Goal: Task Accomplishment & Management: Use online tool/utility

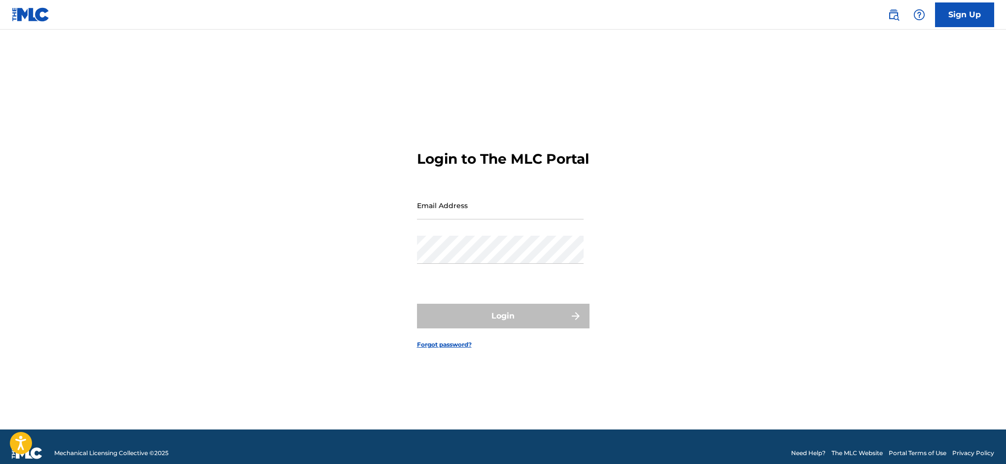
click at [474, 214] on input "Email Address" at bounding box center [500, 205] width 167 height 28
type input "[PERSON_NAME][EMAIL_ADDRESS][DOMAIN_NAME]"
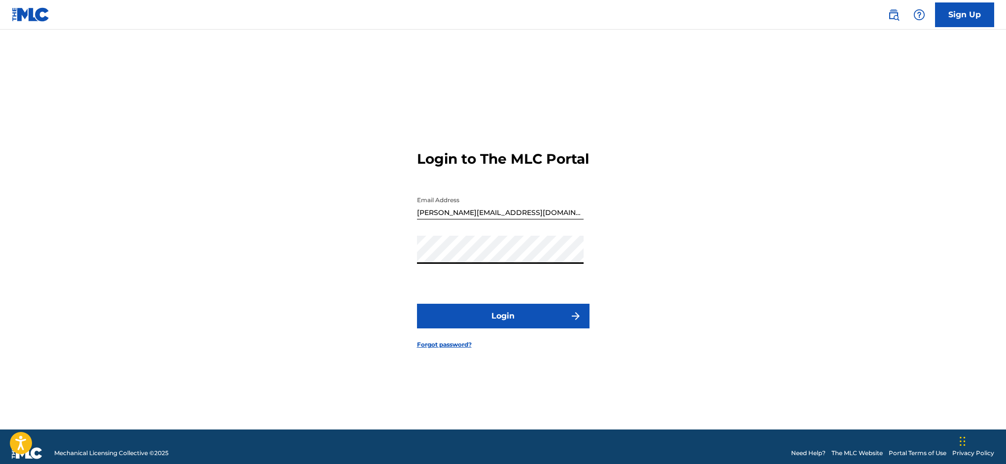
click at [549, 328] on button "Login" at bounding box center [503, 316] width 173 height 25
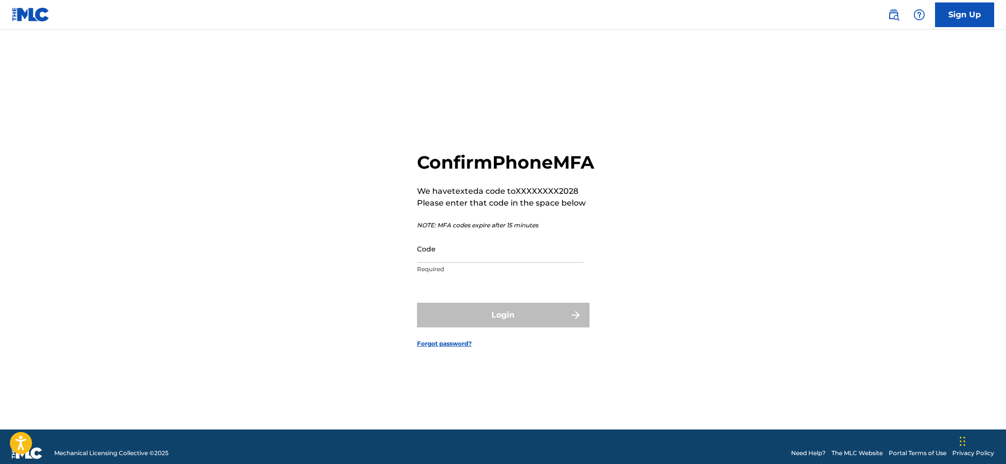
click at [450, 263] on input "Code" at bounding box center [500, 249] width 167 height 28
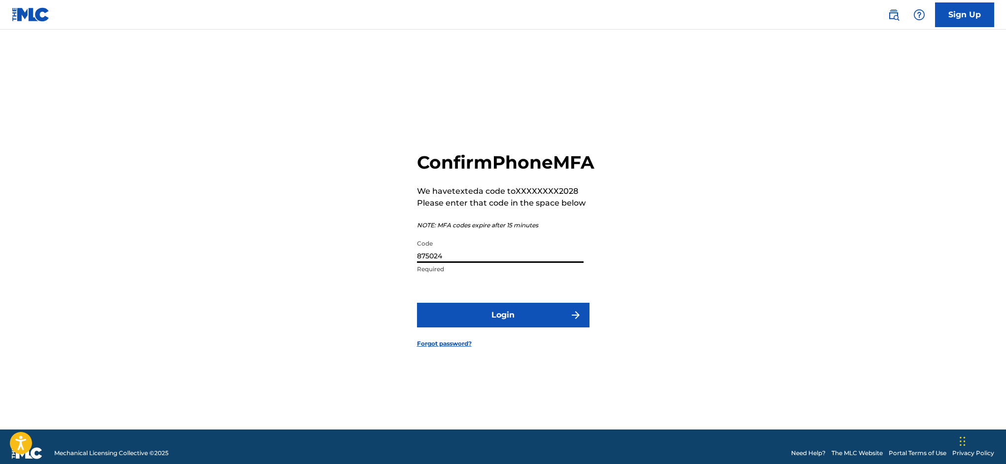
type input "875024"
click at [498, 327] on button "Login" at bounding box center [503, 315] width 173 height 25
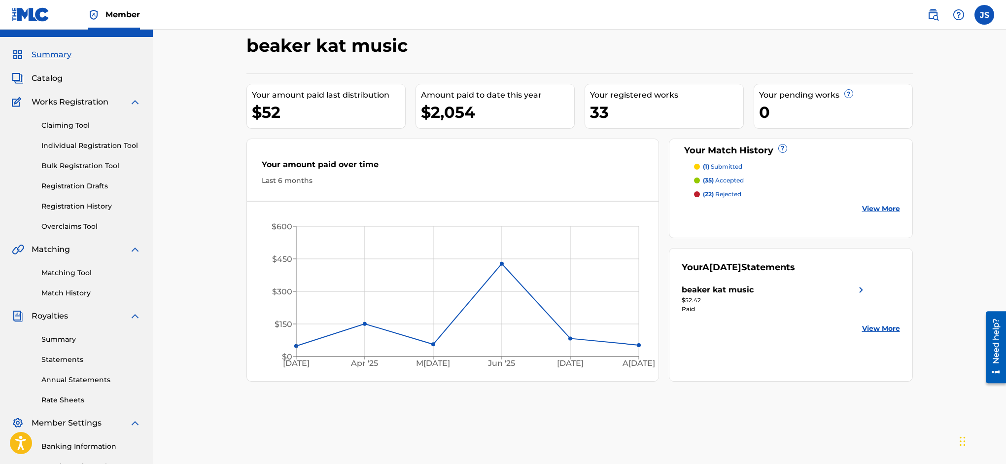
scroll to position [32, 0]
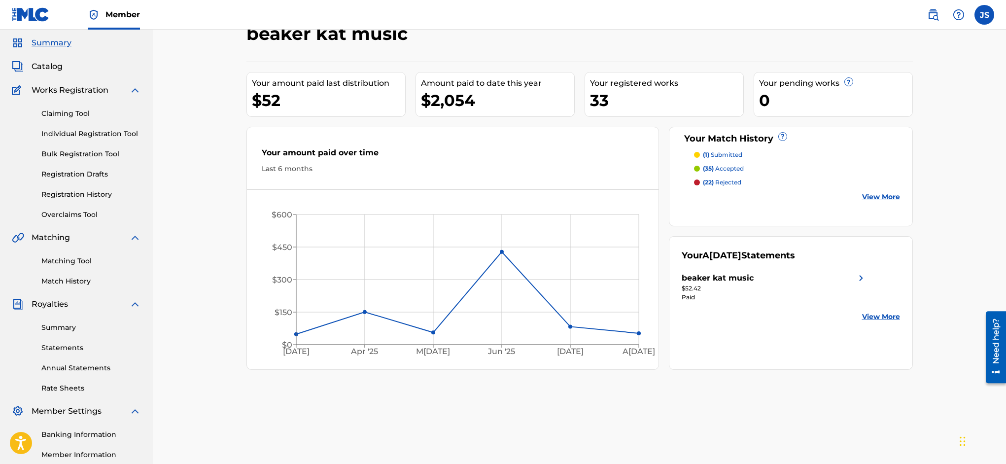
click at [874, 316] on link "View More" at bounding box center [881, 317] width 38 height 10
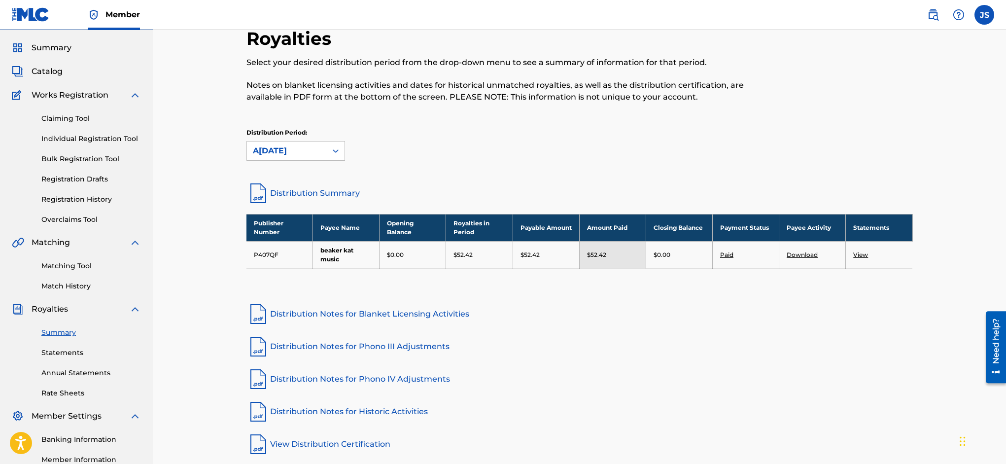
scroll to position [26, 0]
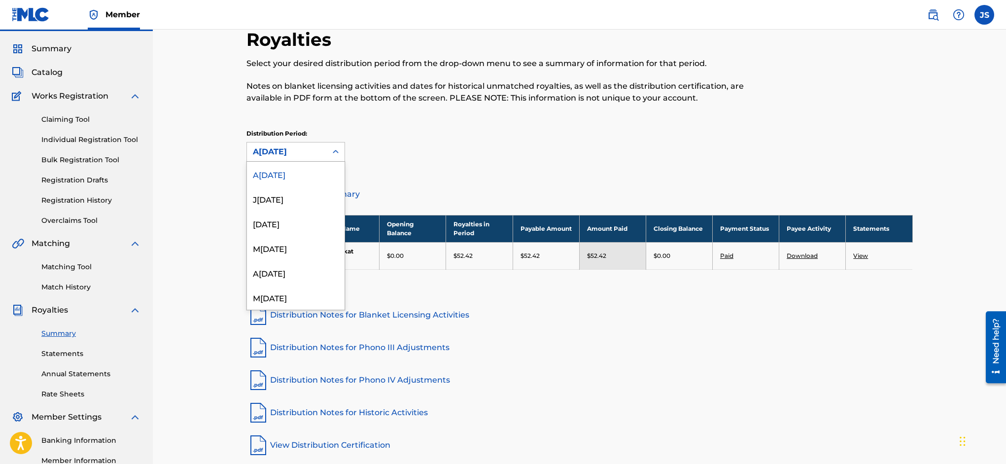
click at [335, 150] on icon at bounding box center [336, 152] width 10 height 10
click at [301, 196] on div "J[DATE]" at bounding box center [296, 198] width 98 height 25
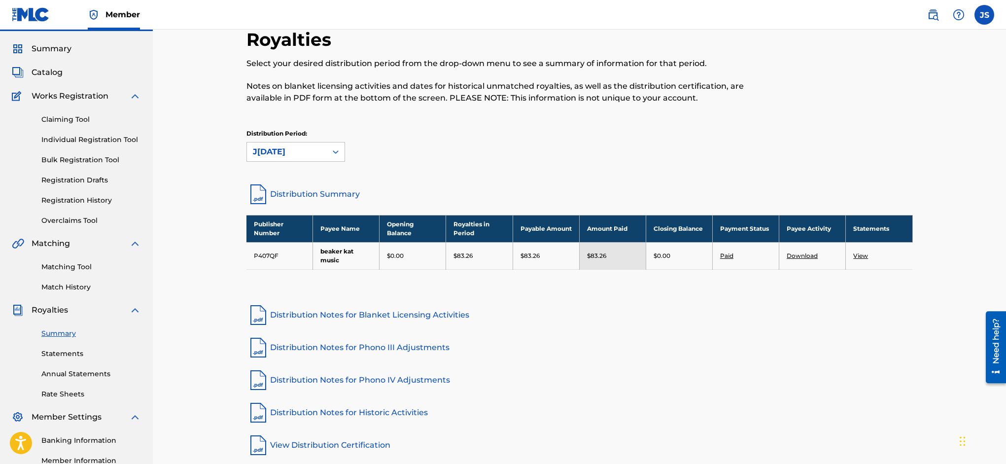
click at [337, 152] on icon at bounding box center [336, 151] width 6 height 3
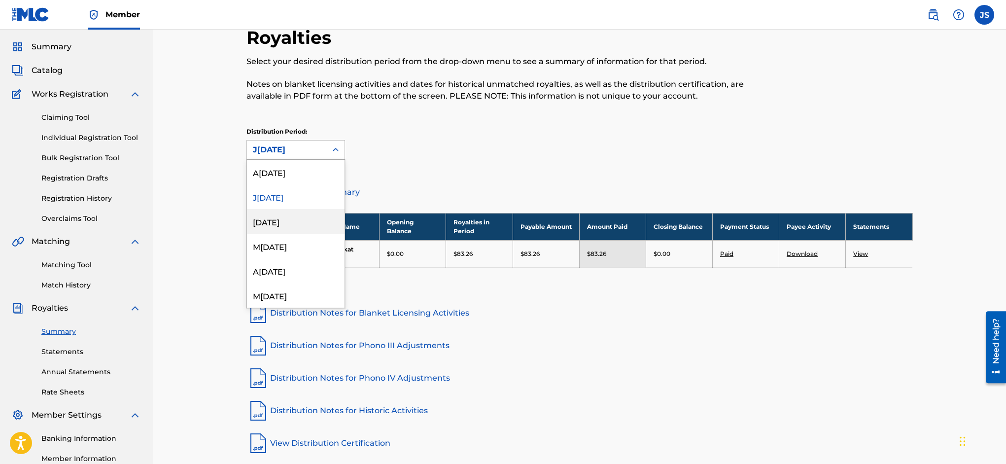
scroll to position [25, 0]
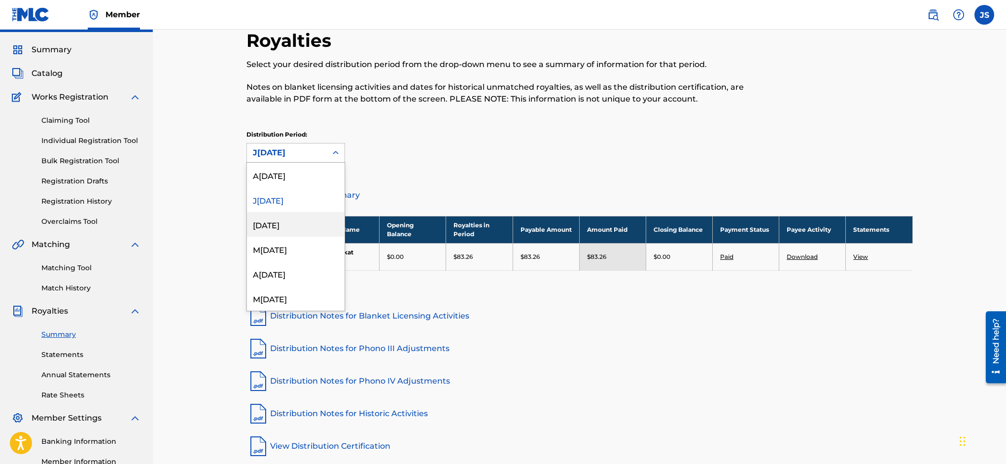
click at [293, 220] on div "[DATE]" at bounding box center [296, 224] width 98 height 25
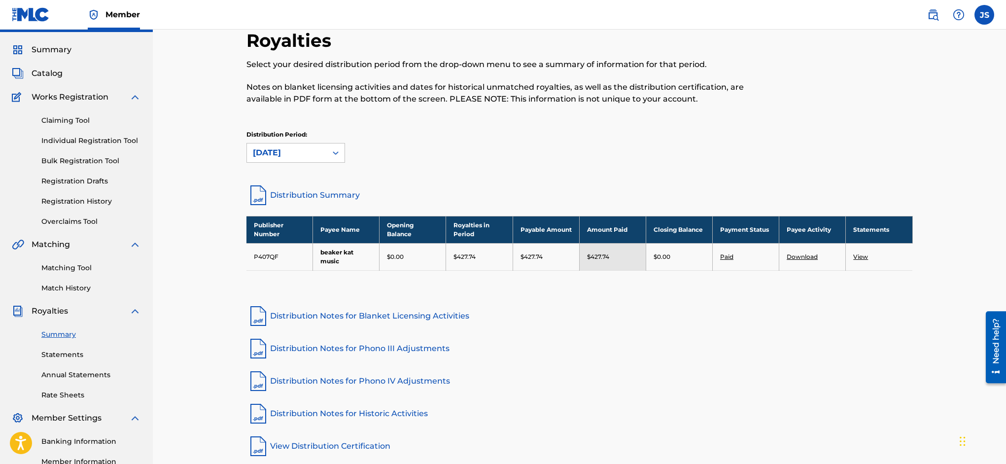
click at [335, 153] on icon at bounding box center [336, 153] width 10 height 10
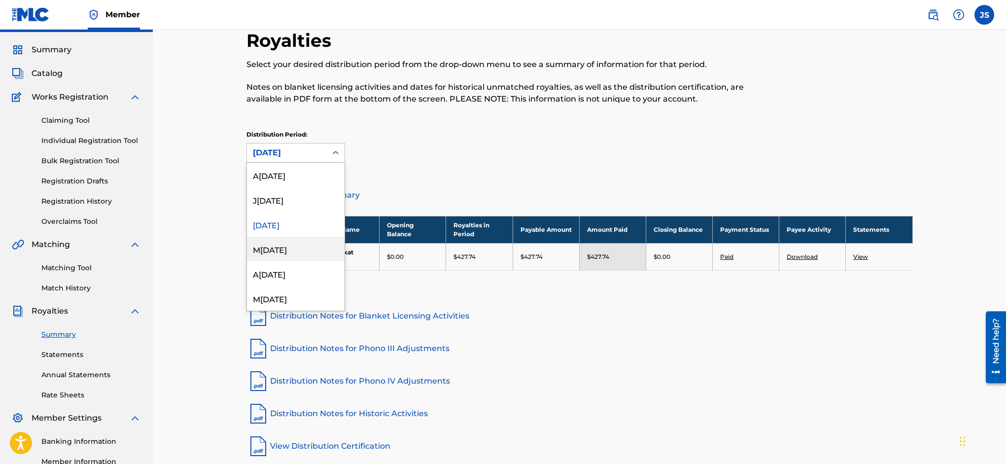
click at [287, 246] on div "M[DATE]" at bounding box center [296, 249] width 98 height 25
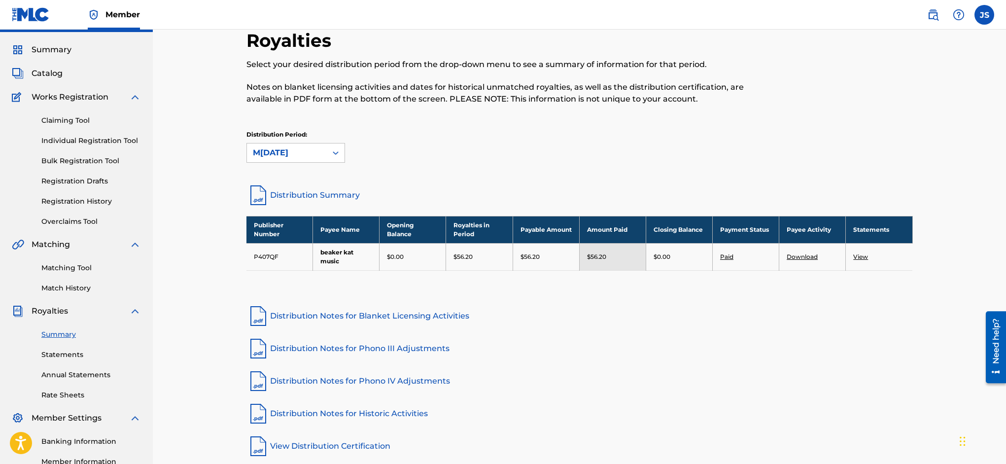
click at [334, 152] on icon at bounding box center [336, 152] width 6 height 3
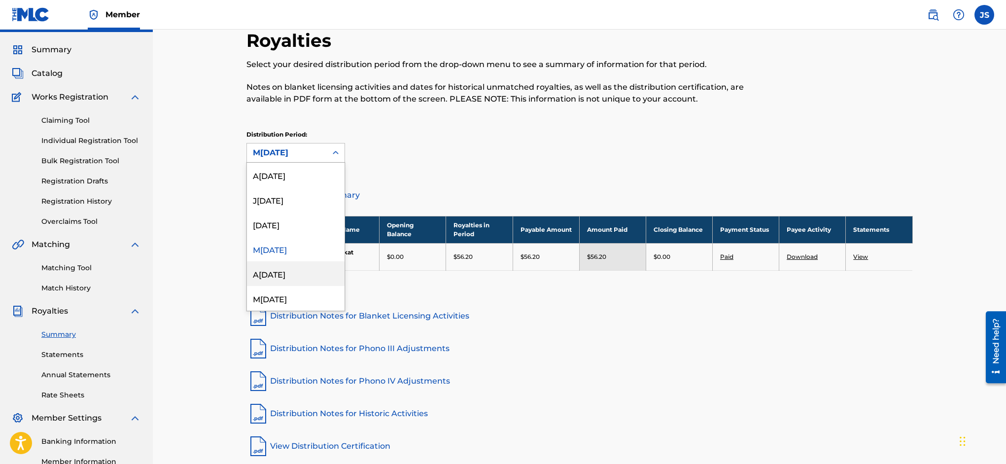
click at [306, 272] on div "A[DATE]" at bounding box center [296, 273] width 98 height 25
click at [335, 152] on icon at bounding box center [336, 153] width 10 height 10
click at [301, 299] on div "M[DATE]" at bounding box center [296, 298] width 98 height 25
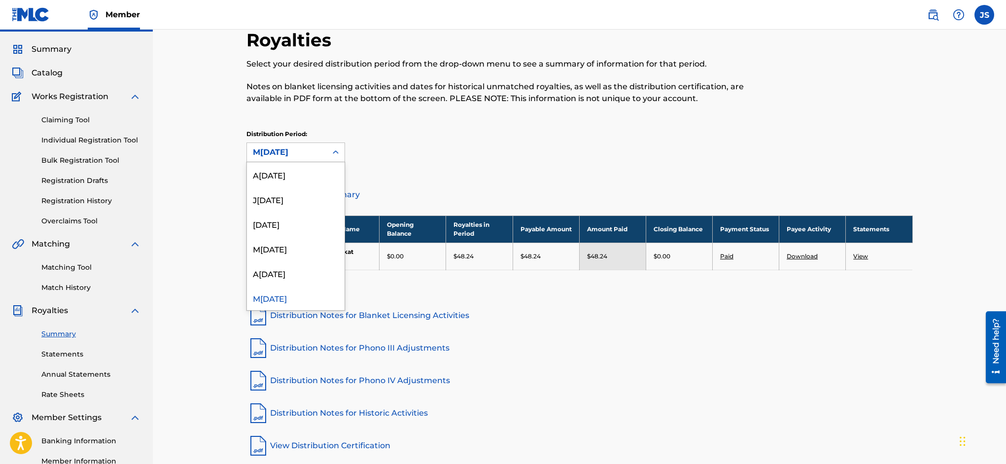
click at [336, 151] on icon at bounding box center [336, 152] width 10 height 10
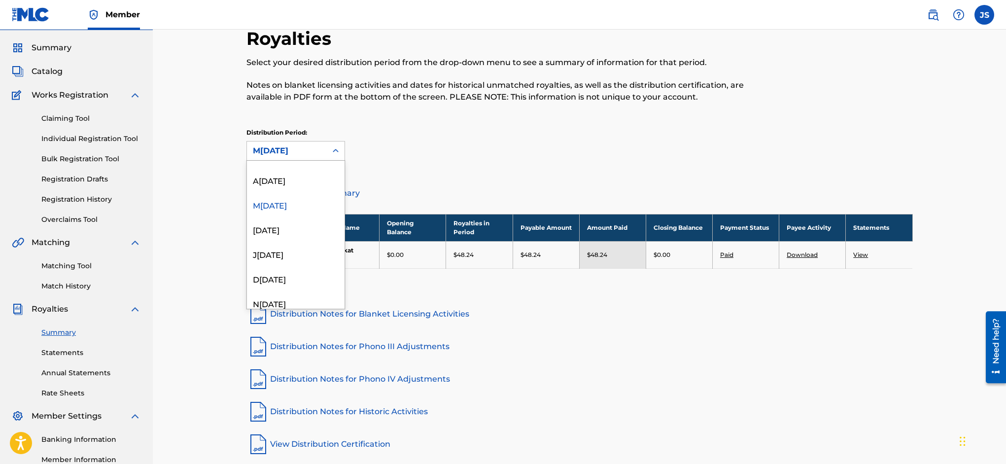
scroll to position [94, 0]
click at [310, 229] on div "[DATE]" at bounding box center [296, 226] width 98 height 25
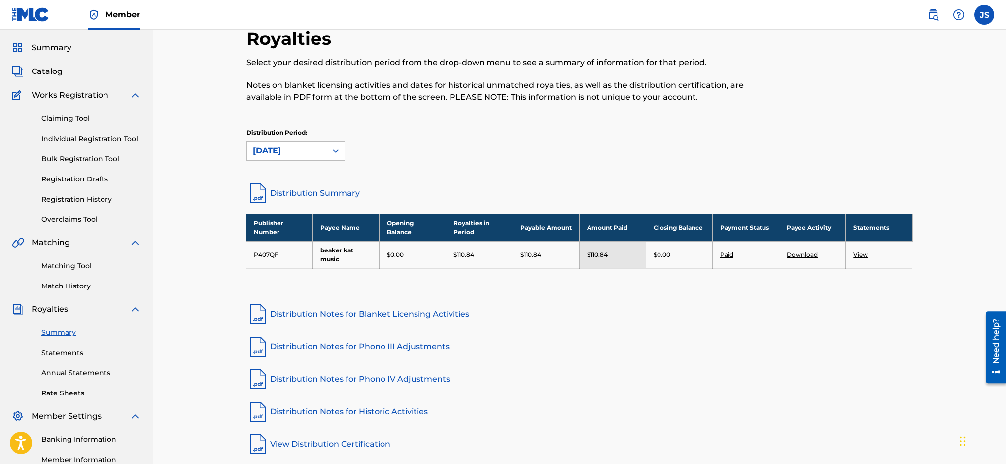
click at [339, 150] on icon at bounding box center [336, 151] width 10 height 10
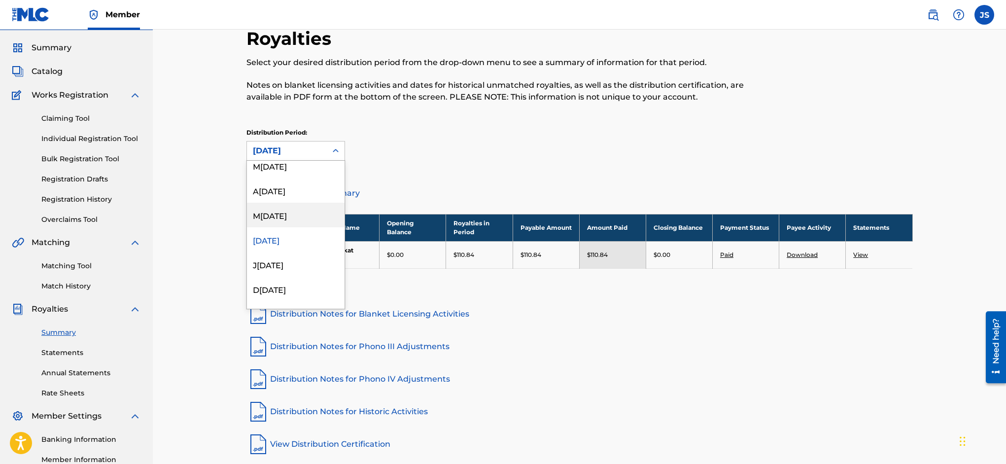
scroll to position [82, 0]
click at [298, 268] on div "J[DATE]" at bounding box center [296, 263] width 98 height 25
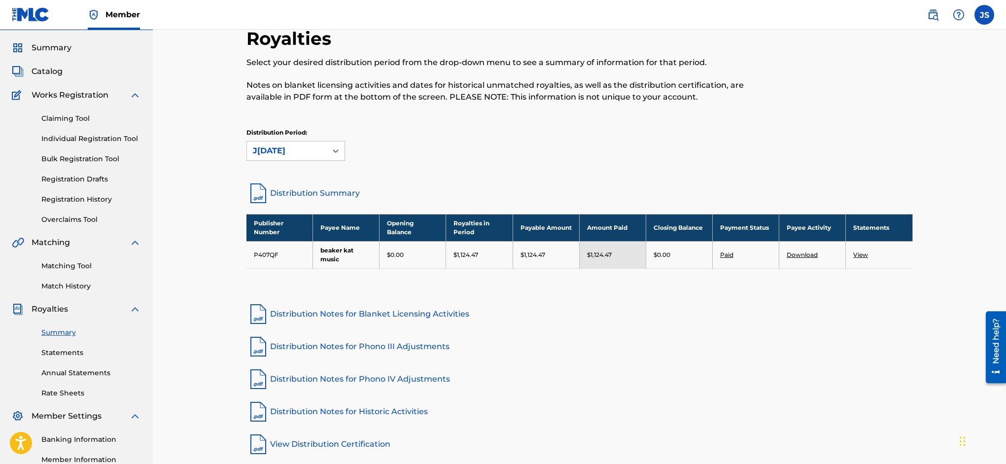
click at [336, 147] on icon at bounding box center [336, 151] width 10 height 10
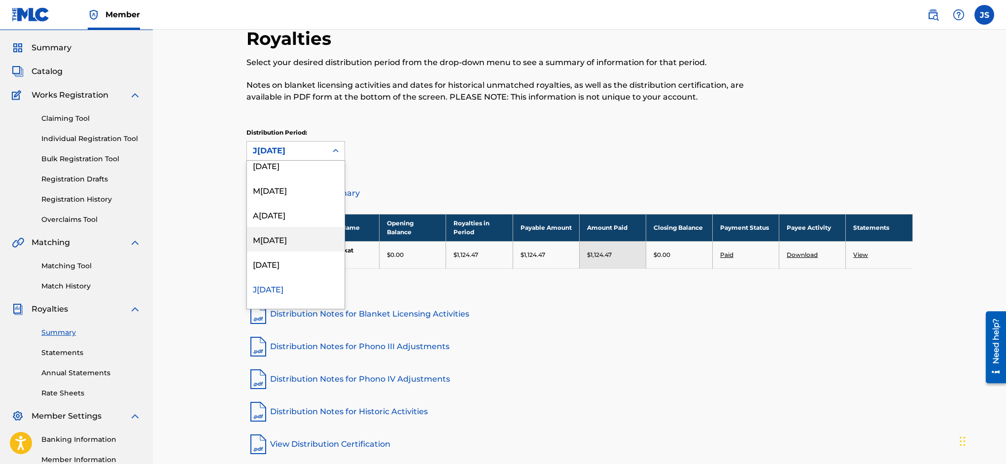
scroll to position [121, 0]
click at [308, 251] on div "D[DATE]" at bounding box center [296, 249] width 98 height 25
click at [337, 151] on icon at bounding box center [336, 150] width 6 height 3
click at [309, 262] on div "N[DATE]" at bounding box center [296, 265] width 98 height 25
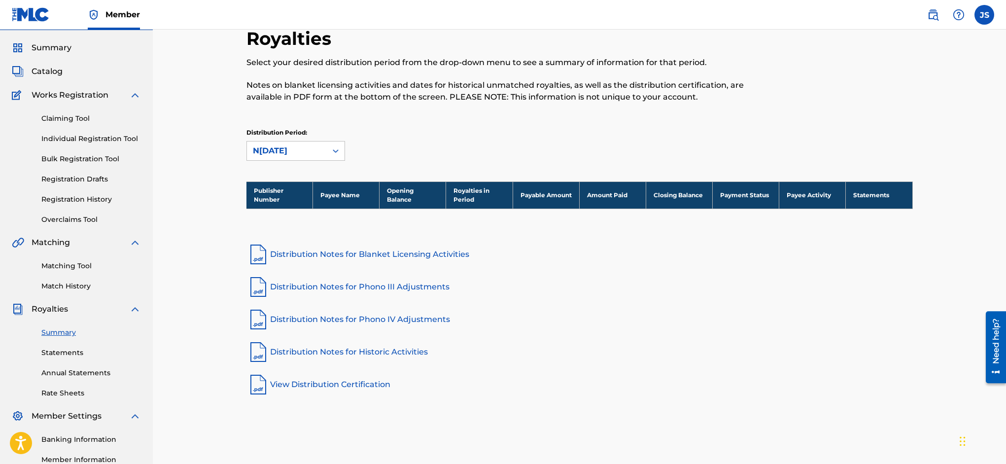
click at [331, 149] on icon at bounding box center [336, 151] width 10 height 10
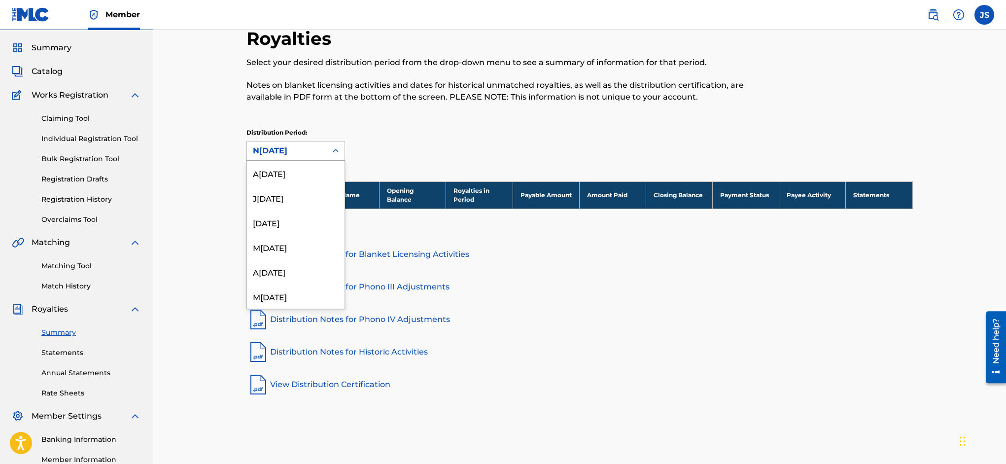
scroll to position [106, 0]
click at [293, 264] on div "D[DATE]" at bounding box center [296, 263] width 98 height 25
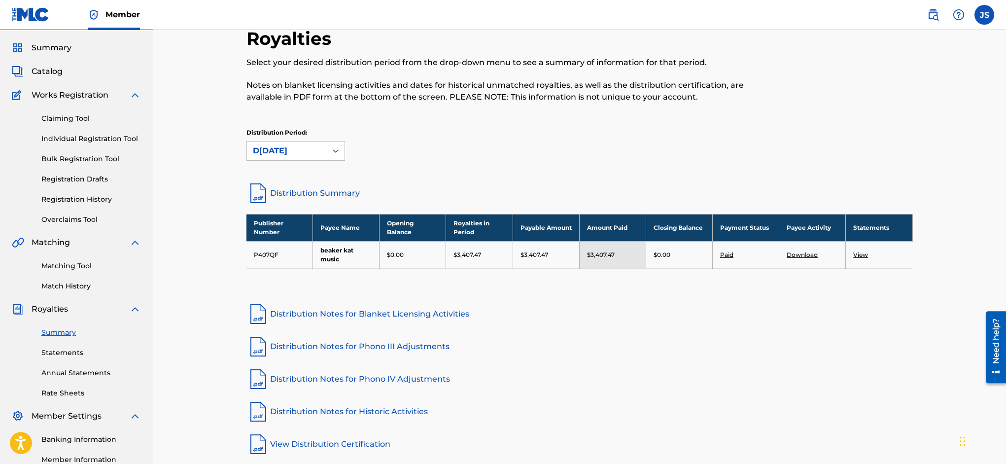
click at [336, 149] on icon at bounding box center [336, 151] width 10 height 10
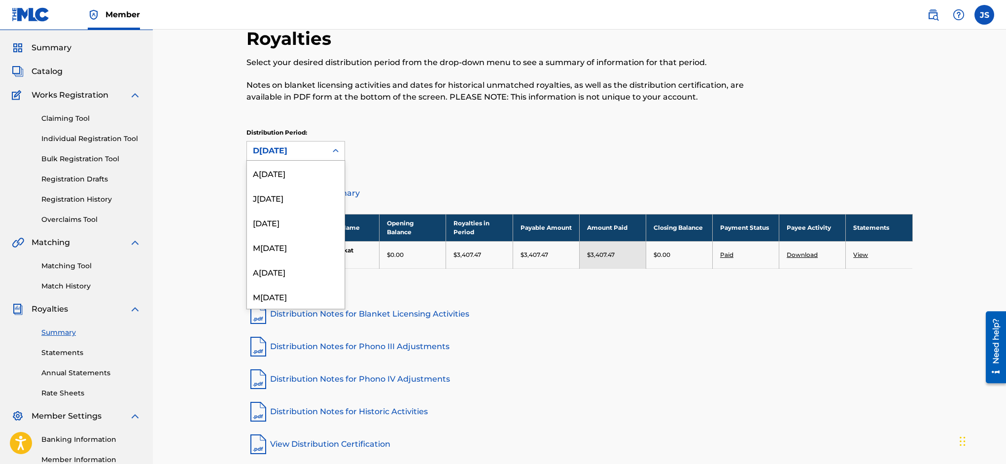
scroll to position [82, 0]
click at [304, 260] on div "J[DATE]" at bounding box center [296, 263] width 98 height 25
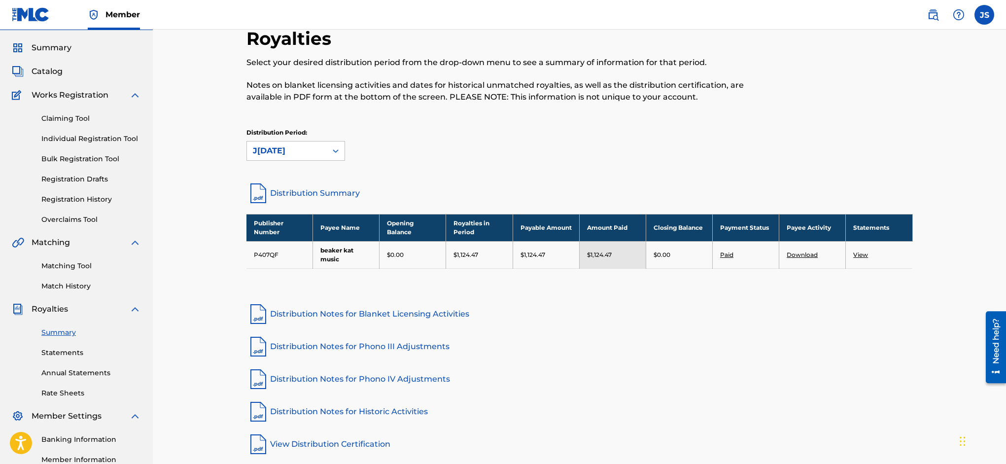
click at [82, 286] on link "Match History" at bounding box center [91, 286] width 100 height 10
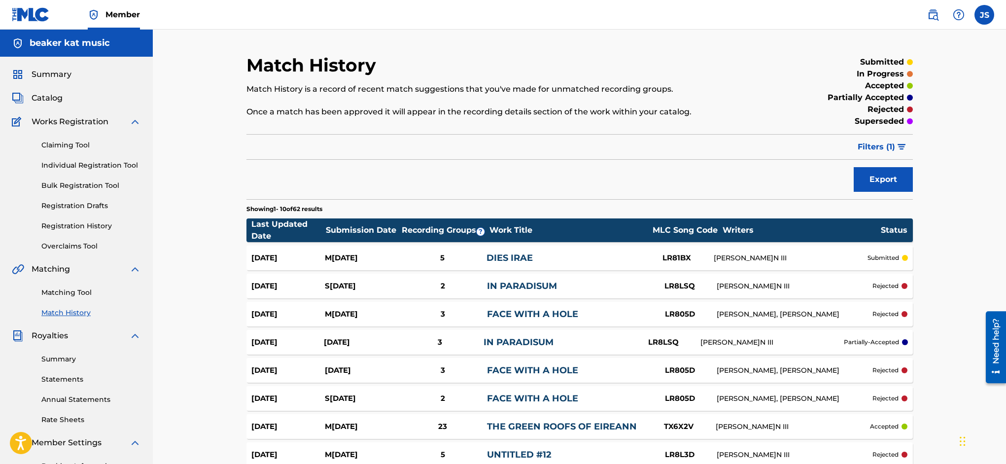
click at [82, 291] on link "Matching Tool" at bounding box center [91, 292] width 100 height 10
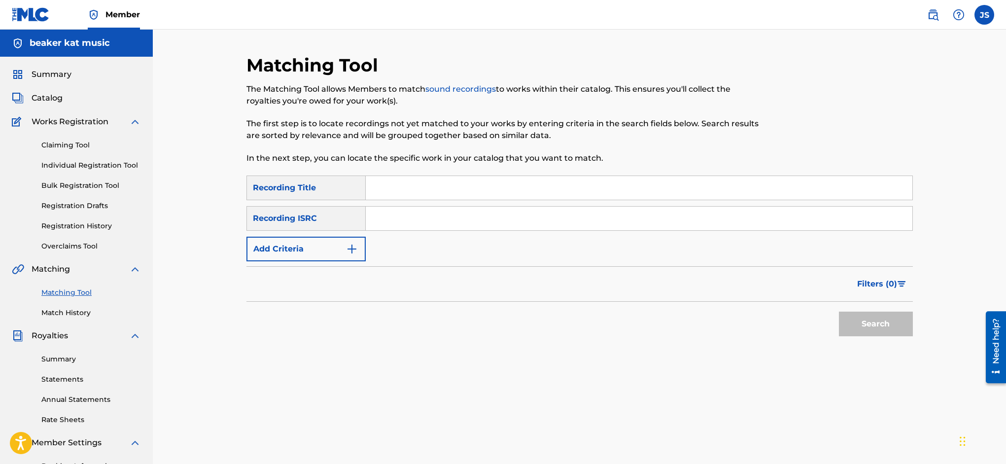
click at [420, 185] on input "Search Form" at bounding box center [639, 188] width 547 height 24
type input "mighty river"
click at [353, 245] on img "Search Form" at bounding box center [352, 249] width 12 height 12
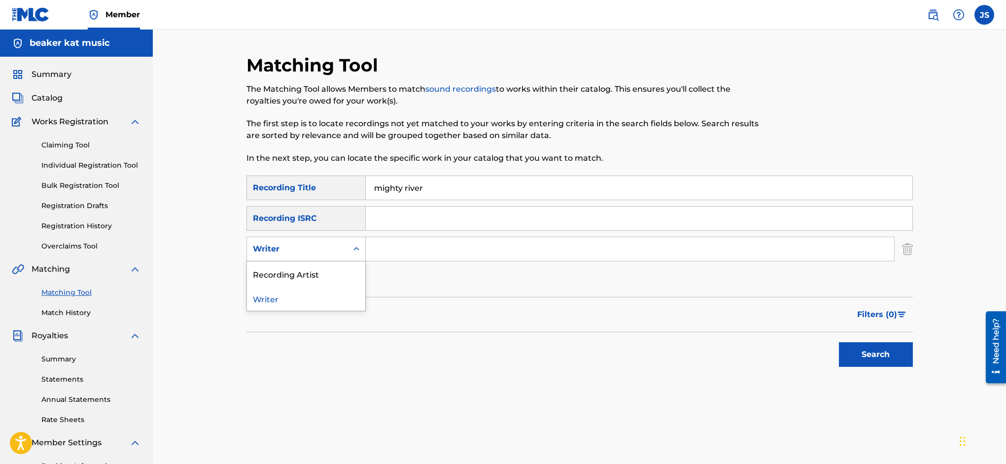
click at [354, 247] on icon "Search Form" at bounding box center [356, 248] width 6 height 3
click at [347, 276] on div "Recording Artist" at bounding box center [306, 273] width 118 height 25
click at [390, 252] on input "Search Form" at bounding box center [630, 249] width 528 height 24
type input "railroad earth"
click at [873, 356] on button "Search" at bounding box center [876, 354] width 74 height 25
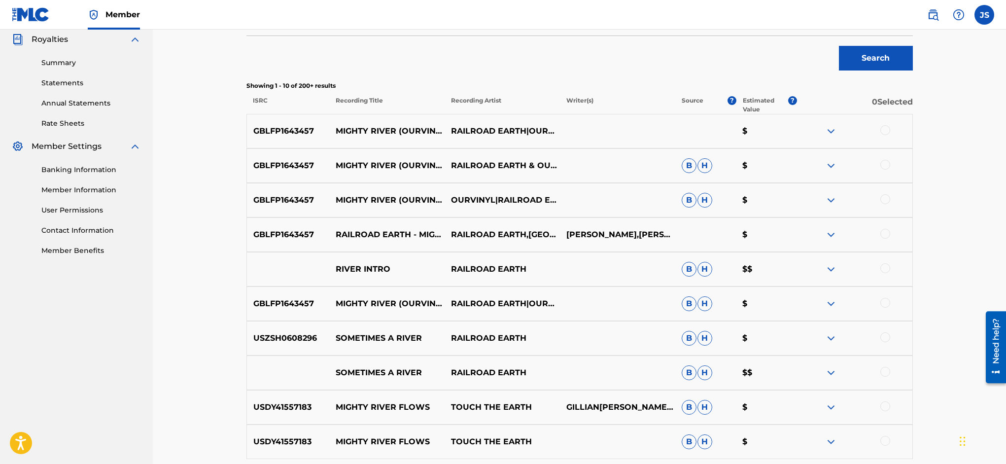
scroll to position [298, 0]
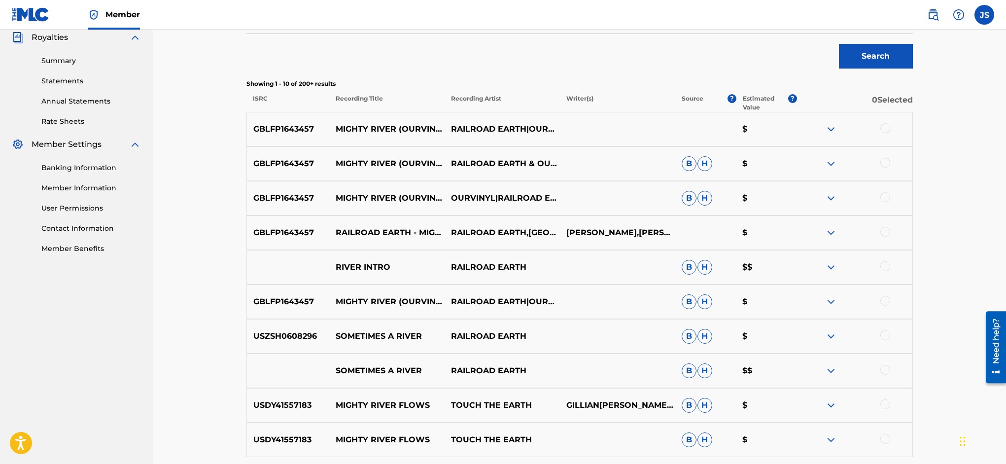
click at [885, 127] on div at bounding box center [885, 128] width 10 height 10
click at [885, 160] on div at bounding box center [885, 163] width 10 height 10
click at [885, 197] on div at bounding box center [885, 197] width 10 height 10
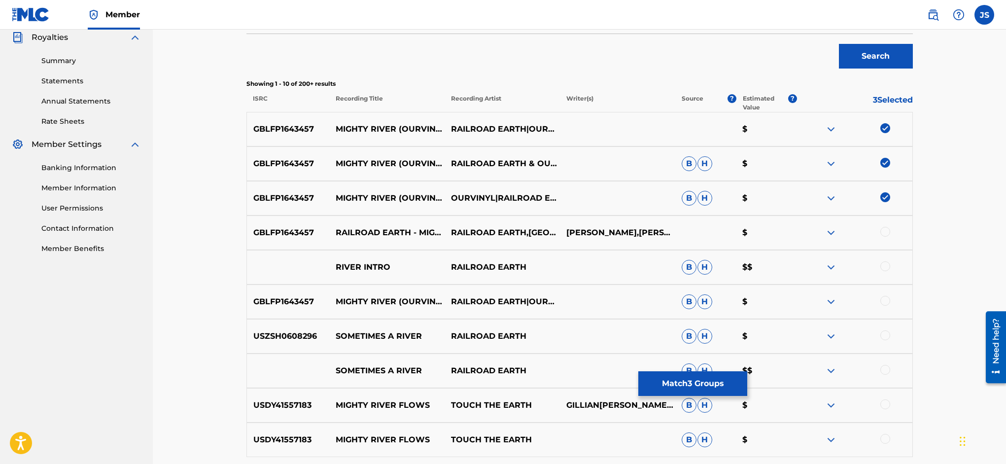
click at [885, 232] on div at bounding box center [885, 232] width 10 height 10
click at [884, 266] on div at bounding box center [885, 266] width 10 height 10
click at [887, 301] on div at bounding box center [885, 301] width 10 height 10
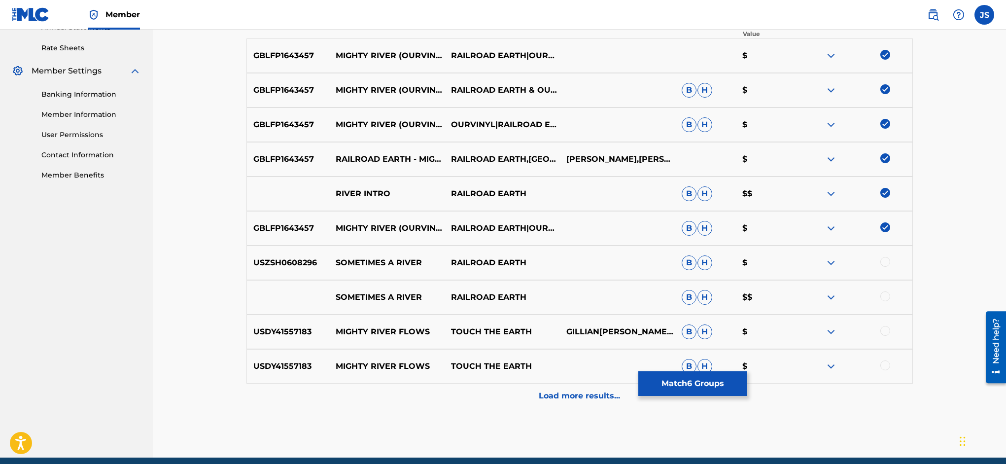
scroll to position [376, 0]
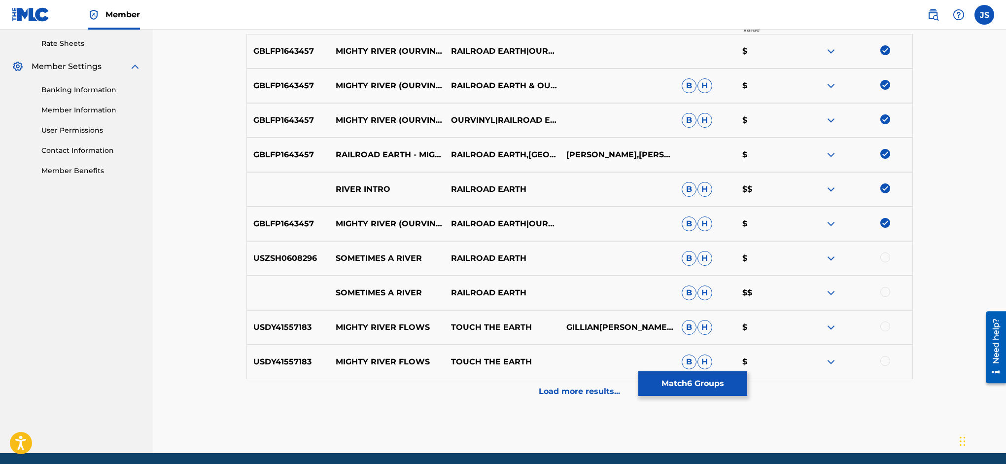
click at [884, 258] on div at bounding box center [885, 257] width 10 height 10
click at [883, 255] on img at bounding box center [885, 257] width 10 height 10
click at [595, 393] on p "Load more results..." at bounding box center [579, 391] width 81 height 12
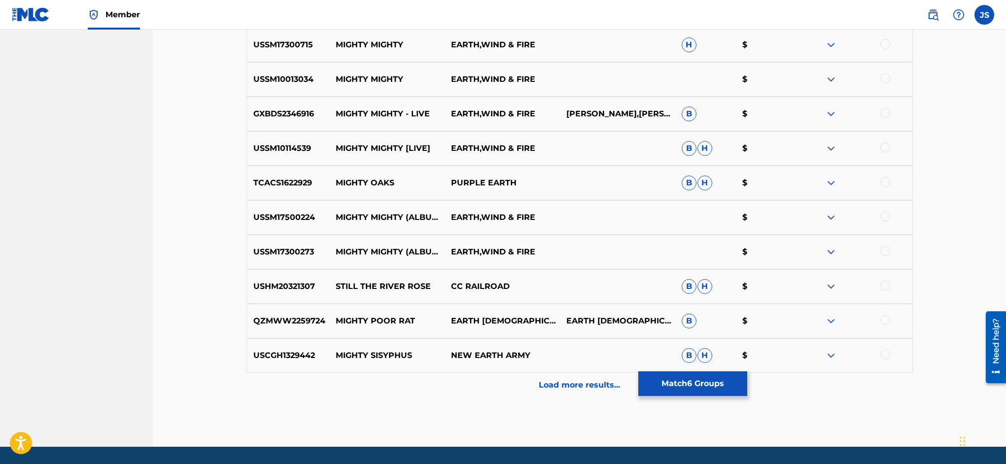
scroll to position [720, 0]
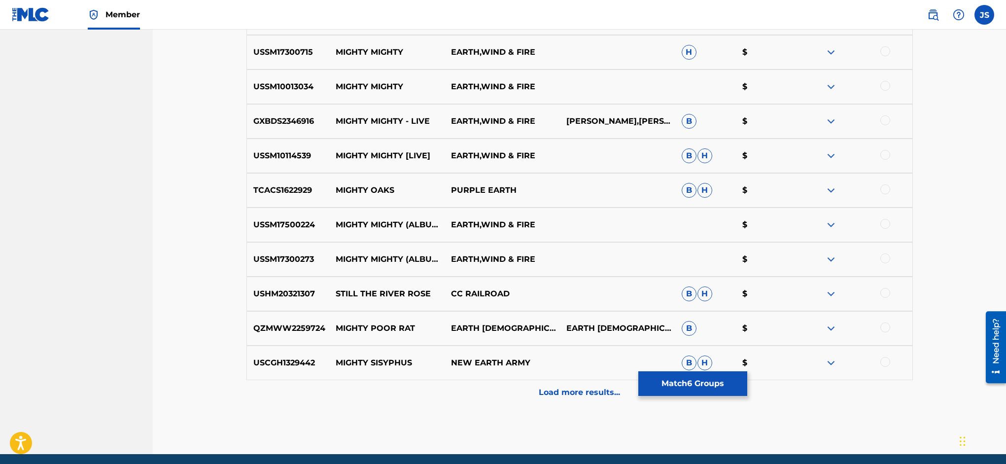
click at [747, 386] on button "Match 6 Groups" at bounding box center [692, 383] width 109 height 25
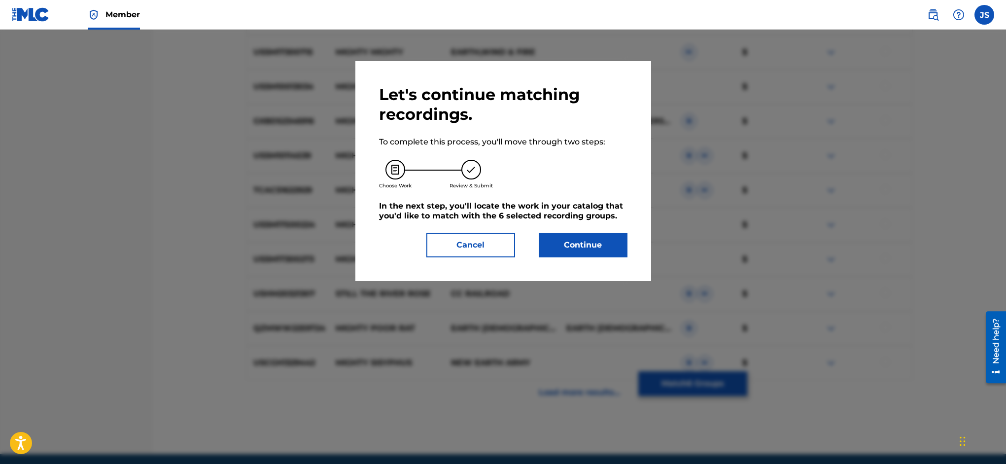
click at [601, 245] on button "Continue" at bounding box center [583, 245] width 89 height 25
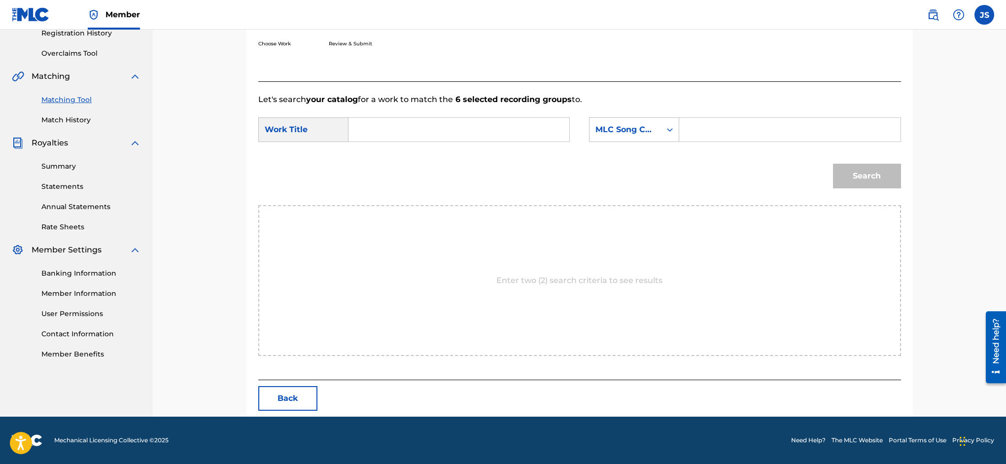
click at [408, 127] on input "Search Form" at bounding box center [459, 130] width 204 height 24
click at [385, 128] on input "Search Form" at bounding box center [459, 130] width 204 height 24
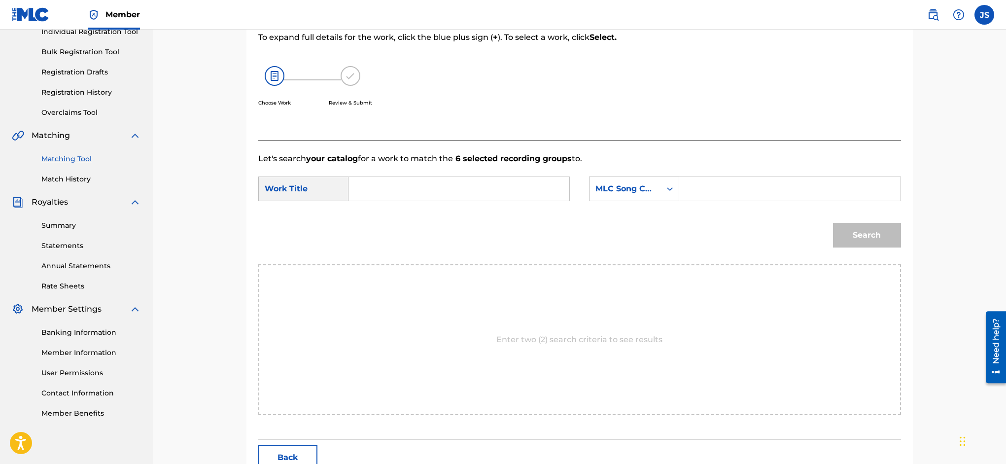
scroll to position [131, 0]
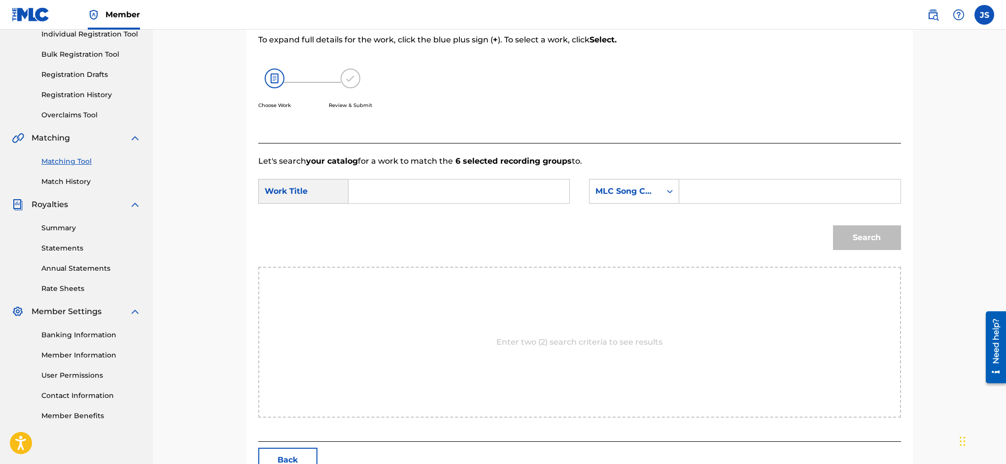
click at [381, 190] on input "Search Form" at bounding box center [459, 191] width 204 height 24
click at [381, 211] on strong "might" at bounding box center [377, 212] width 25 height 9
type input "mighty river"
click at [670, 191] on icon "Search Form" at bounding box center [670, 191] width 10 height 10
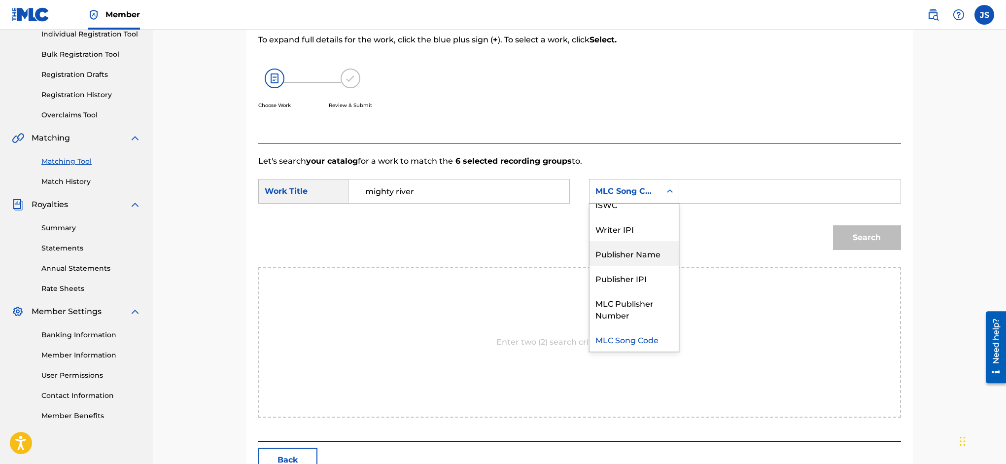
click at [654, 250] on div "Publisher Name" at bounding box center [634, 253] width 89 height 25
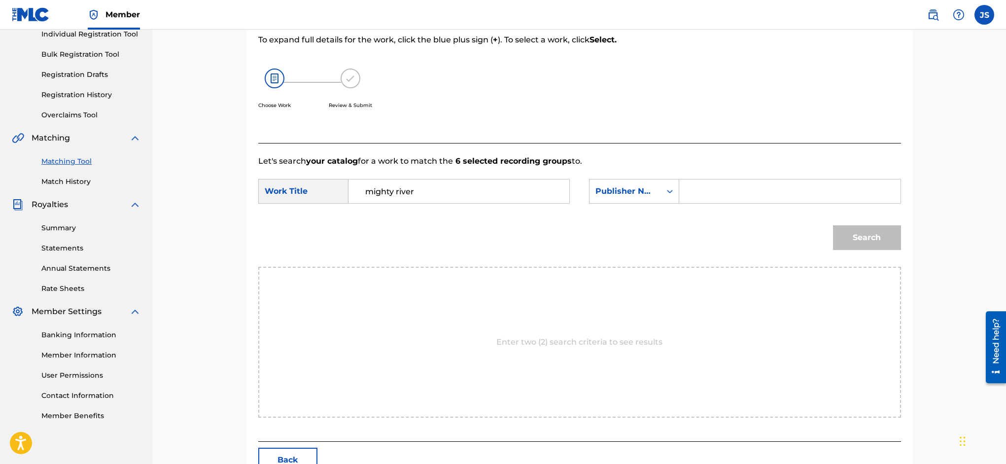
click at [718, 193] on input "Search Form" at bounding box center [790, 191] width 204 height 24
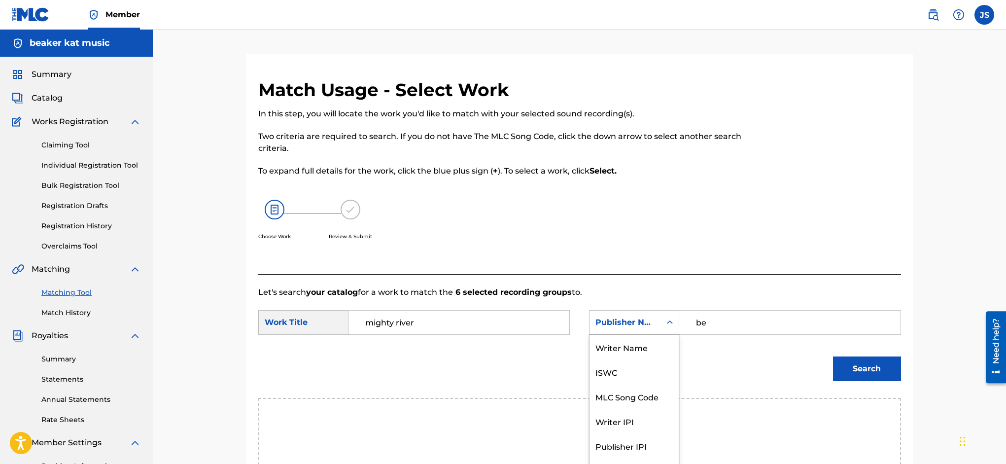
scroll to position [17, 0]
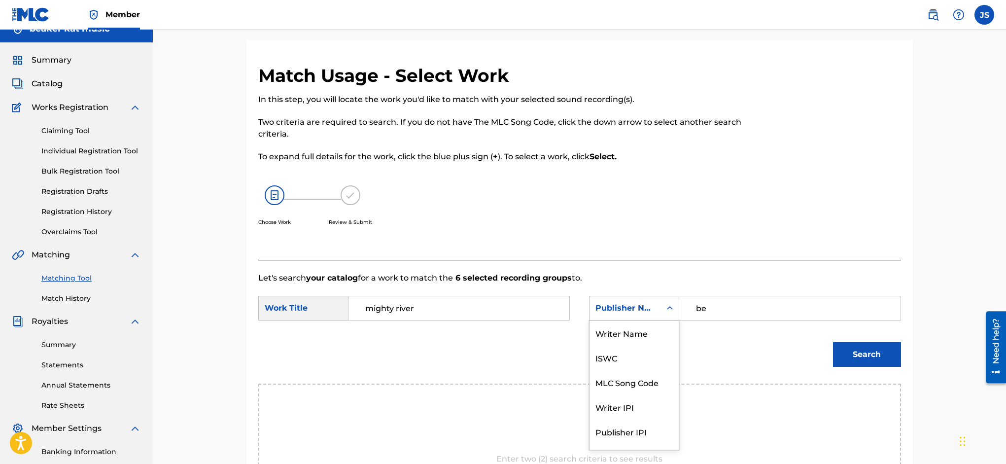
click at [669, 320] on div "Publisher Name selected, 7 of 7. 7 results available. Use Up and Down to choose…" at bounding box center [634, 308] width 90 height 25
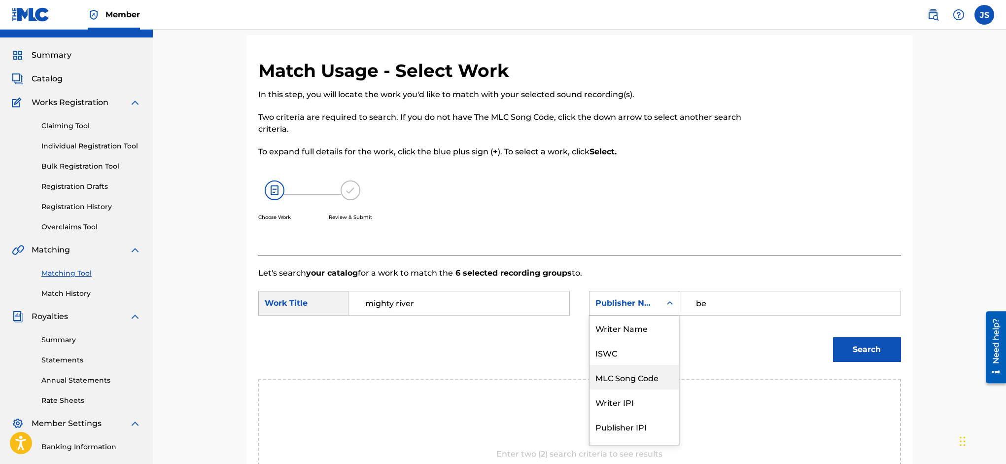
scroll to position [55, 0]
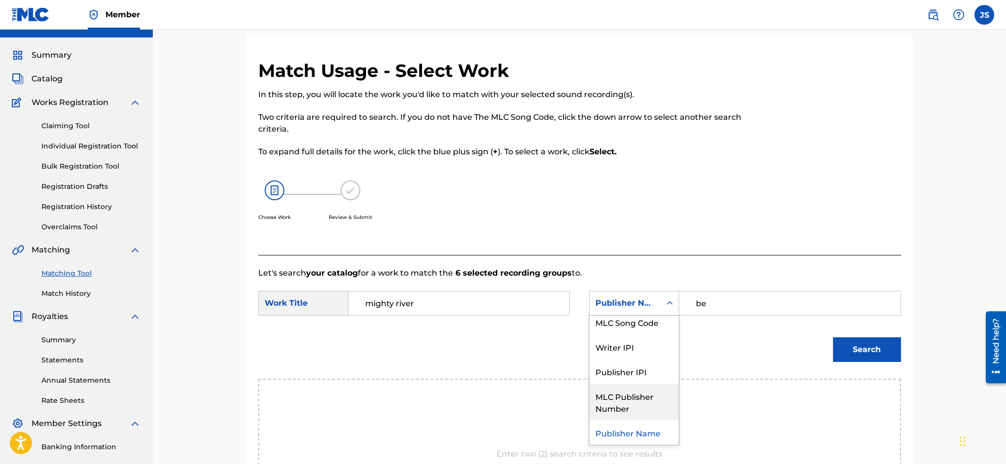
click at [713, 303] on input "be" at bounding box center [790, 303] width 204 height 24
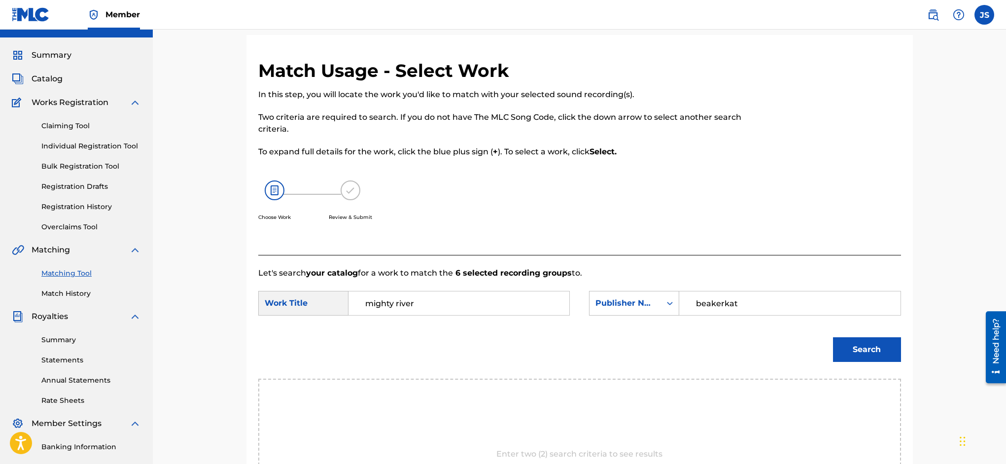
type input "beakerkat"
click at [843, 345] on button "Search" at bounding box center [867, 349] width 68 height 25
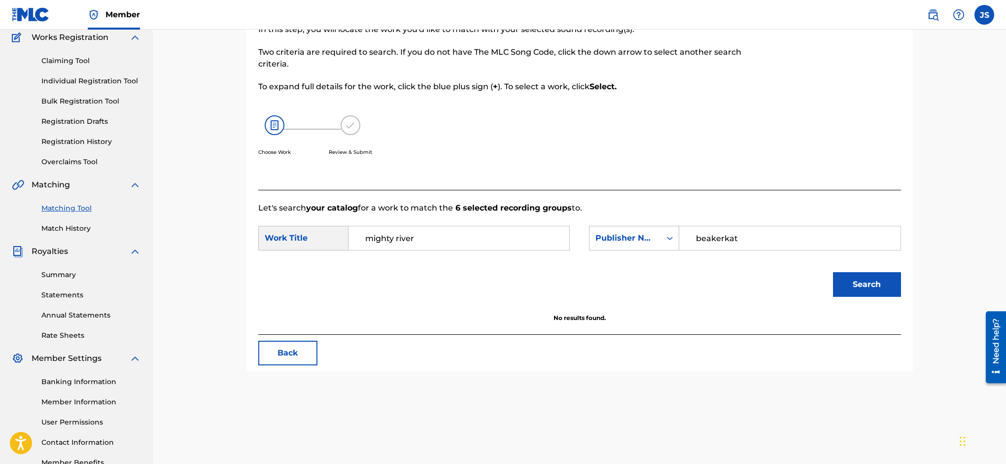
scroll to position [81, 0]
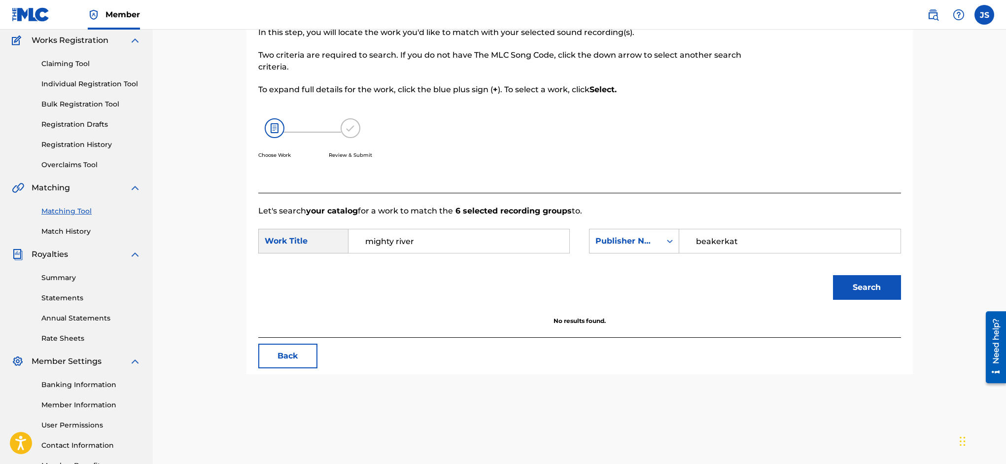
click at [758, 242] on input "beakerkat" at bounding box center [790, 241] width 204 height 24
click at [669, 240] on icon "Search Form" at bounding box center [670, 241] width 10 height 10
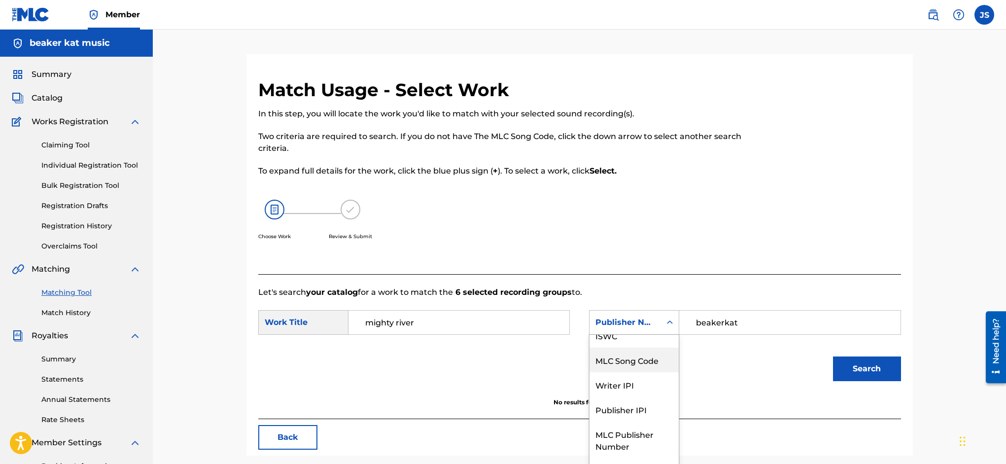
scroll to position [0, 0]
click at [639, 349] on div "Writer Name" at bounding box center [634, 347] width 89 height 25
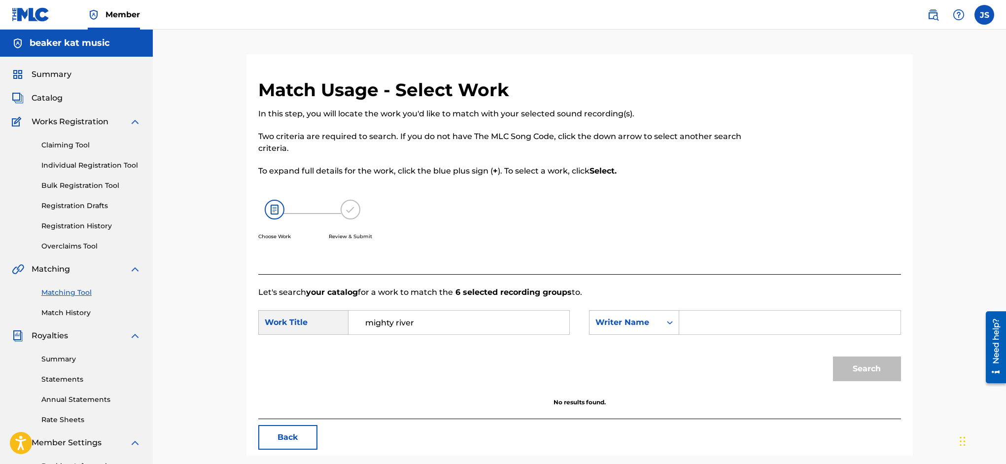
click at [721, 323] on input "Search Form" at bounding box center [790, 323] width 204 height 24
type input "[PERSON_NAME]"
click at [855, 363] on button "Search" at bounding box center [867, 368] width 68 height 25
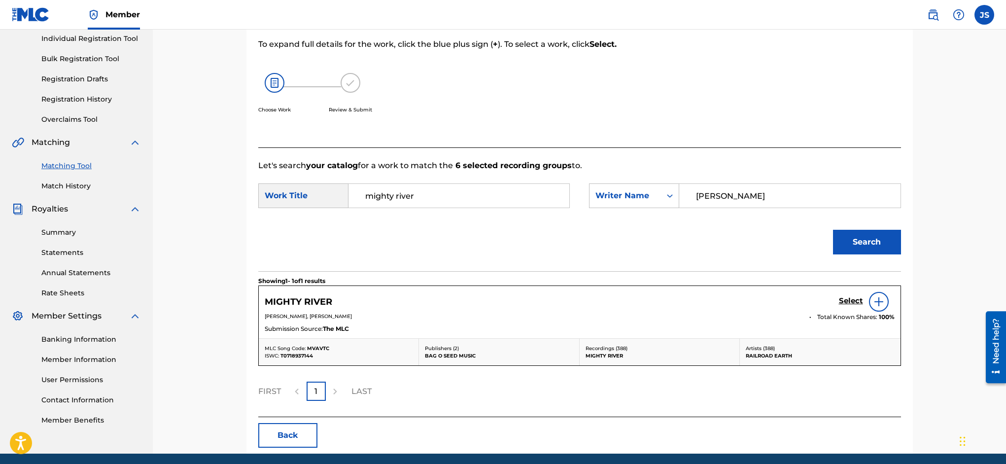
scroll to position [164, 0]
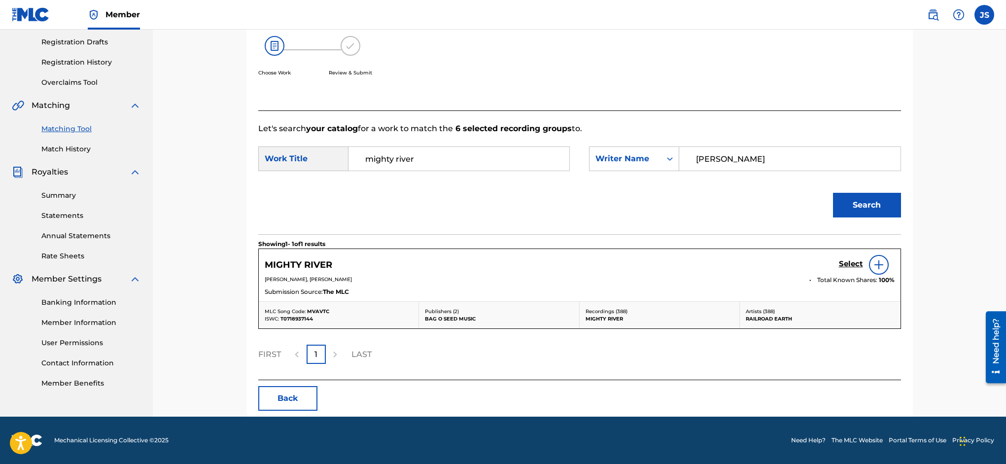
click at [879, 262] on img at bounding box center [879, 265] width 12 height 12
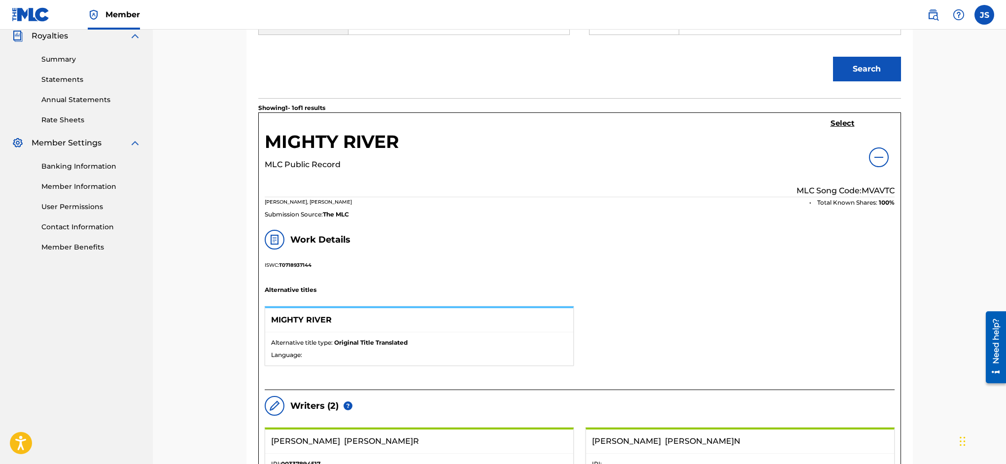
scroll to position [318, 0]
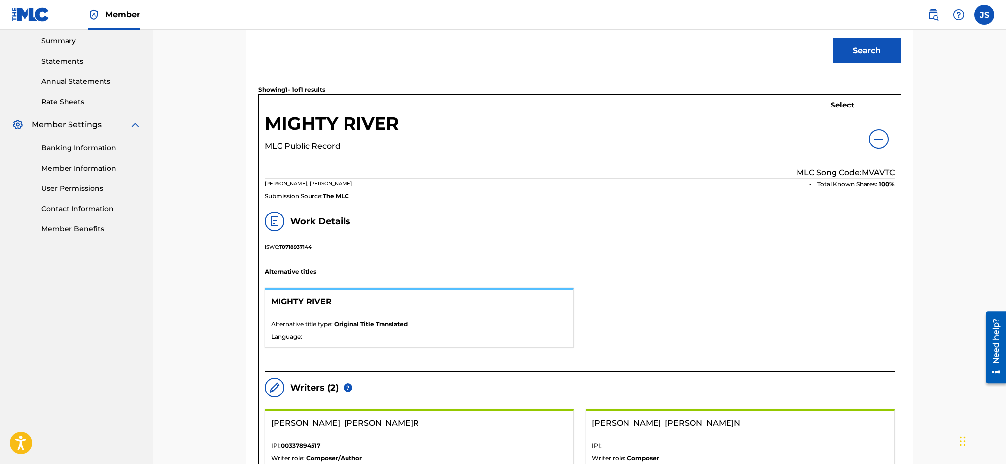
click at [879, 137] on img at bounding box center [879, 139] width 12 height 12
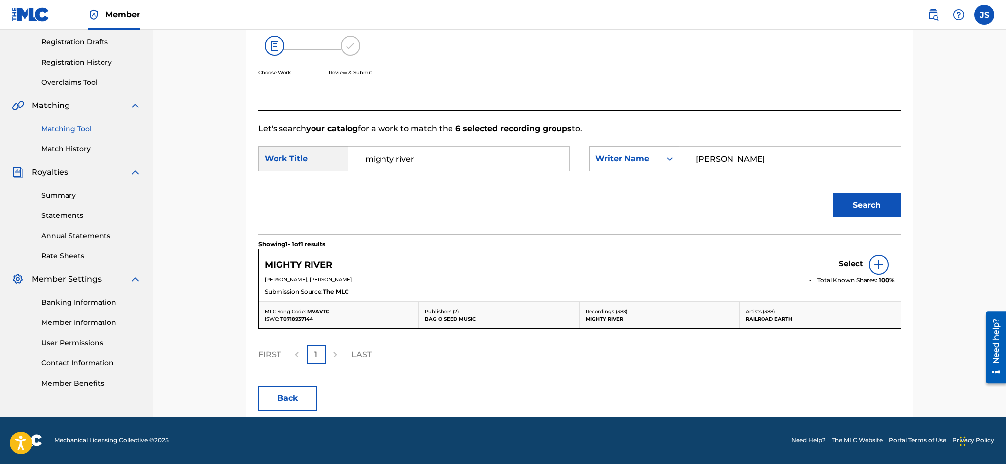
click at [879, 262] on img at bounding box center [879, 265] width 12 height 12
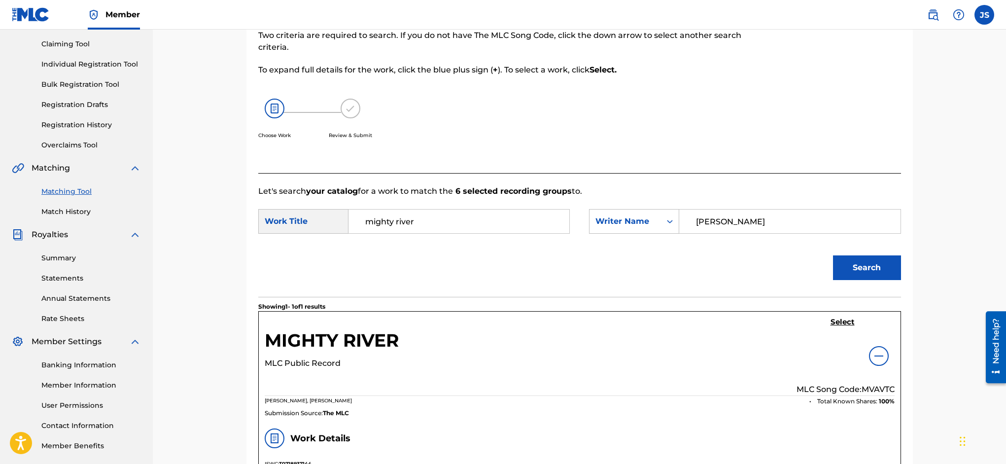
scroll to position [102, 0]
click at [840, 320] on h5 "Select" at bounding box center [843, 321] width 24 height 9
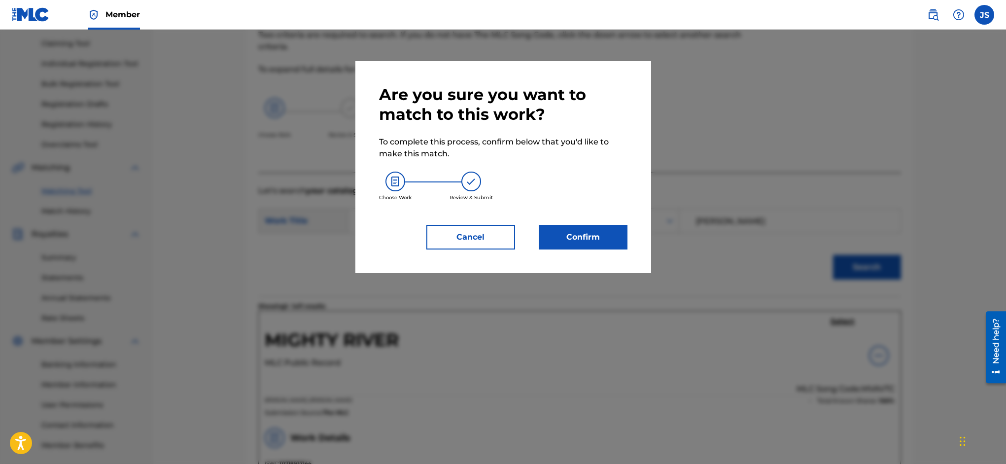
click at [597, 234] on button "Confirm" at bounding box center [583, 237] width 89 height 25
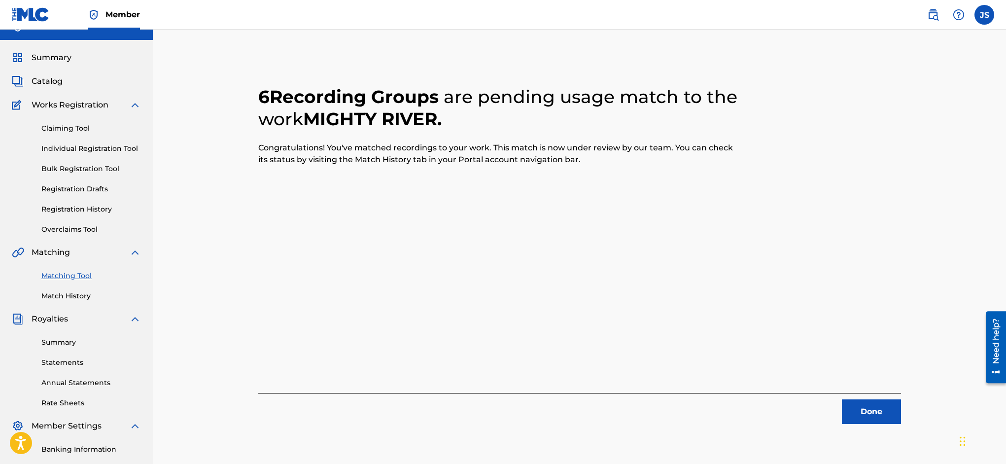
scroll to position [0, 0]
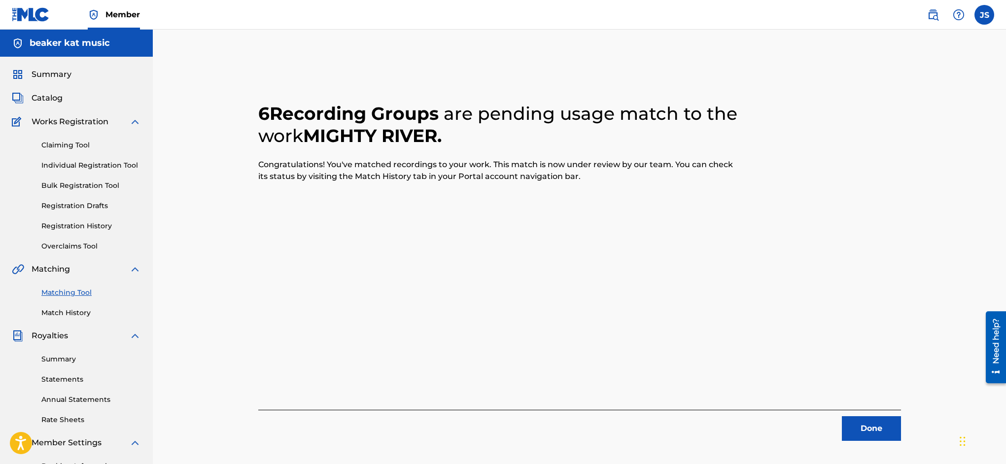
click at [877, 429] on button "Done" at bounding box center [871, 428] width 59 height 25
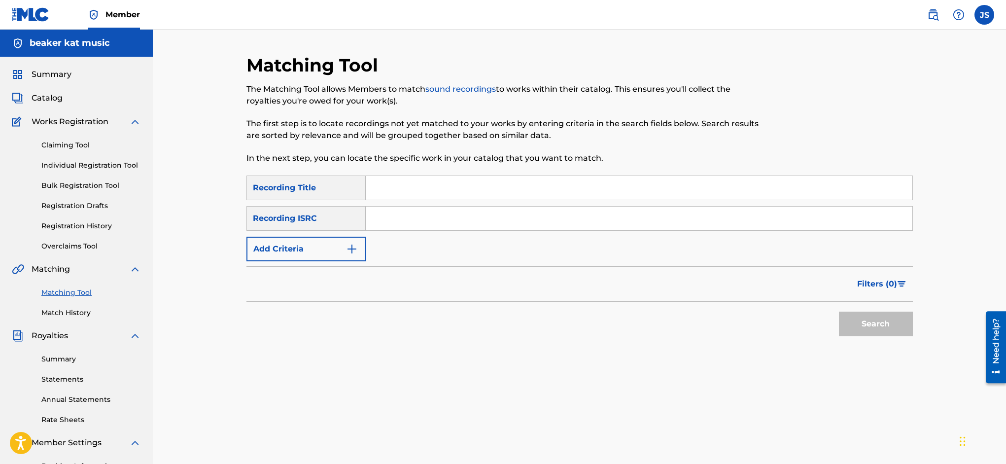
click at [403, 193] on input "Search Form" at bounding box center [639, 188] width 547 height 24
type input "hard livin"
click at [415, 220] on input "Search Form" at bounding box center [639, 219] width 547 height 24
click at [351, 245] on img "Search Form" at bounding box center [352, 249] width 12 height 12
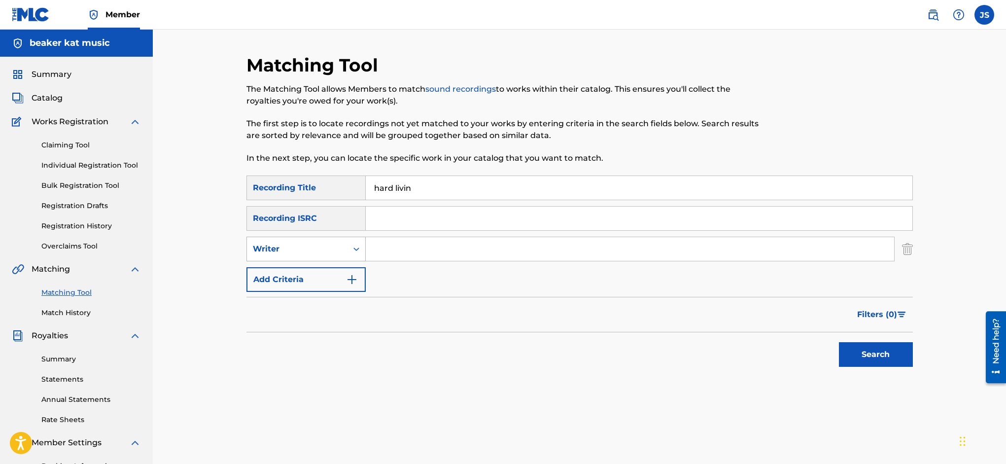
click at [351, 246] on icon "Search Form" at bounding box center [356, 249] width 10 height 10
drag, startPoint x: 333, startPoint y: 277, endPoint x: 356, endPoint y: 264, distance: 25.8
click at [334, 276] on div "Recording Artist" at bounding box center [306, 273] width 118 height 25
click at [400, 248] on input "Search Form" at bounding box center [630, 249] width 528 height 24
type input "railroad earth"
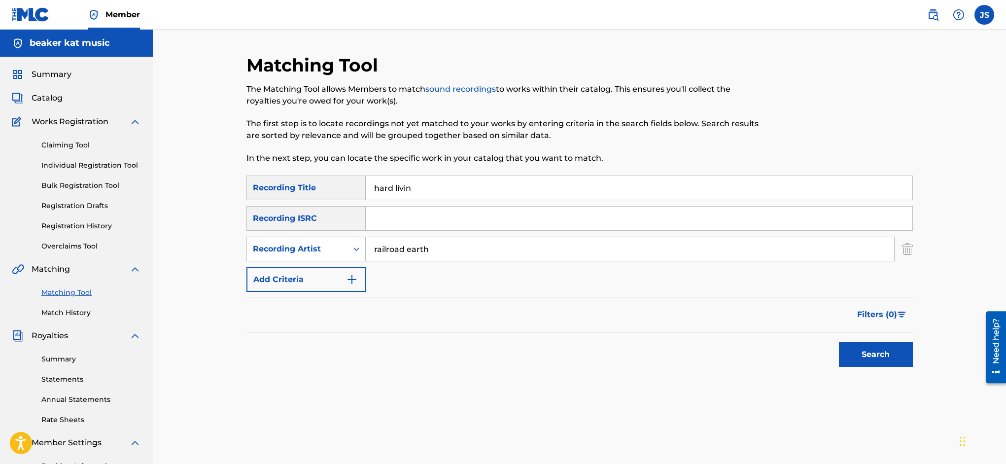
click at [887, 352] on button "Search" at bounding box center [876, 354] width 74 height 25
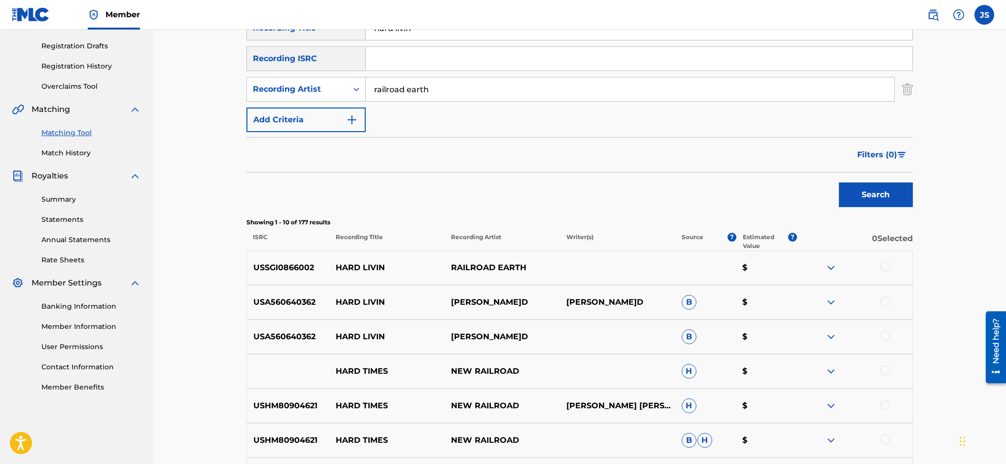
scroll to position [186, 0]
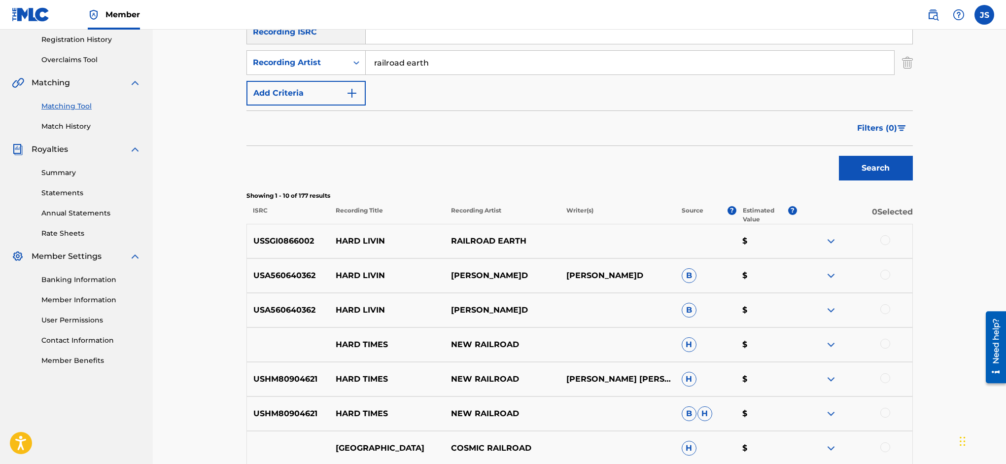
click at [884, 239] on div at bounding box center [885, 240] width 10 height 10
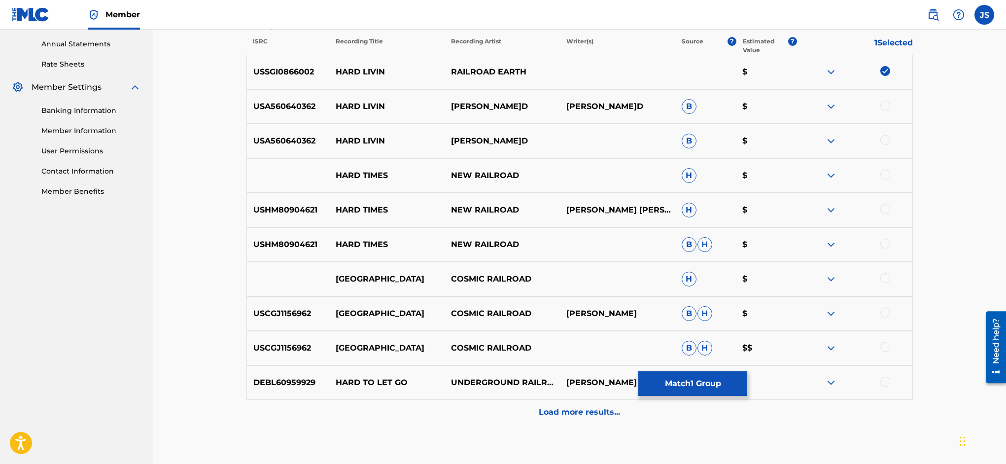
scroll to position [413, 0]
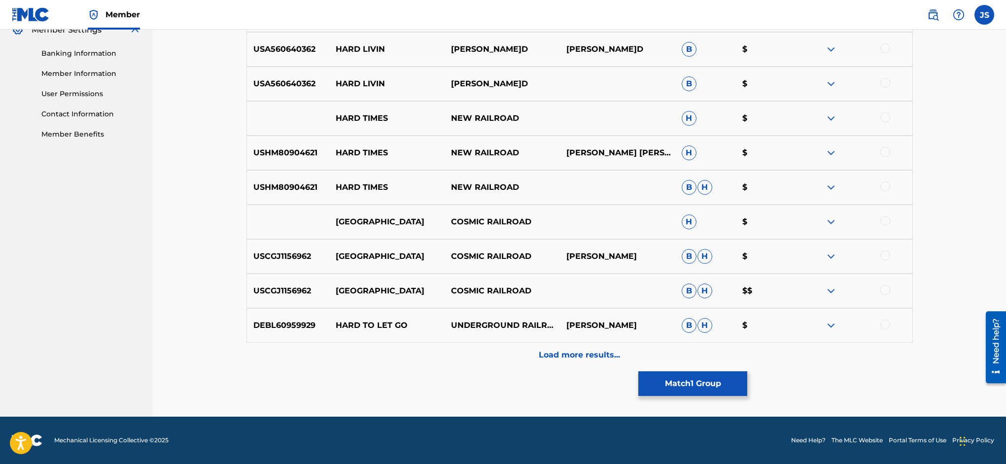
click at [604, 356] on p "Load more results..." at bounding box center [579, 355] width 81 height 12
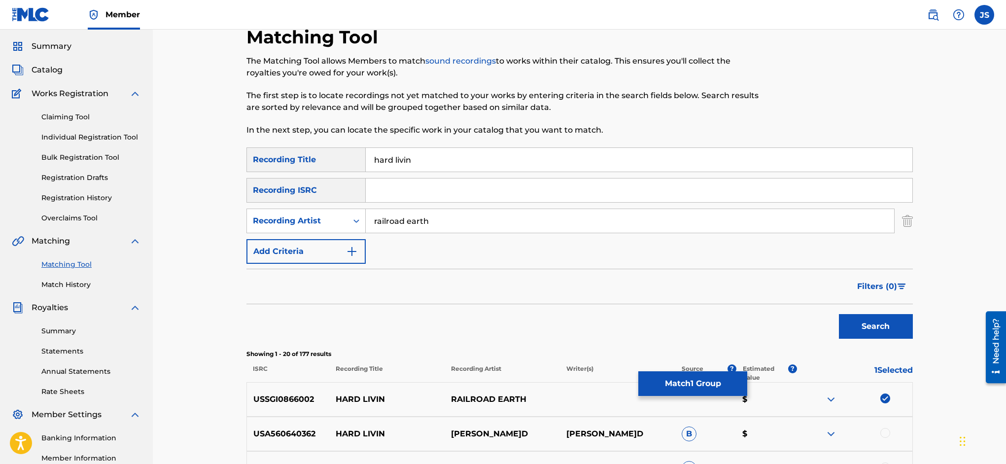
scroll to position [0, 0]
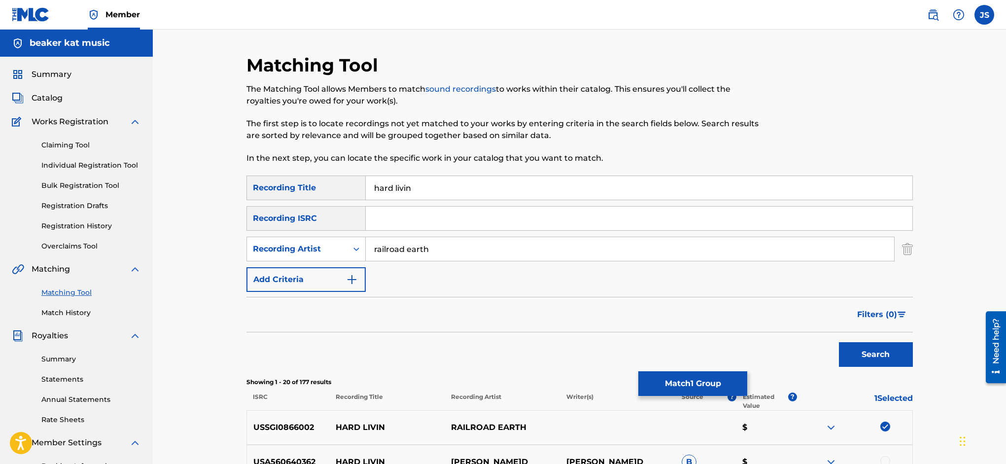
click at [747, 382] on button "Match 1 Group" at bounding box center [692, 383] width 109 height 25
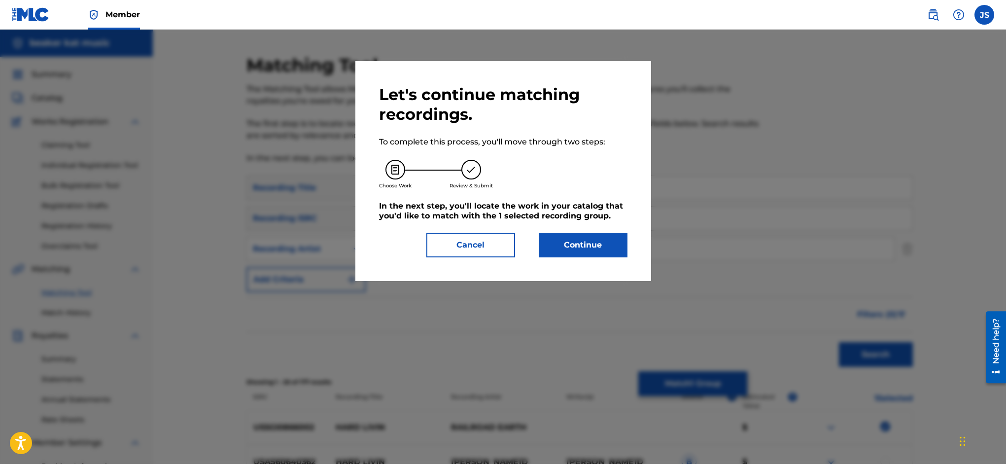
click at [578, 244] on button "Continue" at bounding box center [583, 245] width 89 height 25
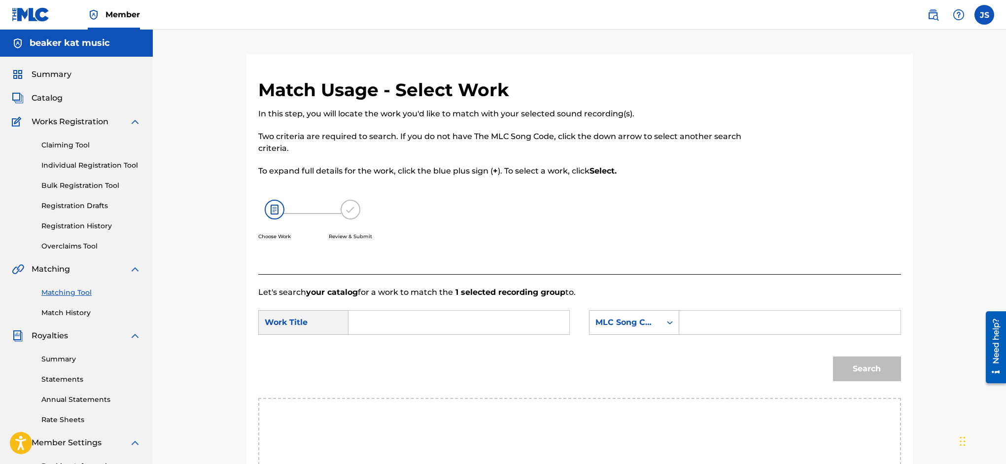
click at [400, 317] on input "Search Form" at bounding box center [459, 323] width 204 height 24
click at [396, 369] on span "livin" at bounding box center [392, 373] width 16 height 9
type input "hard livin"
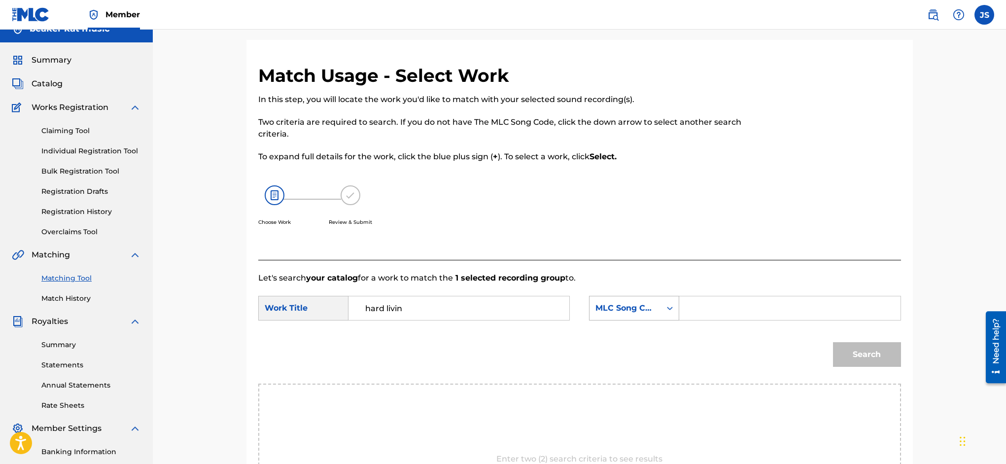
click at [670, 320] on div "MLC Song Code" at bounding box center [634, 308] width 90 height 25
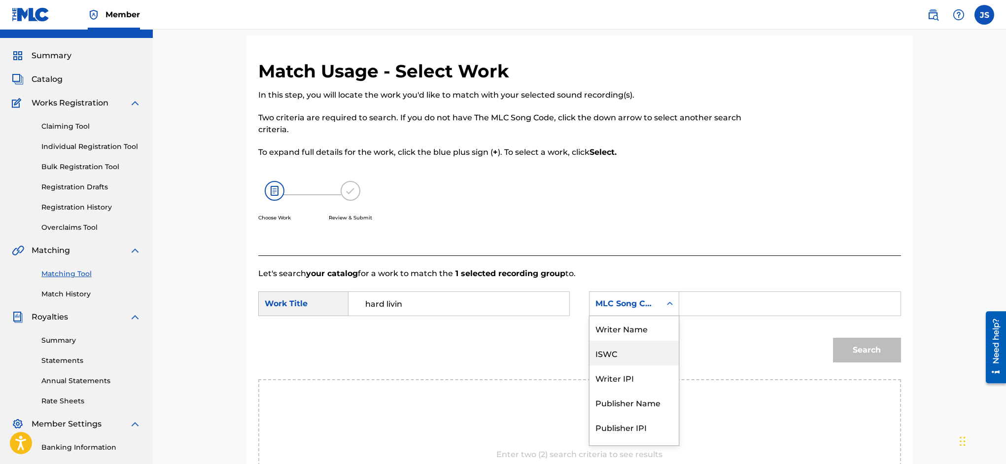
scroll to position [19, 0]
click at [648, 368] on div "Publisher Name" at bounding box center [634, 365] width 89 height 25
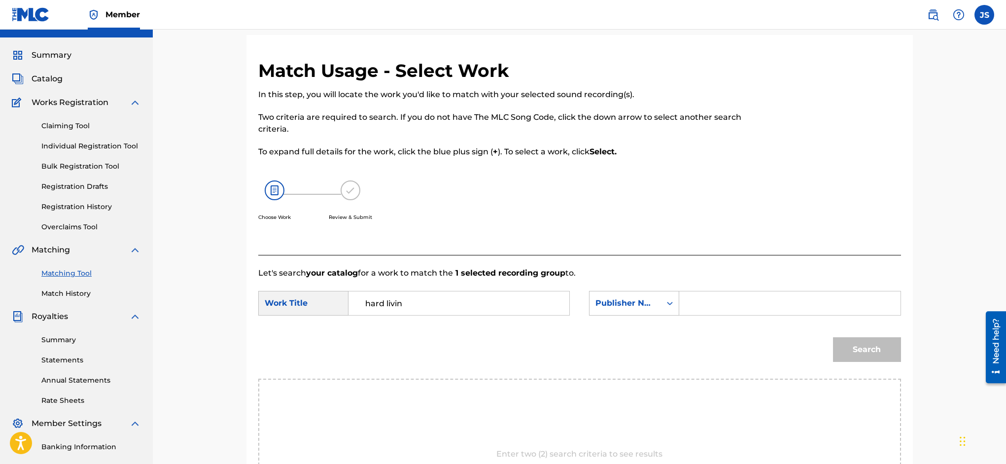
click at [713, 308] on input "Search Form" at bounding box center [790, 303] width 204 height 24
click at [854, 345] on button "Search" at bounding box center [867, 349] width 68 height 25
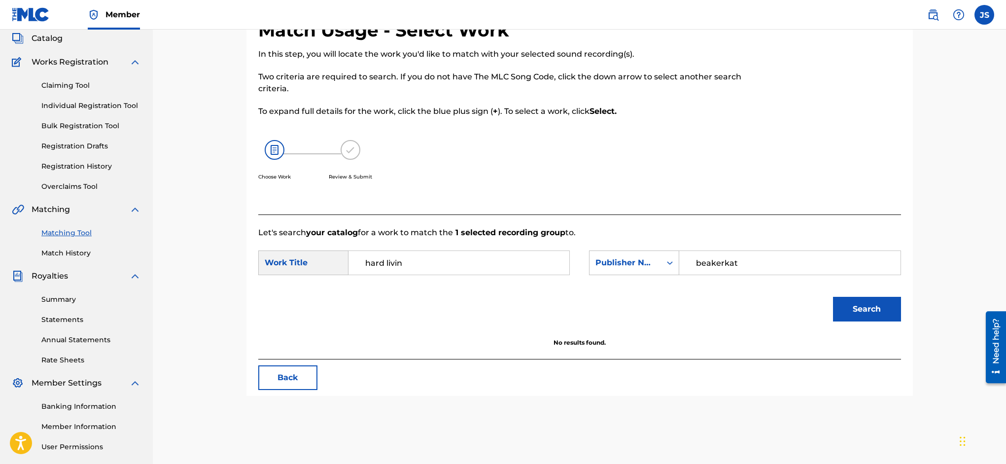
scroll to position [60, 0]
click at [750, 267] on input "beakerkat" at bounding box center [790, 262] width 204 height 24
type input "b"
type input "[PERSON_NAME]"
click at [867, 312] on button "Search" at bounding box center [867, 308] width 68 height 25
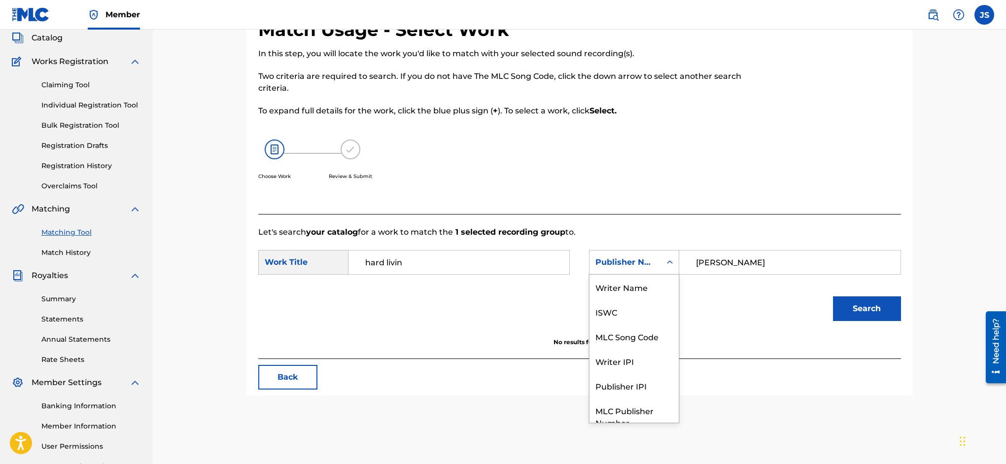
click at [668, 261] on icon "Search Form" at bounding box center [670, 262] width 10 height 10
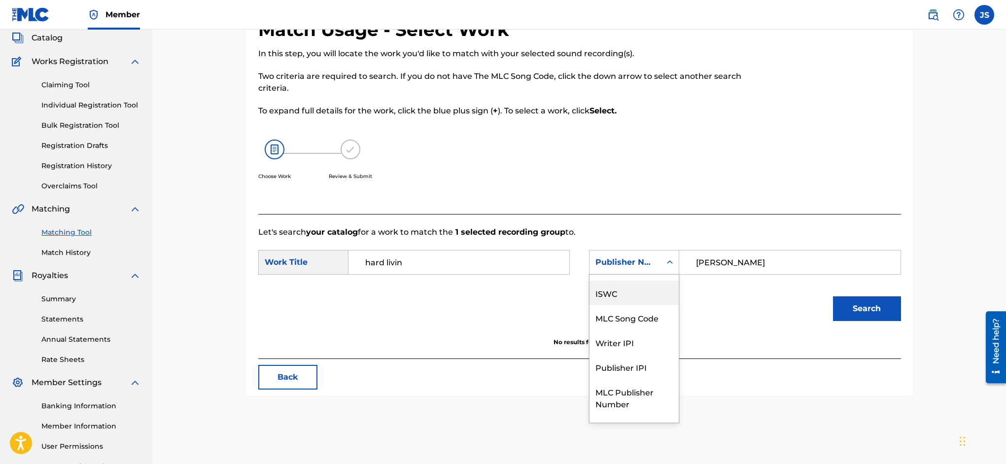
scroll to position [19, 0]
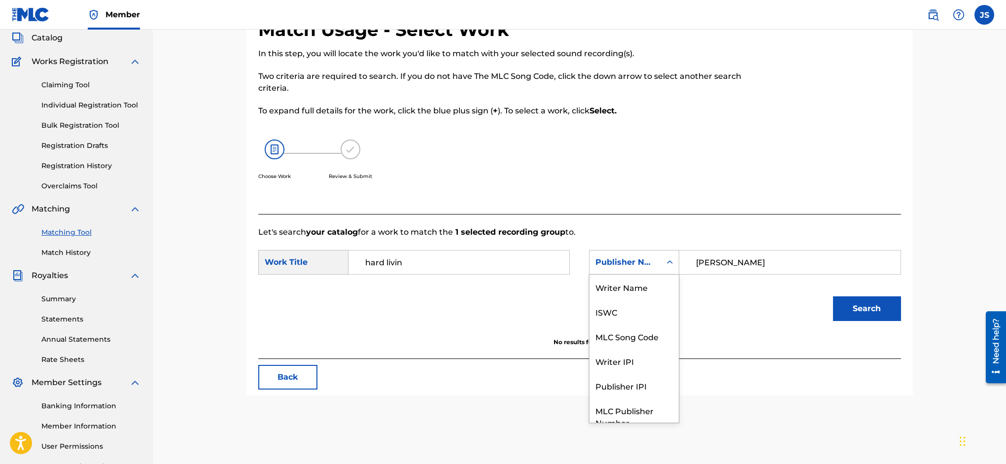
click at [670, 262] on icon "Search Form" at bounding box center [670, 261] width 6 height 3
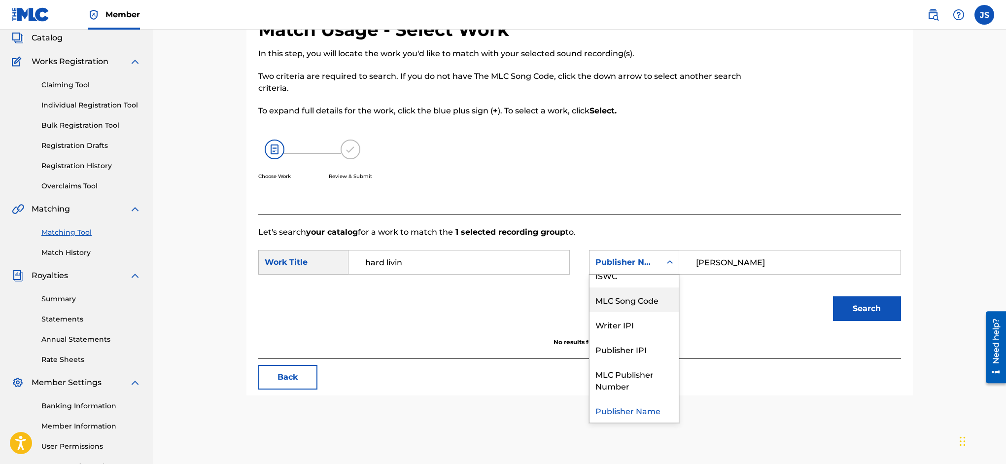
drag, startPoint x: 659, startPoint y: 300, endPoint x: 680, endPoint y: 287, distance: 25.0
click at [660, 300] on div "MLC Song Code" at bounding box center [634, 299] width 89 height 25
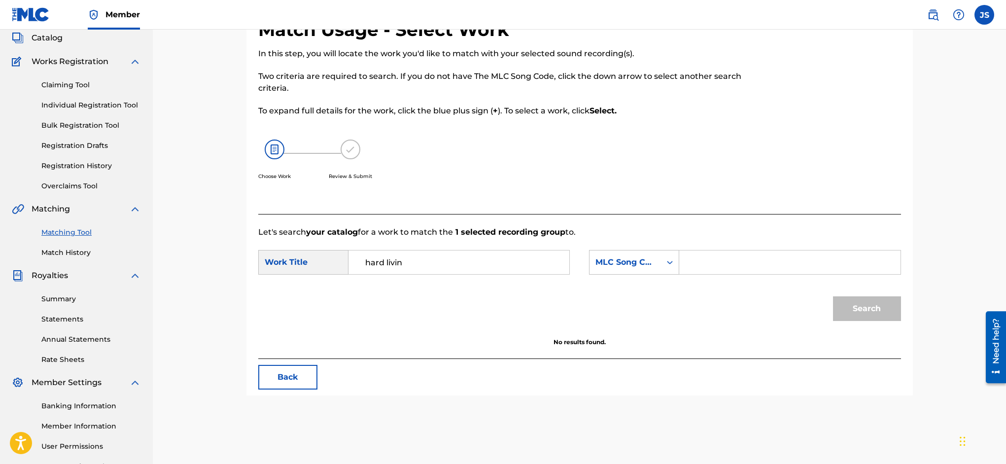
click at [720, 266] on input "Search Form" at bounding box center [790, 262] width 204 height 24
click at [704, 263] on input "ax4397" at bounding box center [790, 262] width 204 height 24
type input "AX4397"
click at [865, 301] on button "Search" at bounding box center [867, 308] width 68 height 25
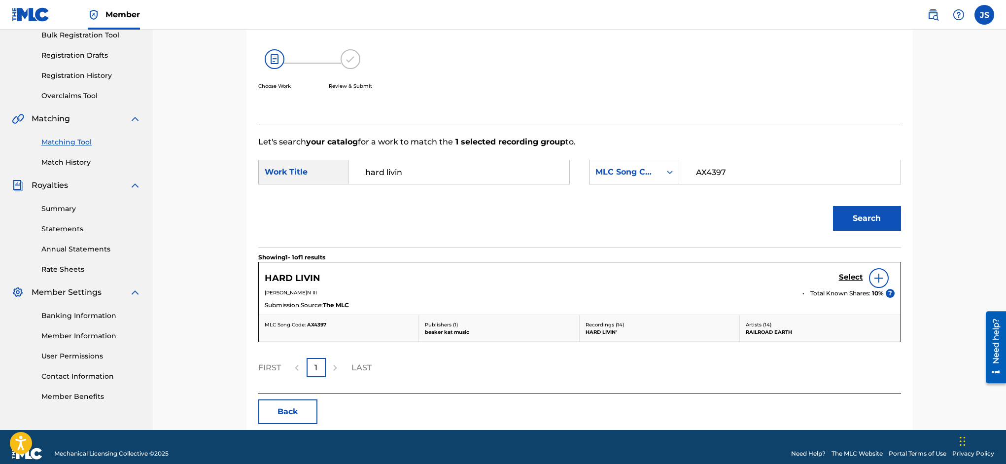
scroll to position [149, 0]
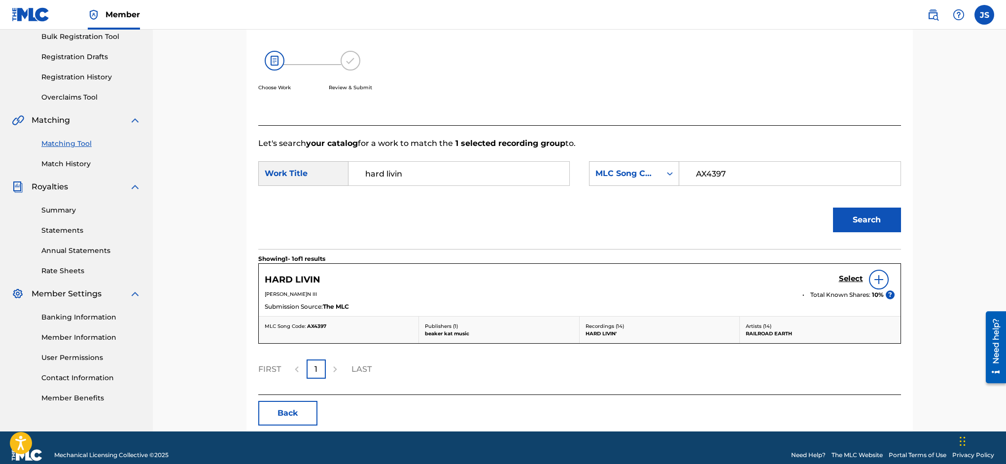
click at [850, 278] on h5 "Select" at bounding box center [851, 278] width 24 height 9
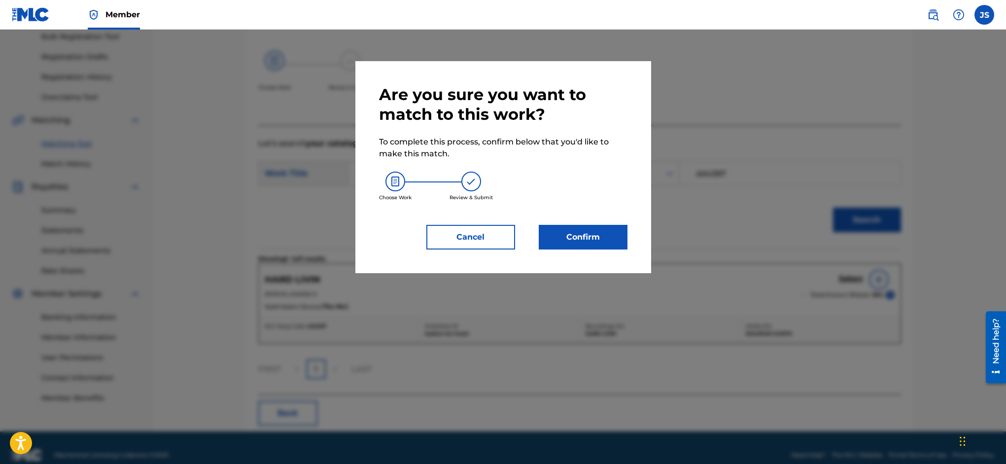
click at [577, 234] on button "Confirm" at bounding box center [583, 237] width 89 height 25
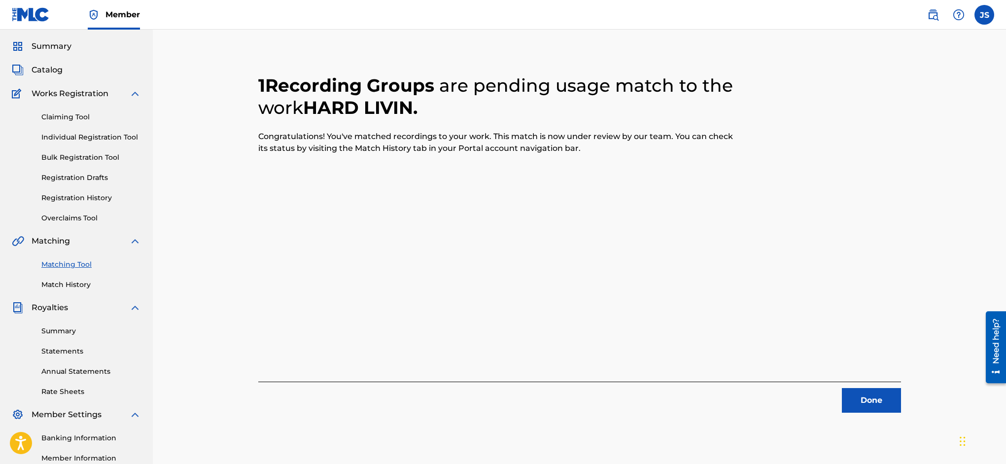
scroll to position [0, 0]
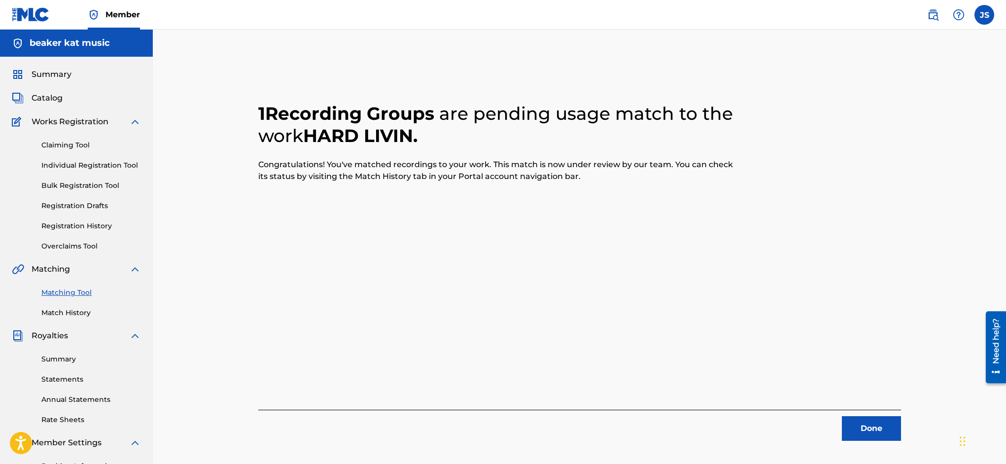
click at [874, 421] on button "Done" at bounding box center [871, 428] width 59 height 25
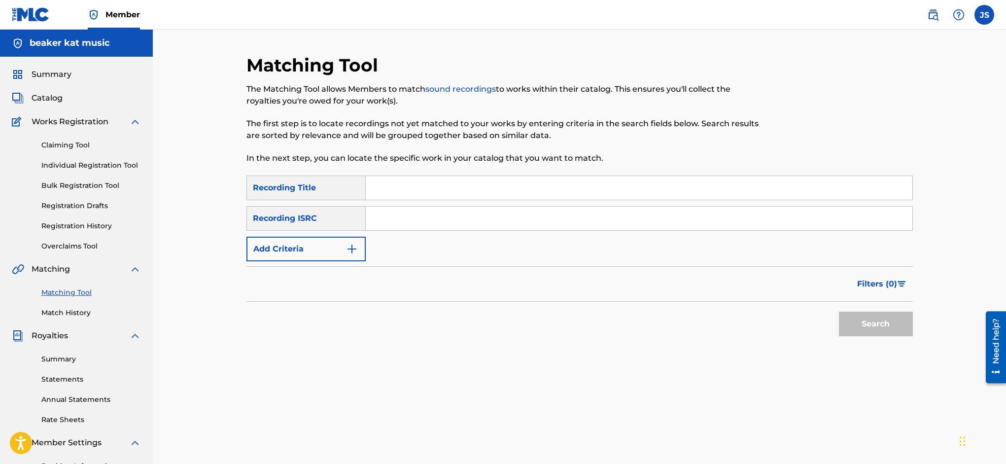
click at [387, 188] on input "Search Form" at bounding box center [639, 188] width 547 height 24
click at [420, 191] on input "hard livin" at bounding box center [639, 188] width 547 height 24
type input "hard livin (live)"
click at [352, 243] on img "Search Form" at bounding box center [352, 249] width 12 height 12
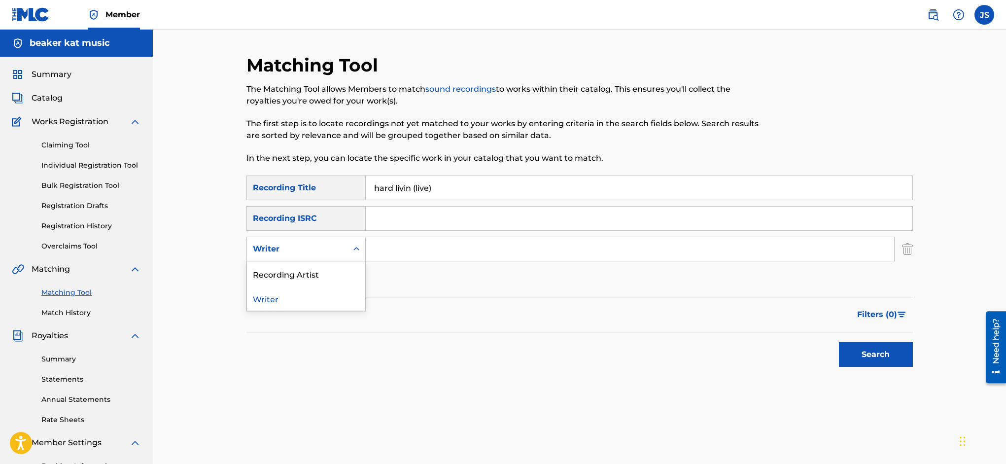
click at [350, 248] on div "Search Form" at bounding box center [356, 249] width 18 height 18
drag, startPoint x: 344, startPoint y: 270, endPoint x: 359, endPoint y: 263, distance: 16.8
click at [345, 269] on div "Recording Artist" at bounding box center [306, 273] width 118 height 25
click at [402, 244] on input "Search Form" at bounding box center [630, 249] width 528 height 24
type input "railroad earth"
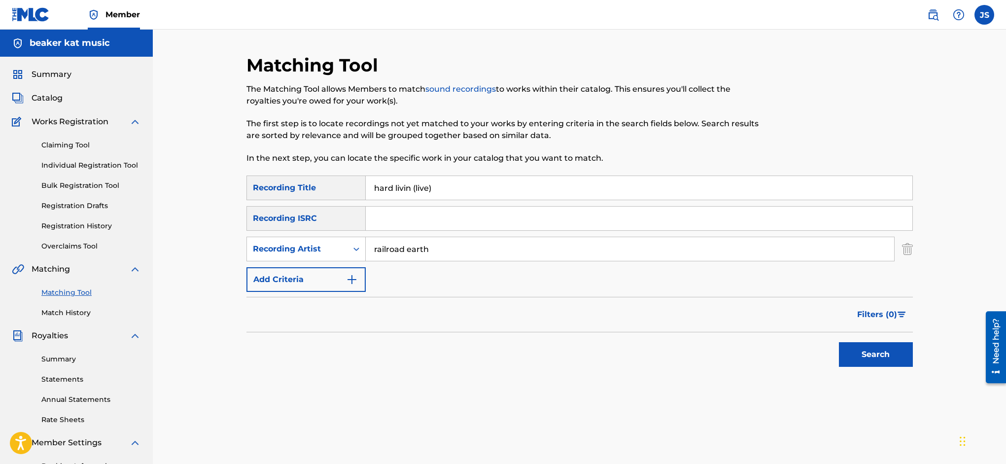
click at [864, 356] on button "Search" at bounding box center [876, 354] width 74 height 25
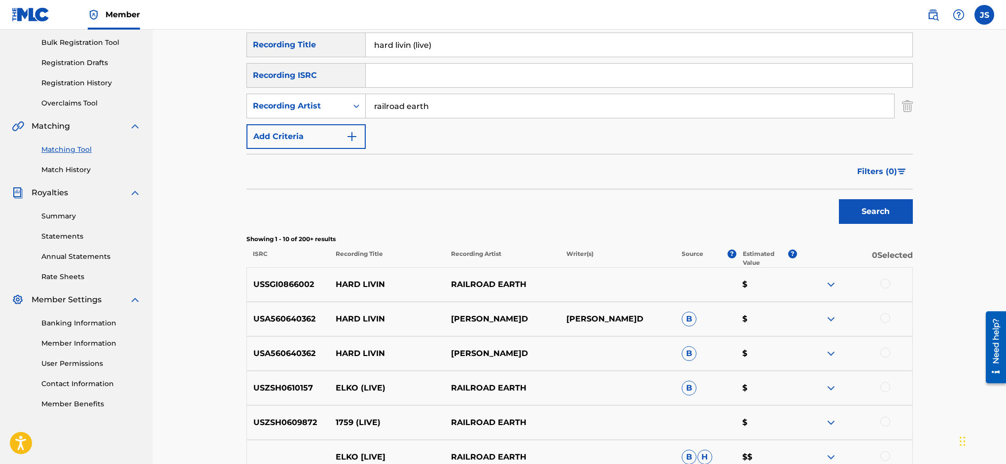
scroll to position [139, 0]
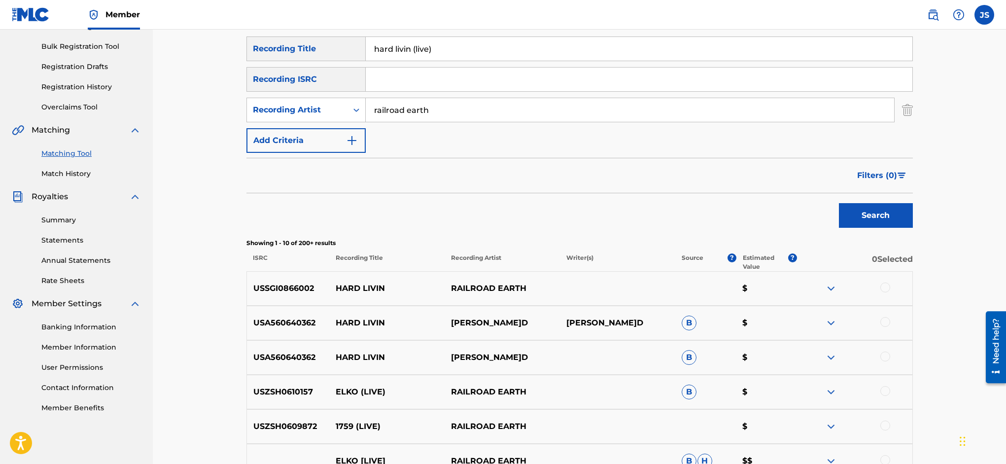
click at [887, 286] on div at bounding box center [885, 287] width 10 height 10
click at [747, 381] on button "Match 1 Group" at bounding box center [692, 383] width 109 height 25
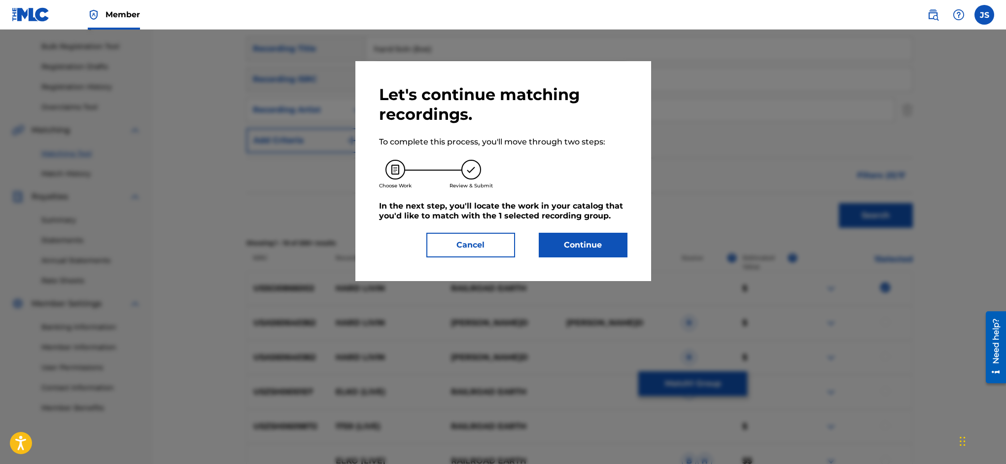
click at [590, 239] on button "Continue" at bounding box center [583, 245] width 89 height 25
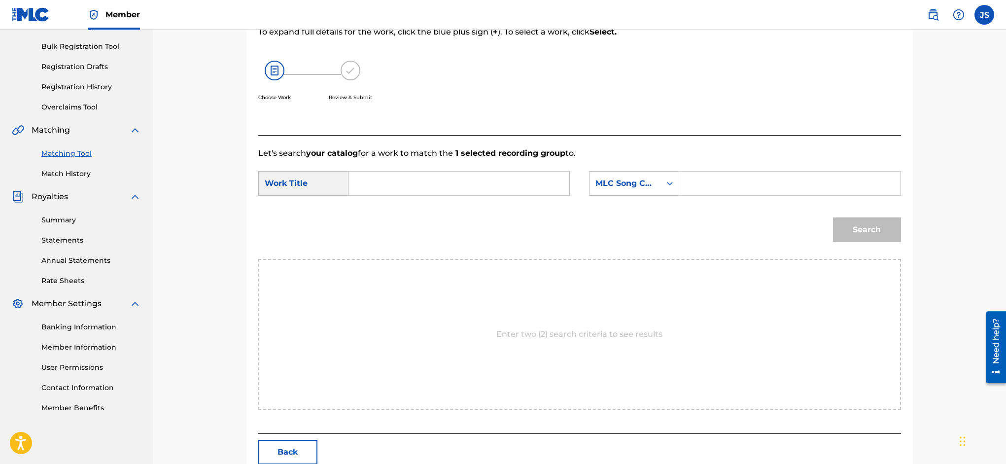
click at [458, 179] on input "Search Form" at bounding box center [459, 184] width 204 height 24
click at [400, 209] on span "livin (live)" at bounding box center [382, 211] width 35 height 21
type input "hard livin (live)"
click at [737, 180] on input "Search Form" at bounding box center [790, 184] width 204 height 24
type input "HQ6XK3"
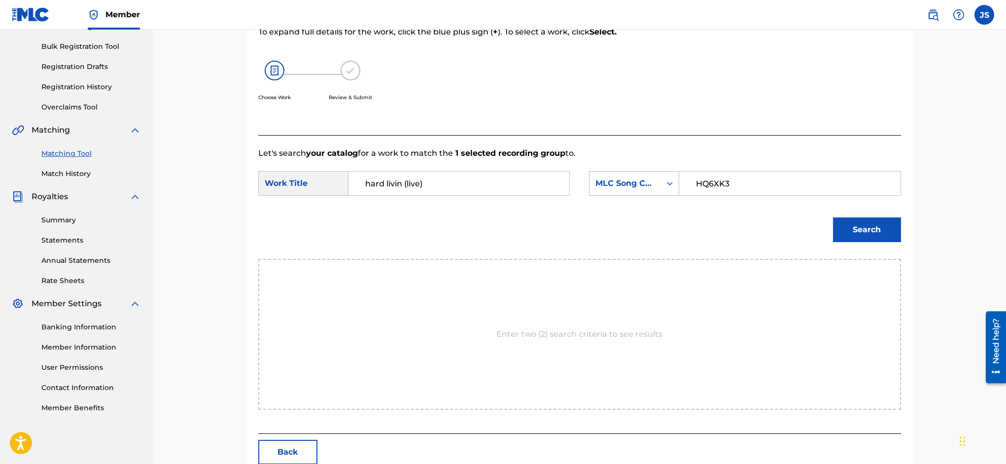
click at [881, 231] on button "Search" at bounding box center [867, 229] width 68 height 25
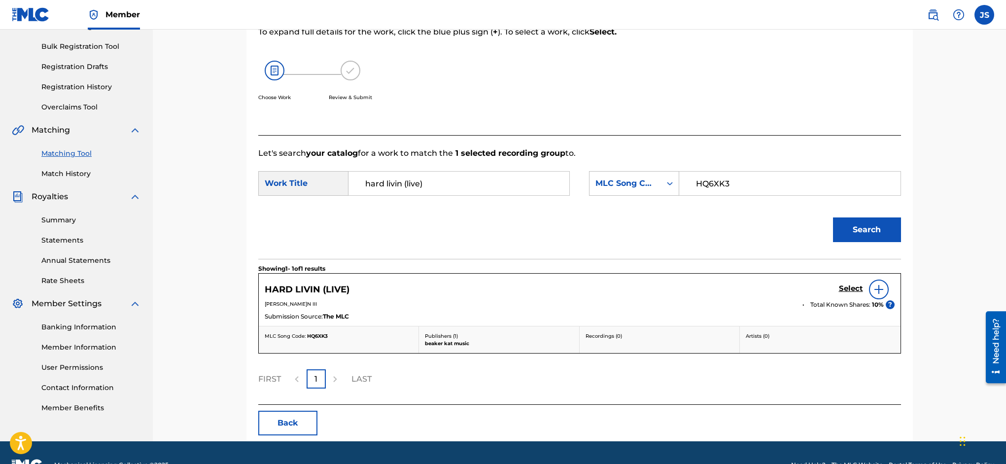
click at [847, 289] on h5 "Select" at bounding box center [851, 288] width 24 height 9
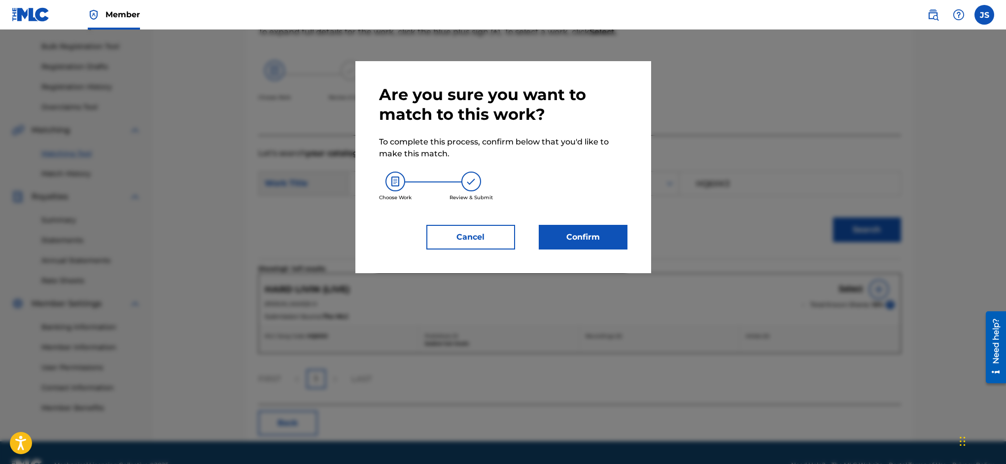
click at [582, 243] on button "Confirm" at bounding box center [583, 237] width 89 height 25
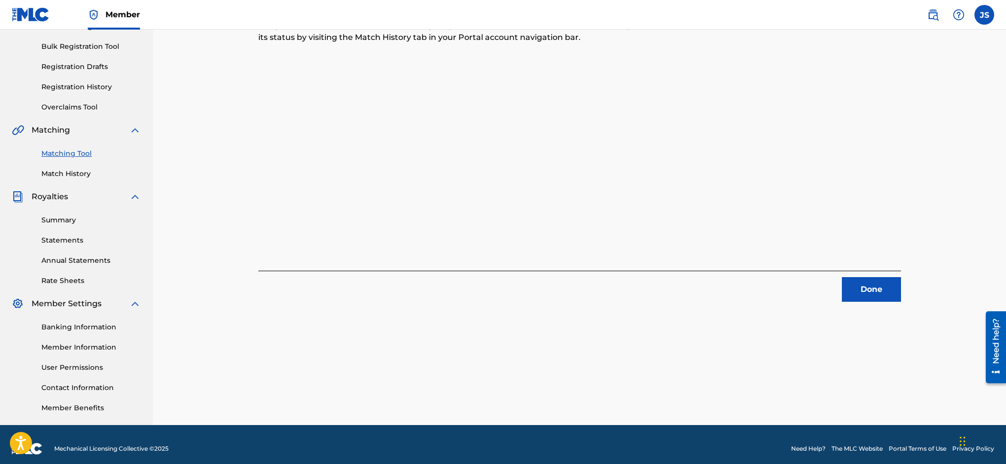
click at [873, 294] on button "Done" at bounding box center [871, 289] width 59 height 25
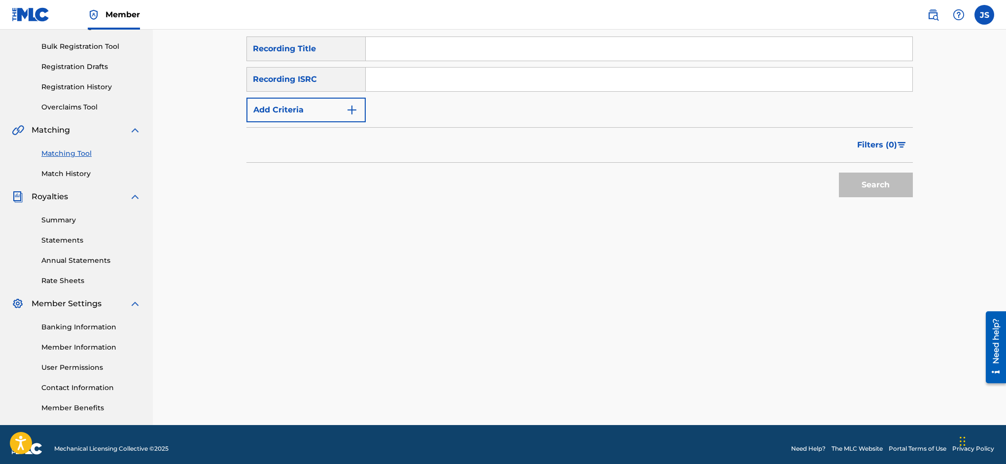
click at [72, 175] on link "Match History" at bounding box center [91, 174] width 100 height 10
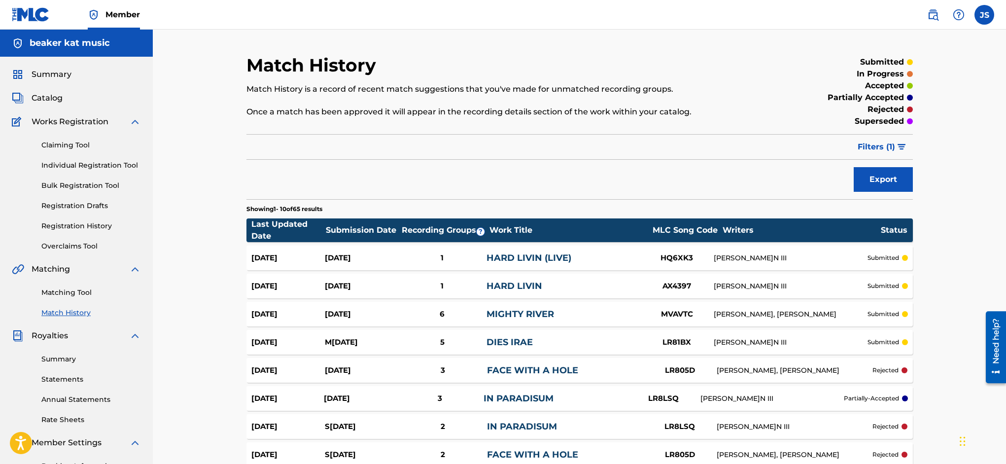
click at [73, 290] on link "Matching Tool" at bounding box center [91, 292] width 100 height 10
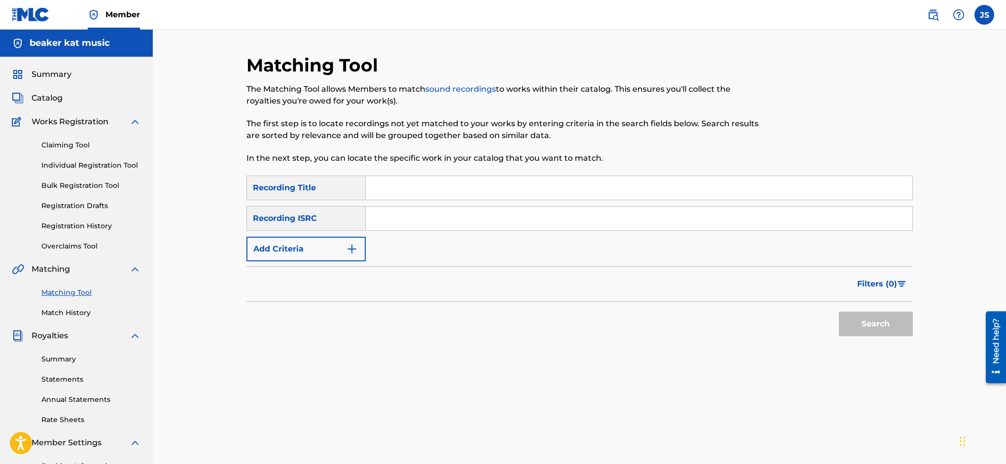
click at [419, 185] on input "Search Form" at bounding box center [639, 188] width 547 height 24
type input "all alone"
click at [349, 246] on img "Search Form" at bounding box center [352, 249] width 12 height 12
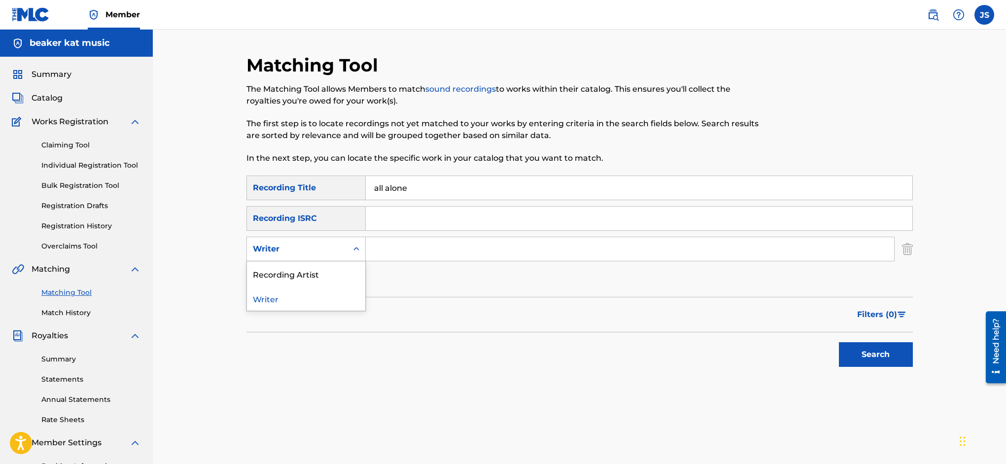
click at [350, 246] on div "Search Form" at bounding box center [356, 249] width 18 height 18
click at [328, 277] on div "Recording Artist" at bounding box center [306, 273] width 118 height 25
click at [430, 245] on input "Search Form" at bounding box center [630, 249] width 528 height 24
type input "railroad earth"
click at [889, 354] on button "Search" at bounding box center [876, 354] width 74 height 25
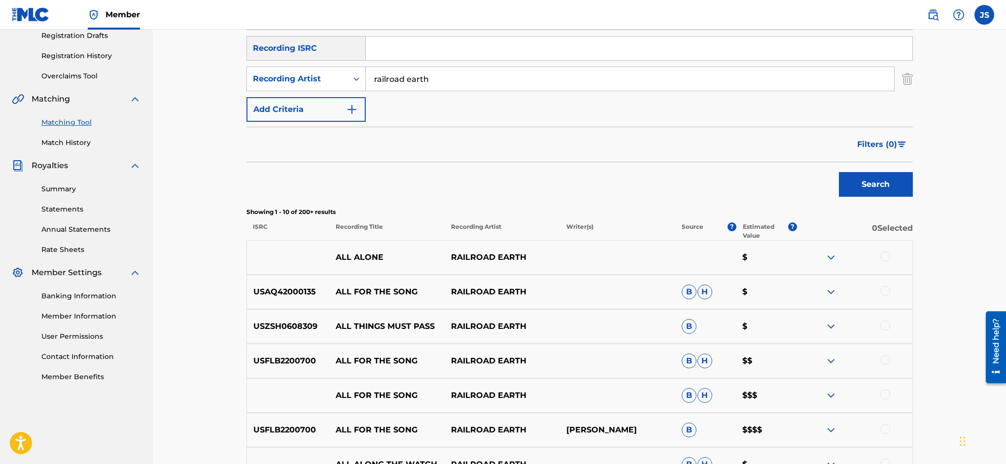
scroll to position [174, 0]
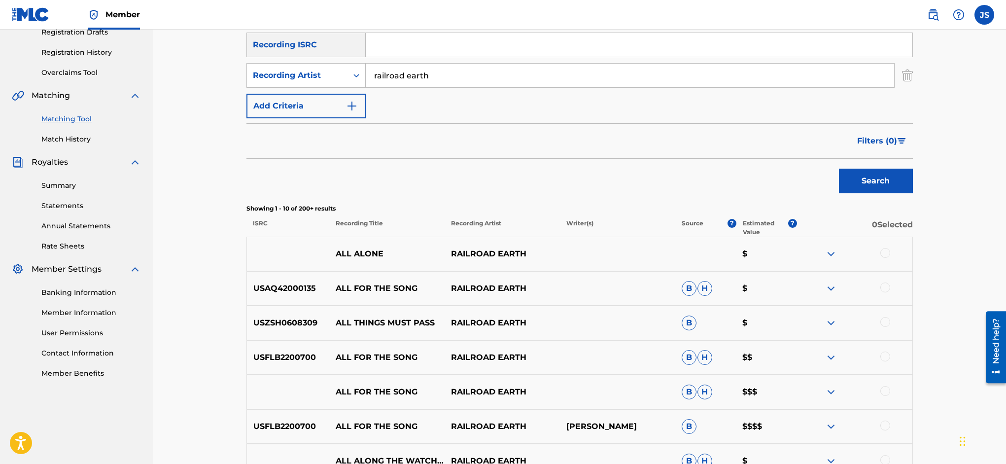
click at [886, 253] on div at bounding box center [885, 253] width 10 height 10
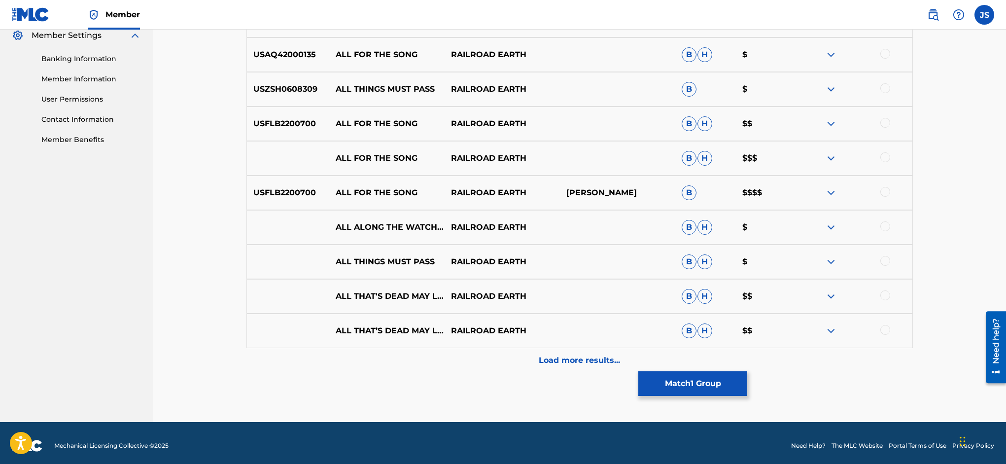
scroll to position [408, 0]
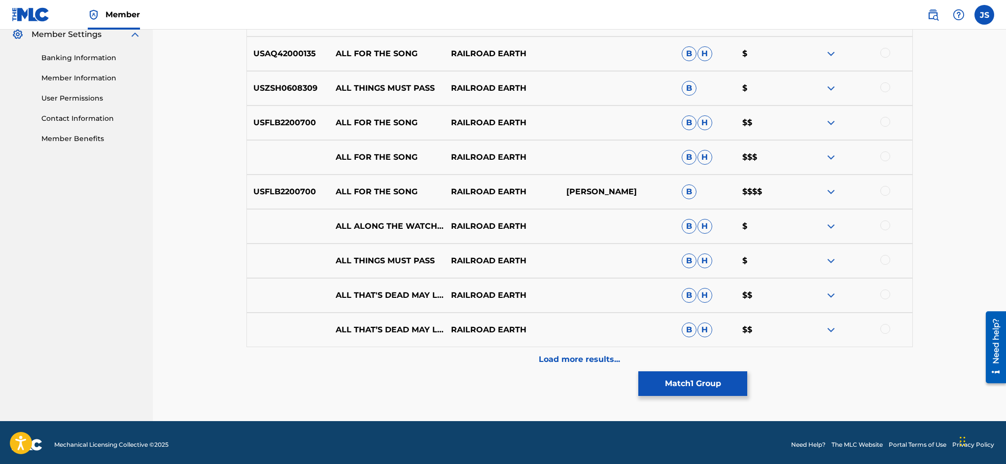
click at [584, 362] on p "Load more results..." at bounding box center [579, 359] width 81 height 12
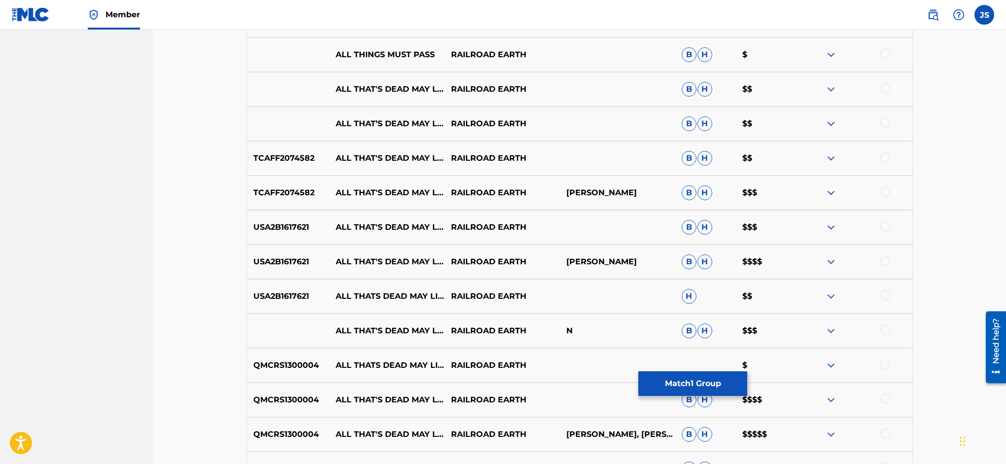
scroll to position [613, 0]
click at [747, 386] on button "Match 1 Group" at bounding box center [692, 383] width 109 height 25
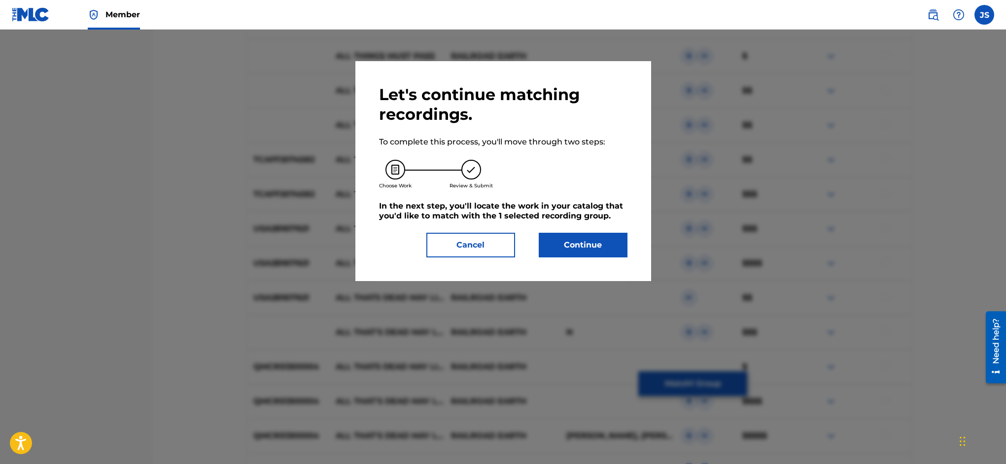
click at [600, 248] on button "Continue" at bounding box center [583, 245] width 89 height 25
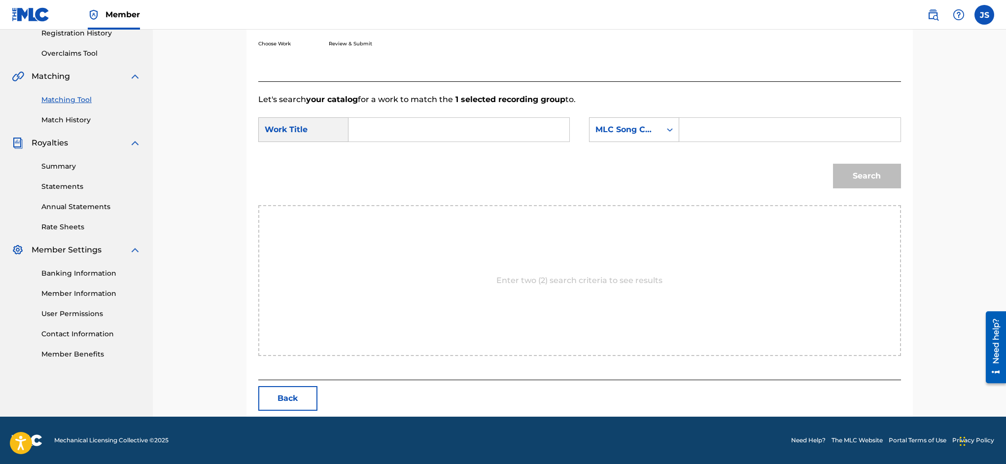
click at [382, 129] on input "Search Form" at bounding box center [459, 130] width 204 height 24
click at [375, 153] on span "alone" at bounding box center [386, 151] width 22 height 9
type input "all alone"
click at [699, 124] on input "Search Form" at bounding box center [790, 130] width 204 height 24
click at [857, 171] on button "Search" at bounding box center [867, 176] width 68 height 25
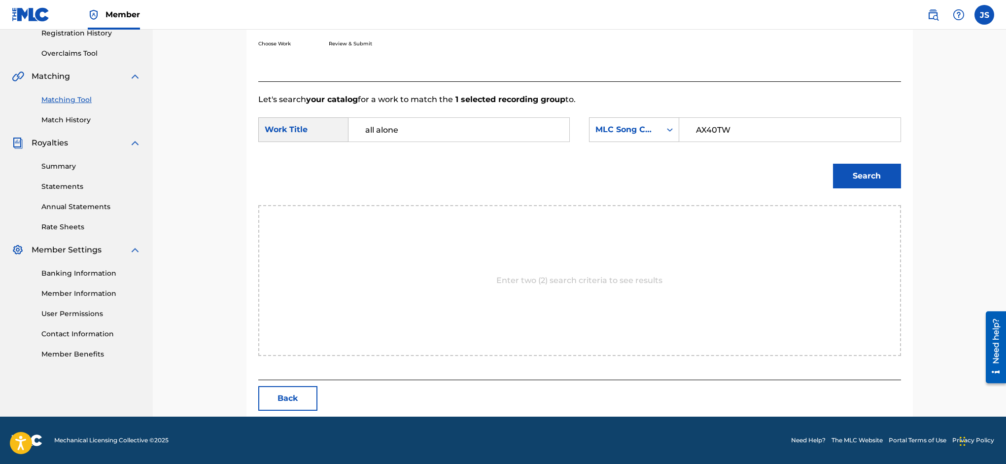
scroll to position [147, 0]
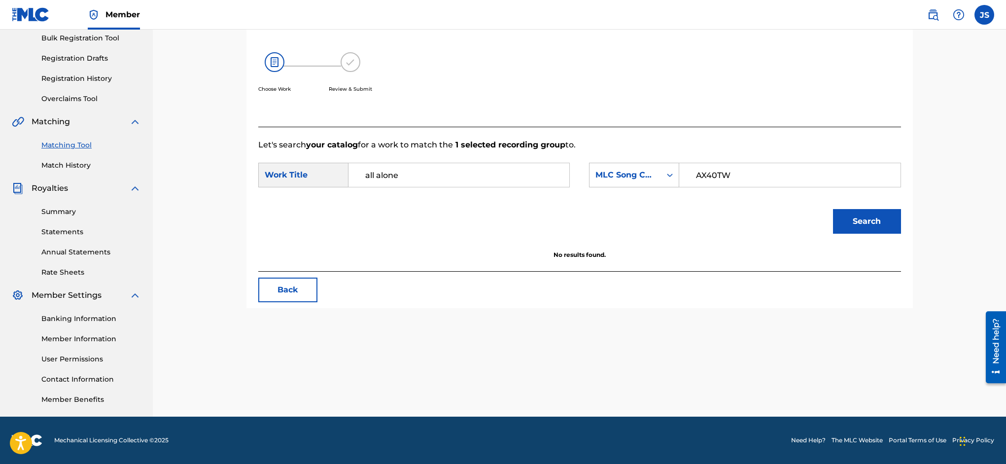
click at [866, 219] on button "Search" at bounding box center [867, 221] width 68 height 25
click at [362, 174] on input "all alone" at bounding box center [459, 175] width 204 height 24
click at [379, 201] on strong "alone" at bounding box center [388, 196] width 23 height 9
click at [716, 175] on input "AX40TW" at bounding box center [790, 175] width 204 height 24
type input "AX4OTW"
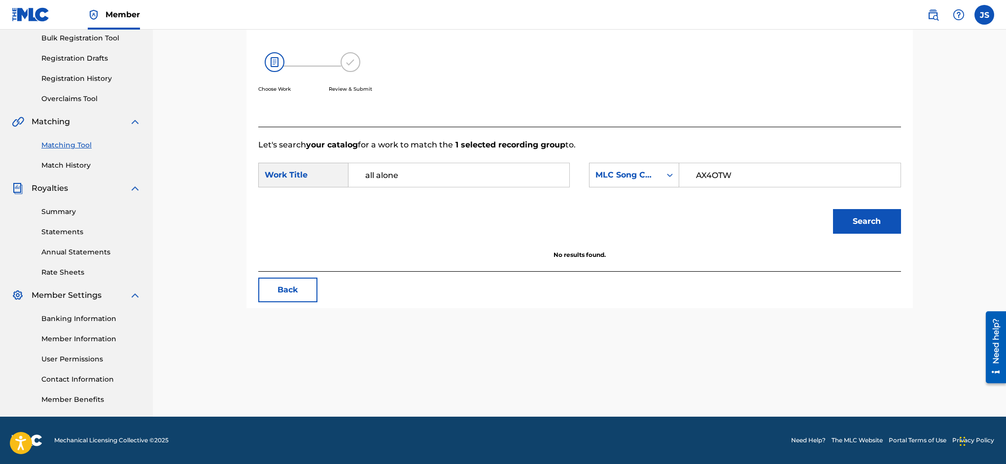
click at [869, 219] on button "Search" at bounding box center [867, 221] width 68 height 25
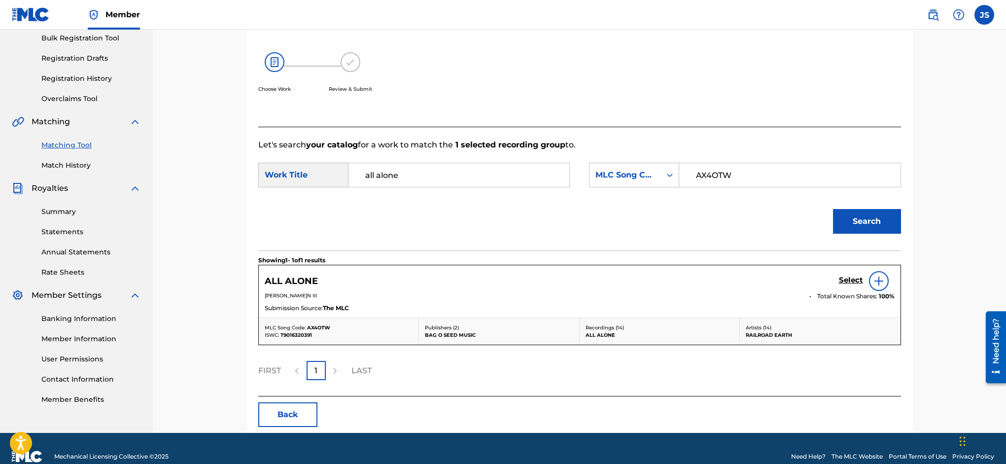
click at [855, 280] on h5 "Select" at bounding box center [851, 280] width 24 height 9
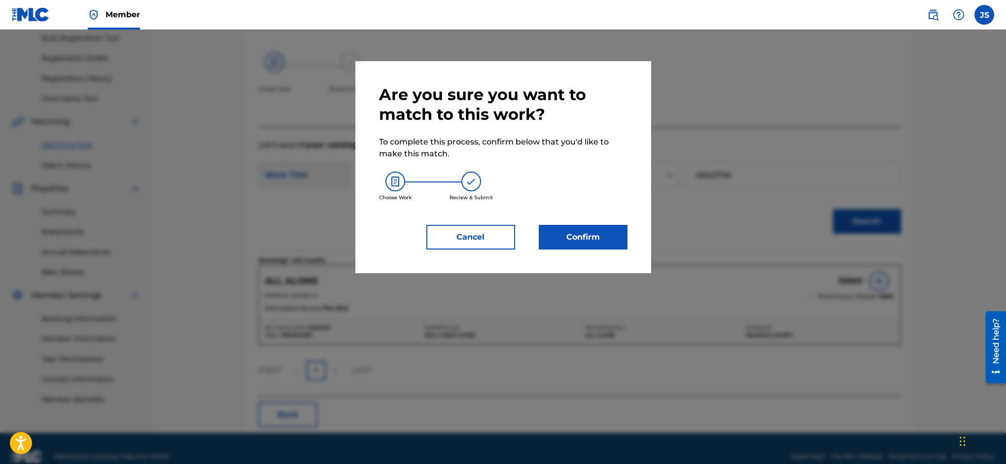
click at [593, 235] on button "Confirm" at bounding box center [583, 237] width 89 height 25
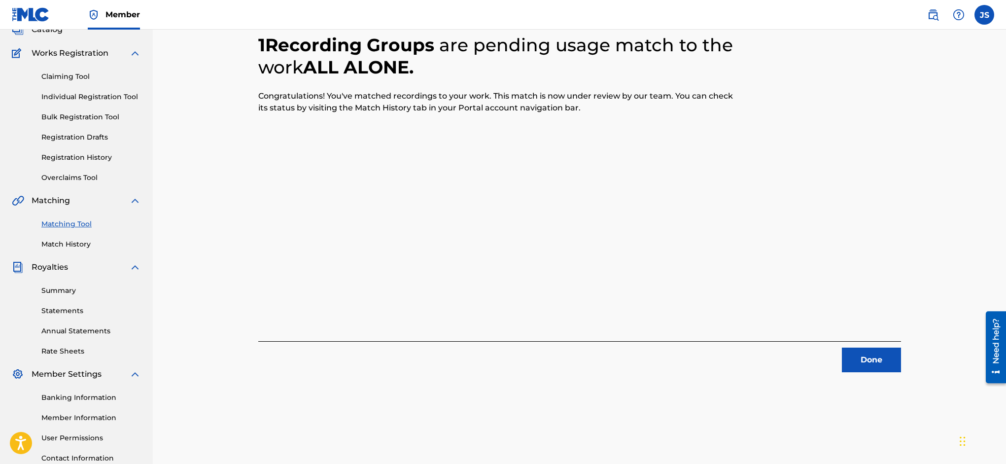
scroll to position [0, 0]
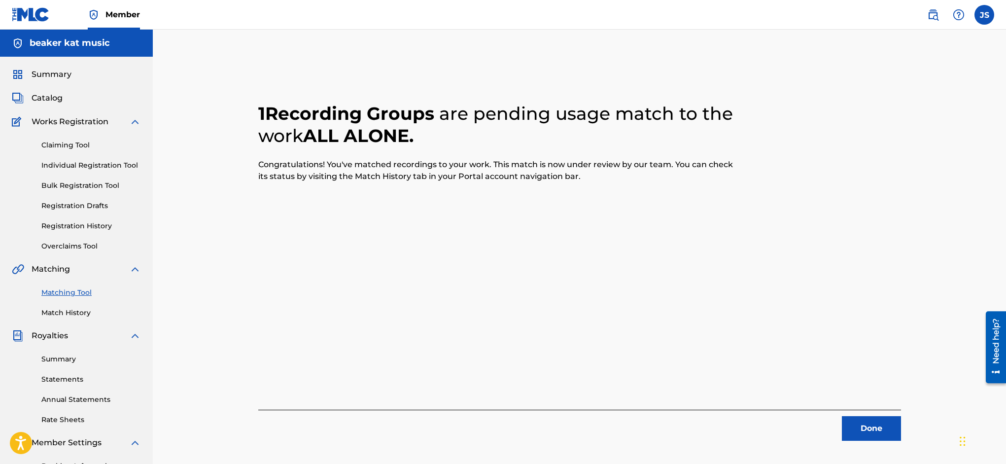
click at [874, 432] on button "Done" at bounding box center [871, 428] width 59 height 25
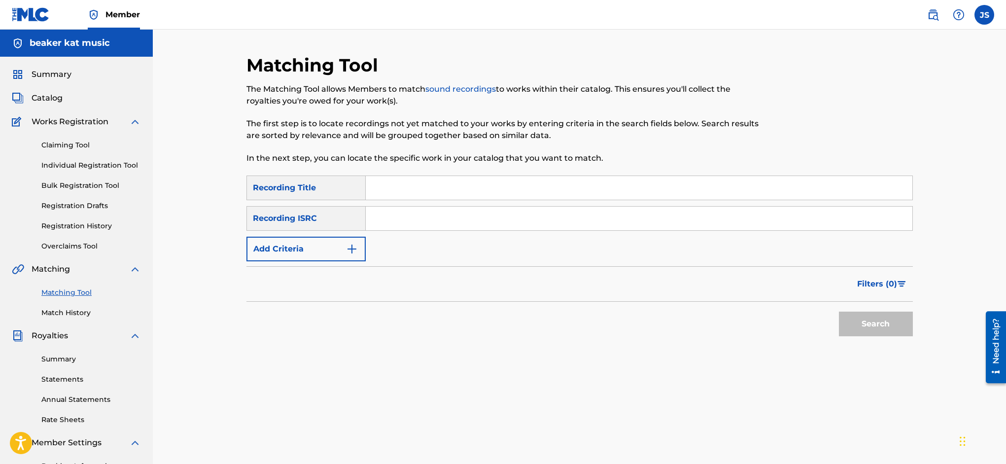
click at [413, 184] on input "Search Form" at bounding box center [639, 188] width 547 height 24
type input "all that's dead"
click at [348, 247] on img "Search Form" at bounding box center [352, 249] width 12 height 12
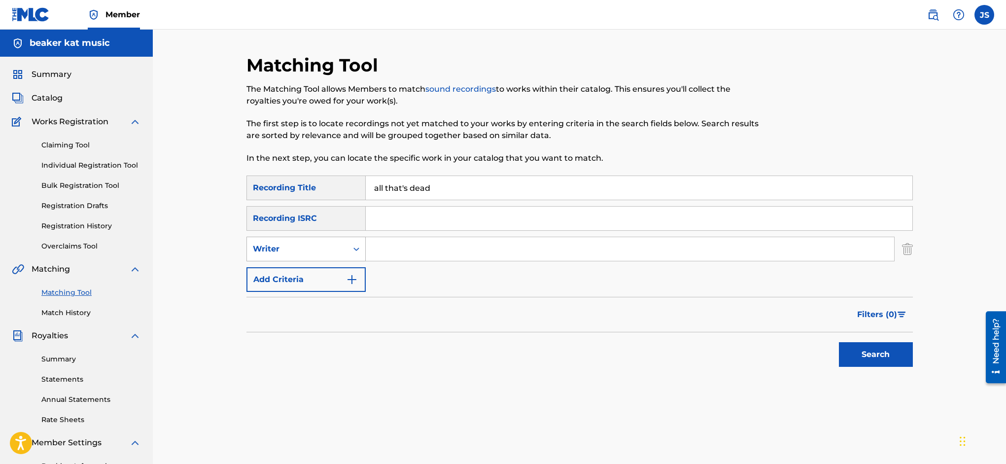
click at [352, 247] on icon "Search Form" at bounding box center [356, 249] width 10 height 10
click at [335, 278] on div "Recording Artist" at bounding box center [306, 273] width 118 height 25
click at [382, 249] on input "Search Form" at bounding box center [630, 249] width 528 height 24
type input "railroad earth"
click at [891, 352] on button "Search" at bounding box center [876, 354] width 74 height 25
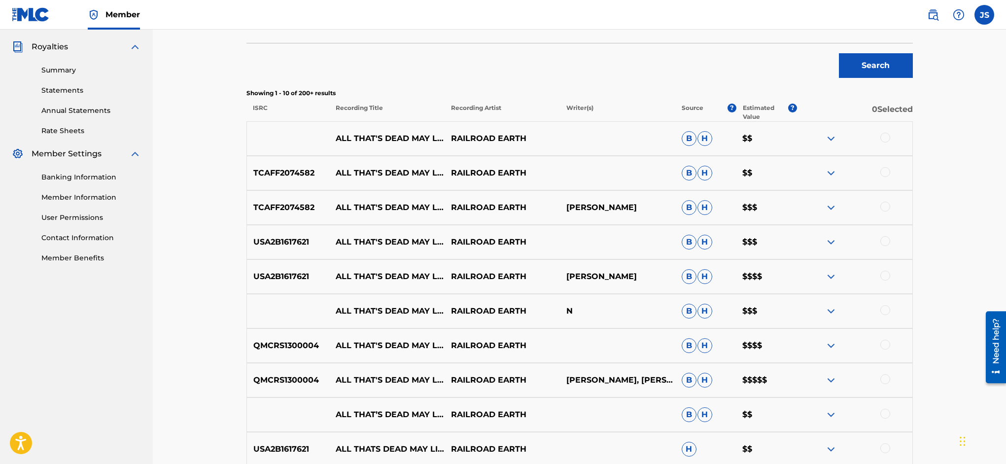
scroll to position [292, 0]
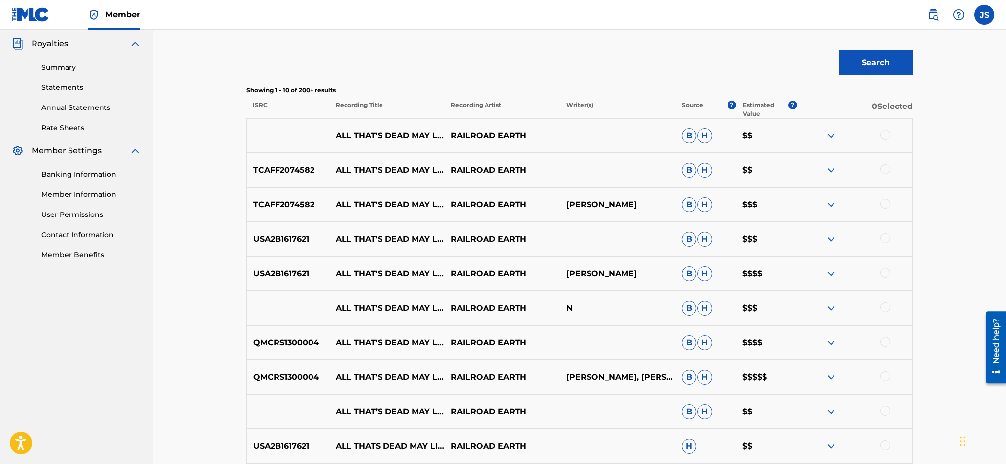
click at [886, 341] on div at bounding box center [885, 342] width 10 height 10
click at [930, 338] on div "Matching Tool The Matching Tool allows Members to match sound recordings to wor…" at bounding box center [579, 137] width 853 height 799
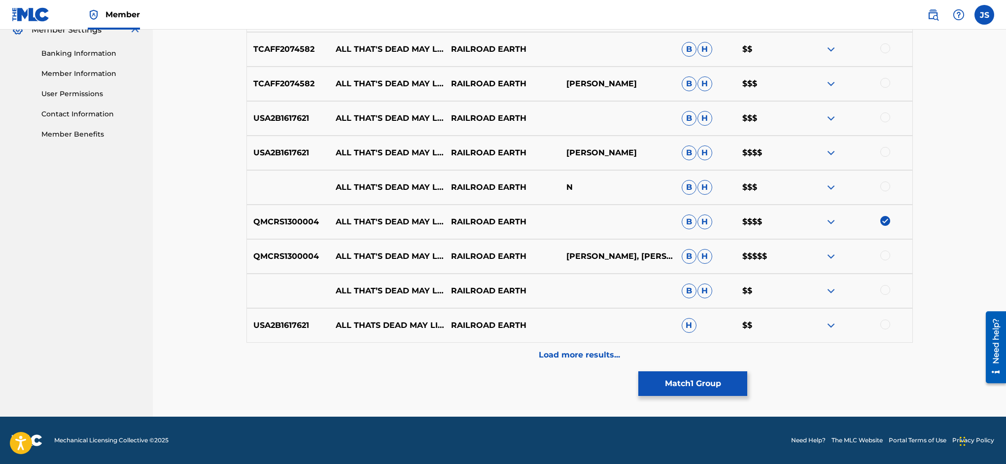
scroll to position [412, 0]
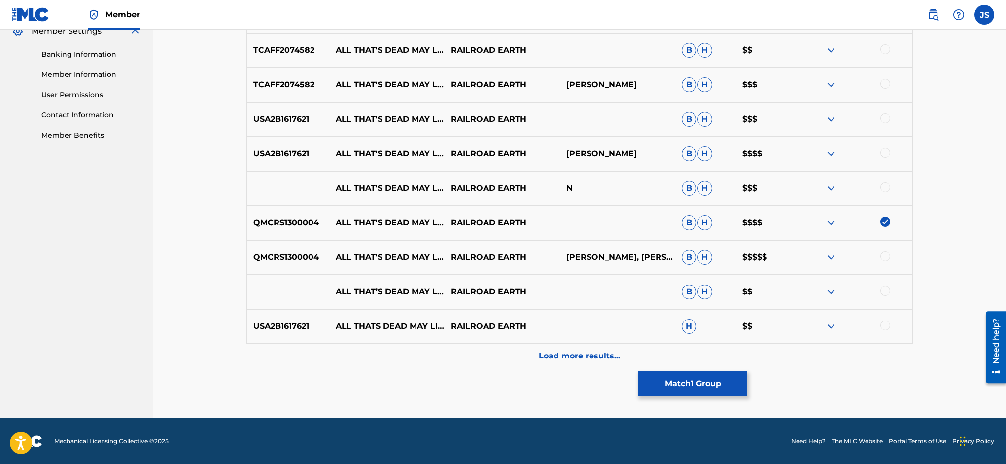
click at [887, 257] on div at bounding box center [885, 256] width 10 height 10
click at [575, 357] on p "Load more results..." at bounding box center [579, 356] width 81 height 12
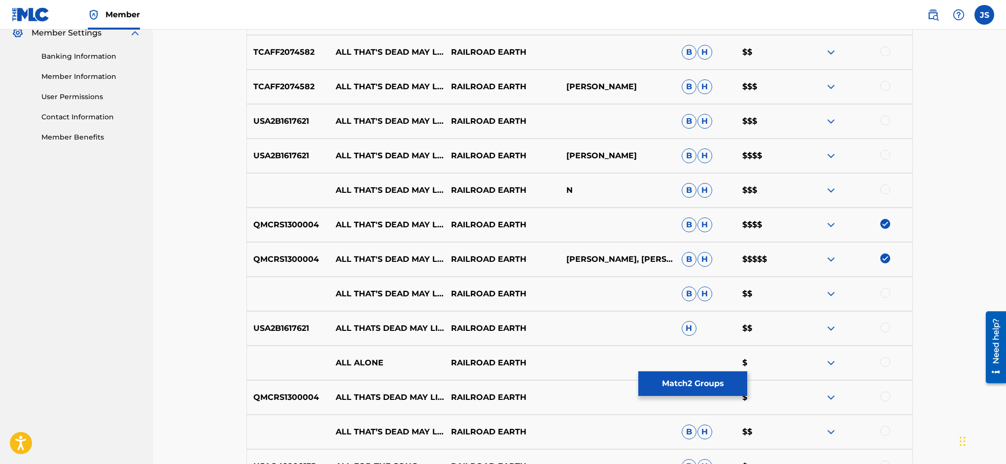
scroll to position [409, 0]
click at [888, 189] on div at bounding box center [885, 190] width 10 height 10
click at [884, 397] on div at bounding box center [885, 397] width 10 height 10
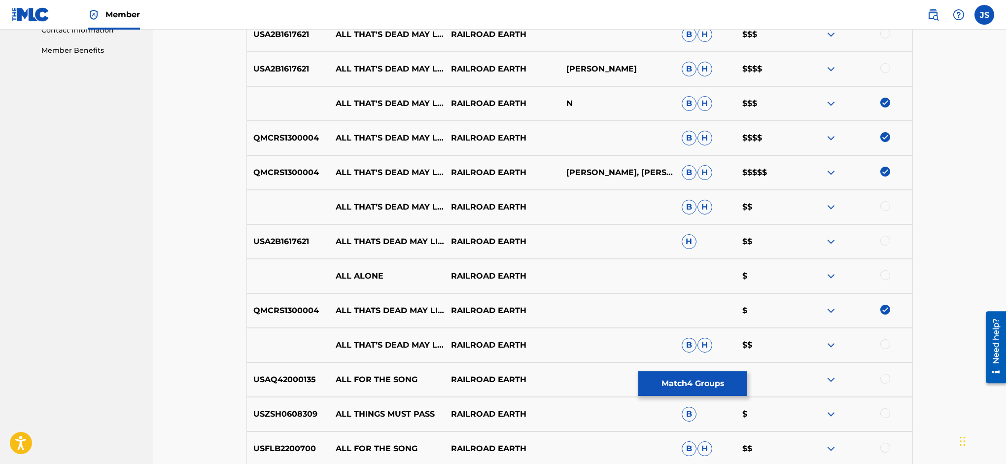
scroll to position [502, 0]
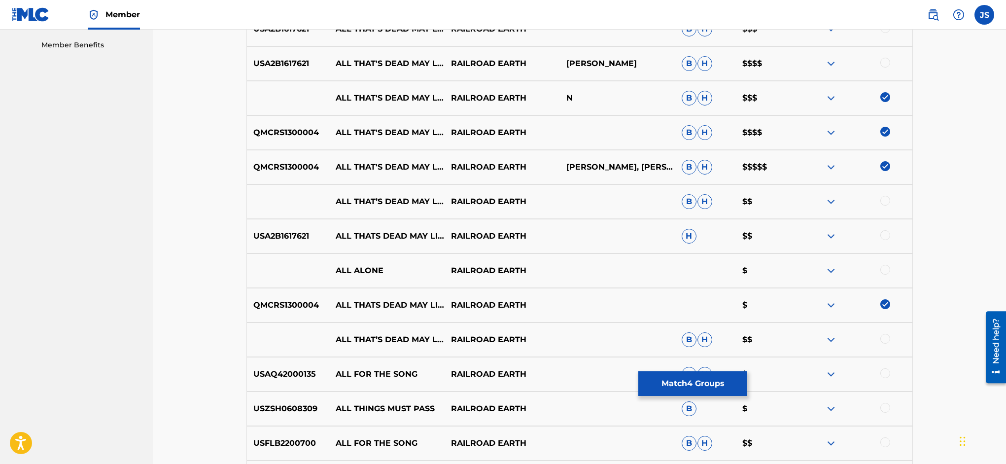
click at [887, 337] on div at bounding box center [885, 339] width 10 height 10
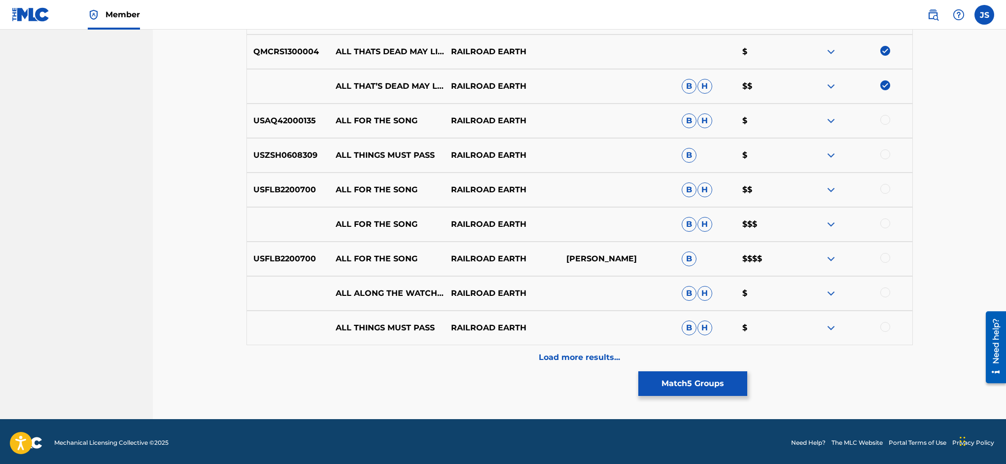
scroll to position [754, 0]
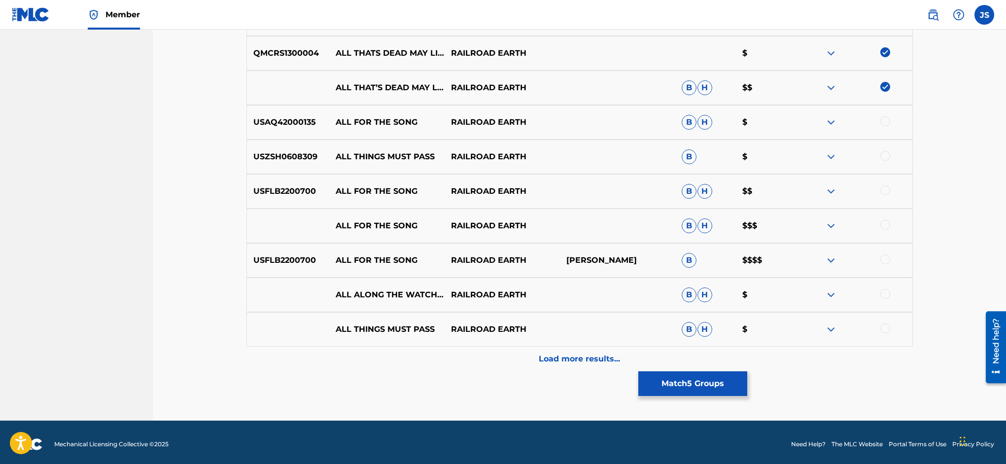
click at [747, 386] on button "Match 5 Groups" at bounding box center [692, 383] width 109 height 25
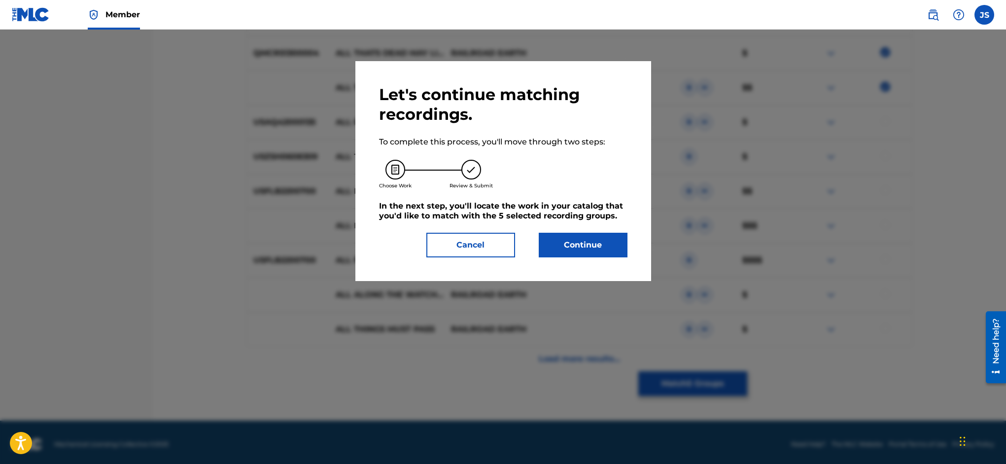
click at [573, 249] on button "Continue" at bounding box center [583, 245] width 89 height 25
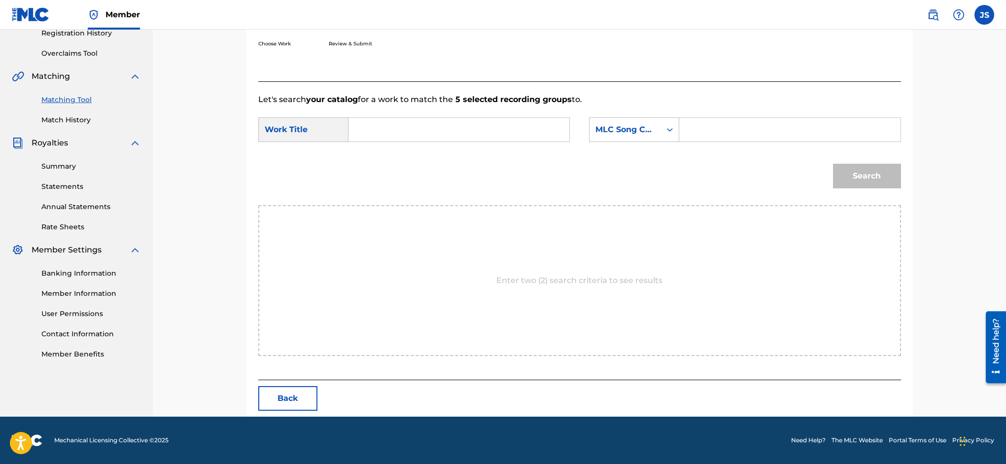
scroll to position [193, 0]
click at [372, 131] on input "Search Form" at bounding box center [459, 130] width 204 height 24
type input "a"
click at [370, 152] on strong "intr" at bounding box center [372, 151] width 15 height 9
type input "introit"
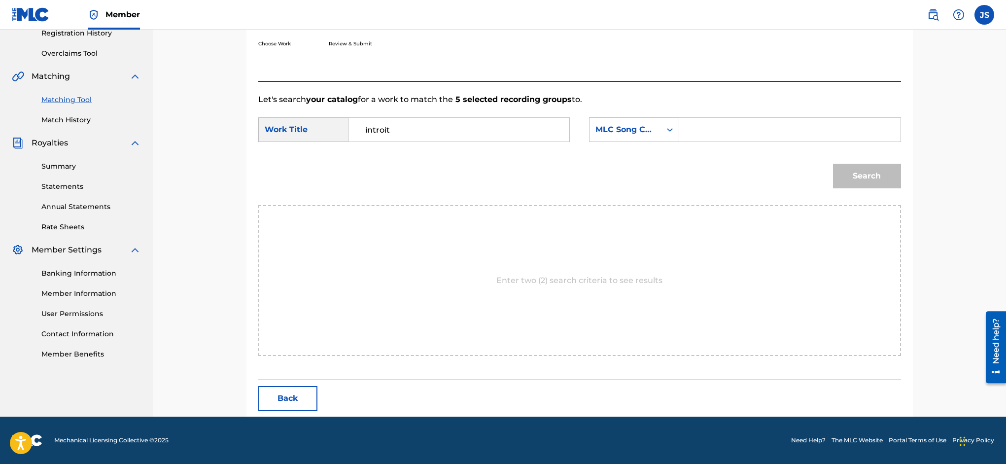
click at [742, 132] on input "Search Form" at bounding box center [790, 130] width 204 height 24
type input "LR8EI2"
click at [870, 174] on button "Search" at bounding box center [867, 176] width 68 height 25
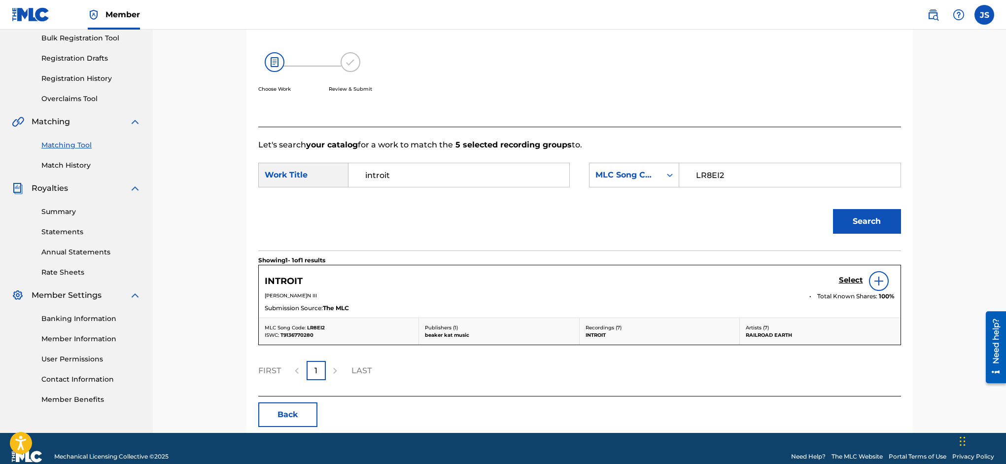
scroll to position [164, 0]
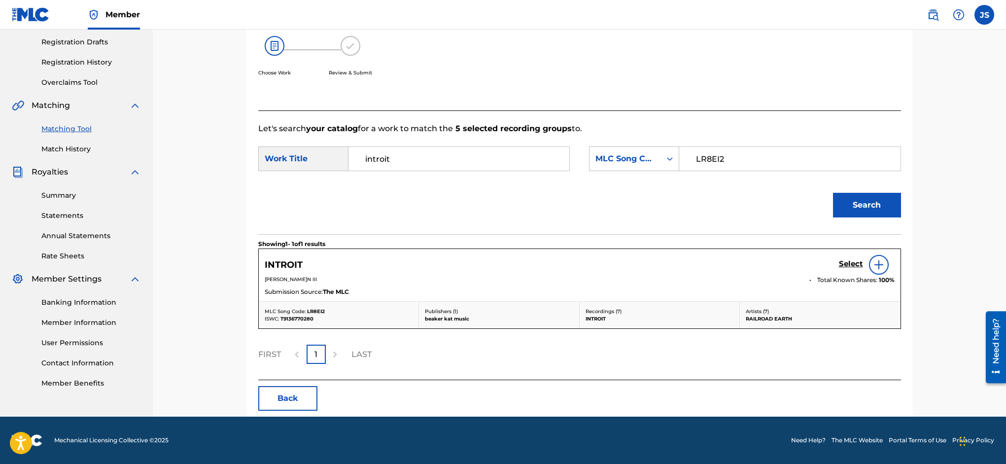
click at [852, 262] on h5 "Select" at bounding box center [851, 263] width 24 height 9
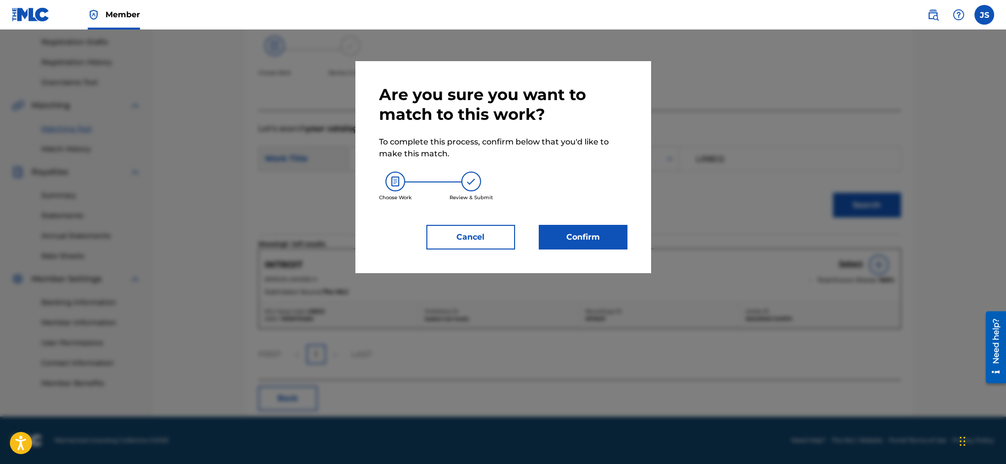
click at [595, 238] on button "Confirm" at bounding box center [583, 237] width 89 height 25
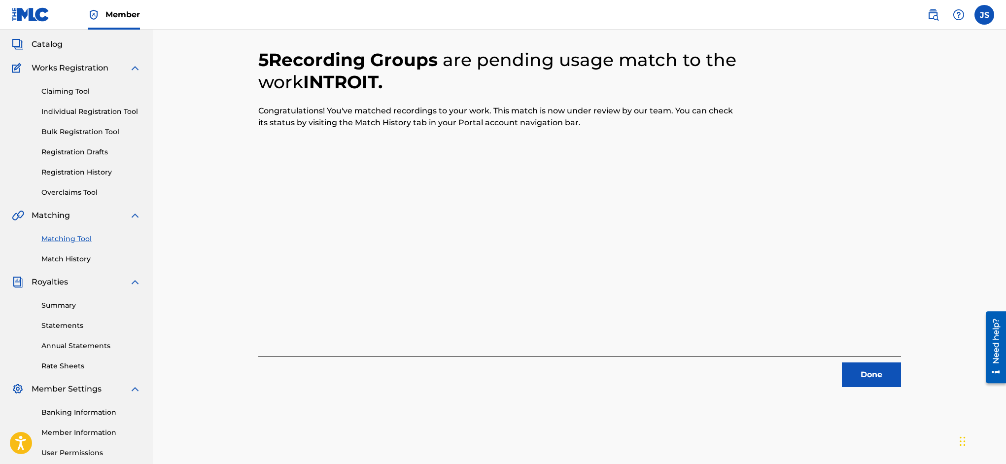
scroll to position [0, 0]
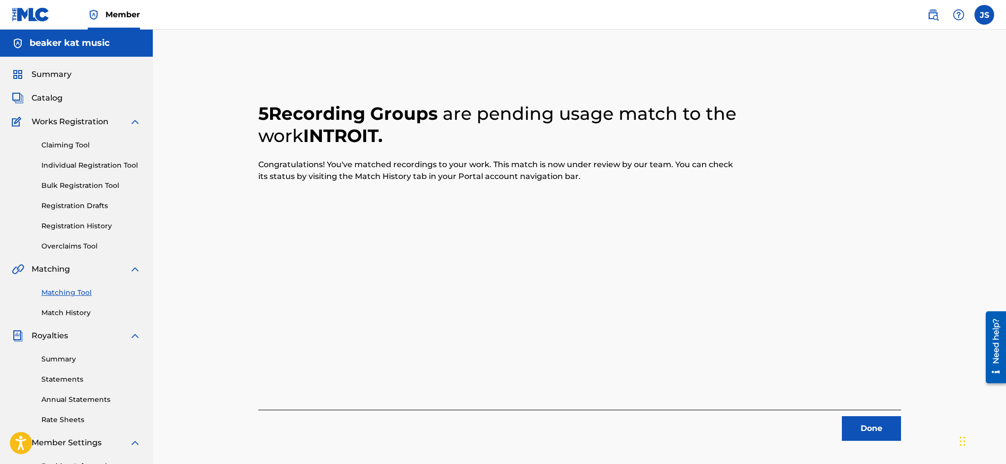
click at [872, 423] on button "Done" at bounding box center [871, 428] width 59 height 25
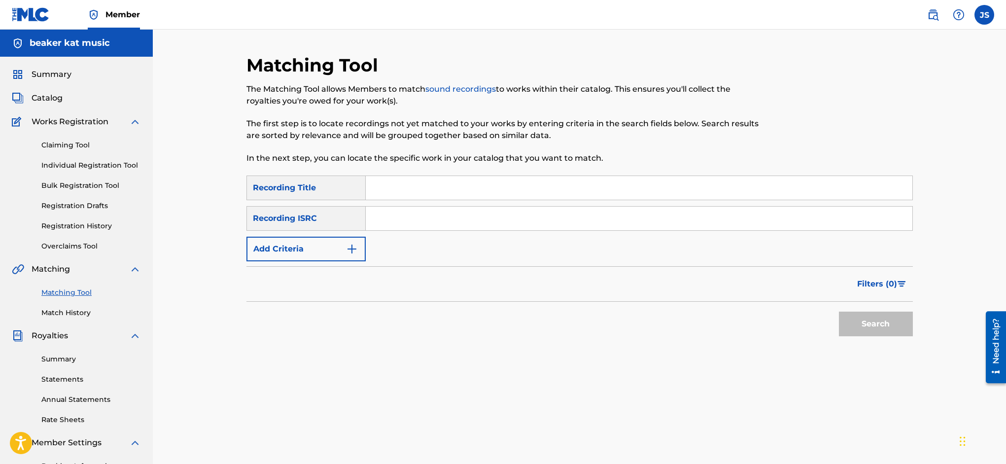
click at [396, 188] on input "Search Form" at bounding box center [639, 188] width 547 height 24
type input "in the basement"
click at [355, 247] on img "Search Form" at bounding box center [352, 249] width 12 height 12
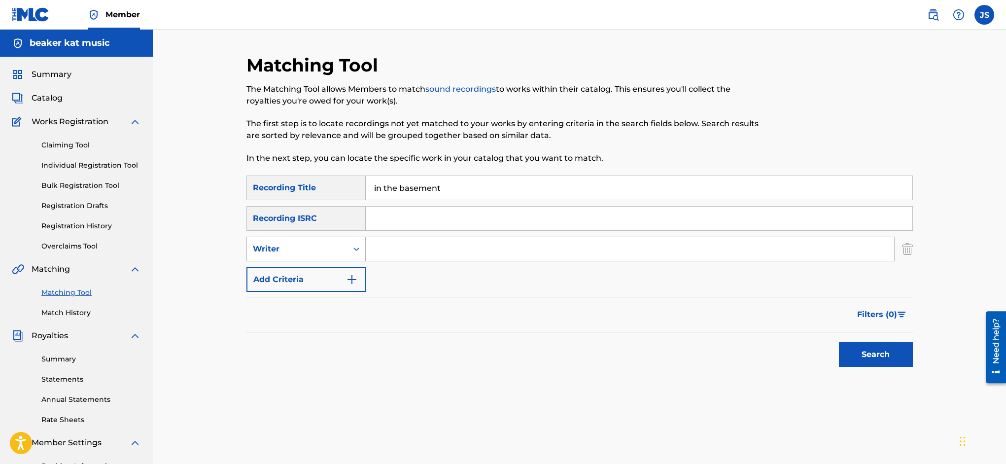
click at [351, 247] on icon "Search Form" at bounding box center [356, 249] width 10 height 10
click at [348, 272] on div "Recording Artist" at bounding box center [306, 273] width 118 height 25
click at [424, 247] on input "Search Form" at bounding box center [630, 249] width 528 height 24
type input "railroad earth"
click at [897, 354] on button "Search" at bounding box center [876, 354] width 74 height 25
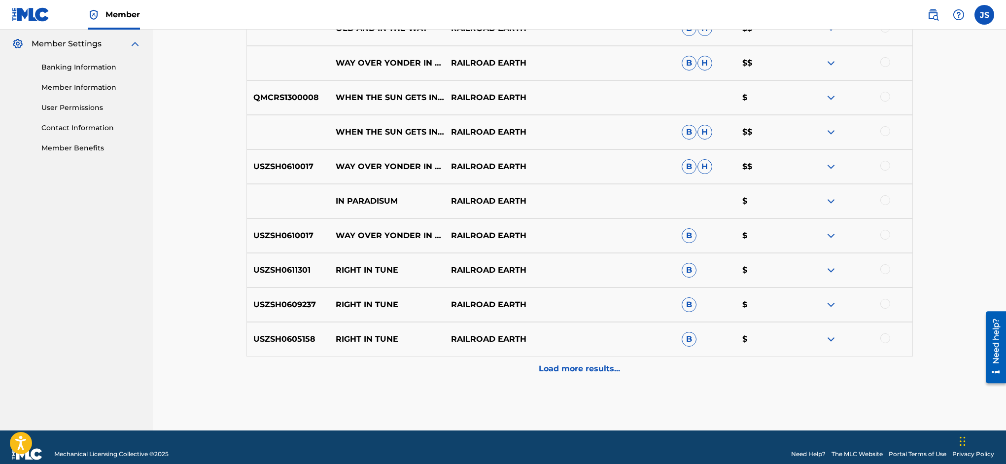
scroll to position [413, 0]
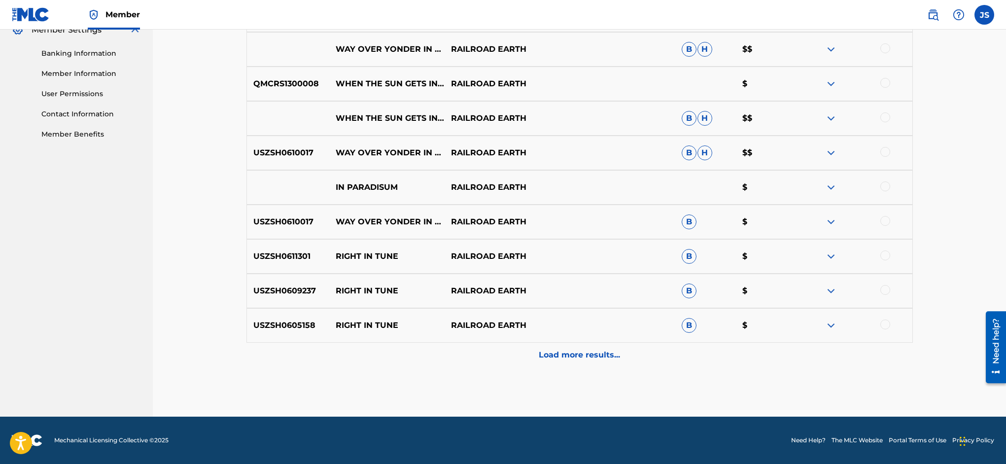
click at [598, 349] on p "Load more results..." at bounding box center [579, 355] width 81 height 12
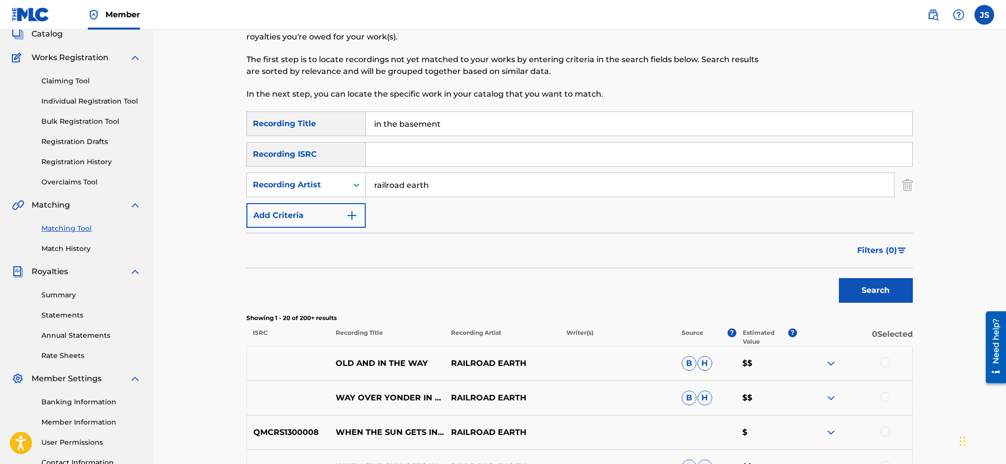
scroll to position [59, 0]
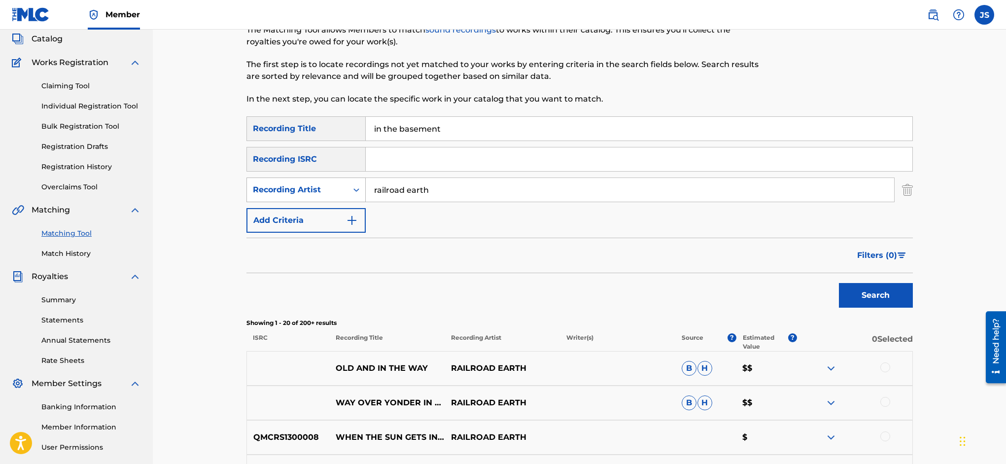
click at [359, 187] on icon "Search Form" at bounding box center [356, 190] width 10 height 10
click at [401, 155] on input "Search Form" at bounding box center [639, 159] width 547 height 24
click at [353, 220] on img "Search Form" at bounding box center [352, 220] width 12 height 12
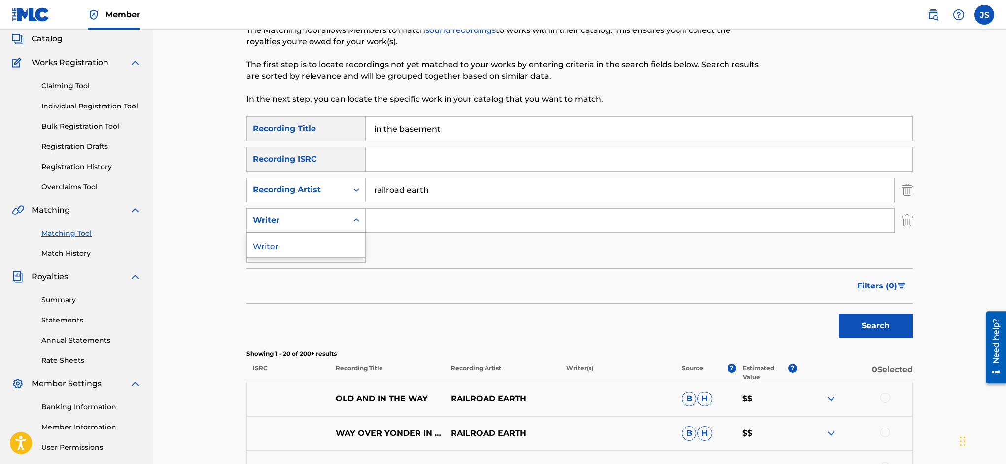
click at [356, 220] on icon "Search Form" at bounding box center [356, 220] width 10 height 10
click at [357, 220] on icon "Search Form" at bounding box center [356, 219] width 6 height 3
click at [354, 187] on icon "Search Form" at bounding box center [356, 190] width 10 height 10
click at [905, 186] on img "Search Form" at bounding box center [907, 189] width 11 height 25
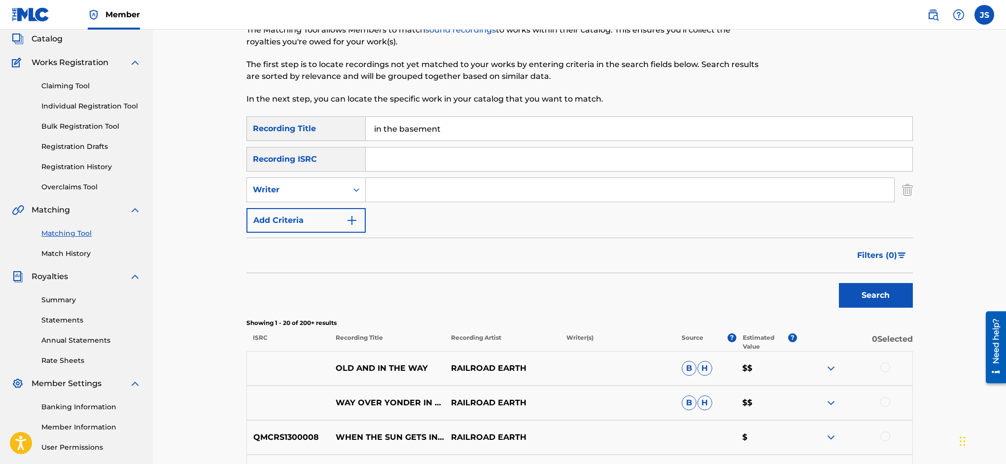
click at [384, 193] on input "Search Form" at bounding box center [630, 190] width 528 height 24
type input "[PERSON_NAME]"
click at [867, 297] on button "Search" at bounding box center [876, 295] width 74 height 25
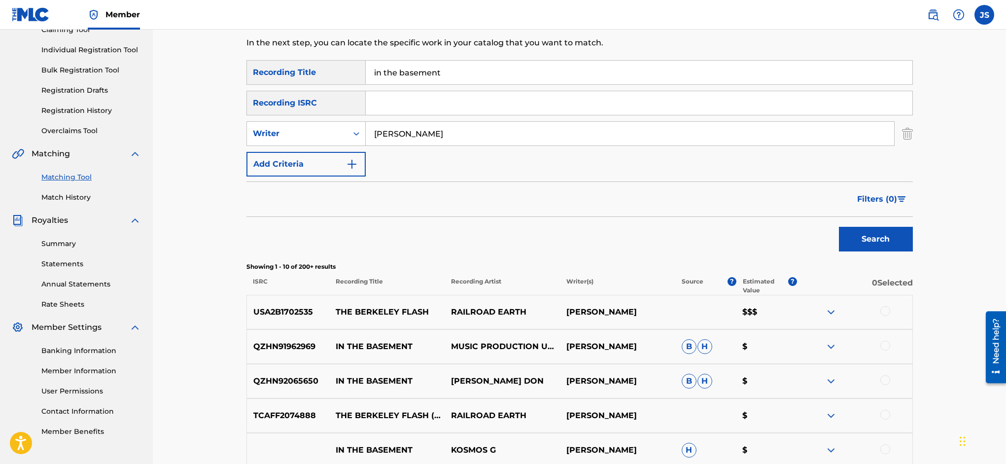
scroll to position [106, 0]
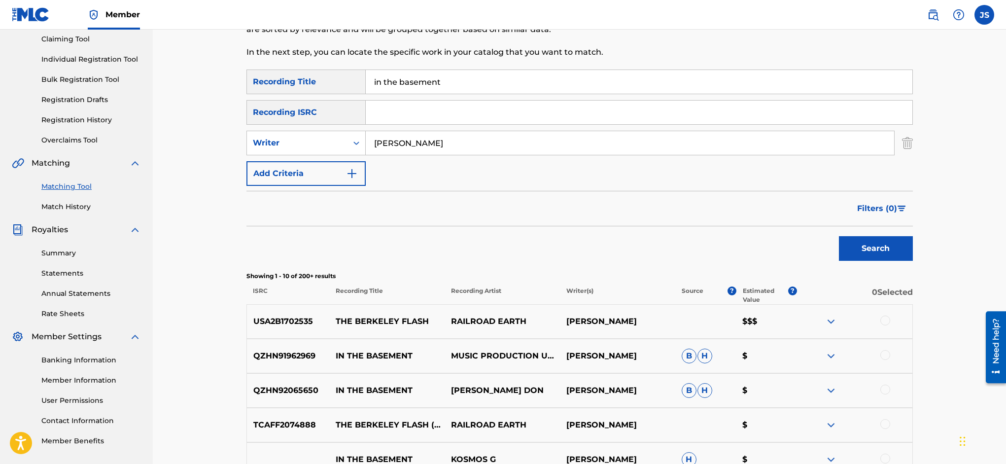
click at [887, 317] on div at bounding box center [885, 320] width 10 height 10
click at [747, 380] on button "Match 1 Group" at bounding box center [692, 383] width 109 height 25
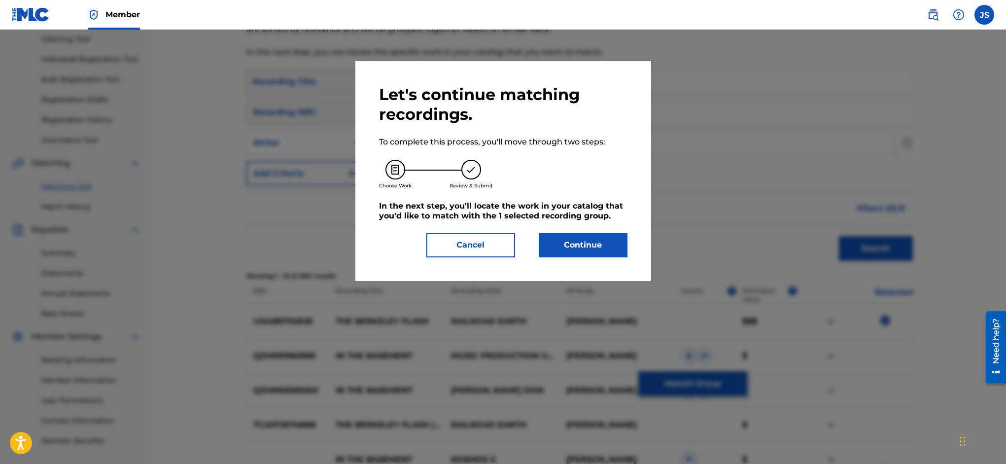
click at [583, 243] on button "Continue" at bounding box center [583, 245] width 89 height 25
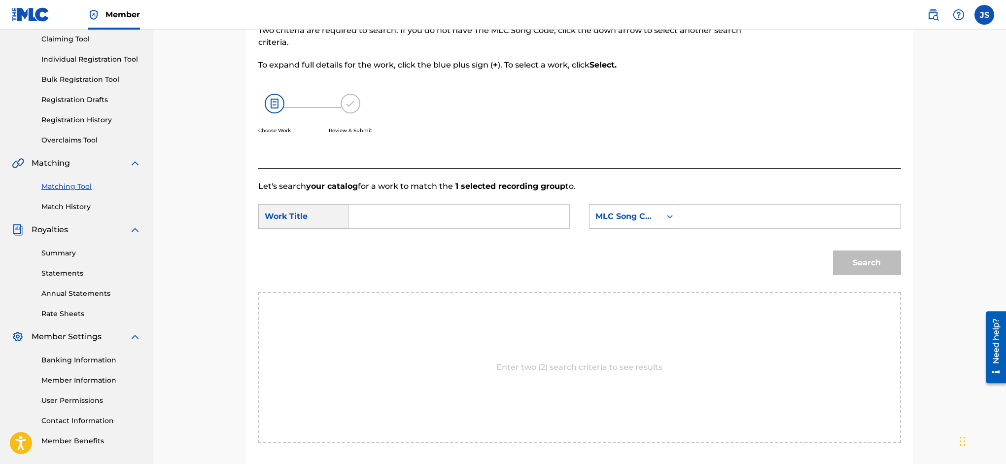
click at [437, 206] on input "Search Form" at bounding box center [459, 217] width 204 height 24
click at [401, 245] on span "ey flash" at bounding box center [382, 255] width 35 height 21
type input "the berkeley flash"
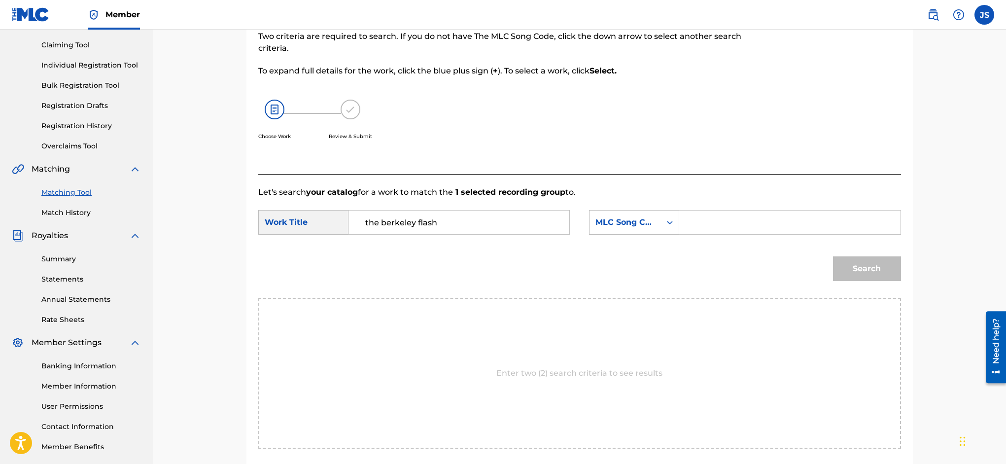
click at [721, 221] on input "Search Form" at bounding box center [790, 222] width 204 height 24
type input "CJ8MK4"
click at [856, 265] on button "Search" at bounding box center [867, 270] width 68 height 25
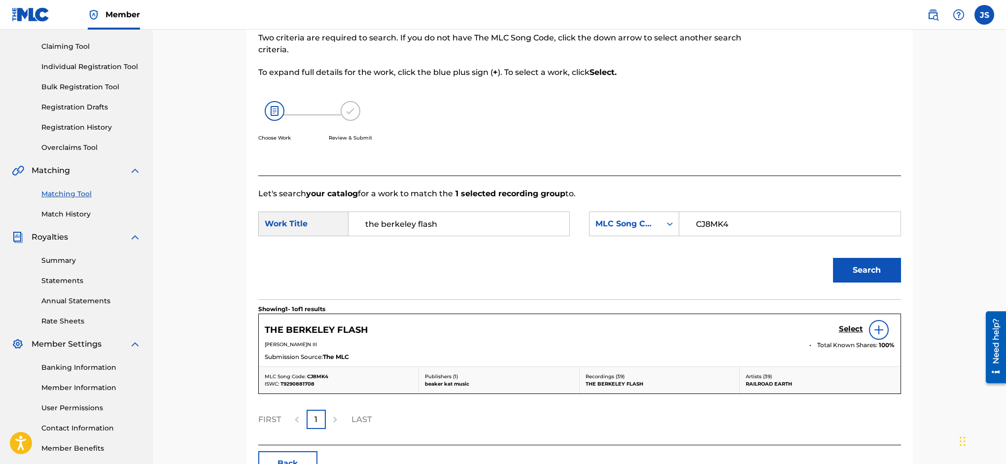
click at [851, 326] on h5 "Select" at bounding box center [851, 328] width 24 height 9
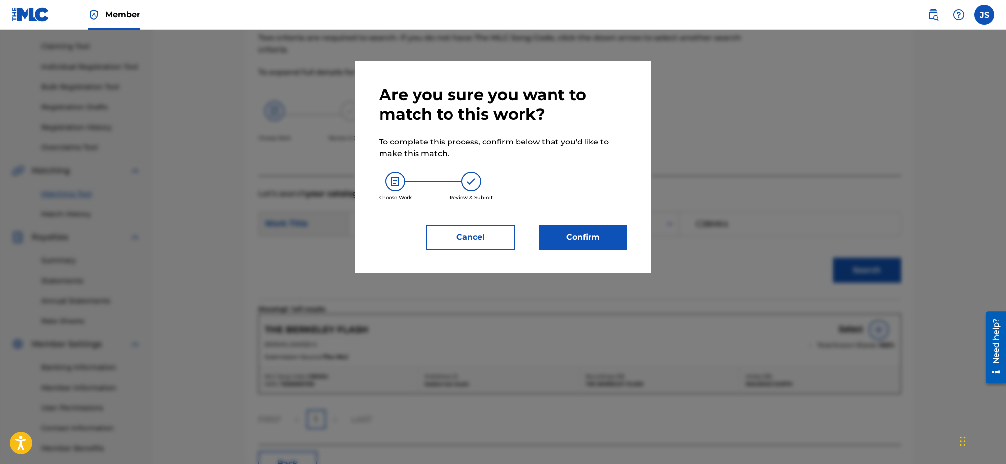
click at [596, 237] on button "Confirm" at bounding box center [583, 237] width 89 height 25
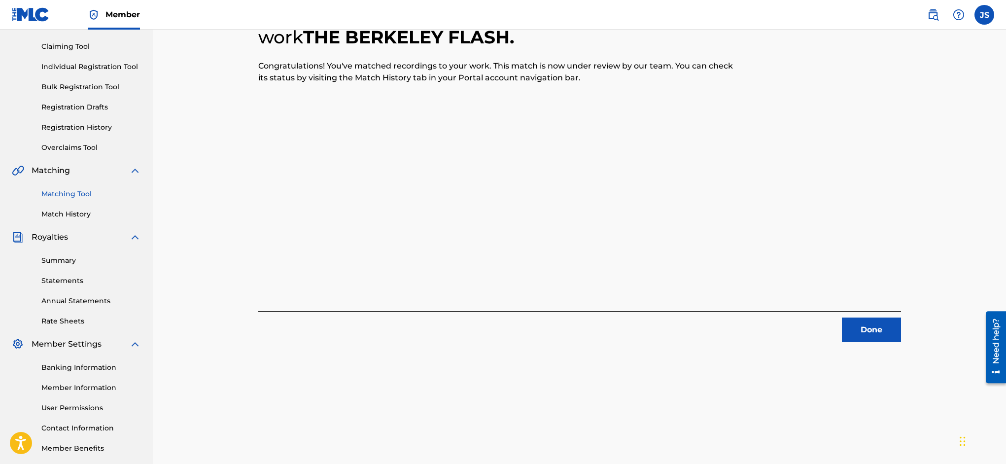
click at [870, 330] on button "Done" at bounding box center [871, 329] width 59 height 25
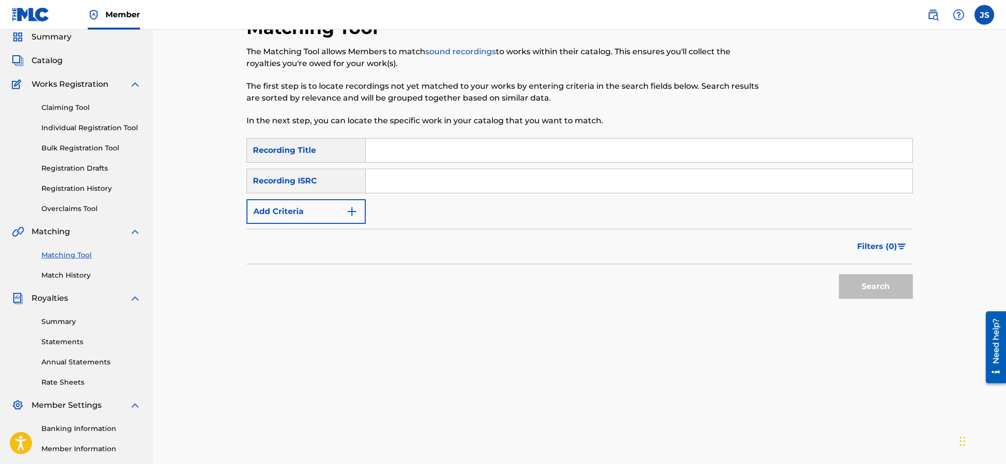
scroll to position [4, 0]
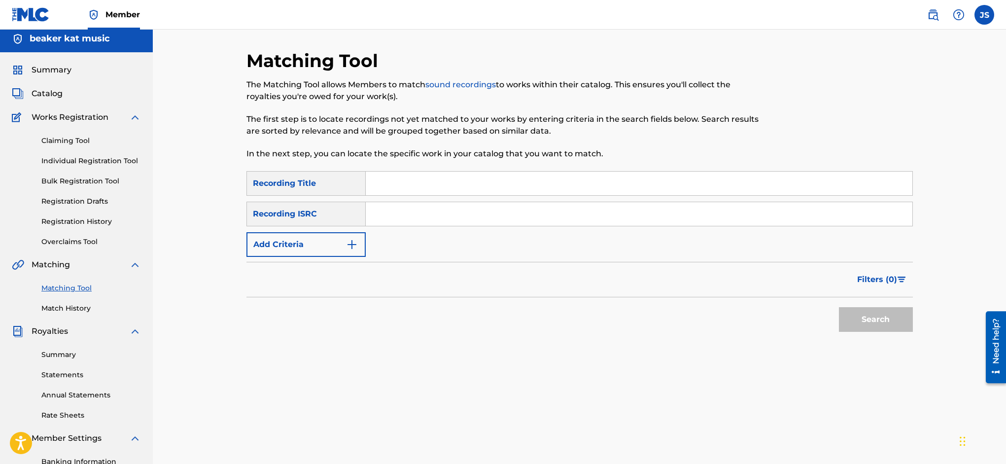
click at [402, 181] on input "Search Form" at bounding box center [639, 184] width 547 height 24
type input "in the basement"
click at [352, 241] on img "Search Form" at bounding box center [352, 245] width 12 height 12
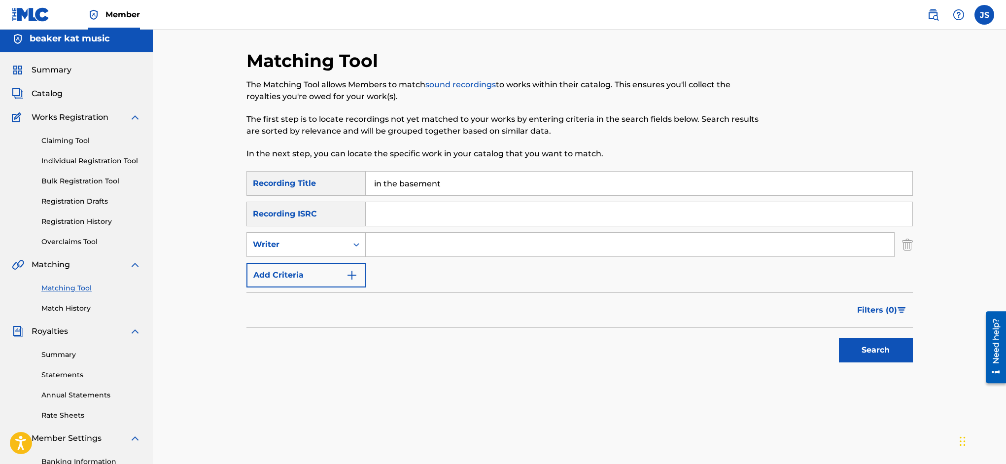
click at [398, 210] on input "Search Form" at bounding box center [639, 214] width 547 height 24
paste input "USSH50403311"
type input "USSH50403311"
click at [891, 348] on button "Search" at bounding box center [876, 350] width 74 height 25
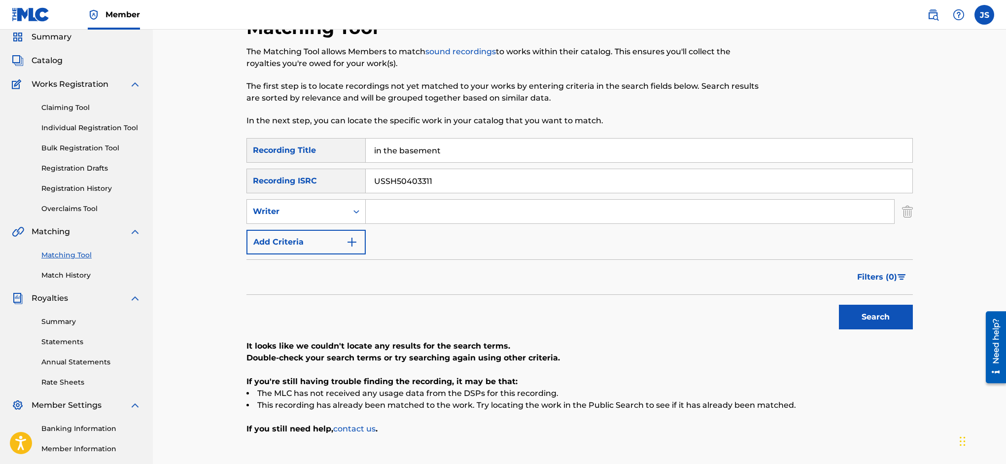
scroll to position [0, 0]
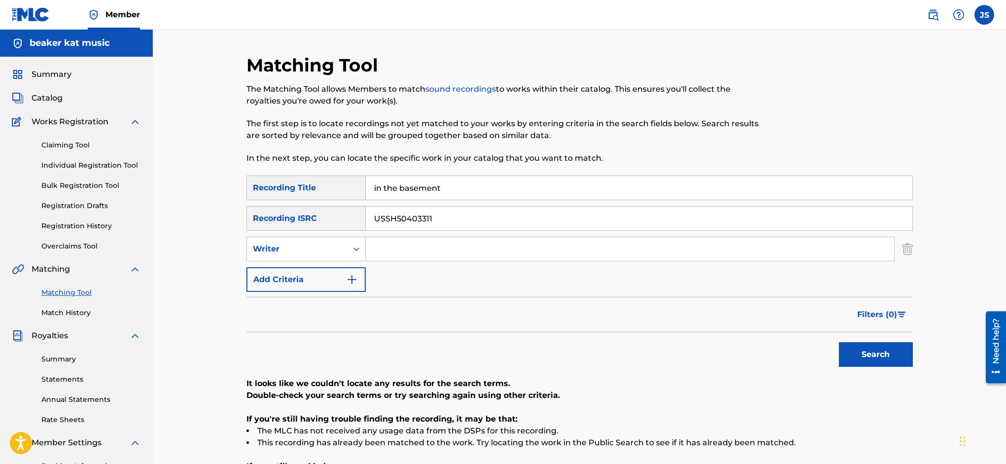
click at [395, 247] on input "Search Form" at bounding box center [630, 249] width 528 height 24
type input "[PERSON_NAME]"
click at [861, 354] on button "Search" at bounding box center [876, 354] width 74 height 25
click at [958, 12] on img at bounding box center [959, 15] width 12 height 12
click at [934, 16] on img at bounding box center [933, 15] width 12 height 12
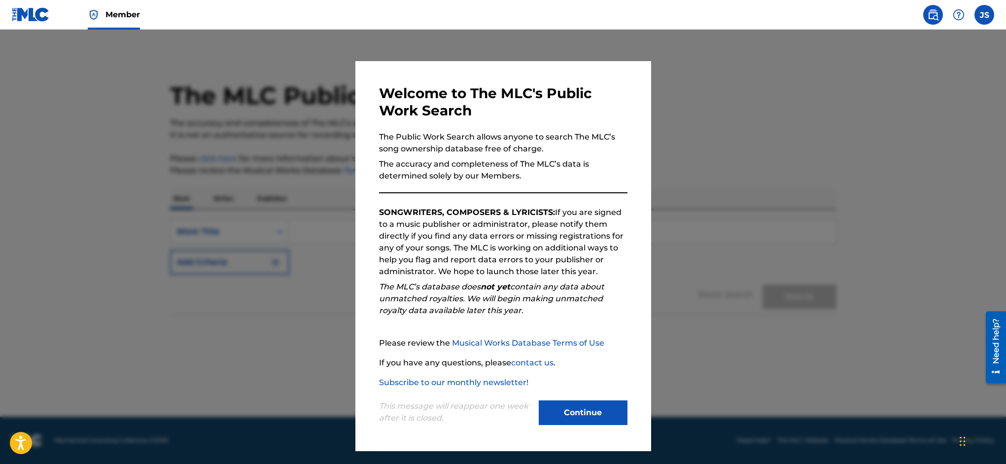
click at [586, 417] on button "Continue" at bounding box center [583, 412] width 89 height 25
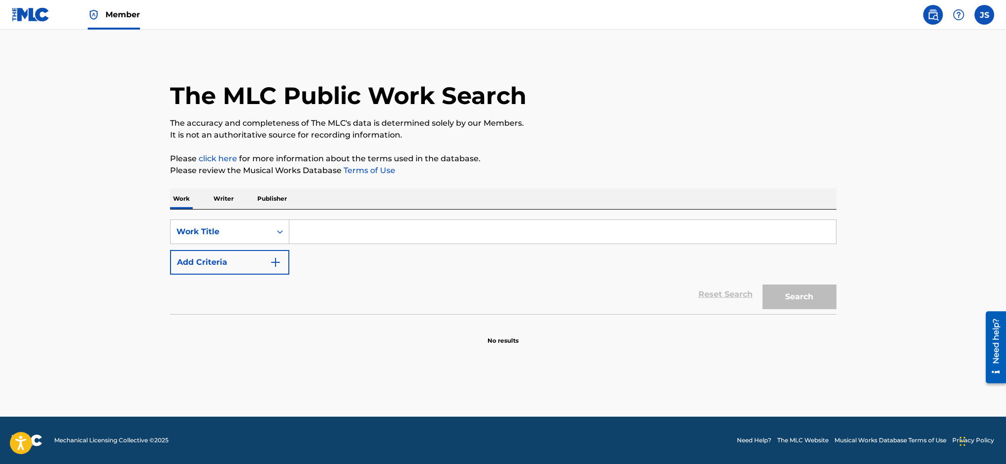
click at [337, 229] on input "Search Form" at bounding box center [562, 232] width 547 height 24
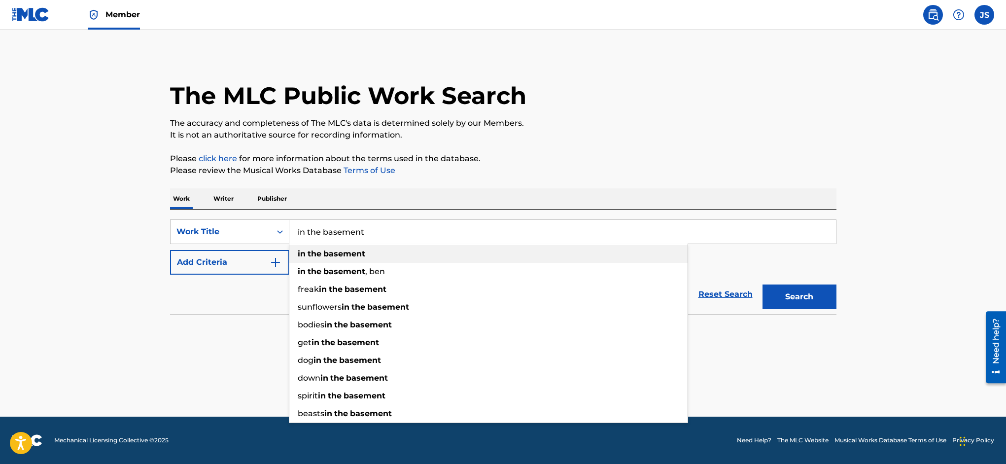
type input "in the basement"
click at [352, 255] on strong "basement" at bounding box center [344, 253] width 42 height 9
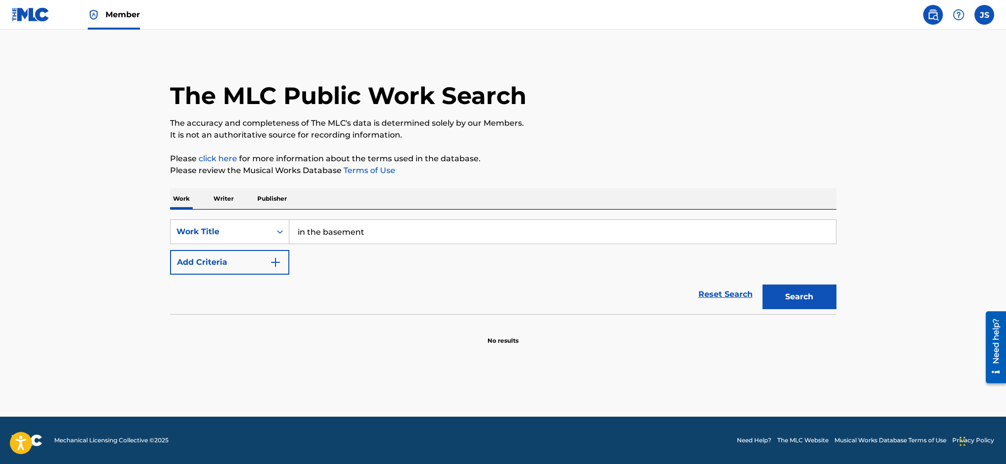
click at [277, 260] on img "Search Form" at bounding box center [276, 262] width 12 height 12
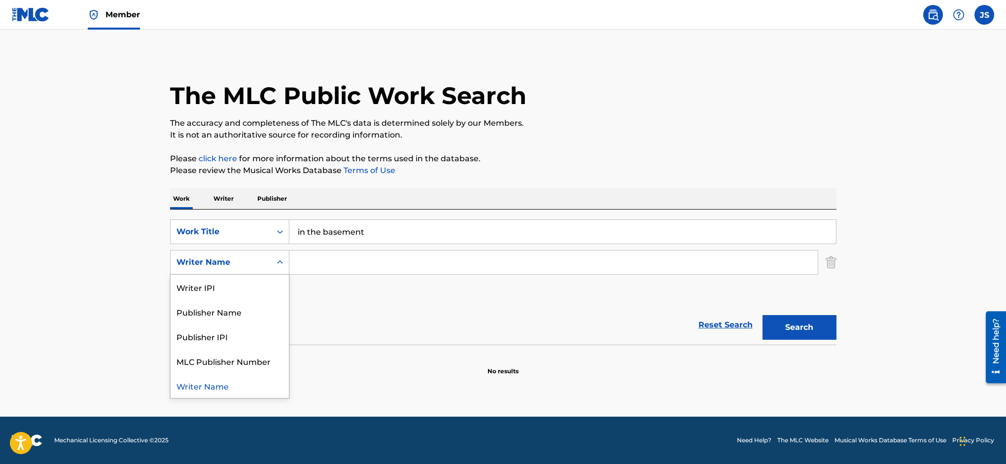
click at [277, 260] on icon "Search Form" at bounding box center [280, 262] width 10 height 10
click at [245, 285] on div "Writer IPI" at bounding box center [230, 287] width 118 height 25
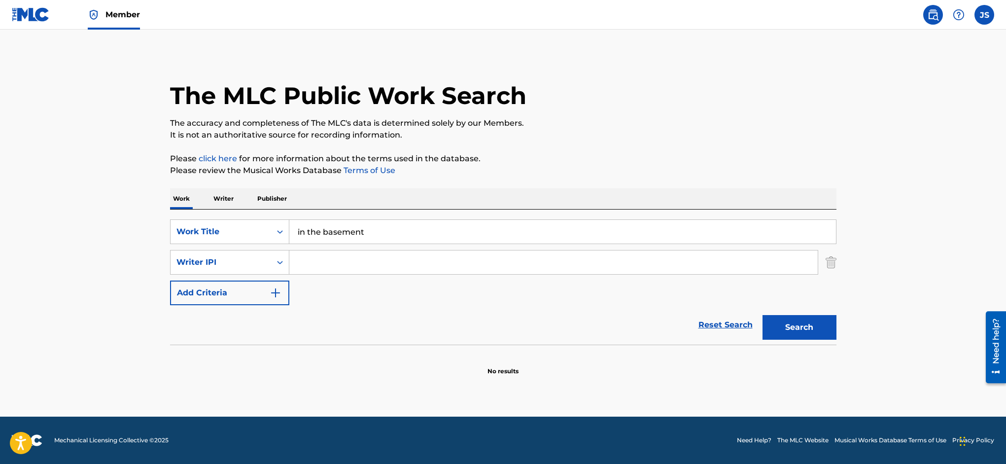
click at [336, 263] on input "Search Form" at bounding box center [553, 262] width 528 height 24
click at [281, 264] on icon "Search Form" at bounding box center [280, 262] width 10 height 10
drag, startPoint x: 251, startPoint y: 284, endPoint x: 274, endPoint y: 279, distance: 23.1
click at [252, 284] on div "Writer Name" at bounding box center [230, 287] width 118 height 25
click at [343, 261] on input "Search Form" at bounding box center [553, 262] width 528 height 24
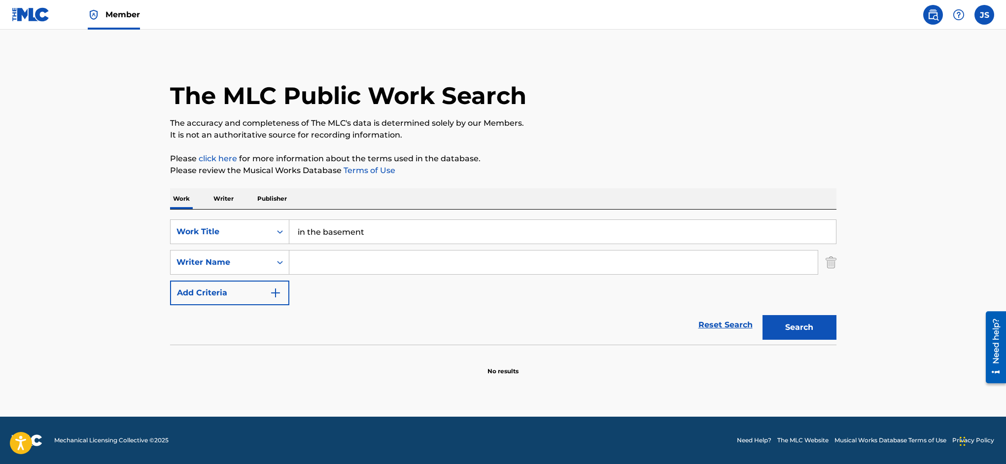
click at [343, 261] on input "Search Form" at bounding box center [553, 262] width 528 height 24
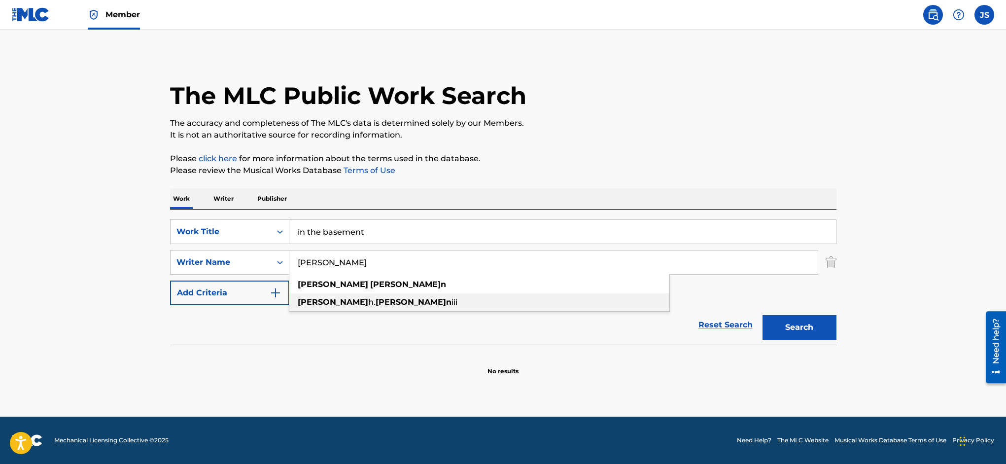
click at [376, 305] on strong "[PERSON_NAME]n" at bounding box center [414, 301] width 76 height 9
type input "[PERSON_NAME] iii"
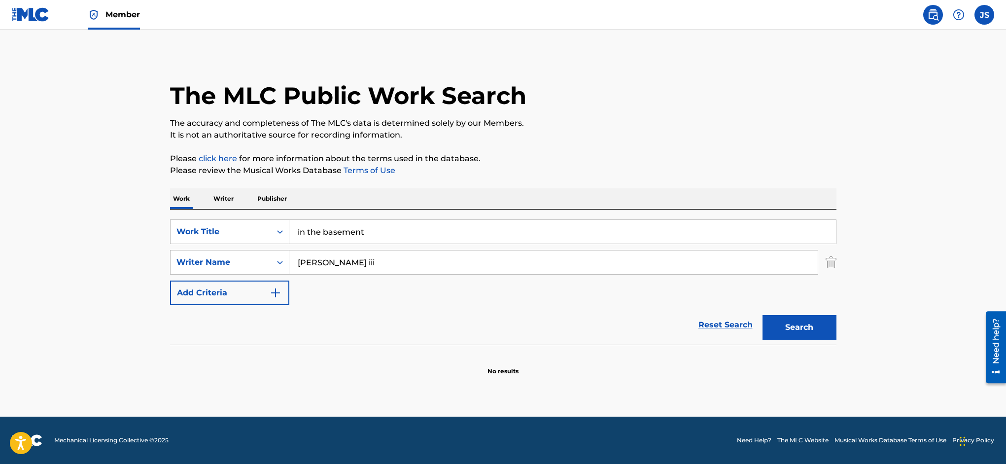
click at [819, 326] on button "Search" at bounding box center [800, 327] width 74 height 25
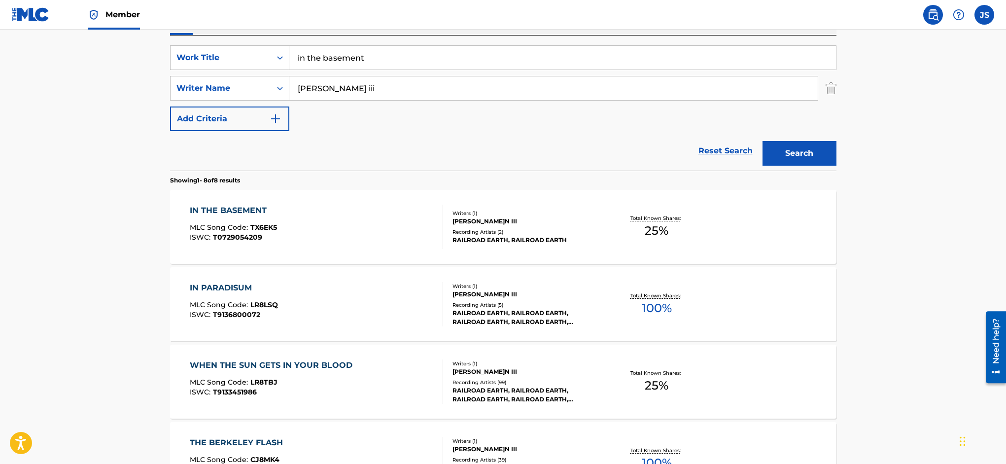
scroll to position [178, 0]
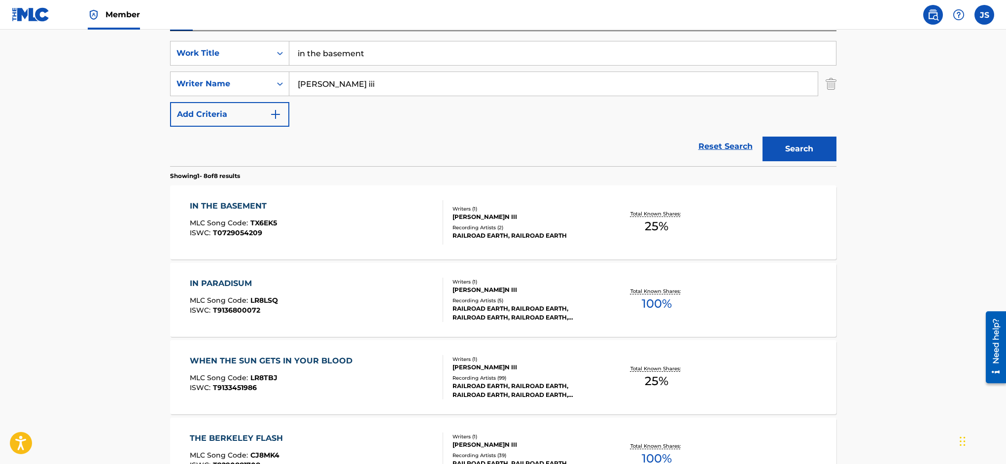
click at [243, 203] on div "IN THE BASEMENT" at bounding box center [233, 206] width 87 height 12
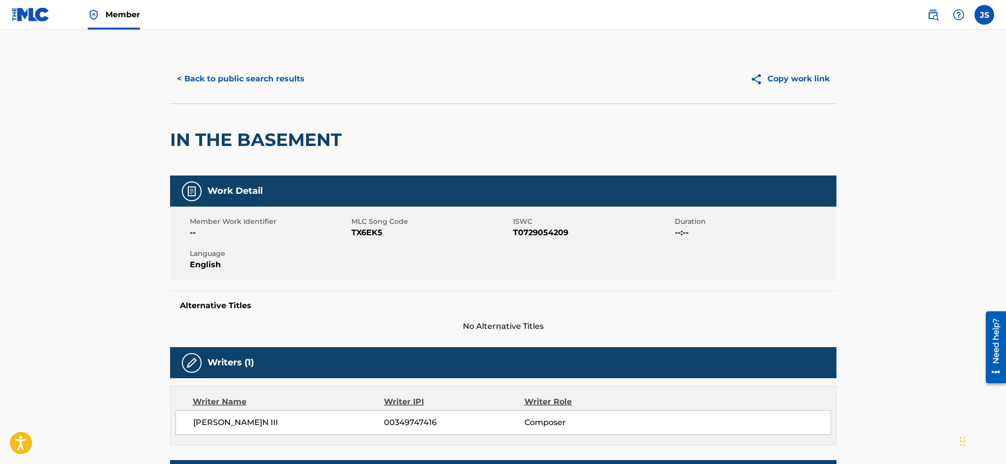
click at [759, 75] on img at bounding box center [758, 79] width 17 height 12
click at [117, 14] on span "Member" at bounding box center [122, 14] width 35 height 11
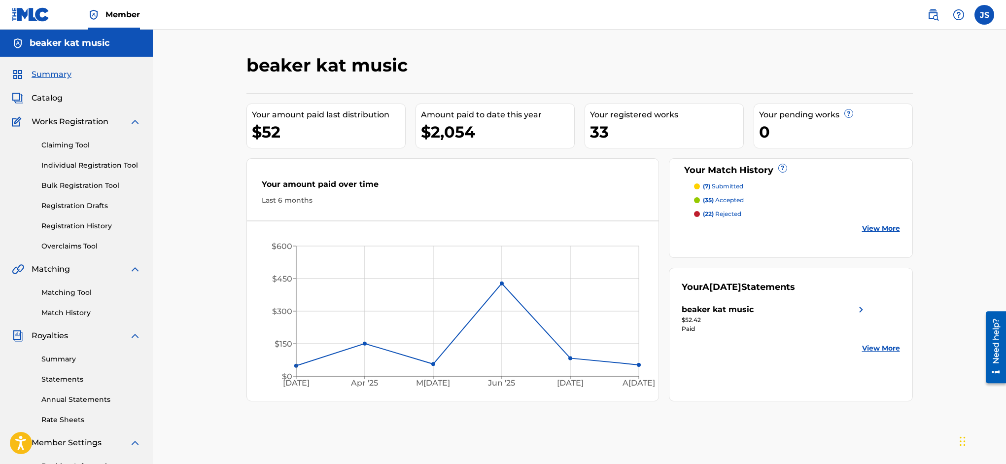
click at [79, 291] on link "Matching Tool" at bounding box center [91, 292] width 100 height 10
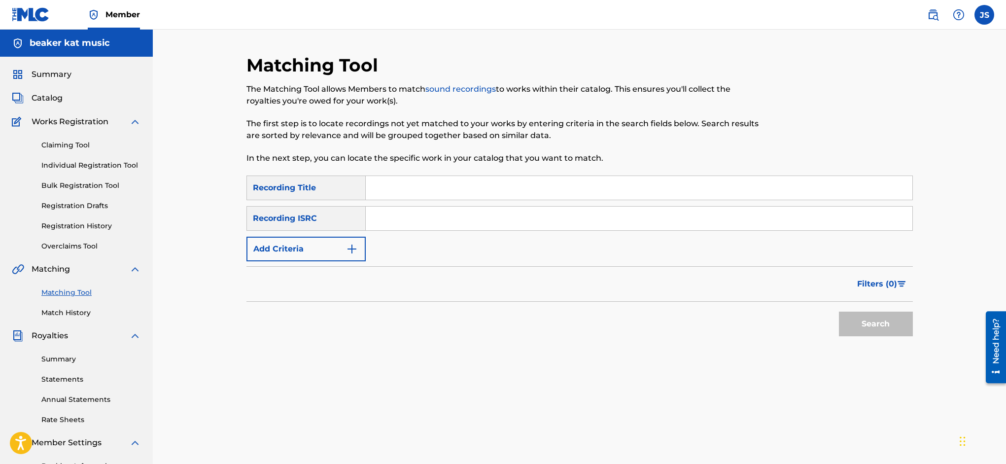
click at [404, 186] on input "Search Form" at bounding box center [639, 188] width 547 height 24
type input "in the basement"
click at [357, 243] on button "Add Criteria" at bounding box center [305, 249] width 119 height 25
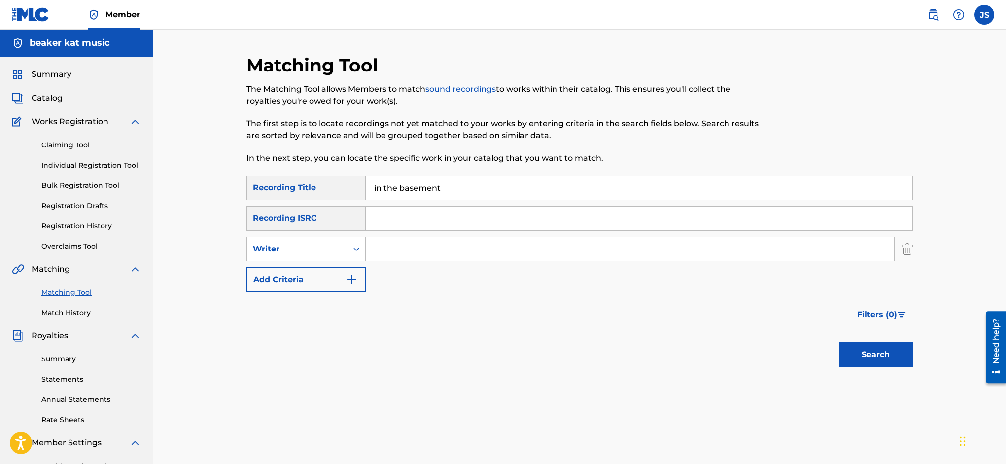
click at [394, 246] on input "Search Form" at bounding box center [630, 249] width 528 height 24
click at [391, 252] on input "[PERSON_NAME]" at bounding box center [630, 249] width 528 height 24
click at [445, 249] on input "[PERSON_NAME]" at bounding box center [630, 249] width 528 height 24
type input "[PERSON_NAME]"
click at [879, 356] on button "Search" at bounding box center [876, 354] width 74 height 25
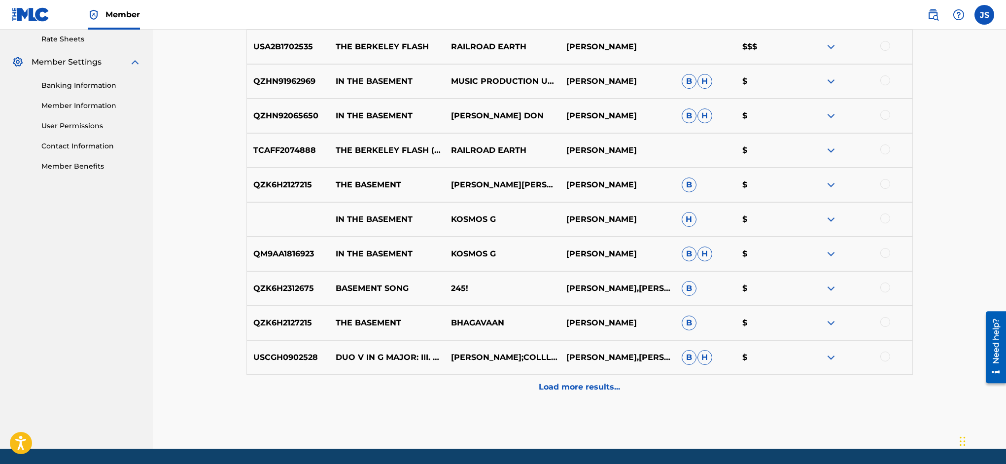
scroll to position [413, 0]
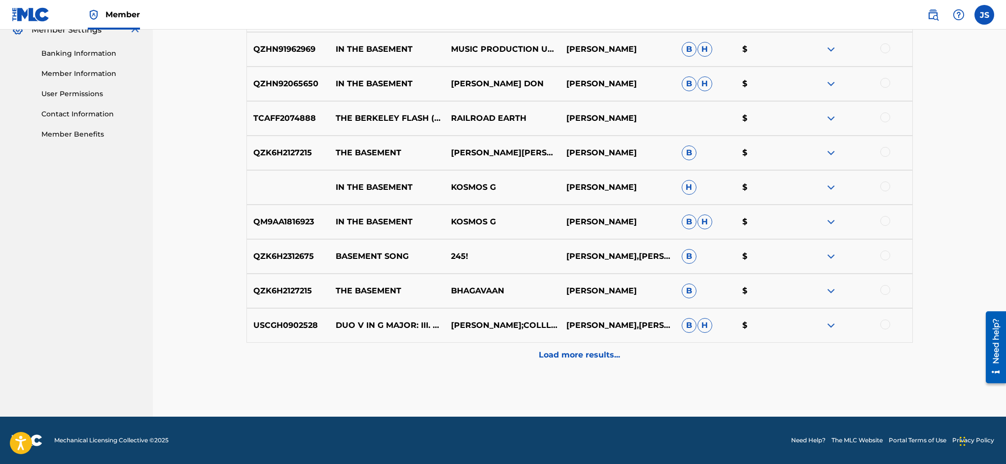
click at [583, 355] on p "Load more results..." at bounding box center [579, 355] width 81 height 12
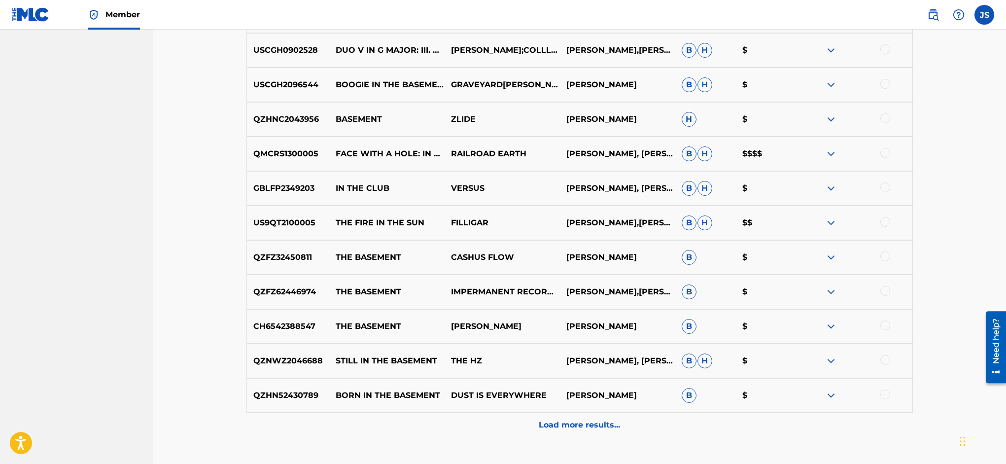
scroll to position [687, 0]
click at [887, 153] on div at bounding box center [885, 153] width 10 height 10
click at [747, 380] on button "Match 1 Group" at bounding box center [692, 383] width 109 height 25
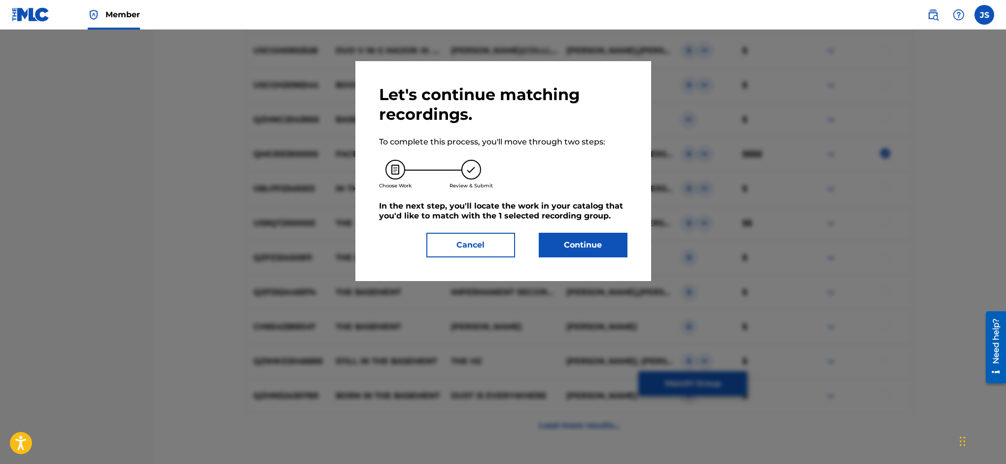
click at [592, 249] on button "Continue" at bounding box center [583, 245] width 89 height 25
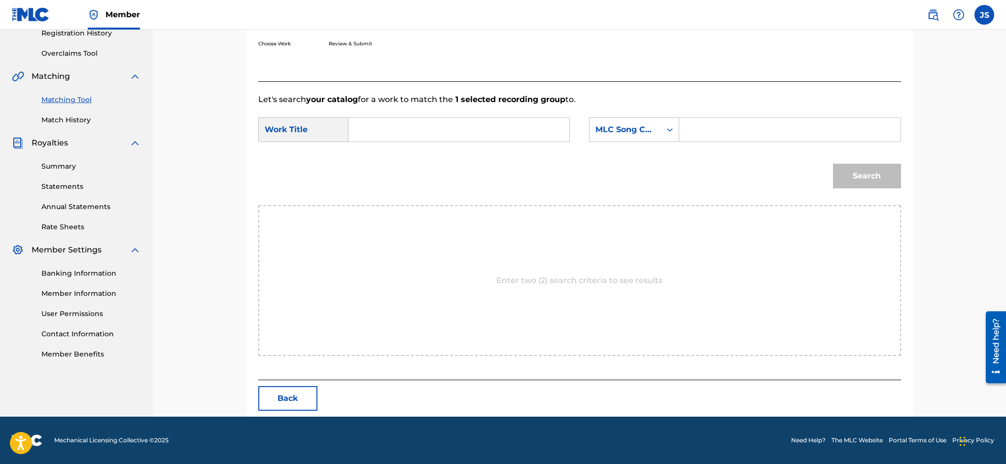
click at [369, 130] on input "Search Form" at bounding box center [459, 130] width 204 height 24
click at [380, 154] on strong "face" at bounding box center [373, 151] width 17 height 9
type input "face with a hole"
click at [705, 133] on input "Search Form" at bounding box center [790, 130] width 204 height 24
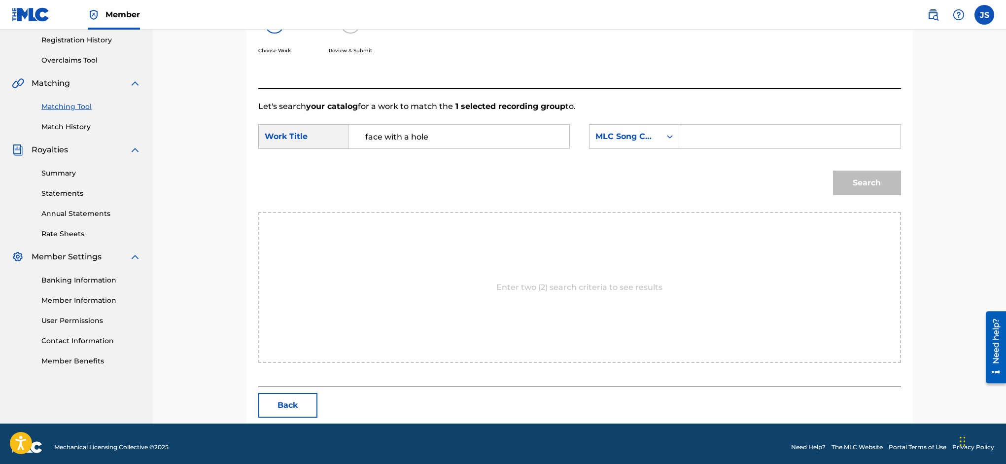
scroll to position [187, 0]
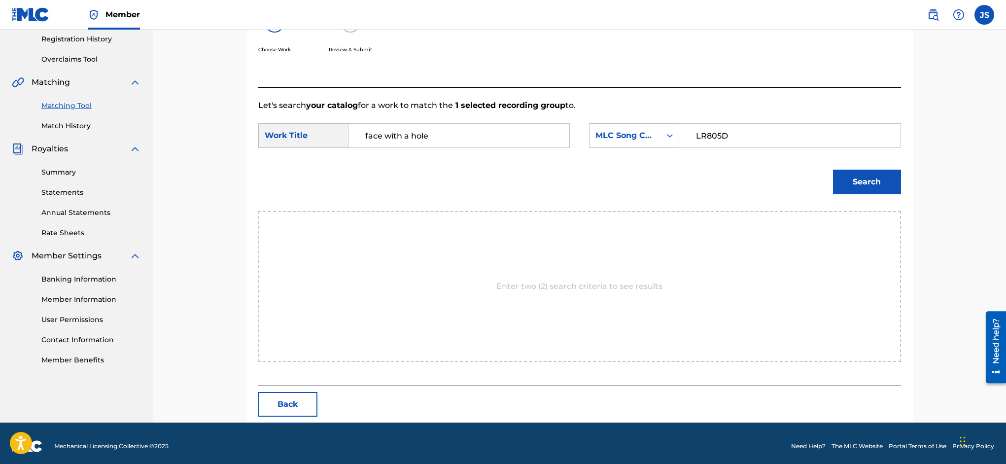
type input "LR805D"
click at [853, 179] on button "Search" at bounding box center [867, 182] width 68 height 25
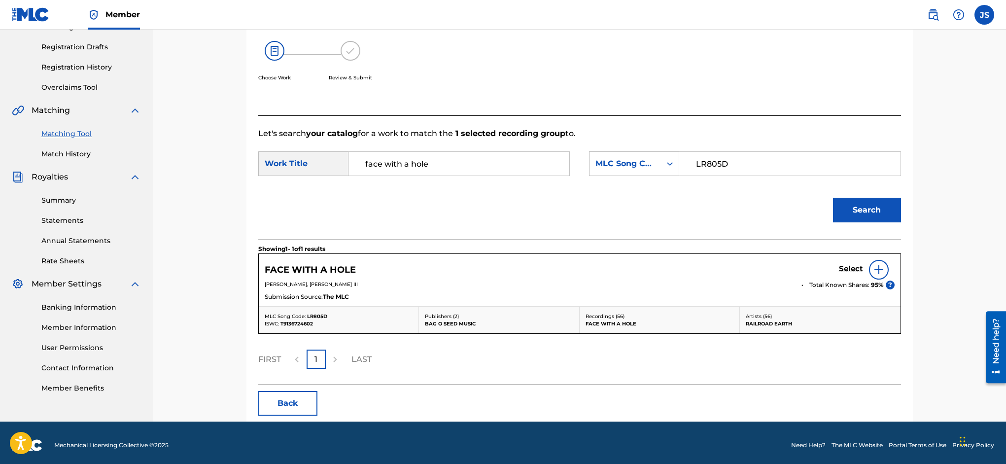
scroll to position [158, 0]
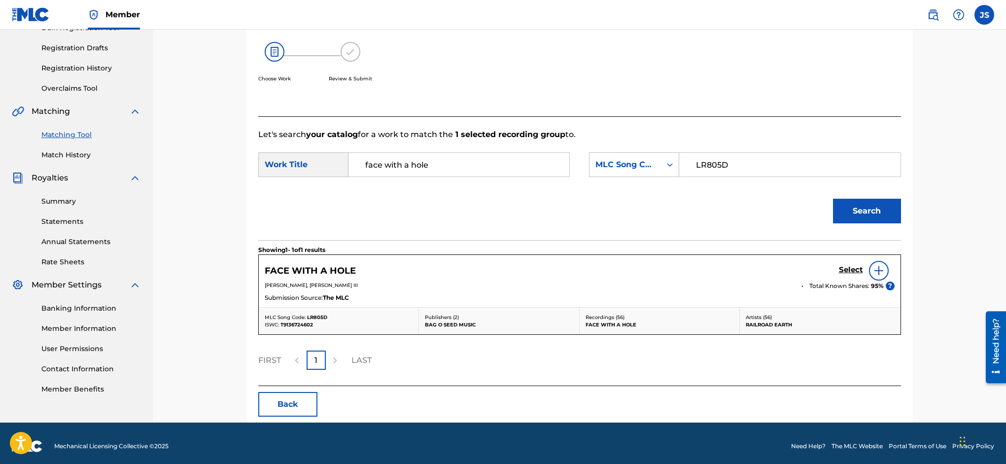
click at [857, 270] on h5 "Select" at bounding box center [851, 269] width 24 height 9
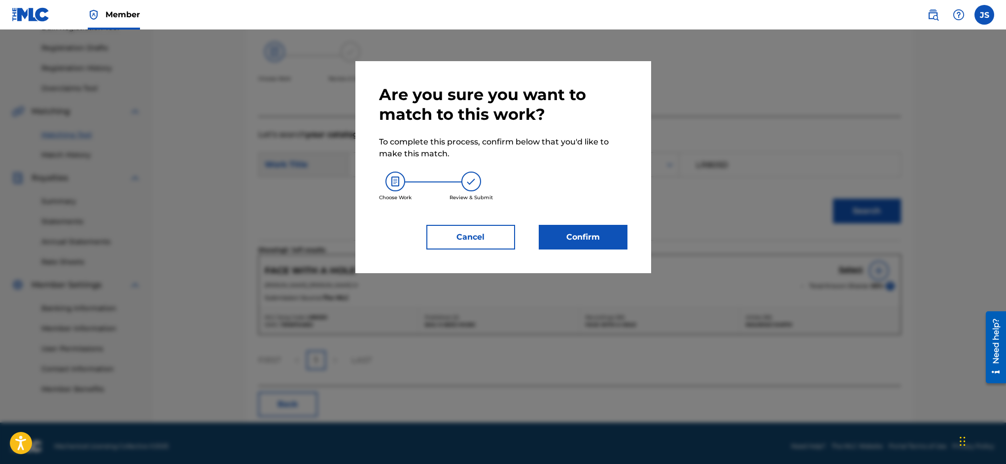
click at [596, 229] on button "Confirm" at bounding box center [583, 237] width 89 height 25
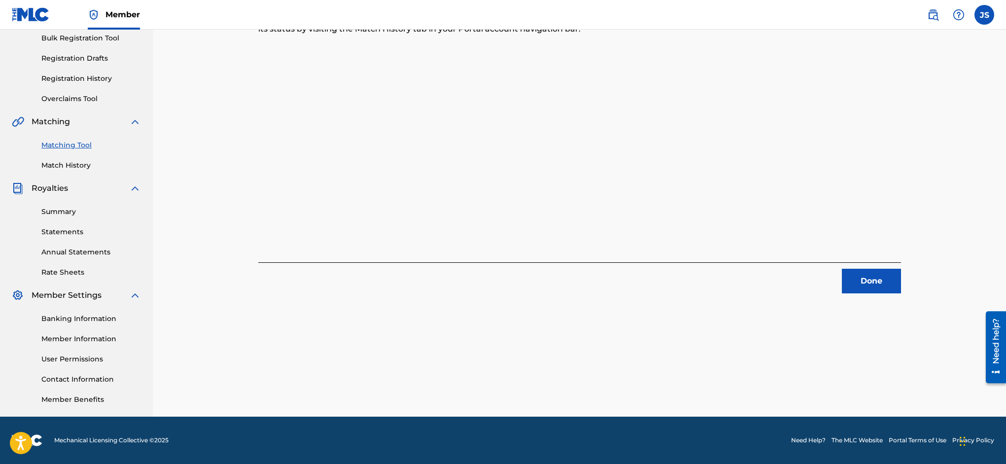
click at [868, 275] on button "Done" at bounding box center [871, 281] width 59 height 25
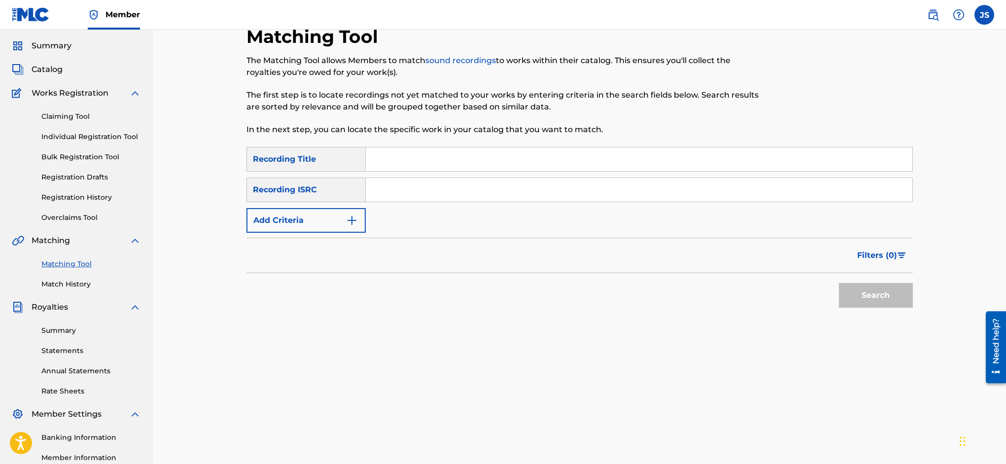
scroll to position [0, 0]
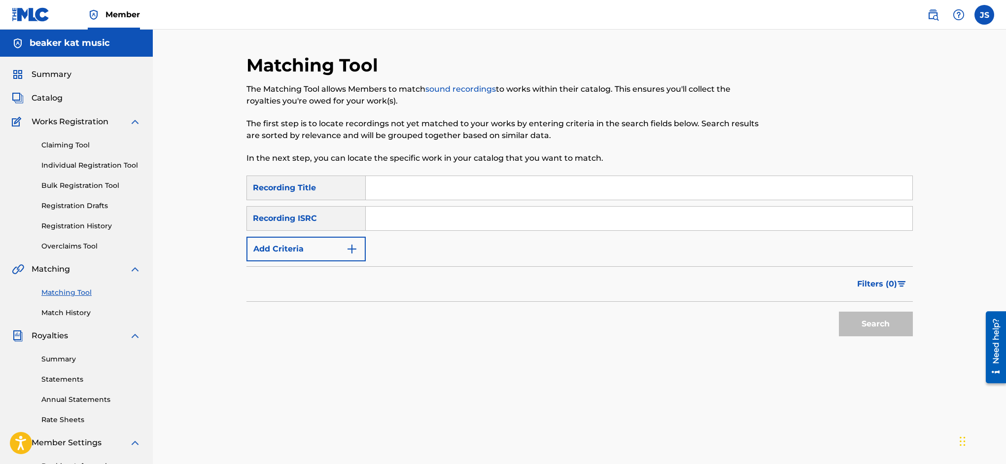
click at [420, 185] on input "Search Form" at bounding box center [639, 188] width 547 height 24
type input "face with a hole"
click at [356, 243] on img "Search Form" at bounding box center [352, 249] width 12 height 12
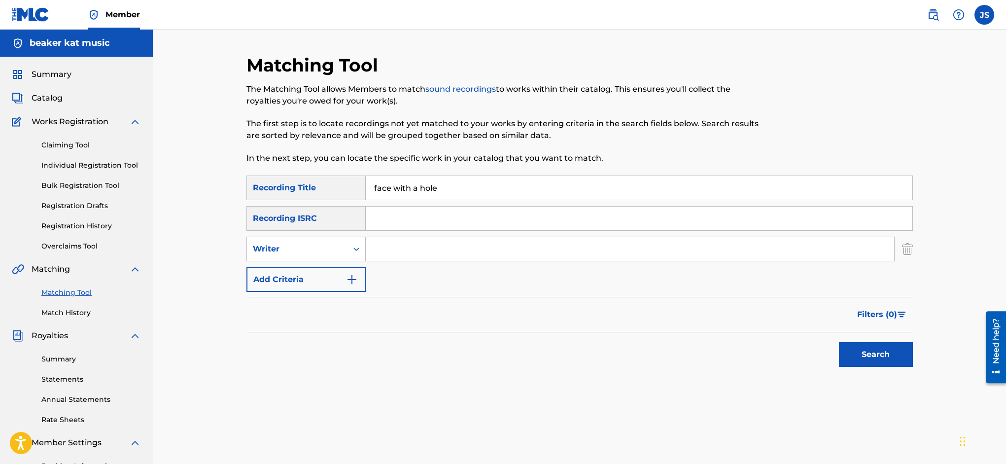
click at [394, 246] on input "Search Form" at bounding box center [630, 249] width 528 height 24
type input "[PERSON_NAME]"
click at [866, 349] on button "Search" at bounding box center [876, 354] width 74 height 25
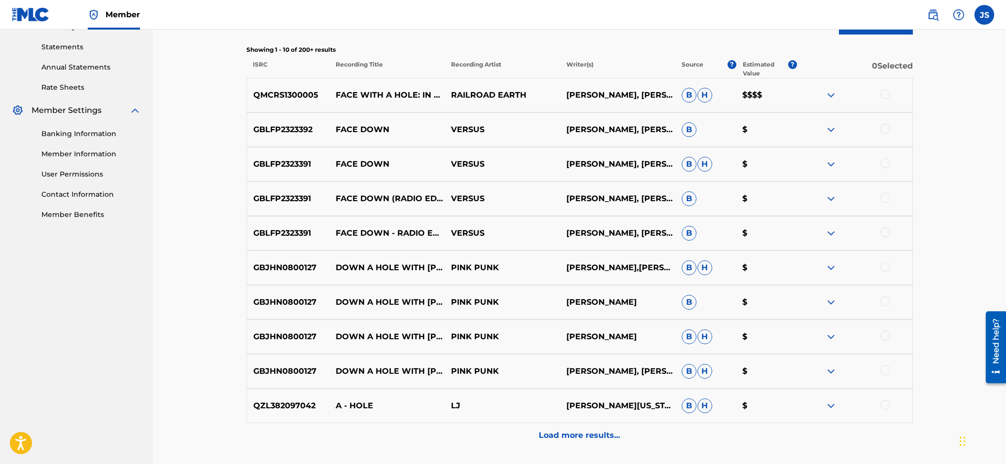
scroll to position [333, 0]
click at [885, 92] on div at bounding box center [885, 93] width 10 height 10
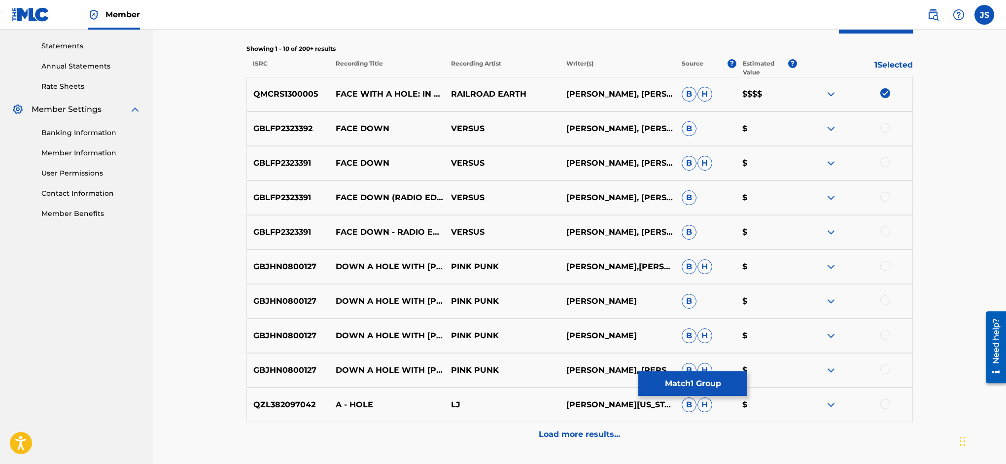
click at [594, 435] on p "Load more results..." at bounding box center [579, 434] width 81 height 12
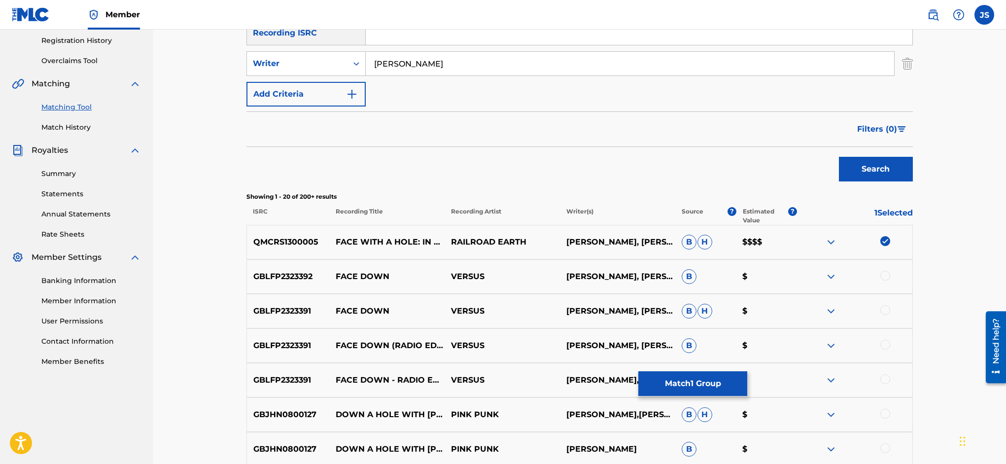
scroll to position [185, 0]
click at [747, 378] on button "Match 1 Group" at bounding box center [692, 383] width 109 height 25
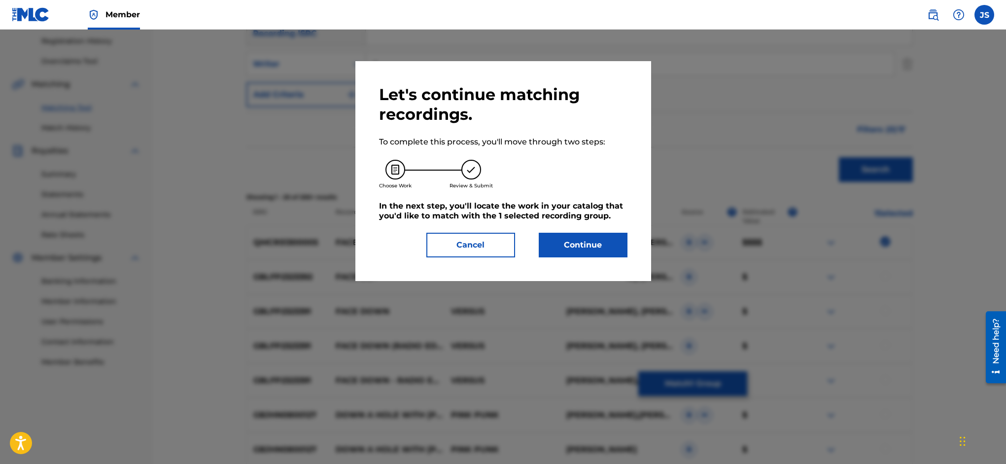
click at [601, 246] on button "Continue" at bounding box center [583, 245] width 89 height 25
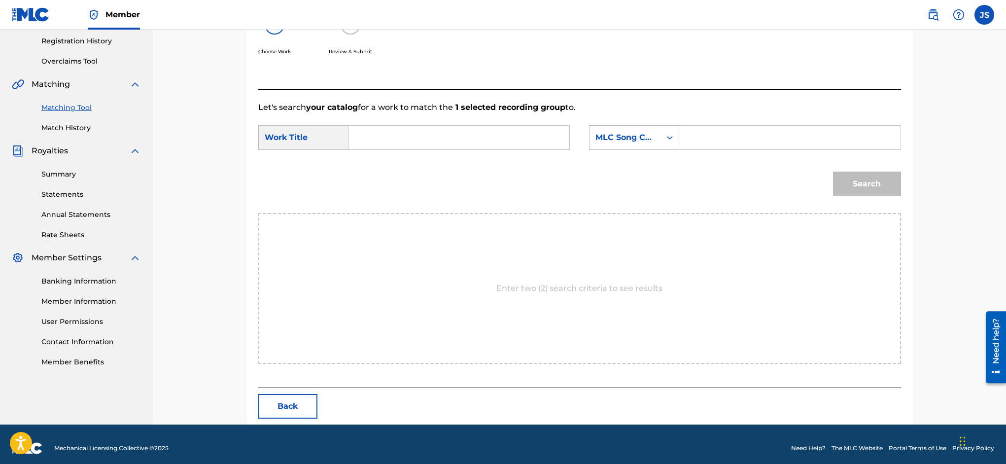
click at [396, 133] on input "Search Form" at bounding box center [459, 138] width 204 height 24
click at [400, 161] on span "with a hole" at bounding box center [382, 165] width 35 height 21
type input "face with a hole"
click at [713, 139] on input "Search Form" at bounding box center [790, 138] width 204 height 24
type input "LR805D"
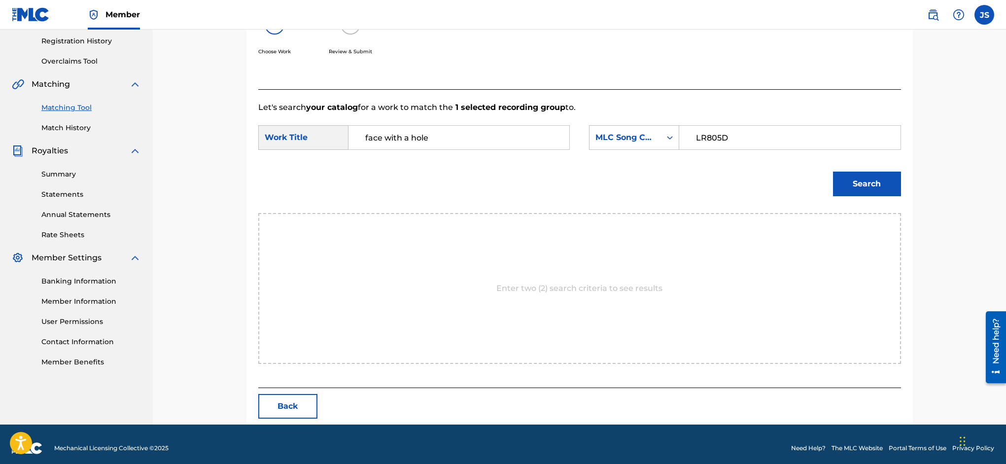
click at [873, 182] on button "Search" at bounding box center [867, 184] width 68 height 25
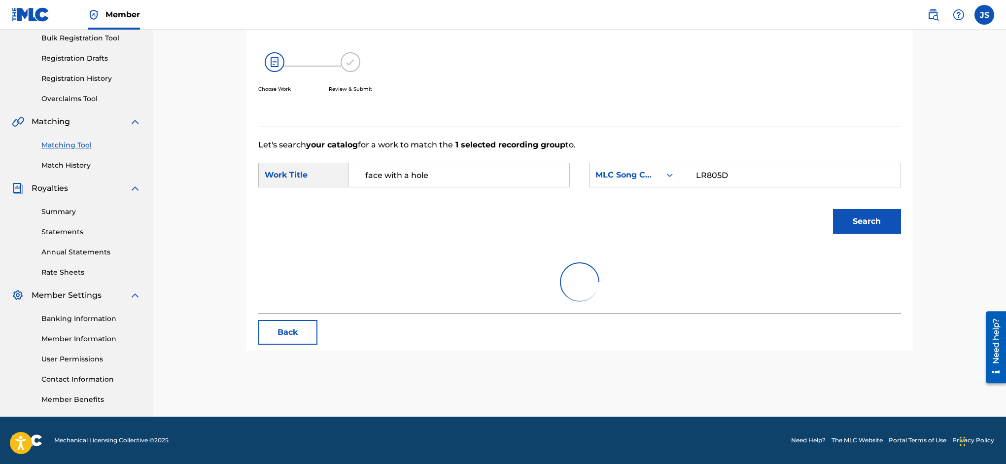
scroll to position [164, 0]
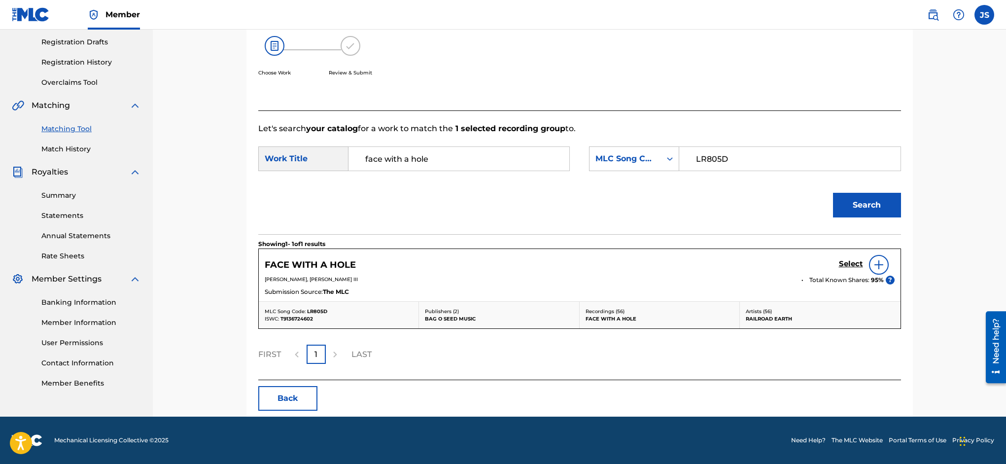
click at [847, 264] on h5 "Select" at bounding box center [851, 263] width 24 height 9
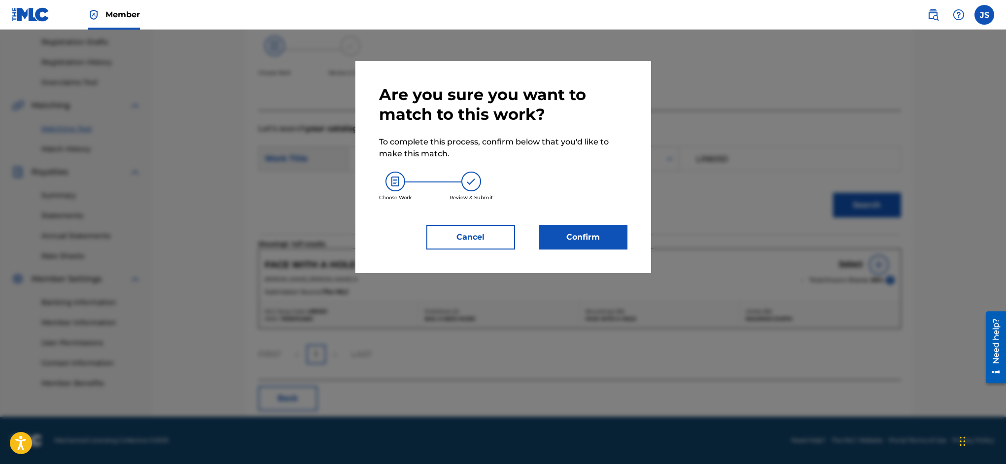
click at [612, 239] on button "Confirm" at bounding box center [583, 237] width 89 height 25
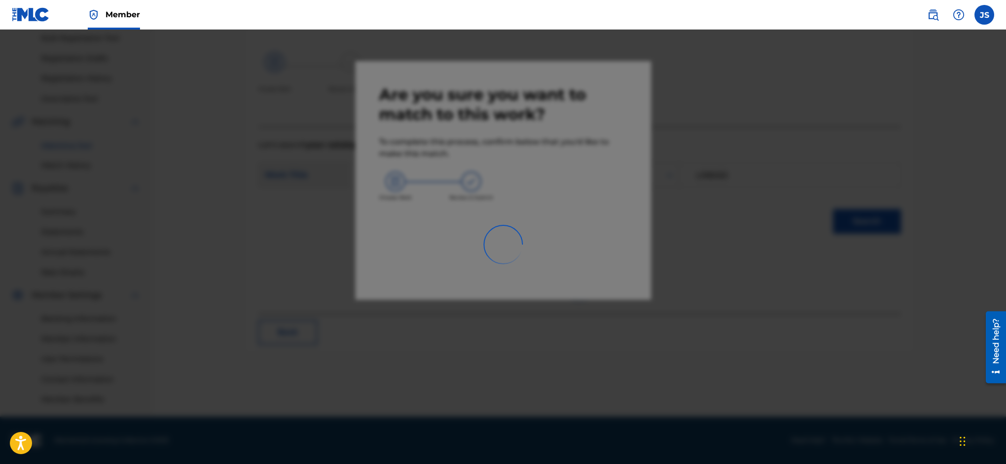
scroll to position [147, 0]
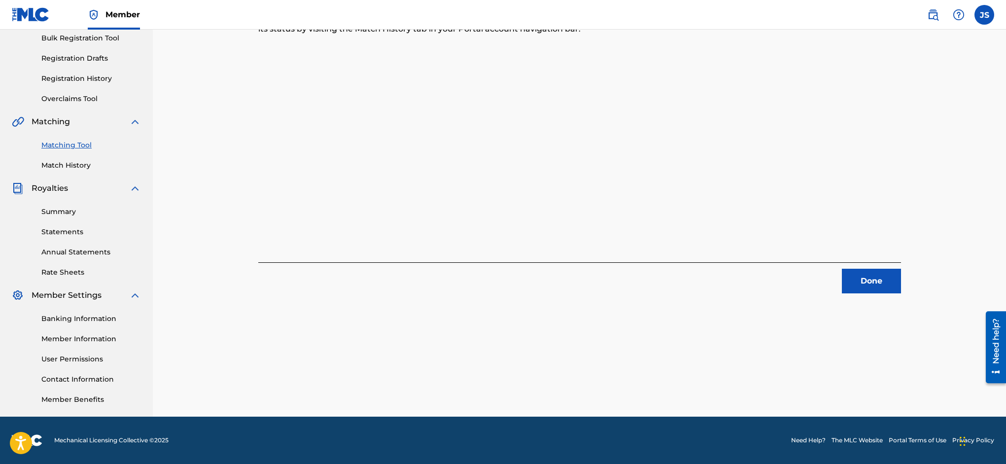
click at [862, 279] on button "Done" at bounding box center [871, 281] width 59 height 25
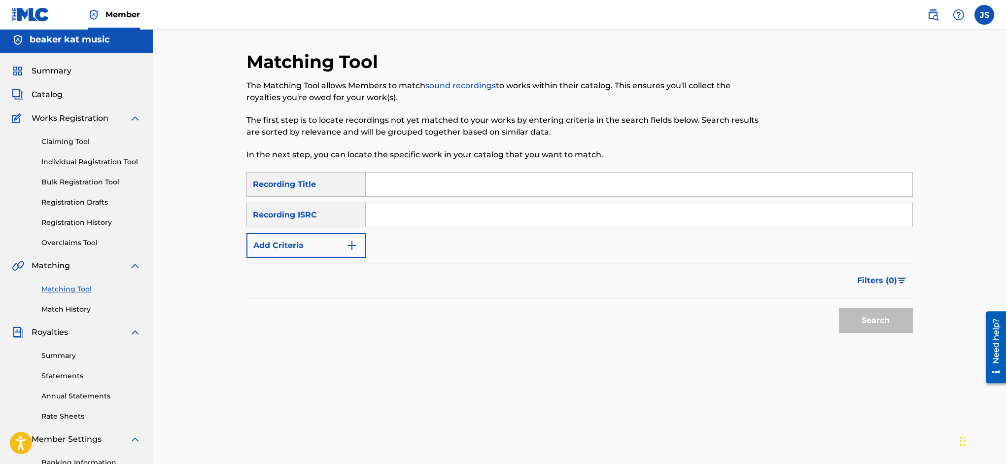
scroll to position [0, 0]
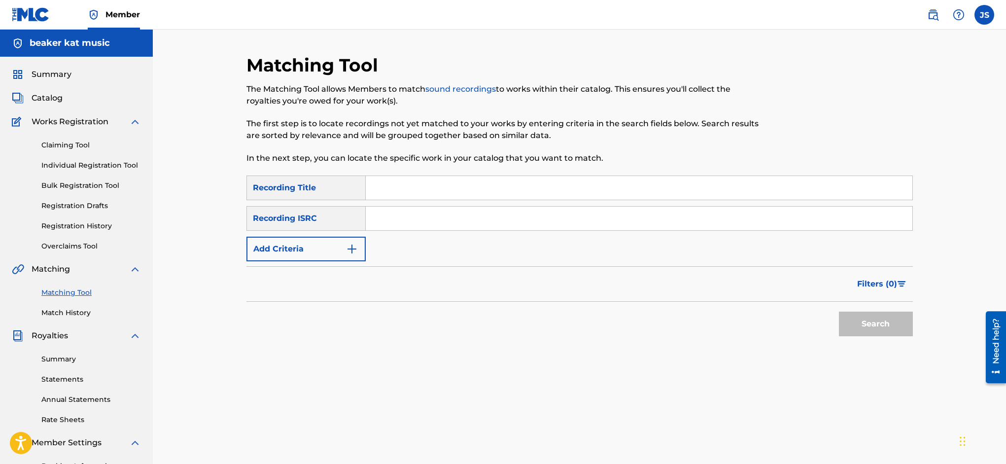
click at [408, 186] on input "Search Form" at bounding box center [639, 188] width 547 height 24
type input "in [GEOGRAPHIC_DATA]"
click at [355, 246] on img "Search Form" at bounding box center [352, 249] width 12 height 12
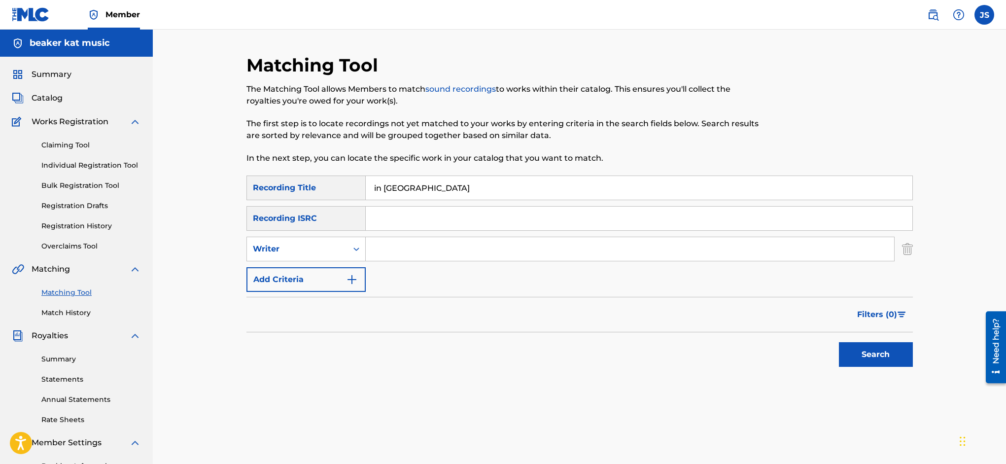
click at [391, 249] on input "Search Form" at bounding box center [630, 249] width 528 height 24
type input "[PERSON_NAME]"
click at [864, 352] on button "Search" at bounding box center [876, 354] width 74 height 25
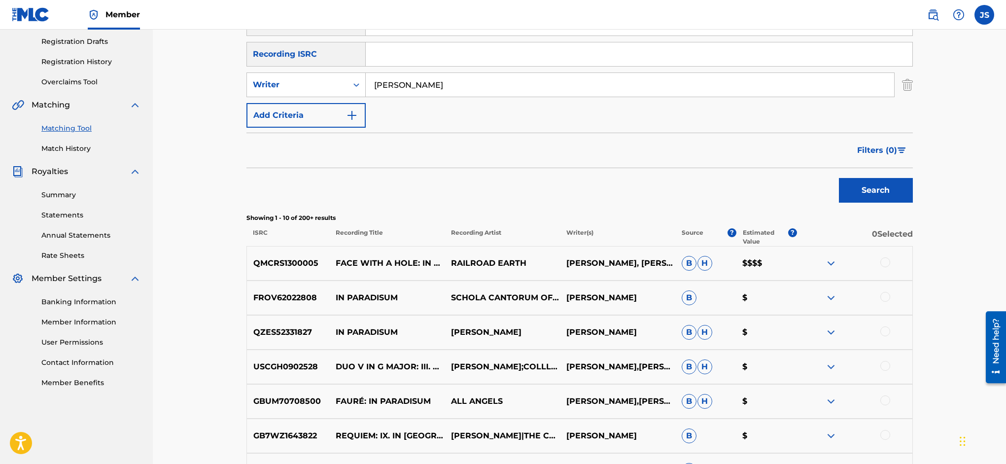
scroll to position [165, 0]
click at [886, 263] on div at bounding box center [885, 262] width 10 height 10
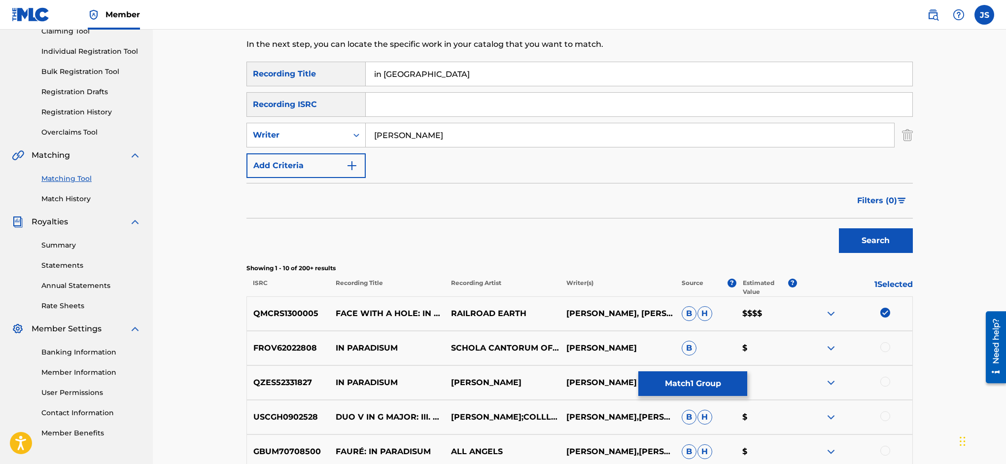
scroll to position [111, 0]
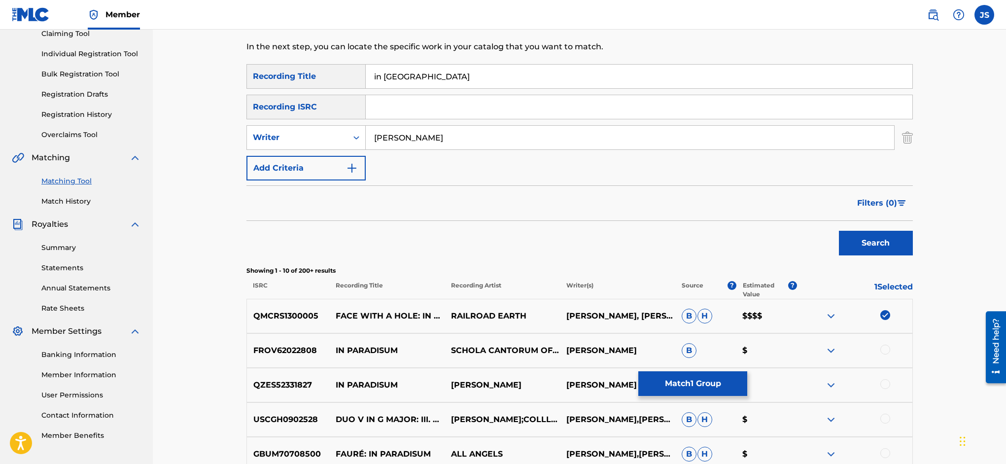
click at [747, 379] on button "Match 1 Group" at bounding box center [692, 383] width 109 height 25
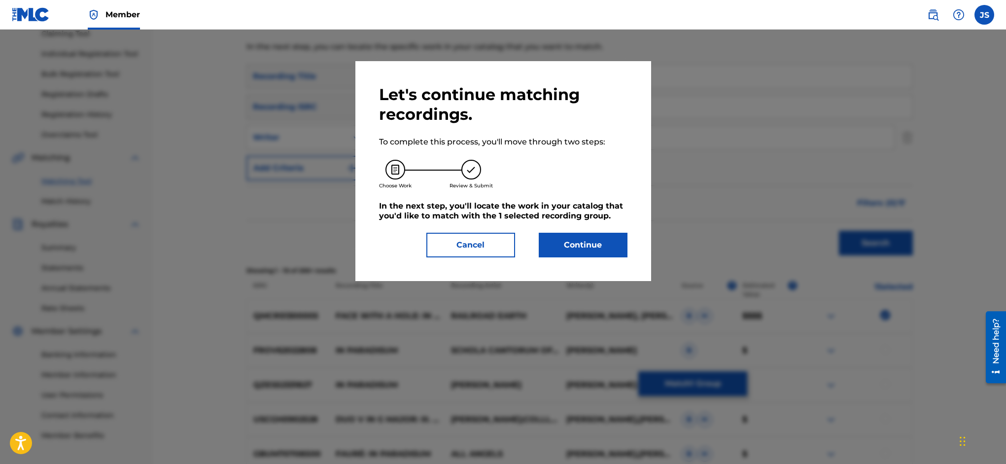
click at [603, 250] on button "Continue" at bounding box center [583, 245] width 89 height 25
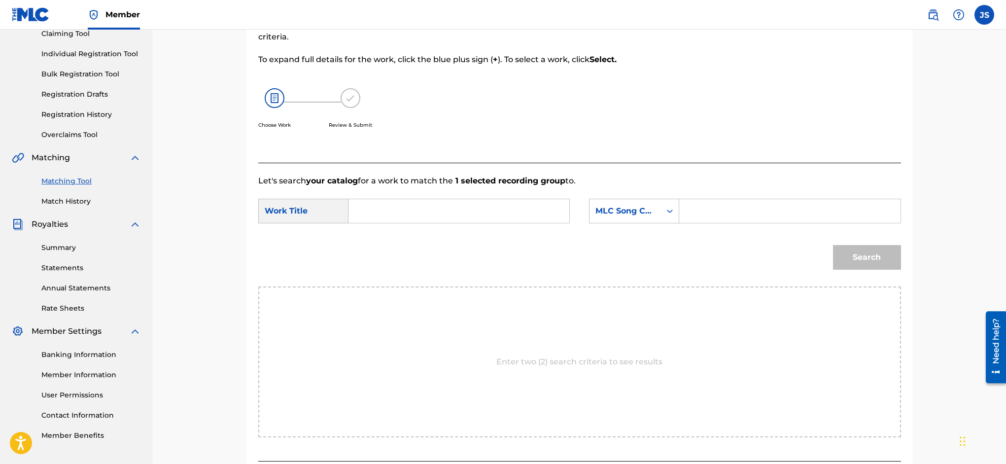
click at [440, 203] on input "Search Form" at bounding box center [459, 211] width 204 height 24
click at [437, 205] on input "Search Form" at bounding box center [459, 211] width 204 height 24
click at [402, 234] on span "e with a hole" at bounding box center [383, 238] width 37 height 21
type input "face with a hole"
click at [725, 208] on input "Search Form" at bounding box center [790, 211] width 204 height 24
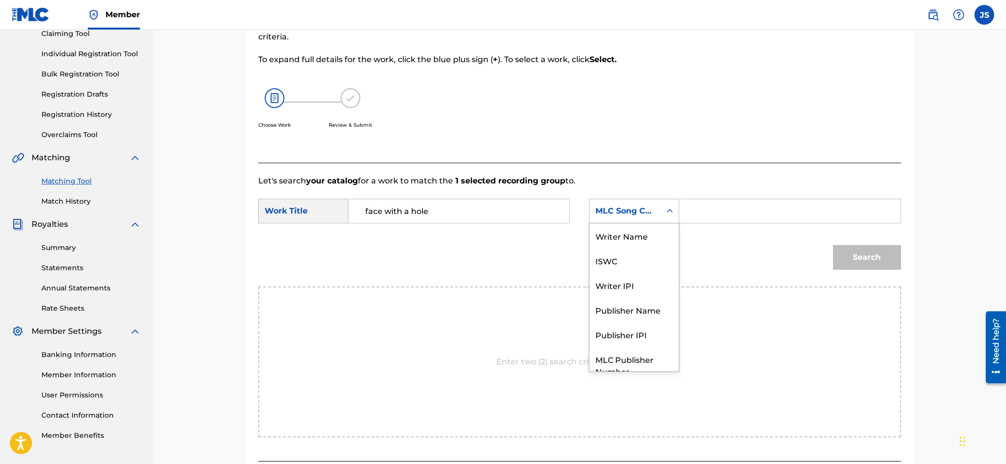
click at [674, 208] on icon "Search Form" at bounding box center [670, 211] width 10 height 10
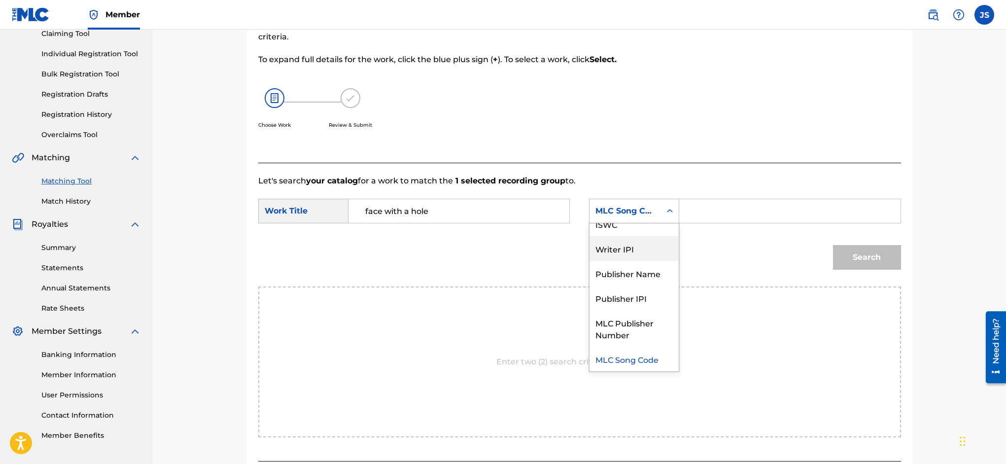
scroll to position [0, 0]
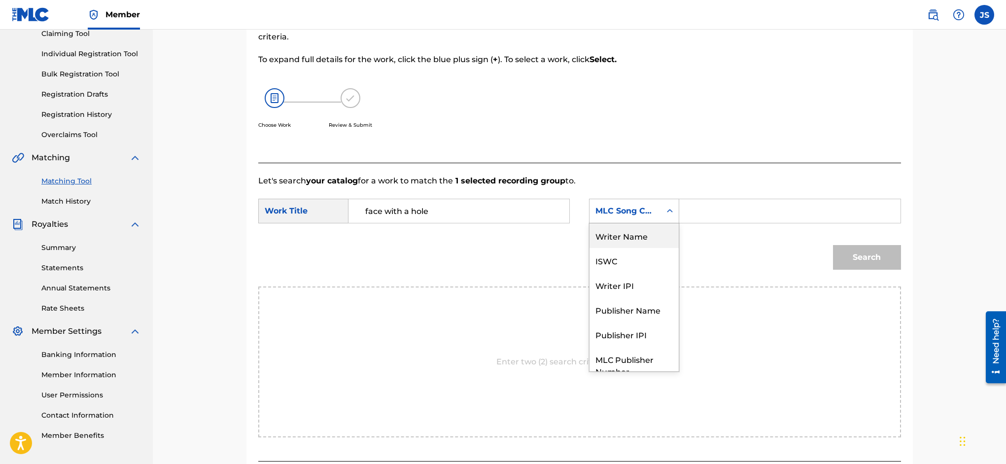
click at [646, 238] on div "Writer Name" at bounding box center [634, 235] width 89 height 25
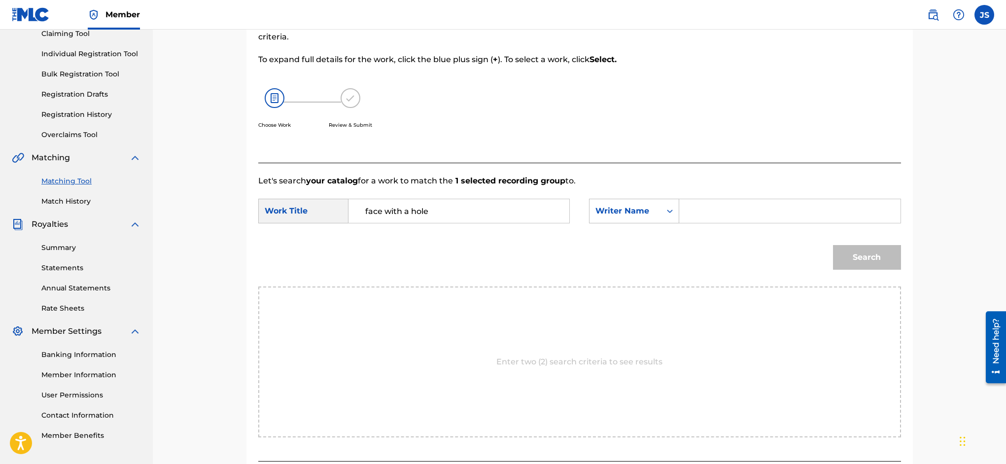
click at [717, 205] on input "Search Form" at bounding box center [790, 211] width 204 height 24
type input "[PERSON_NAME]"
click at [865, 255] on button "Search" at bounding box center [867, 257] width 68 height 25
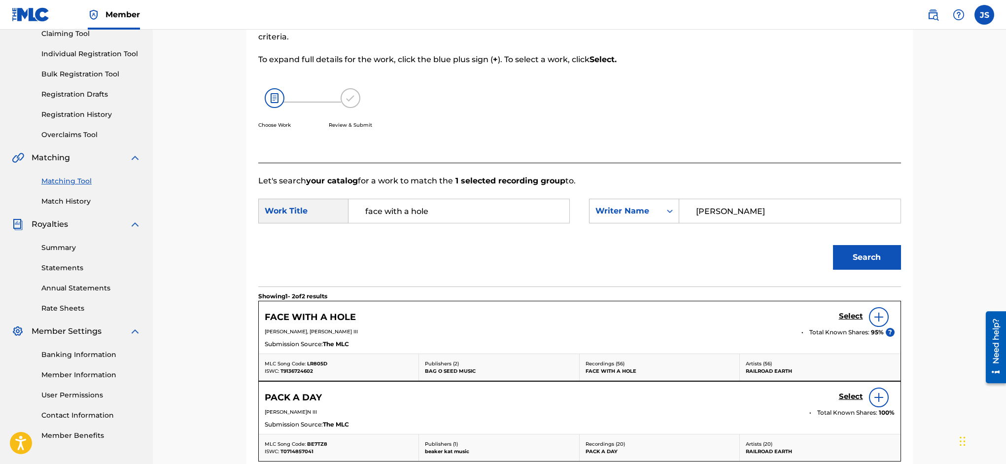
click at [852, 317] on h5 "Select" at bounding box center [851, 316] width 24 height 9
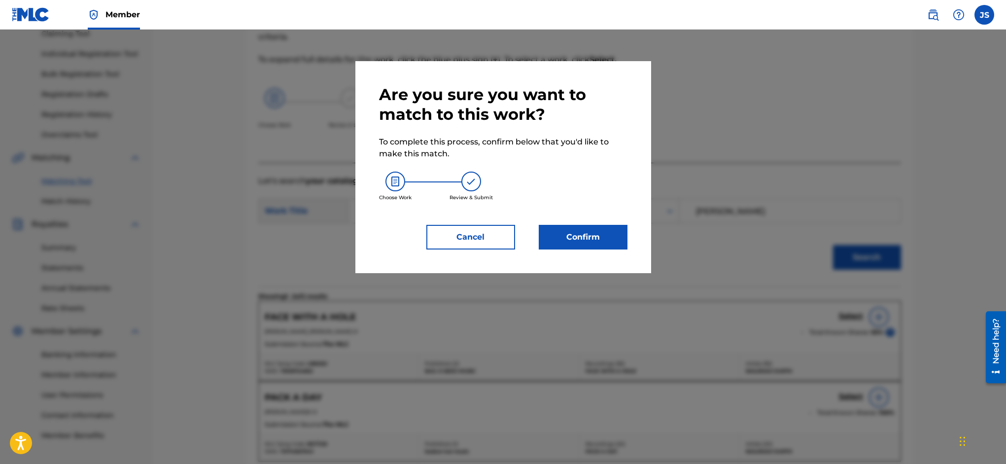
click at [590, 237] on button "Confirm" at bounding box center [583, 237] width 89 height 25
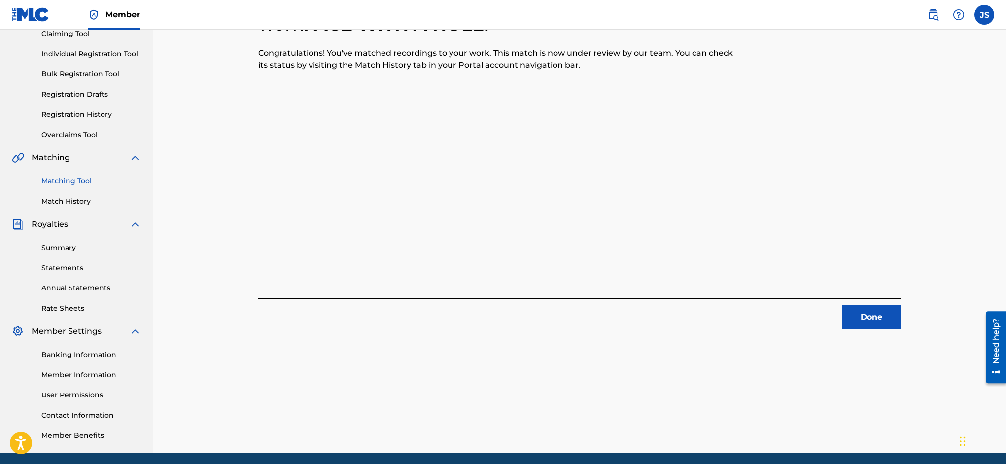
click at [872, 316] on button "Done" at bounding box center [871, 317] width 59 height 25
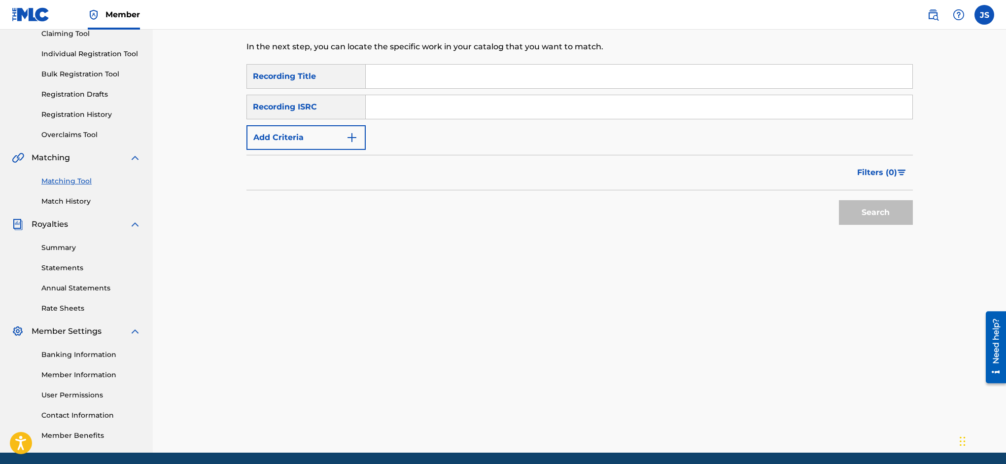
click at [423, 73] on input "Search Form" at bounding box center [639, 77] width 547 height 24
type input "pack a day"
click at [355, 134] on img "Search Form" at bounding box center [352, 138] width 12 height 12
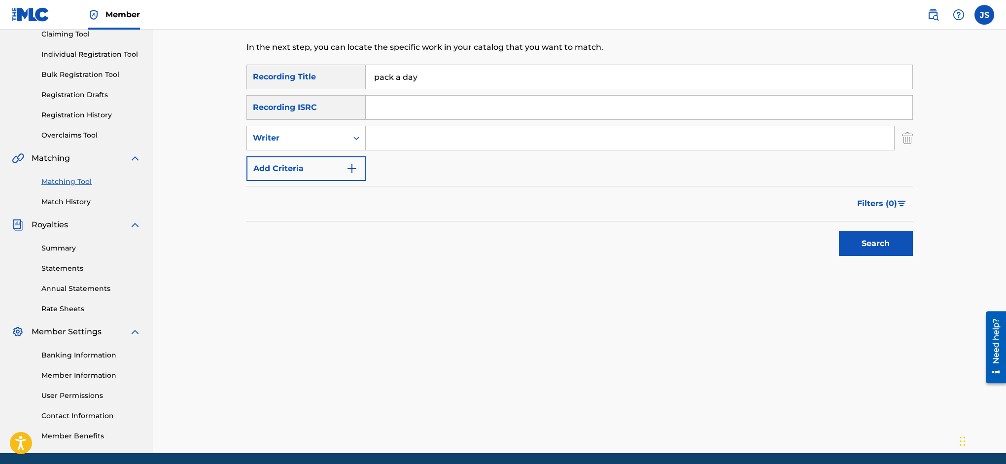
click at [371, 134] on input "Search Form" at bounding box center [630, 138] width 528 height 24
type input "[PERSON_NAME]"
click at [871, 237] on button "Search" at bounding box center [876, 243] width 74 height 25
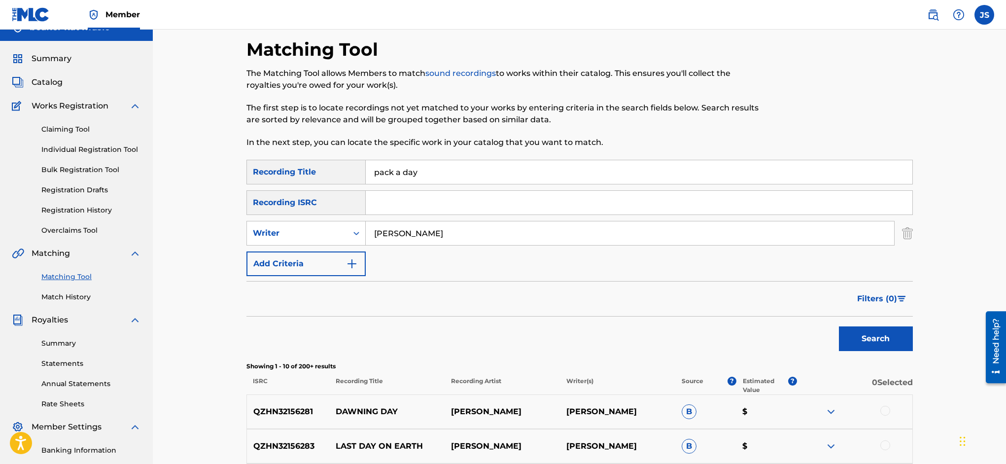
scroll to position [14, 0]
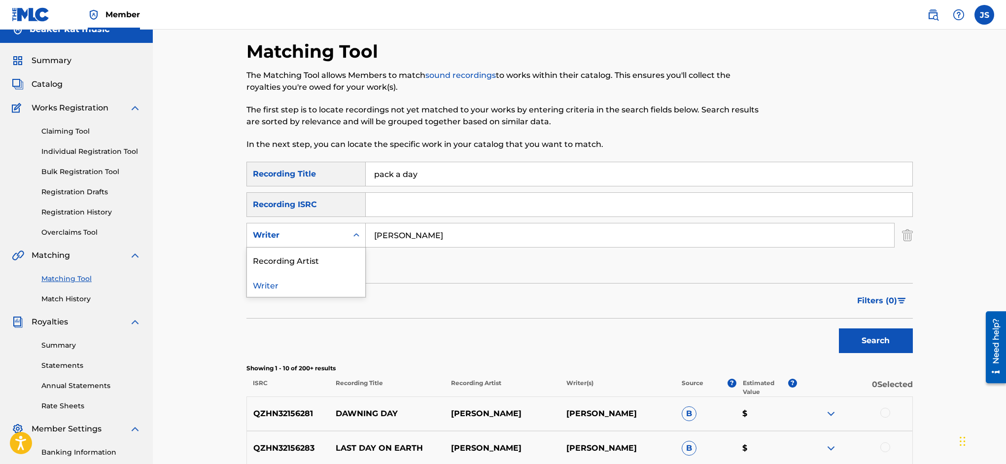
click at [354, 235] on icon "Search Form" at bounding box center [356, 234] width 6 height 3
click at [334, 259] on div "Recording Artist" at bounding box center [306, 259] width 118 height 25
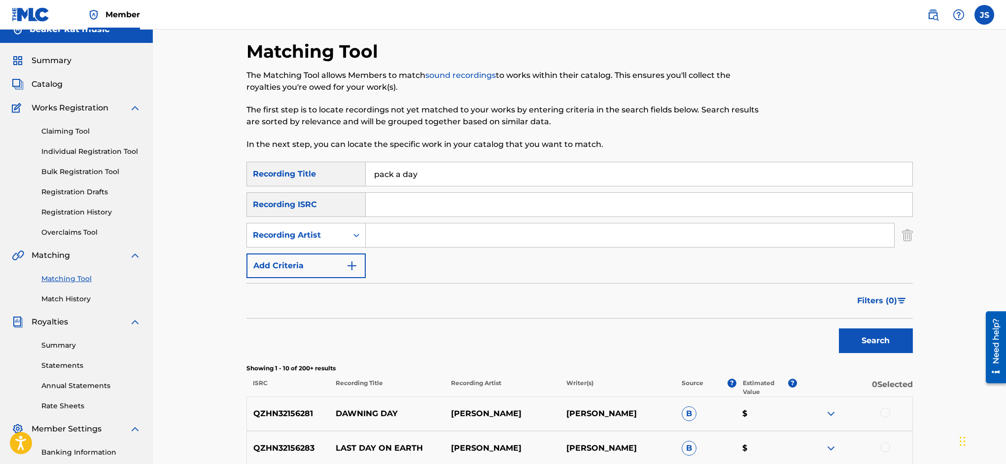
click at [378, 234] on input "Search Form" at bounding box center [630, 235] width 528 height 24
type input "railroad earth"
click at [878, 337] on button "Search" at bounding box center [876, 340] width 74 height 25
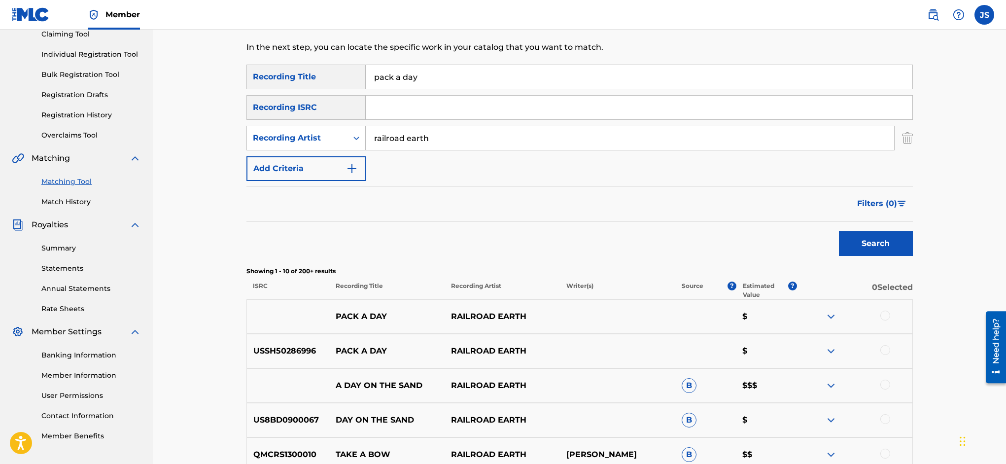
scroll to position [110, 0]
click at [886, 315] on div at bounding box center [885, 317] width 10 height 10
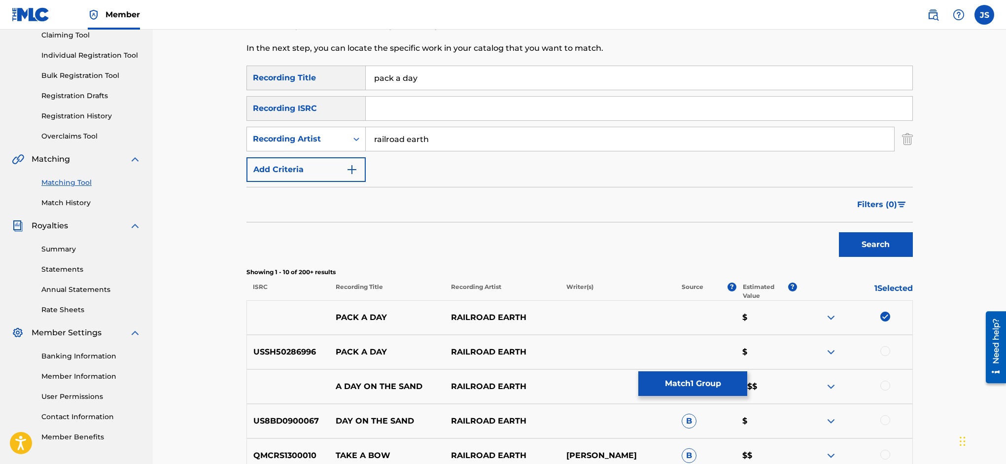
click at [887, 352] on div at bounding box center [885, 351] width 10 height 10
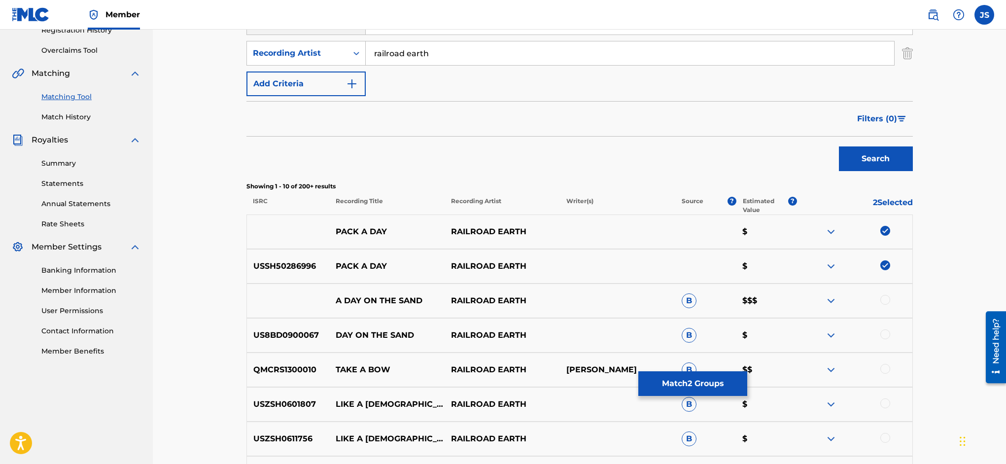
scroll to position [192, 0]
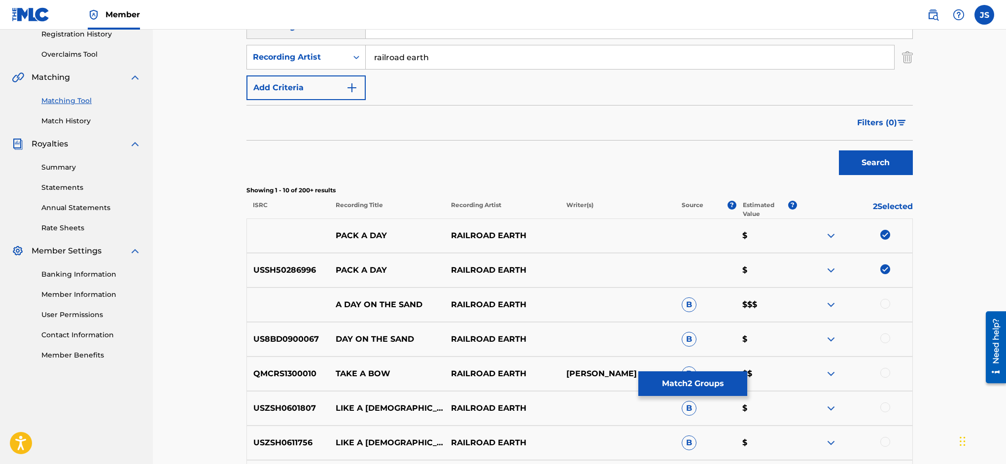
click at [747, 386] on button "Match 2 Groups" at bounding box center [692, 383] width 109 height 25
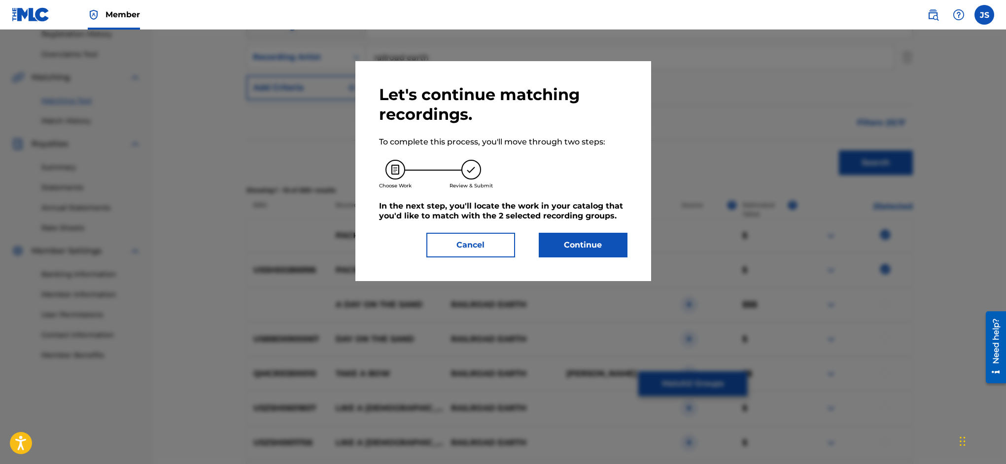
click at [602, 239] on button "Continue" at bounding box center [583, 245] width 89 height 25
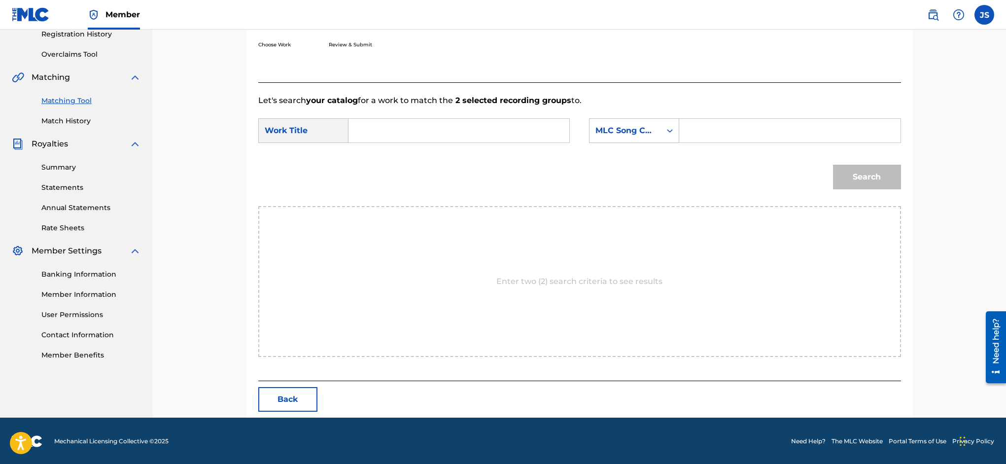
click at [437, 131] on input "Search Form" at bounding box center [459, 131] width 204 height 24
click at [392, 151] on span "k a day" at bounding box center [378, 158] width 27 height 21
type input "pack a day"
click at [669, 130] on icon "Search Form" at bounding box center [670, 131] width 10 height 10
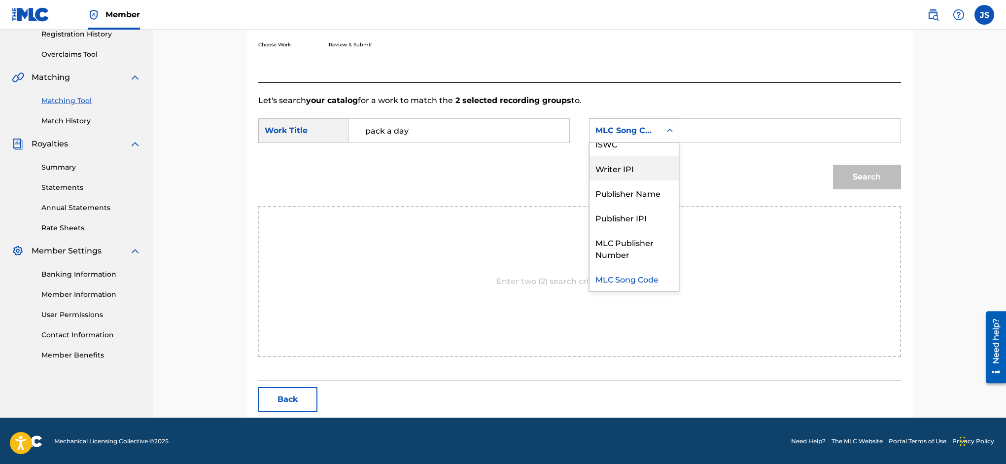
scroll to position [0, 0]
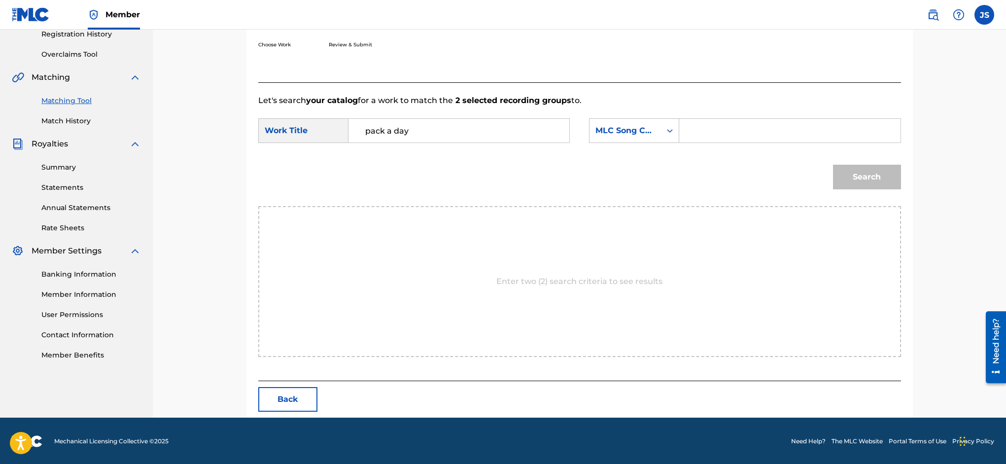
click at [693, 131] on input "Search Form" at bounding box center [790, 131] width 204 height 24
type input "BE7TZ8"
click at [873, 175] on button "Search" at bounding box center [867, 177] width 68 height 25
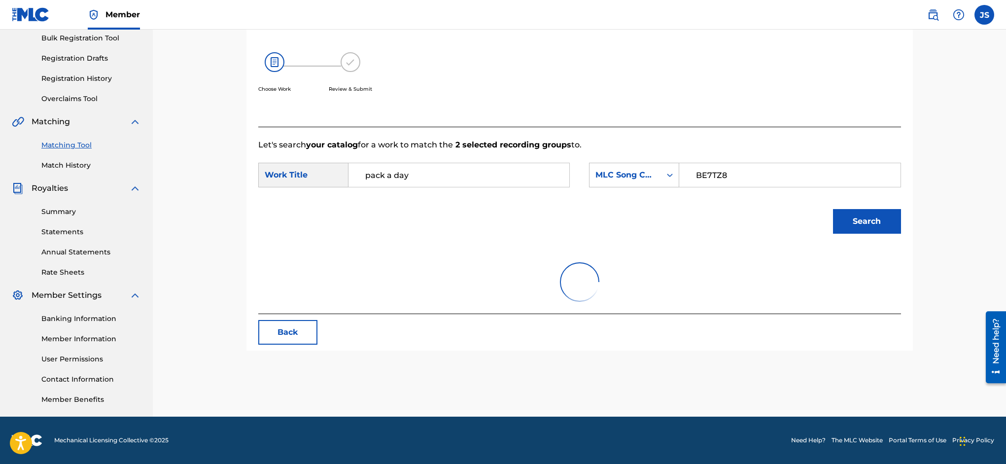
scroll to position [164, 0]
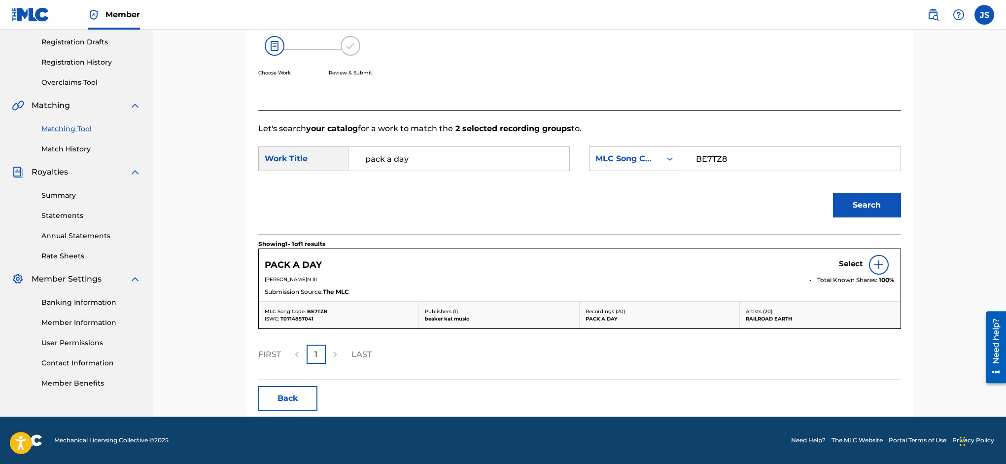
click at [854, 264] on h5 "Select" at bounding box center [851, 263] width 24 height 9
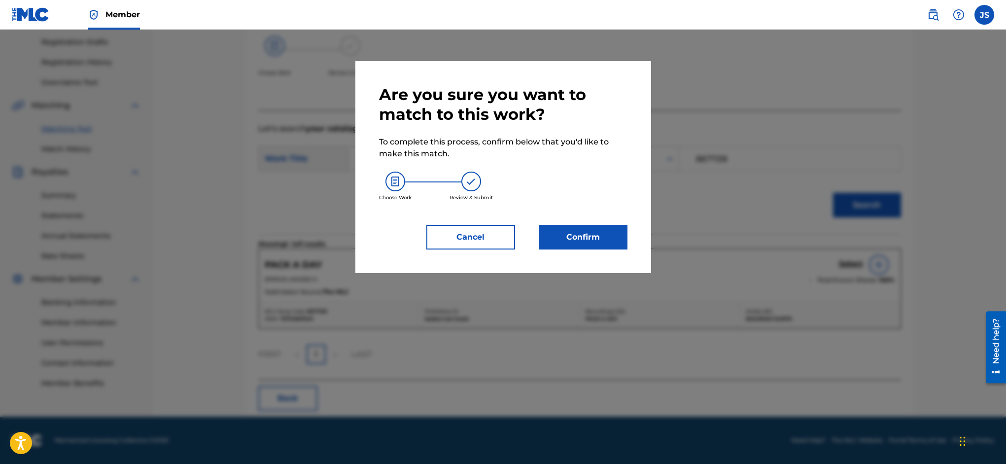
click at [593, 236] on button "Confirm" at bounding box center [583, 237] width 89 height 25
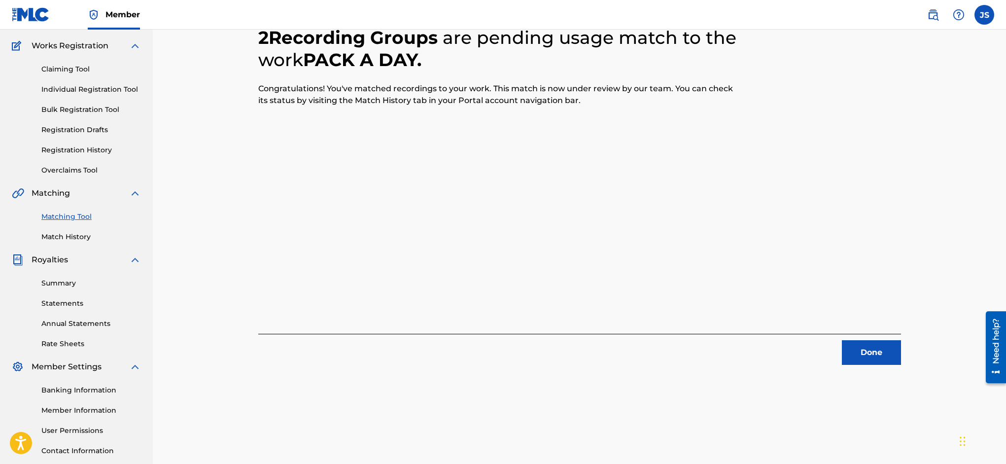
scroll to position [0, 0]
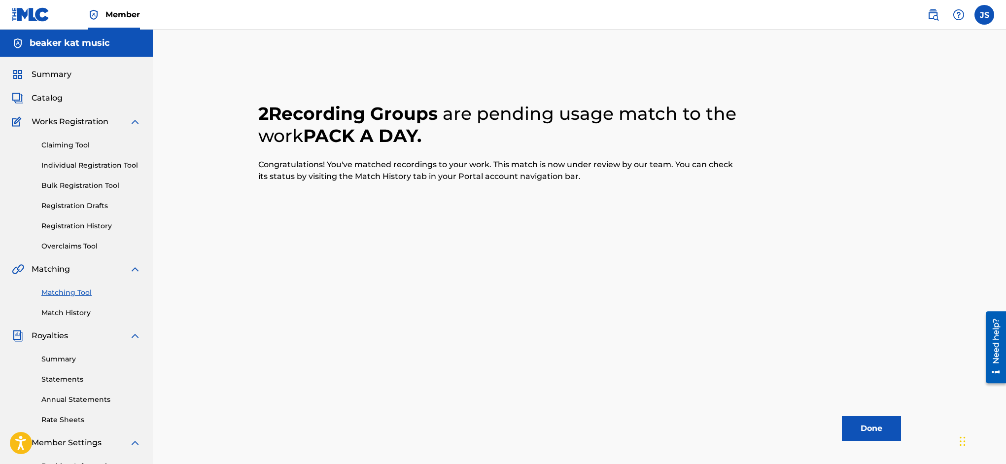
click at [74, 292] on link "Matching Tool" at bounding box center [91, 292] width 100 height 10
click at [853, 423] on button "Done" at bounding box center [871, 428] width 59 height 25
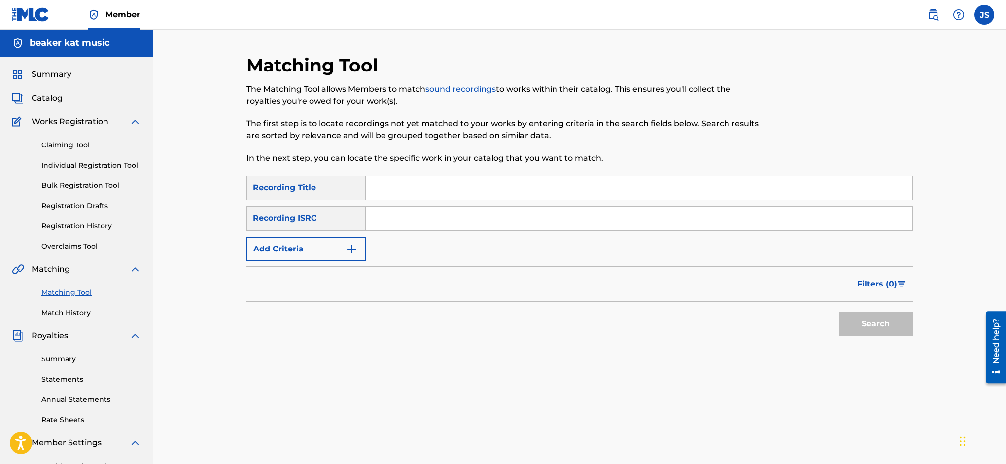
click at [408, 188] on input "Search Form" at bounding box center [639, 188] width 547 height 24
type input "pack a day"
click at [351, 247] on img "Search Form" at bounding box center [352, 249] width 12 height 12
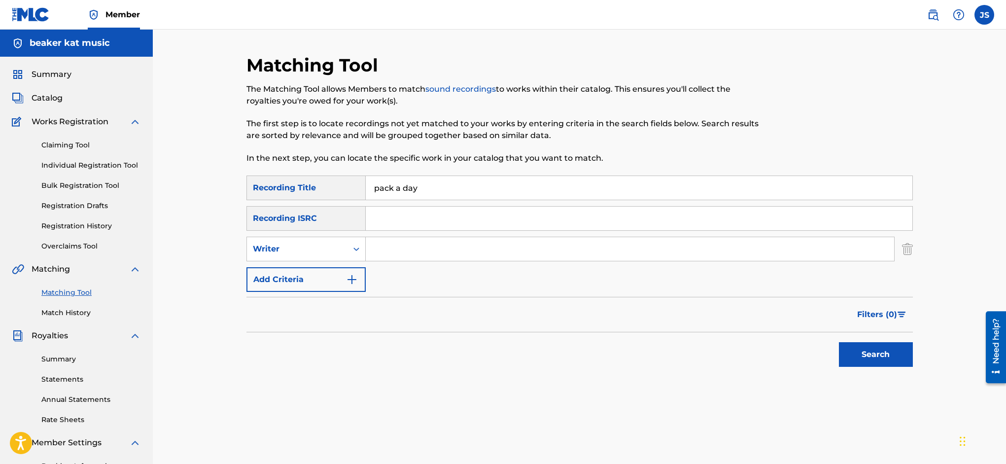
click at [396, 248] on input "Search Form" at bounding box center [630, 249] width 528 height 24
type input "[PERSON_NAME]"
click at [875, 355] on button "Search" at bounding box center [876, 354] width 74 height 25
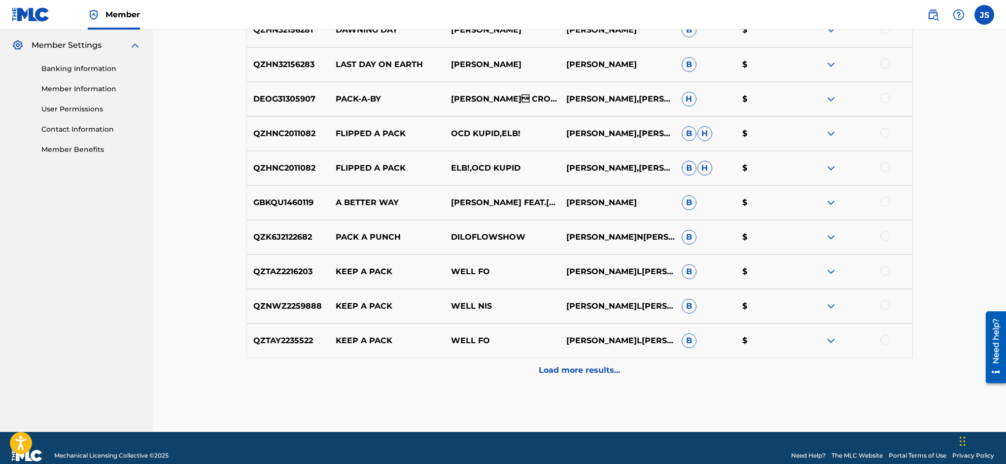
click at [595, 368] on p "Load more results..." at bounding box center [579, 370] width 81 height 12
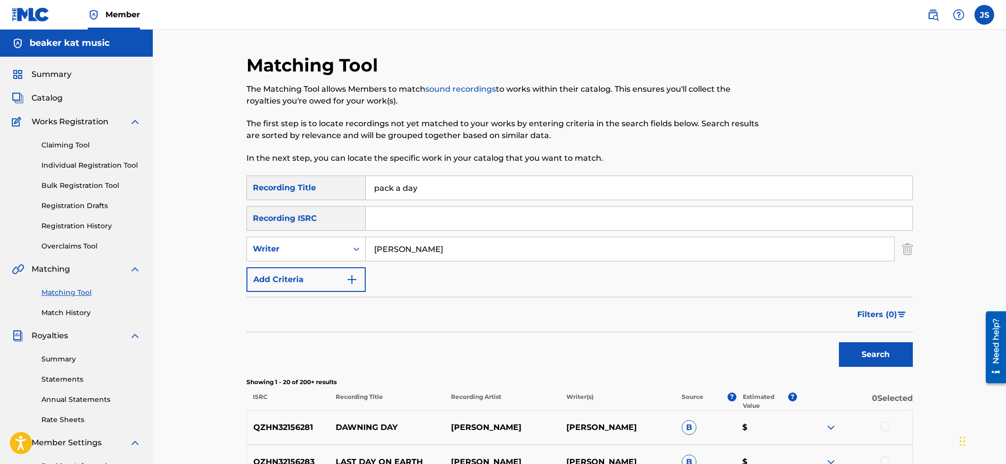
click at [445, 190] on input "pack a day" at bounding box center [639, 188] width 547 height 24
type input "p"
click at [395, 191] on input "Search Form" at bounding box center [639, 188] width 547 height 24
type input "bread and water"
click at [903, 353] on button "Search" at bounding box center [876, 354] width 74 height 25
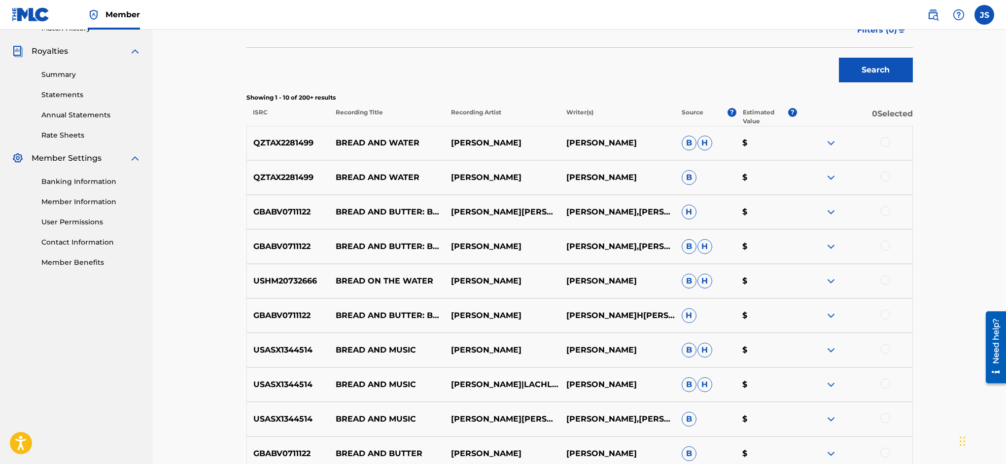
scroll to position [46, 0]
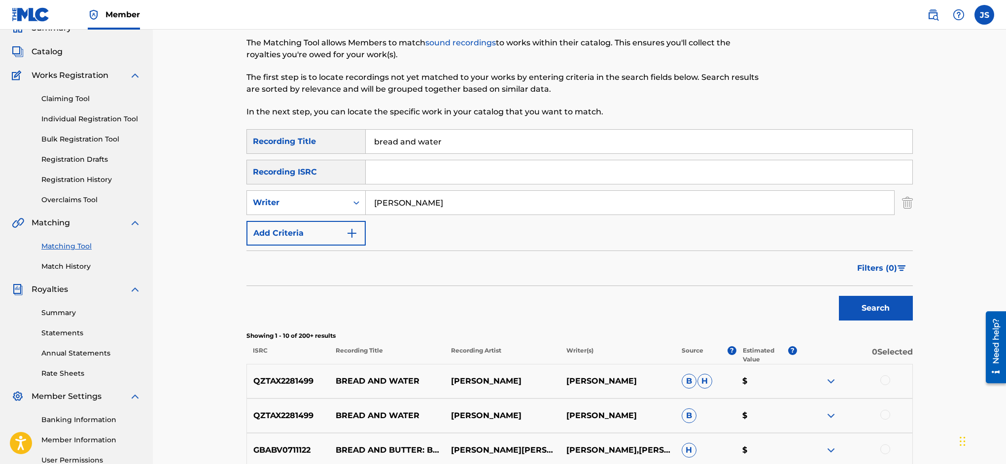
click at [350, 231] on img "Search Form" at bounding box center [352, 233] width 12 height 12
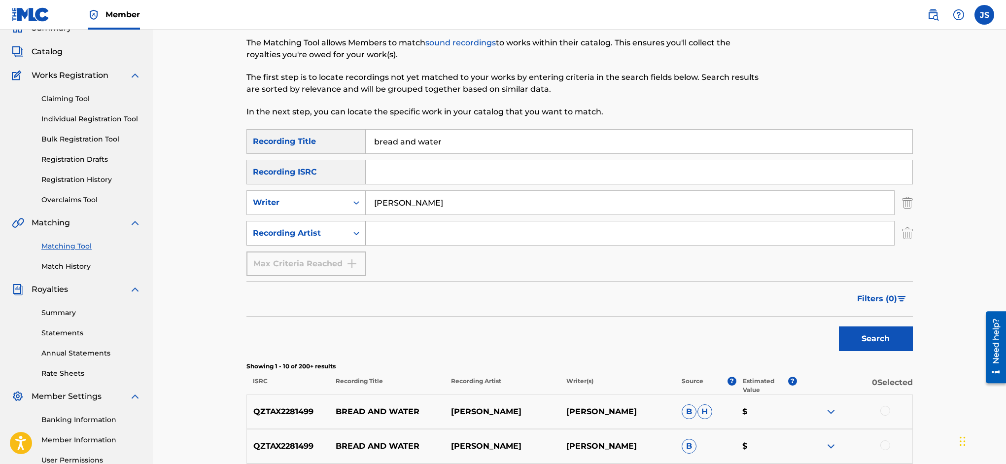
click at [357, 232] on icon "Search Form" at bounding box center [356, 233] width 10 height 10
click at [398, 230] on input "Search Form" at bounding box center [630, 233] width 528 height 24
click at [424, 234] on input "Search Form" at bounding box center [630, 233] width 528 height 24
click at [425, 231] on input "Search Form" at bounding box center [630, 233] width 528 height 24
type input "railroad earth"
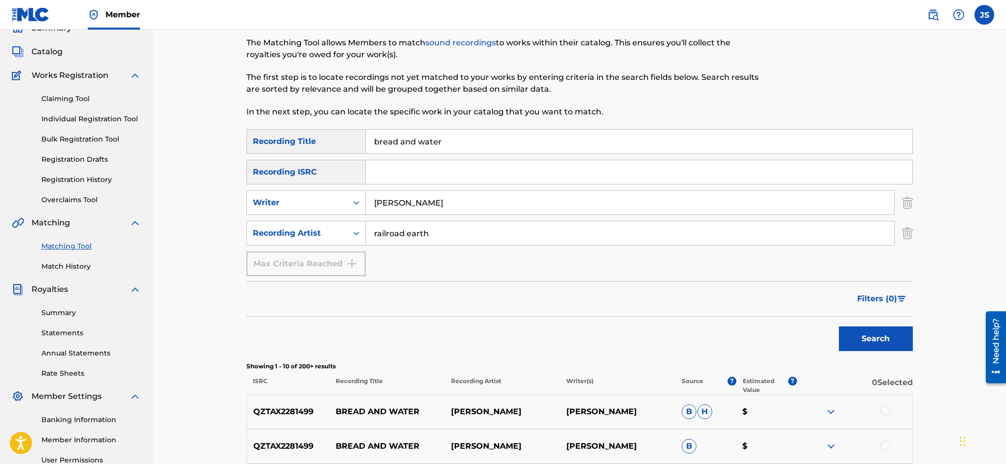
click at [870, 340] on button "Search" at bounding box center [876, 338] width 74 height 25
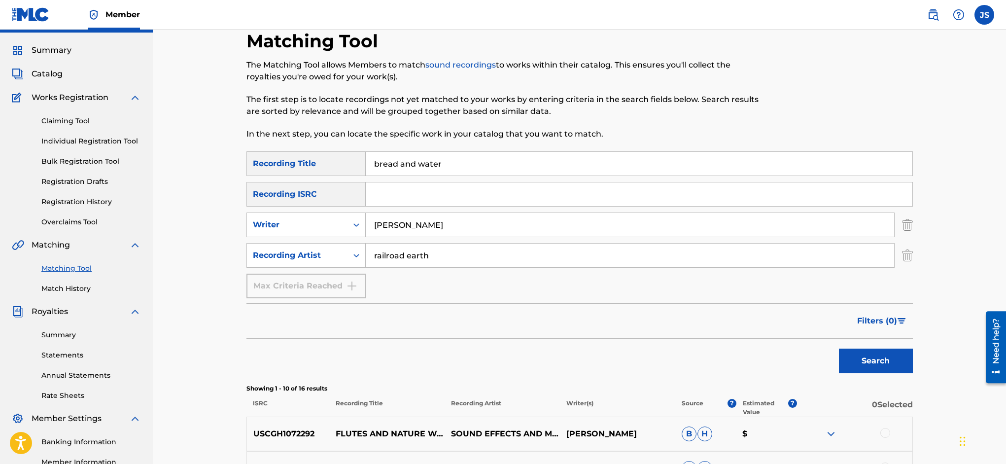
scroll to position [0, 0]
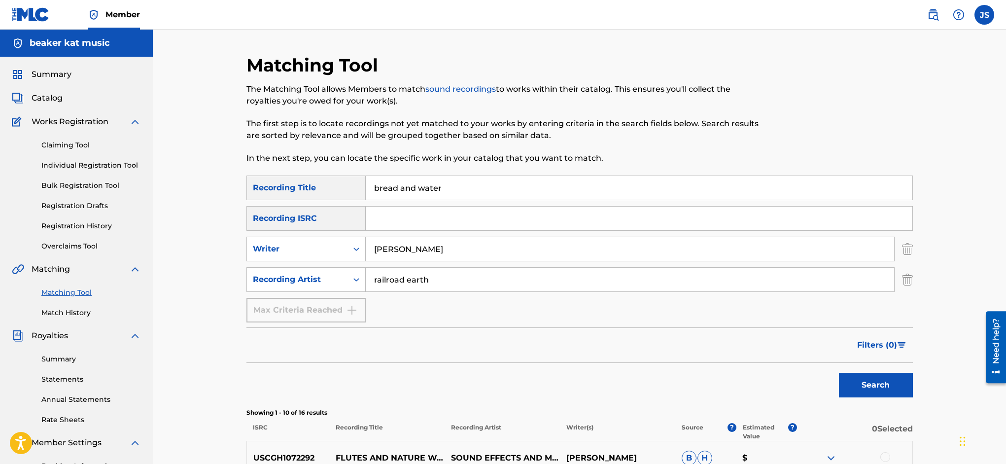
click at [427, 215] on input "Search Form" at bounding box center [639, 219] width 547 height 24
click at [515, 222] on input "Search Form" at bounding box center [639, 219] width 547 height 24
click at [622, 313] on div "SearchWithCriteria6244745f-812e-478d-ac8b-6543aabf2d3f Recording Title bread an…" at bounding box center [579, 248] width 666 height 147
click at [907, 250] on img "Search Form" at bounding box center [907, 249] width 11 height 25
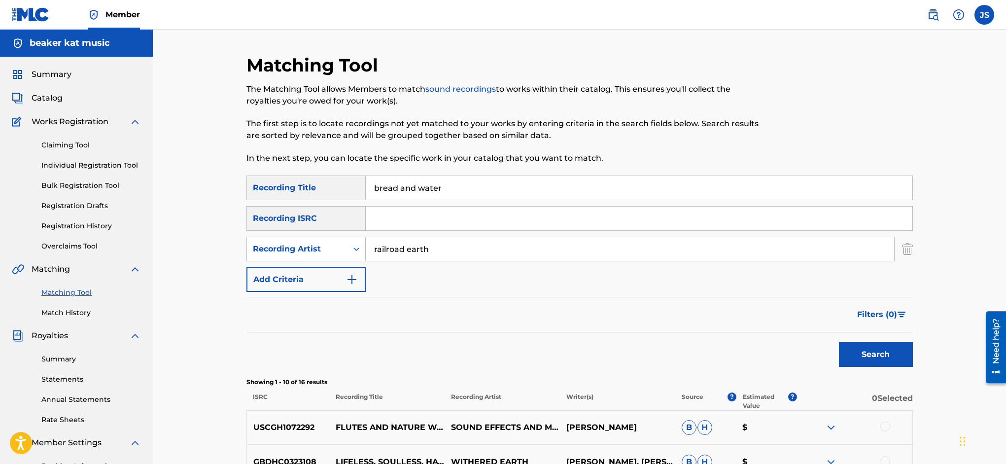
click at [886, 356] on button "Search" at bounding box center [876, 354] width 74 height 25
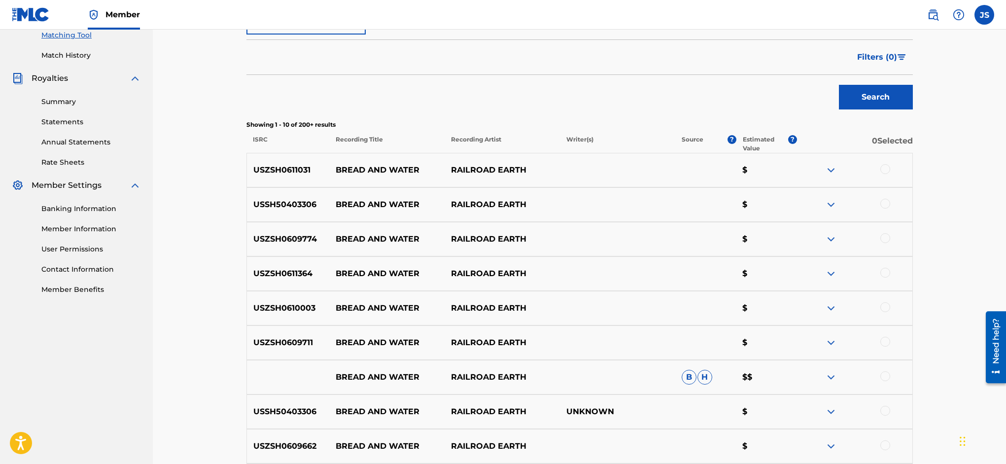
scroll to position [259, 0]
click at [886, 165] on div at bounding box center [885, 168] width 10 height 10
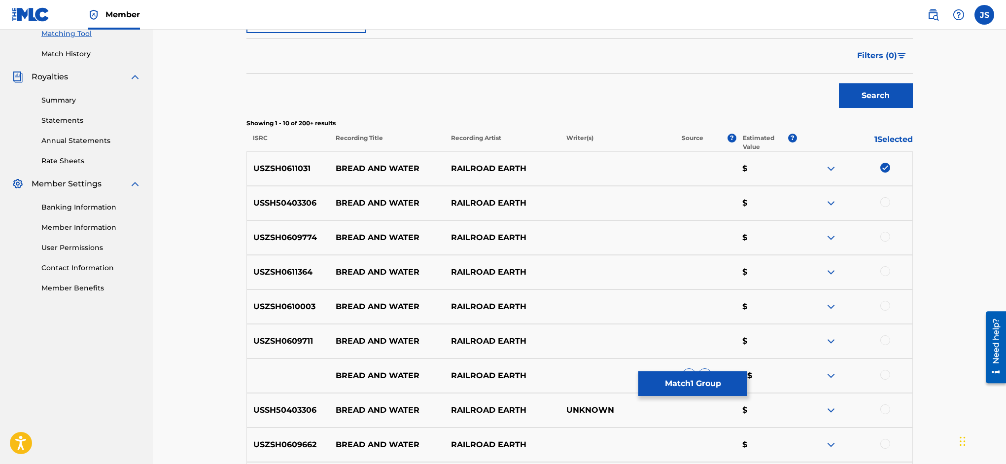
click at [886, 201] on div at bounding box center [885, 202] width 10 height 10
click at [887, 237] on div at bounding box center [885, 237] width 10 height 10
click at [886, 268] on div at bounding box center [885, 271] width 10 height 10
click at [887, 307] on div at bounding box center [885, 306] width 10 height 10
click at [886, 341] on div at bounding box center [885, 340] width 10 height 10
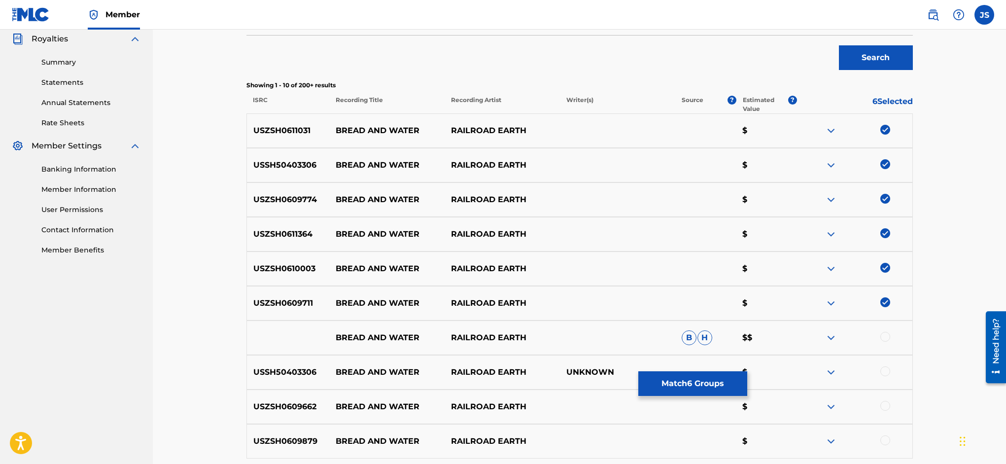
scroll to position [301, 0]
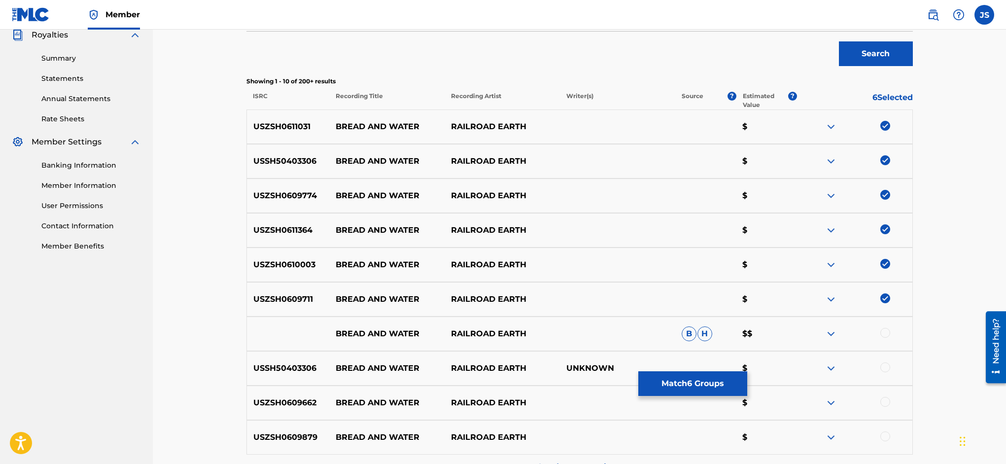
click at [887, 330] on div at bounding box center [885, 333] width 10 height 10
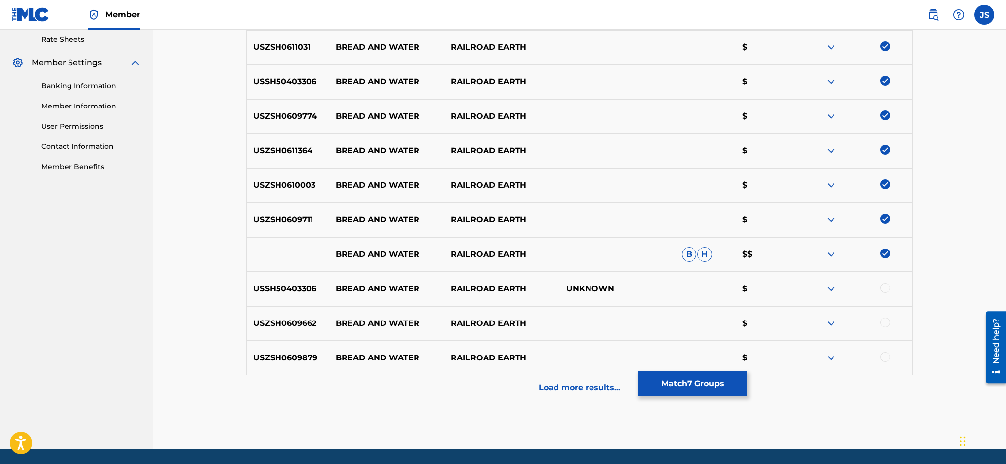
scroll to position [381, 0]
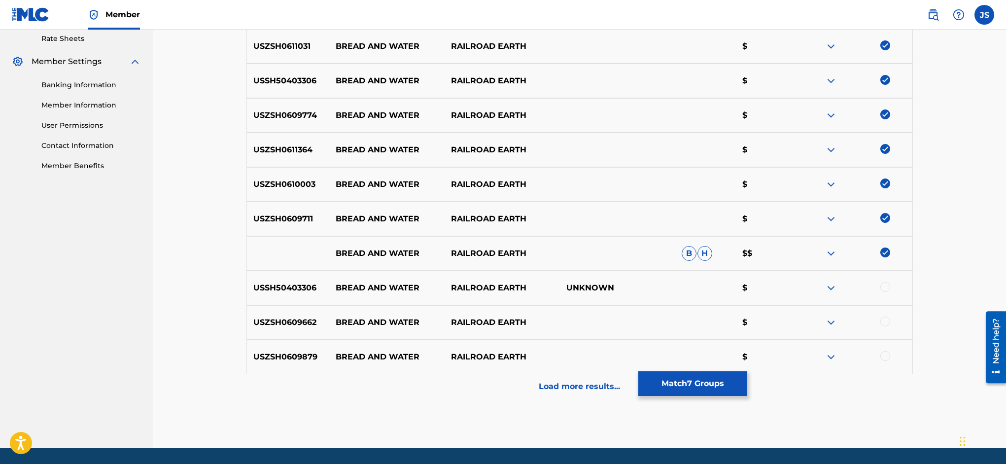
click at [886, 288] on div at bounding box center [885, 287] width 10 height 10
click at [886, 324] on div at bounding box center [885, 321] width 10 height 10
click at [885, 352] on div at bounding box center [885, 356] width 10 height 10
click at [584, 387] on p "Load more results..." at bounding box center [579, 387] width 81 height 12
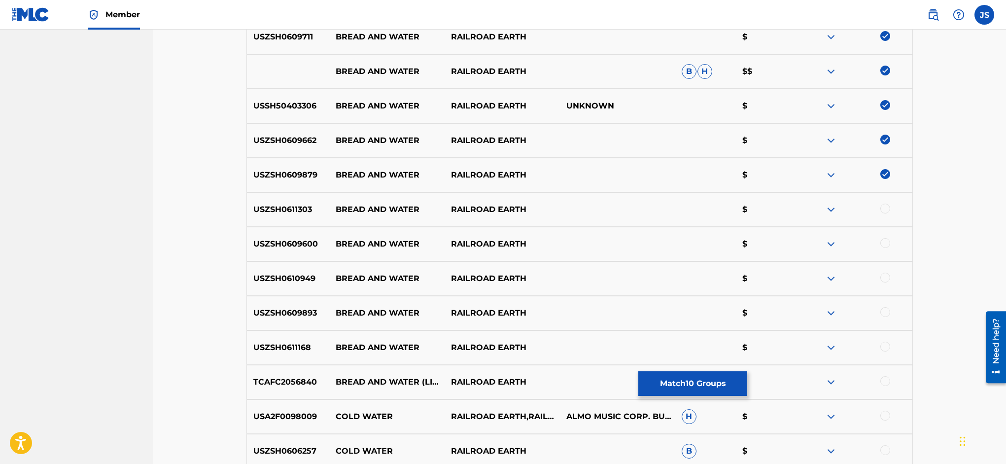
scroll to position [566, 0]
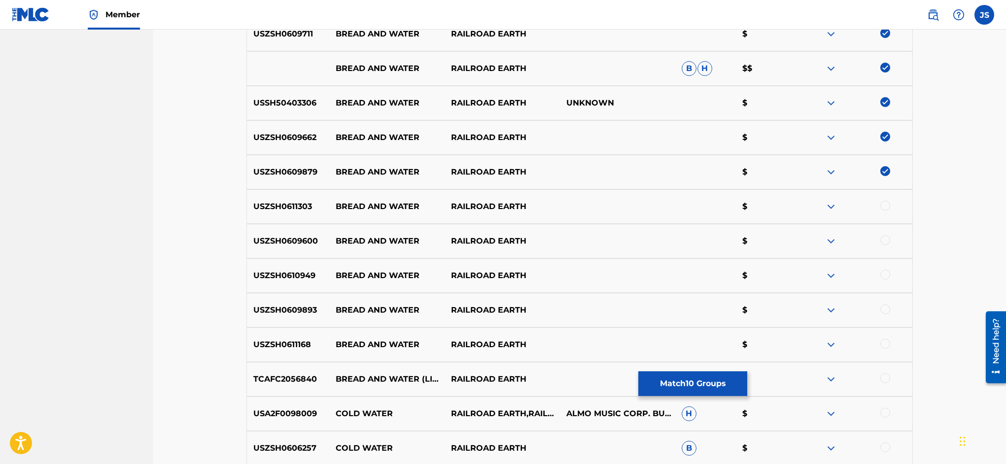
click at [888, 206] on div at bounding box center [885, 206] width 10 height 10
click at [888, 239] on div at bounding box center [885, 240] width 10 height 10
click at [886, 275] on div at bounding box center [885, 275] width 10 height 10
click at [887, 312] on div at bounding box center [885, 309] width 10 height 10
click at [886, 345] on div at bounding box center [885, 344] width 10 height 10
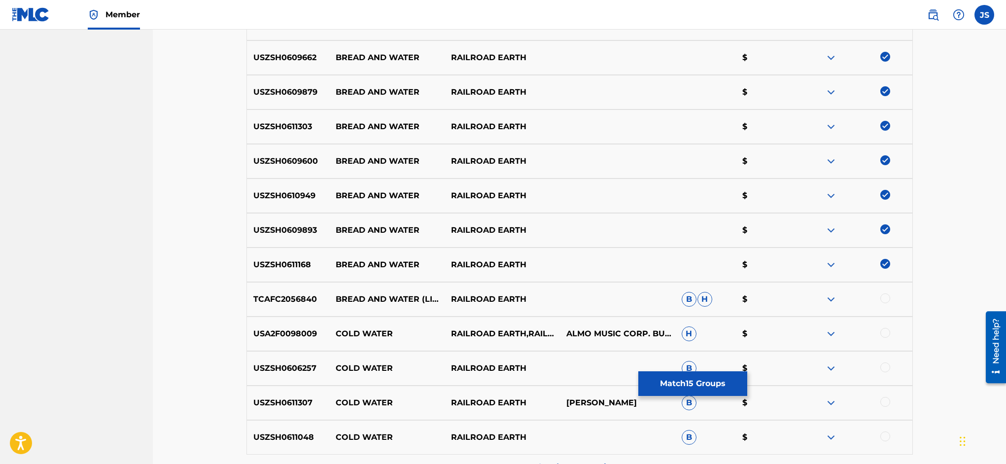
scroll to position [645, 0]
click at [888, 299] on div at bounding box center [885, 299] width 10 height 10
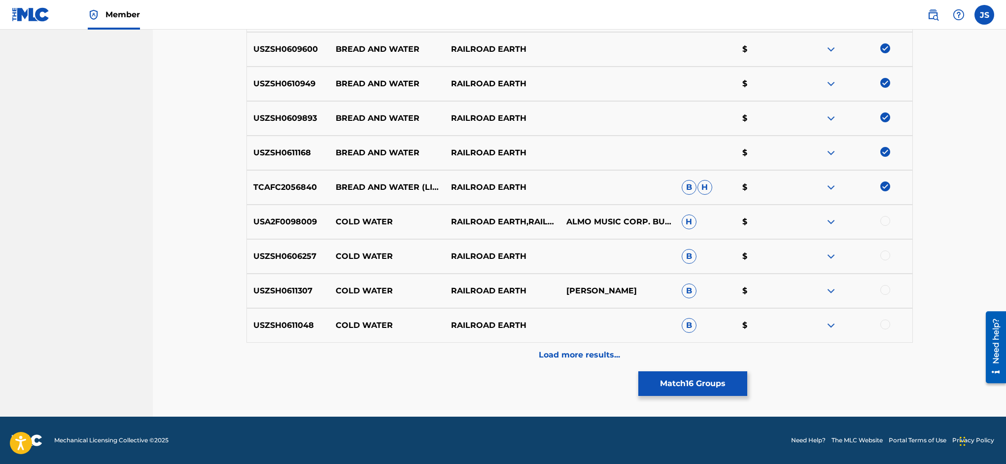
drag, startPoint x: 591, startPoint y: 360, endPoint x: 599, endPoint y: 356, distance: 9.1
click at [591, 360] on p "Load more results..." at bounding box center [579, 355] width 81 height 12
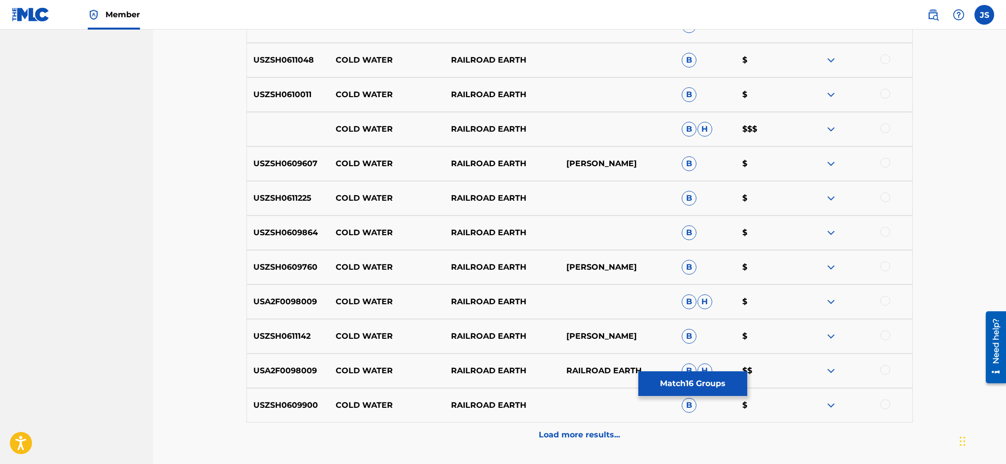
scroll to position [1103, 0]
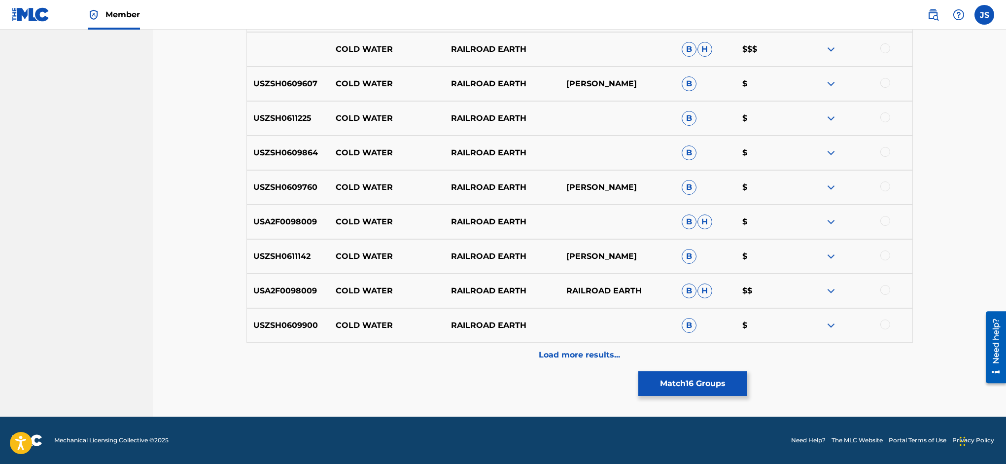
click at [579, 356] on p "Load more results..." at bounding box center [579, 355] width 81 height 12
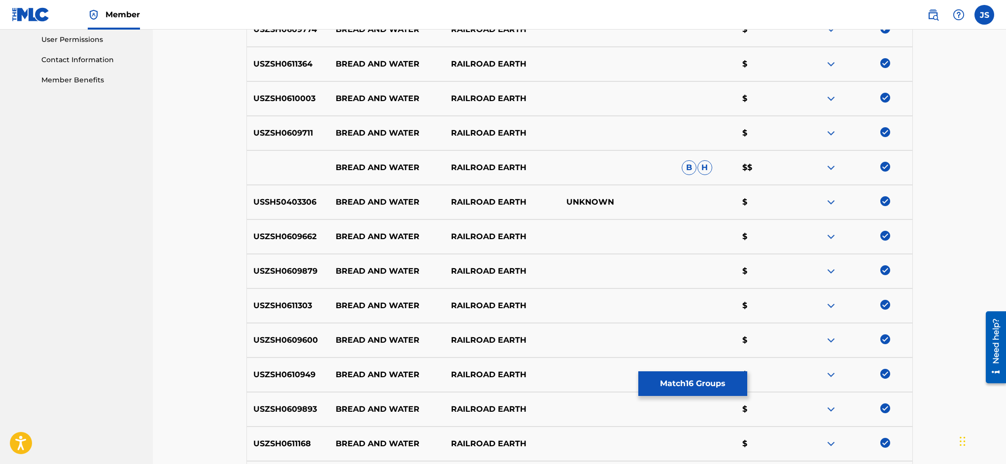
scroll to position [457, 0]
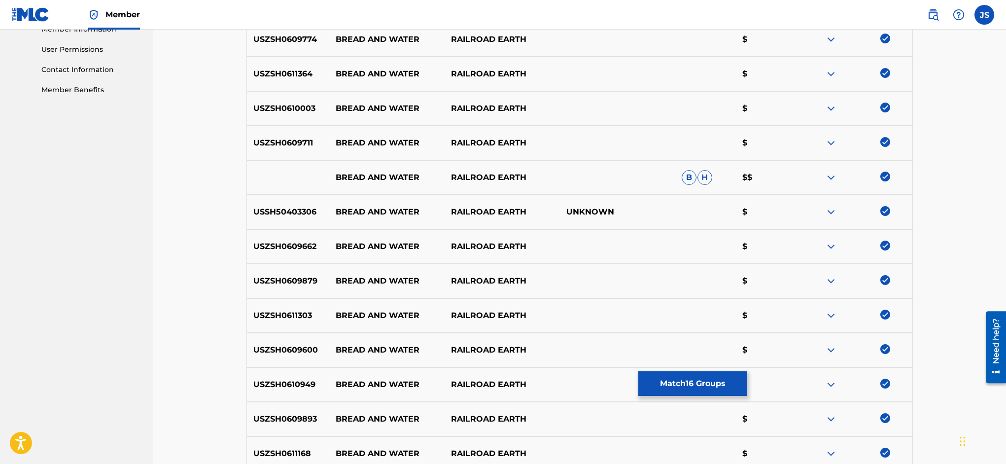
click at [747, 380] on button "Match 16 Groups" at bounding box center [692, 383] width 109 height 25
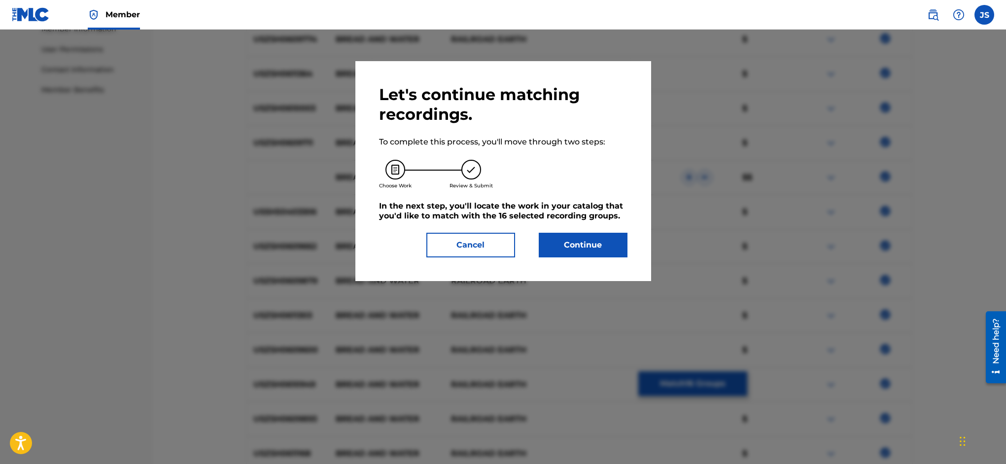
click at [569, 245] on button "Continue" at bounding box center [583, 245] width 89 height 25
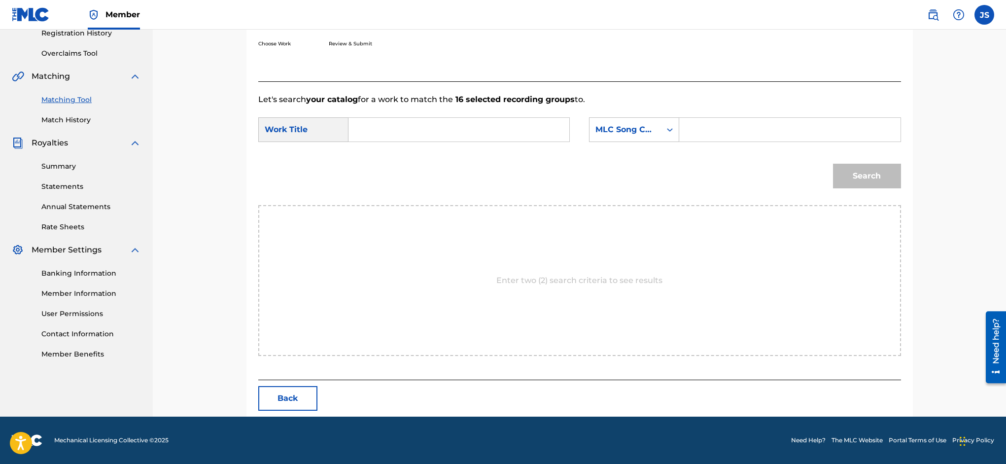
click at [412, 125] on input "Search Form" at bounding box center [459, 130] width 204 height 24
click at [389, 155] on span "d and water" at bounding box center [377, 163] width 24 height 33
type input "bread and water"
click at [731, 130] on input "Search Form" at bounding box center [790, 130] width 204 height 24
type input "TX6EL0"
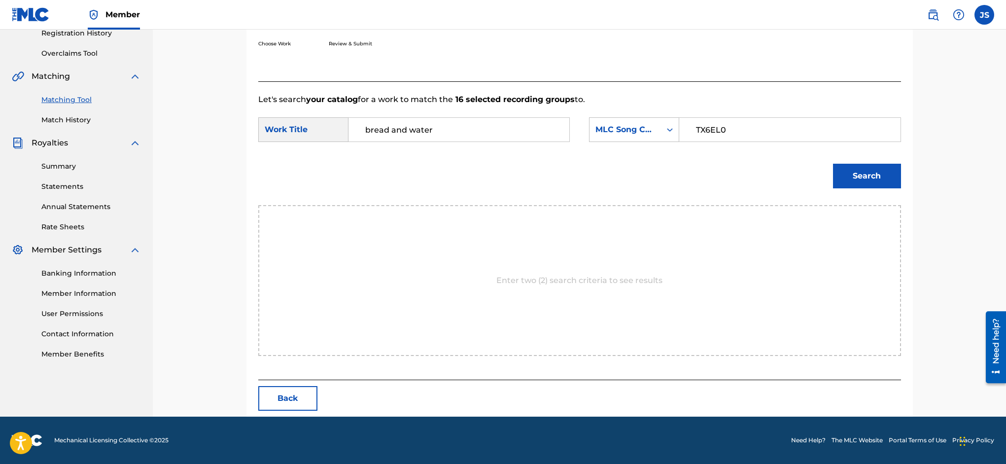
click at [859, 177] on button "Search" at bounding box center [867, 176] width 68 height 25
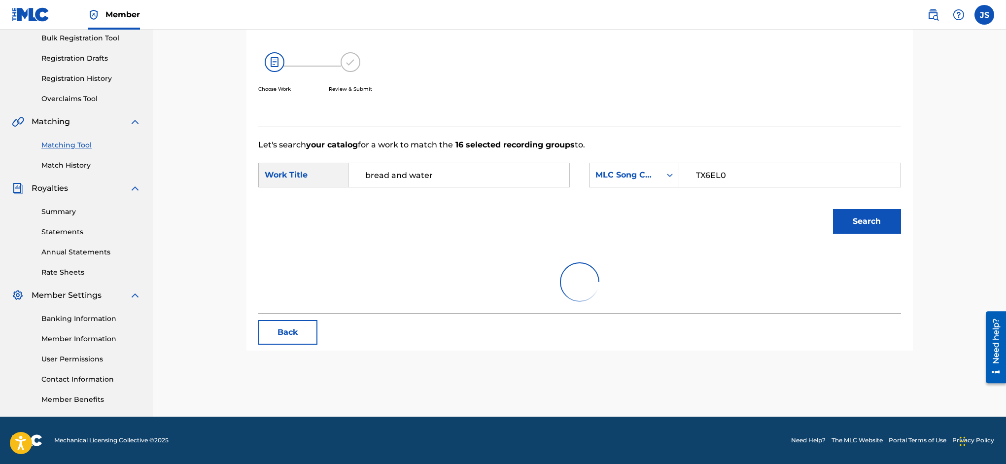
scroll to position [164, 0]
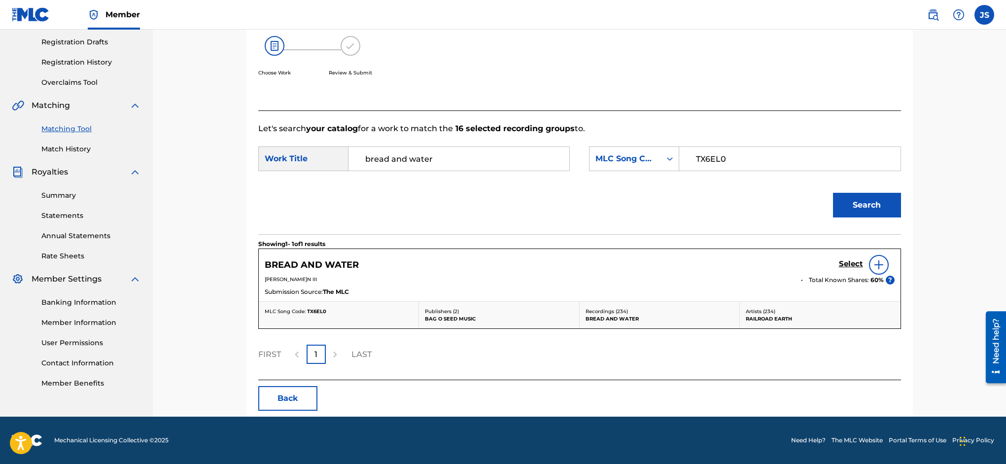
click at [850, 264] on h5 "Select" at bounding box center [851, 263] width 24 height 9
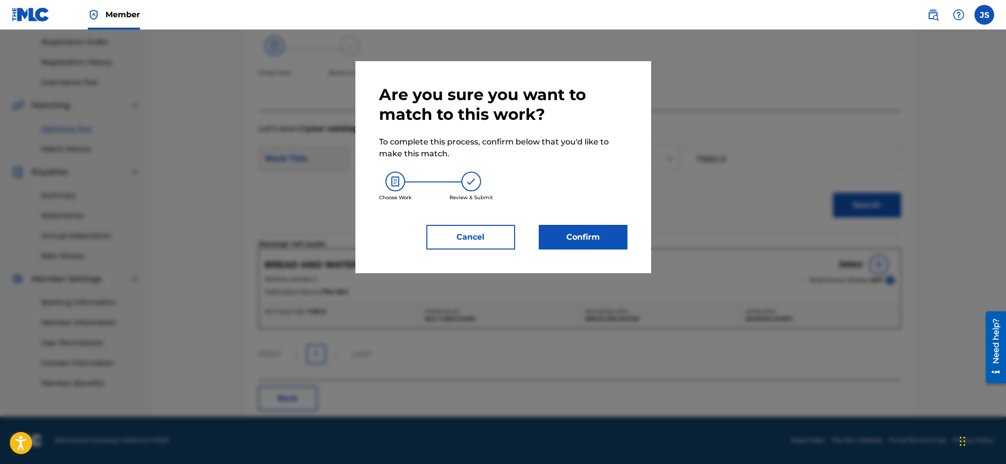
click at [604, 233] on button "Confirm" at bounding box center [583, 237] width 89 height 25
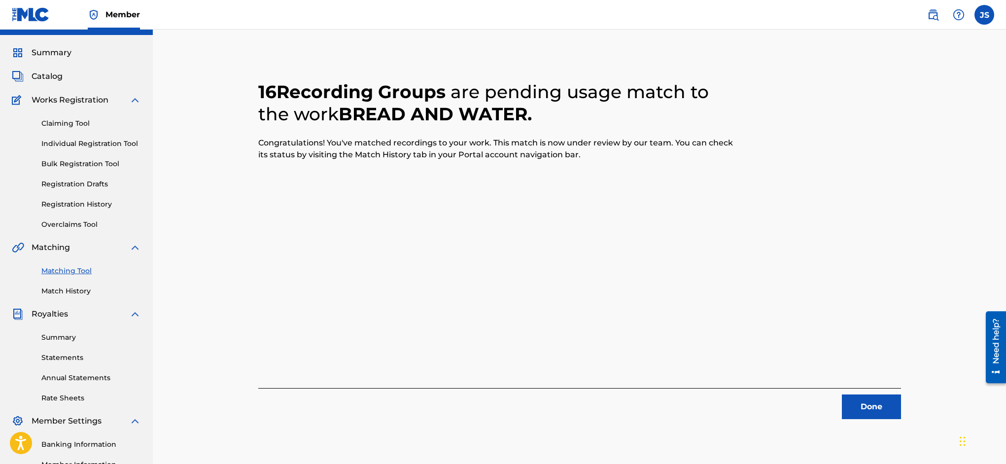
scroll to position [21, 0]
click at [868, 408] on button "Done" at bounding box center [871, 407] width 59 height 25
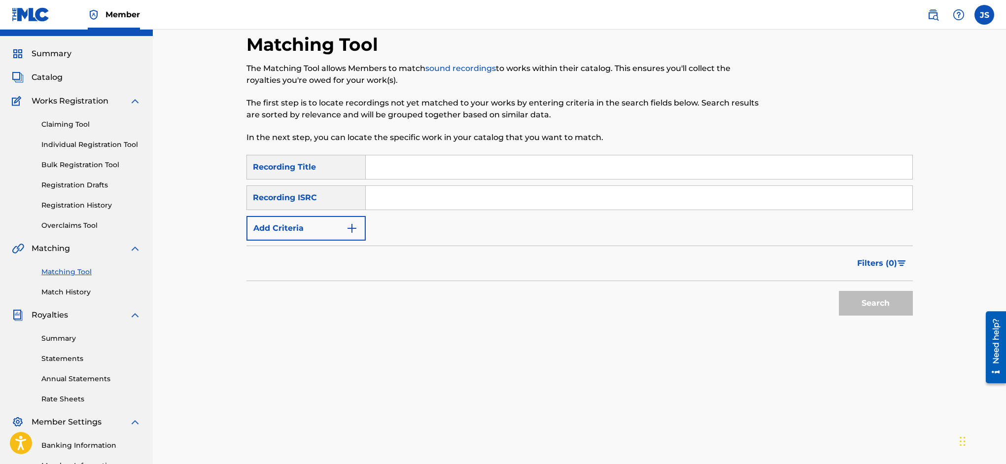
click at [75, 290] on link "Match History" at bounding box center [91, 292] width 100 height 10
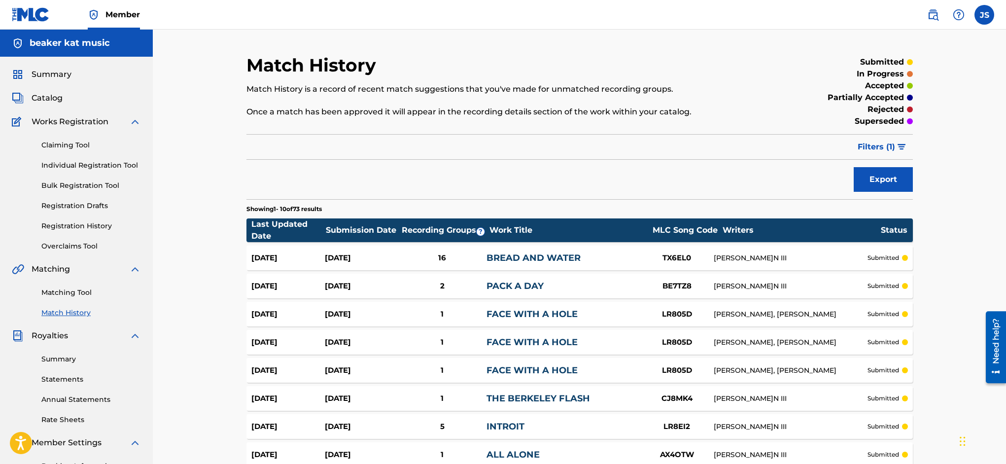
click at [72, 293] on link "Matching Tool" at bounding box center [91, 292] width 100 height 10
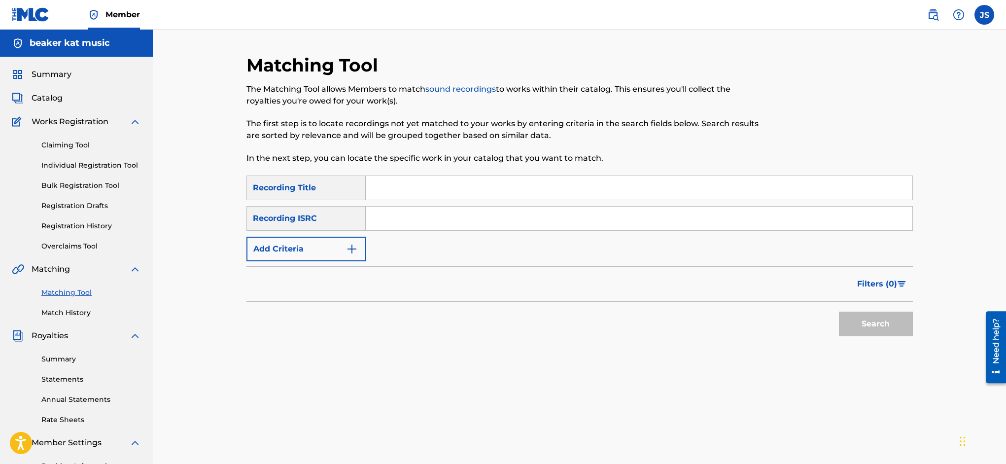
click at [406, 192] on input "Search Form" at bounding box center [639, 188] width 547 height 24
type input "water fountain quicksand"
click at [350, 247] on img "Search Form" at bounding box center [352, 249] width 12 height 12
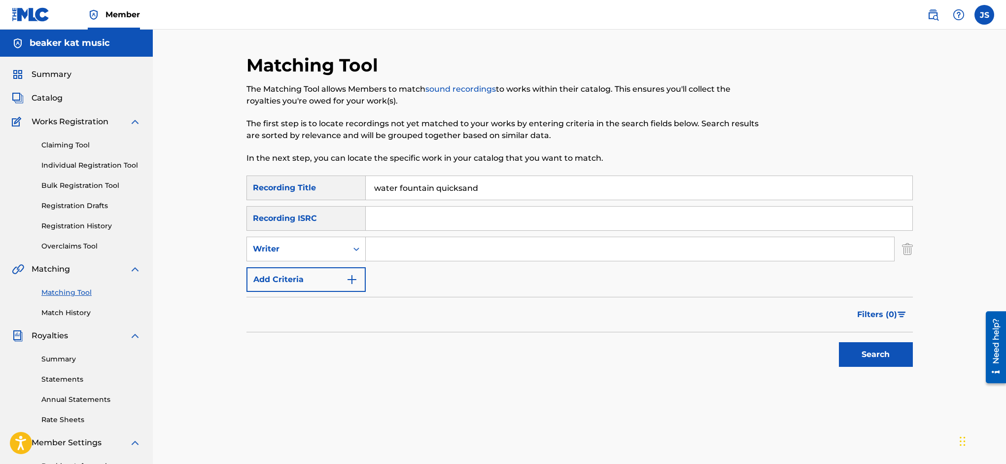
click at [377, 246] on input "Search Form" at bounding box center [630, 249] width 528 height 24
type input "[PERSON_NAME]"
click at [875, 354] on button "Search" at bounding box center [876, 354] width 74 height 25
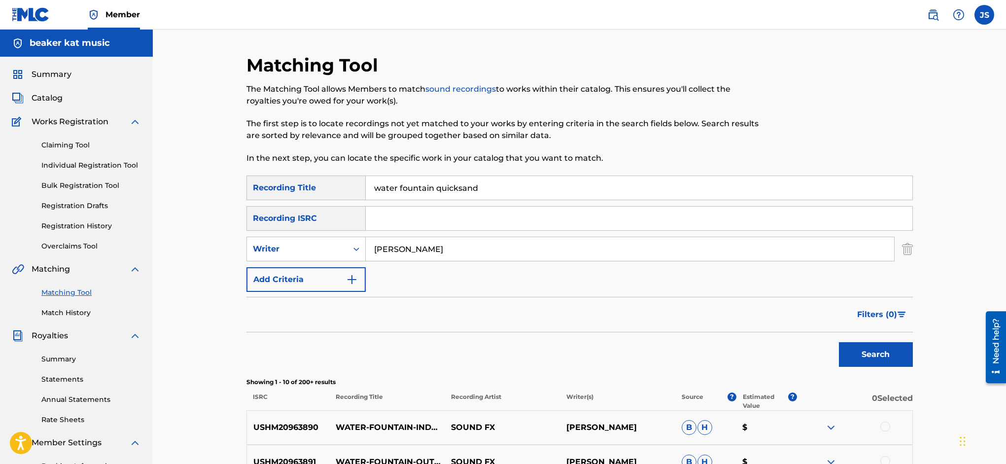
click at [907, 247] on img "Search Form" at bounding box center [907, 249] width 11 height 25
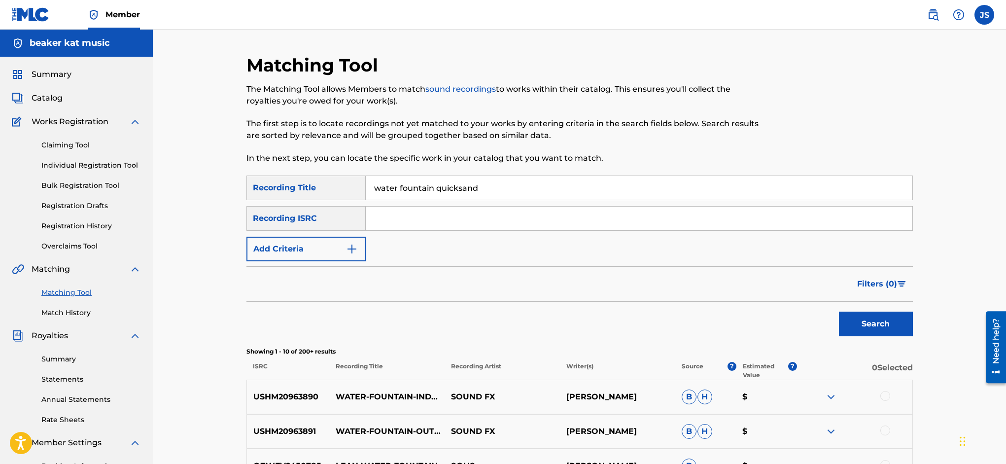
click at [352, 251] on img "Search Form" at bounding box center [352, 249] width 12 height 12
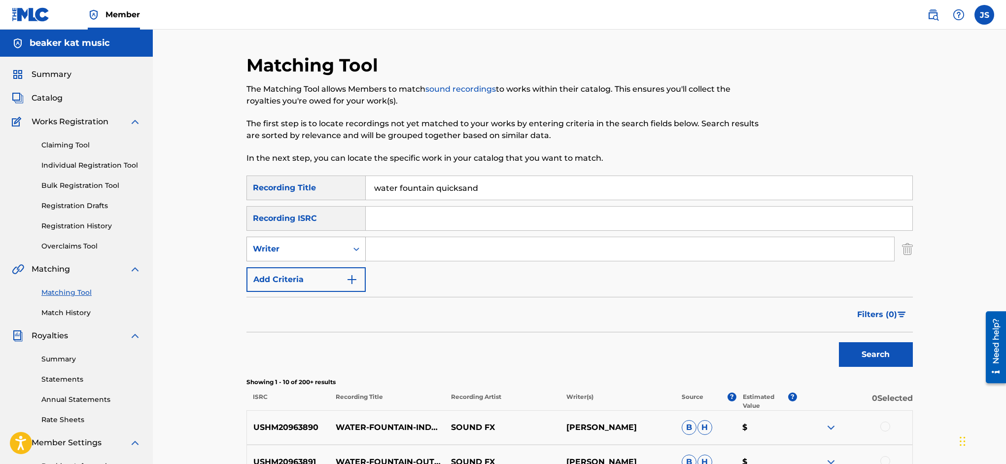
click at [353, 247] on icon "Search Form" at bounding box center [356, 249] width 10 height 10
click at [341, 269] on div "Recording Artist" at bounding box center [306, 273] width 118 height 25
click at [420, 250] on input "Search Form" at bounding box center [630, 249] width 528 height 24
type input "railroad earth"
click at [882, 354] on button "Search" at bounding box center [876, 354] width 74 height 25
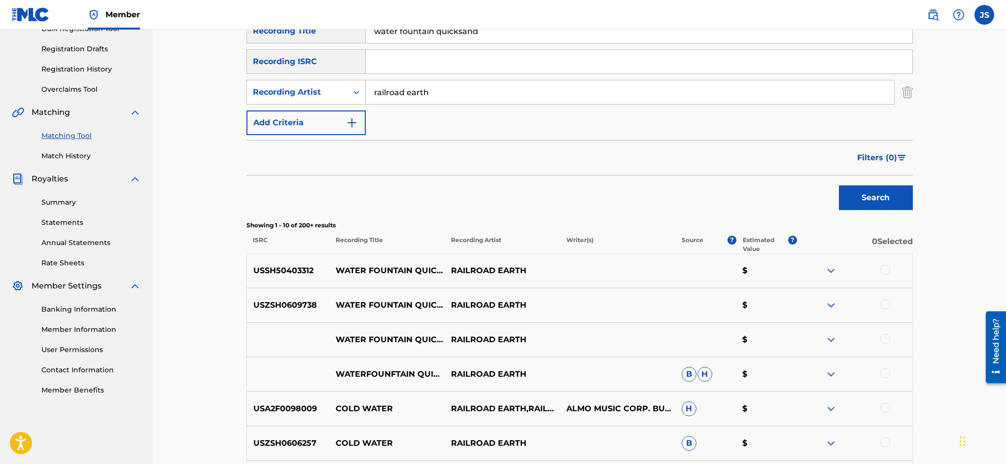
scroll to position [228, 0]
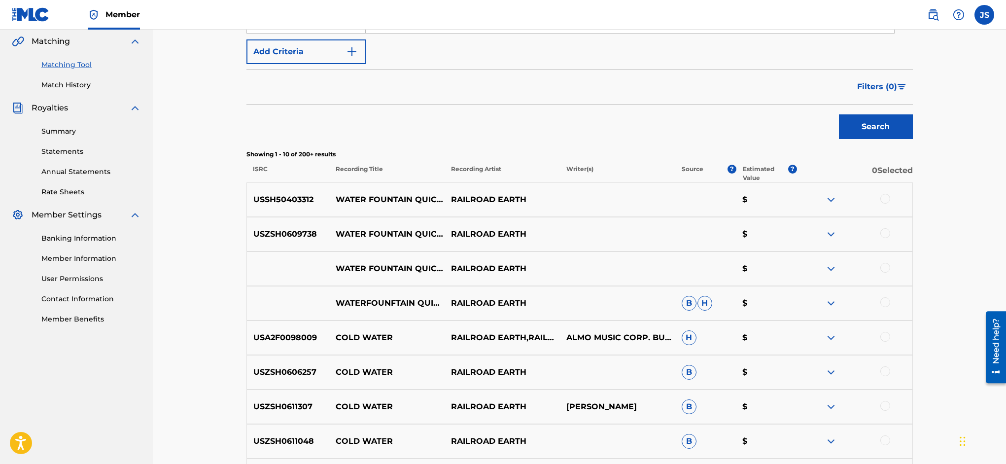
click at [893, 199] on div at bounding box center [854, 200] width 115 height 12
click at [887, 201] on div at bounding box center [885, 199] width 10 height 10
drag, startPoint x: 885, startPoint y: 233, endPoint x: 886, endPoint y: 247, distance: 14.3
click at [886, 233] on div at bounding box center [885, 233] width 10 height 10
drag, startPoint x: 883, startPoint y: 270, endPoint x: 884, endPoint y: 281, distance: 11.4
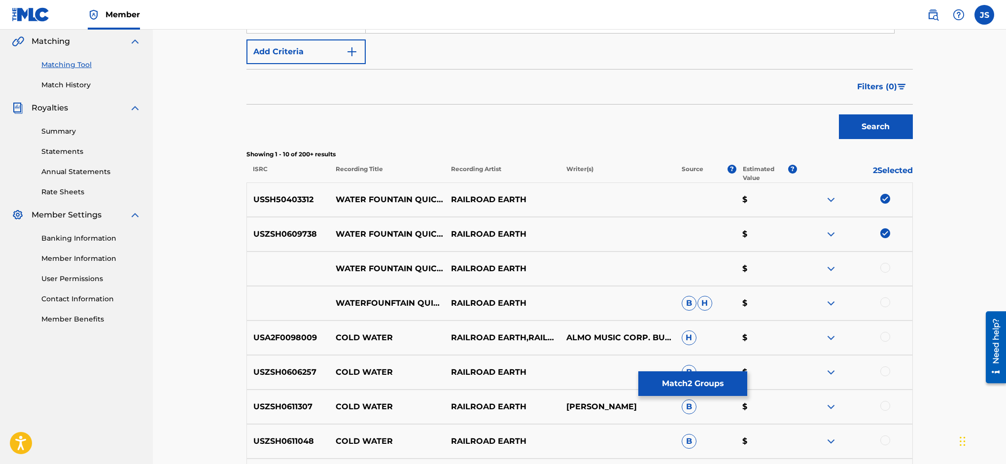
click at [883, 271] on div at bounding box center [885, 268] width 10 height 10
click at [884, 303] on div at bounding box center [885, 302] width 10 height 10
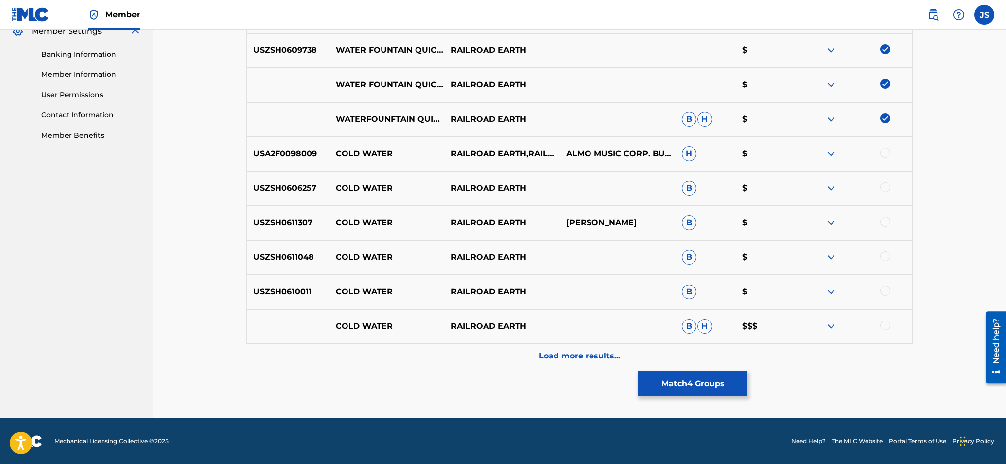
click at [572, 357] on p "Load more results..." at bounding box center [579, 356] width 81 height 12
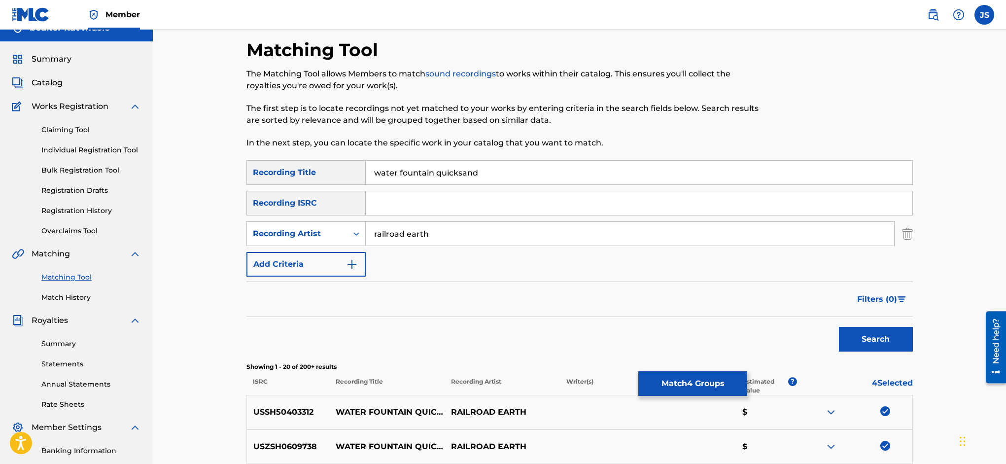
scroll to position [9, 0]
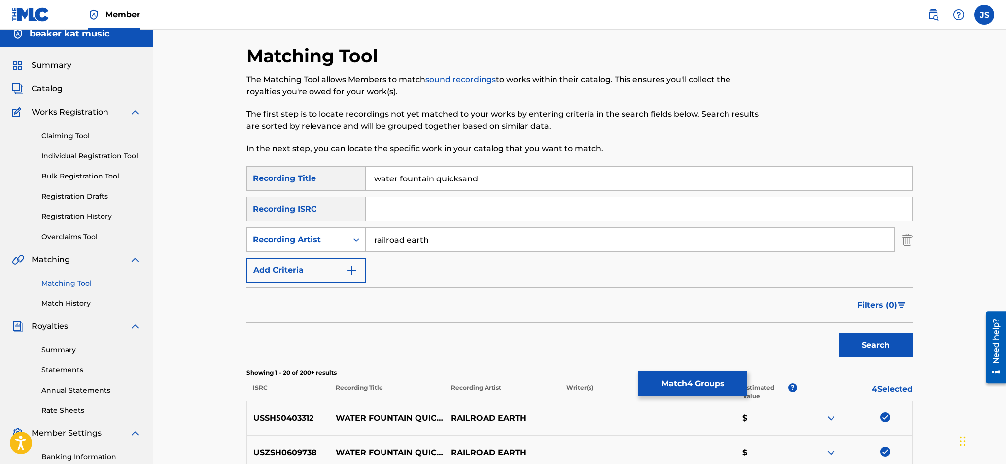
click at [747, 385] on button "Match 4 Groups" at bounding box center [692, 383] width 109 height 25
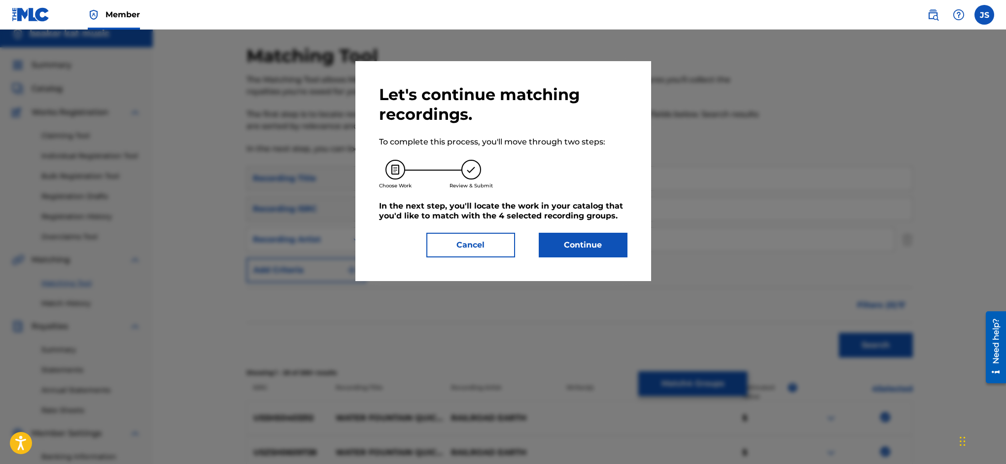
click at [575, 242] on button "Continue" at bounding box center [583, 245] width 89 height 25
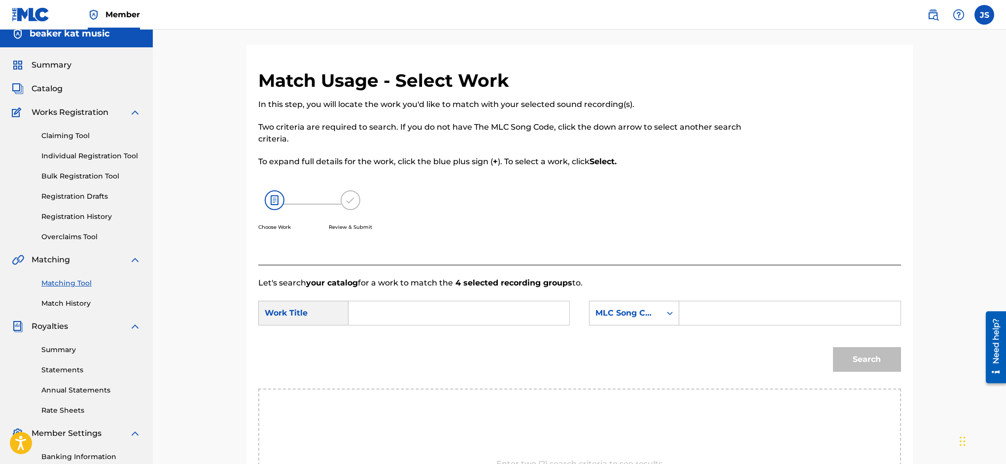
click at [382, 312] on input "Search Form" at bounding box center [459, 313] width 204 height 24
click at [403, 360] on span "fountain quicksand" at bounding box center [394, 370] width 59 height 21
type input "water fountain quicksand"
click at [700, 308] on input "Search Form" at bounding box center [790, 313] width 204 height 24
type input "TP8YH4"
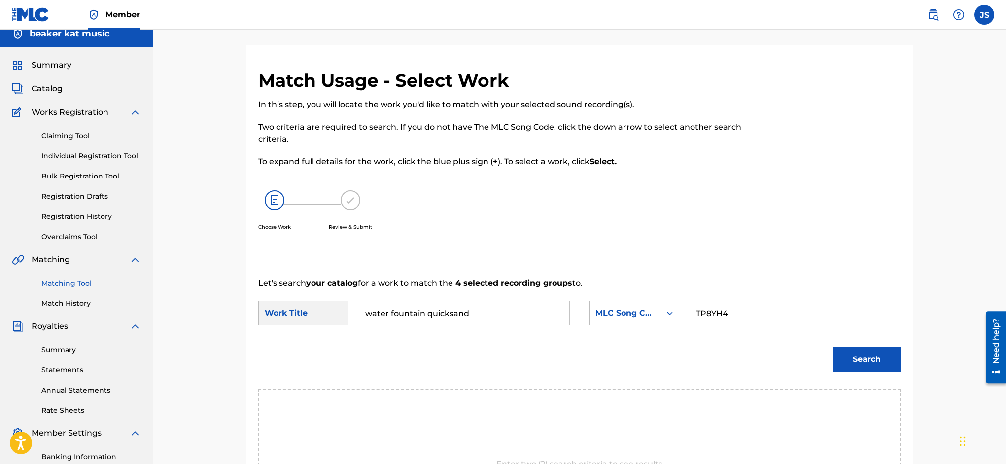
click at [867, 358] on button "Search" at bounding box center [867, 359] width 68 height 25
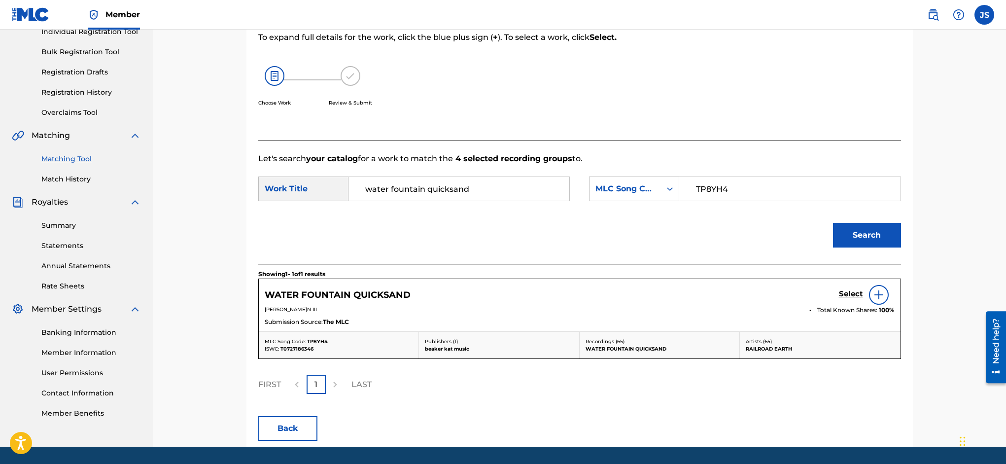
scroll to position [164, 0]
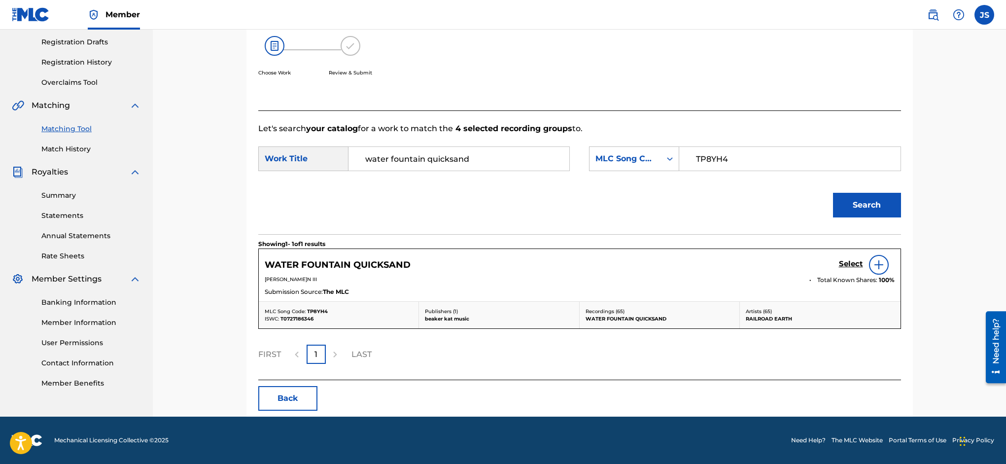
click at [852, 264] on h5 "Select" at bounding box center [851, 263] width 24 height 9
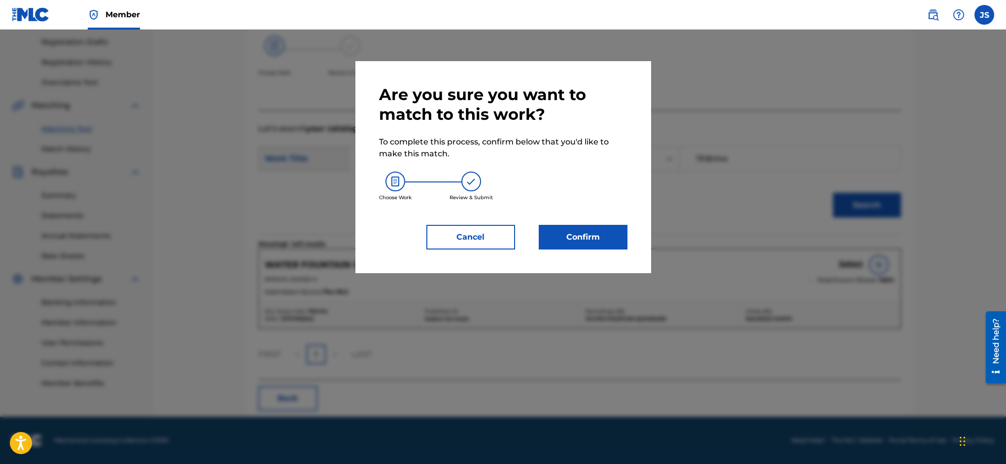
click at [604, 237] on button "Confirm" at bounding box center [583, 237] width 89 height 25
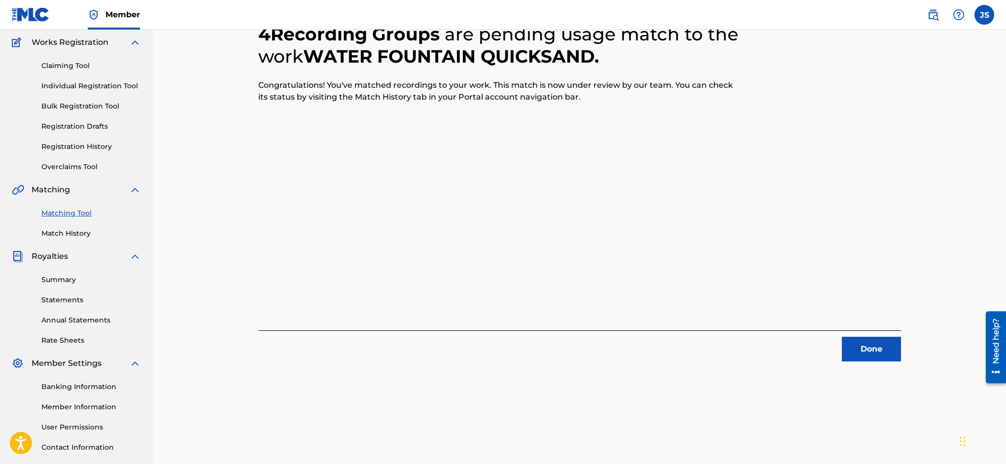
scroll to position [0, 0]
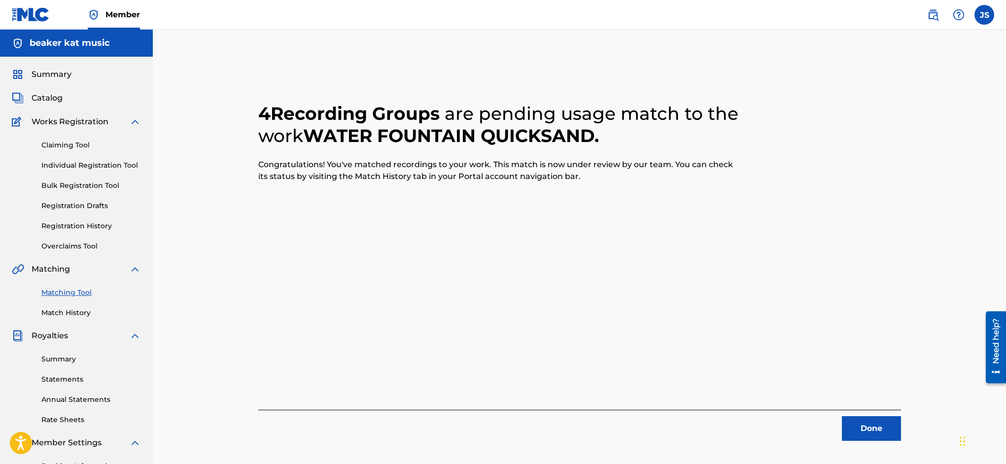
click at [874, 429] on button "Done" at bounding box center [871, 428] width 59 height 25
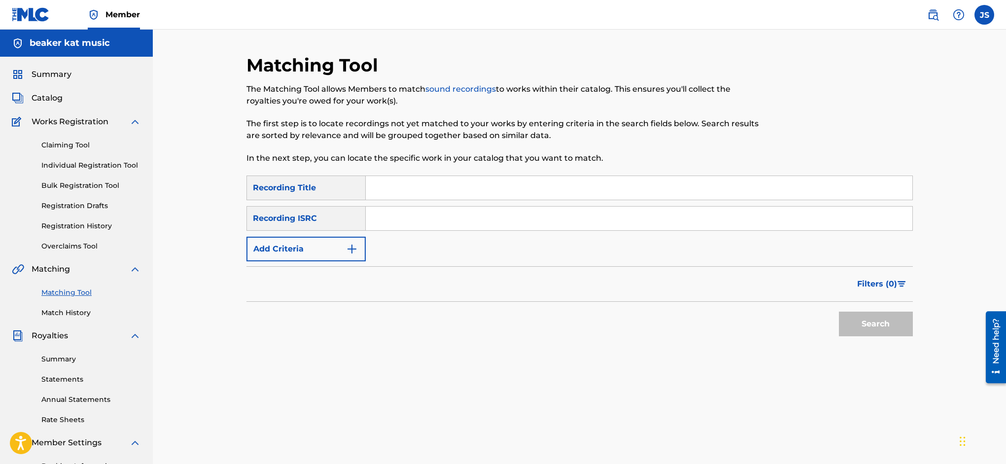
click at [387, 190] on input "Search Form" at bounding box center [639, 188] width 547 height 24
type input "WFQS"
click at [352, 244] on img "Search Form" at bounding box center [352, 249] width 12 height 12
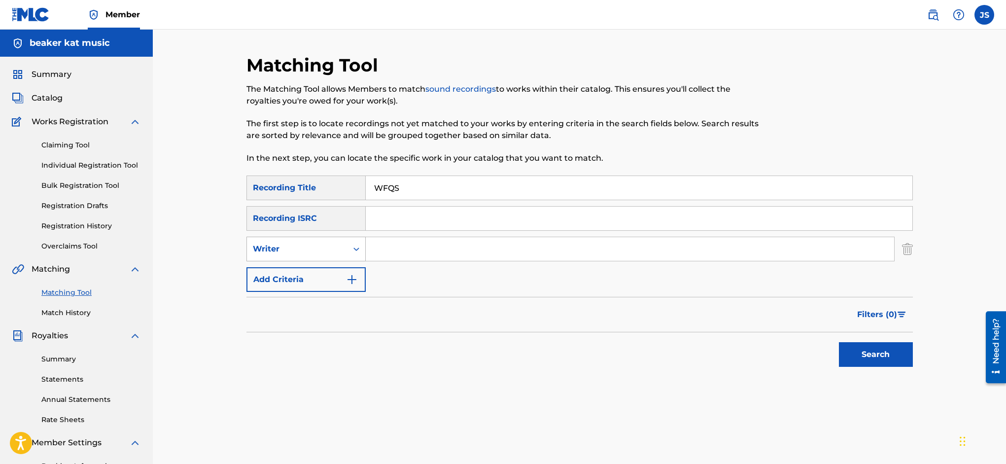
click at [358, 248] on icon "Search Form" at bounding box center [356, 249] width 10 height 10
drag, startPoint x: 349, startPoint y: 270, endPoint x: 367, endPoint y: 262, distance: 18.8
click at [349, 269] on div "Recording Artist" at bounding box center [306, 273] width 118 height 25
click at [404, 244] on input "Search Form" at bounding box center [630, 249] width 528 height 24
type input "railroad earth"
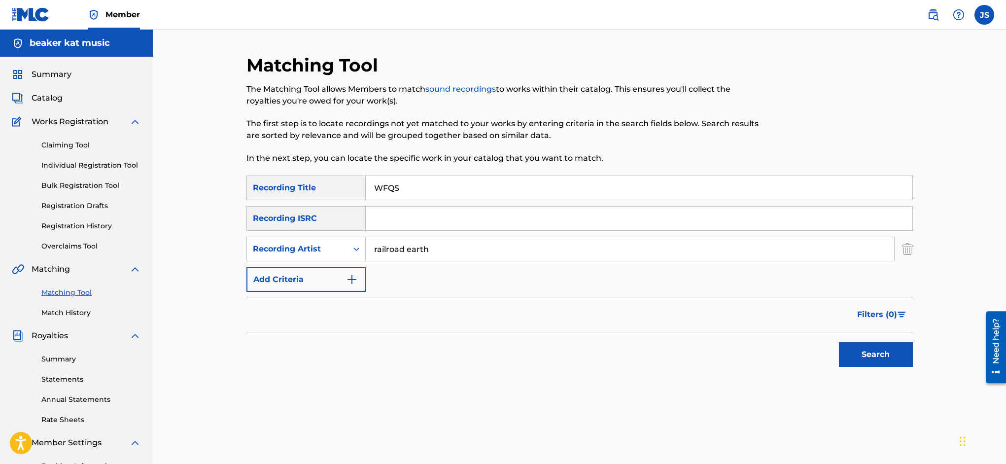
click at [891, 349] on button "Search" at bounding box center [876, 354] width 74 height 25
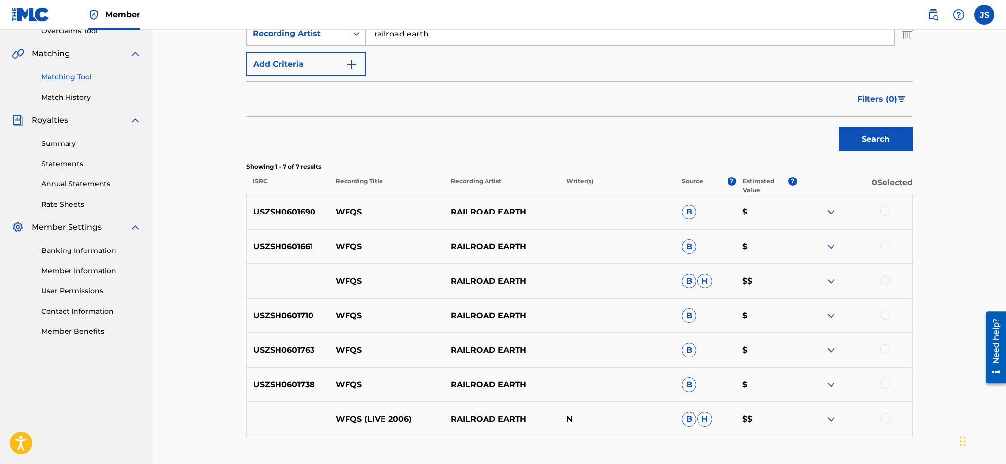
scroll to position [224, 0]
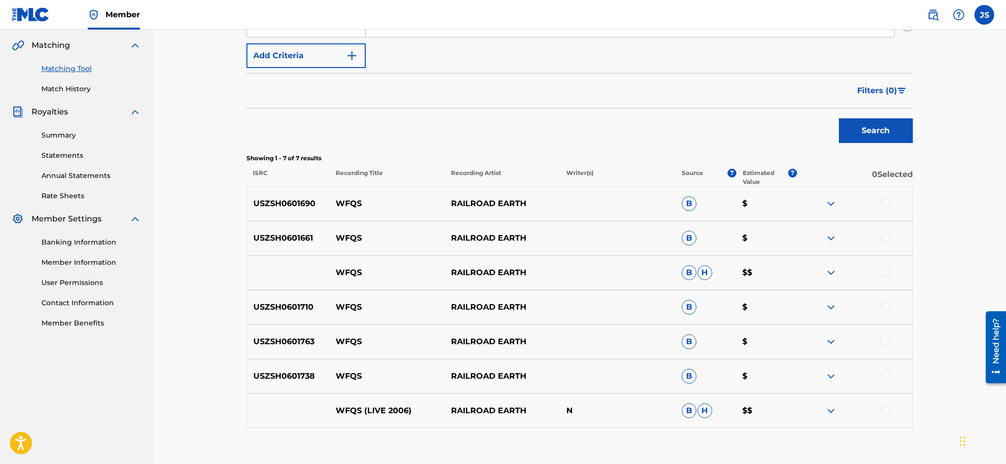
click at [885, 200] on div at bounding box center [885, 203] width 10 height 10
click at [886, 236] on div at bounding box center [885, 237] width 10 height 10
click at [887, 271] on div at bounding box center [885, 272] width 10 height 10
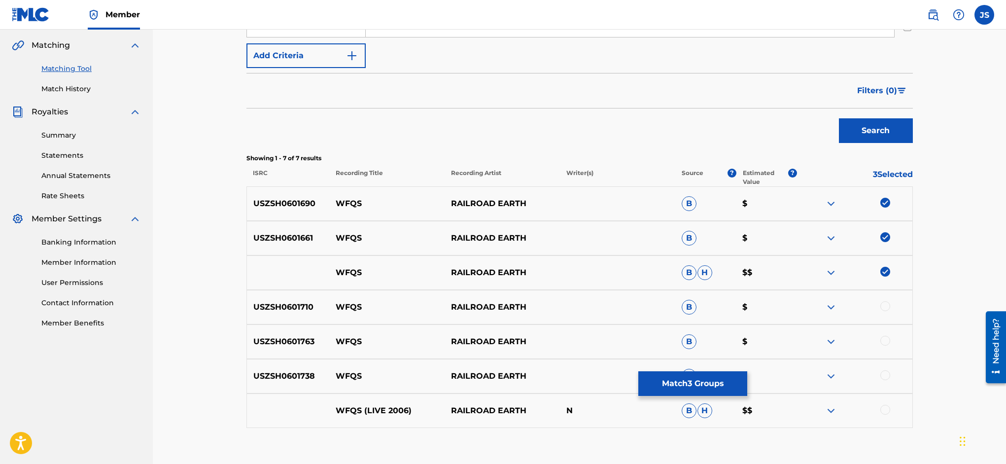
click at [885, 311] on div at bounding box center [885, 306] width 10 height 10
click at [886, 344] on div at bounding box center [885, 341] width 10 height 10
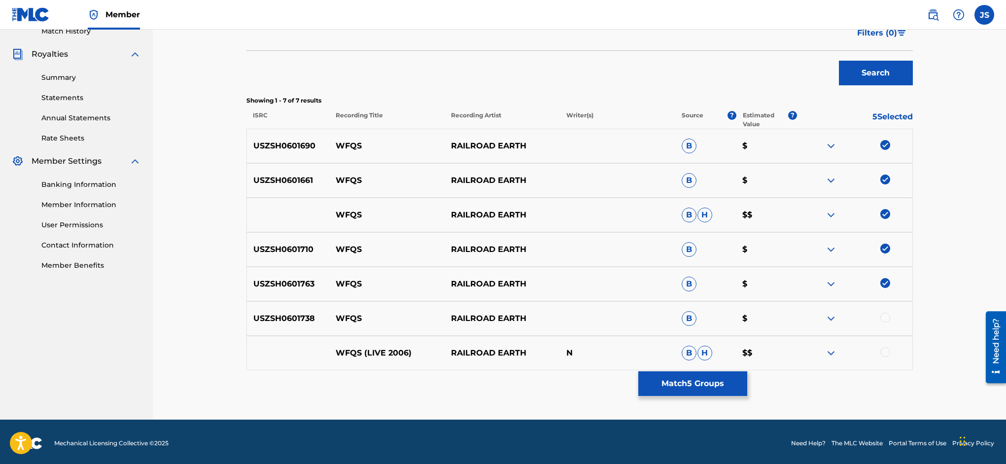
click at [883, 317] on div at bounding box center [885, 317] width 10 height 10
drag, startPoint x: 885, startPoint y: 351, endPoint x: 892, endPoint y: 353, distance: 7.2
click at [886, 351] on div at bounding box center [885, 352] width 10 height 10
click at [747, 383] on button "Match 7 Groups" at bounding box center [692, 383] width 109 height 25
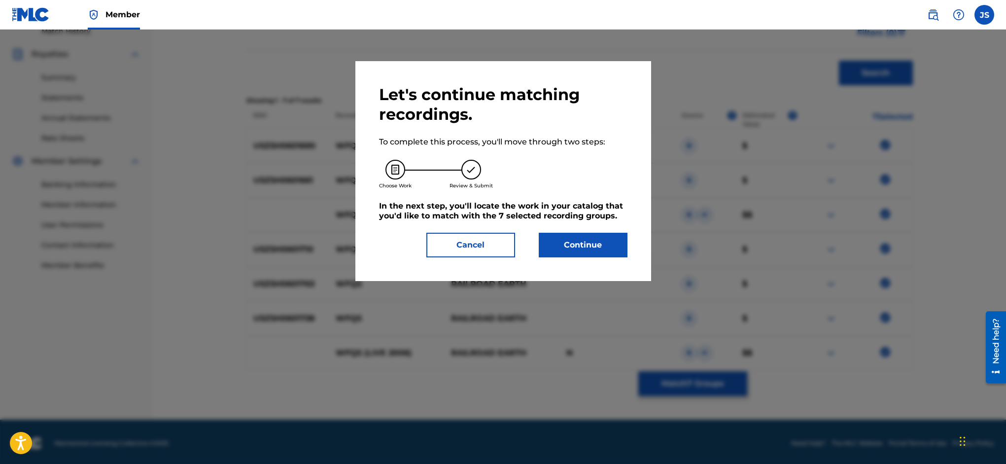
click at [598, 247] on button "Continue" at bounding box center [583, 245] width 89 height 25
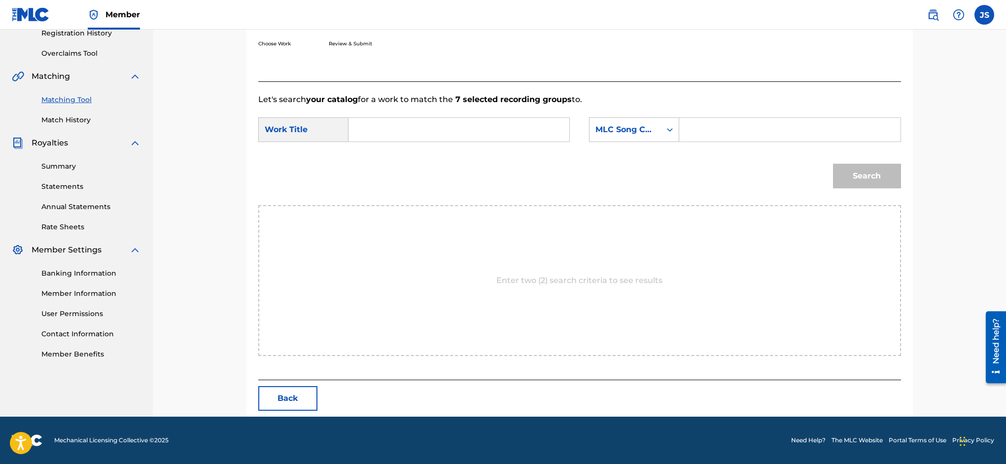
scroll to position [193, 0]
click at [377, 129] on input "Search Form" at bounding box center [459, 130] width 204 height 24
type input "w"
type input "WFQS"
click at [672, 131] on icon "Search Form" at bounding box center [670, 130] width 10 height 10
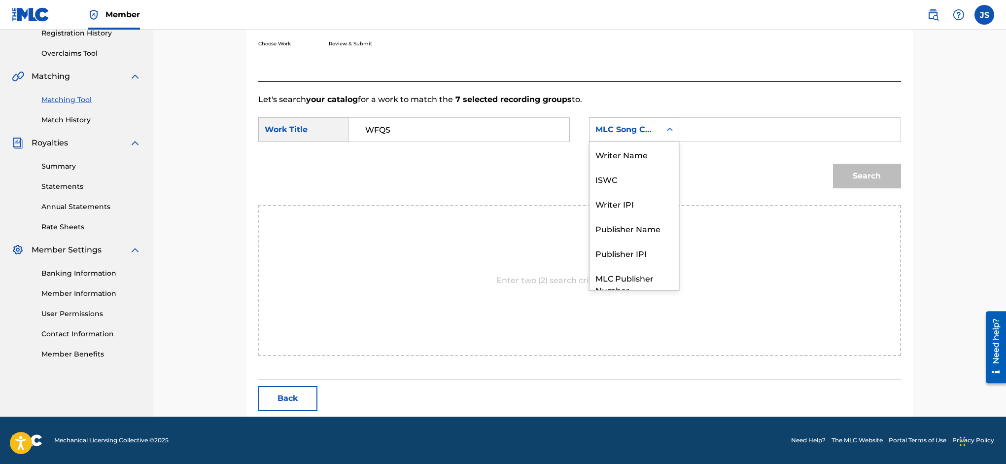
scroll to position [36, 0]
click at [652, 195] on div "Publisher Name" at bounding box center [634, 191] width 89 height 25
click at [699, 130] on input "Search Form" at bounding box center [790, 130] width 204 height 24
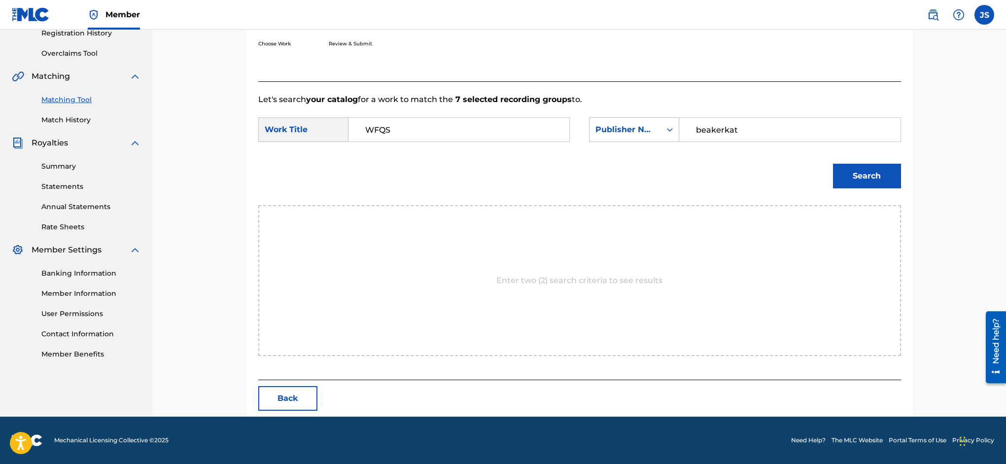
click at [847, 169] on button "Search" at bounding box center [867, 176] width 68 height 25
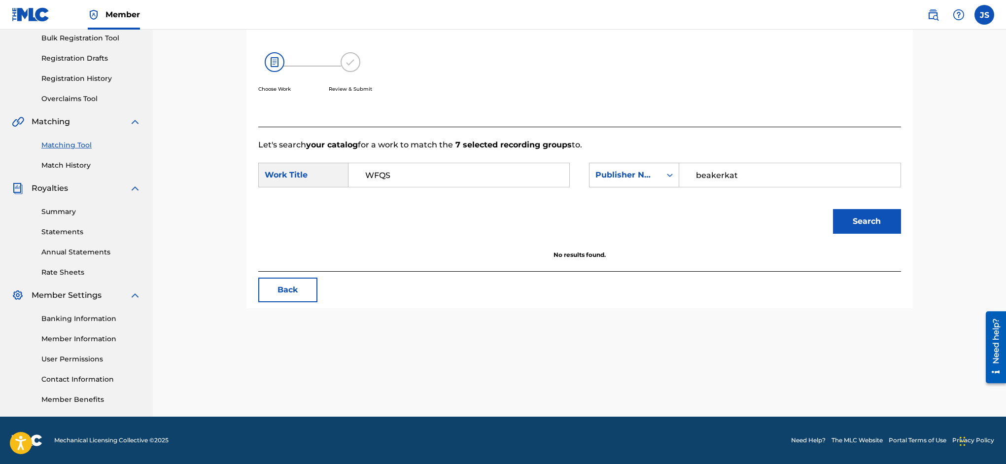
click at [747, 173] on input "beakerkat" at bounding box center [790, 175] width 204 height 24
type input "b"
click at [756, 173] on input "Search Form" at bounding box center [790, 175] width 204 height 24
type input "TP8YH4"
click at [876, 219] on button "Search" at bounding box center [867, 221] width 68 height 25
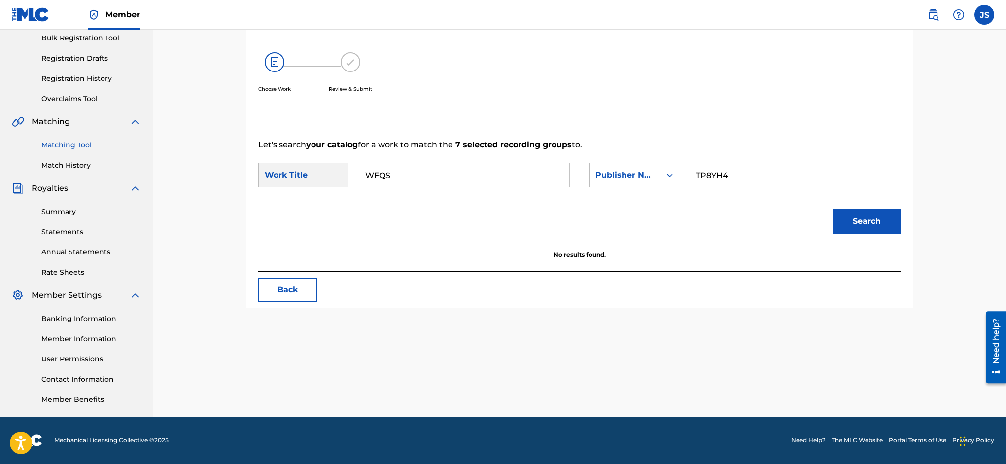
click at [869, 220] on button "Search" at bounding box center [867, 221] width 68 height 25
click at [669, 174] on icon "Search Form" at bounding box center [670, 175] width 10 height 10
click at [667, 174] on icon "Search Form" at bounding box center [670, 175] width 10 height 10
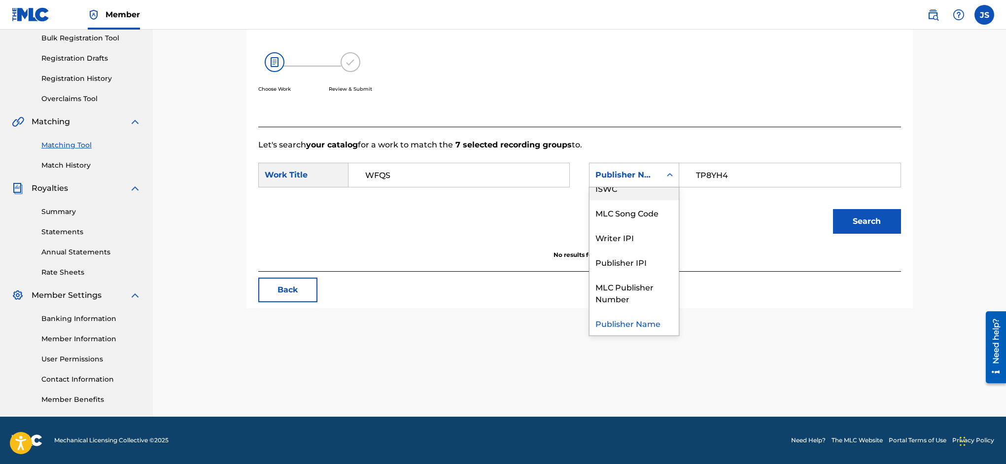
click at [649, 196] on div "ISWC" at bounding box center [634, 187] width 89 height 25
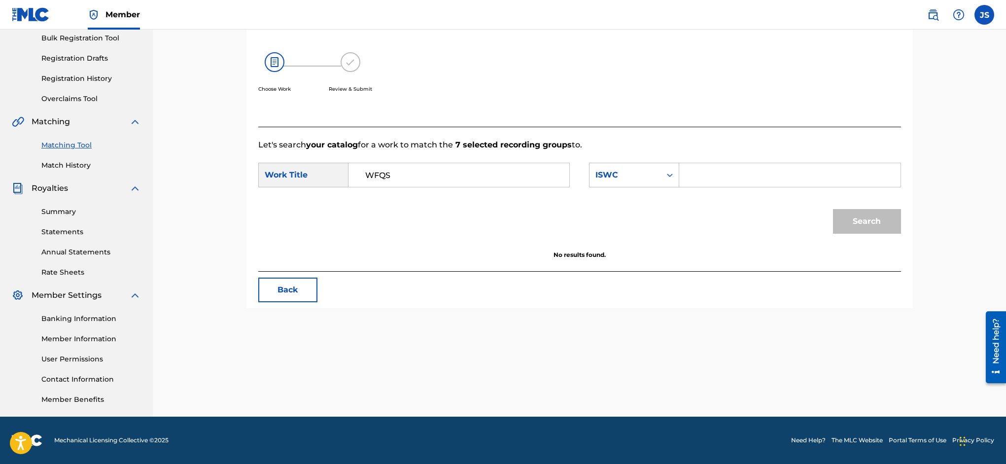
click at [739, 174] on input "Search Form" at bounding box center [790, 175] width 204 height 24
paste input "T0727186346"
type input "T0727186346"
click at [871, 225] on button "Search" at bounding box center [867, 221] width 68 height 25
click at [668, 173] on icon "Search Form" at bounding box center [670, 175] width 10 height 10
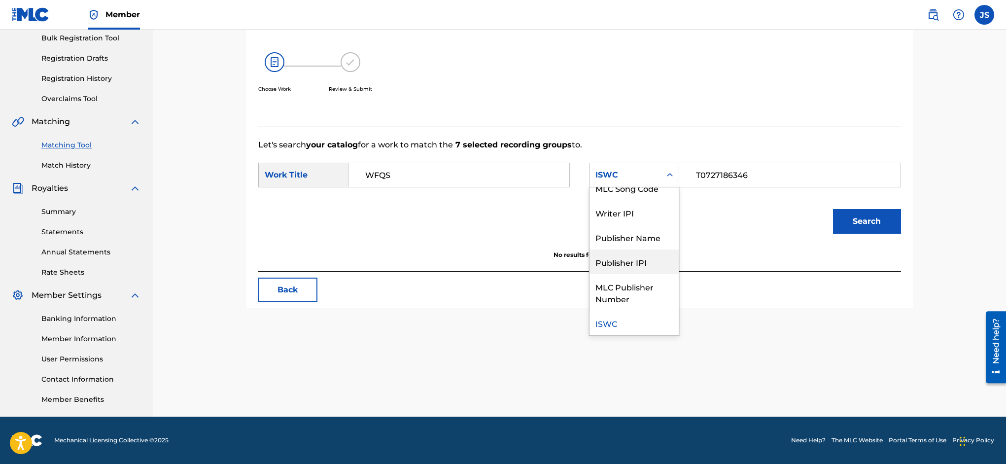
click at [635, 264] on div "Publisher IPI" at bounding box center [634, 261] width 89 height 25
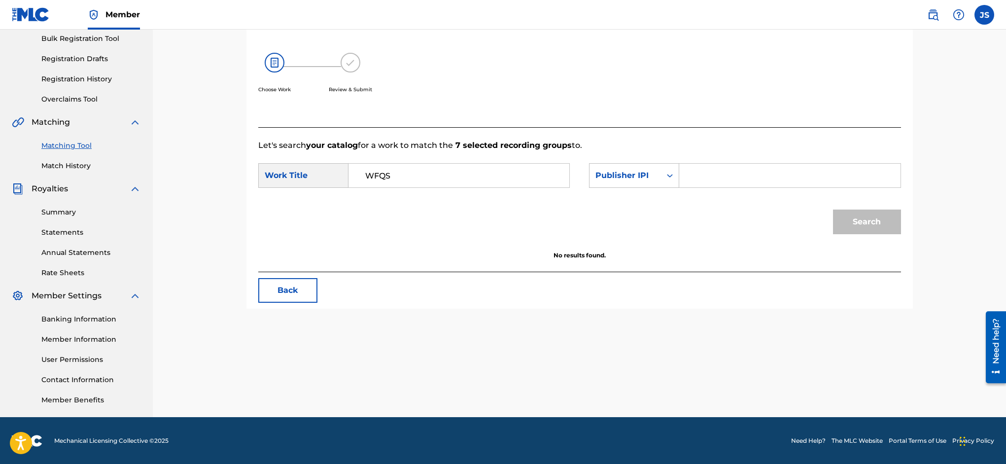
scroll to position [147, 0]
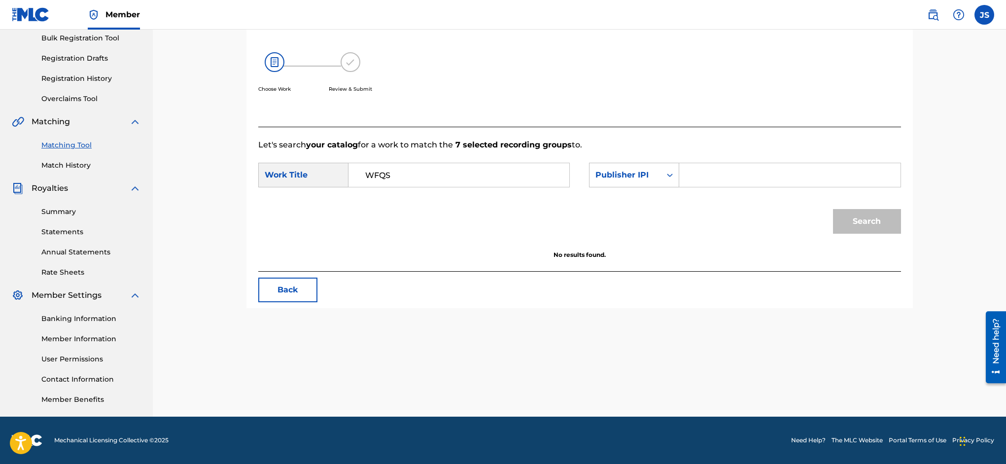
paste input "349747416"
type input "349747416"
click at [861, 224] on button "Search" at bounding box center [867, 221] width 68 height 25
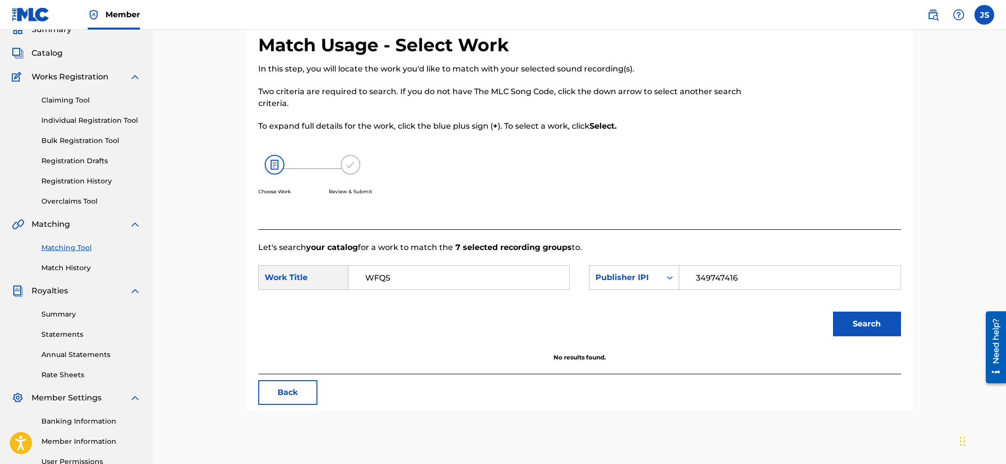
scroll to position [47, 0]
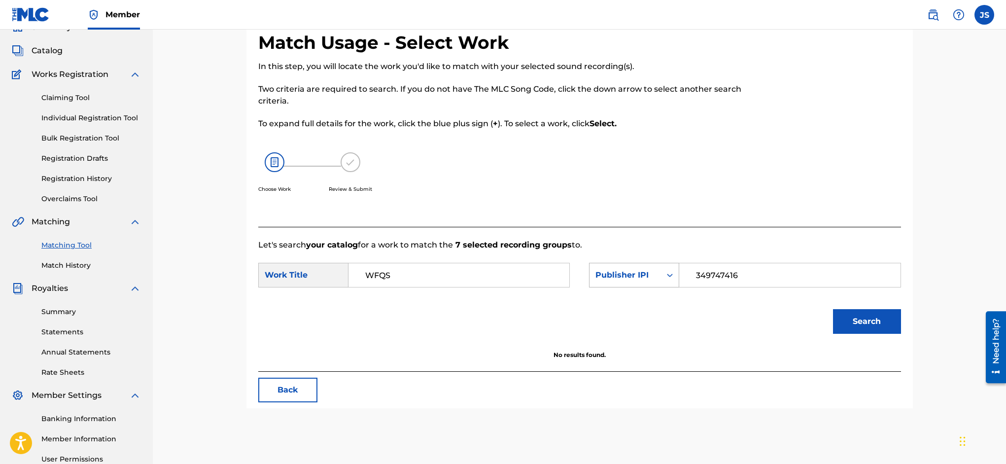
click at [668, 273] on icon "Search Form" at bounding box center [670, 275] width 10 height 10
click at [399, 275] on input "WFQS" at bounding box center [459, 275] width 204 height 24
type input "W"
click at [407, 322] on span "r fountain quicksand" at bounding box center [386, 338] width 42 height 33
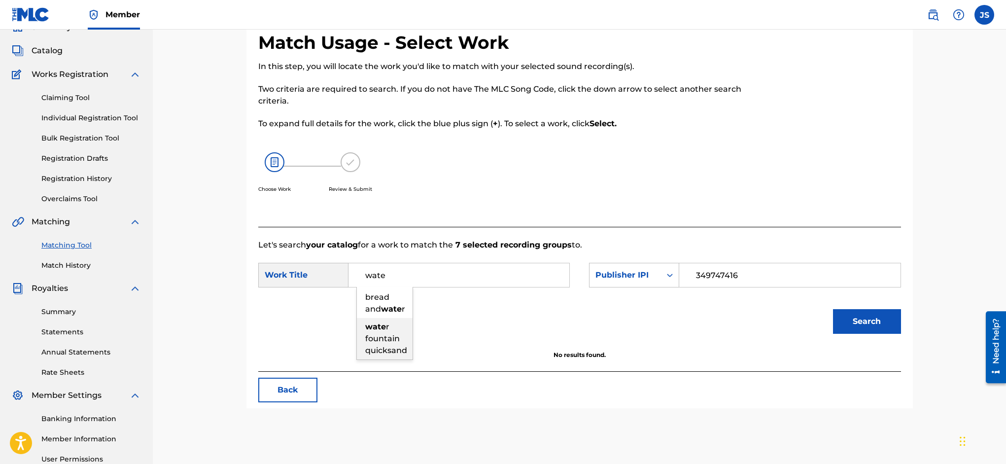
type input "water fountain quicksand"
click at [855, 315] on button "Search" at bounding box center [867, 321] width 68 height 25
click at [668, 273] on icon "Search Form" at bounding box center [670, 275] width 10 height 10
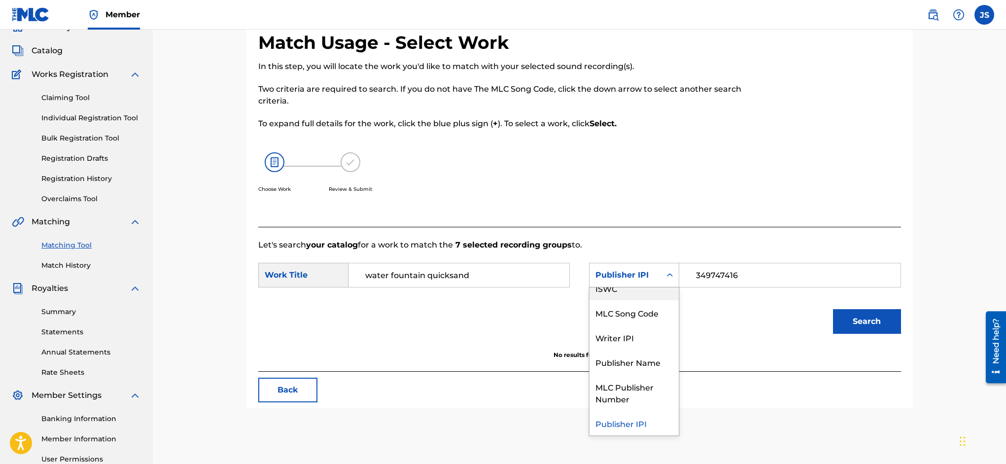
click at [653, 296] on div "ISWC" at bounding box center [634, 288] width 89 height 25
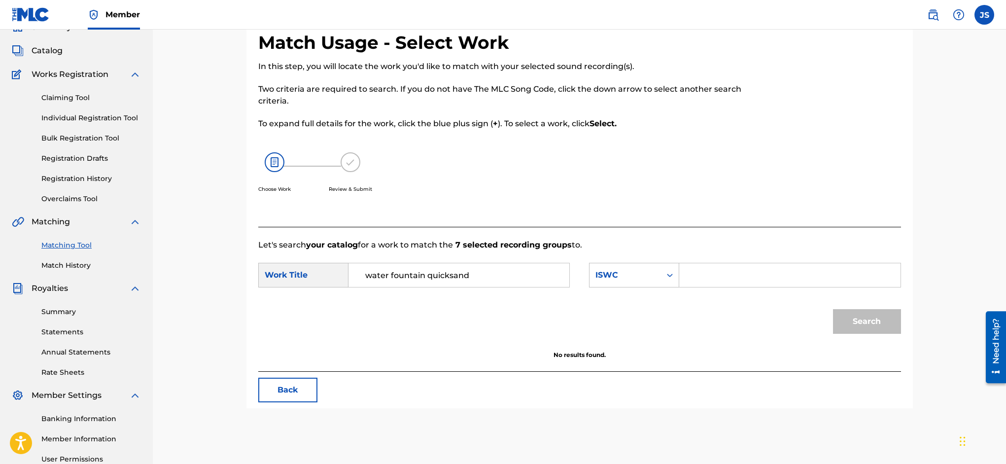
click at [709, 276] on input "Search Form" at bounding box center [790, 275] width 204 height 24
paste input "T0727186346"
type input "T0727186346"
click at [875, 322] on button "Search" at bounding box center [867, 321] width 68 height 25
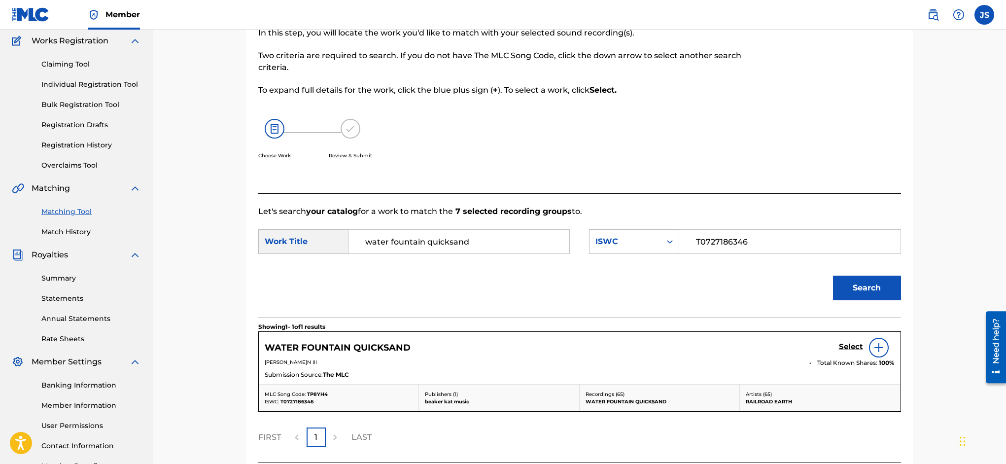
scroll to position [86, 0]
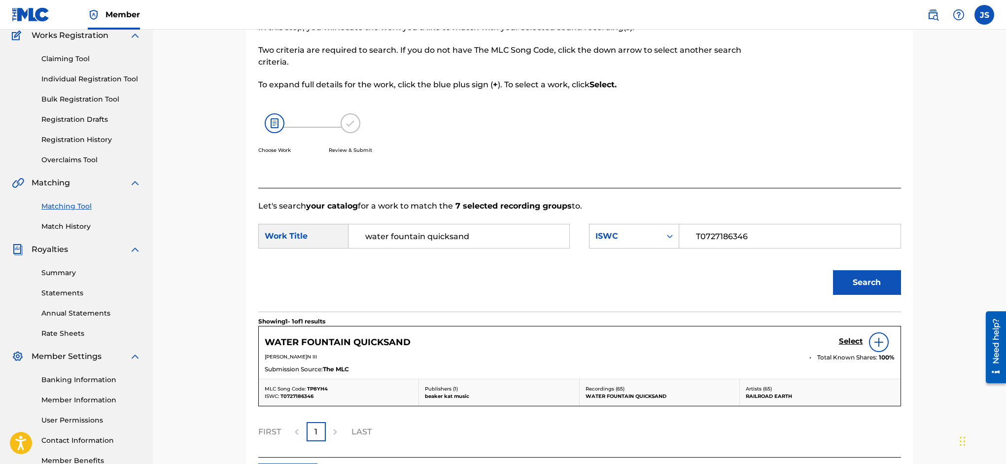
click at [849, 340] on h5 "Select" at bounding box center [851, 341] width 24 height 9
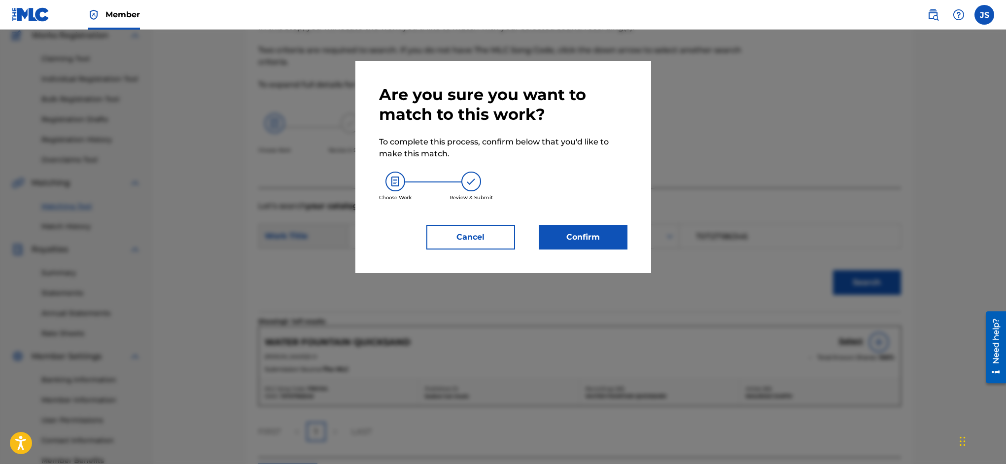
click at [597, 238] on button "Confirm" at bounding box center [583, 237] width 89 height 25
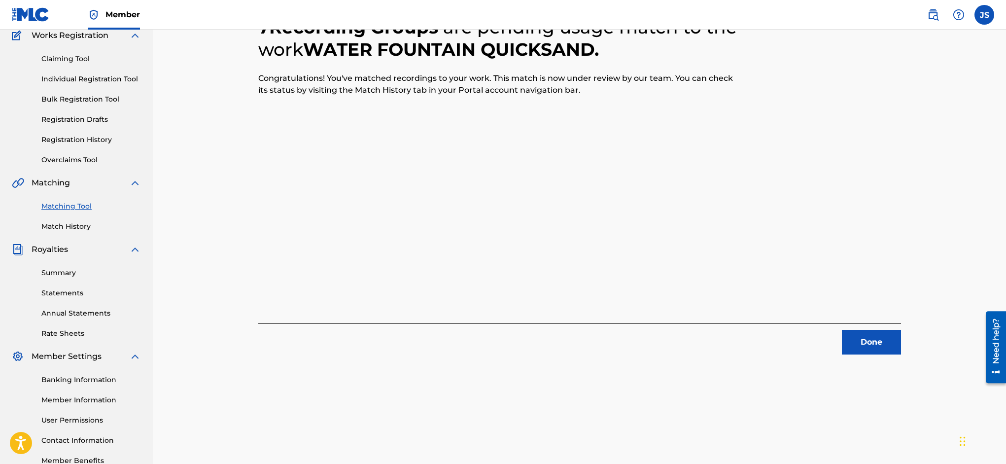
click at [874, 347] on button "Done" at bounding box center [871, 342] width 59 height 25
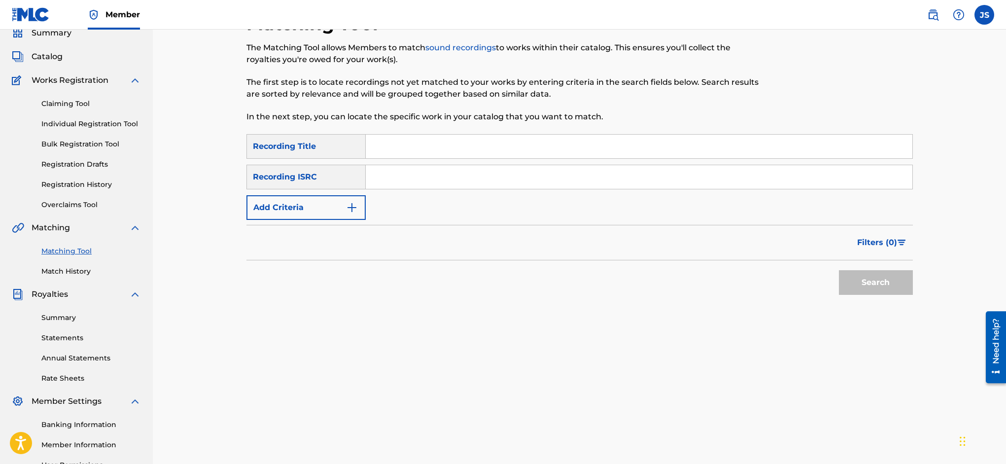
scroll to position [0, 0]
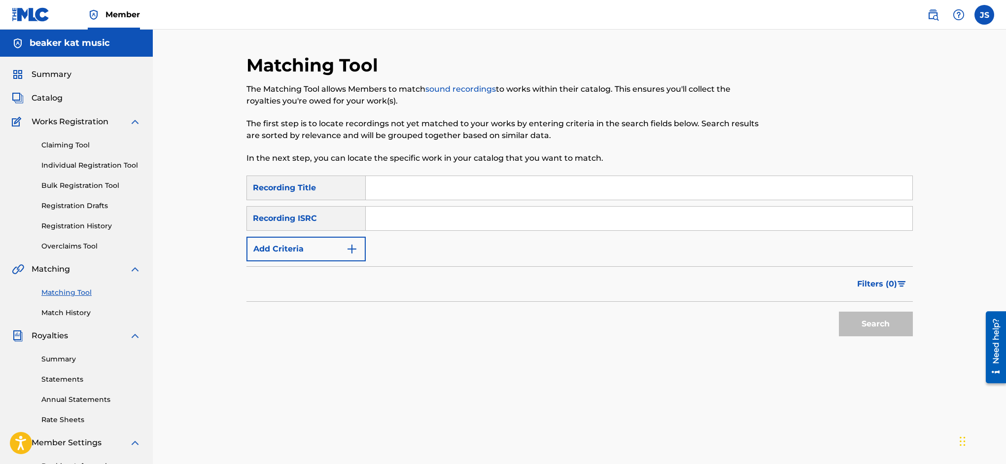
click at [52, 98] on span "Catalog" at bounding box center [47, 98] width 31 height 12
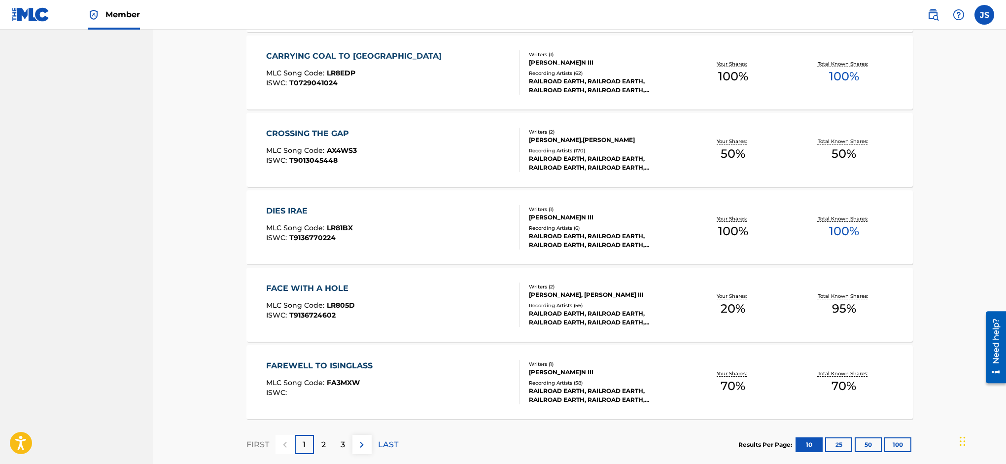
scroll to position [664, 0]
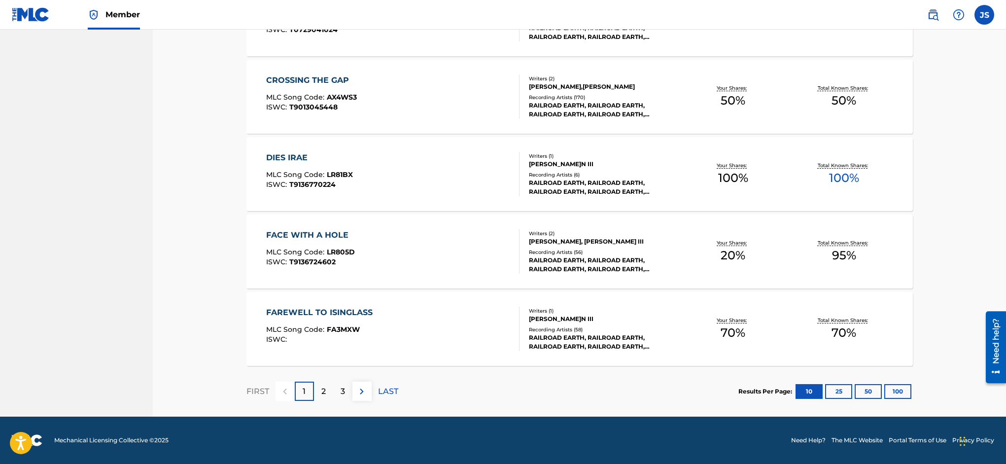
click at [866, 389] on button "50" at bounding box center [868, 391] width 27 height 15
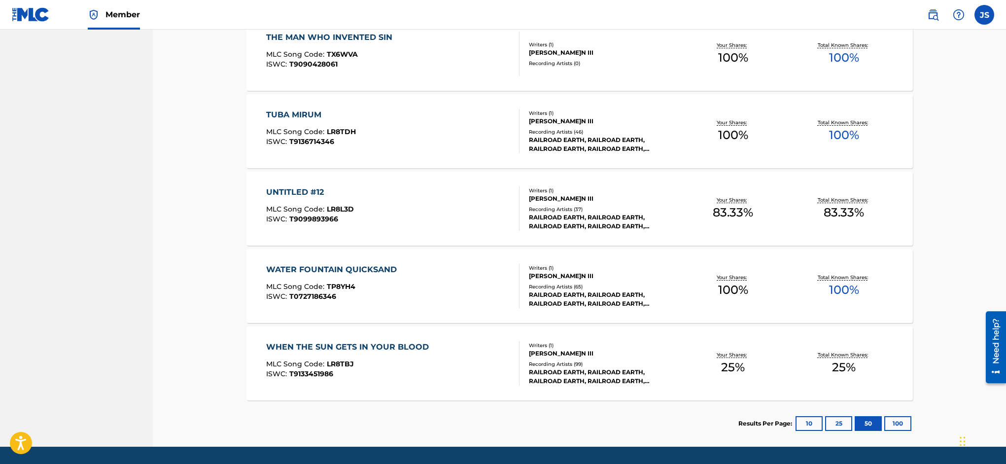
scroll to position [2440, 0]
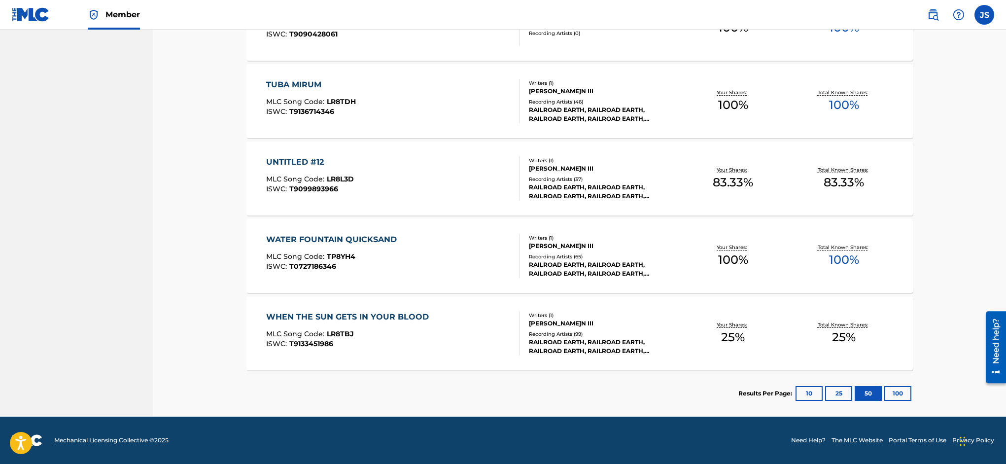
click at [345, 238] on div "WATER FOUNTAIN QUICKSAND" at bounding box center [334, 240] width 136 height 12
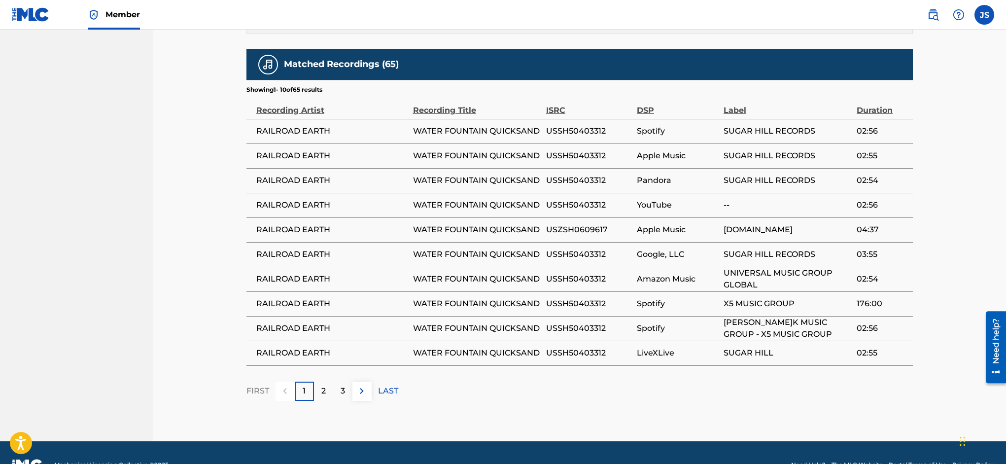
scroll to position [617, 0]
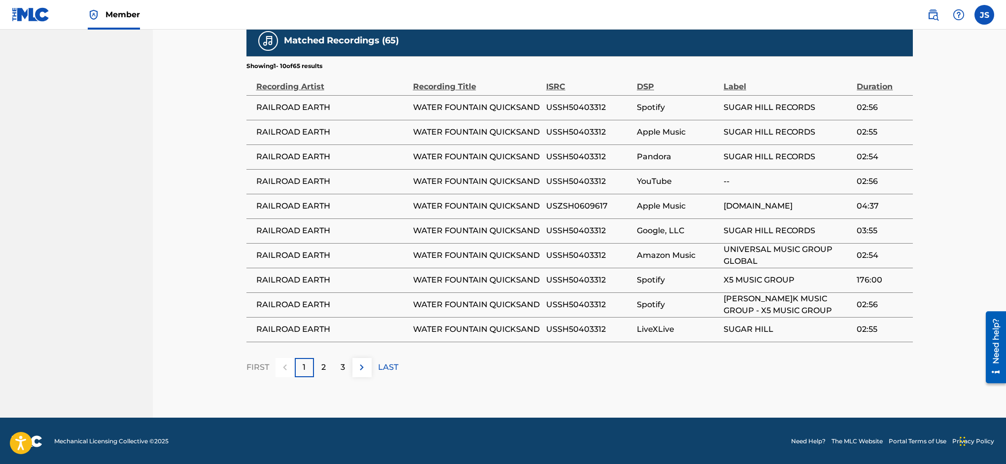
click at [326, 367] on div "2" at bounding box center [323, 367] width 19 height 19
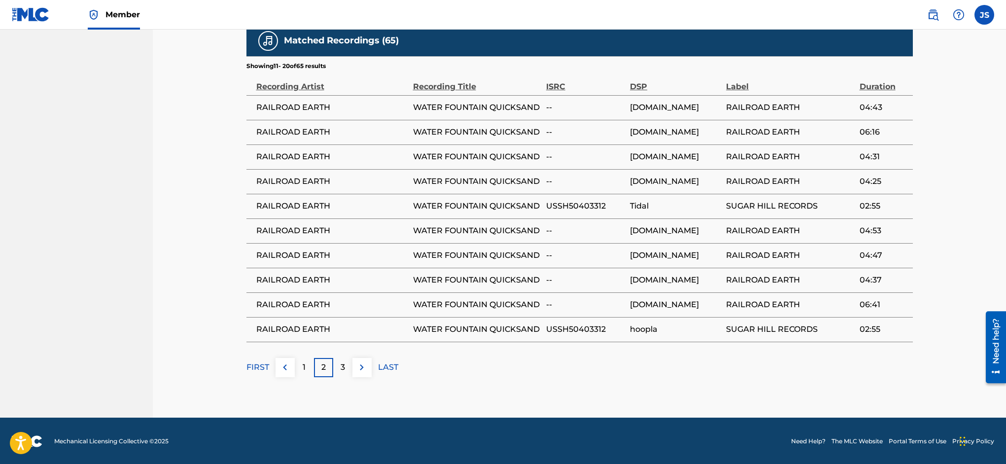
click at [343, 367] on p "3" at bounding box center [343, 367] width 4 height 12
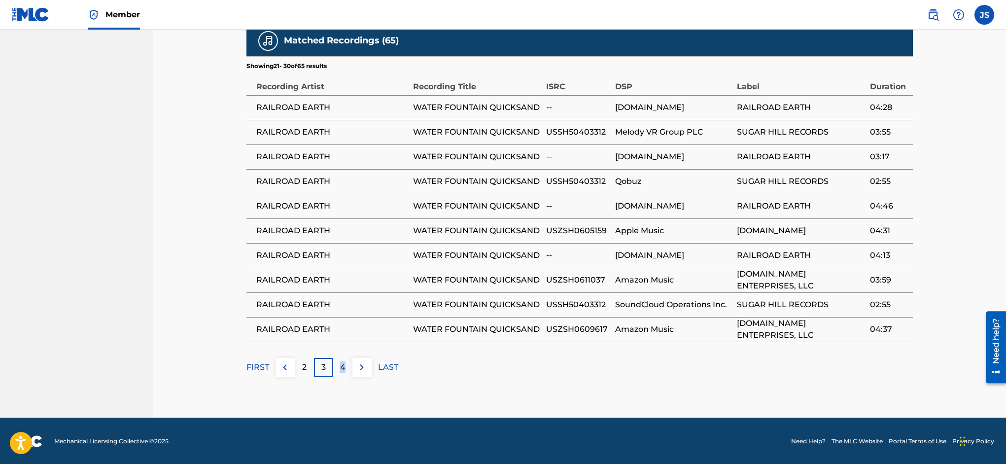
click at [343, 367] on p "4" at bounding box center [342, 367] width 5 height 12
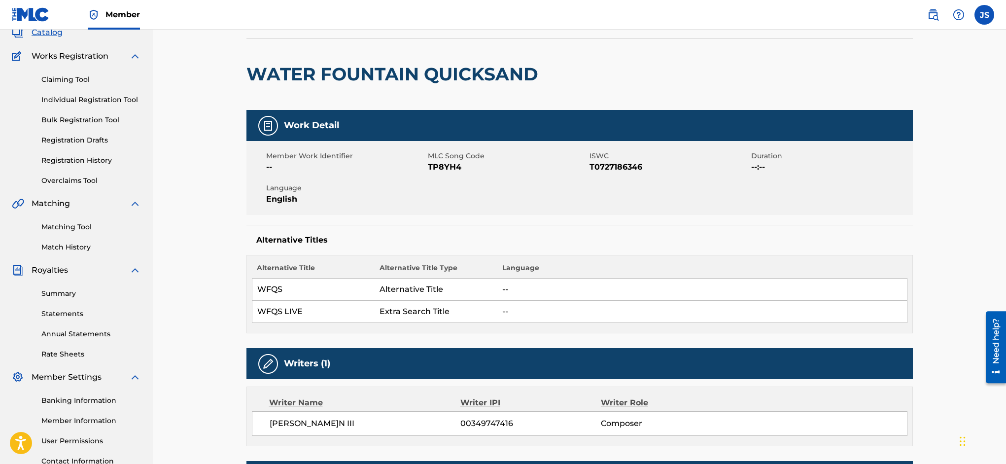
scroll to position [0, 0]
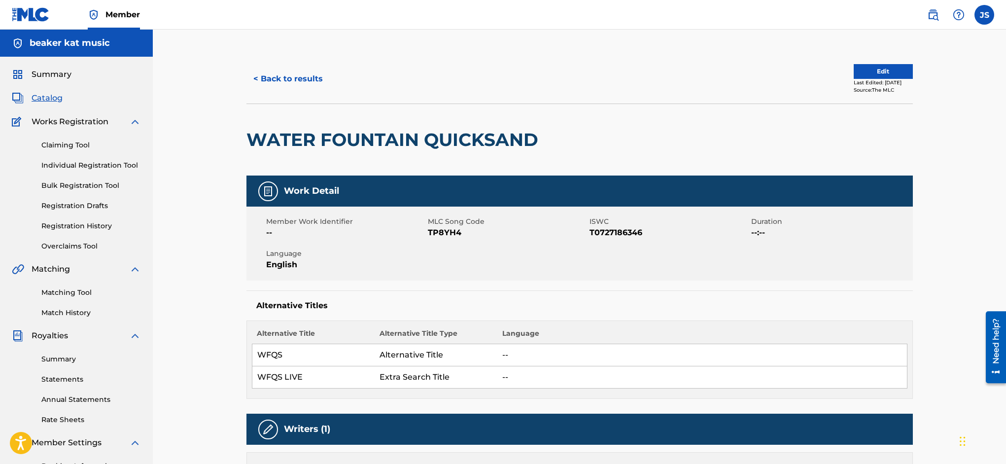
click at [78, 290] on link "Matching Tool" at bounding box center [91, 292] width 100 height 10
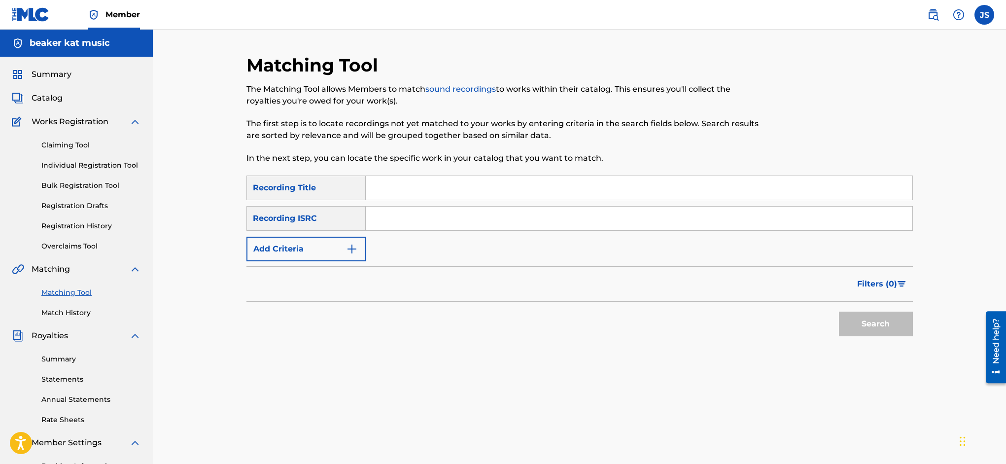
click at [75, 314] on link "Match History" at bounding box center [91, 313] width 100 height 10
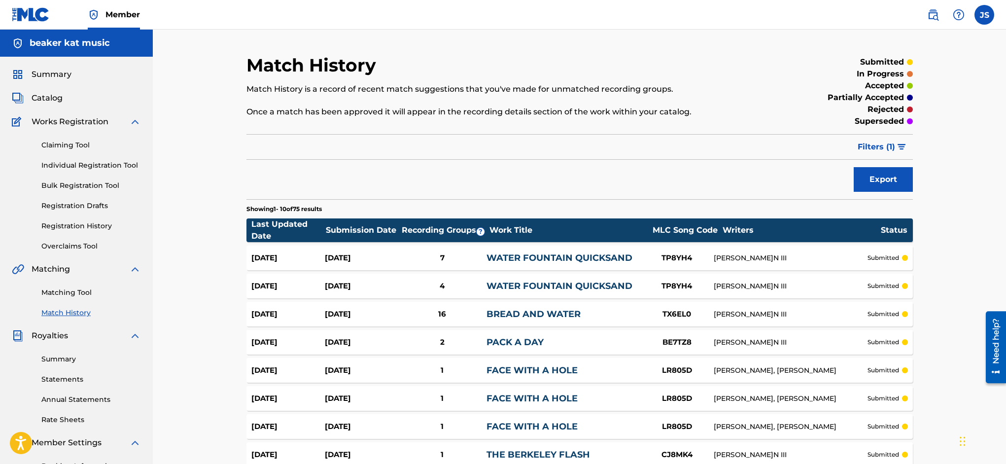
click at [79, 292] on link "Matching Tool" at bounding box center [91, 292] width 100 height 10
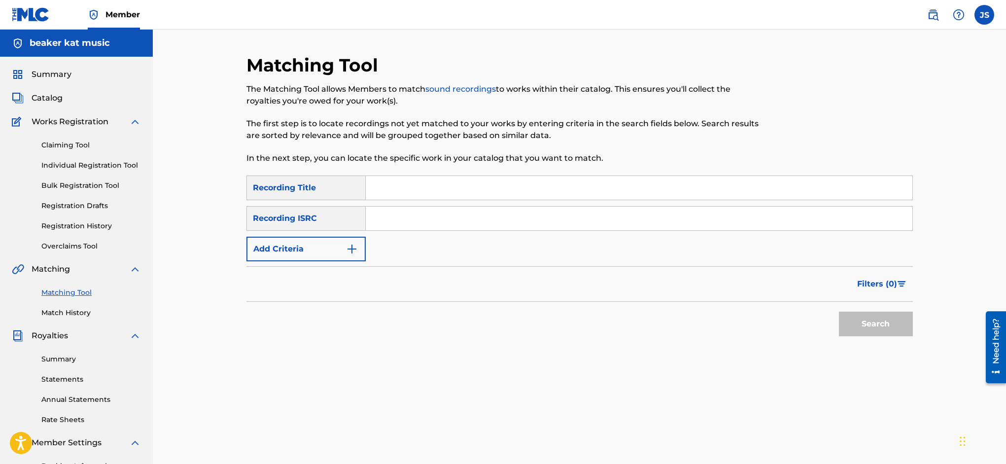
click at [405, 190] on input "Search Form" at bounding box center [639, 188] width 547 height 24
click at [387, 187] on input "Search Form" at bounding box center [639, 188] width 547 height 24
type input "farewell to isinglass"
click at [350, 247] on img "Search Form" at bounding box center [352, 249] width 12 height 12
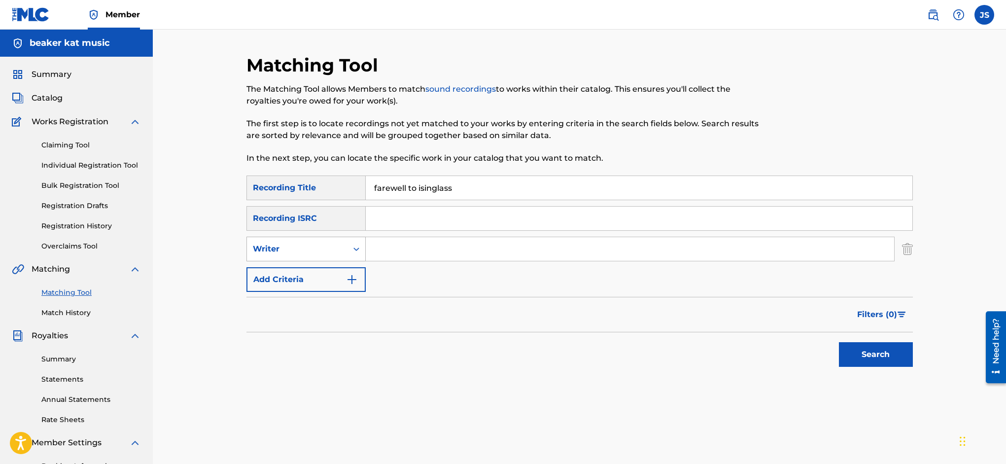
click at [354, 247] on icon "Search Form" at bounding box center [356, 249] width 10 height 10
click at [390, 246] on input "Search Form" at bounding box center [630, 249] width 528 height 24
type input "[PERSON_NAME]"
click at [858, 351] on button "Search" at bounding box center [876, 354] width 74 height 25
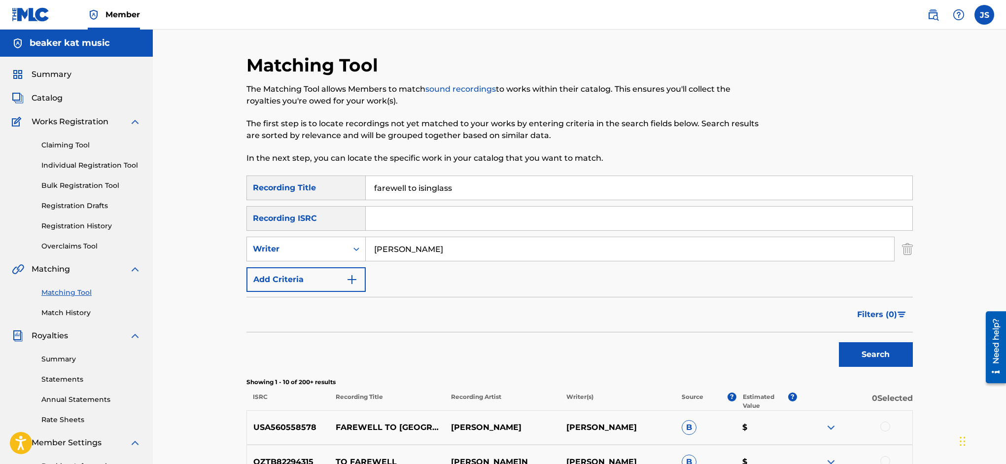
click at [908, 245] on img "Search Form" at bounding box center [907, 249] width 11 height 25
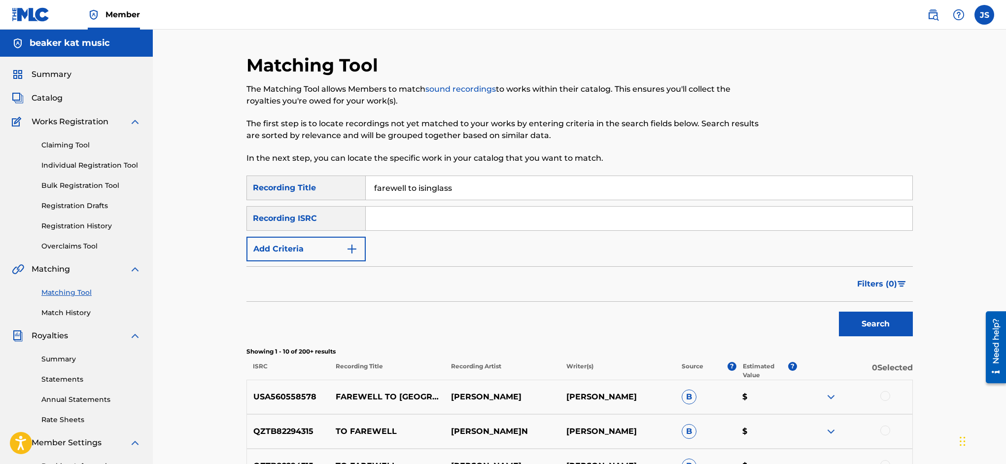
click at [348, 245] on img "Search Form" at bounding box center [352, 249] width 12 height 12
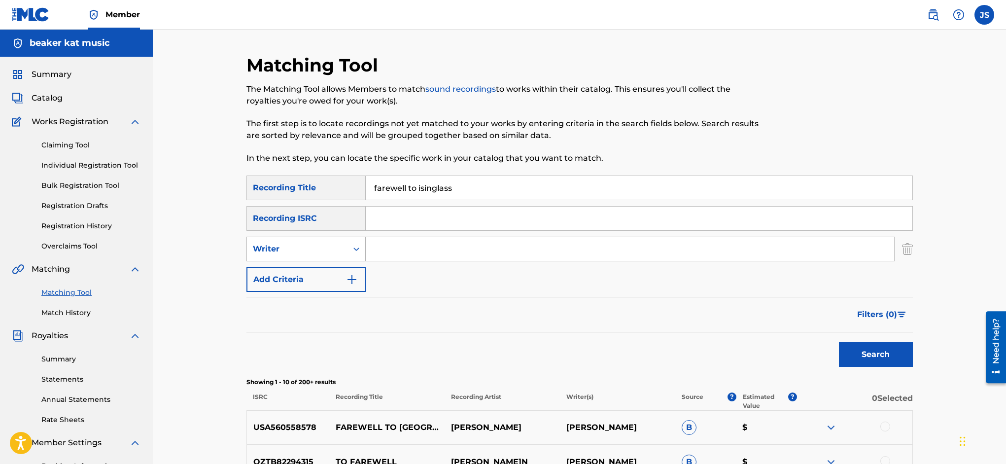
click at [356, 248] on icon "Search Form" at bounding box center [356, 249] width 10 height 10
click at [345, 273] on div "Recording Artist" at bounding box center [306, 273] width 118 height 25
click at [413, 243] on input "Search Form" at bounding box center [630, 249] width 528 height 24
type input "railroad earth"
click at [899, 360] on button "Search" at bounding box center [876, 354] width 74 height 25
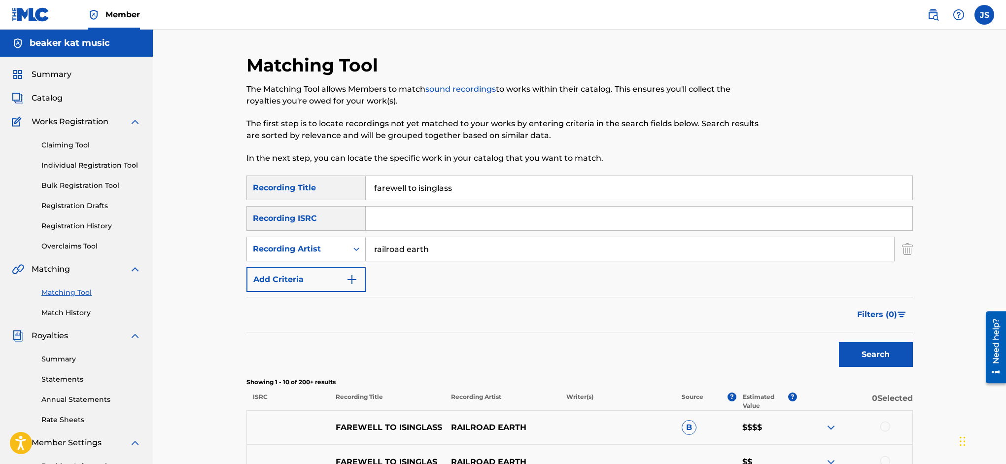
scroll to position [186, 0]
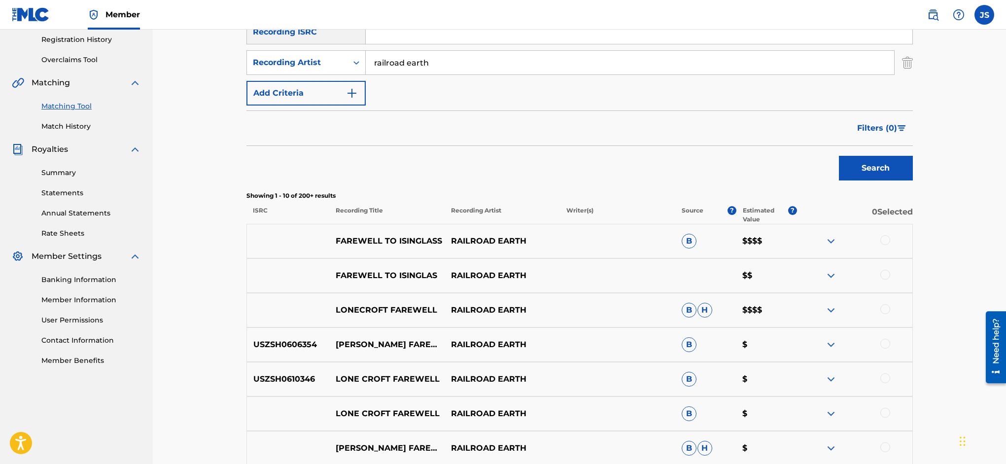
click at [888, 238] on div at bounding box center [885, 240] width 10 height 10
click at [888, 274] on div at bounding box center [885, 275] width 10 height 10
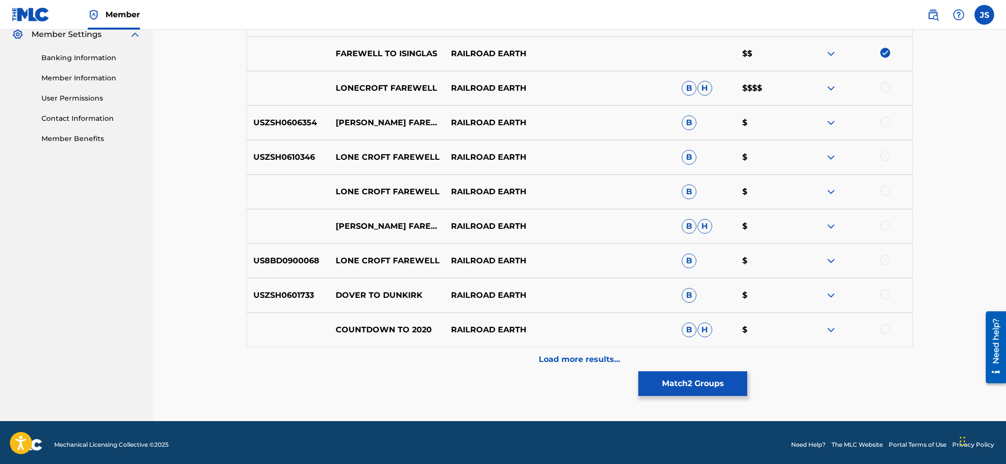
scroll to position [413, 0]
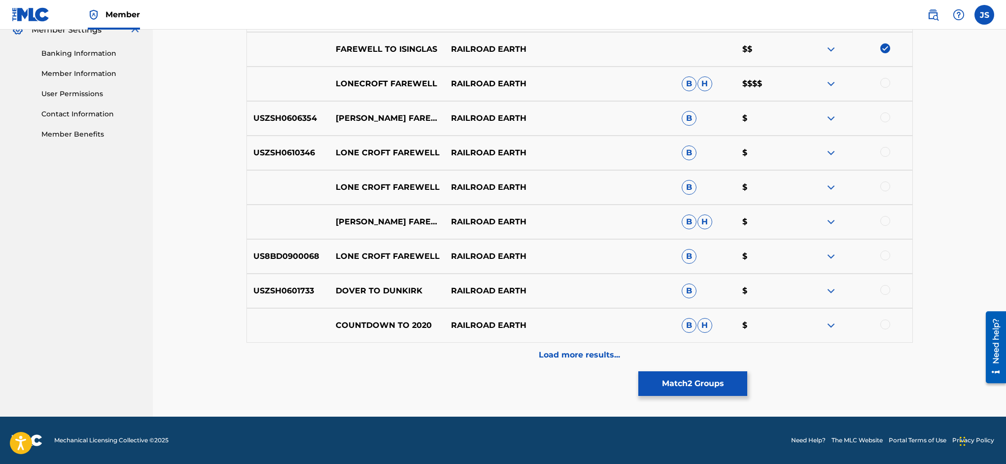
click at [586, 352] on p "Load more results..." at bounding box center [579, 355] width 81 height 12
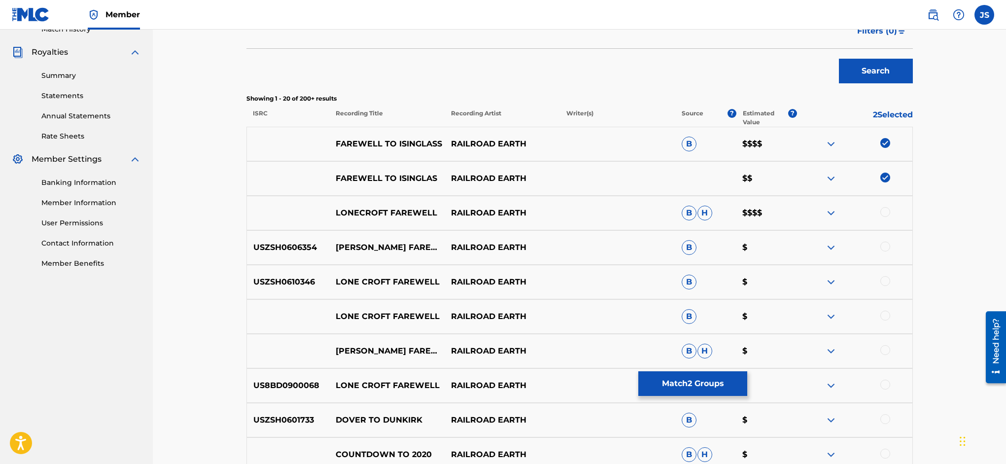
scroll to position [282, 0]
click at [747, 380] on button "Match 2 Groups" at bounding box center [692, 383] width 109 height 25
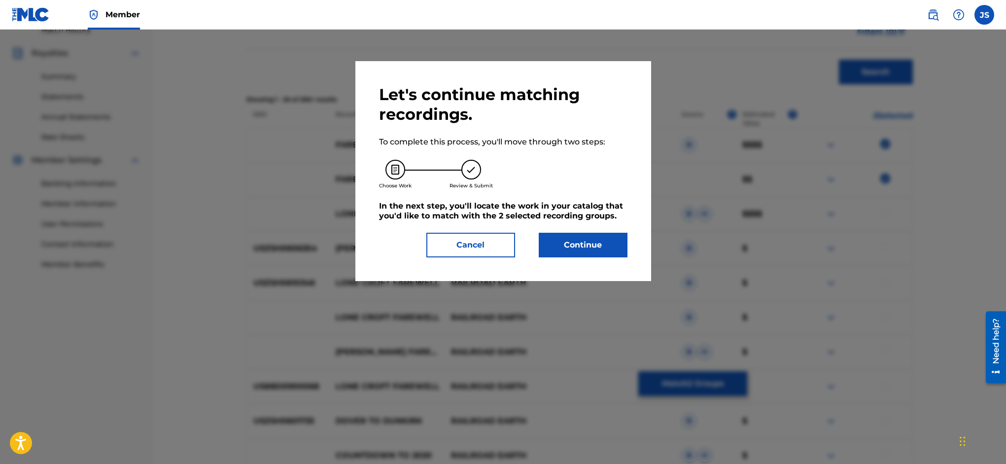
click at [597, 248] on button "Continue" at bounding box center [583, 245] width 89 height 25
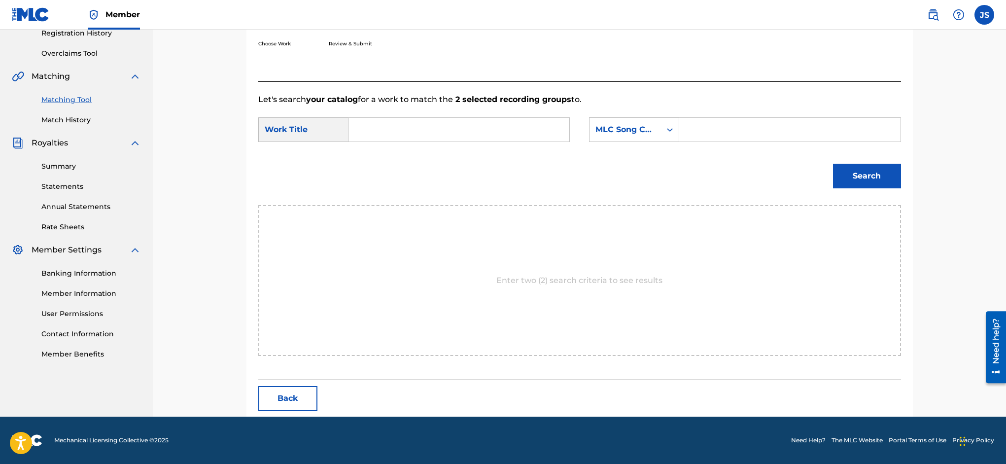
scroll to position [193, 0]
click at [374, 130] on input "Search Form" at bounding box center [459, 130] width 204 height 24
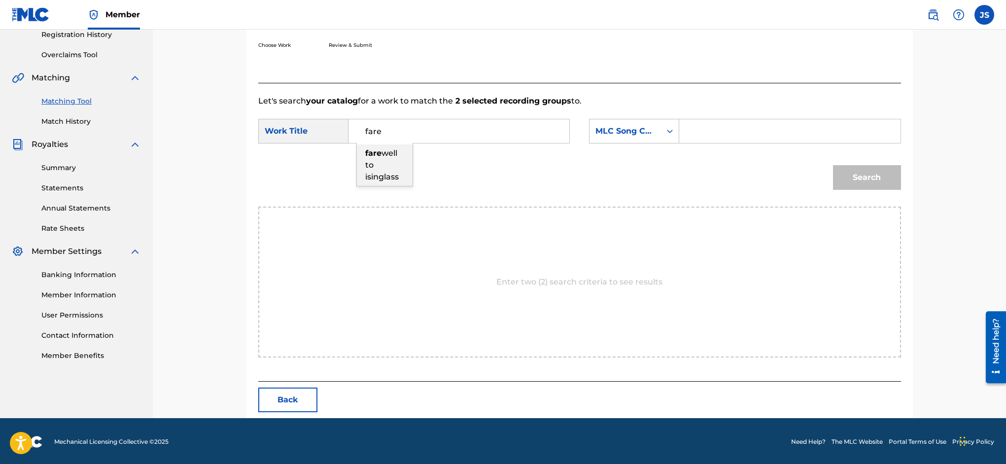
click at [395, 157] on span "well to isinglass" at bounding box center [382, 164] width 34 height 33
type input "farewell to isinglass"
click at [752, 129] on input "Search Form" at bounding box center [790, 131] width 204 height 24
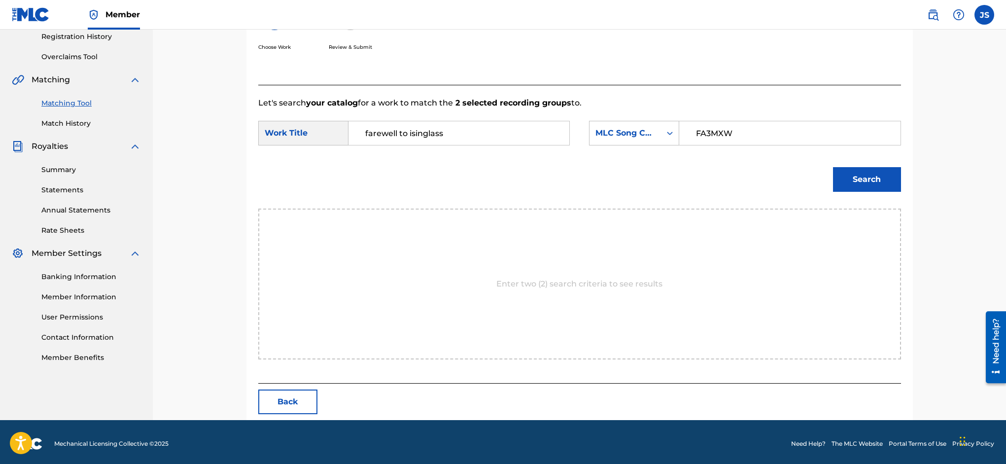
type input "FA3MXW"
click at [875, 178] on button "Search" at bounding box center [867, 179] width 68 height 25
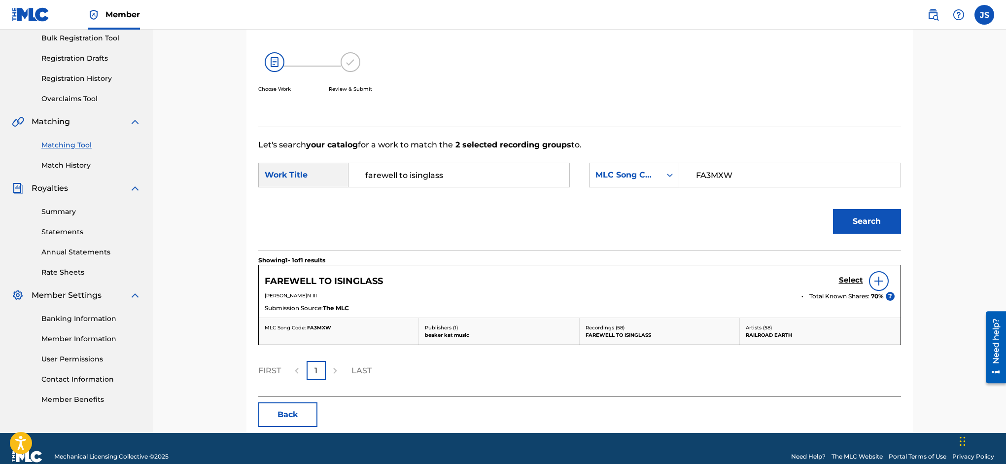
scroll to position [164, 0]
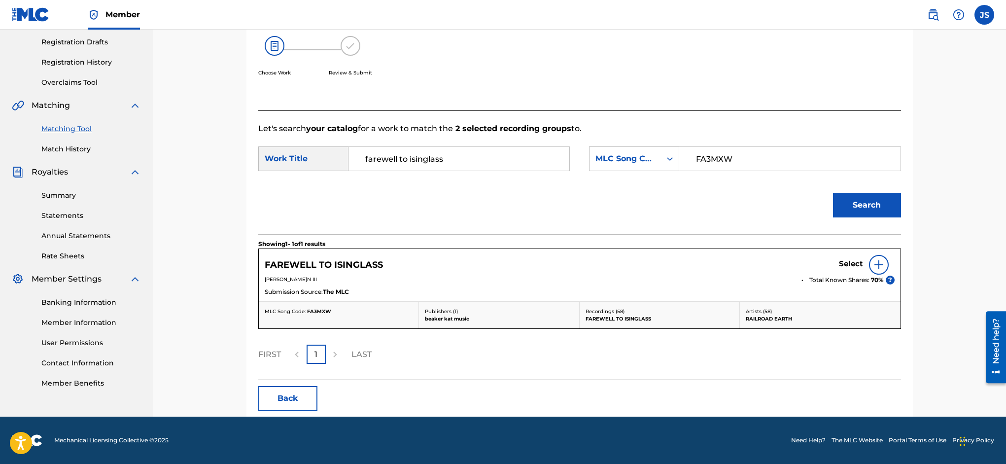
click at [851, 265] on h5 "Select" at bounding box center [851, 263] width 24 height 9
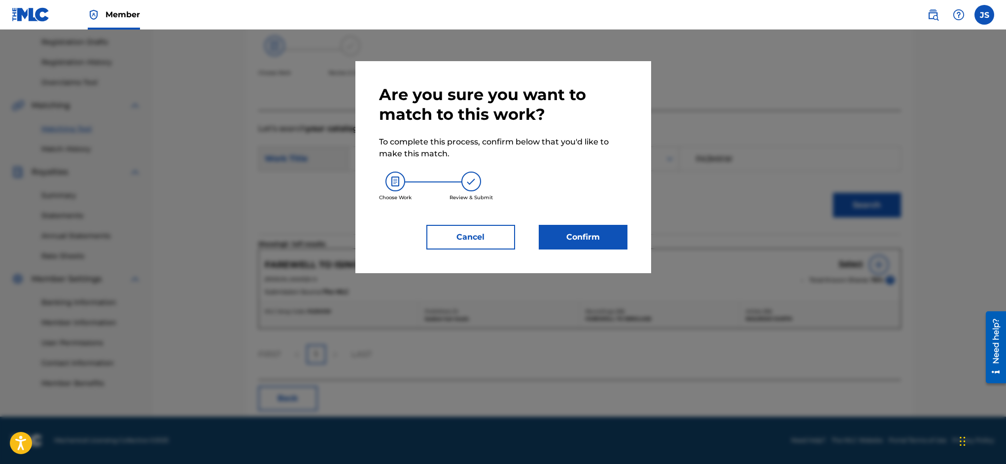
click at [604, 233] on button "Confirm" at bounding box center [583, 237] width 89 height 25
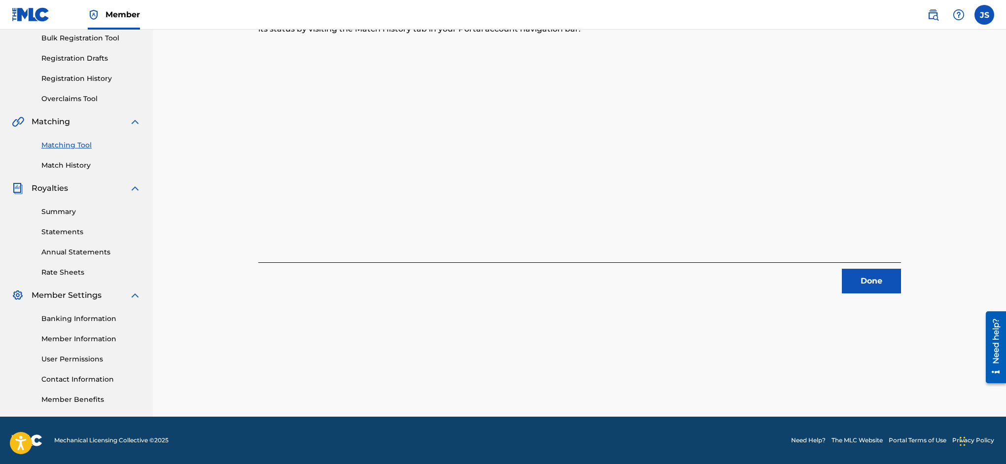
click at [868, 276] on button "Done" at bounding box center [871, 281] width 59 height 25
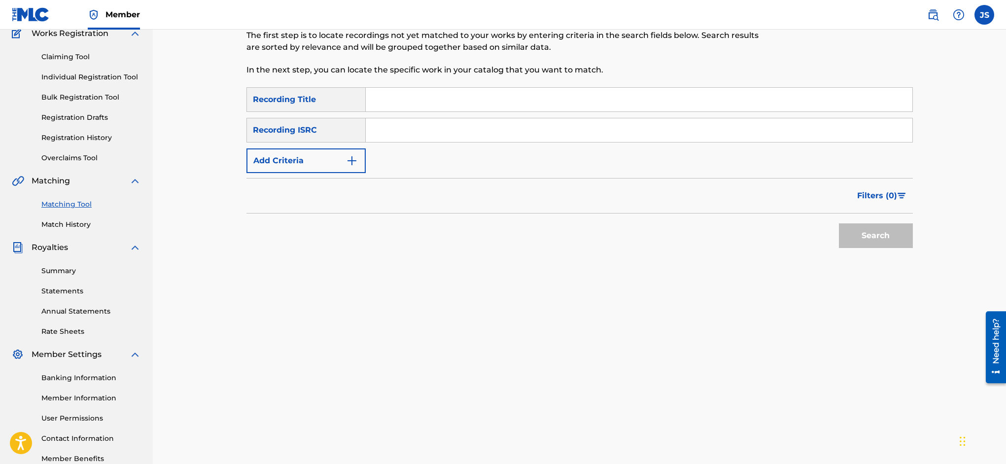
scroll to position [0, 0]
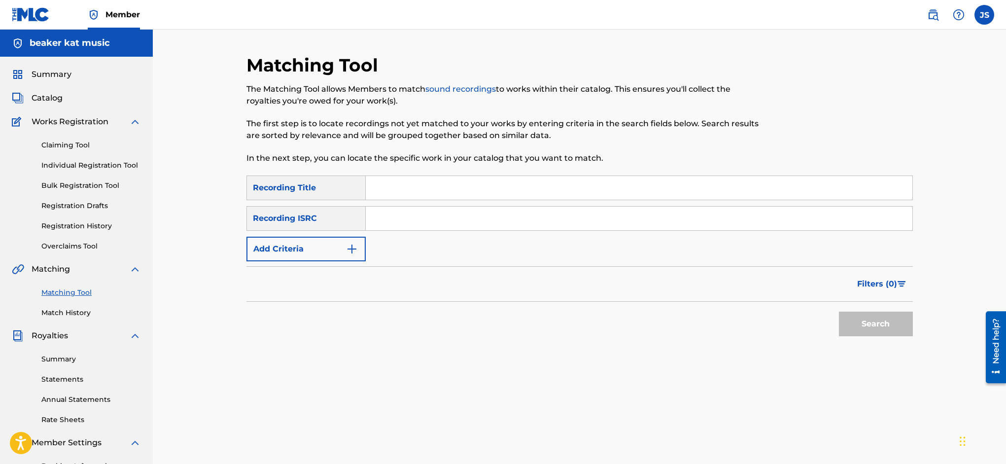
click at [415, 189] on input "Search Form" at bounding box center [639, 188] width 547 height 24
type input "1759"
click at [457, 218] on input "Search Form" at bounding box center [639, 219] width 547 height 24
click at [351, 247] on img "Search Form" at bounding box center [352, 249] width 12 height 12
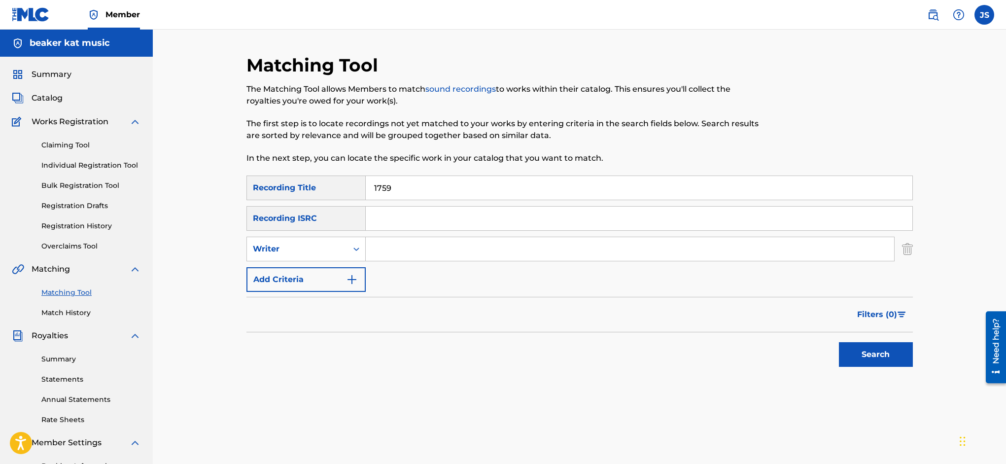
click at [378, 248] on input "Search Form" at bounding box center [630, 249] width 528 height 24
type input "[PERSON_NAME]"
click at [874, 352] on button "Search" at bounding box center [876, 354] width 74 height 25
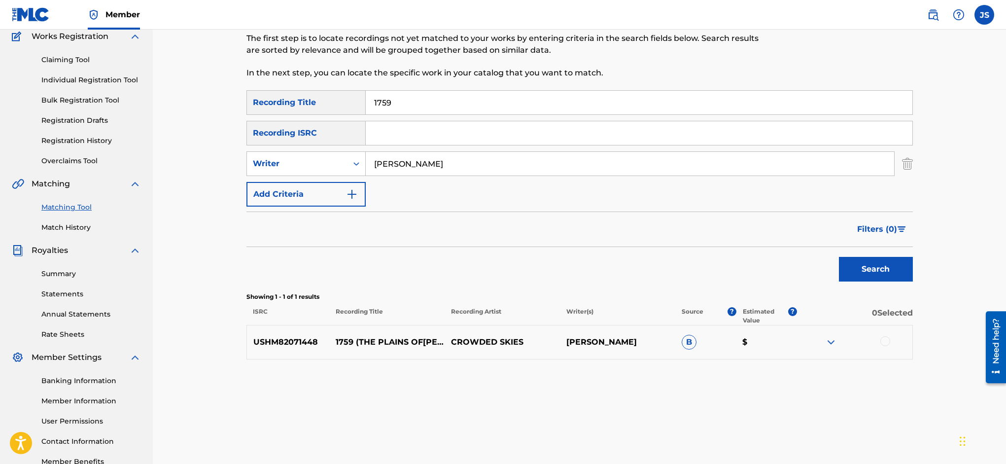
scroll to position [92, 0]
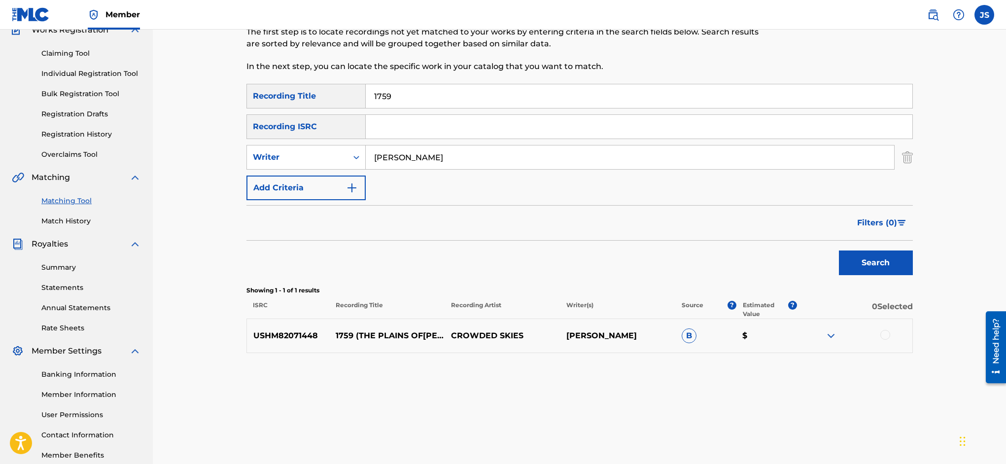
click at [907, 158] on img "Search Form" at bounding box center [907, 157] width 11 height 25
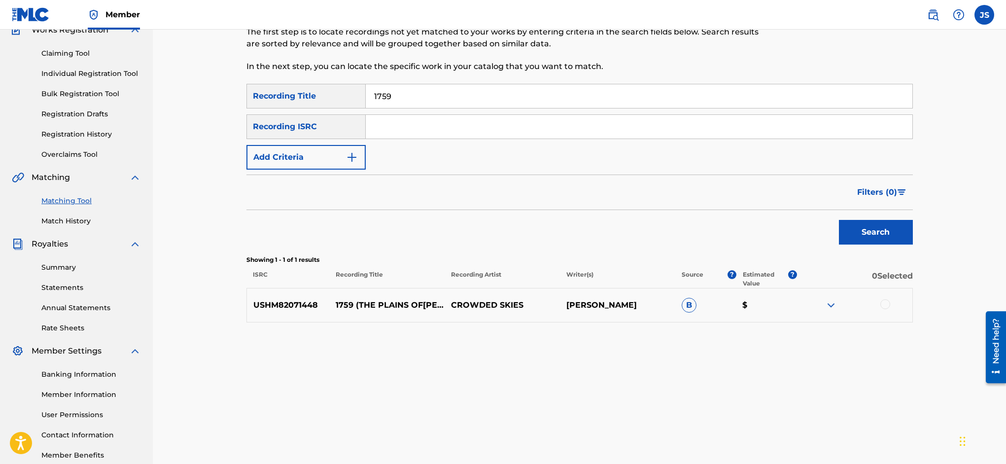
click at [355, 153] on img "Search Form" at bounding box center [352, 157] width 12 height 12
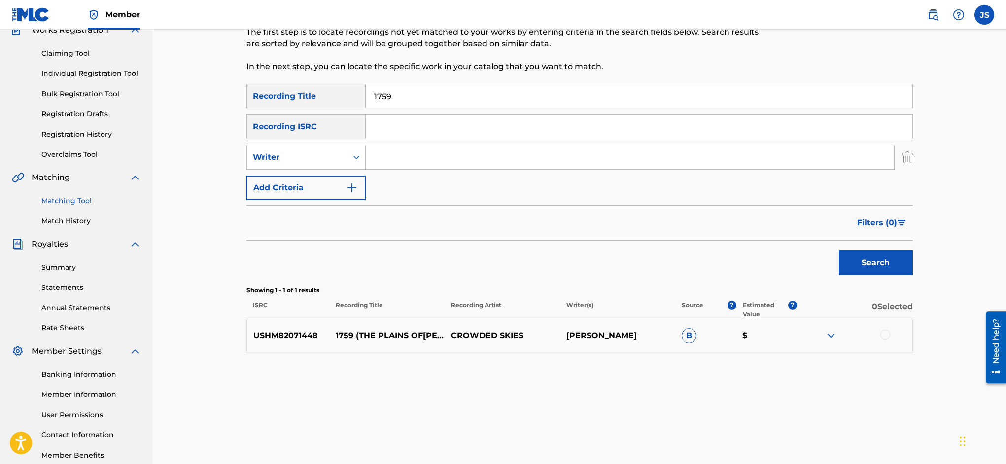
click at [382, 154] on input "Search Form" at bounding box center [630, 157] width 528 height 24
type input "[PERSON_NAME]"
click at [881, 264] on button "Search" at bounding box center [876, 262] width 74 height 25
click at [911, 159] on img "Search Form" at bounding box center [907, 157] width 11 height 25
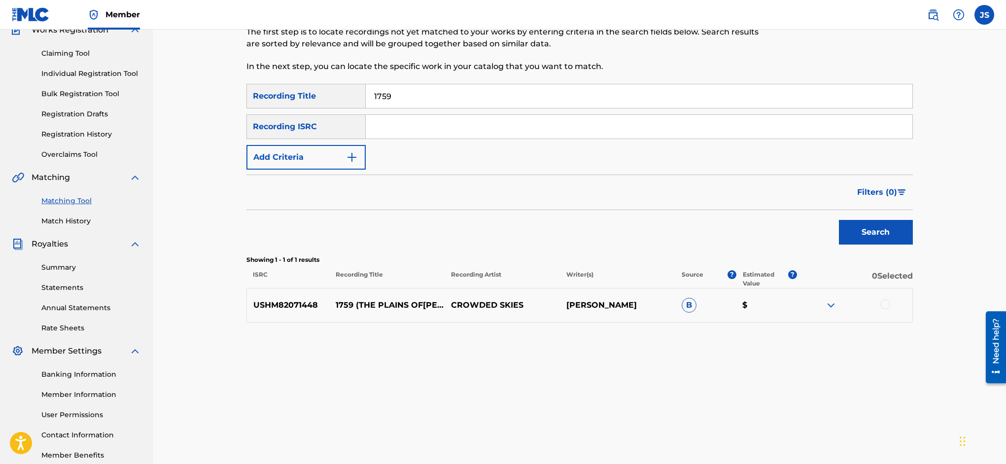
click at [345, 153] on button "Add Criteria" at bounding box center [305, 157] width 119 height 25
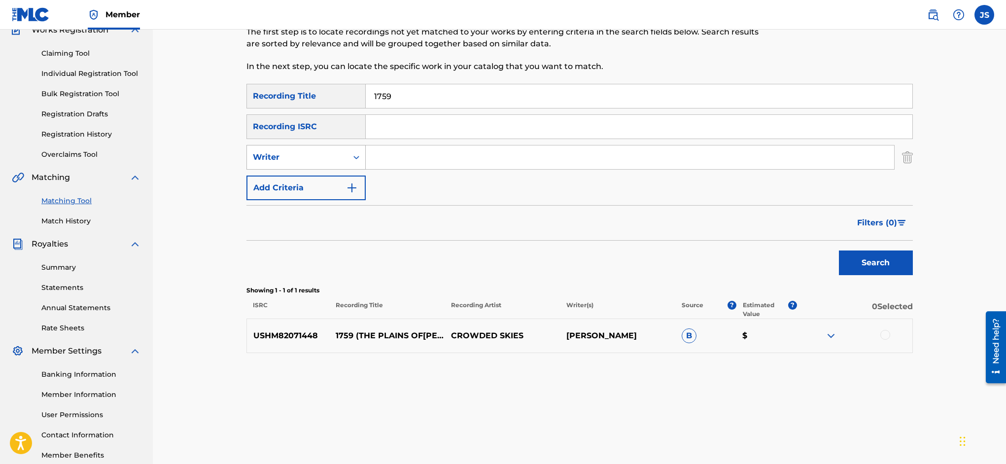
click at [355, 151] on div "Search Form" at bounding box center [356, 157] width 18 height 18
click at [345, 176] on div "Recording Artist" at bounding box center [306, 182] width 118 height 25
click at [390, 156] on input "Search Form" at bounding box center [630, 157] width 528 height 24
type input "railroad earth"
click at [867, 260] on button "Search" at bounding box center [876, 262] width 74 height 25
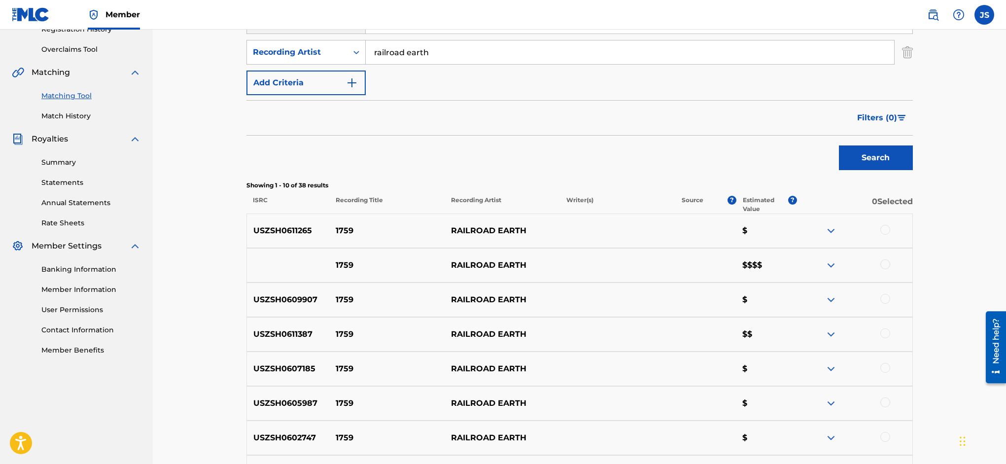
scroll to position [203, 0]
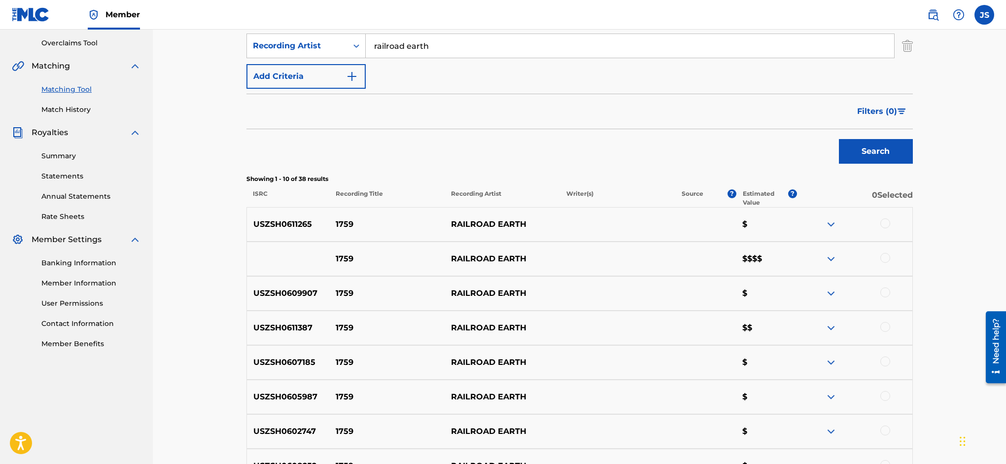
click at [882, 220] on div at bounding box center [885, 223] width 10 height 10
click at [888, 258] on div at bounding box center [885, 258] width 10 height 10
click at [884, 291] on div at bounding box center [885, 292] width 10 height 10
click at [885, 328] on div at bounding box center [885, 327] width 10 height 10
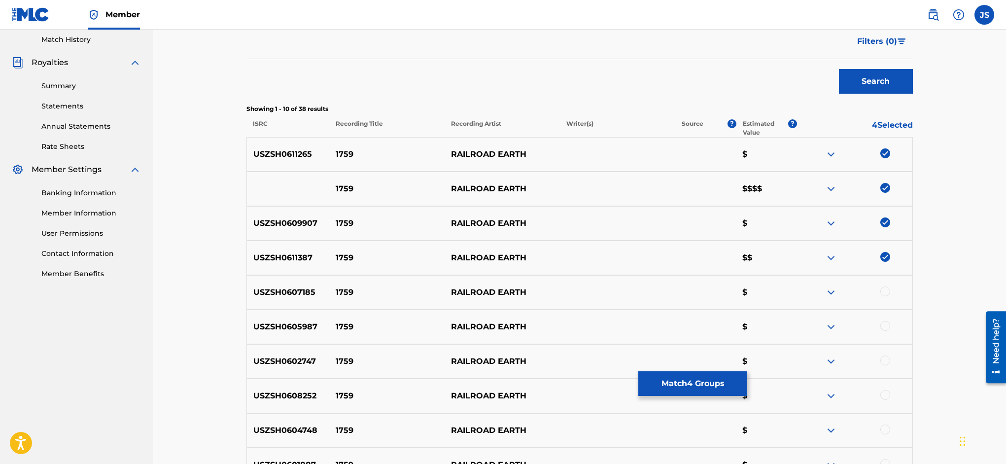
scroll to position [274, 0]
click at [886, 290] on div at bounding box center [885, 290] width 10 height 10
click at [885, 324] on div at bounding box center [885, 325] width 10 height 10
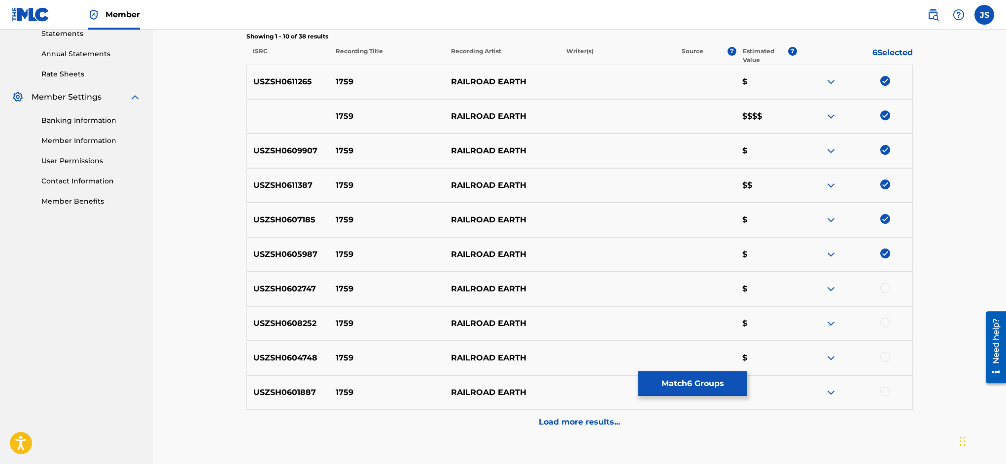
scroll to position [346, 0]
click at [884, 289] on div at bounding box center [885, 287] width 10 height 10
click at [885, 323] on div at bounding box center [885, 322] width 10 height 10
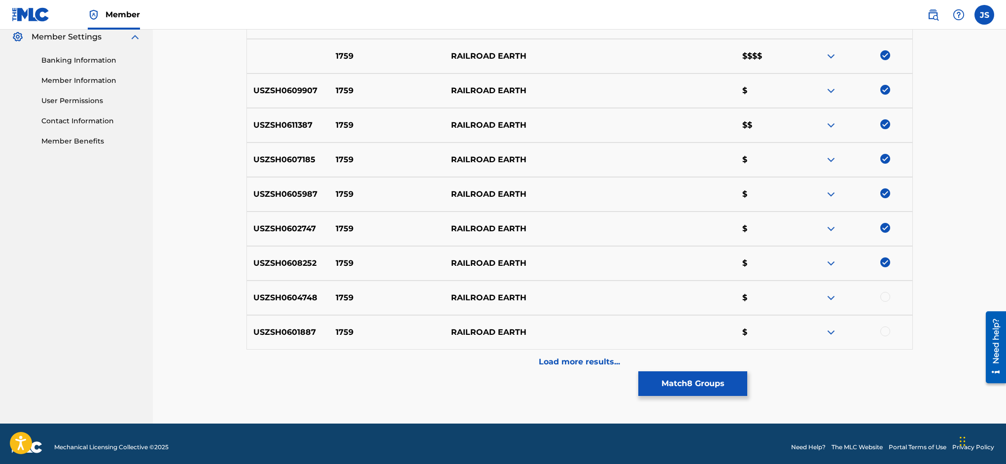
scroll to position [407, 0]
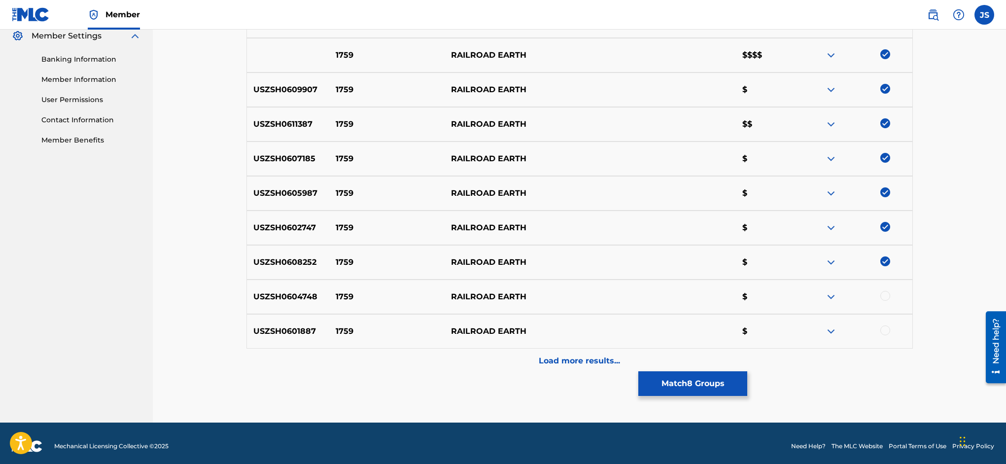
click at [885, 299] on div at bounding box center [885, 296] width 10 height 10
click at [887, 329] on div at bounding box center [885, 330] width 10 height 10
click at [592, 366] on p "Load more results..." at bounding box center [579, 361] width 81 height 12
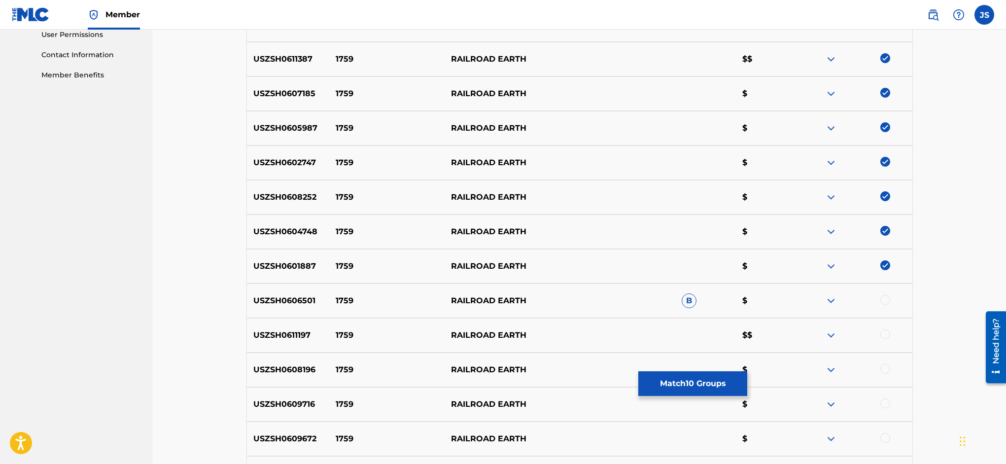
scroll to position [505, 0]
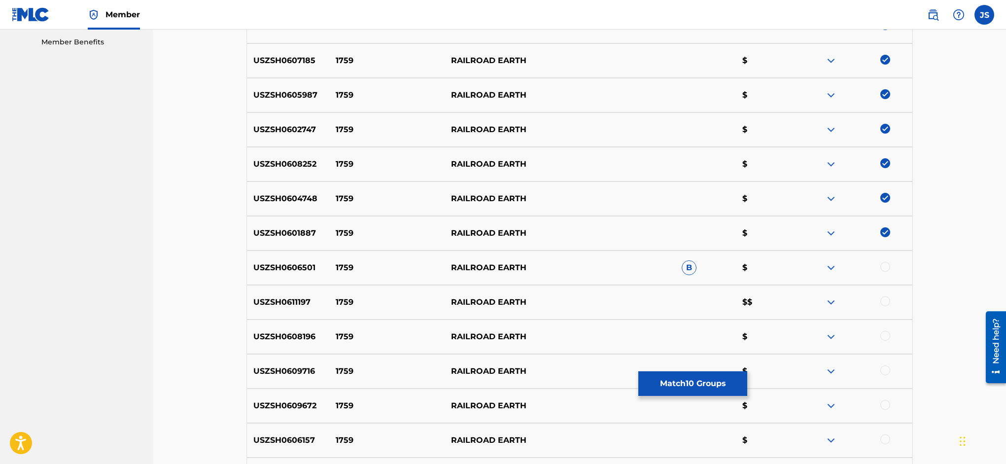
click at [887, 265] on div at bounding box center [885, 267] width 10 height 10
click at [888, 302] on div at bounding box center [885, 301] width 10 height 10
click at [885, 334] on div at bounding box center [885, 336] width 10 height 10
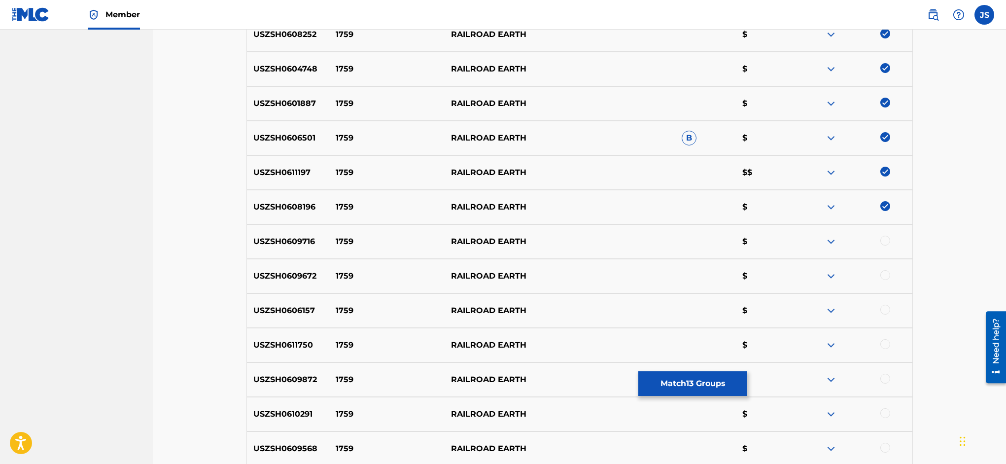
scroll to position [636, 0]
click at [884, 239] on div at bounding box center [885, 239] width 10 height 10
click at [885, 274] on div at bounding box center [885, 274] width 10 height 10
click at [886, 304] on div at bounding box center [885, 308] width 10 height 10
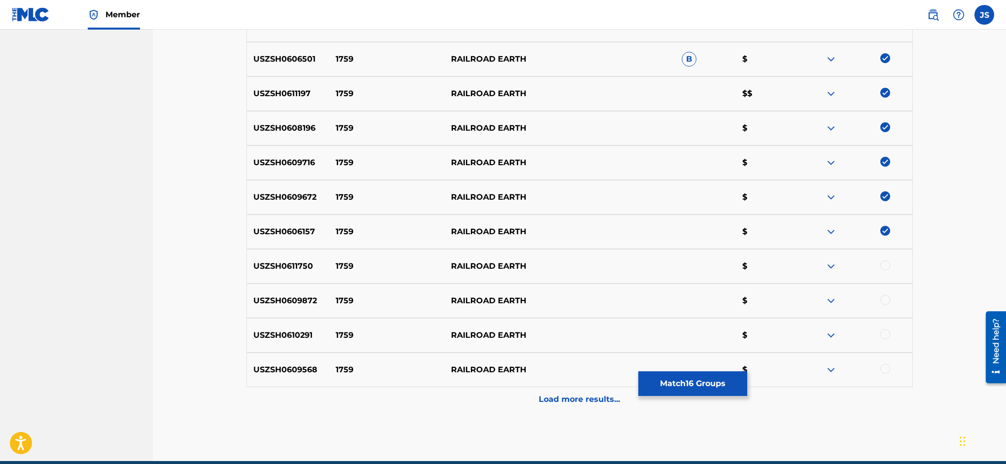
scroll to position [714, 0]
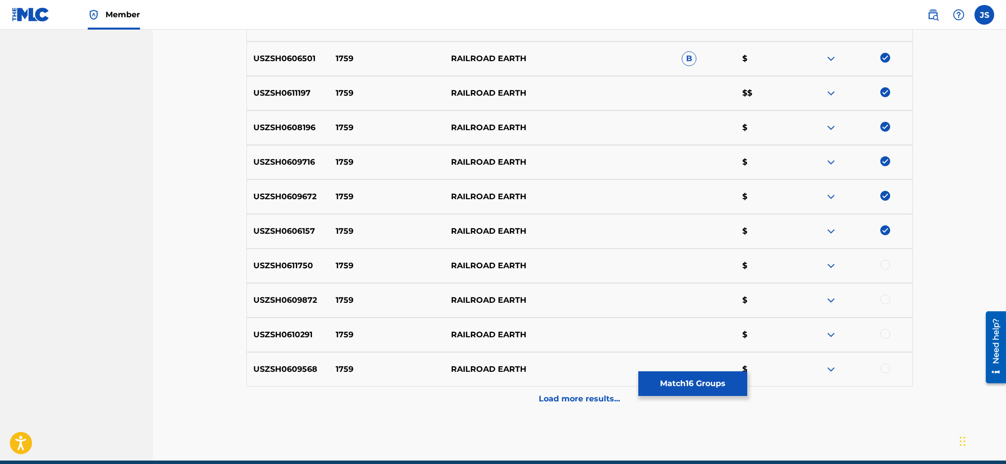
click at [884, 262] on div at bounding box center [885, 265] width 10 height 10
click at [885, 299] on div at bounding box center [885, 299] width 10 height 10
click at [885, 333] on div at bounding box center [885, 334] width 10 height 10
click at [882, 368] on div at bounding box center [885, 368] width 10 height 10
click at [609, 395] on p "Load more results..." at bounding box center [579, 399] width 81 height 12
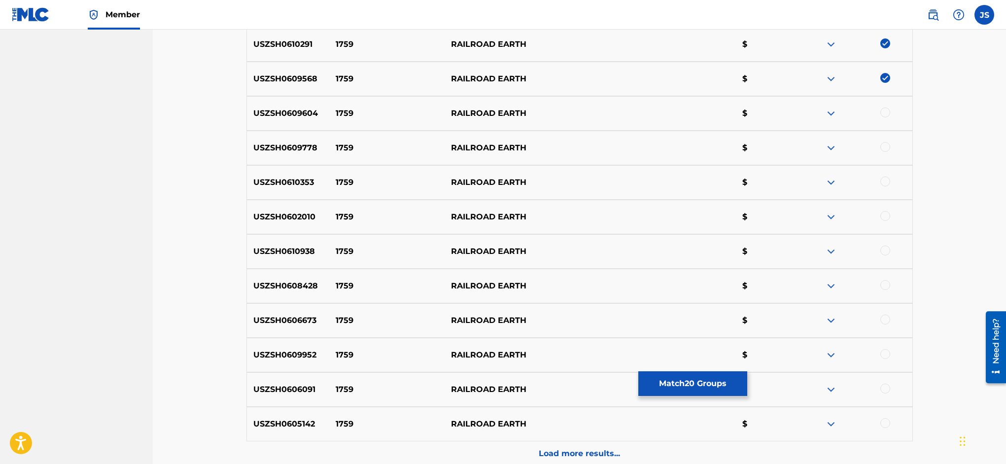
scroll to position [1006, 0]
click at [885, 110] on div at bounding box center [885, 111] width 10 height 10
click at [886, 140] on div at bounding box center [854, 146] width 115 height 12
click at [885, 144] on div at bounding box center [885, 145] width 10 height 10
click at [887, 178] on div at bounding box center [885, 180] width 10 height 10
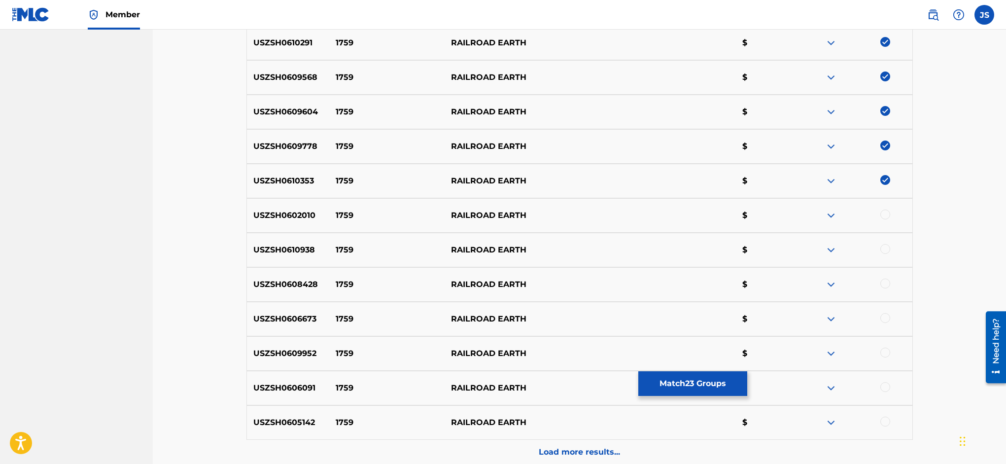
click at [884, 214] on div at bounding box center [885, 214] width 10 height 10
click at [887, 251] on div at bounding box center [885, 249] width 10 height 10
click at [885, 280] on div at bounding box center [885, 283] width 10 height 10
click at [883, 316] on div at bounding box center [885, 318] width 10 height 10
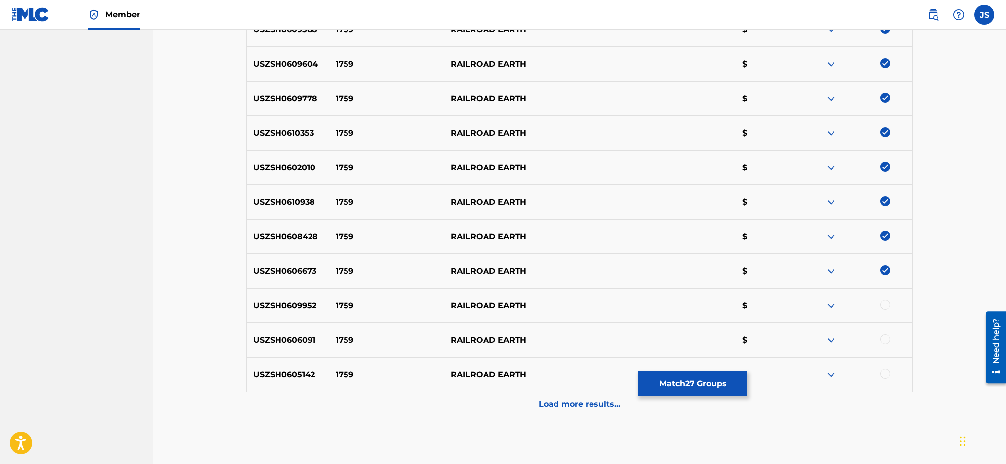
scroll to position [1080, 0]
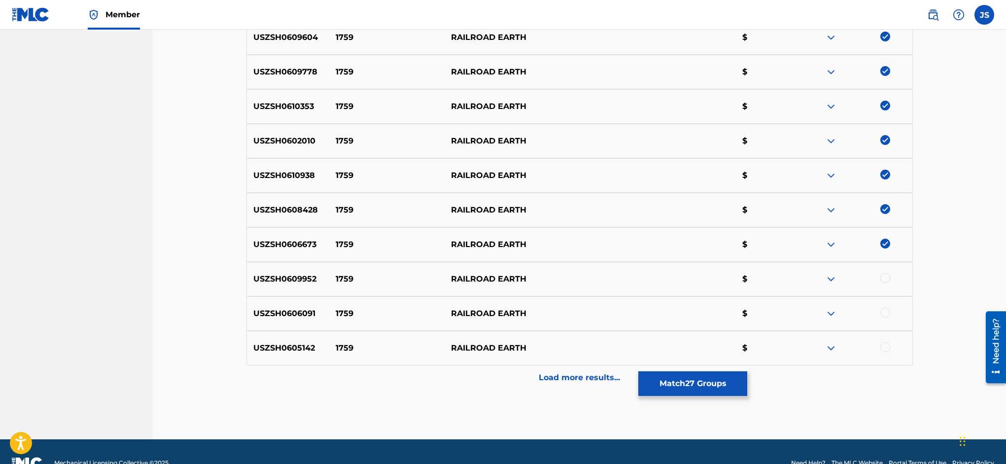
click at [885, 275] on div at bounding box center [885, 278] width 10 height 10
click at [885, 310] on div at bounding box center [885, 313] width 10 height 10
click at [599, 376] on p "Load more results..." at bounding box center [579, 378] width 81 height 12
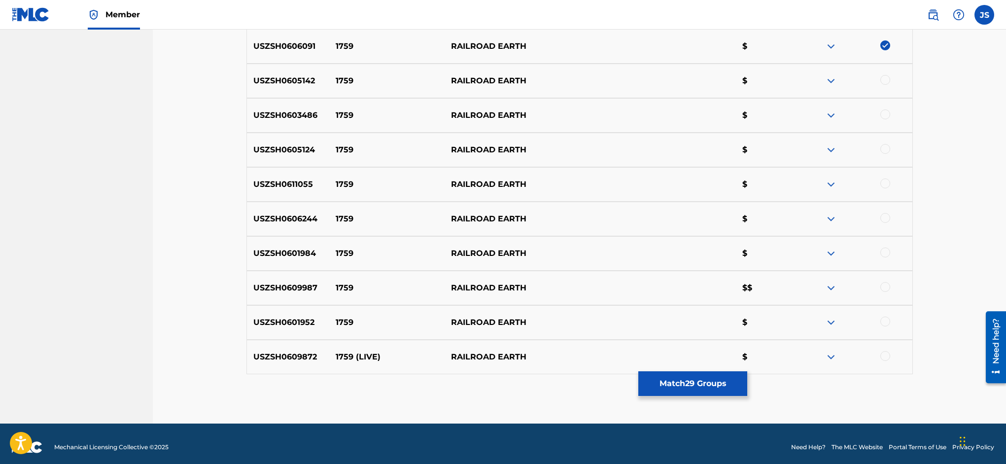
scroll to position [1354, 0]
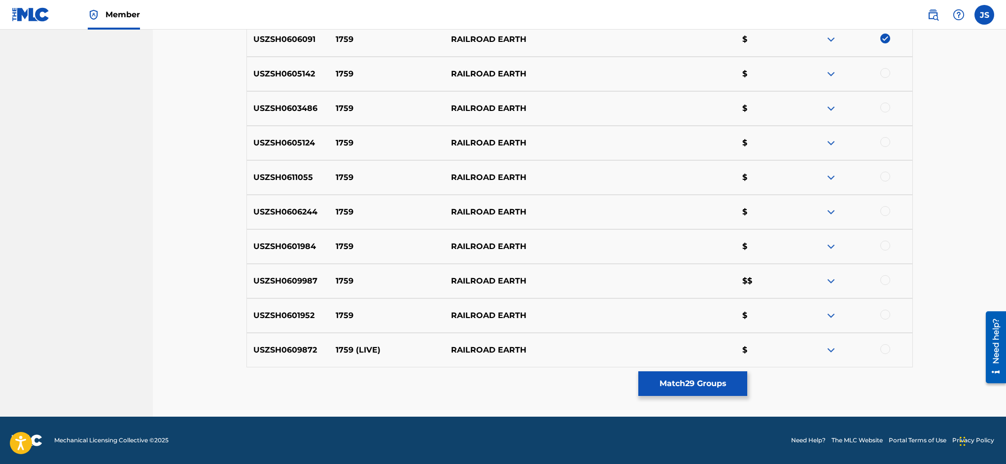
click at [888, 72] on div at bounding box center [885, 73] width 10 height 10
click at [887, 111] on div at bounding box center [885, 108] width 10 height 10
click at [884, 139] on div at bounding box center [885, 142] width 10 height 10
click at [886, 174] on div at bounding box center [885, 177] width 10 height 10
drag, startPoint x: 884, startPoint y: 207, endPoint x: 884, endPoint y: 218, distance: 11.3
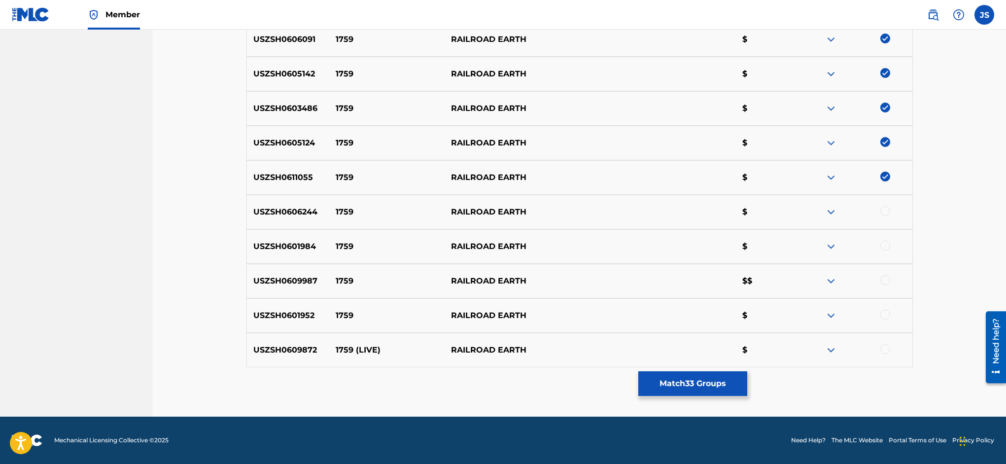
click at [884, 208] on div at bounding box center [885, 211] width 10 height 10
click at [887, 243] on div at bounding box center [885, 246] width 10 height 10
click at [887, 280] on div at bounding box center [885, 280] width 10 height 10
click at [889, 311] on div at bounding box center [854, 316] width 115 height 12
click at [885, 349] on div at bounding box center [885, 349] width 10 height 10
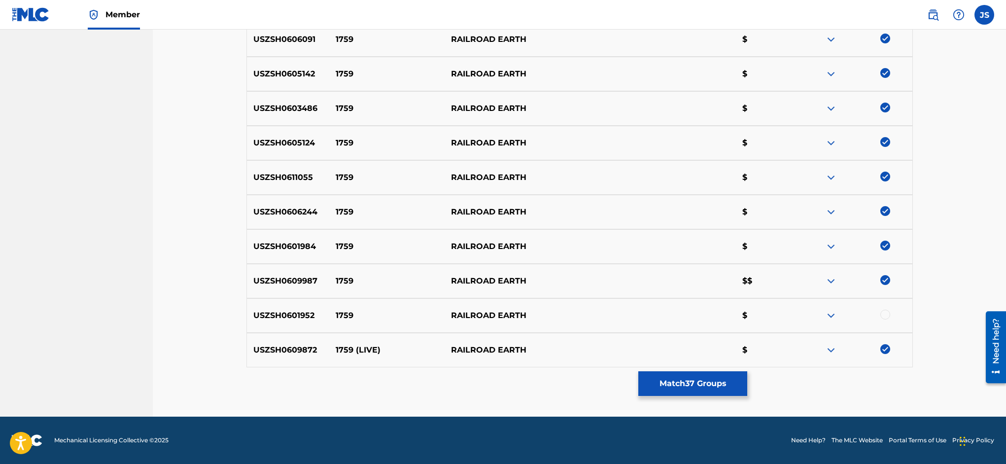
click at [887, 312] on div at bounding box center [885, 315] width 10 height 10
click at [747, 385] on button "Match 38 Groups" at bounding box center [692, 383] width 109 height 25
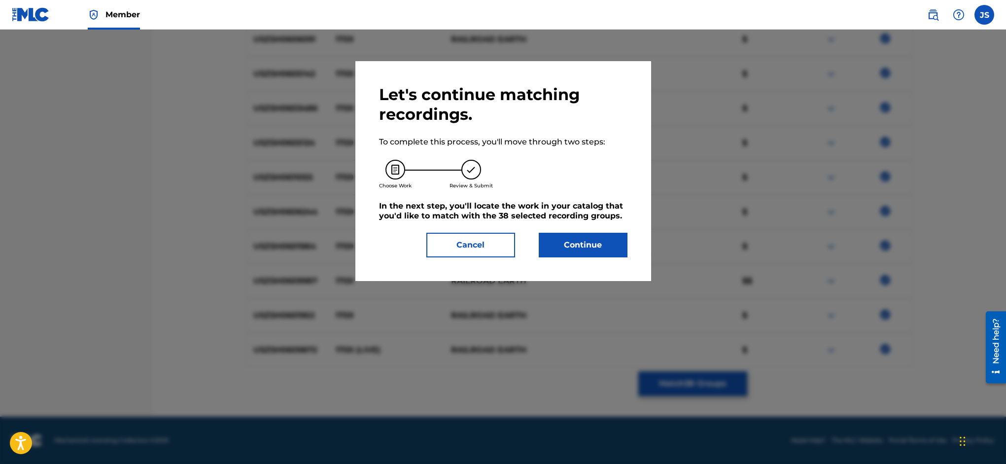
click at [582, 249] on button "Continue" at bounding box center [583, 245] width 89 height 25
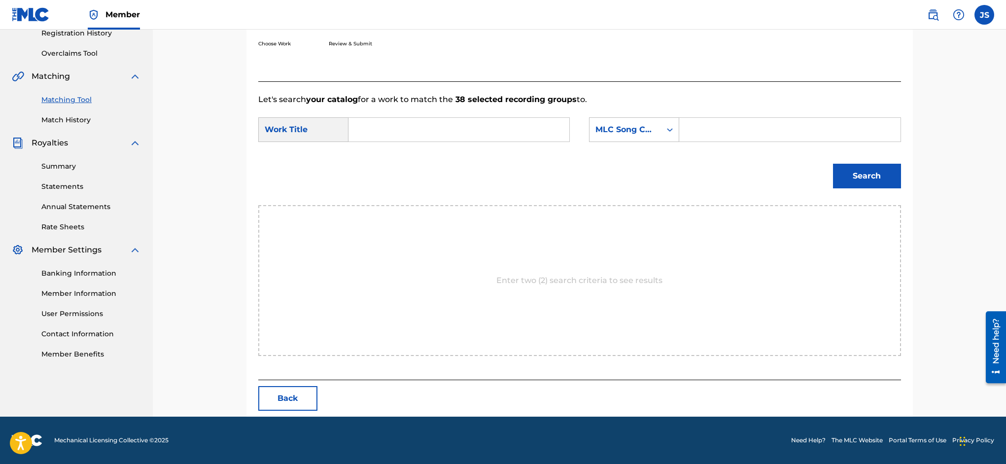
scroll to position [193, 0]
click at [404, 128] on input "Search Form" at bounding box center [459, 130] width 204 height 24
type input "1759"
click at [377, 150] on strong "1759" at bounding box center [374, 151] width 18 height 9
click at [714, 125] on input "Search Form" at bounding box center [790, 130] width 204 height 24
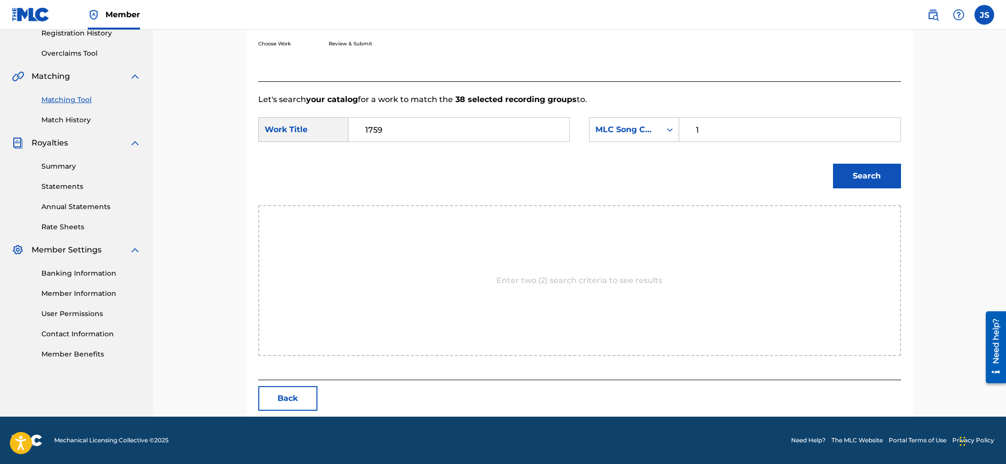
type input "1D141F"
click at [859, 177] on button "Search" at bounding box center [867, 176] width 68 height 25
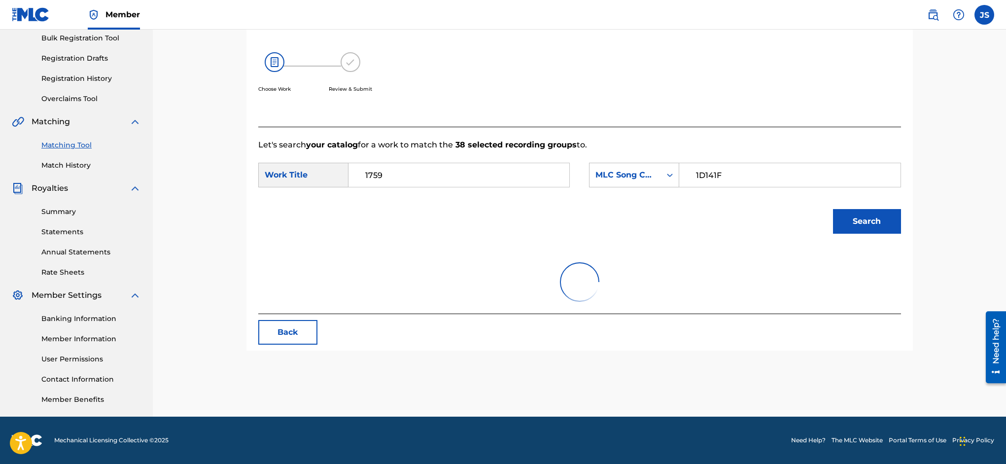
scroll to position [164, 0]
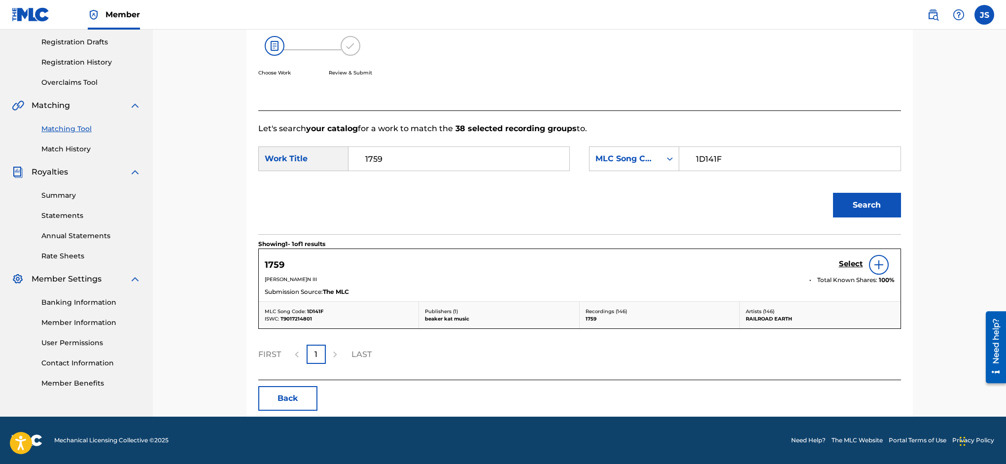
click at [854, 263] on h5 "Select" at bounding box center [851, 263] width 24 height 9
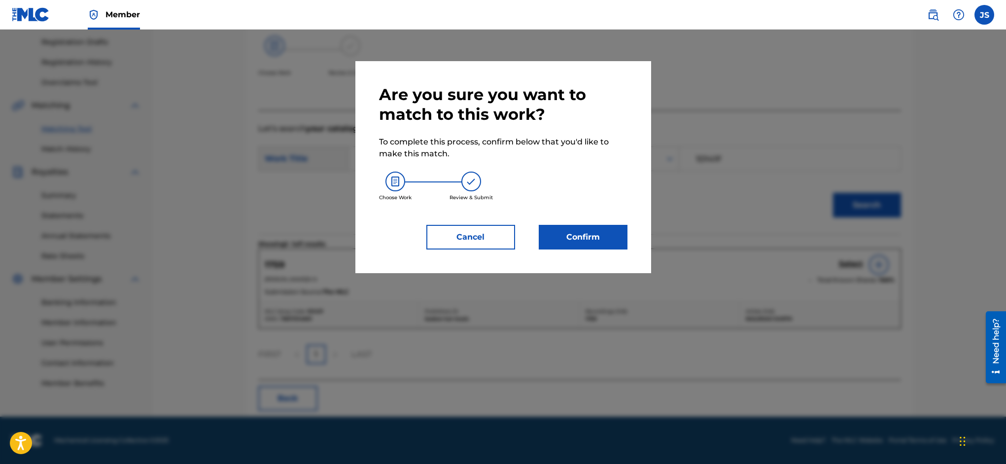
click at [602, 232] on button "Confirm" at bounding box center [583, 237] width 89 height 25
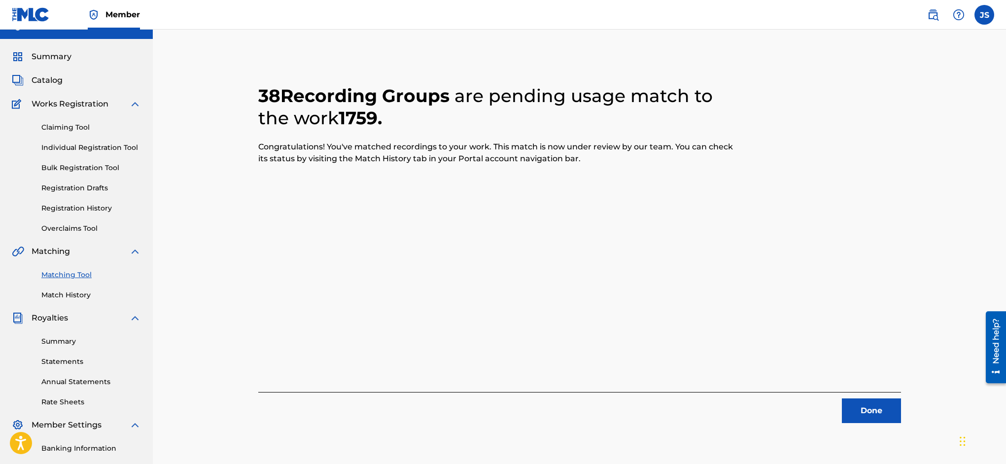
scroll to position [0, 0]
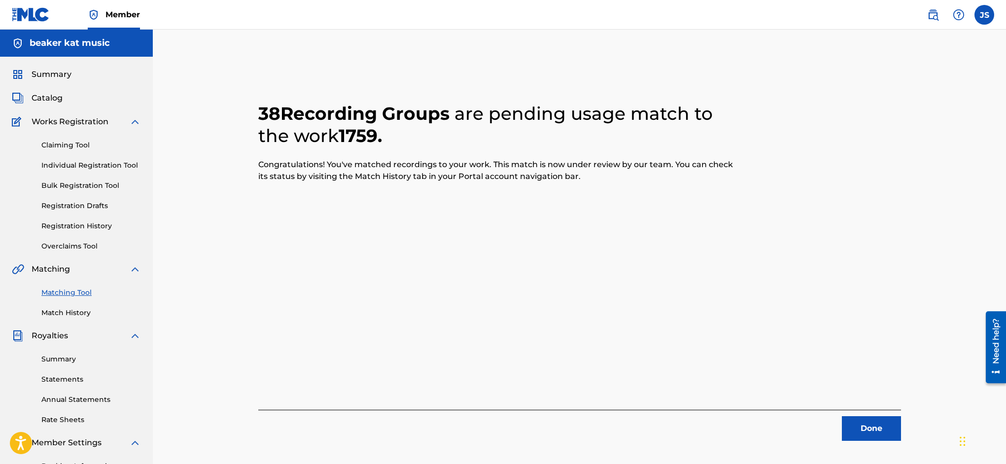
click at [876, 423] on button "Done" at bounding box center [871, 428] width 59 height 25
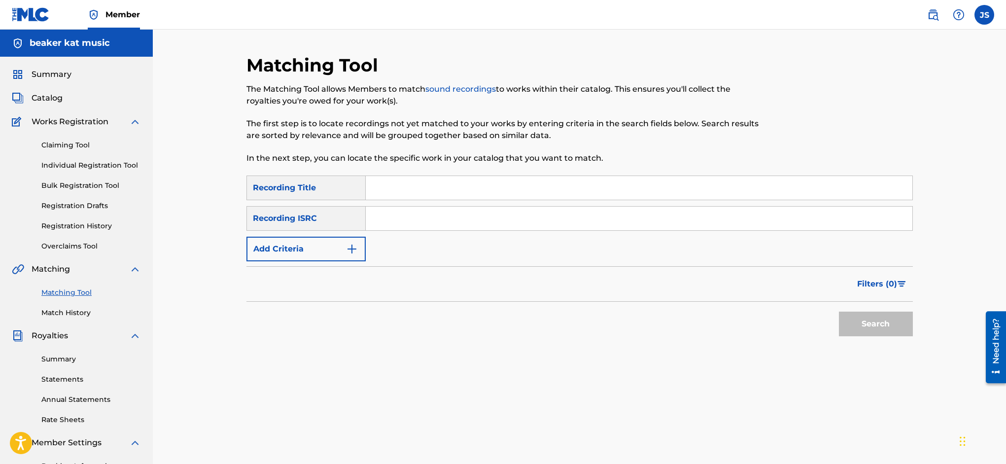
click at [454, 187] on input "Search Form" at bounding box center [639, 188] width 547 height 24
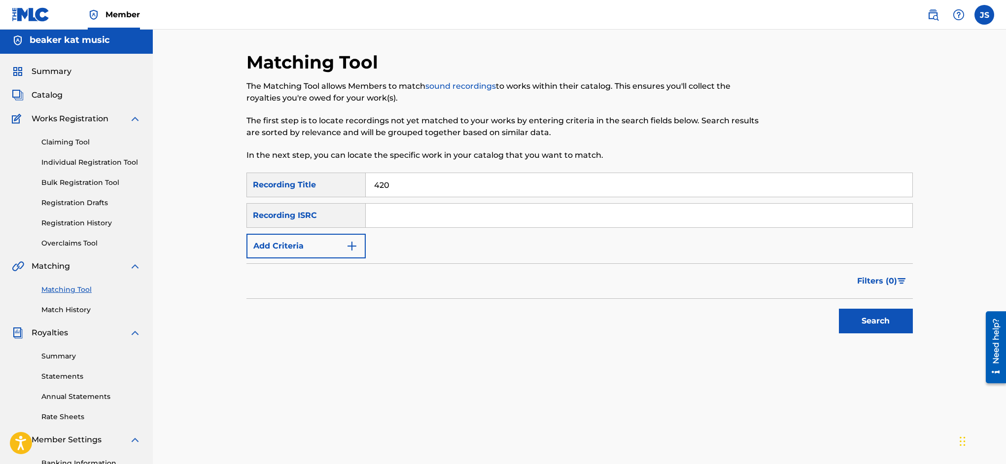
type input "420"
click at [352, 241] on img "Search Form" at bounding box center [352, 246] width 12 height 12
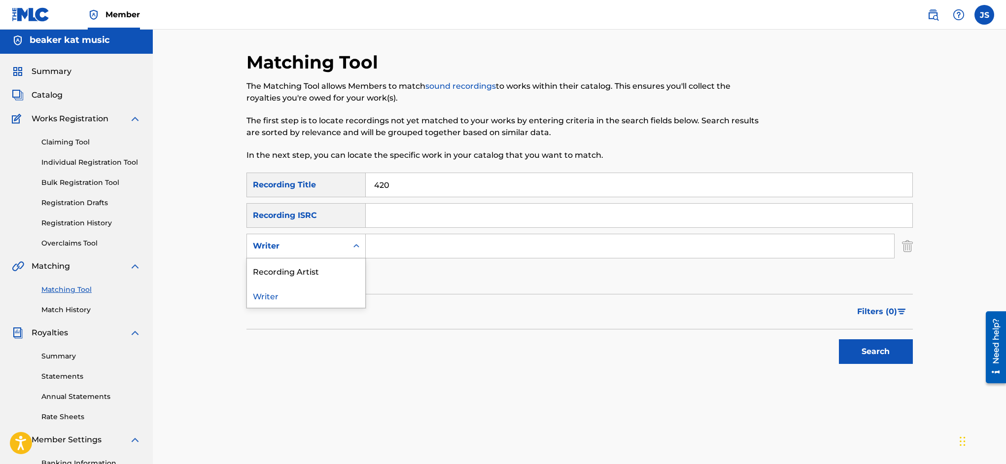
click at [352, 243] on icon "Search Form" at bounding box center [356, 246] width 10 height 10
drag, startPoint x: 342, startPoint y: 271, endPoint x: 354, endPoint y: 267, distance: 12.9
click at [344, 271] on div "Recording Artist" at bounding box center [306, 270] width 118 height 25
click at [410, 246] on input "Search Form" at bounding box center [630, 246] width 528 height 24
type input "railroad earth"
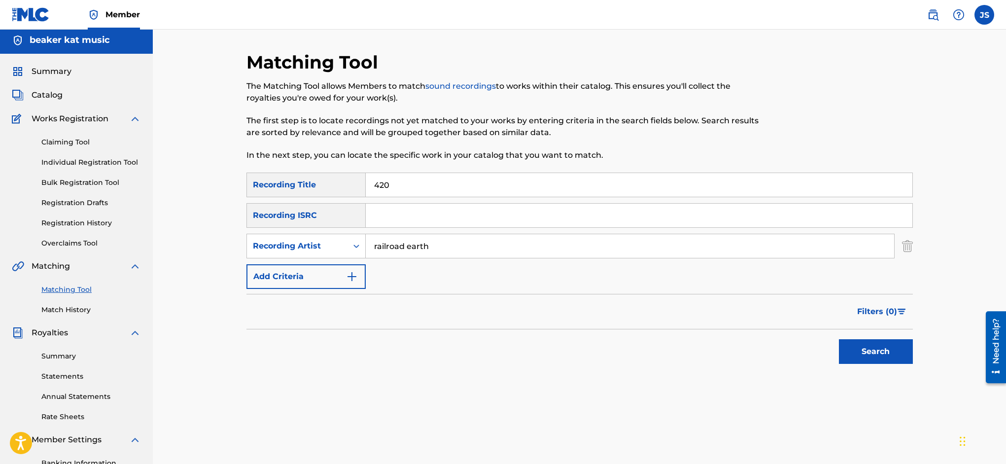
click at [874, 348] on button "Search" at bounding box center [876, 351] width 74 height 25
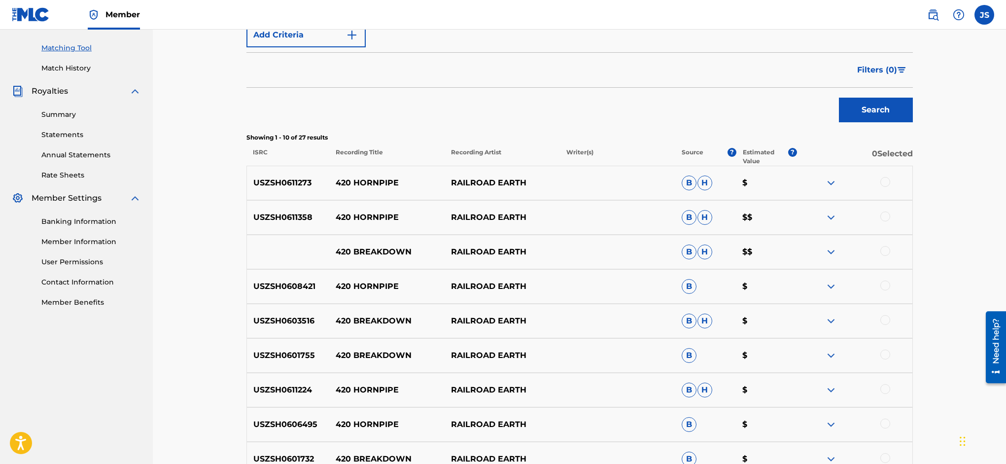
scroll to position [237, 0]
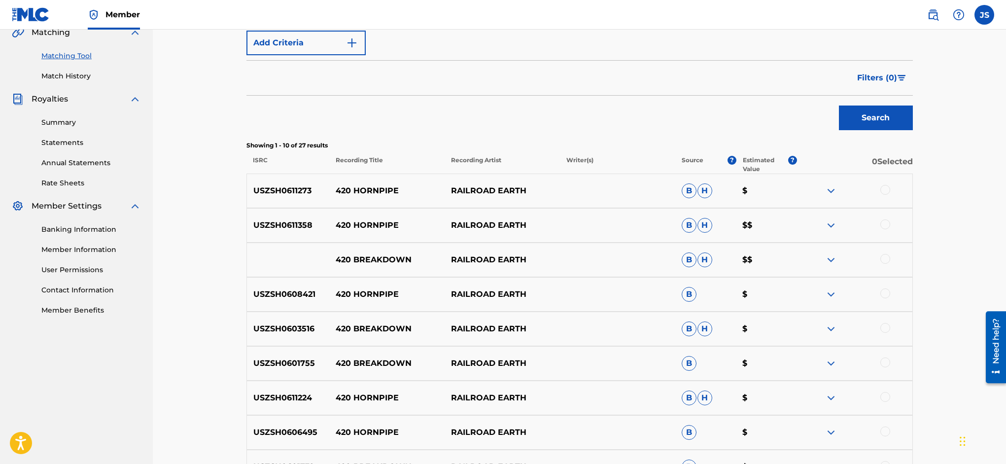
click at [883, 187] on div at bounding box center [885, 190] width 10 height 10
click at [886, 219] on div at bounding box center [885, 224] width 10 height 10
click at [890, 256] on div at bounding box center [854, 260] width 115 height 12
click at [885, 292] on div at bounding box center [885, 293] width 10 height 10
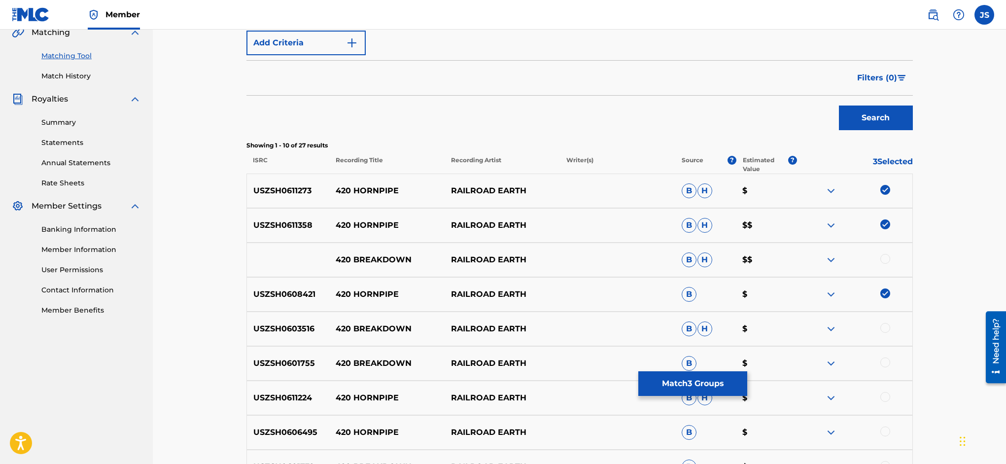
click at [882, 256] on div at bounding box center [885, 259] width 10 height 10
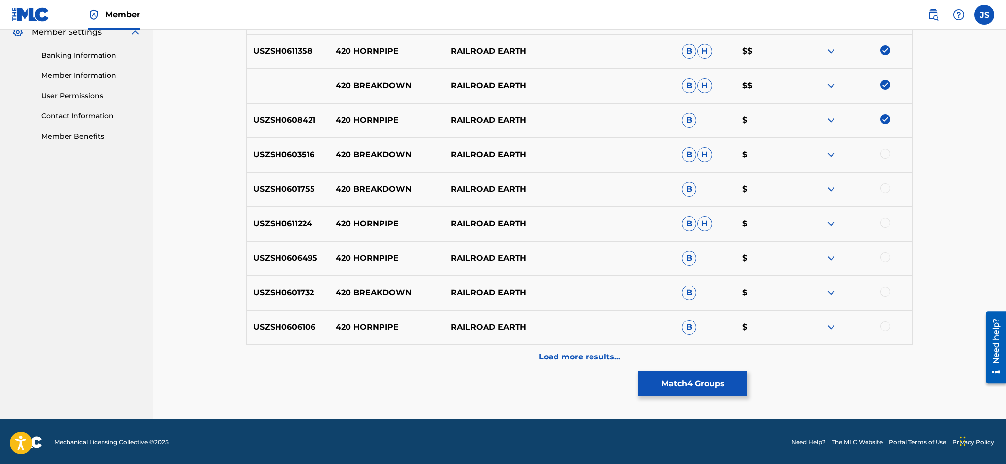
scroll to position [413, 0]
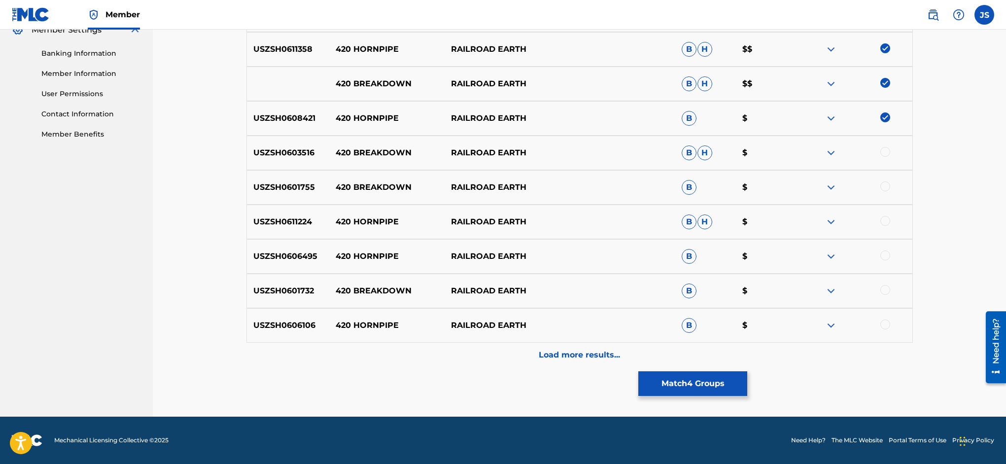
click at [882, 148] on div at bounding box center [885, 152] width 10 height 10
click at [886, 184] on div at bounding box center [885, 186] width 10 height 10
click at [887, 224] on div at bounding box center [885, 221] width 10 height 10
click at [887, 257] on div at bounding box center [885, 255] width 10 height 10
click at [885, 292] on div at bounding box center [885, 290] width 10 height 10
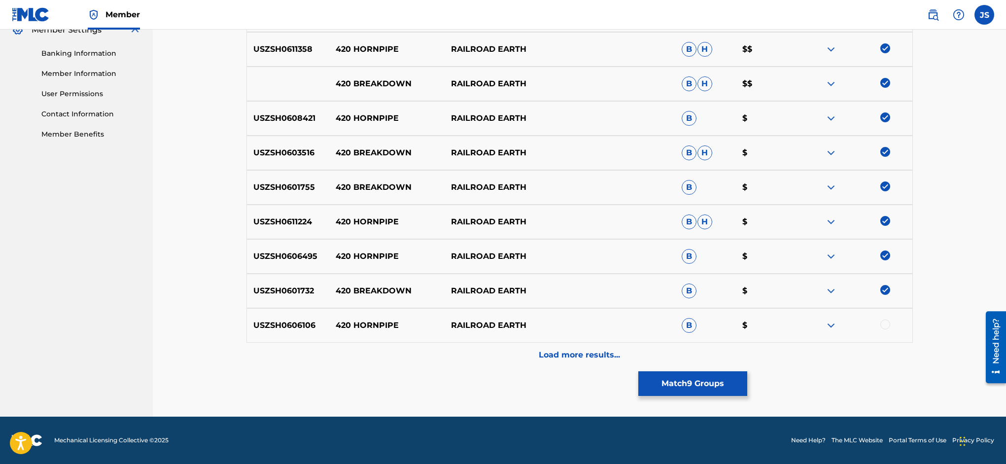
click at [884, 324] on div at bounding box center [885, 324] width 10 height 10
click at [596, 357] on p "Load more results..." at bounding box center [579, 355] width 81 height 12
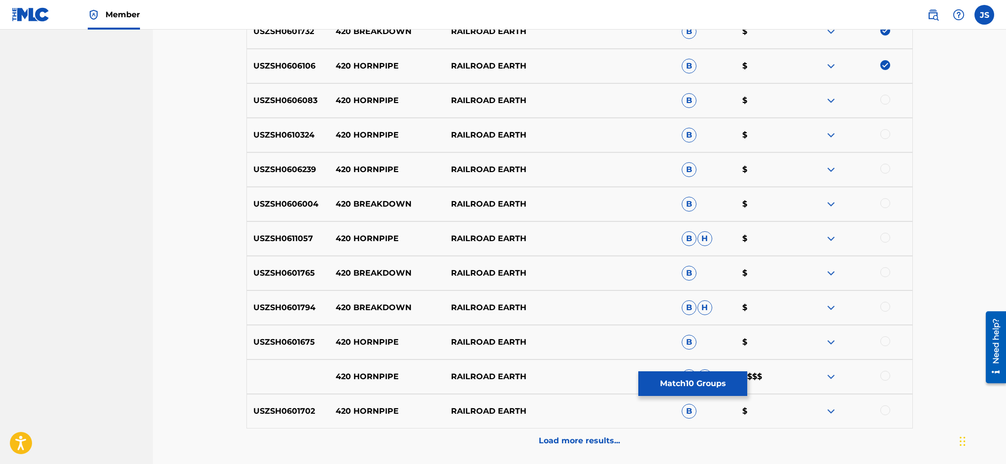
scroll to position [673, 0]
click at [886, 98] on div at bounding box center [885, 99] width 10 height 10
click at [885, 132] on div at bounding box center [885, 133] width 10 height 10
click at [886, 163] on div at bounding box center [885, 168] width 10 height 10
click at [887, 202] on div at bounding box center [885, 202] width 10 height 10
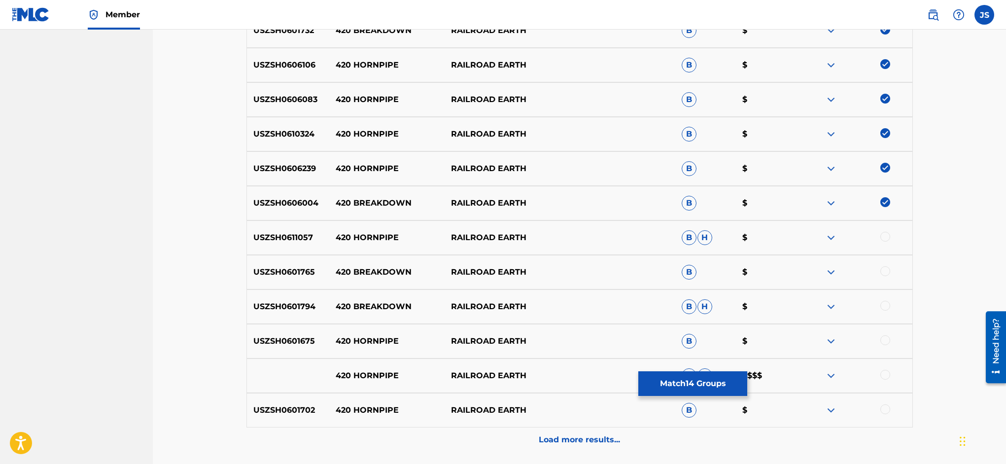
click at [883, 233] on div at bounding box center [885, 237] width 10 height 10
click at [886, 271] on div at bounding box center [885, 271] width 10 height 10
click at [885, 304] on div at bounding box center [885, 306] width 10 height 10
click at [886, 345] on div at bounding box center [885, 340] width 10 height 10
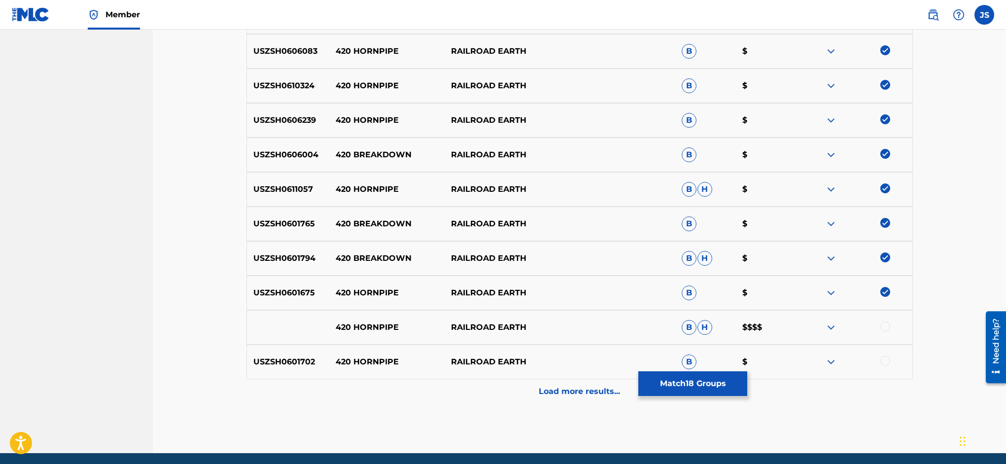
scroll to position [728, 0]
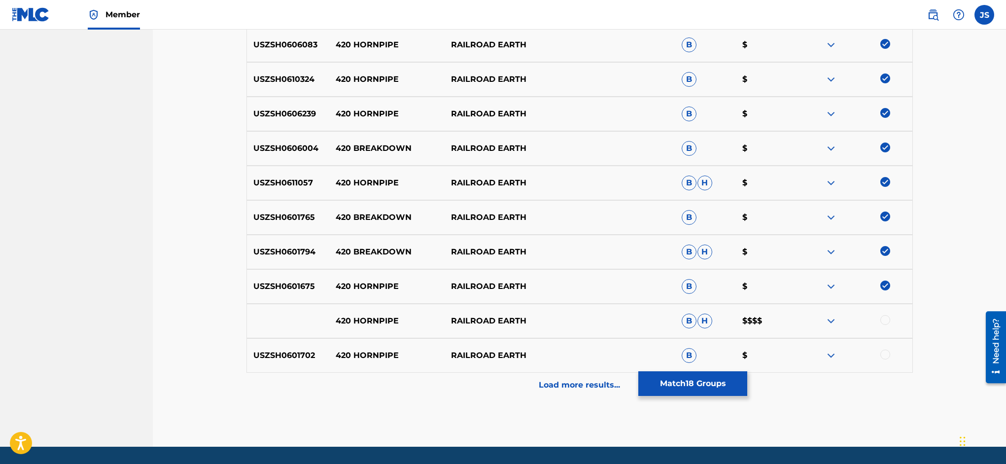
click at [884, 321] on div at bounding box center [885, 320] width 10 height 10
click at [884, 354] on div at bounding box center [885, 354] width 10 height 10
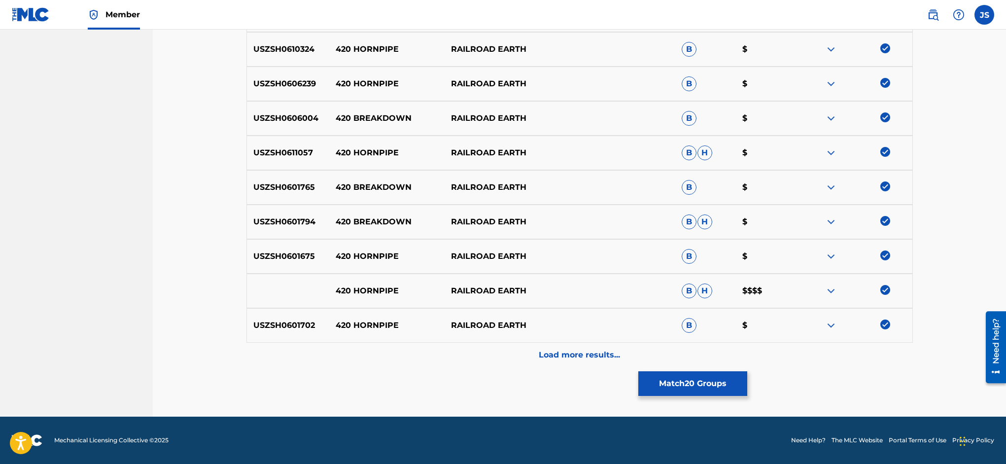
click at [602, 354] on p "Load more results..." at bounding box center [579, 355] width 81 height 12
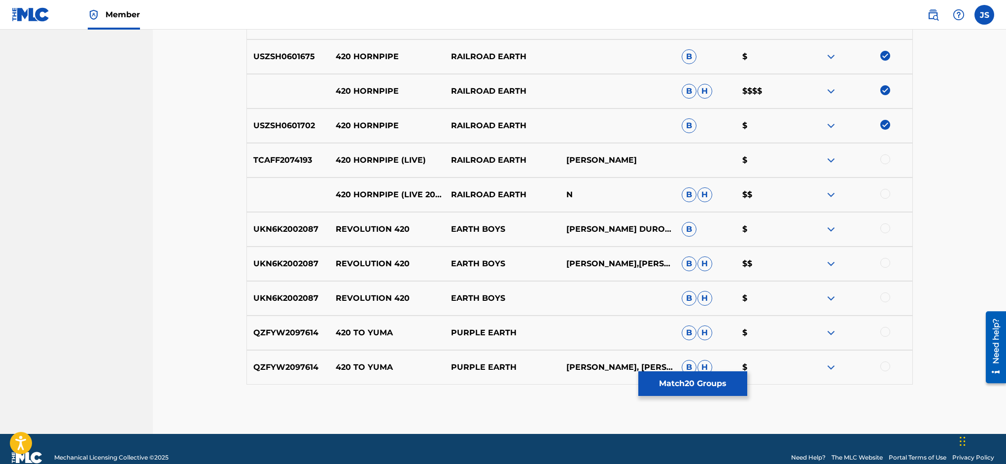
scroll to position [959, 0]
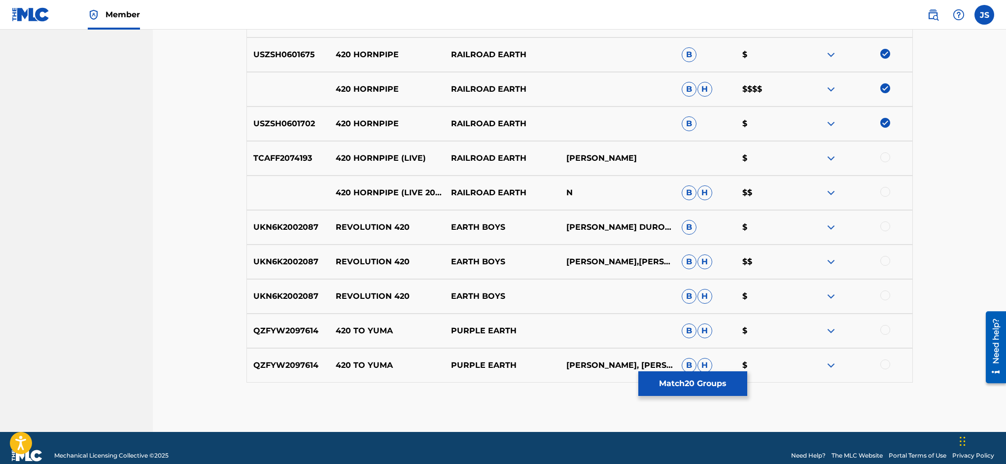
click at [889, 158] on div at bounding box center [885, 157] width 10 height 10
click at [888, 191] on div at bounding box center [885, 192] width 10 height 10
click at [747, 388] on button "Match 22 Groups" at bounding box center [692, 383] width 109 height 25
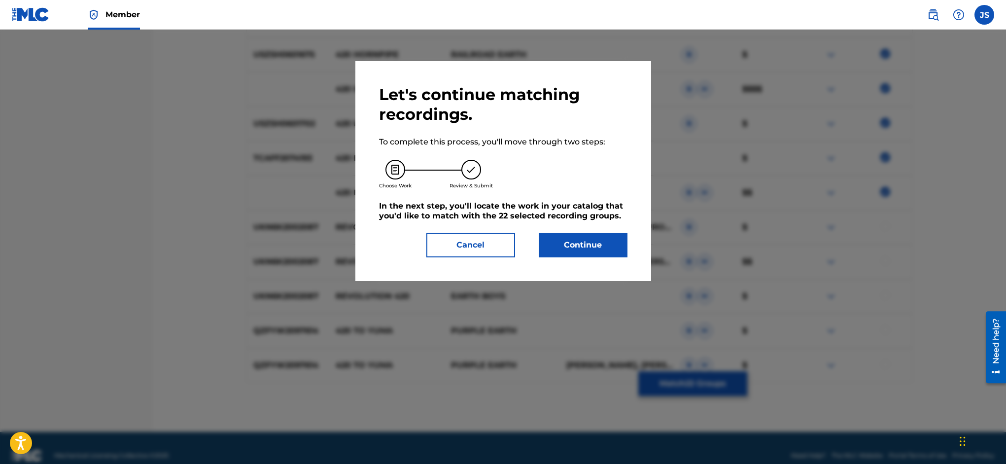
click at [585, 239] on button "Continue" at bounding box center [583, 245] width 89 height 25
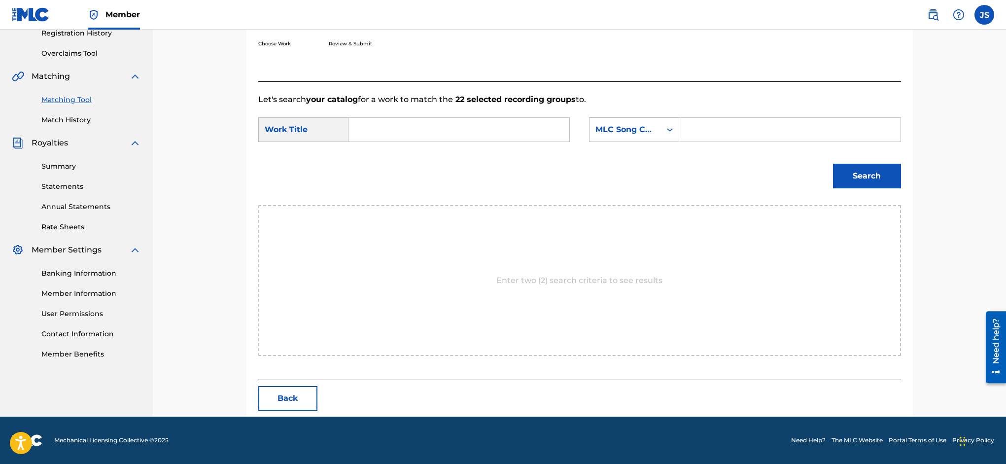
scroll to position [193, 0]
click at [422, 129] on input "Search Form" at bounding box center [459, 130] width 204 height 24
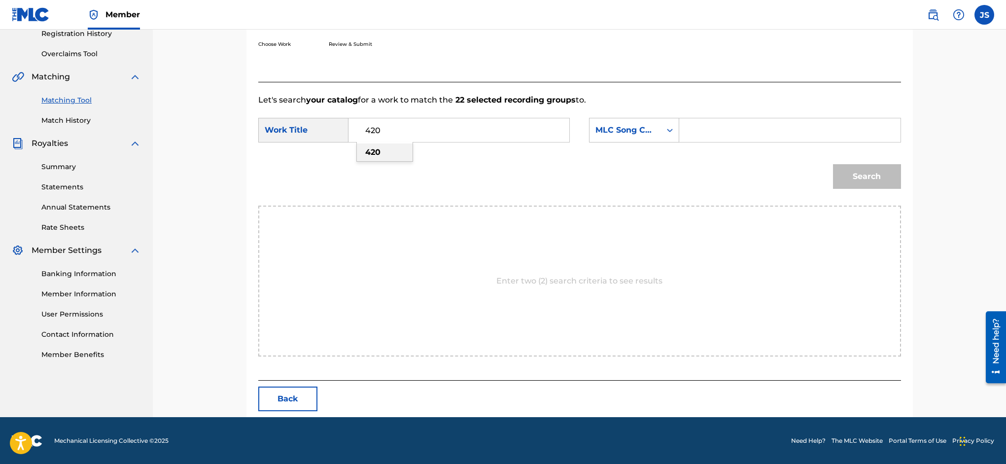
type input "420"
click at [373, 153] on strong "420" at bounding box center [372, 151] width 15 height 9
click at [692, 127] on input "Search Form" at bounding box center [790, 130] width 204 height 24
type input "LR8TBF"
click at [869, 178] on button "Search" at bounding box center [867, 176] width 68 height 25
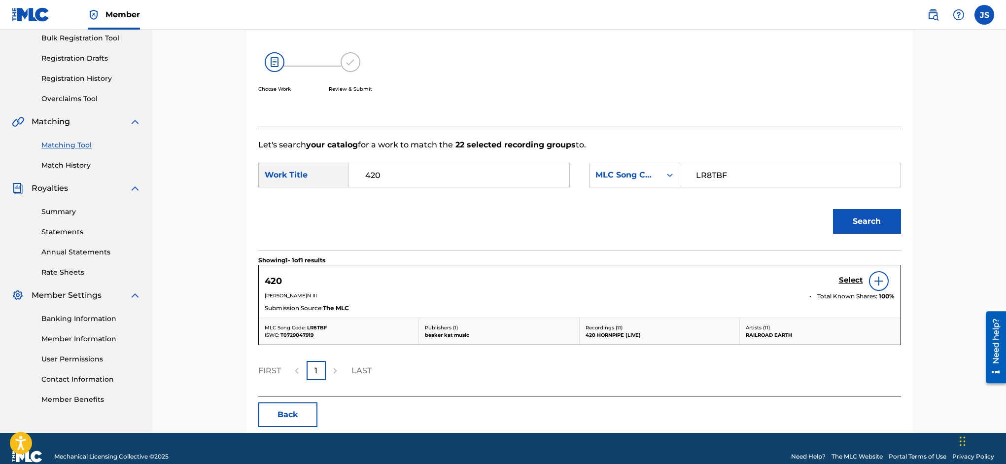
scroll to position [164, 0]
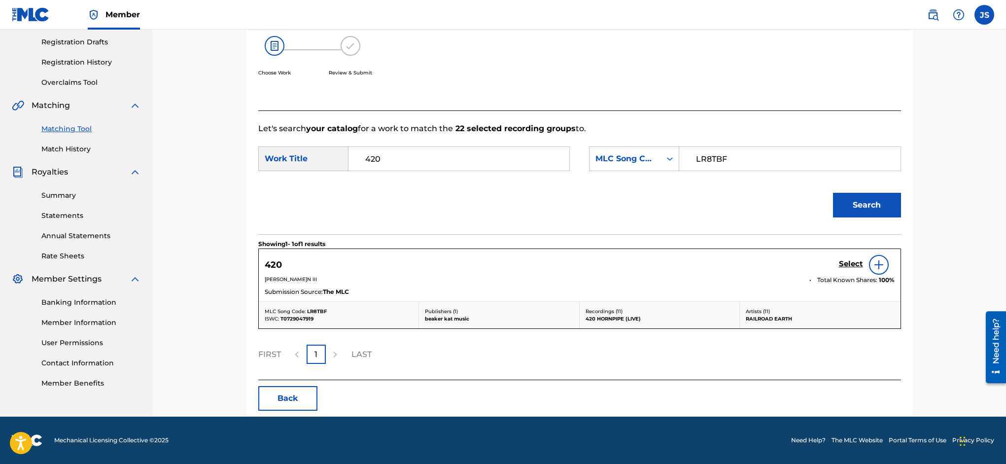
click at [855, 265] on h5 "Select" at bounding box center [851, 263] width 24 height 9
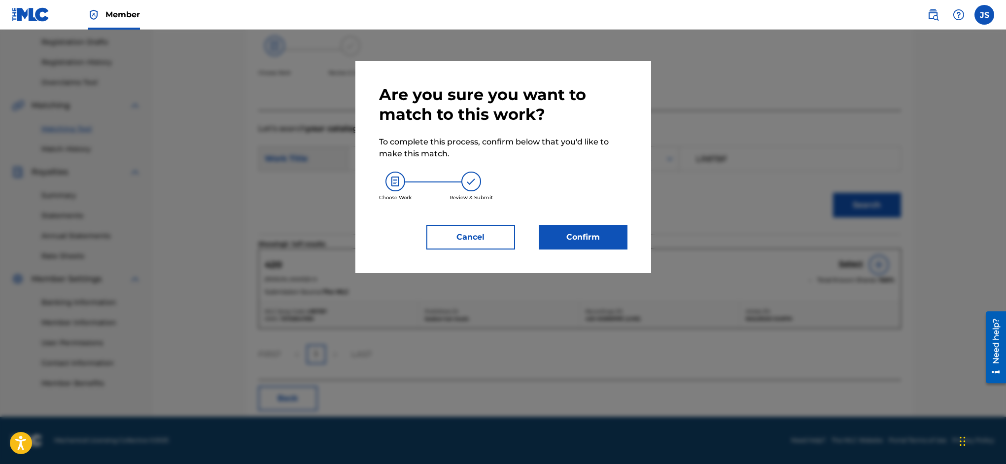
click at [571, 243] on button "Confirm" at bounding box center [583, 237] width 89 height 25
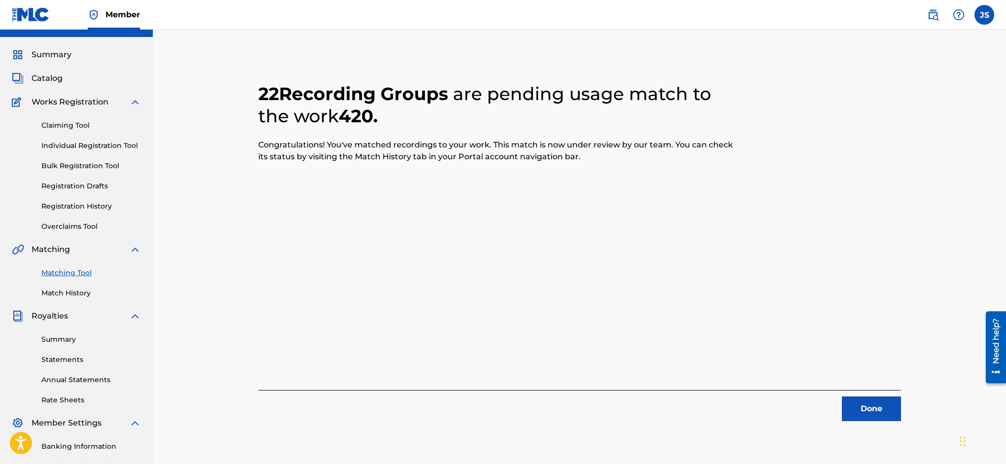
scroll to position [0, 0]
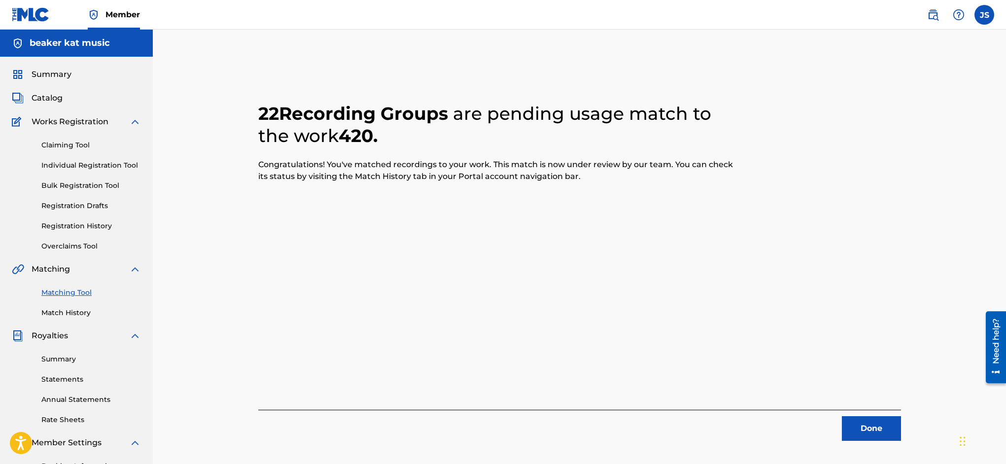
click at [48, 92] on span "Catalog" at bounding box center [47, 98] width 31 height 12
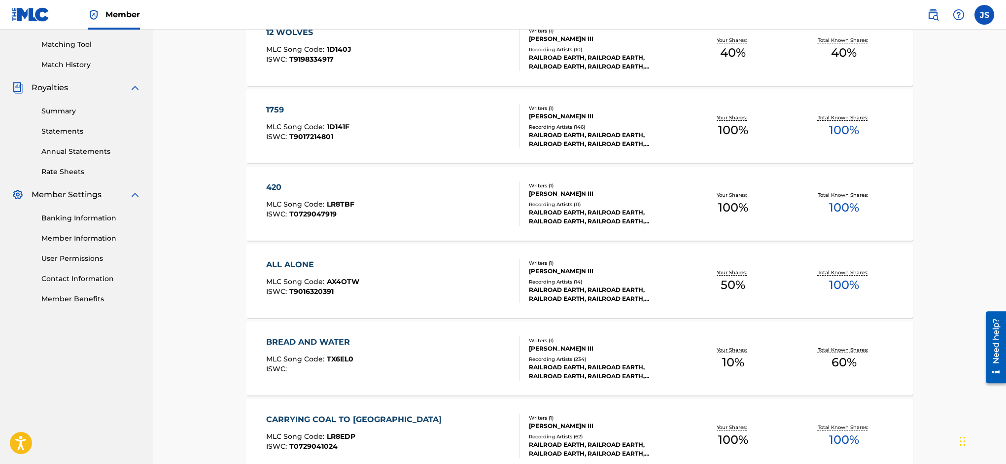
scroll to position [249, 0]
click at [277, 187] on div "420" at bounding box center [310, 186] width 88 height 12
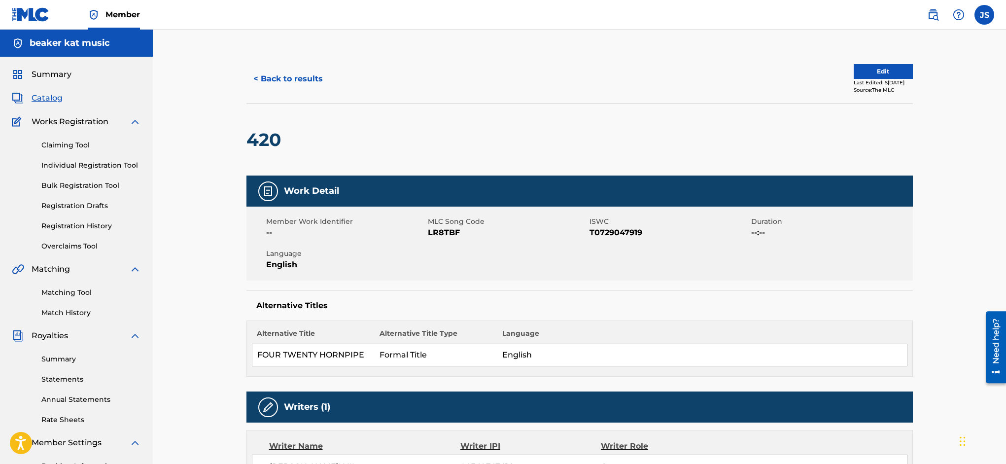
click at [866, 72] on button "Edit" at bounding box center [883, 71] width 59 height 15
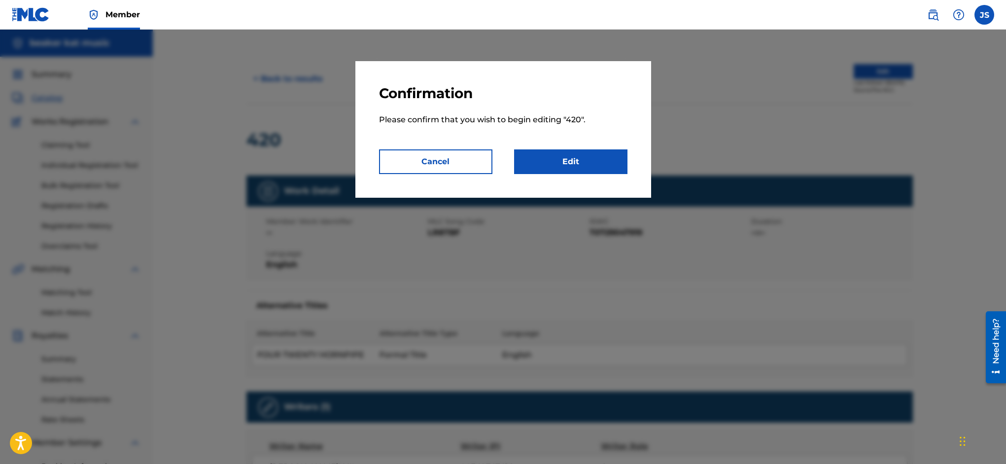
click at [575, 160] on link "Edit" at bounding box center [570, 161] width 113 height 25
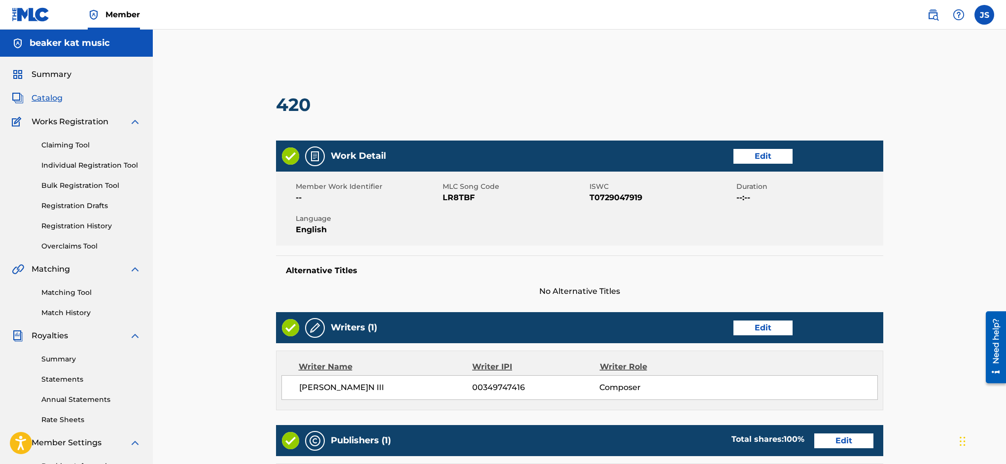
click at [766, 156] on link "Edit" at bounding box center [762, 156] width 59 height 15
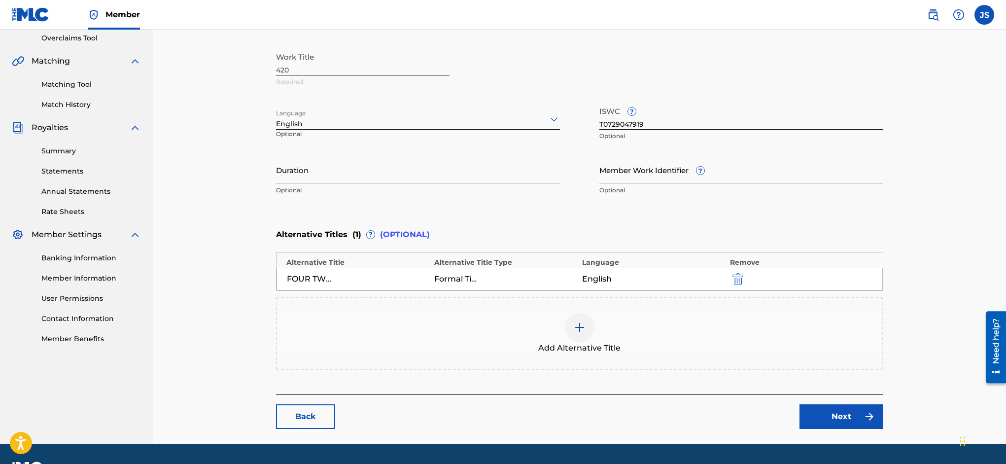
scroll to position [210, 0]
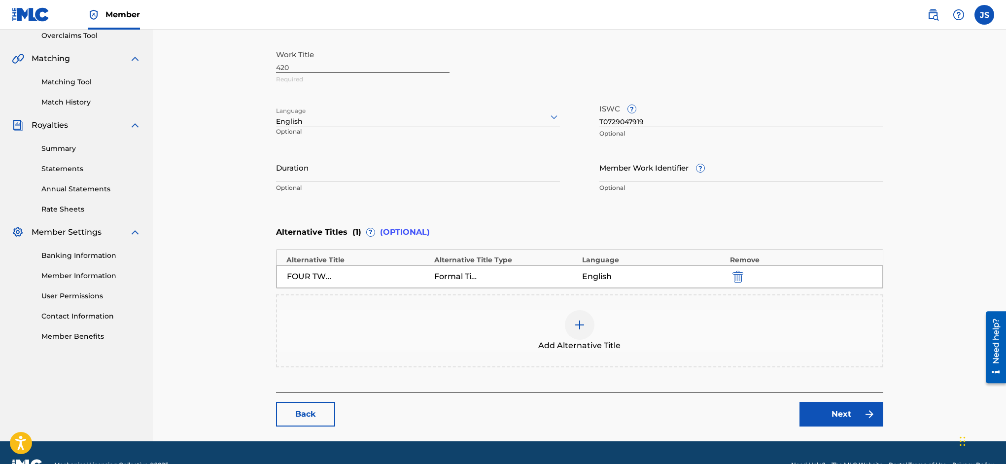
click at [579, 321] on img at bounding box center [580, 325] width 12 height 12
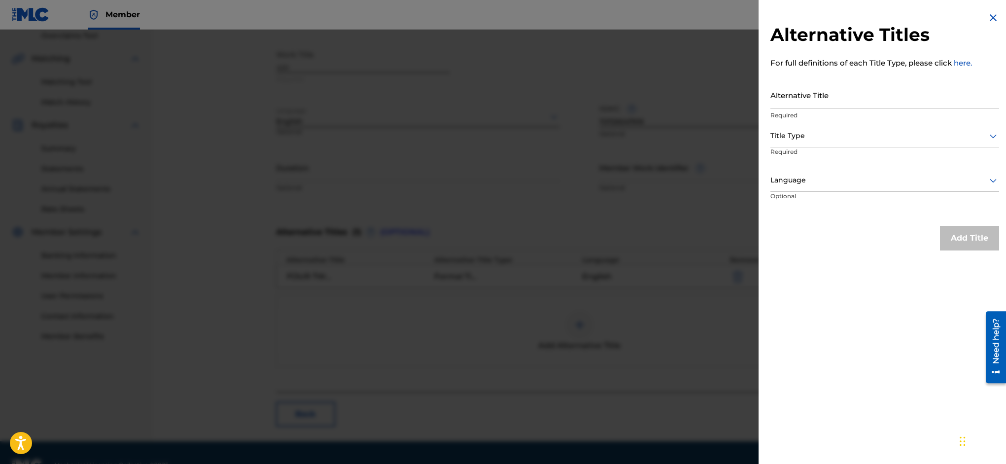
click at [829, 98] on input "Alternative Title" at bounding box center [884, 95] width 229 height 28
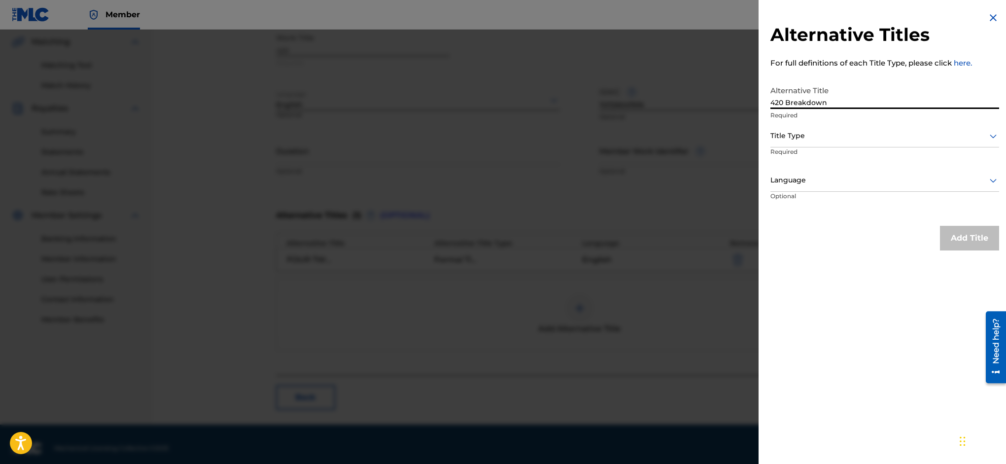
scroll to position [235, 0]
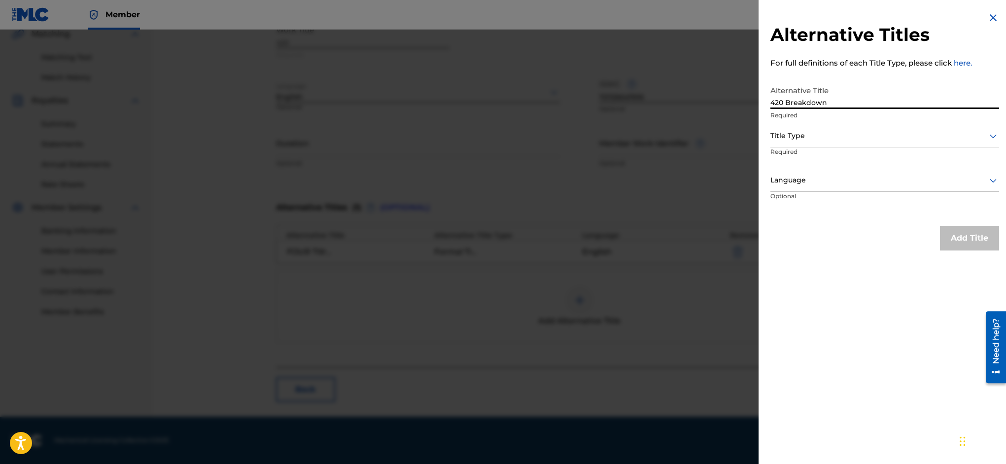
type input "420 Breakdown"
click at [987, 135] on icon at bounding box center [993, 136] width 12 height 12
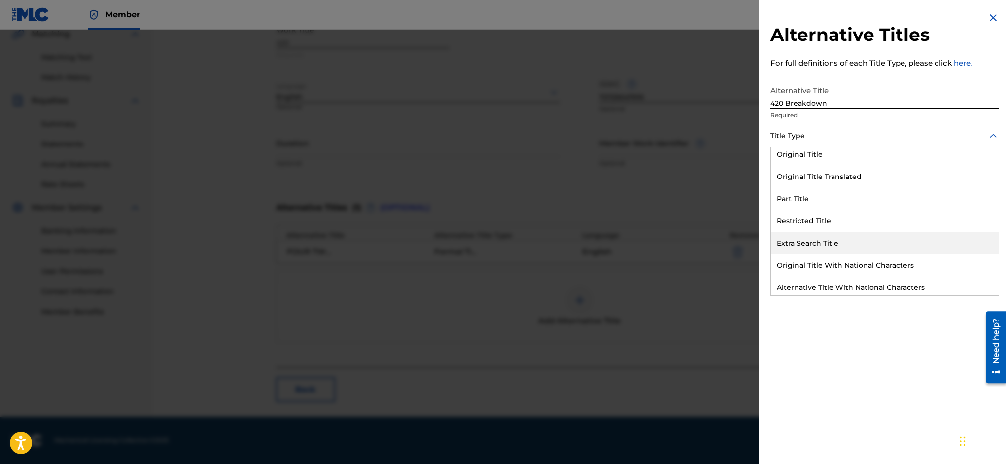
scroll to position [96, 0]
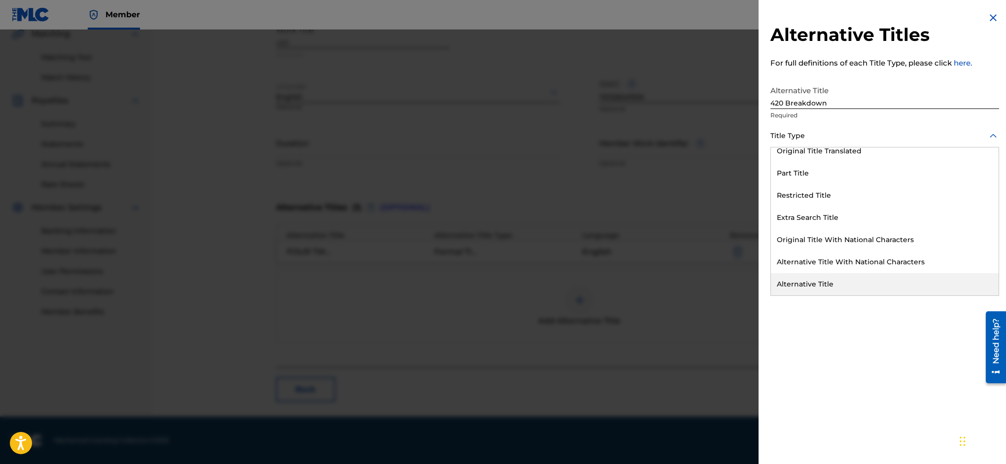
click at [862, 282] on div "Alternative Title" at bounding box center [885, 284] width 228 height 22
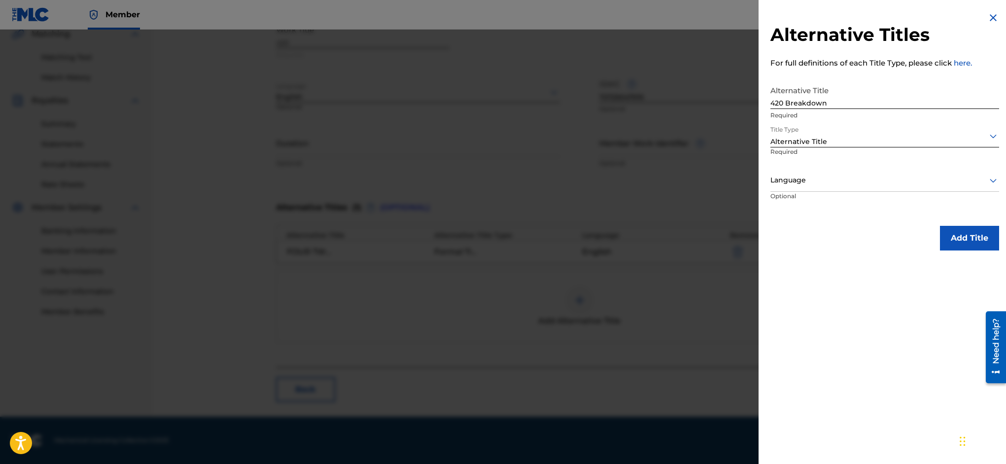
click at [961, 233] on button "Add Title" at bounding box center [969, 238] width 59 height 25
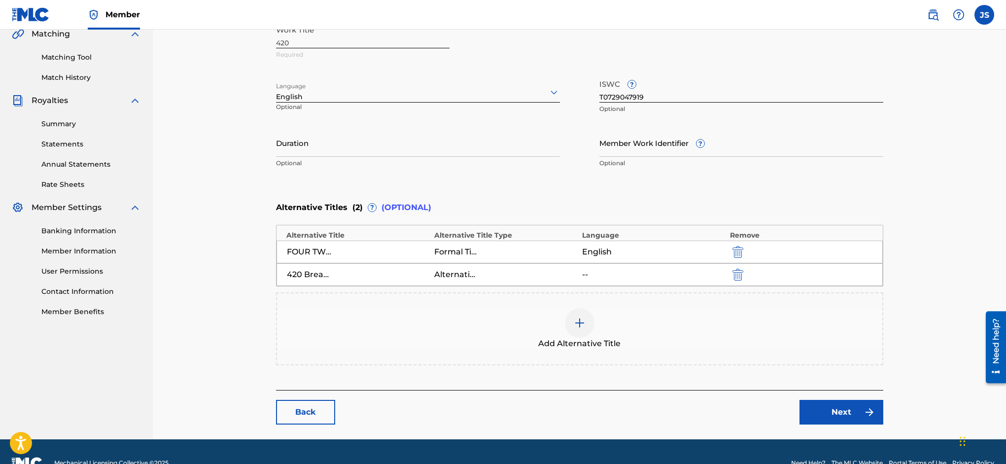
scroll to position [258, 0]
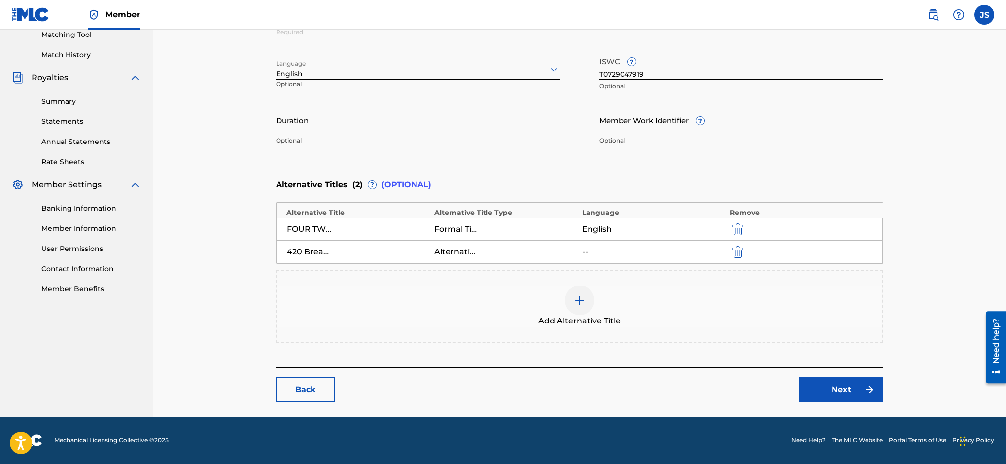
click at [846, 390] on link "Next" at bounding box center [841, 389] width 84 height 25
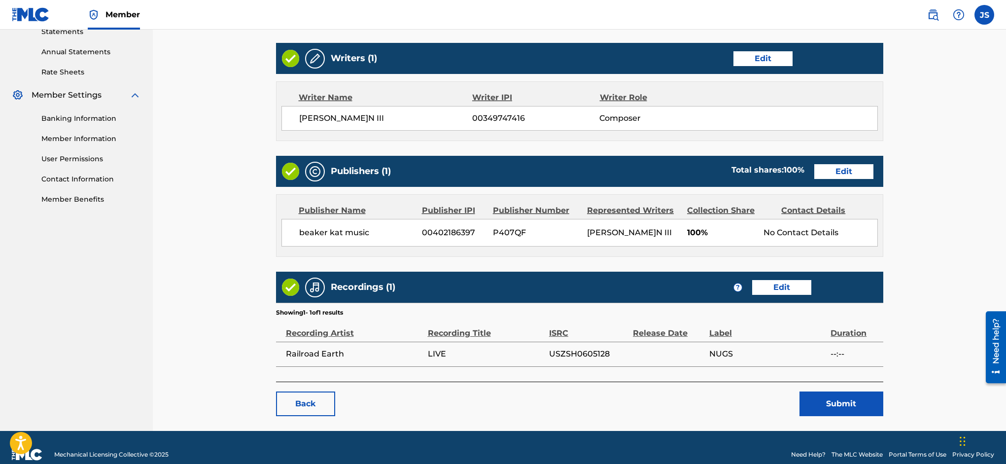
scroll to position [361, 0]
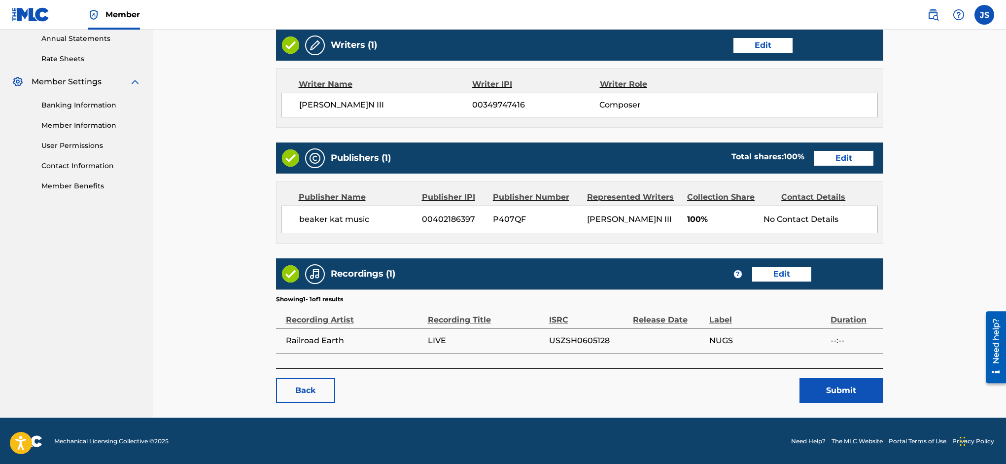
click at [853, 389] on button "Submit" at bounding box center [841, 390] width 84 height 25
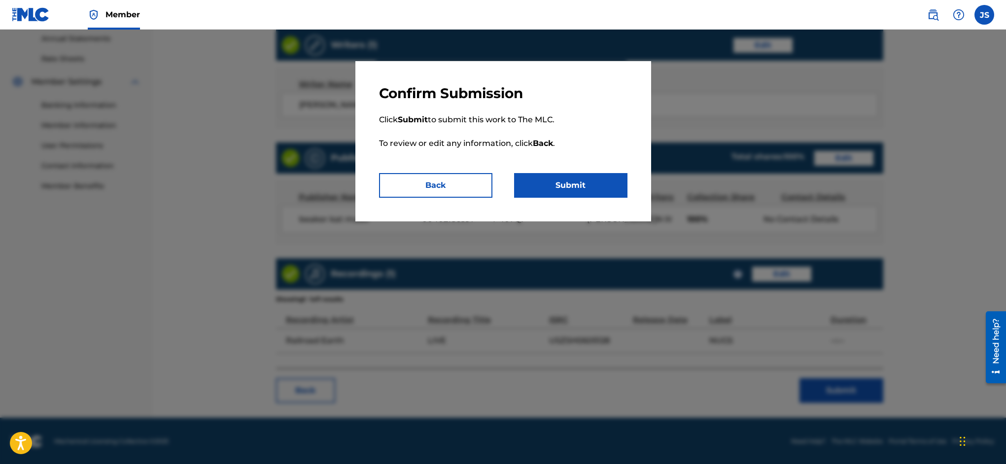
click at [564, 182] on button "Submit" at bounding box center [570, 185] width 113 height 25
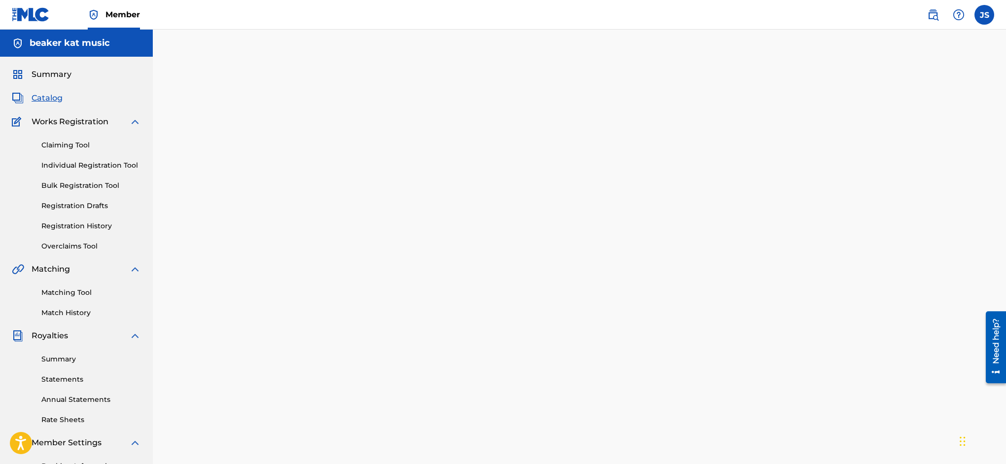
click at [79, 291] on link "Matching Tool" at bounding box center [91, 292] width 100 height 10
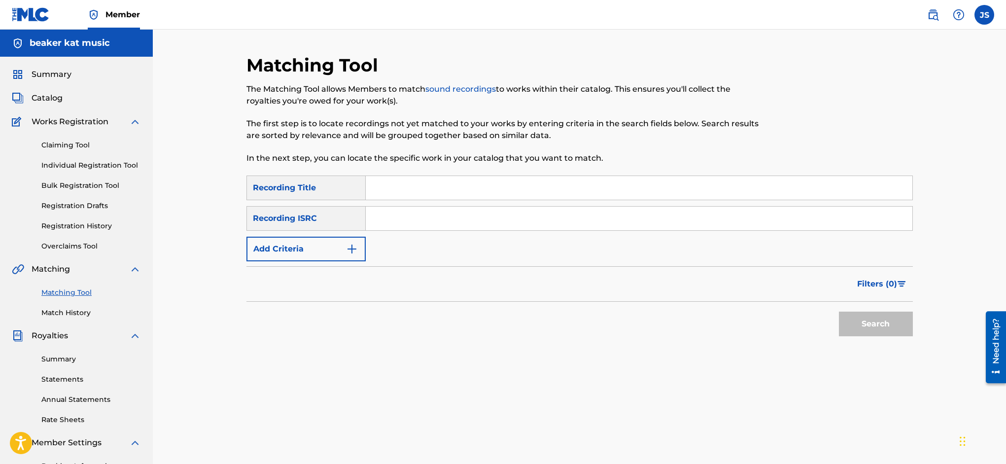
click at [438, 190] on input "Search Form" at bounding box center [639, 188] width 547 height 24
type input "carrying coal to [GEOGRAPHIC_DATA]"
click at [353, 245] on img "Search Form" at bounding box center [352, 249] width 12 height 12
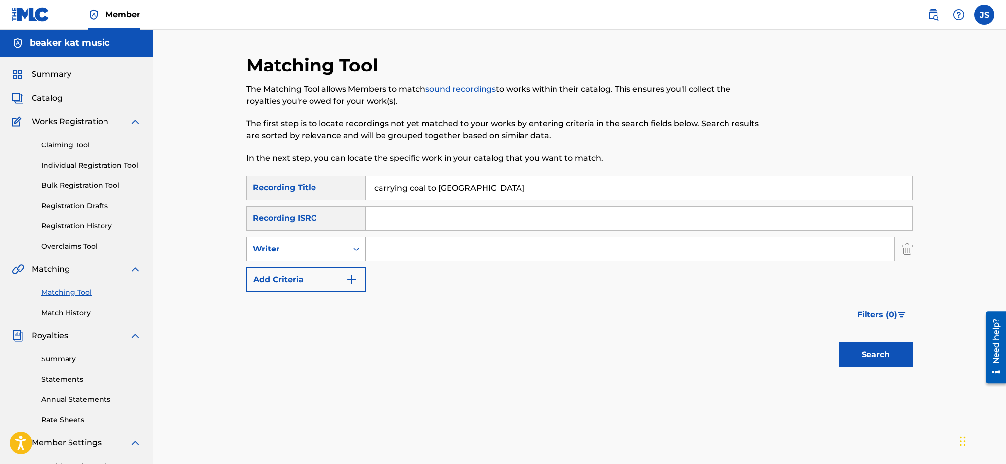
click at [354, 244] on icon "Search Form" at bounding box center [356, 249] width 10 height 10
click at [353, 273] on div "Recording Artist" at bounding box center [306, 273] width 118 height 25
click at [401, 250] on input "Search Form" at bounding box center [630, 249] width 528 height 24
type input "railroad earth"
click at [865, 354] on button "Search" at bounding box center [876, 354] width 74 height 25
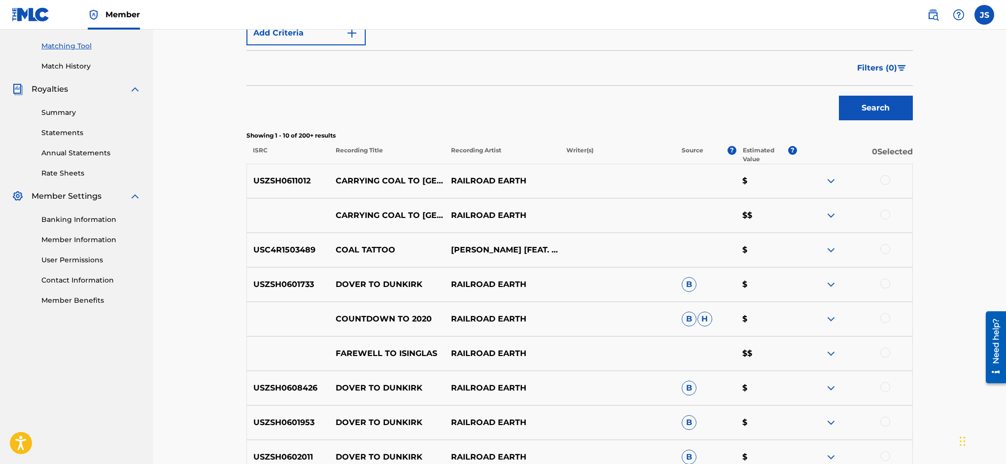
scroll to position [246, 0]
click at [887, 178] on div at bounding box center [885, 180] width 10 height 10
click at [886, 212] on div at bounding box center [885, 214] width 10 height 10
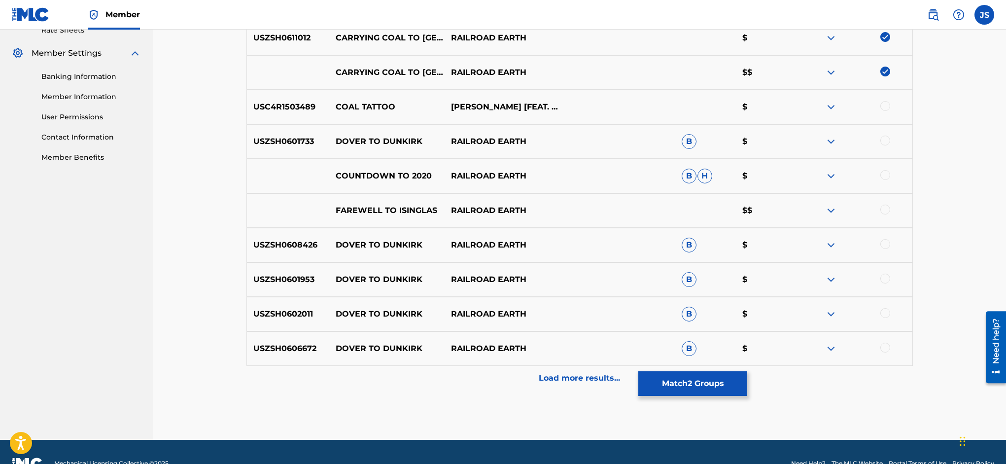
scroll to position [413, 0]
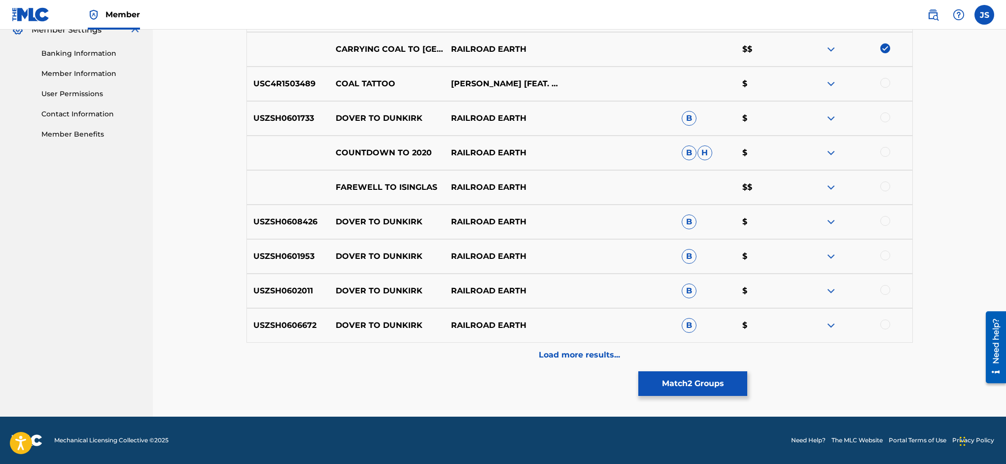
click at [578, 362] on div "Load more results..." at bounding box center [579, 355] width 666 height 25
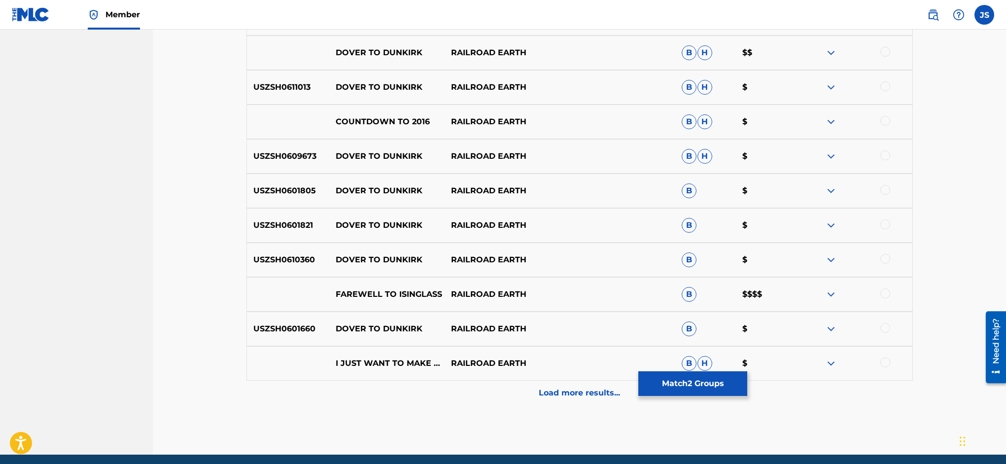
scroll to position [718, 0]
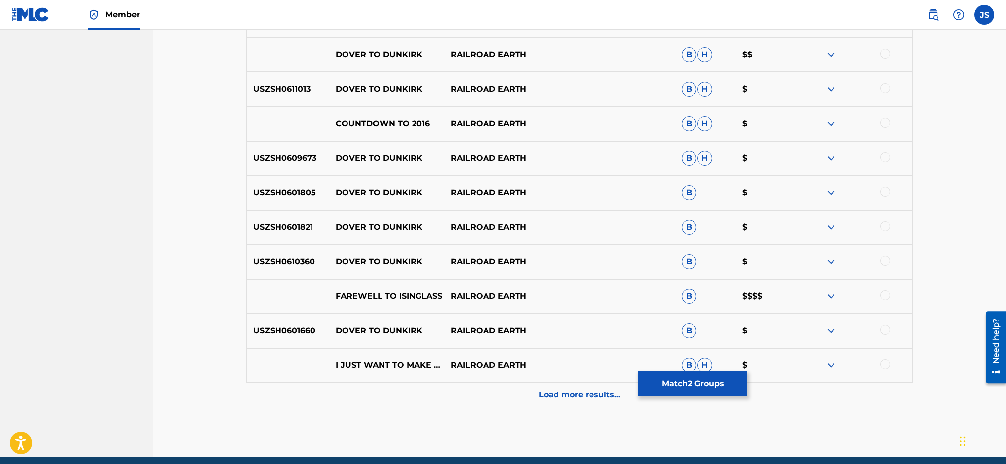
click at [562, 395] on p "Load more results..." at bounding box center [579, 395] width 81 height 12
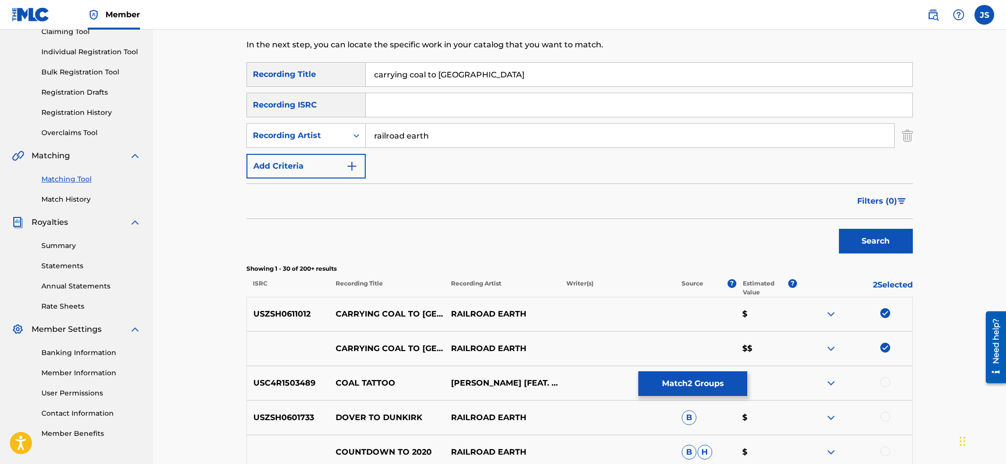
scroll to position [110, 0]
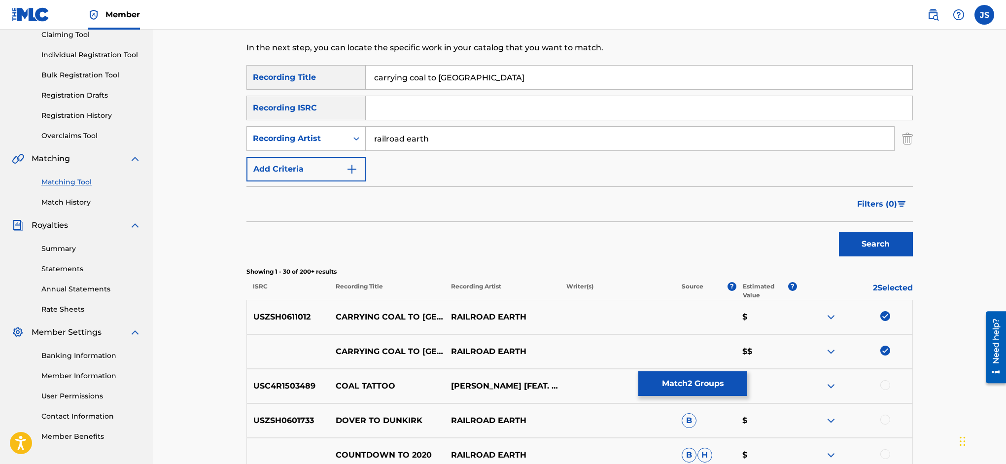
click at [747, 380] on button "Match 2 Groups" at bounding box center [692, 383] width 109 height 25
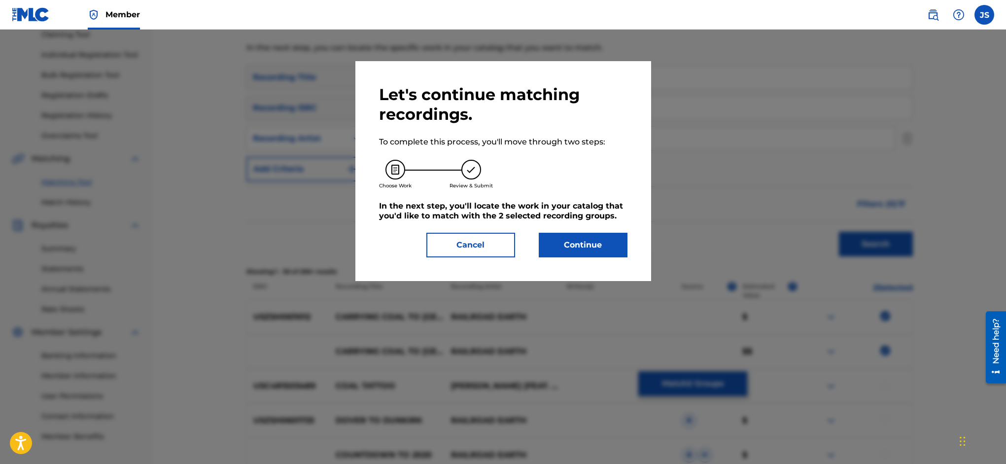
click at [568, 246] on button "Continue" at bounding box center [583, 245] width 89 height 25
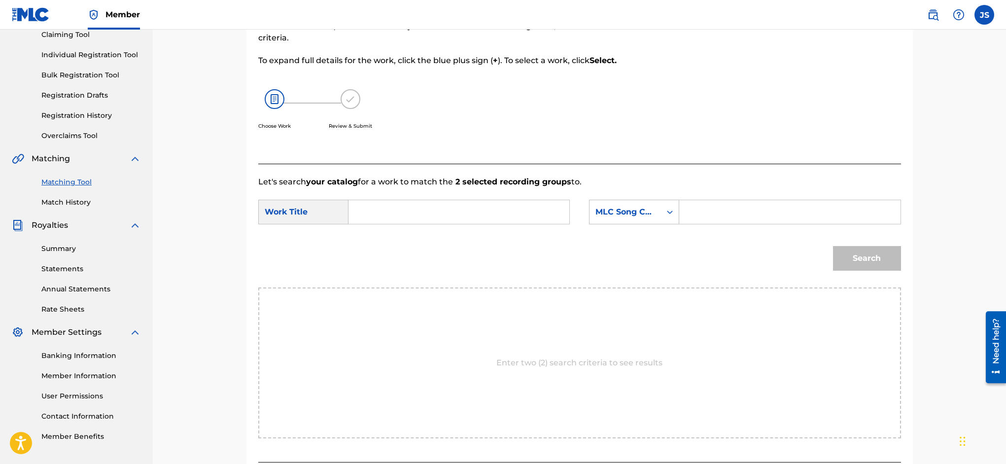
click at [405, 214] on input "Search Form" at bounding box center [459, 212] width 204 height 24
click at [418, 235] on span "rying coal to [GEOGRAPHIC_DATA]" at bounding box center [408, 245] width 86 height 33
type input "carrying coal to [GEOGRAPHIC_DATA]"
click at [702, 215] on input "Search Form" at bounding box center [790, 212] width 204 height 24
type input "LR8EDP"
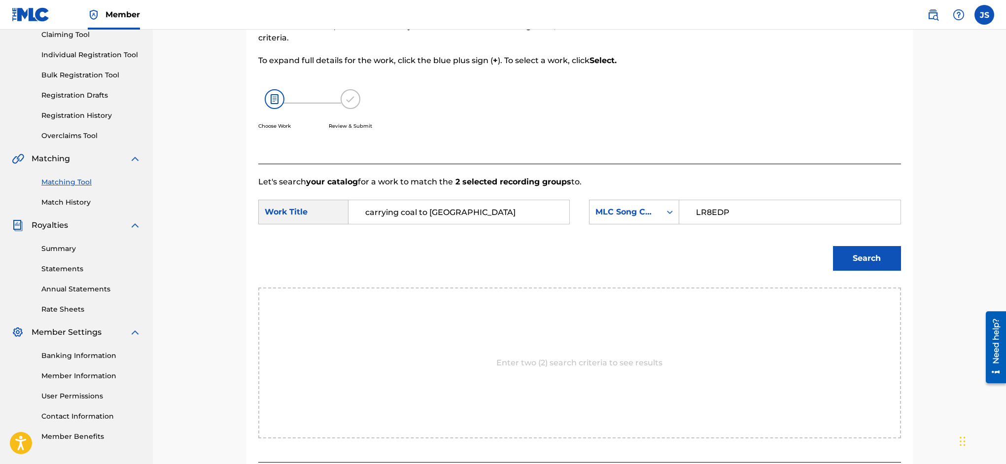
click at [867, 263] on button "Search" at bounding box center [867, 258] width 68 height 25
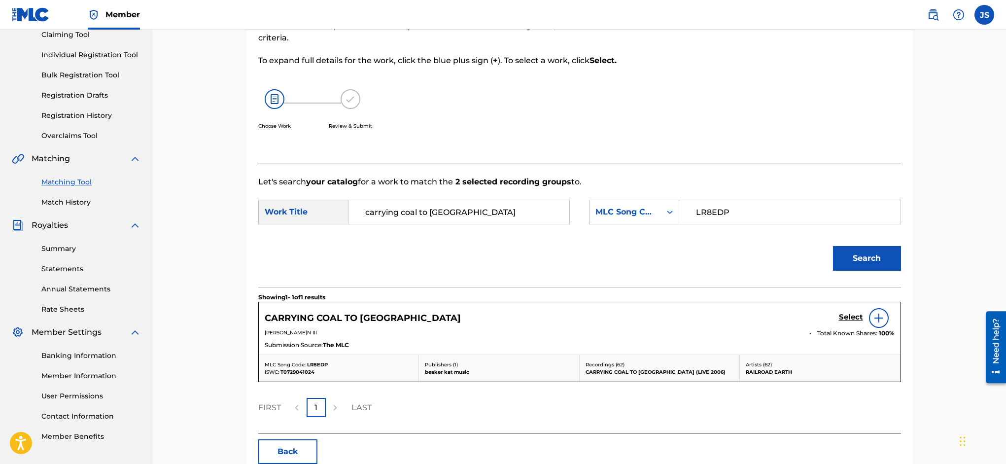
click at [847, 317] on h5 "Select" at bounding box center [851, 316] width 24 height 9
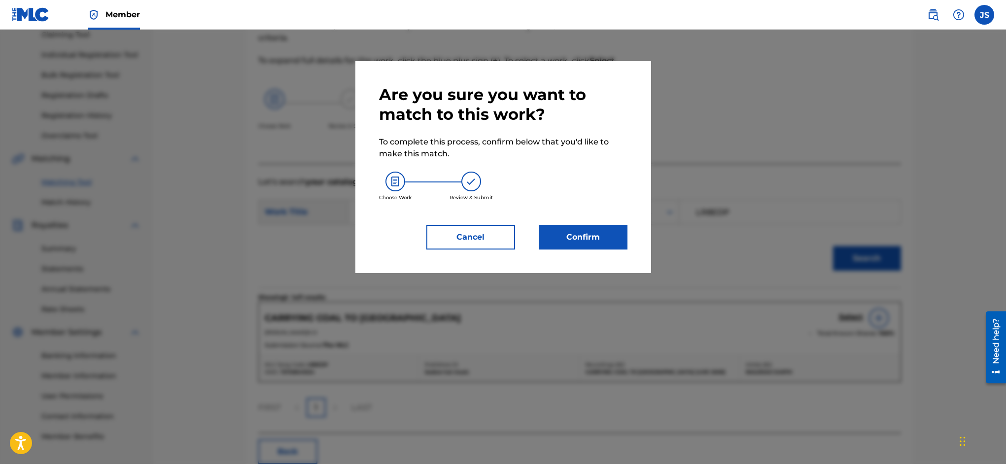
click at [590, 236] on button "Confirm" at bounding box center [583, 237] width 89 height 25
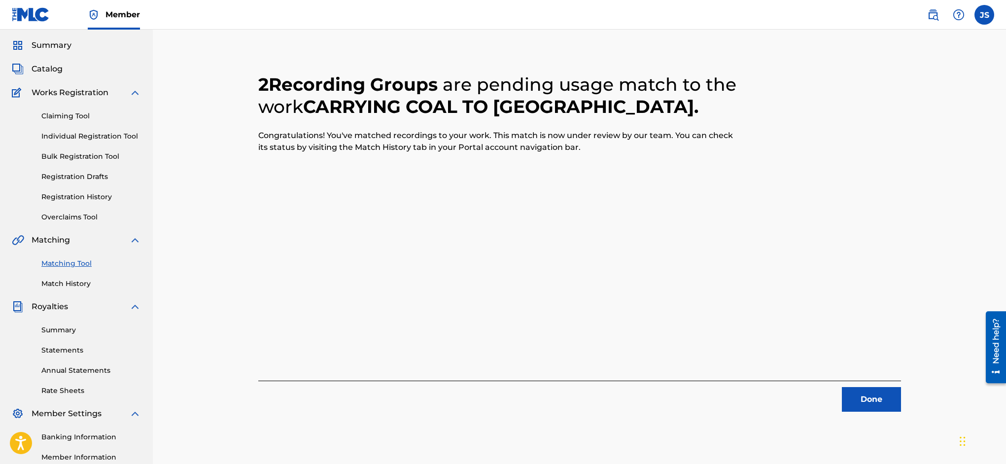
scroll to position [0, 0]
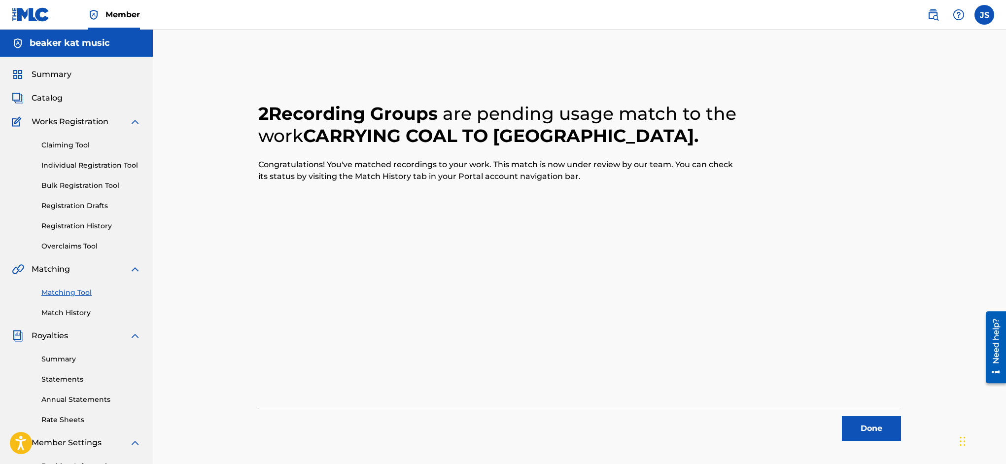
click at [878, 431] on button "Done" at bounding box center [871, 428] width 59 height 25
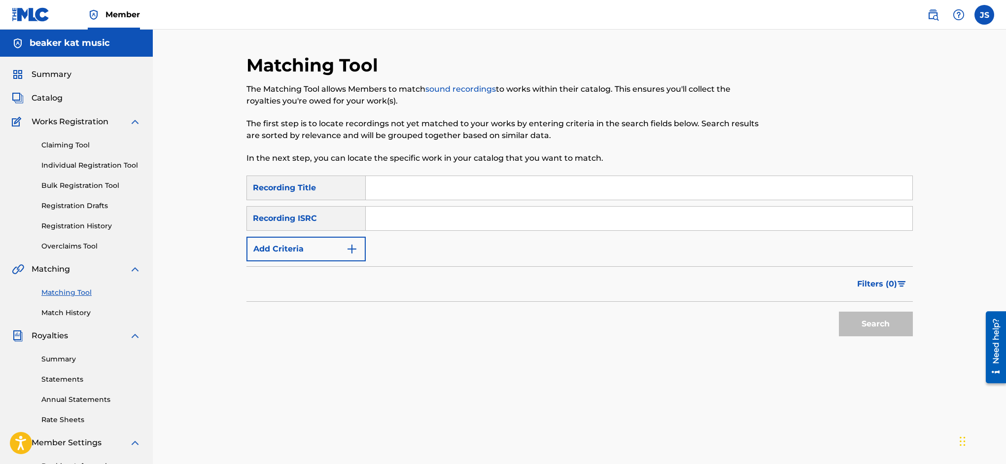
click at [412, 189] on input "Search Form" at bounding box center [639, 188] width 547 height 24
type input "12 wolves"
click at [354, 245] on img "Search Form" at bounding box center [352, 249] width 12 height 12
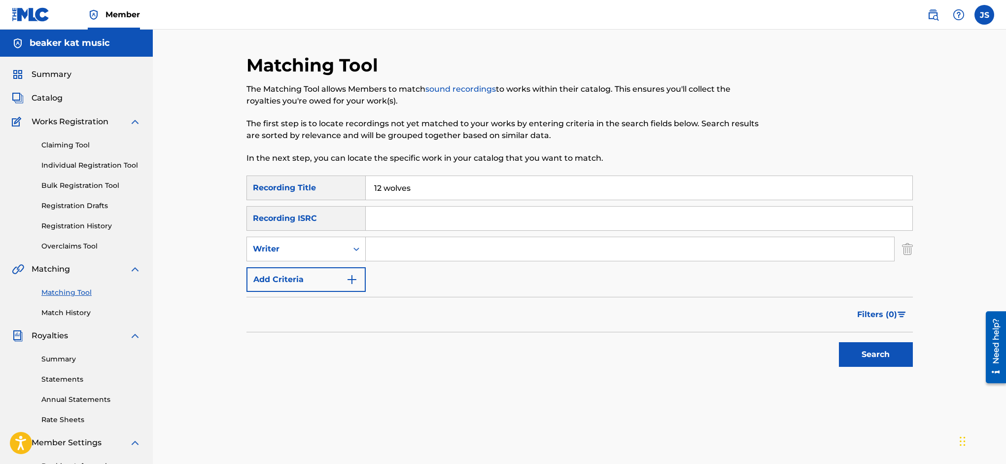
click at [354, 245] on icon "Search Form" at bounding box center [356, 249] width 10 height 10
drag, startPoint x: 347, startPoint y: 267, endPoint x: 368, endPoint y: 262, distance: 21.3
click at [348, 267] on div "Recording Artist" at bounding box center [306, 273] width 118 height 25
click at [401, 245] on input "Search Form" at bounding box center [630, 249] width 528 height 24
type input "railroad earth"
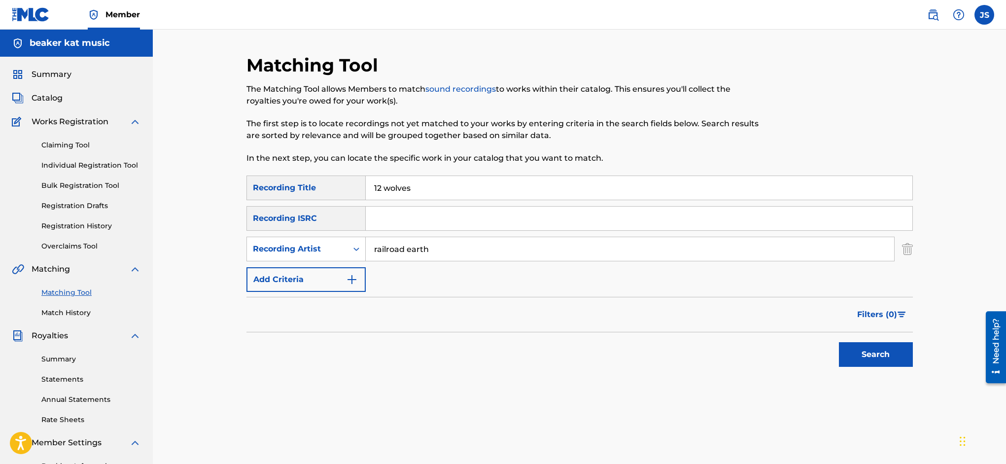
click at [872, 349] on button "Search" at bounding box center [876, 354] width 74 height 25
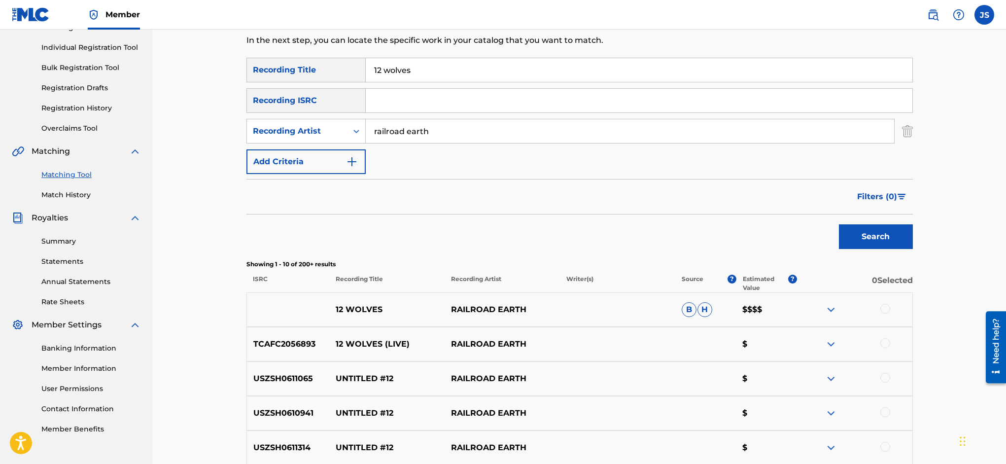
scroll to position [119, 0]
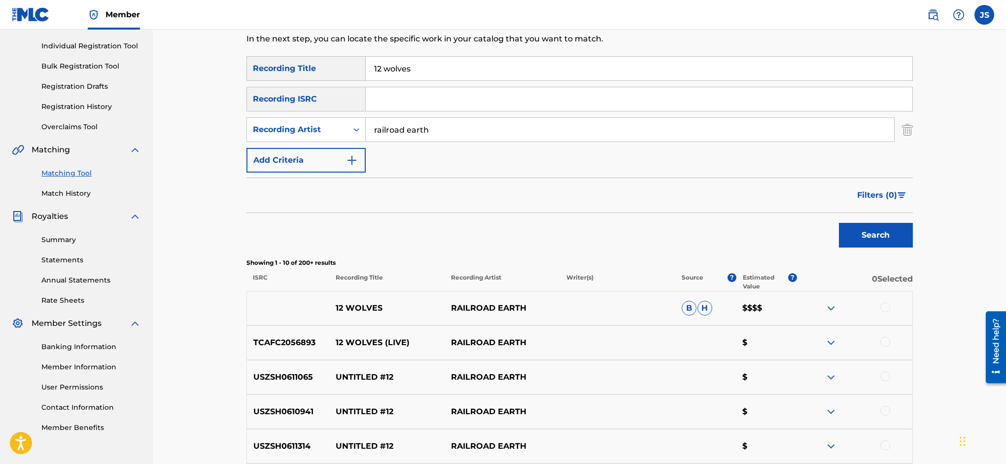
click at [890, 307] on div at bounding box center [885, 307] width 10 height 10
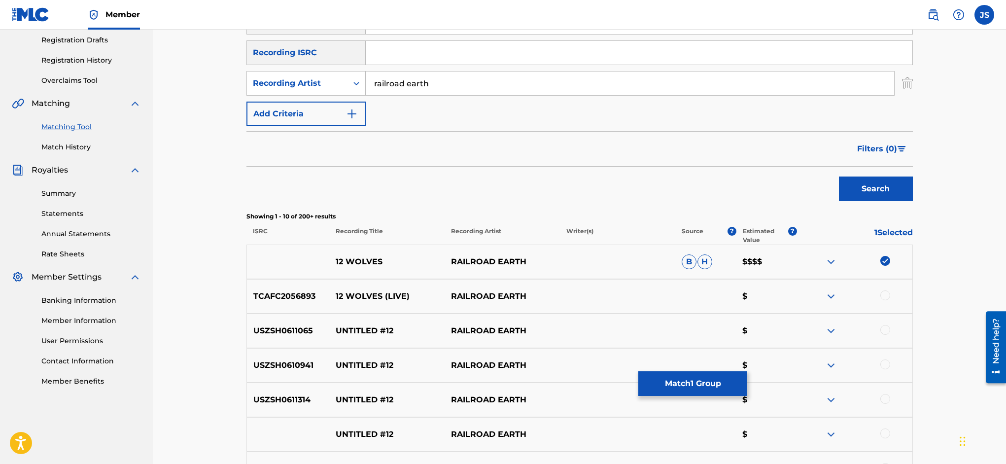
scroll to position [181, 0]
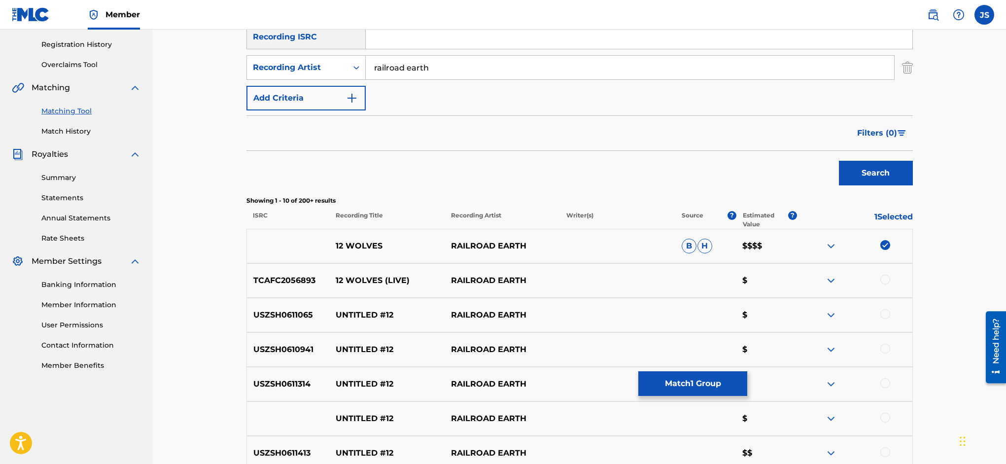
click at [886, 277] on div at bounding box center [885, 280] width 10 height 10
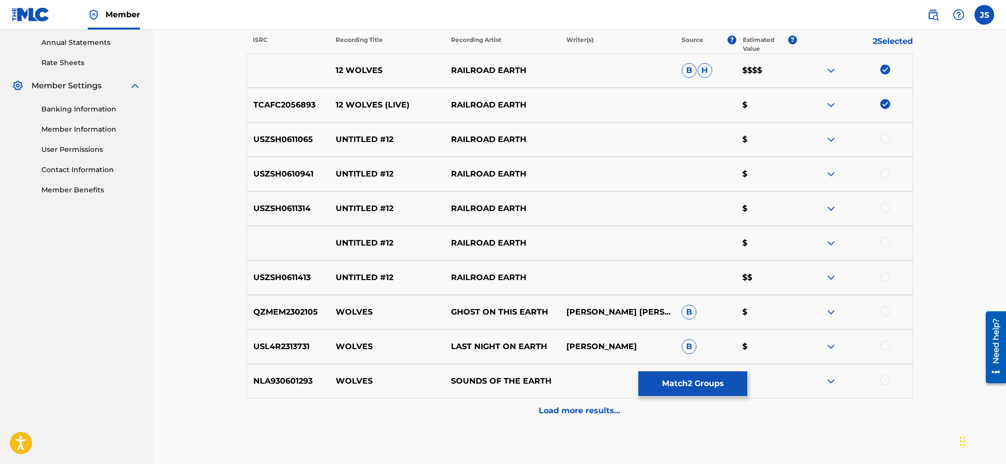
scroll to position [413, 0]
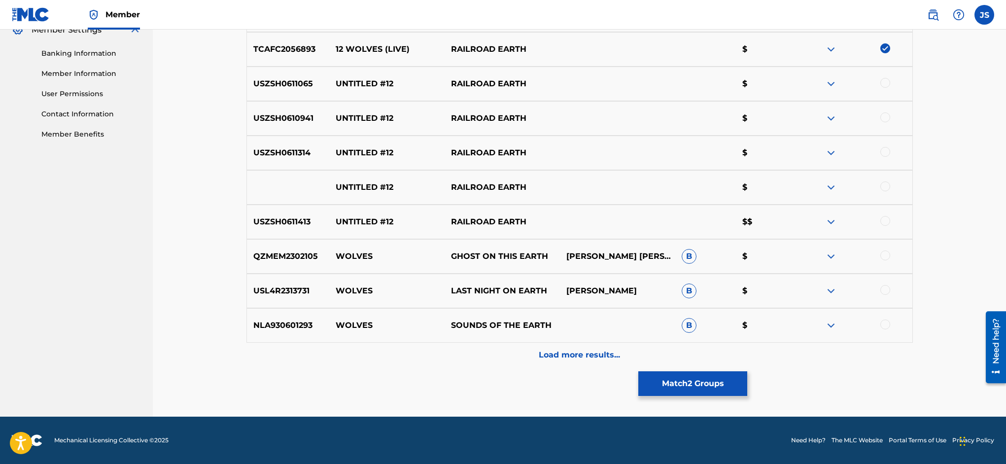
click at [584, 356] on p "Load more results..." at bounding box center [579, 355] width 81 height 12
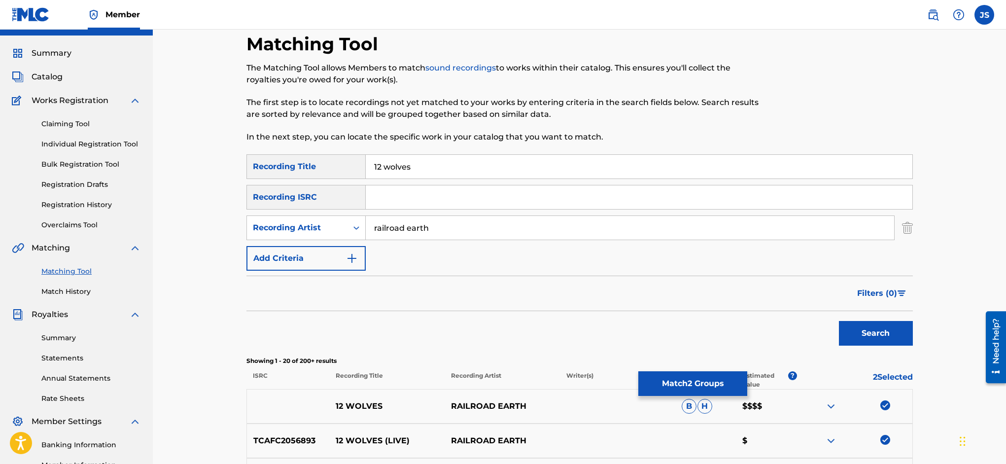
scroll to position [0, 0]
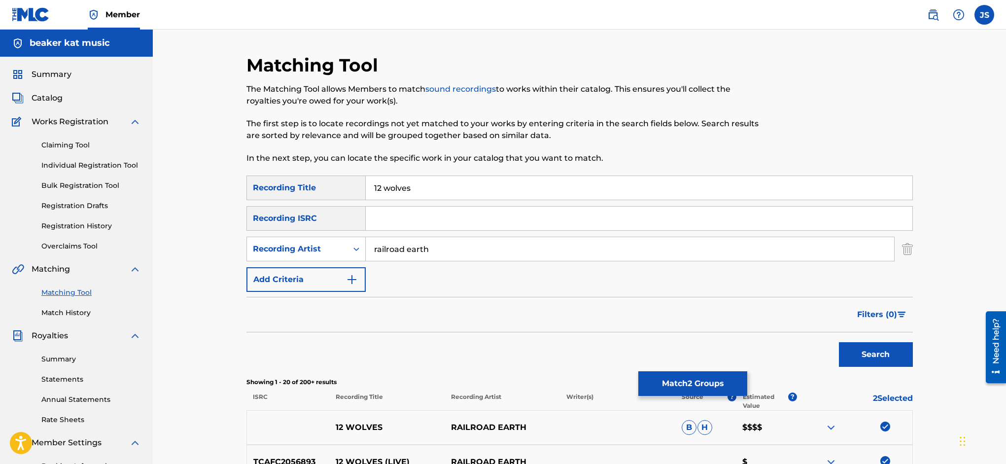
click at [747, 382] on button "Match 2 Groups" at bounding box center [692, 383] width 109 height 25
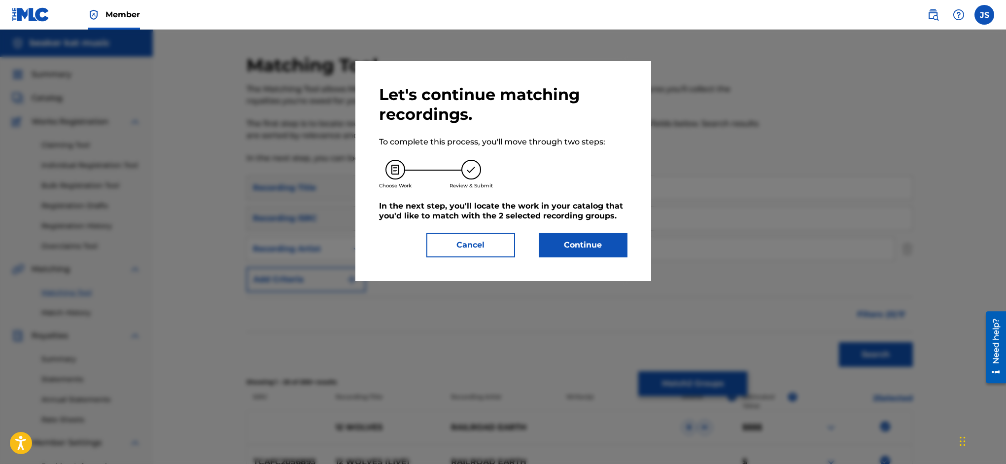
click at [594, 244] on button "Continue" at bounding box center [583, 245] width 89 height 25
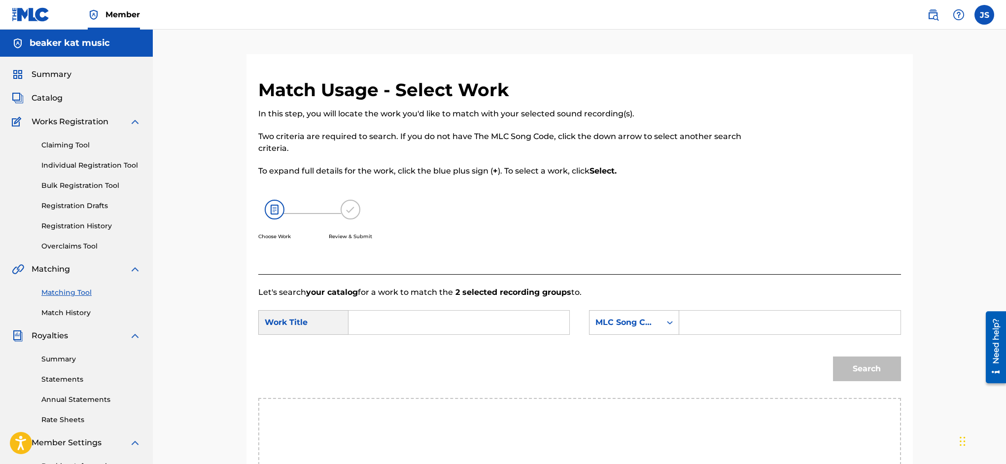
click at [392, 316] on input "Search Form" at bounding box center [459, 323] width 204 height 24
click at [407, 365] on div "12 wolves" at bounding box center [385, 374] width 56 height 18
type input "12 wolves"
click at [705, 324] on input "Search Form" at bounding box center [790, 323] width 204 height 24
type input "1D140J"
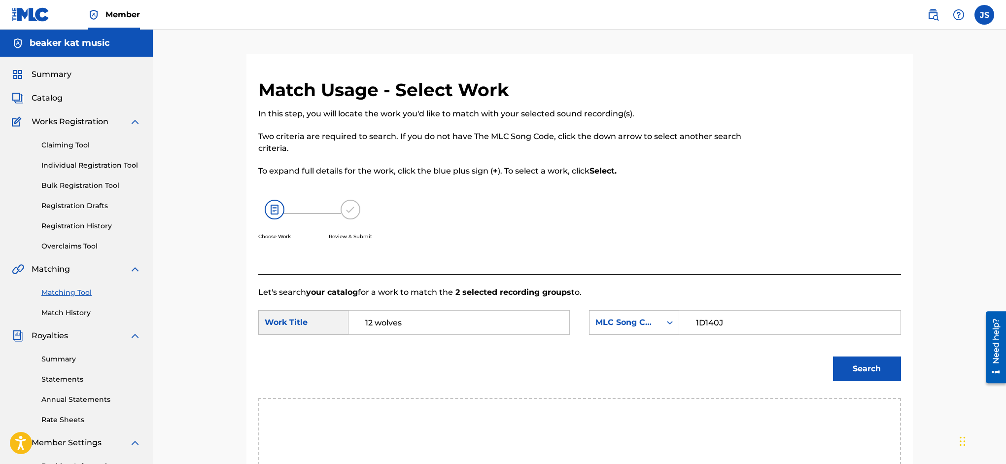
click at [884, 363] on button "Search" at bounding box center [867, 368] width 68 height 25
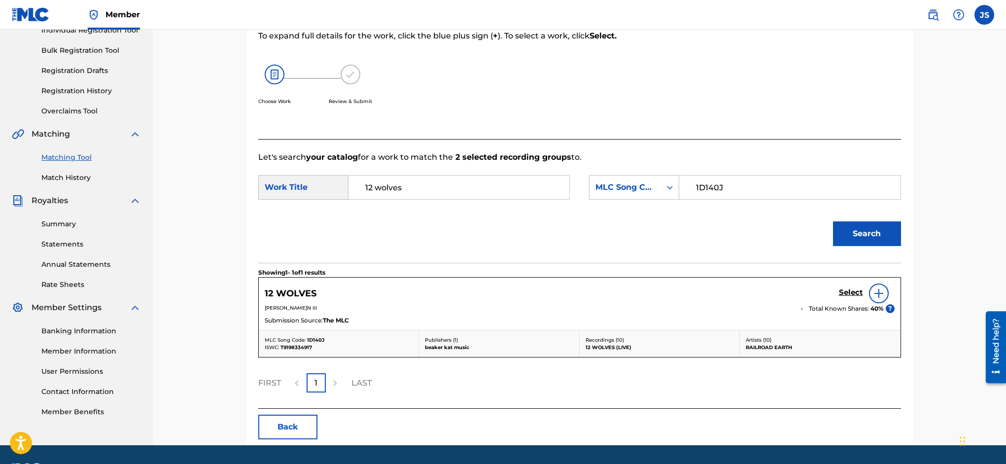
scroll to position [164, 0]
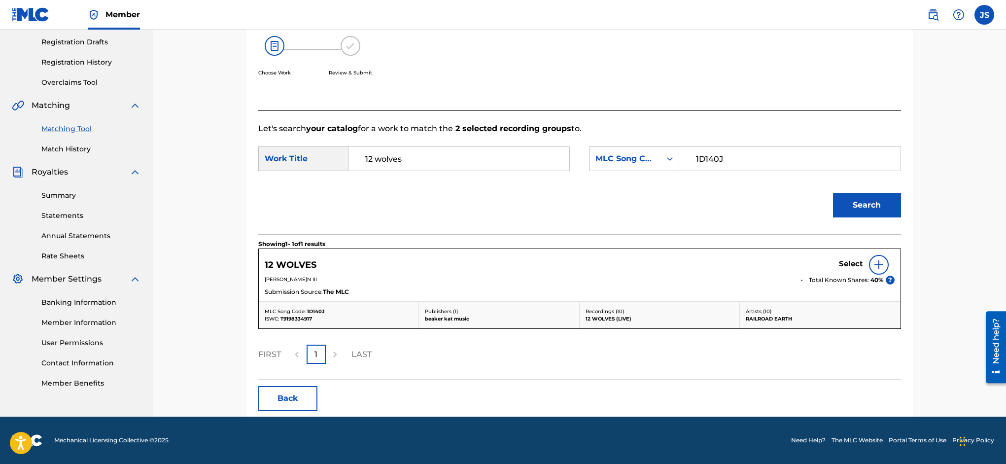
click at [851, 261] on h5 "Select" at bounding box center [851, 263] width 24 height 9
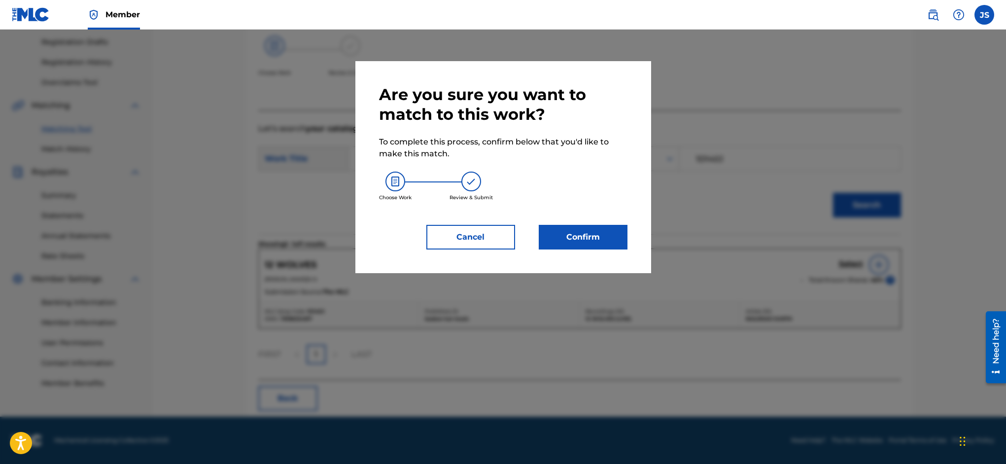
click at [588, 231] on button "Confirm" at bounding box center [583, 237] width 89 height 25
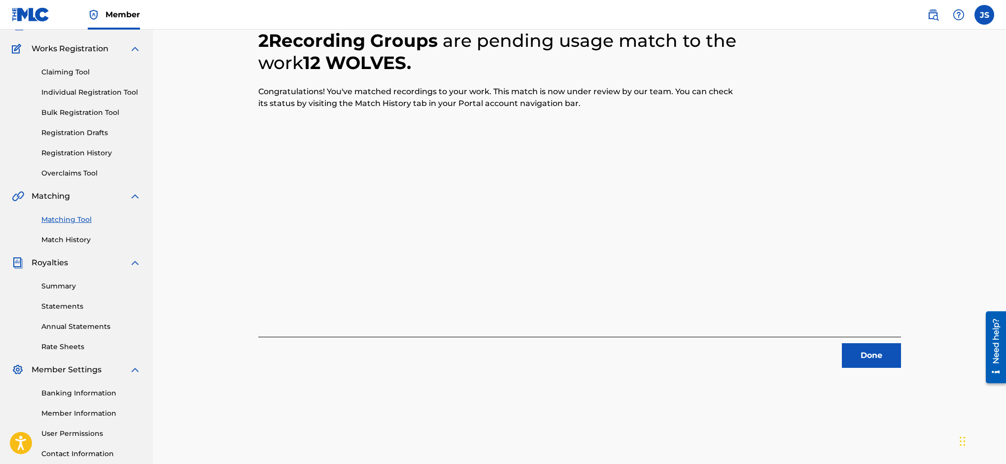
scroll to position [0, 0]
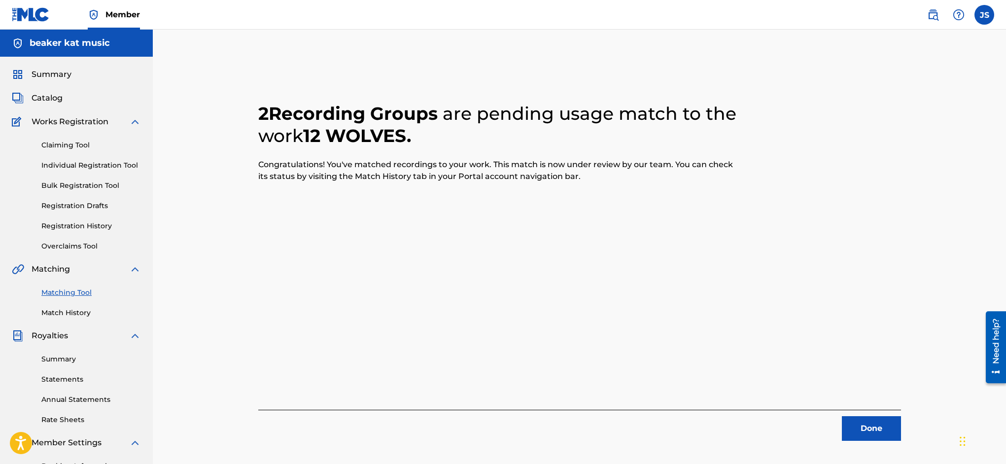
click at [873, 427] on button "Done" at bounding box center [871, 428] width 59 height 25
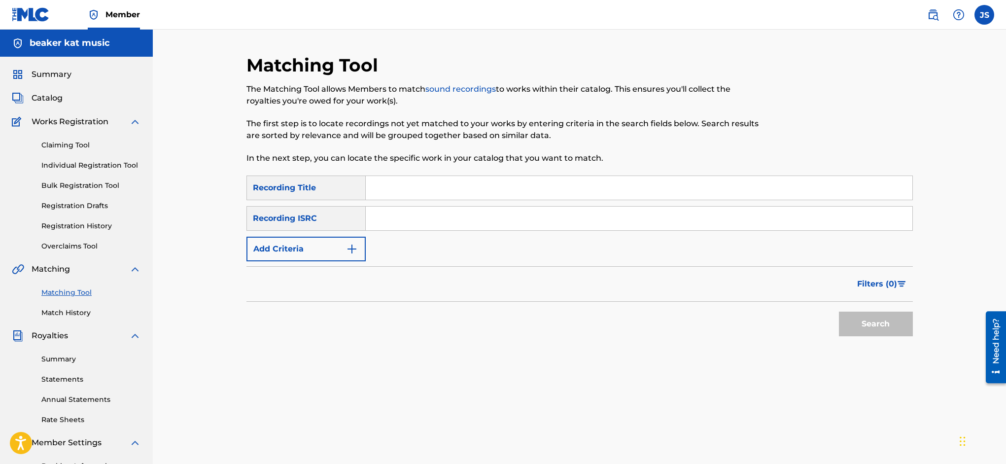
click at [426, 191] on input "Search Form" at bounding box center [639, 188] width 547 height 24
type input "untitled #12"
click at [352, 247] on img "Search Form" at bounding box center [352, 249] width 12 height 12
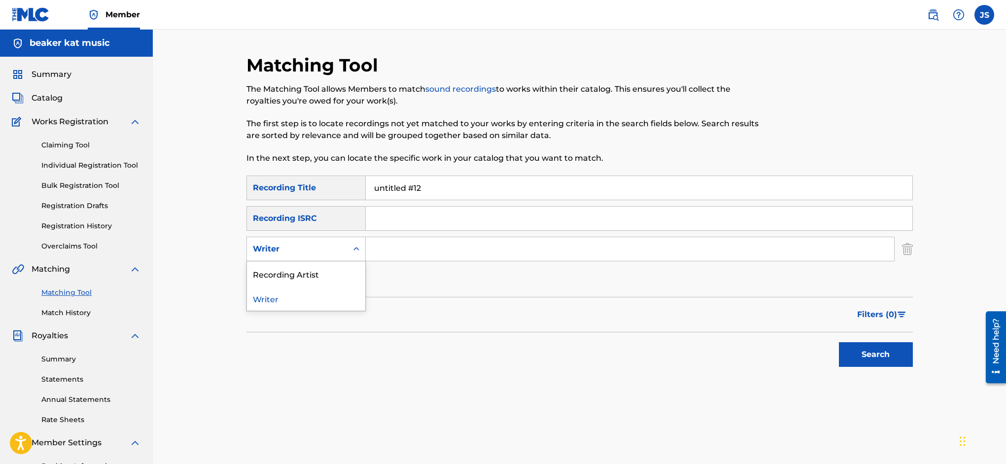
click at [352, 247] on icon "Search Form" at bounding box center [356, 249] width 10 height 10
click at [346, 271] on div "Recording Artist" at bounding box center [306, 273] width 118 height 25
click at [413, 244] on input "Search Form" at bounding box center [630, 249] width 528 height 24
type input "railroad earth"
click at [884, 348] on button "Search" at bounding box center [876, 354] width 74 height 25
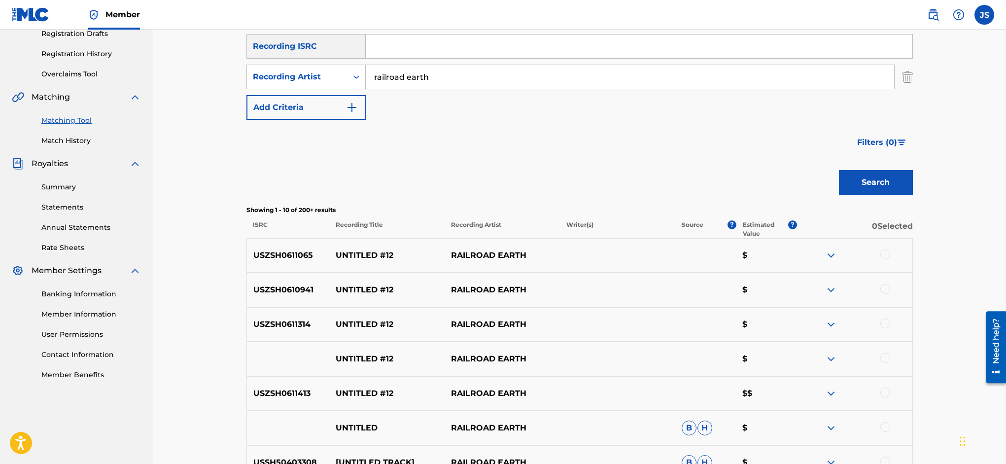
scroll to position [174, 0]
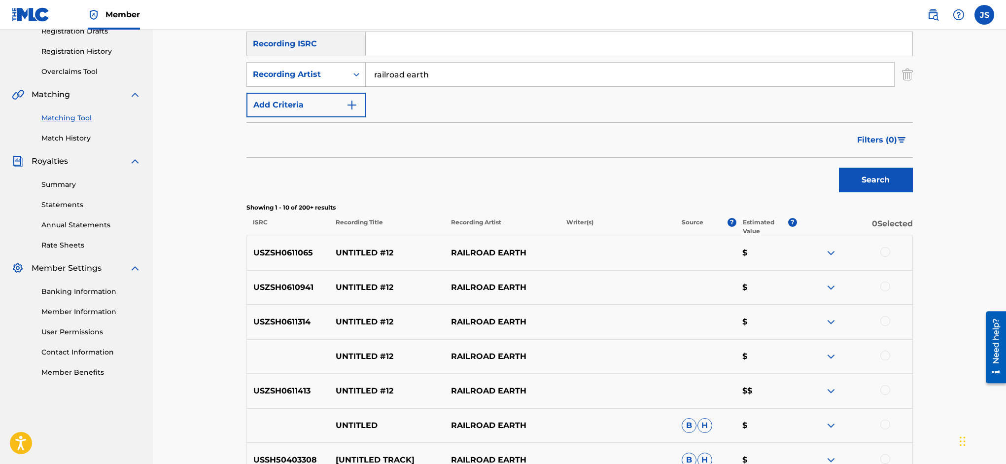
click at [888, 251] on div at bounding box center [885, 252] width 10 height 10
click at [886, 286] on div at bounding box center [885, 286] width 10 height 10
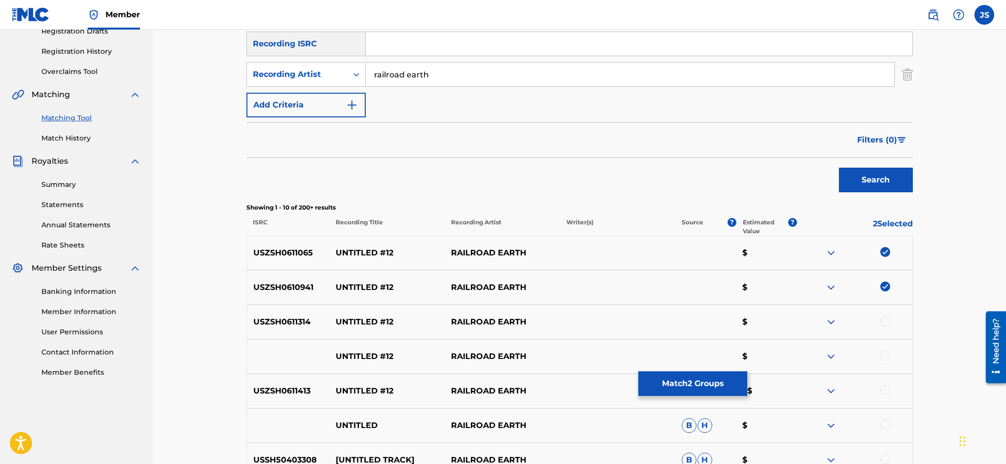
click at [886, 321] on div at bounding box center [885, 321] width 10 height 10
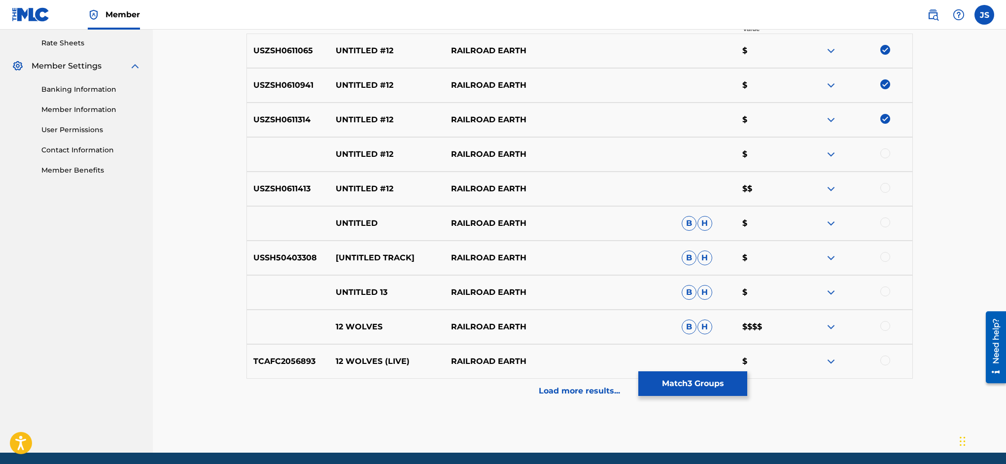
scroll to position [382, 0]
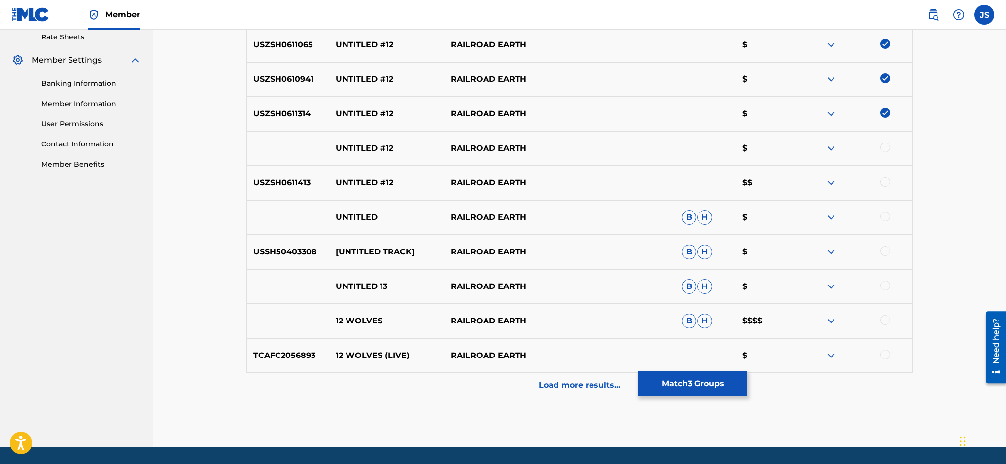
click at [892, 147] on div at bounding box center [854, 148] width 115 height 12
click at [887, 146] on div at bounding box center [885, 147] width 10 height 10
click at [885, 177] on div at bounding box center [885, 182] width 10 height 10
click at [582, 390] on p "Load more results..." at bounding box center [579, 385] width 81 height 12
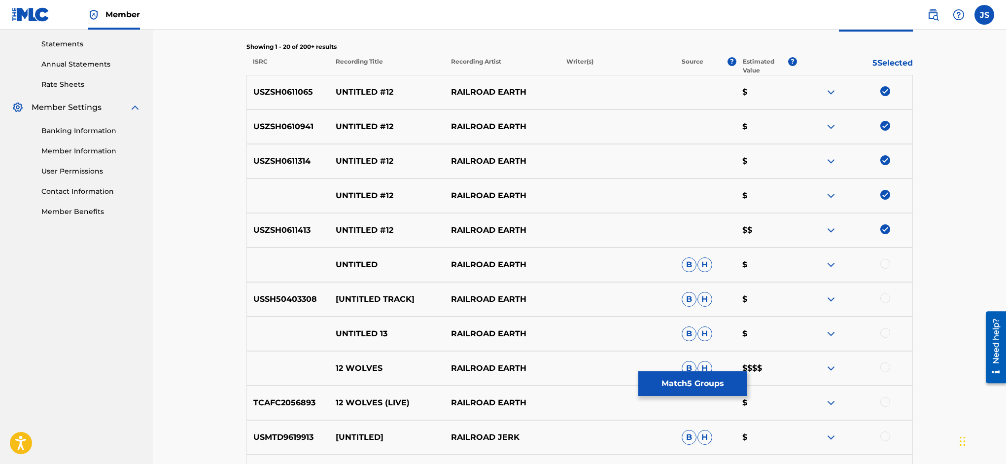
scroll to position [321, 0]
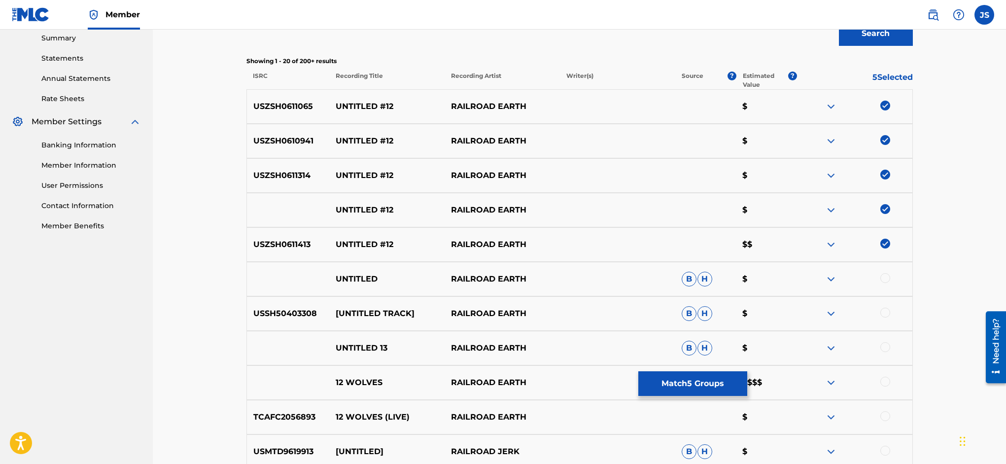
click at [747, 391] on button "Match 5 Groups" at bounding box center [692, 383] width 109 height 25
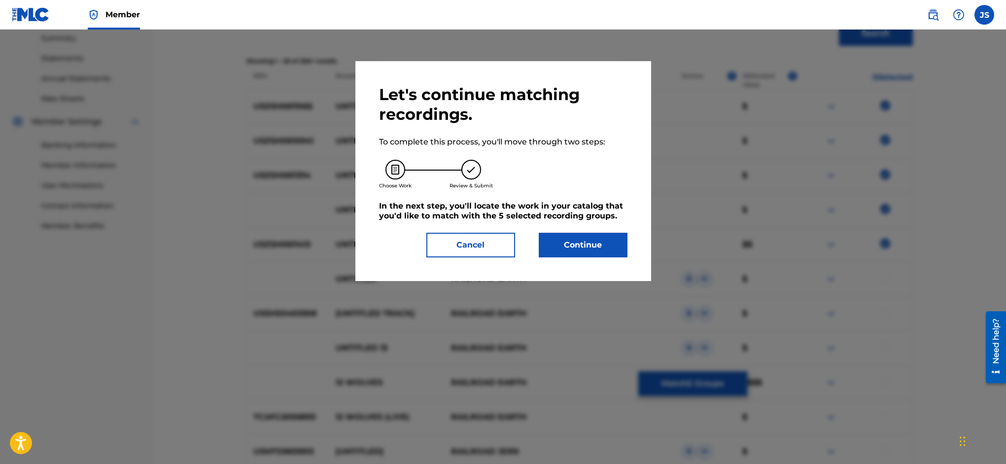
click at [567, 244] on button "Continue" at bounding box center [583, 245] width 89 height 25
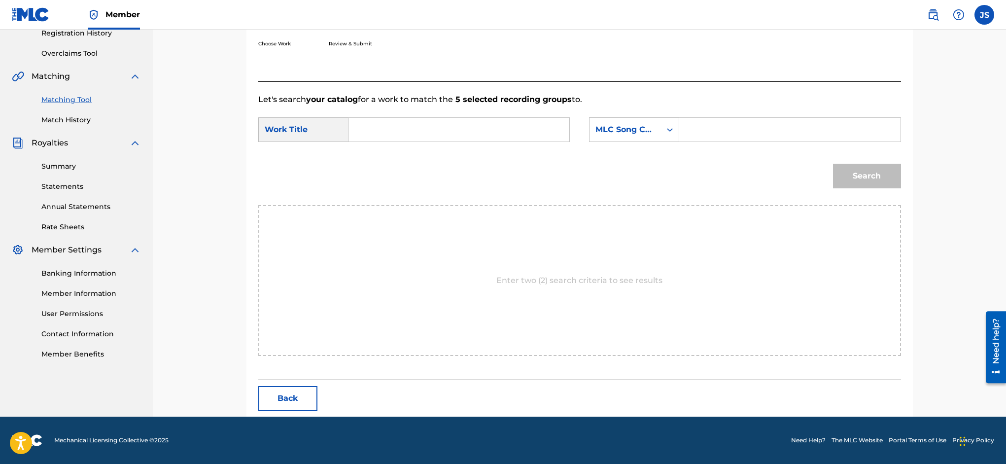
click at [406, 132] on input "Search Form" at bounding box center [459, 130] width 204 height 24
click at [397, 154] on span "itled #12" at bounding box center [381, 157] width 32 height 21
type input "untitled #12"
click at [692, 131] on input "Search Form" at bounding box center [790, 130] width 204 height 24
type input "LR8L3D"
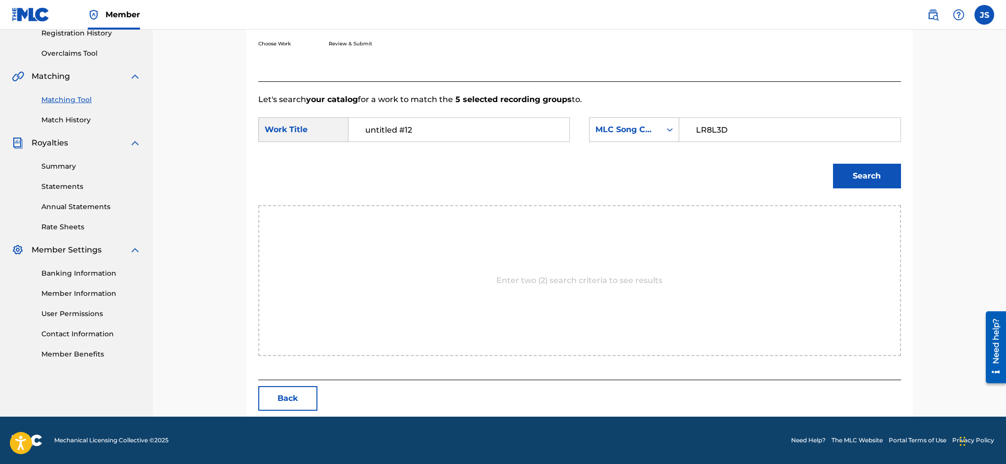
click at [856, 172] on button "Search" at bounding box center [867, 176] width 68 height 25
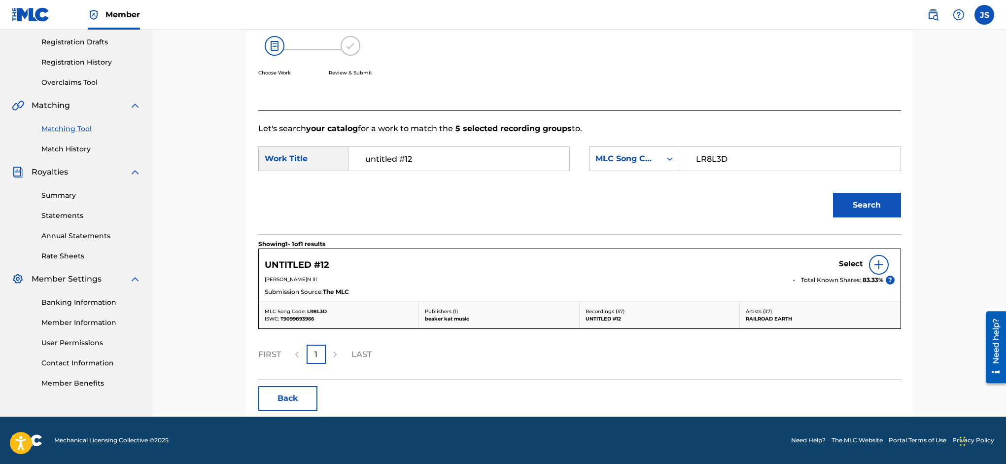
click at [848, 263] on h5 "Select" at bounding box center [851, 263] width 24 height 9
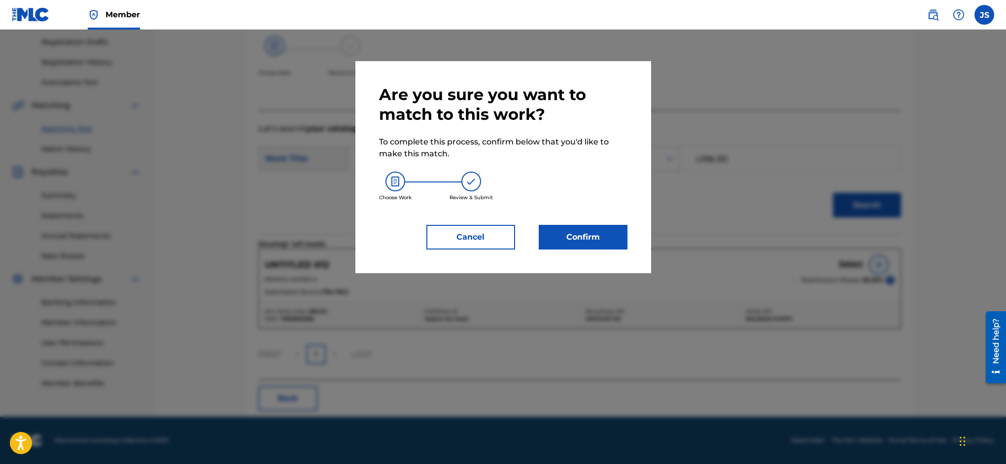
click at [592, 232] on button "Confirm" at bounding box center [583, 237] width 89 height 25
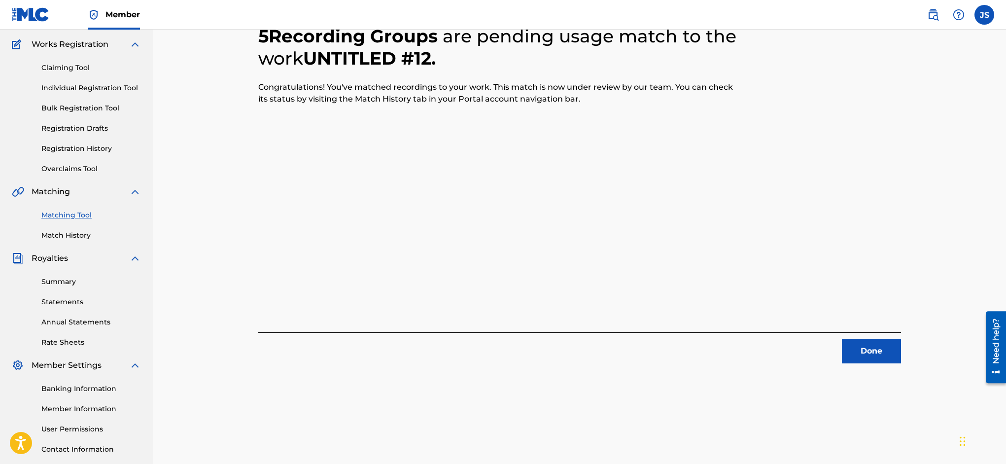
scroll to position [0, 0]
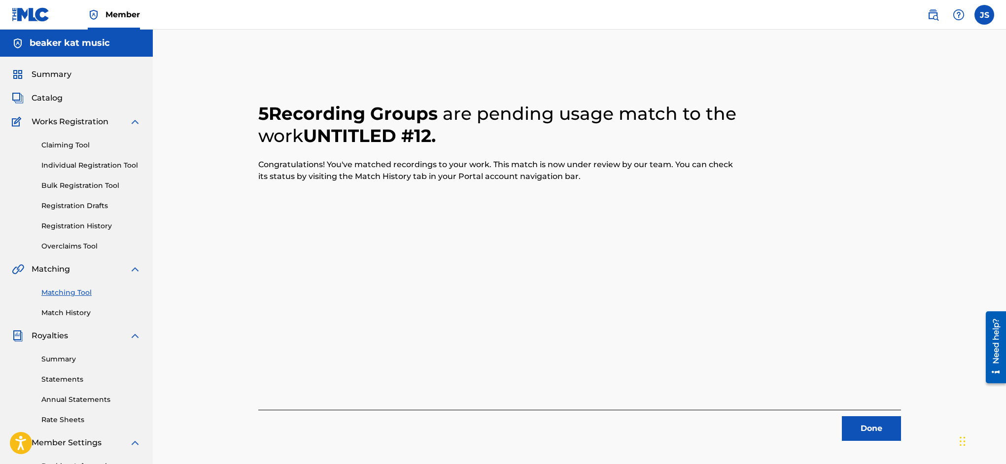
click at [871, 429] on button "Done" at bounding box center [871, 428] width 59 height 25
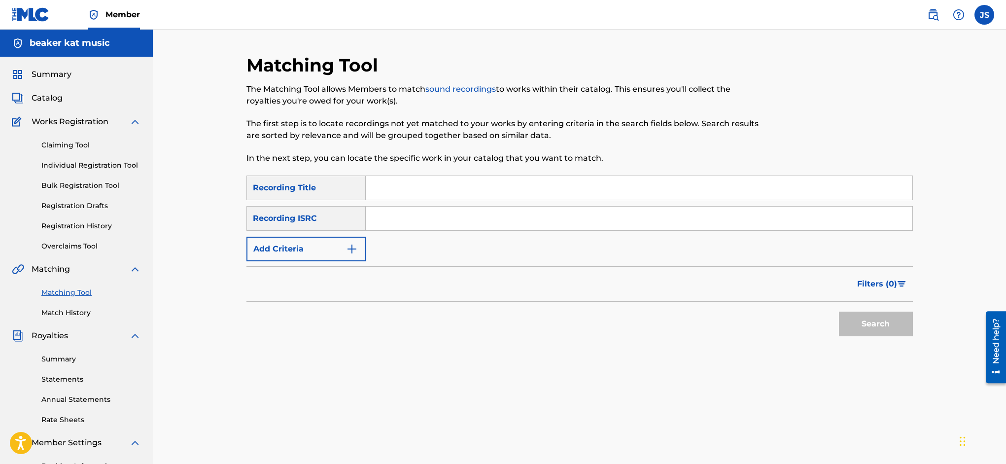
click at [72, 310] on link "Match History" at bounding box center [91, 313] width 100 height 10
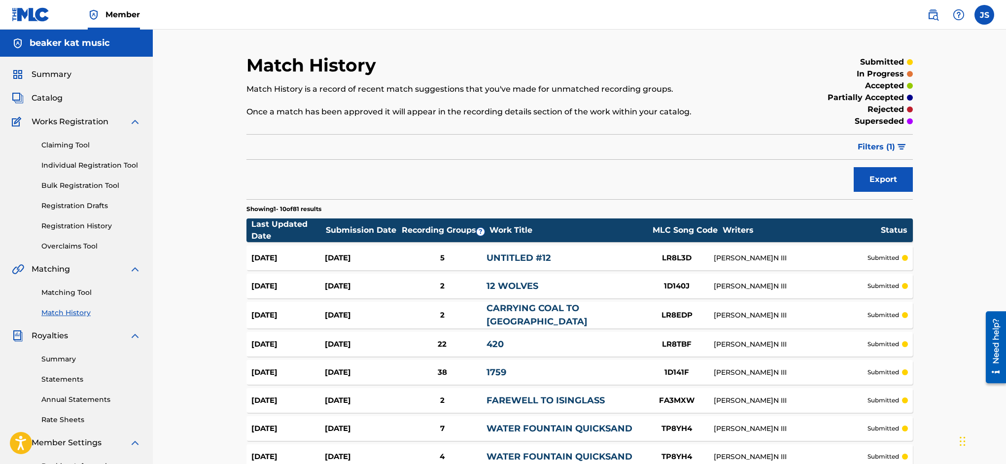
click at [76, 292] on link "Matching Tool" at bounding box center [91, 292] width 100 height 10
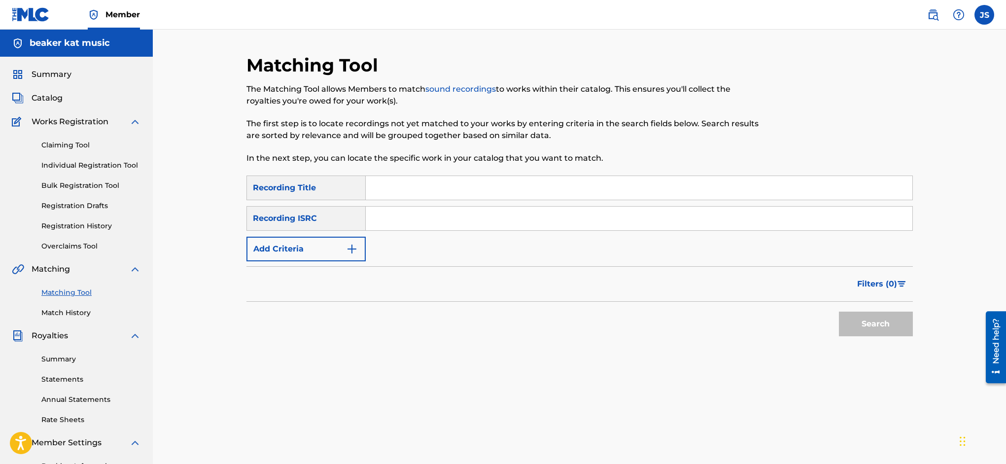
click at [388, 190] on input "Search Form" at bounding box center [639, 188] width 547 height 24
type input "[PERSON_NAME]s[PERSON_NAME]n"
click at [351, 247] on img "Search Form" at bounding box center [352, 249] width 12 height 12
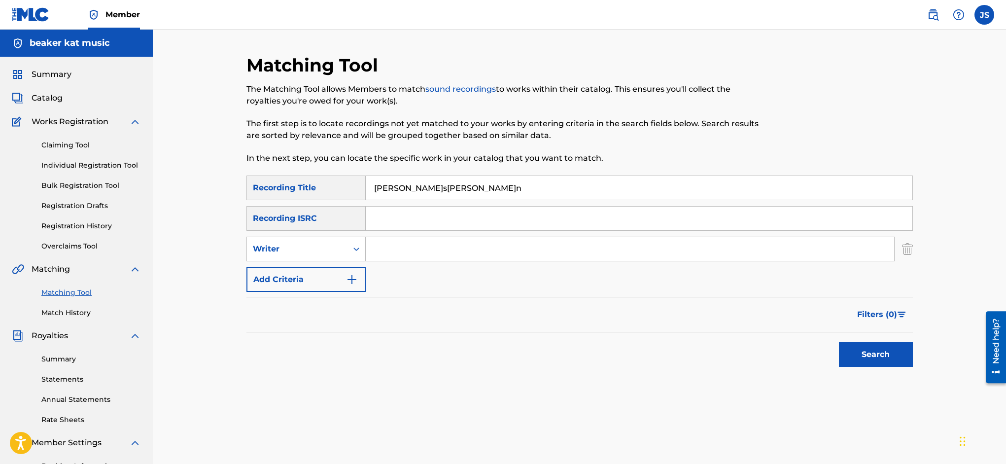
click at [377, 246] on input "Search Form" at bounding box center [630, 249] width 528 height 24
type input "[PERSON_NAME]"
click at [890, 355] on button "Search" at bounding box center [876, 354] width 74 height 25
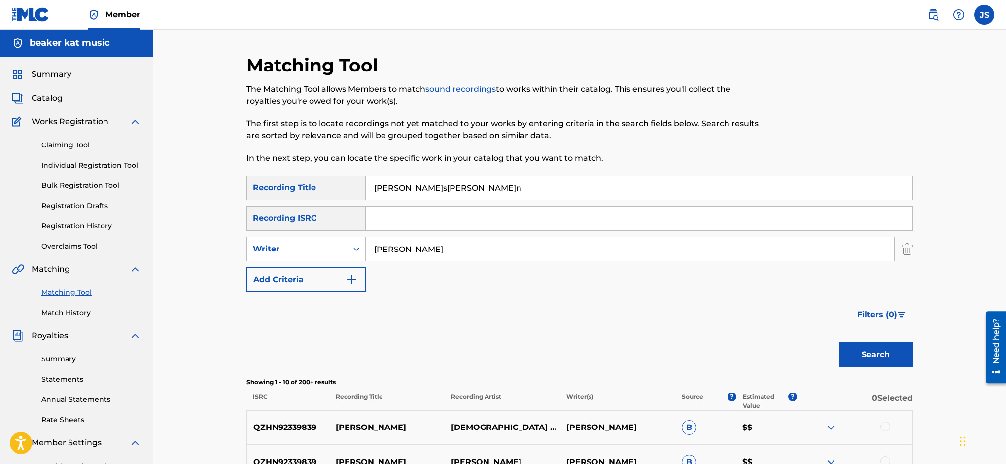
click at [905, 248] on img "Search Form" at bounding box center [907, 249] width 11 height 25
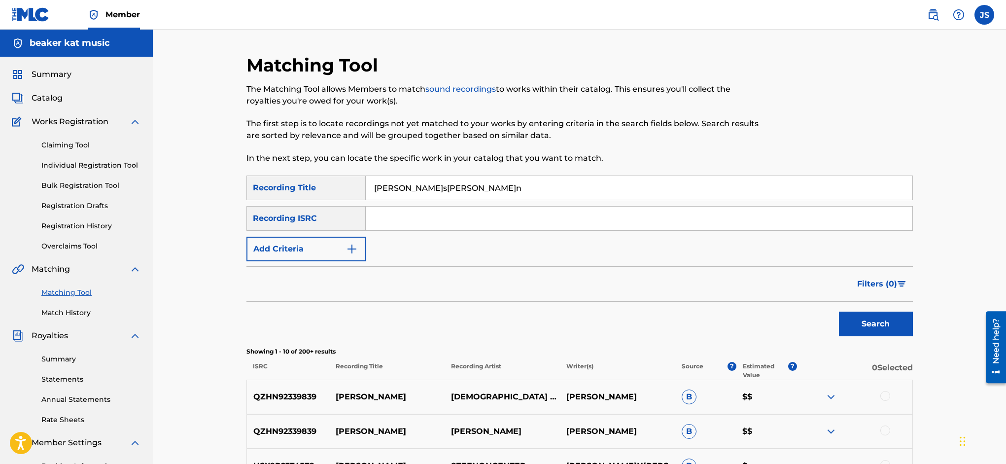
click at [350, 247] on img "Search Form" at bounding box center [352, 249] width 12 height 12
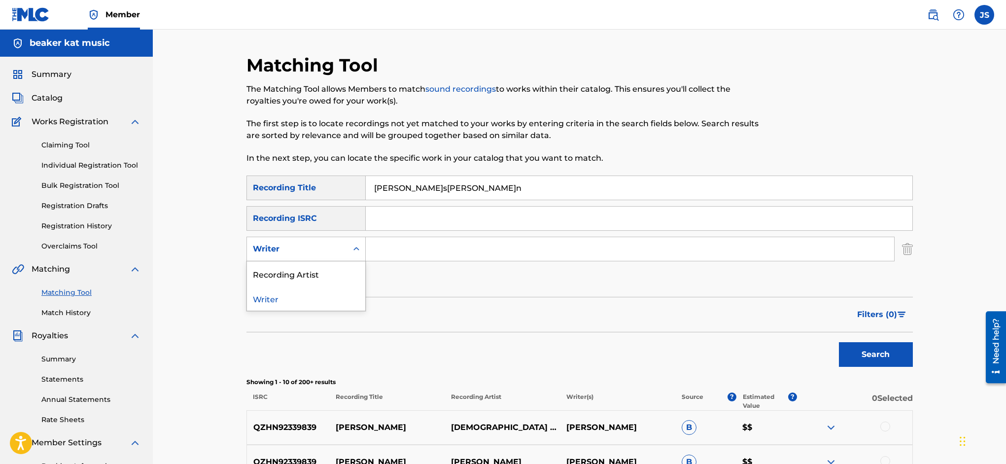
click at [354, 249] on icon "Search Form" at bounding box center [356, 249] width 10 height 10
click at [347, 271] on div "Recording Artist" at bounding box center [306, 273] width 118 height 25
click at [432, 216] on input "Search Form" at bounding box center [639, 219] width 547 height 24
paste input "USSH50287002"
type input "USSH50287002"
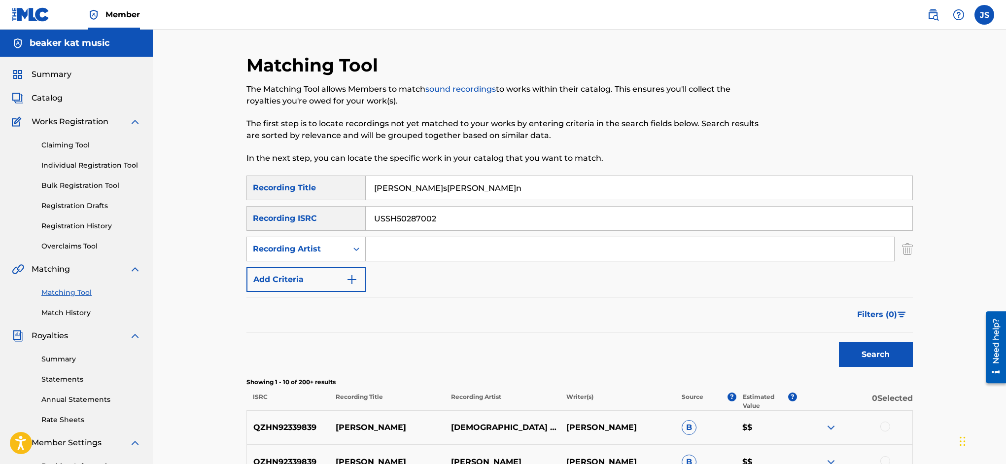
click at [878, 352] on button "Search" at bounding box center [876, 354] width 74 height 25
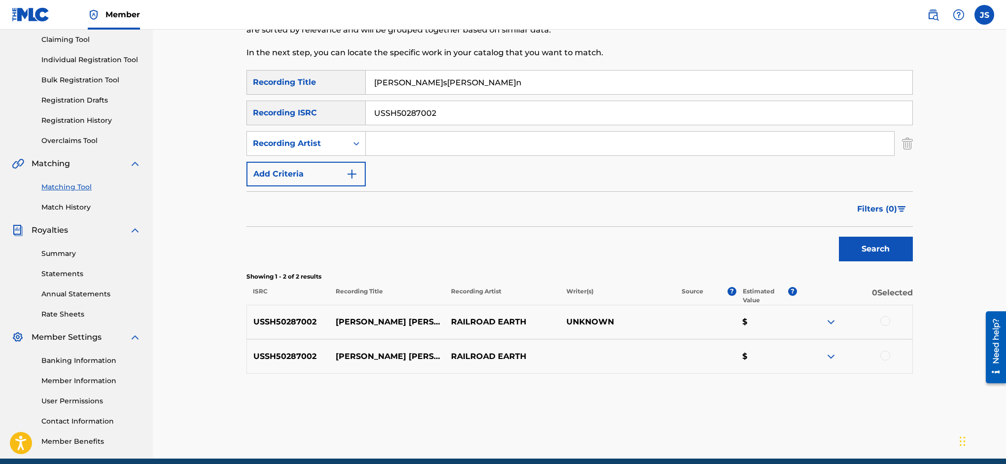
scroll to position [147, 0]
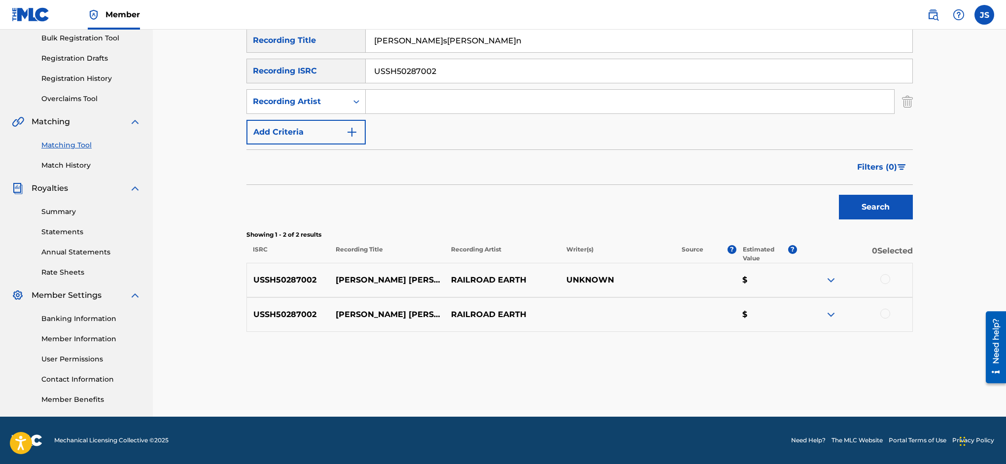
click at [410, 99] on input "Search Form" at bounding box center [630, 102] width 528 height 24
type input "railroad earth"
click at [887, 205] on button "Search" at bounding box center [876, 207] width 74 height 25
click at [885, 280] on div at bounding box center [885, 279] width 10 height 10
click at [886, 314] on div at bounding box center [885, 314] width 10 height 10
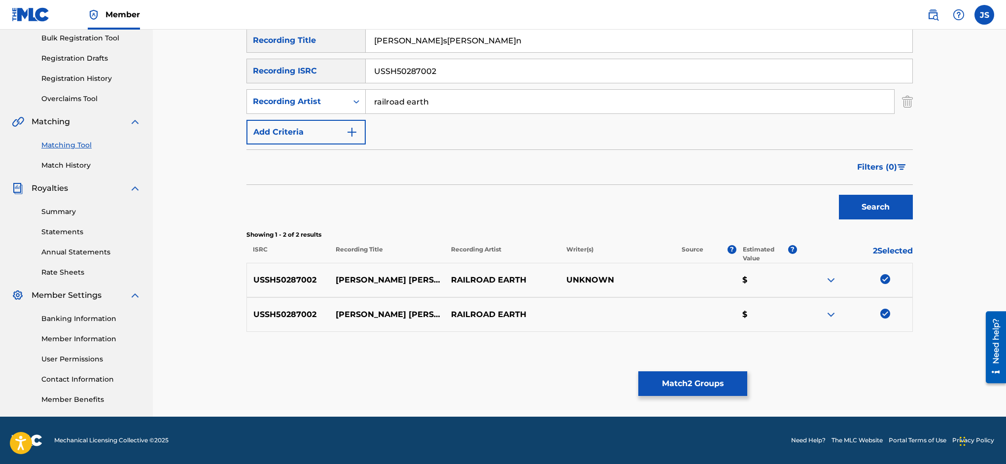
click at [747, 382] on button "Match 2 Groups" at bounding box center [692, 383] width 109 height 25
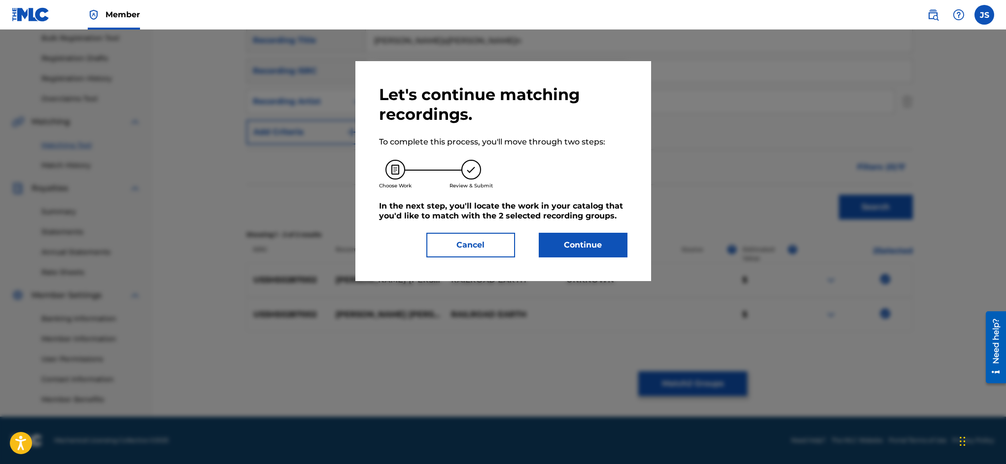
click at [592, 243] on button "Continue" at bounding box center [583, 245] width 89 height 25
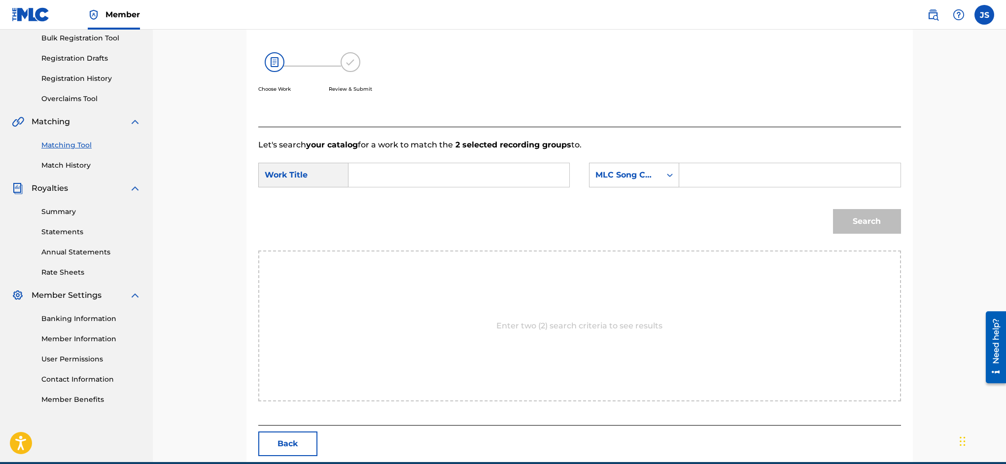
click at [428, 179] on input "Search Form" at bounding box center [459, 175] width 204 height 24
click at [389, 197] on span "ann" at bounding box center [388, 196] width 16 height 9
type input "[PERSON_NAME]s[PERSON_NAME]n"
click at [749, 176] on input "Search Form" at bounding box center [790, 175] width 204 height 24
type input "BE7FHX"
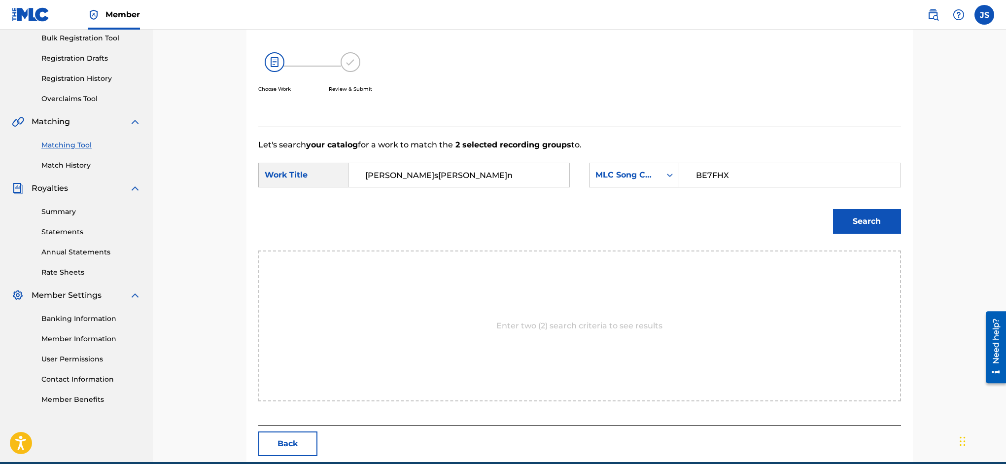
click at [861, 217] on button "Search" at bounding box center [867, 221] width 68 height 25
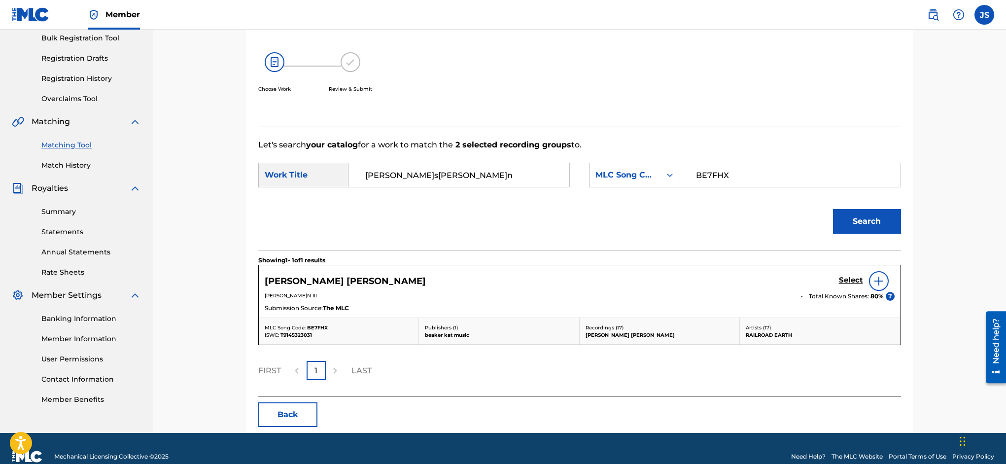
click at [852, 278] on h5 "Select" at bounding box center [851, 280] width 24 height 9
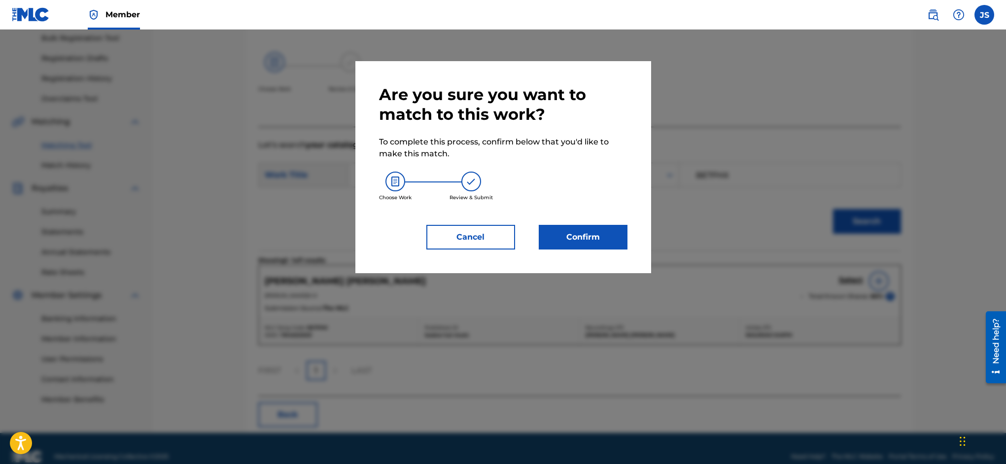
click at [585, 235] on button "Confirm" at bounding box center [583, 237] width 89 height 25
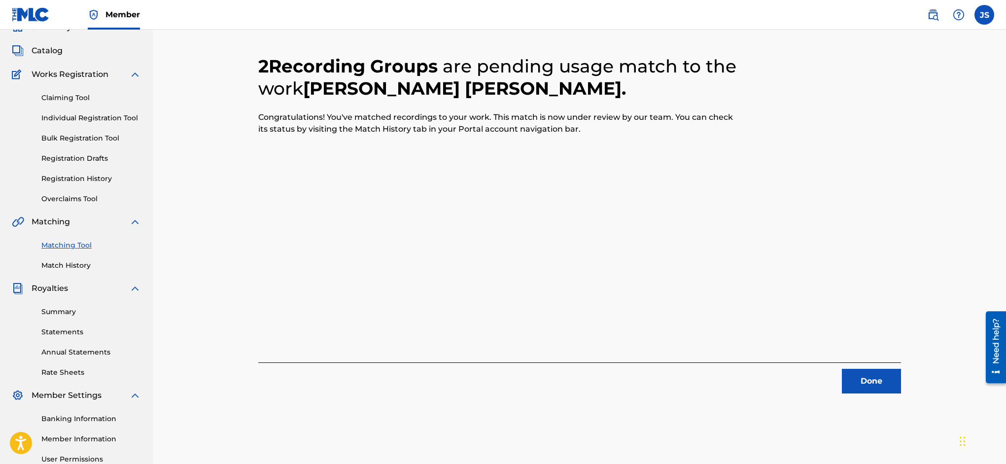
scroll to position [0, 0]
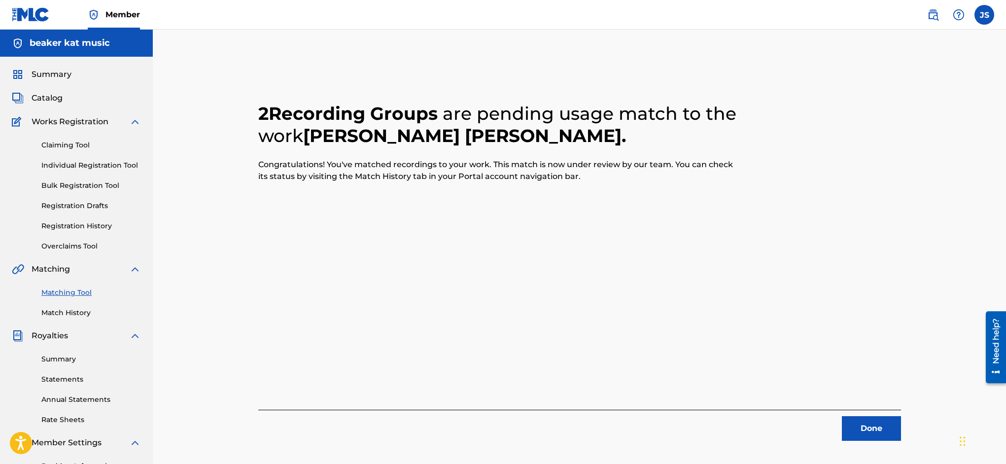
click at [860, 425] on button "Done" at bounding box center [871, 428] width 59 height 25
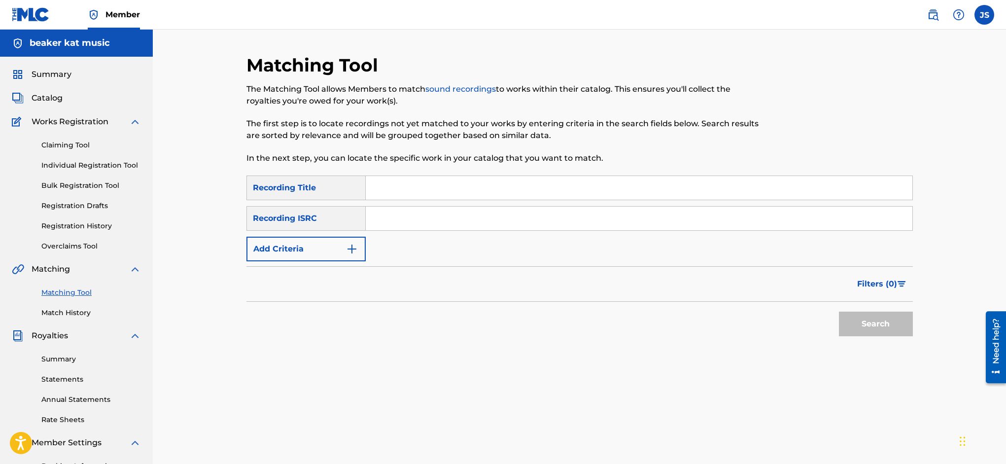
click at [395, 191] on input "Search Form" at bounding box center [639, 188] width 547 height 24
type input "lonecroft ramble"
click at [396, 215] on input "Search Form" at bounding box center [639, 219] width 547 height 24
paste input "USSGI0866008"
type input "USSGI0866008"
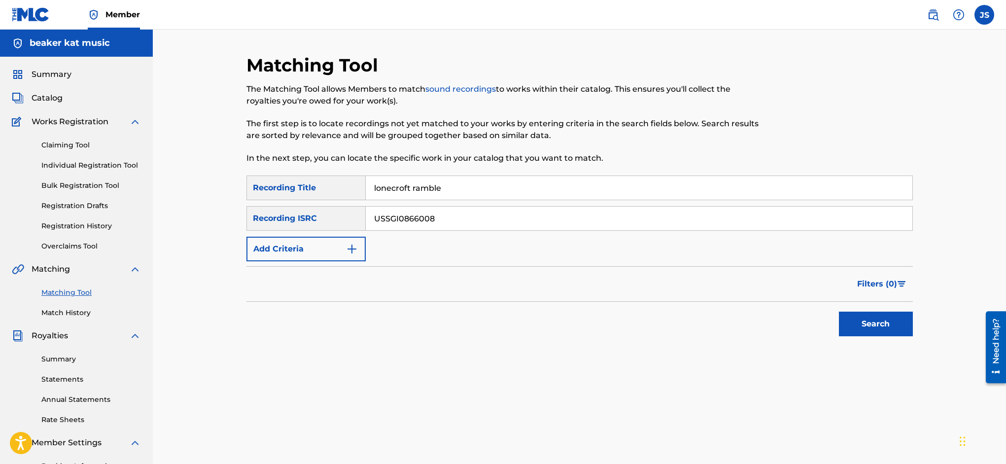
click at [879, 318] on button "Search" at bounding box center [876, 324] width 74 height 25
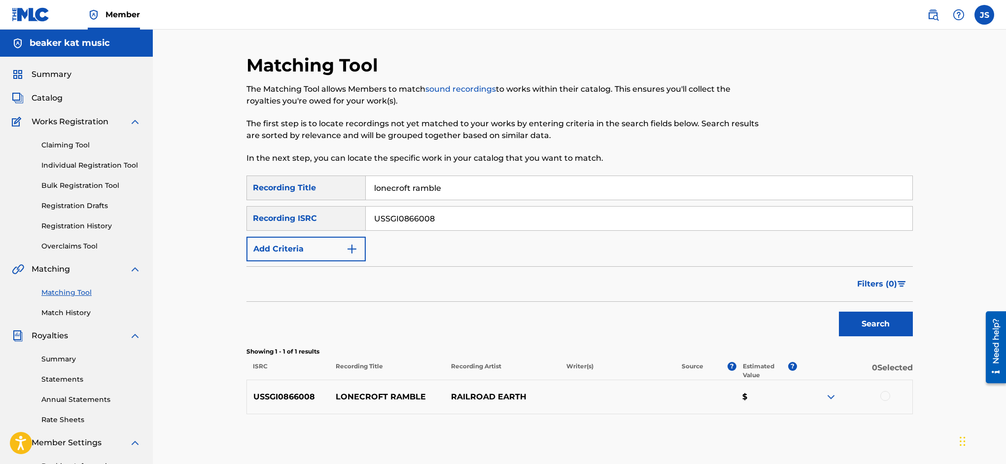
click at [354, 251] on img "Search Form" at bounding box center [352, 249] width 12 height 12
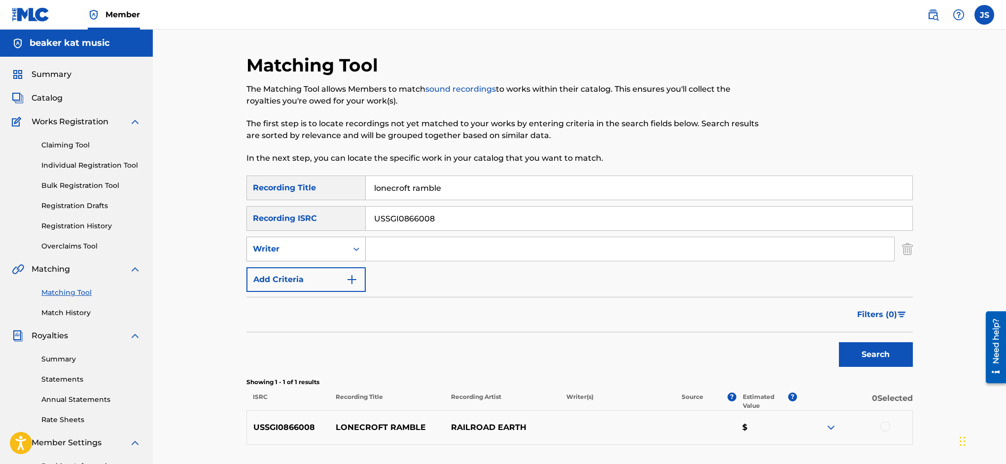
click at [354, 248] on icon "Search Form" at bounding box center [356, 248] width 6 height 3
click at [328, 273] on div "Recording Artist" at bounding box center [306, 273] width 118 height 25
click at [400, 251] on input "Search Form" at bounding box center [630, 249] width 528 height 24
type input "railroad earth"
click at [878, 356] on button "Search" at bounding box center [876, 354] width 74 height 25
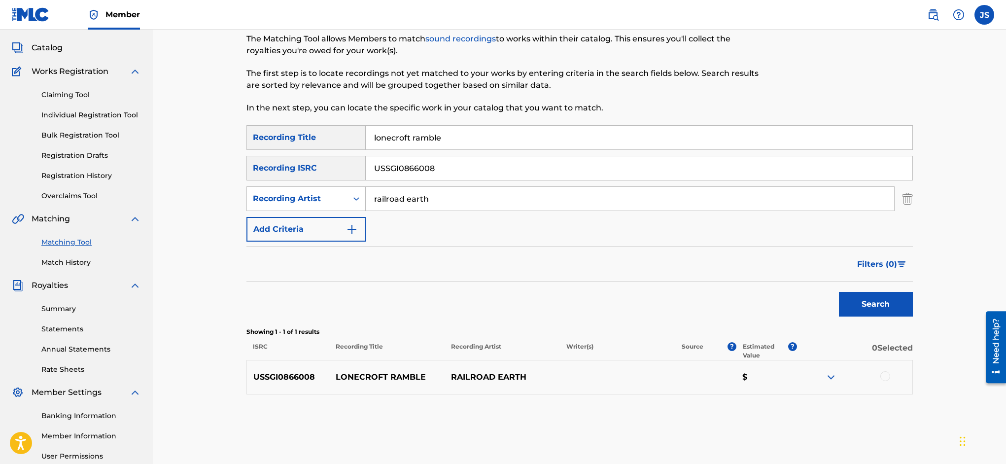
scroll to position [67, 0]
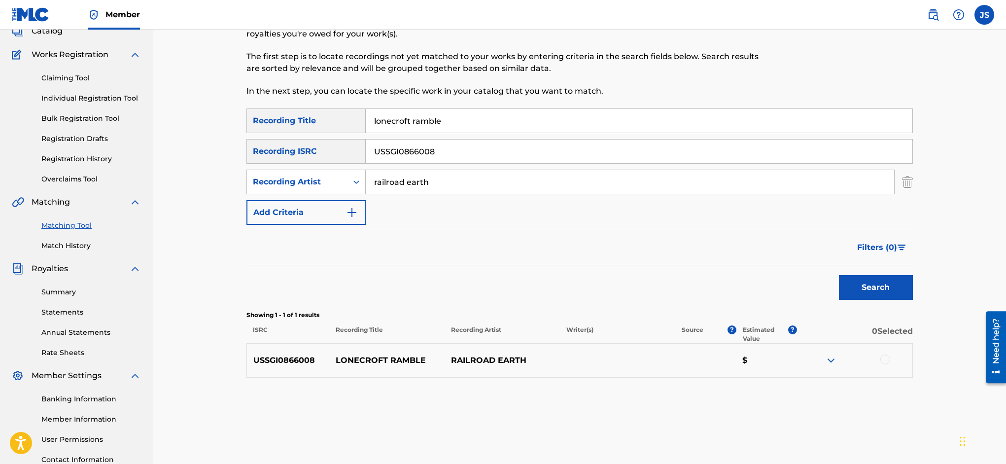
click at [885, 359] on div at bounding box center [885, 359] width 10 height 10
click at [747, 385] on button "Match 1 Group" at bounding box center [692, 383] width 109 height 25
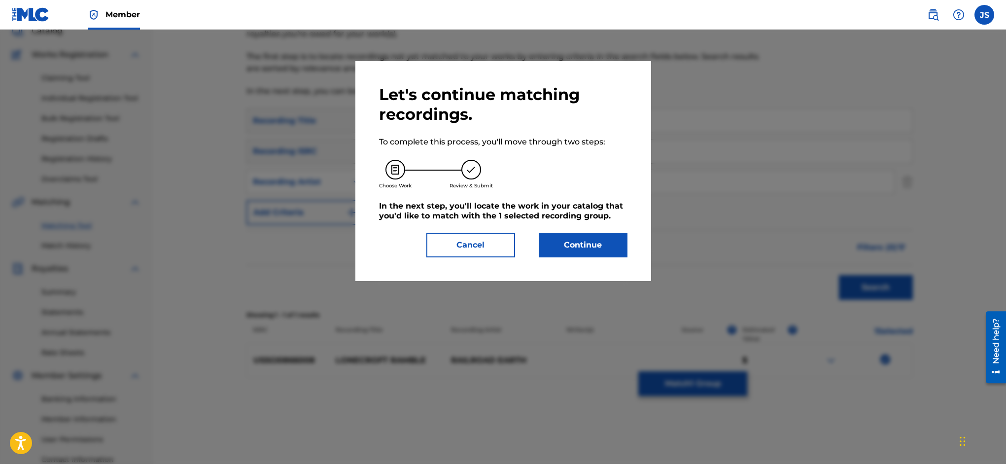
click at [572, 253] on button "Continue" at bounding box center [583, 245] width 89 height 25
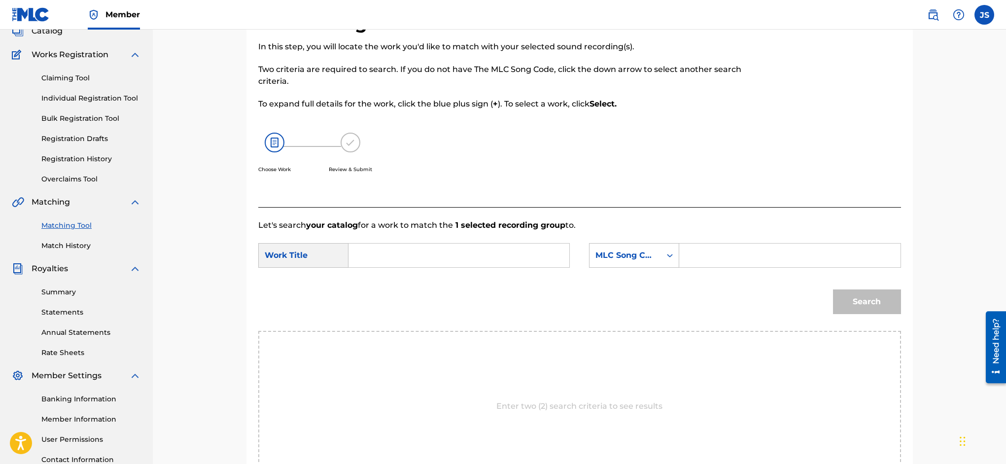
click at [411, 254] on input "Search Form" at bounding box center [459, 255] width 204 height 24
click at [402, 280] on span "croft ramble" at bounding box center [383, 283] width 37 height 21
type input "lonecroft ramble"
click at [732, 255] on input "Search Form" at bounding box center [790, 255] width 204 height 24
type input "AX44B9"
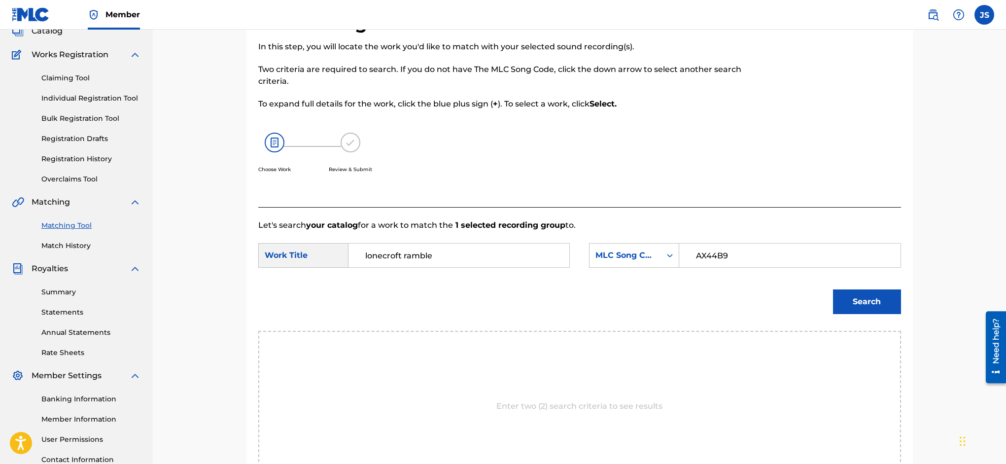
click at [869, 306] on button "Search" at bounding box center [867, 301] width 68 height 25
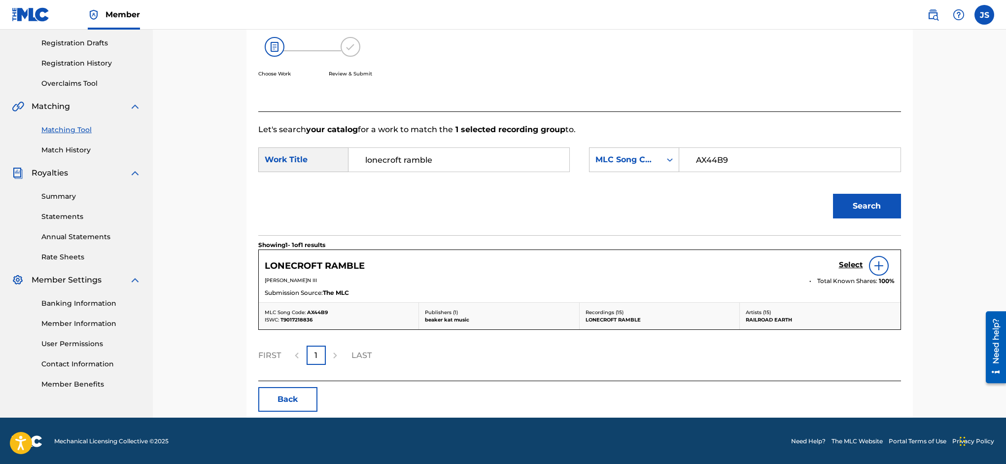
scroll to position [164, 0]
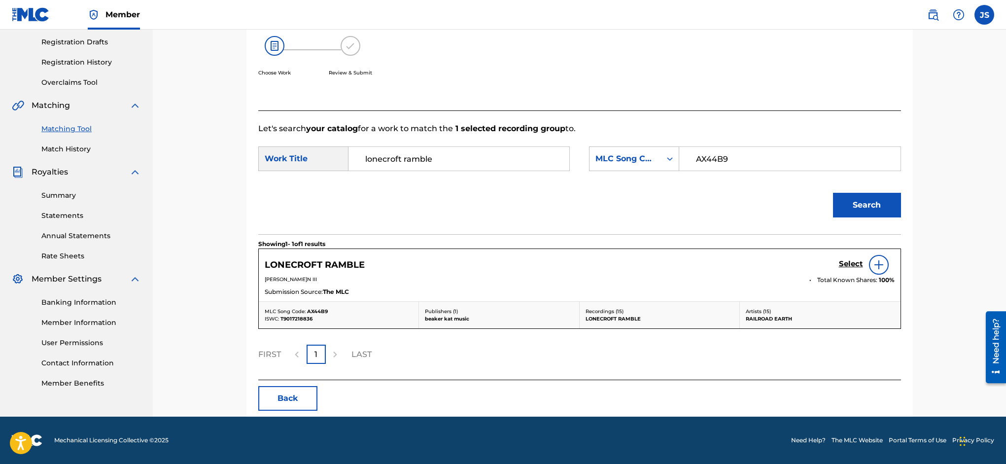
click at [849, 267] on h5 "Select" at bounding box center [851, 263] width 24 height 9
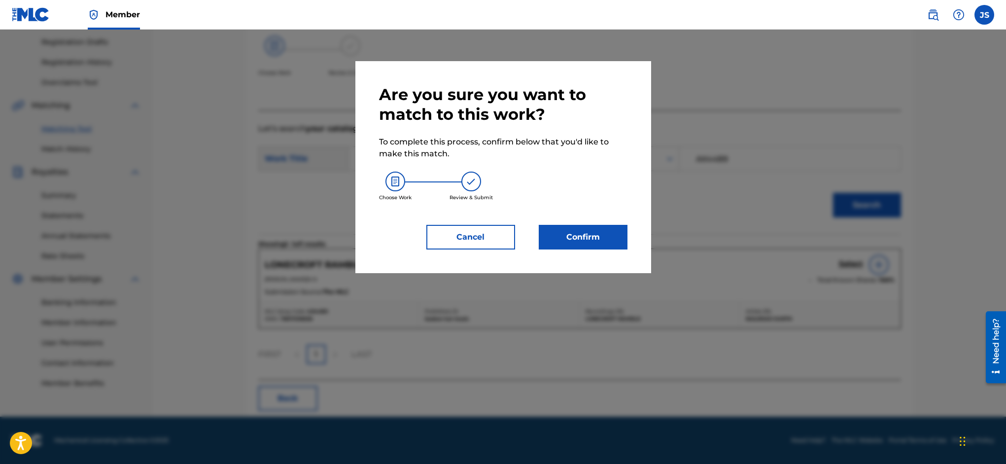
click at [599, 237] on button "Confirm" at bounding box center [583, 237] width 89 height 25
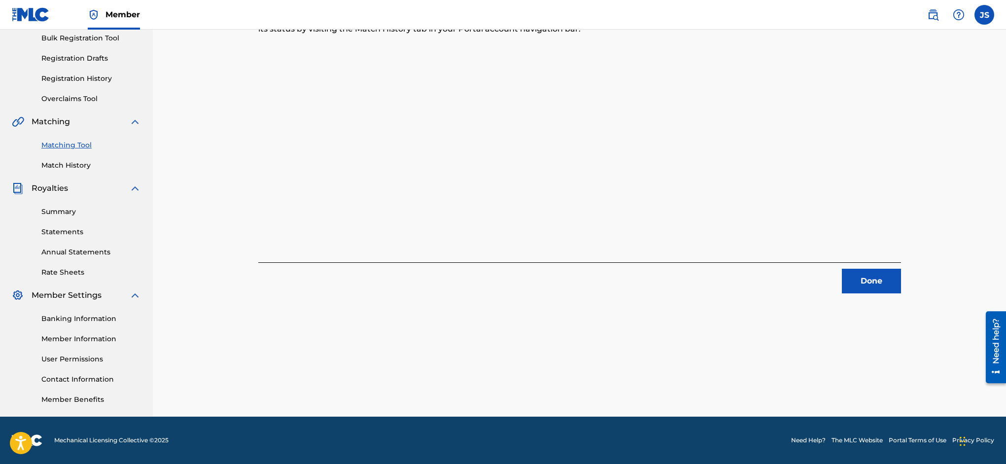
click at [865, 282] on button "Done" at bounding box center [871, 281] width 59 height 25
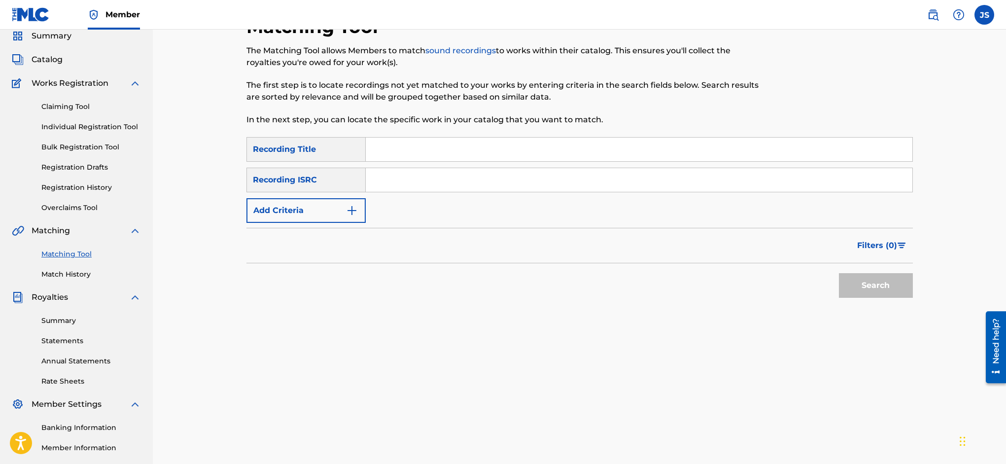
scroll to position [18, 0]
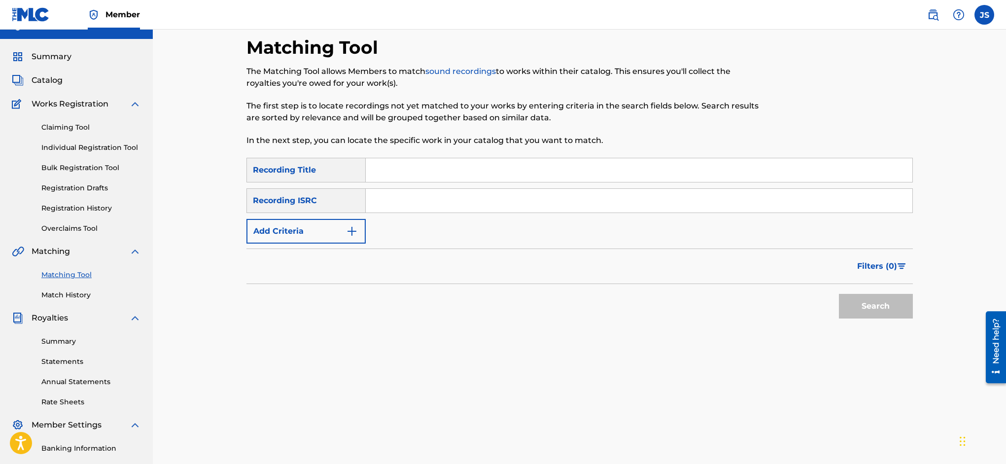
click at [423, 169] on input "Search Form" at bounding box center [639, 170] width 547 height 24
type input "lonecroft ramble"
click at [355, 225] on img "Search Form" at bounding box center [352, 231] width 12 height 12
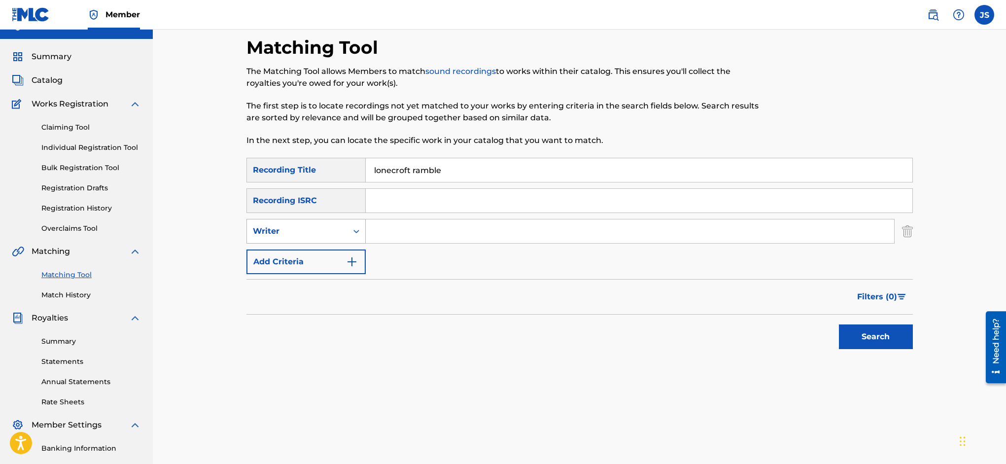
click at [354, 228] on icon "Search Form" at bounding box center [356, 231] width 10 height 10
drag, startPoint x: 347, startPoint y: 249, endPoint x: 363, endPoint y: 244, distance: 16.2
click at [349, 249] on div "Recording Artist" at bounding box center [306, 255] width 118 height 25
click at [391, 226] on input "Search Form" at bounding box center [630, 231] width 528 height 24
type input "railroad earth"
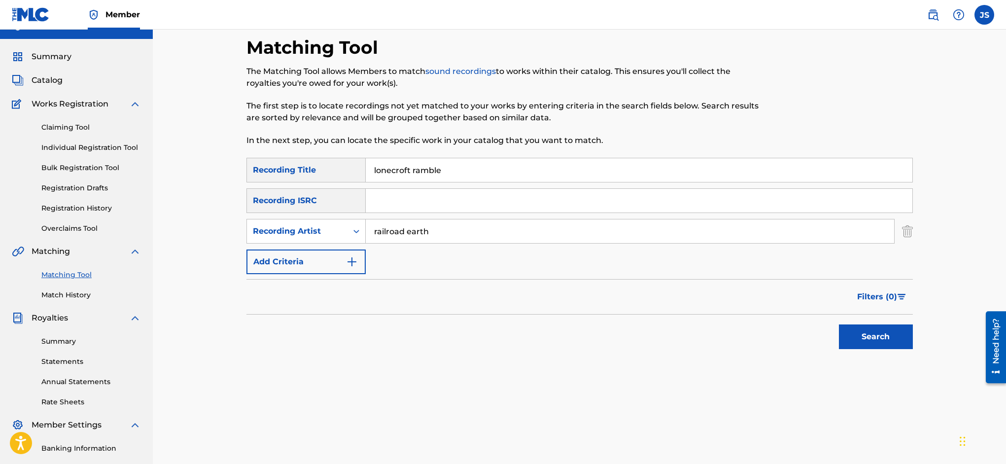
click at [865, 334] on button "Search" at bounding box center [876, 336] width 74 height 25
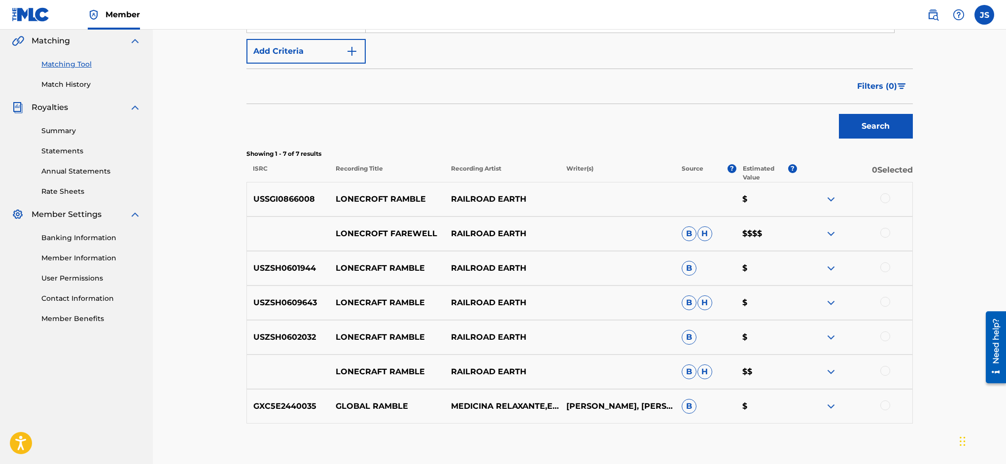
scroll to position [229, 0]
click at [888, 197] on div at bounding box center [885, 197] width 10 height 10
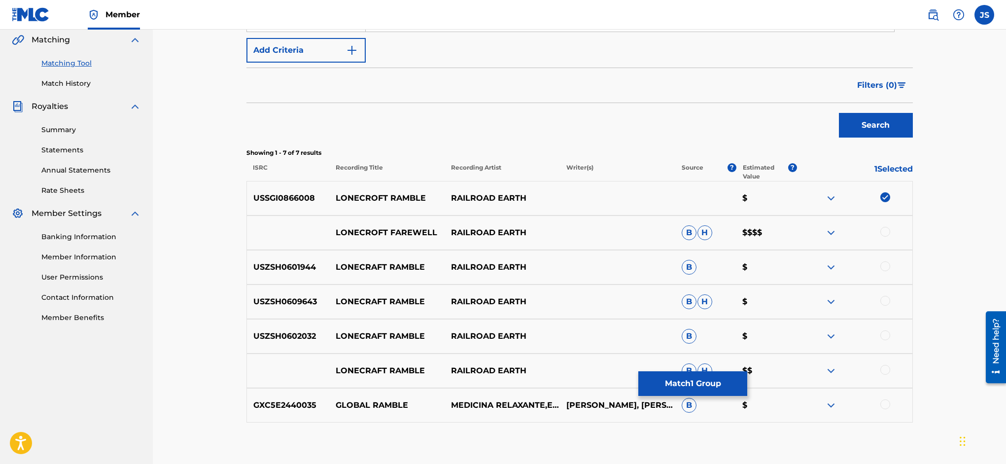
click at [885, 265] on div at bounding box center [885, 266] width 10 height 10
click at [887, 300] on div at bounding box center [885, 301] width 10 height 10
click at [888, 337] on div at bounding box center [885, 335] width 10 height 10
click at [884, 370] on div at bounding box center [885, 370] width 10 height 10
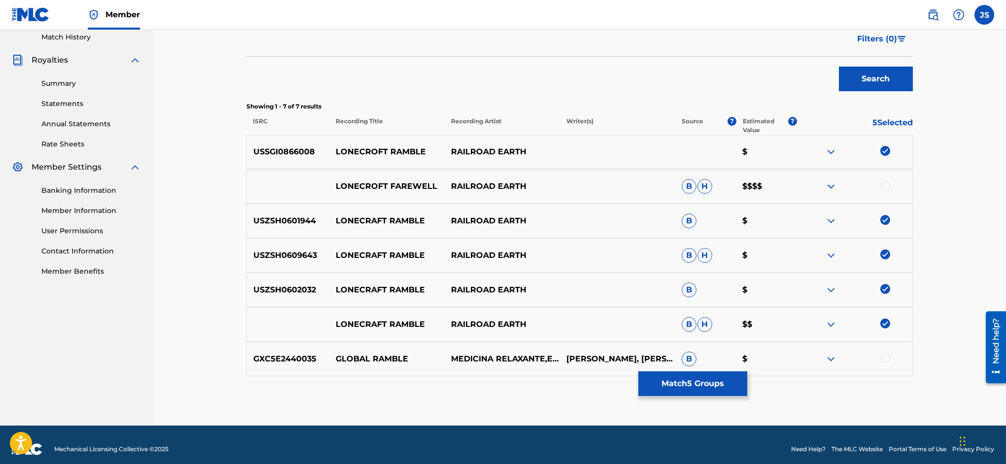
scroll to position [284, 0]
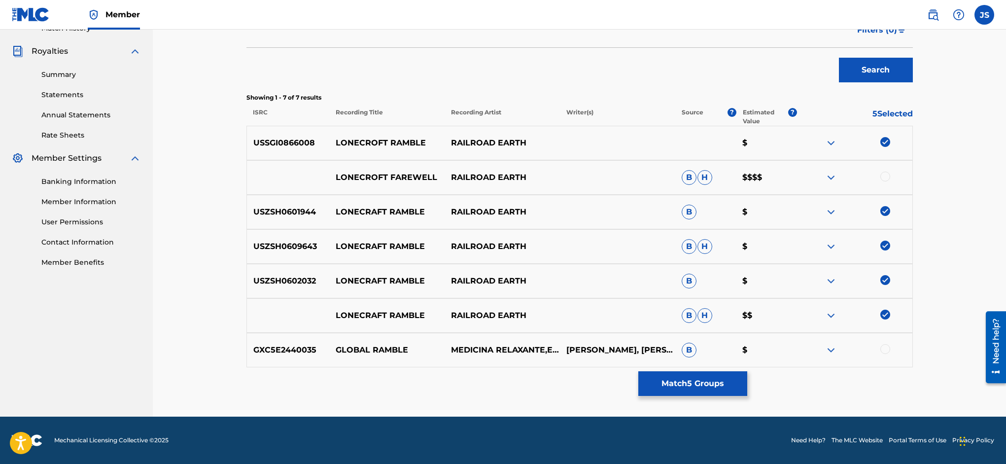
click at [747, 385] on button "Match 5 Groups" at bounding box center [692, 383] width 109 height 25
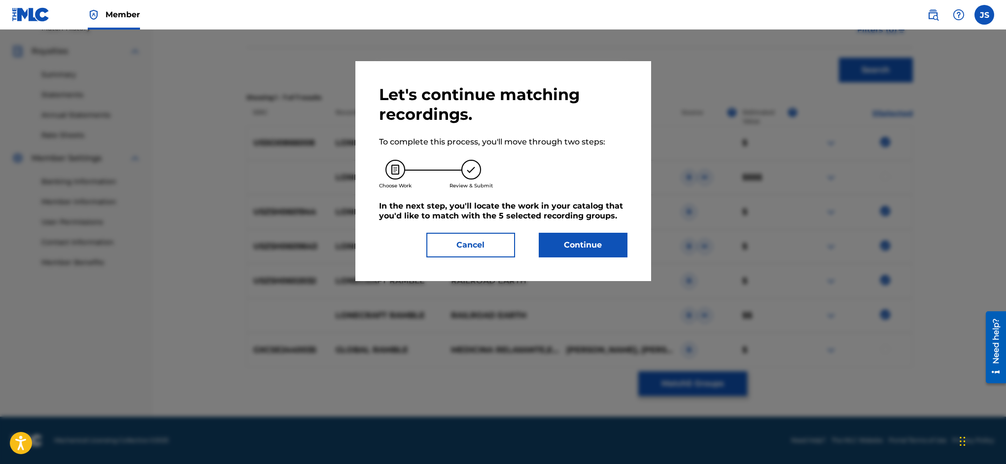
click at [580, 246] on button "Continue" at bounding box center [583, 245] width 89 height 25
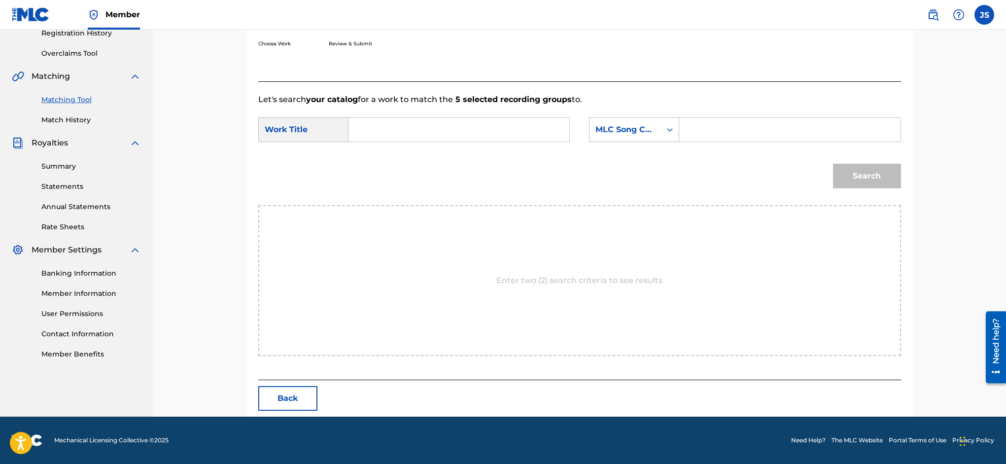
click at [387, 127] on input "Search Form" at bounding box center [459, 130] width 204 height 24
click at [398, 154] on span "croft ramble" at bounding box center [383, 157] width 37 height 21
type input "lonecroft ramble"
click at [732, 129] on input "Search Form" at bounding box center [790, 130] width 204 height 24
type input "AX44B9"
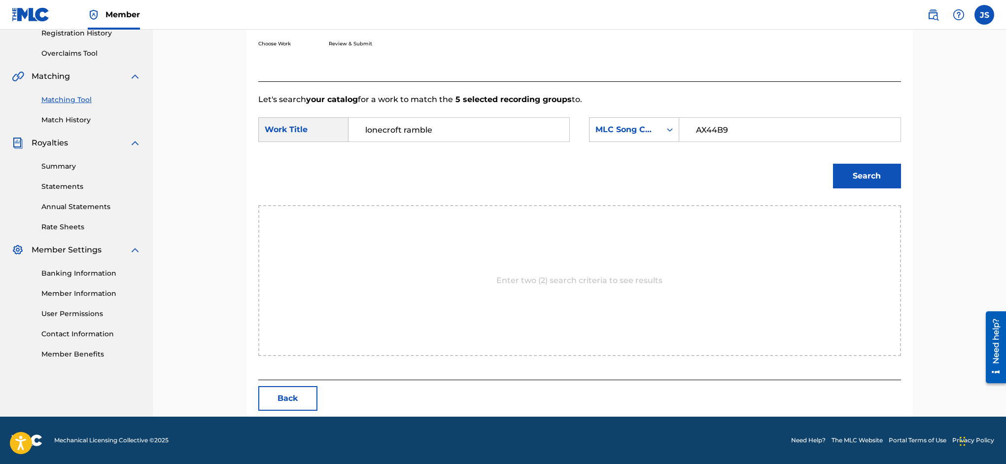
click at [868, 170] on button "Search" at bounding box center [867, 176] width 68 height 25
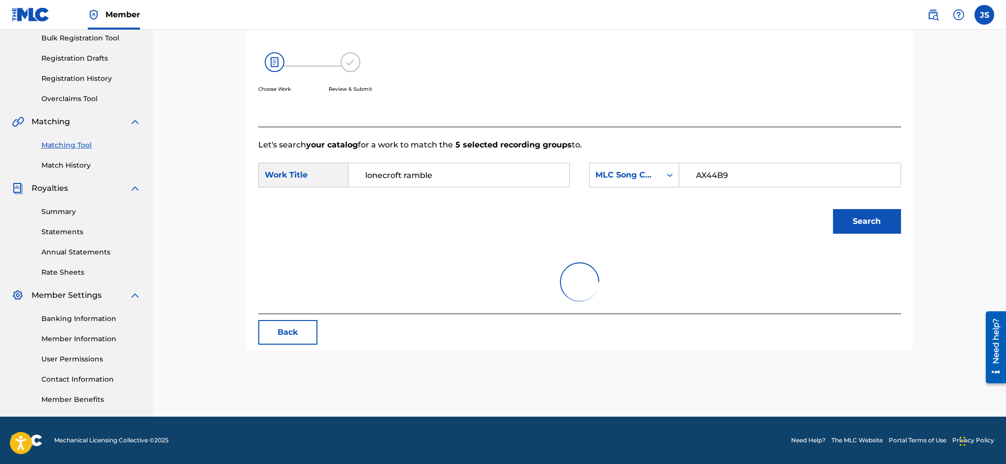
scroll to position [164, 0]
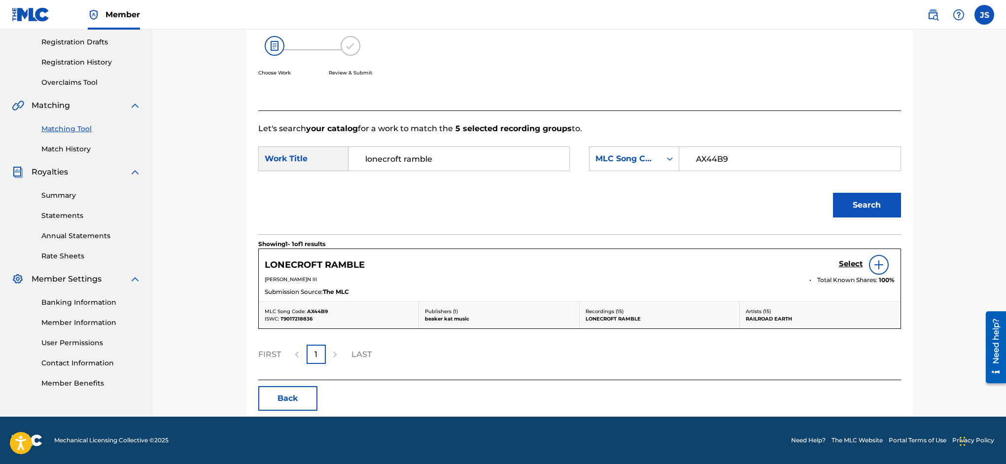
click at [854, 263] on h5 "Select" at bounding box center [851, 263] width 24 height 9
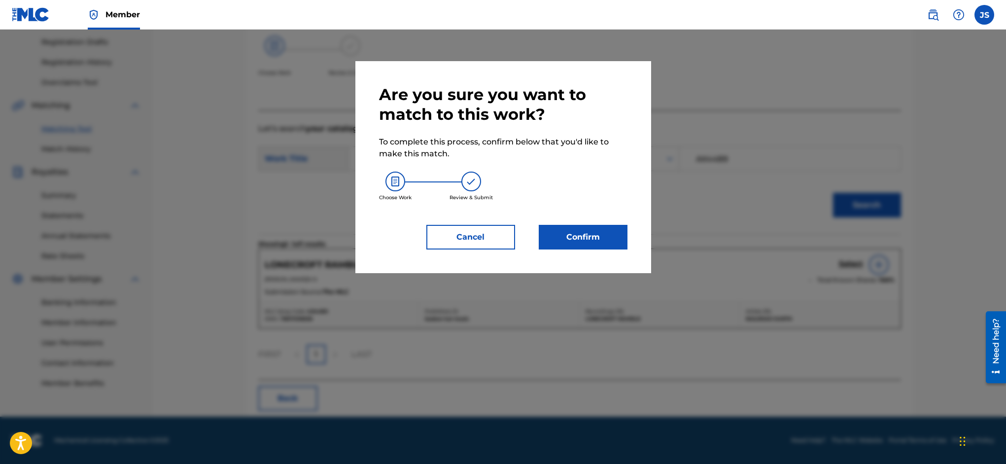
click at [614, 234] on button "Confirm" at bounding box center [583, 237] width 89 height 25
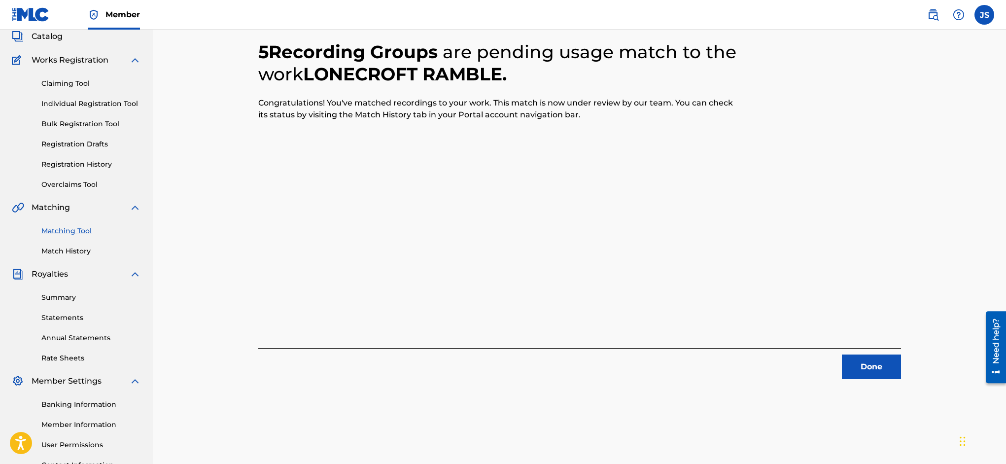
scroll to position [0, 0]
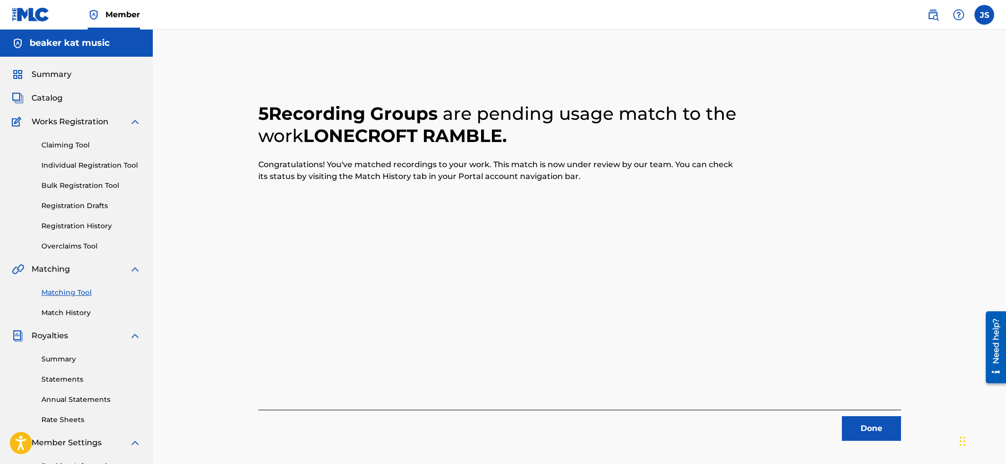
click at [865, 422] on button "Done" at bounding box center [871, 428] width 59 height 25
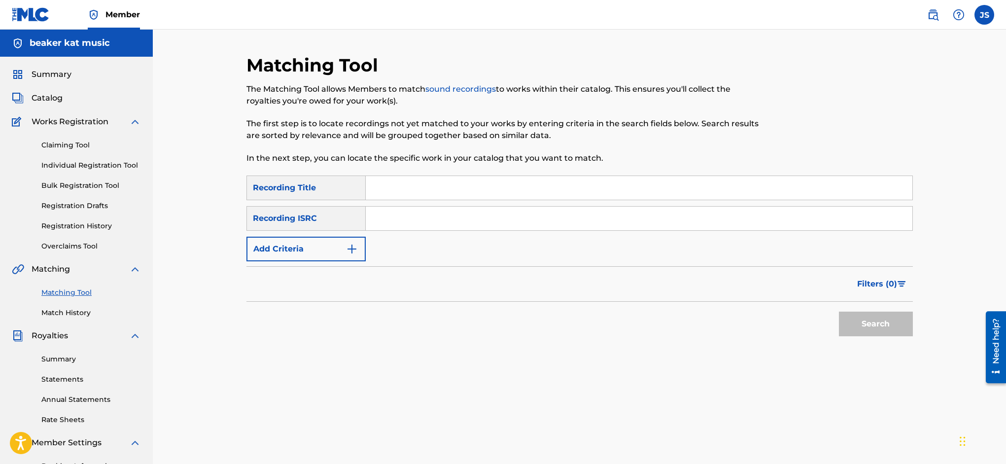
click at [508, 189] on input "Search Form" at bounding box center [639, 188] width 547 height 24
type input "mourning flies"
click at [349, 247] on img "Search Form" at bounding box center [352, 249] width 12 height 12
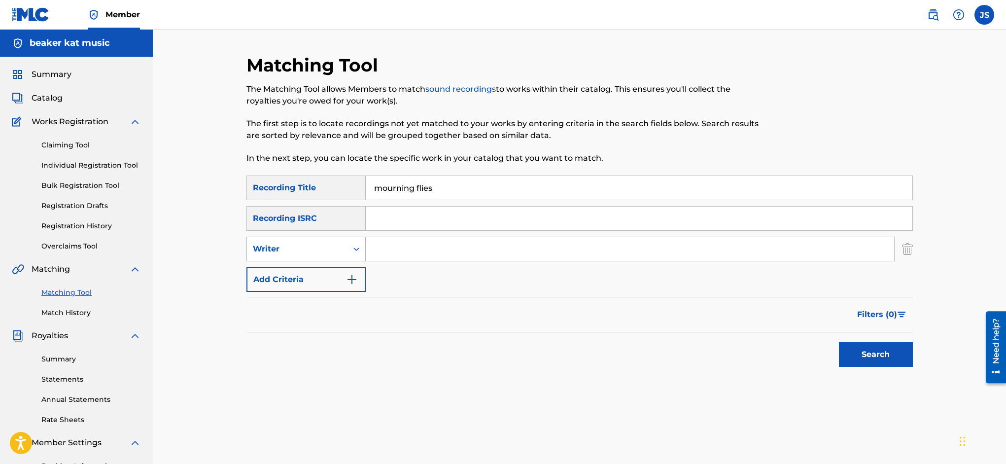
click at [353, 247] on icon "Search Form" at bounding box center [356, 249] width 10 height 10
click at [337, 270] on div "Recording Artist" at bounding box center [306, 273] width 118 height 25
click at [409, 249] on input "Search Form" at bounding box center [630, 249] width 528 height 24
type input "railroad earth"
click at [869, 363] on button "Search" at bounding box center [876, 354] width 74 height 25
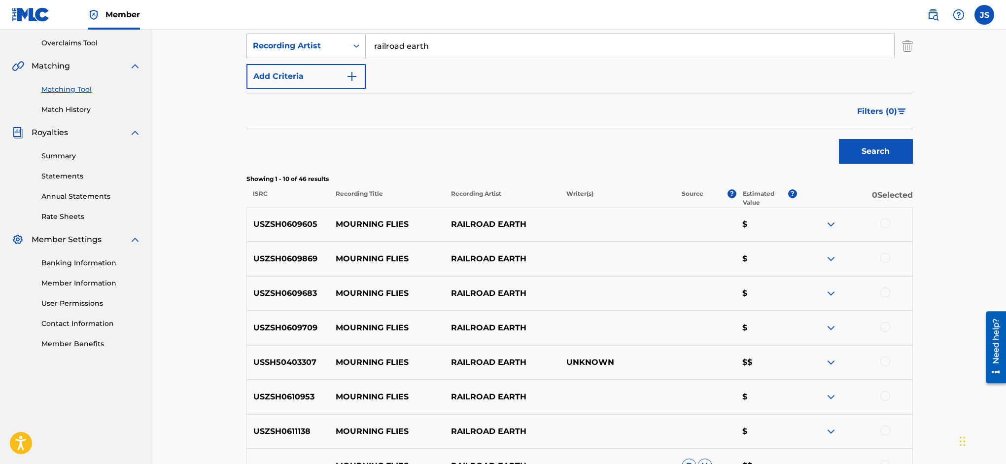
scroll to position [204, 0]
click at [887, 219] on div at bounding box center [885, 222] width 10 height 10
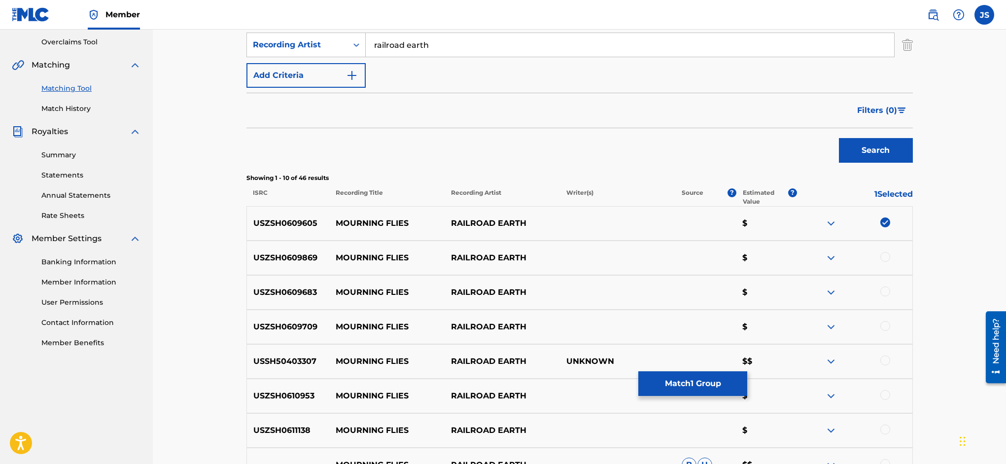
click at [889, 256] on div at bounding box center [885, 257] width 10 height 10
click at [889, 289] on div at bounding box center [885, 291] width 10 height 10
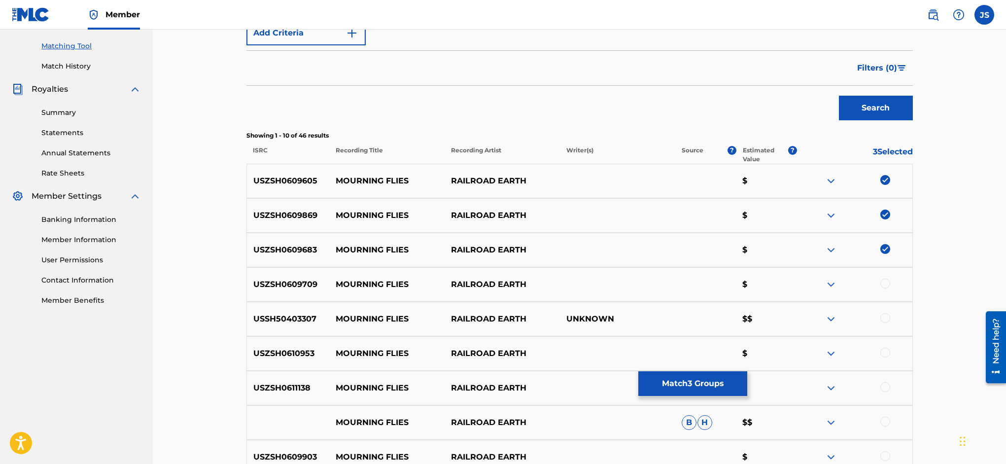
scroll to position [244, 0]
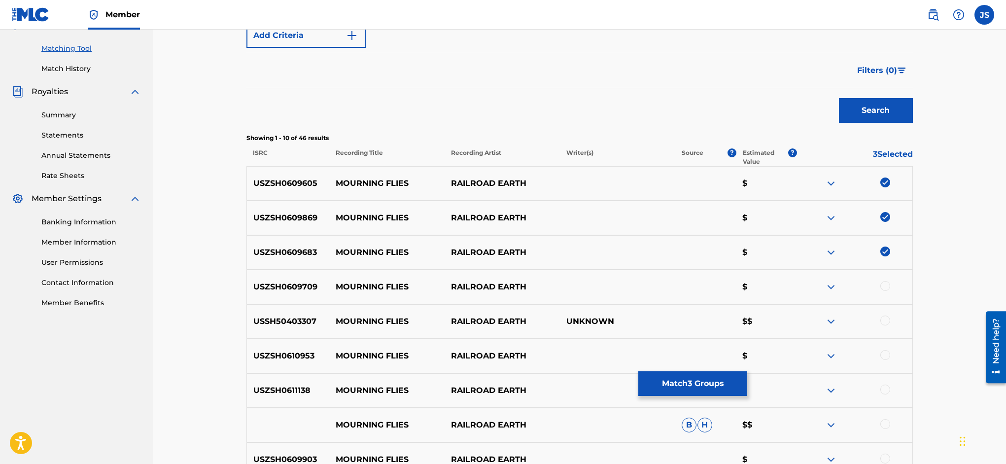
click at [885, 289] on div at bounding box center [885, 286] width 10 height 10
click at [887, 322] on div at bounding box center [885, 320] width 10 height 10
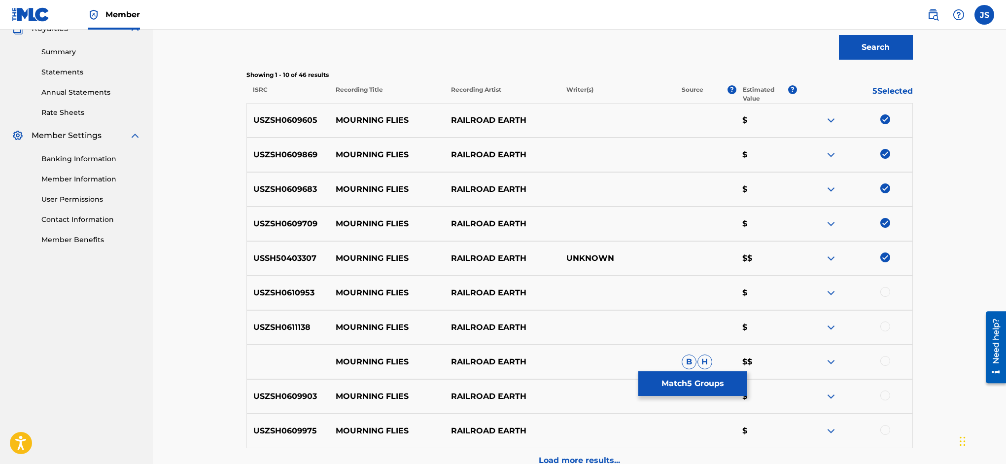
scroll to position [308, 0]
click at [888, 292] on div at bounding box center [885, 291] width 10 height 10
click at [887, 324] on div at bounding box center [885, 325] width 10 height 10
click at [886, 359] on div at bounding box center [885, 360] width 10 height 10
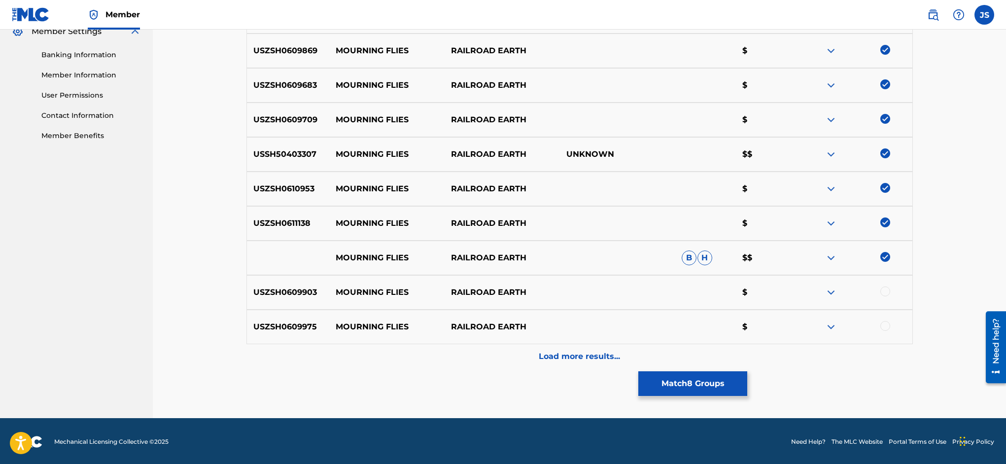
scroll to position [413, 0]
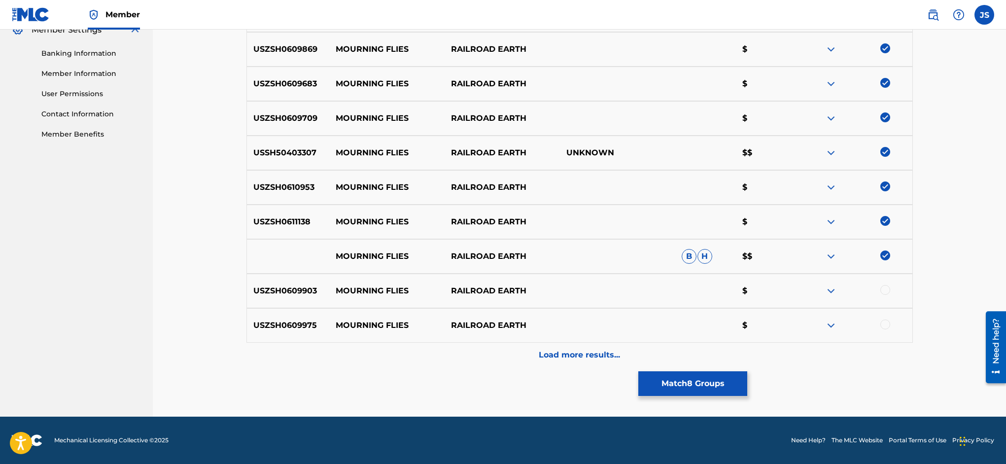
click at [885, 289] on div at bounding box center [885, 290] width 10 height 10
click at [884, 325] on div at bounding box center [885, 324] width 10 height 10
click at [600, 362] on div "Load more results..." at bounding box center [579, 355] width 666 height 25
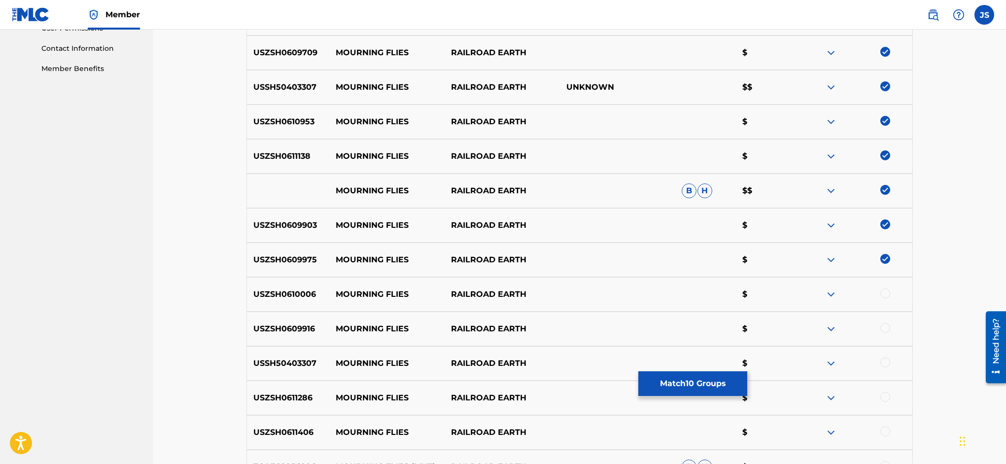
scroll to position [479, 0]
click at [886, 293] on div at bounding box center [885, 293] width 10 height 10
click at [888, 331] on div at bounding box center [854, 328] width 115 height 12
click at [884, 364] on div at bounding box center [885, 362] width 10 height 10
click at [885, 326] on div at bounding box center [885, 327] width 10 height 10
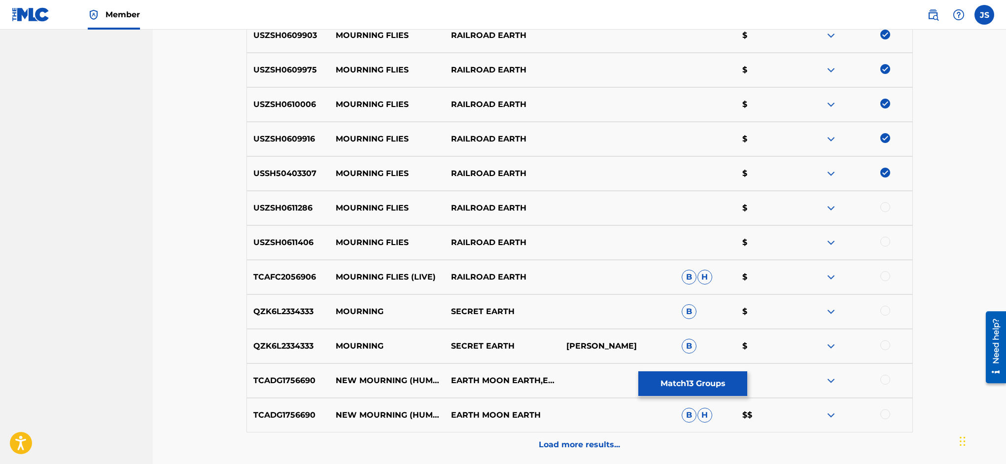
scroll to position [692, 0]
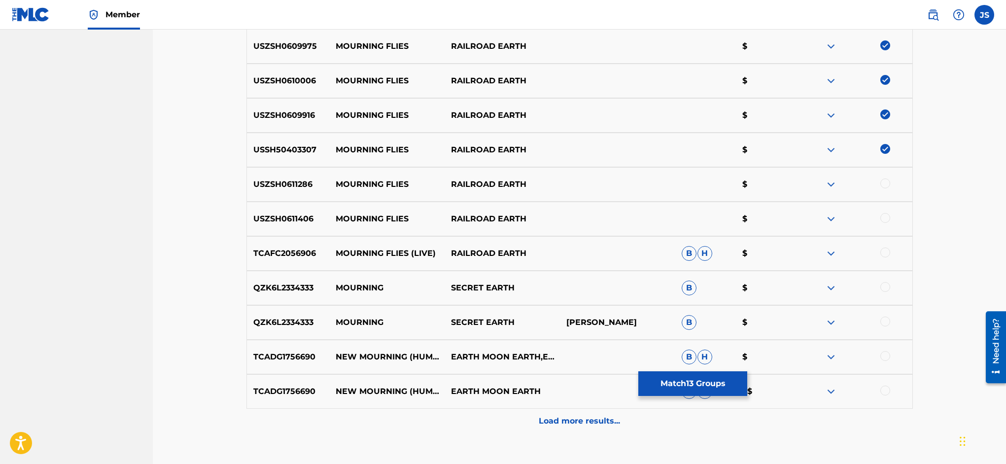
click at [886, 187] on div at bounding box center [885, 183] width 10 height 10
click at [889, 219] on div at bounding box center [885, 218] width 10 height 10
click at [886, 254] on div at bounding box center [885, 252] width 10 height 10
click at [747, 384] on button "Match 16 Groups" at bounding box center [692, 383] width 109 height 25
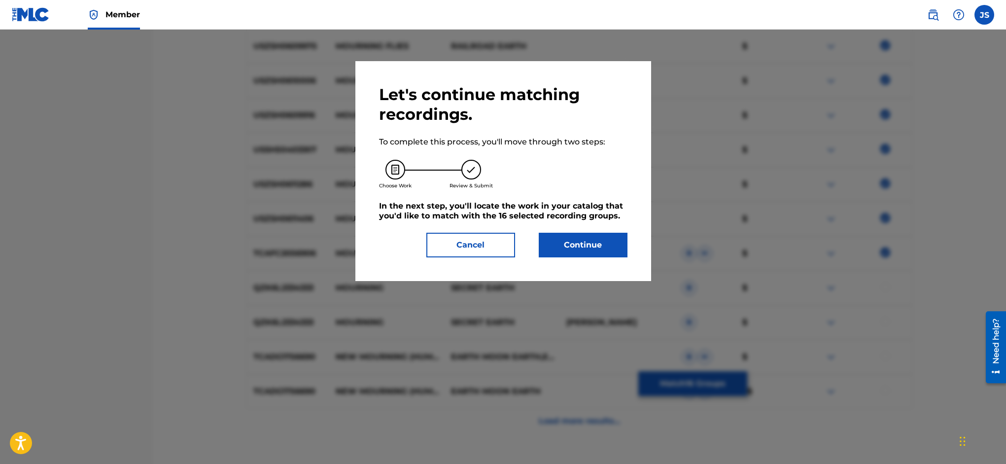
click at [602, 249] on button "Continue" at bounding box center [583, 245] width 89 height 25
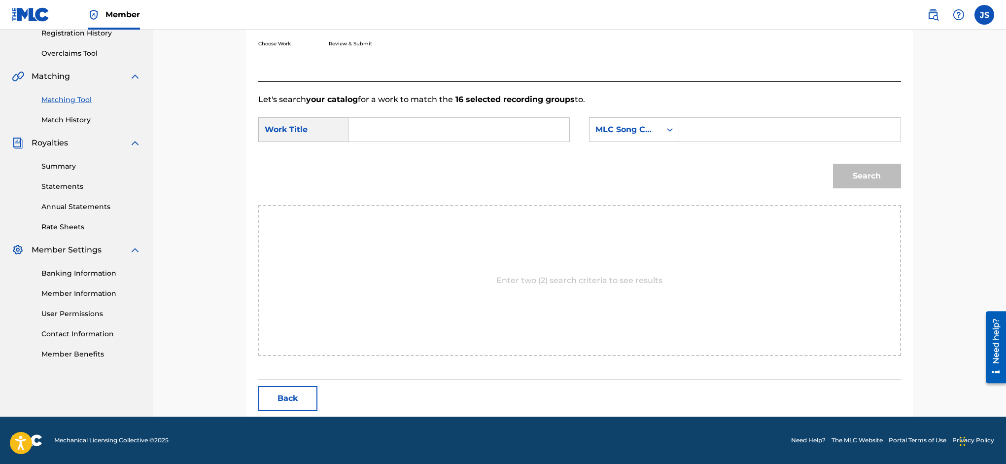
scroll to position [193, 0]
click at [410, 131] on input "Search Form" at bounding box center [459, 130] width 204 height 24
click at [405, 155] on span "ning flies" at bounding box center [385, 157] width 40 height 21
type input "mourning flies"
click at [707, 130] on input "Search Form" at bounding box center [790, 130] width 204 height 24
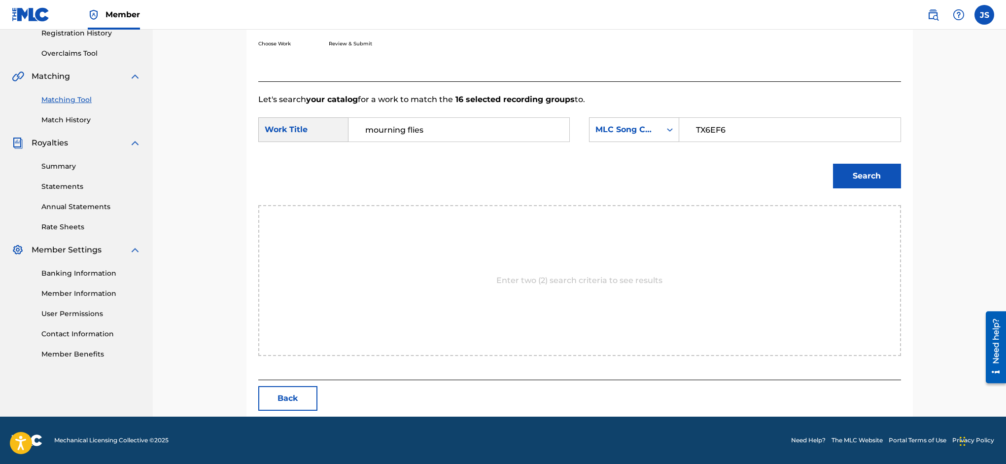
type input "TX6EF6"
click at [854, 178] on button "Search" at bounding box center [867, 176] width 68 height 25
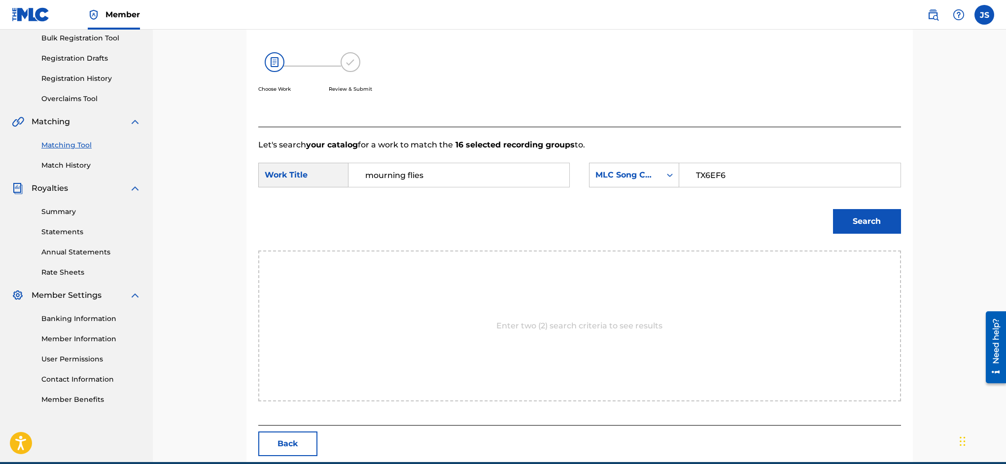
scroll to position [164, 0]
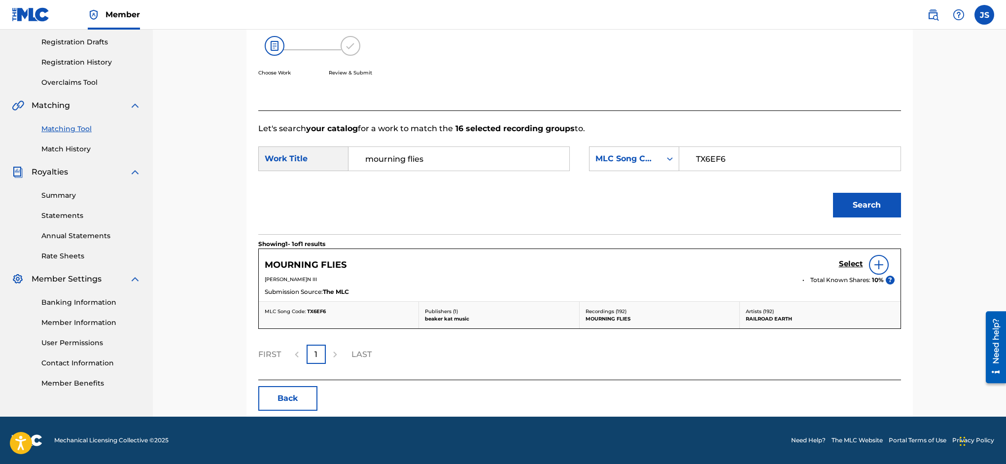
click at [847, 263] on h5 "Select" at bounding box center [851, 263] width 24 height 9
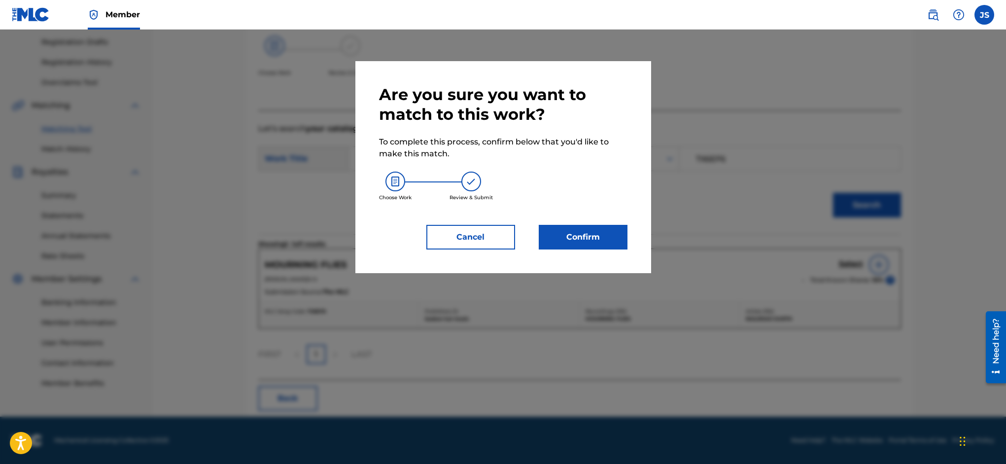
click at [602, 234] on button "Confirm" at bounding box center [583, 237] width 89 height 25
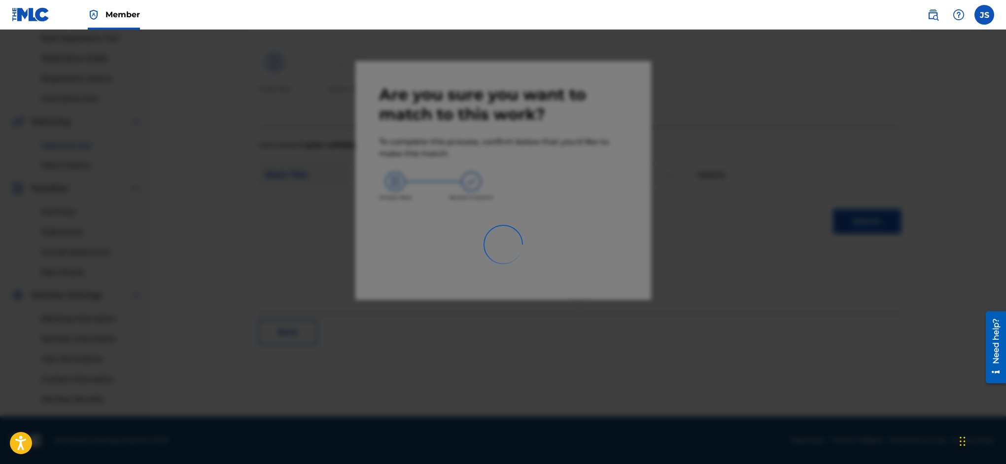
scroll to position [147, 0]
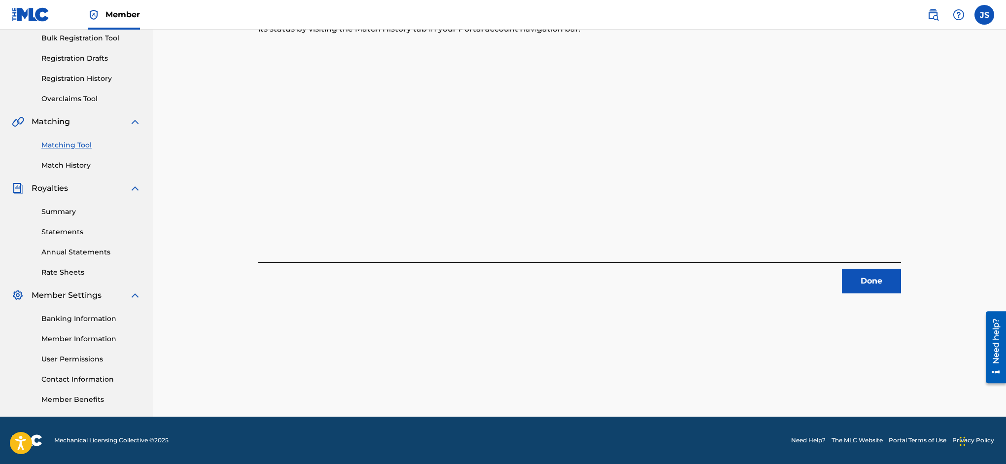
click at [873, 278] on button "Done" at bounding box center [871, 281] width 59 height 25
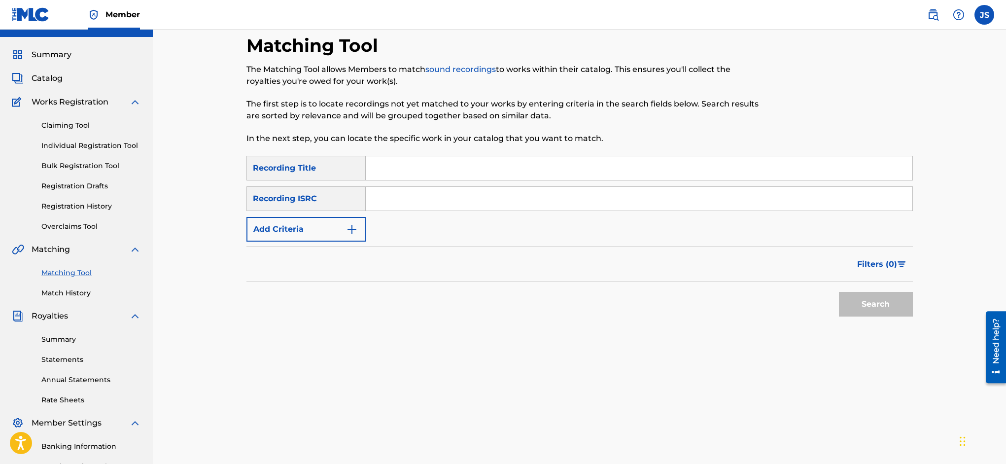
scroll to position [0, 0]
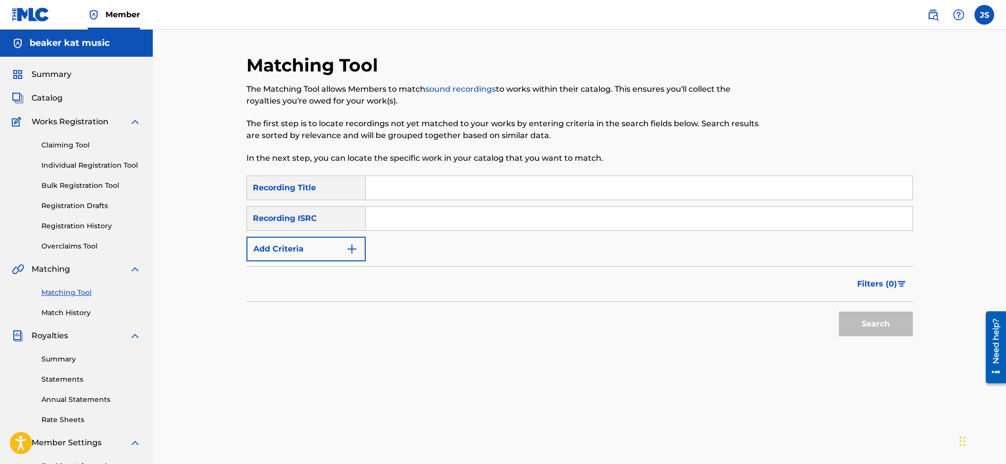
click at [448, 188] on input "Search Form" at bounding box center [639, 188] width 547 height 24
type input "mourning flies"
click at [393, 217] on input "Search Form" at bounding box center [639, 219] width 547 height 24
paste input "USSH50403307"
type input "USSH50403307"
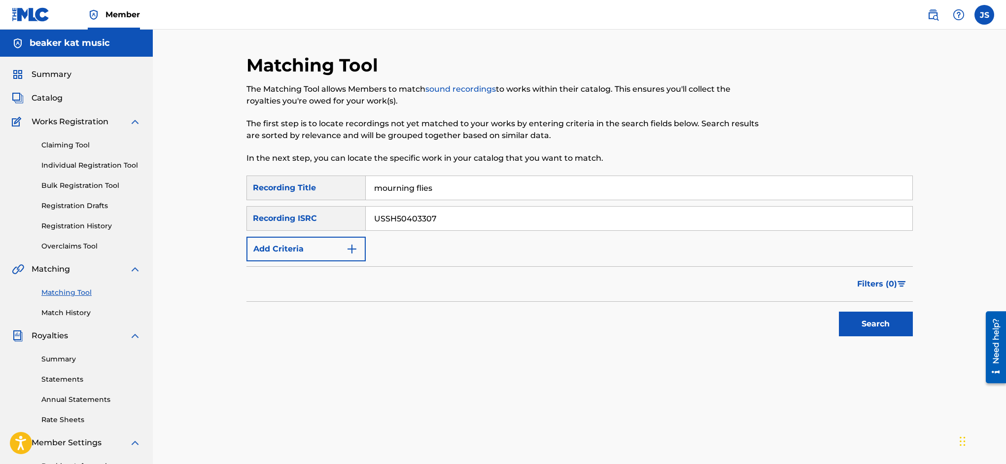
click at [875, 321] on button "Search" at bounding box center [876, 324] width 74 height 25
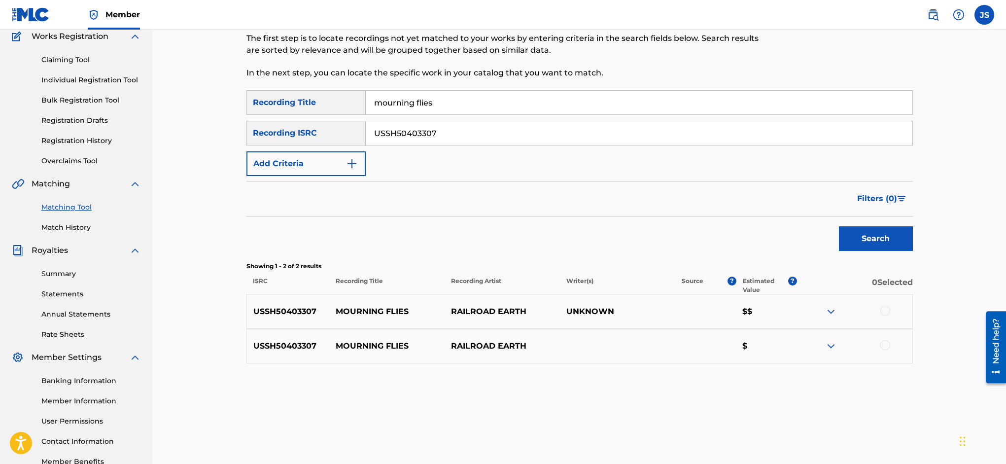
scroll to position [95, 0]
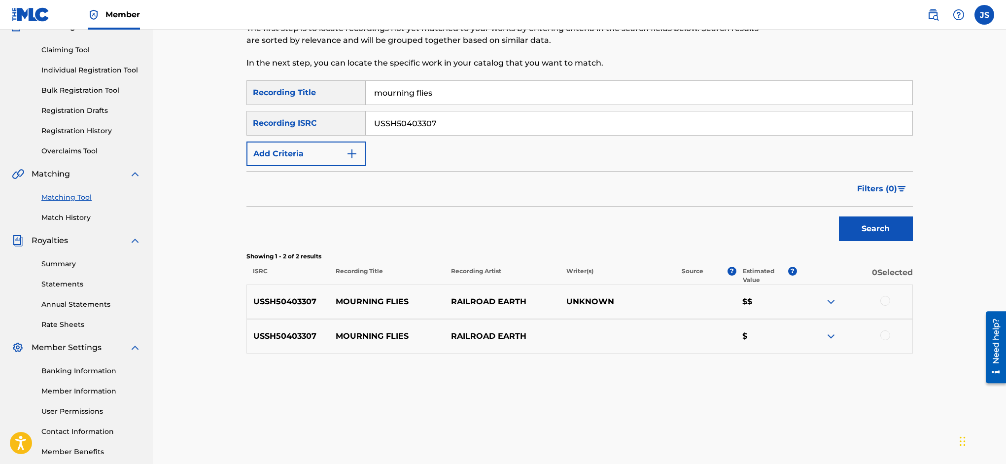
click at [887, 299] on div at bounding box center [885, 301] width 10 height 10
click at [887, 333] on div at bounding box center [885, 335] width 10 height 10
click at [747, 378] on button "Match 2 Groups" at bounding box center [692, 383] width 109 height 25
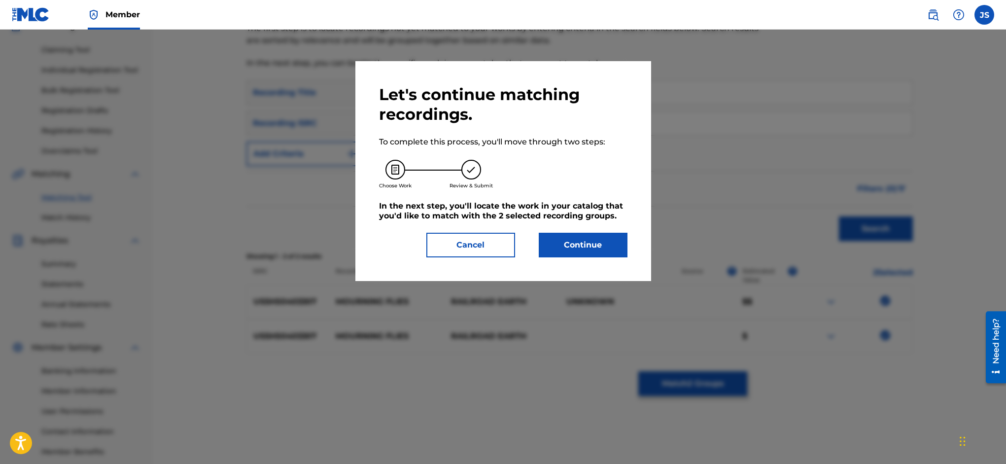
click at [568, 241] on button "Continue" at bounding box center [583, 245] width 89 height 25
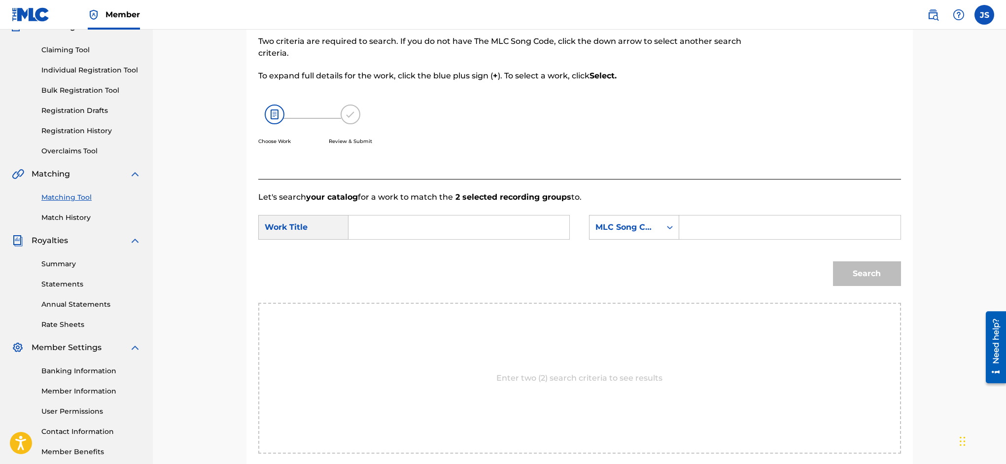
click at [486, 228] on input "Search Form" at bounding box center [459, 227] width 204 height 24
click at [406, 249] on span "ning flies" at bounding box center [385, 254] width 40 height 21
type input "mourning flies"
click at [696, 224] on input "Search Form" at bounding box center [790, 227] width 204 height 24
type input "TX6EF6"
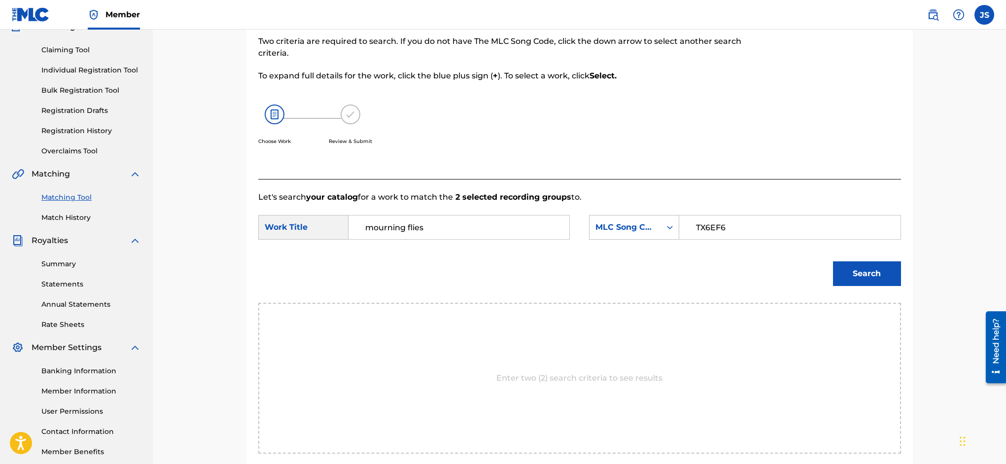
click at [857, 275] on button "Search" at bounding box center [867, 273] width 68 height 25
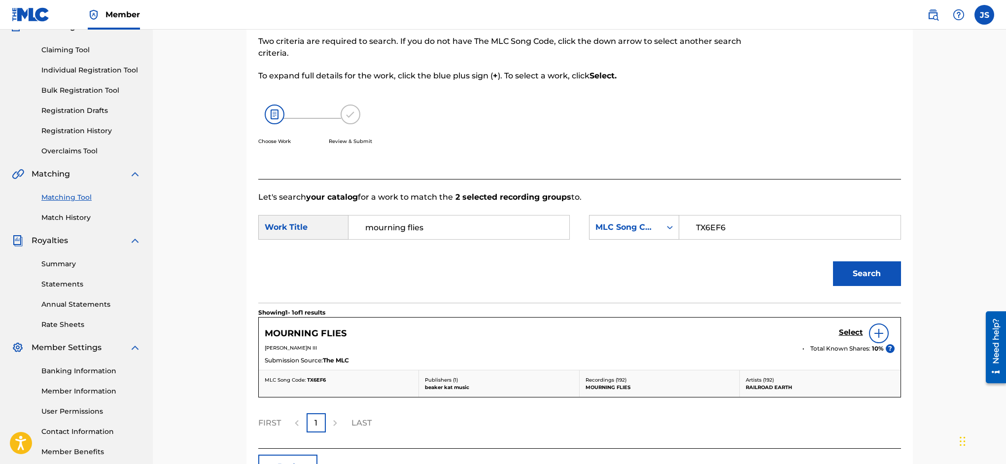
click at [851, 332] on h5 "Select" at bounding box center [851, 332] width 24 height 9
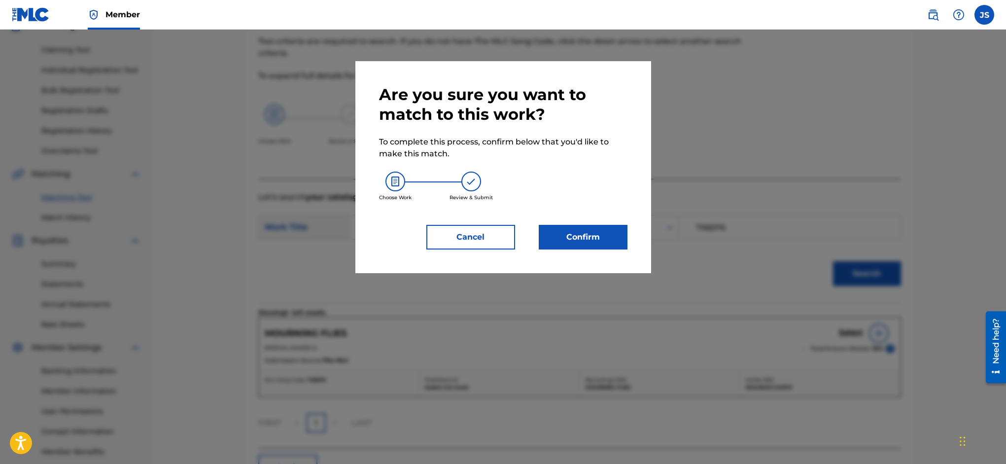
click at [598, 236] on button "Confirm" at bounding box center [583, 237] width 89 height 25
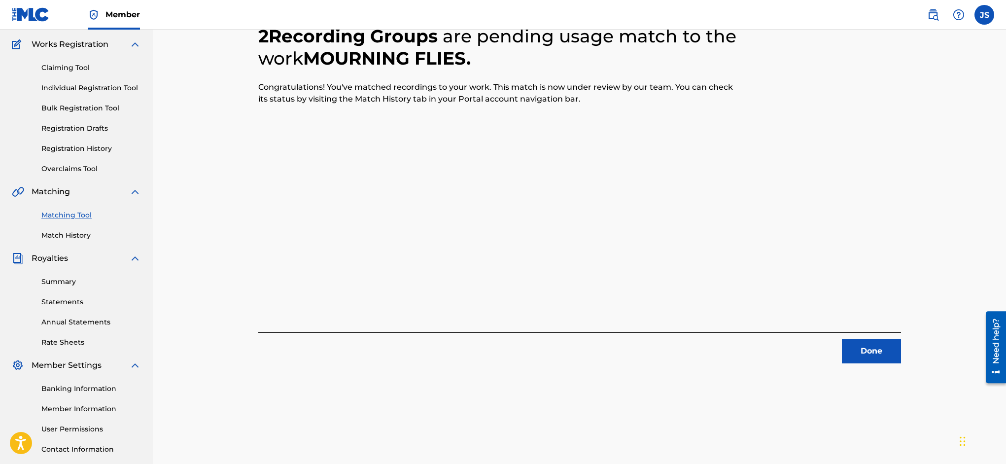
scroll to position [0, 0]
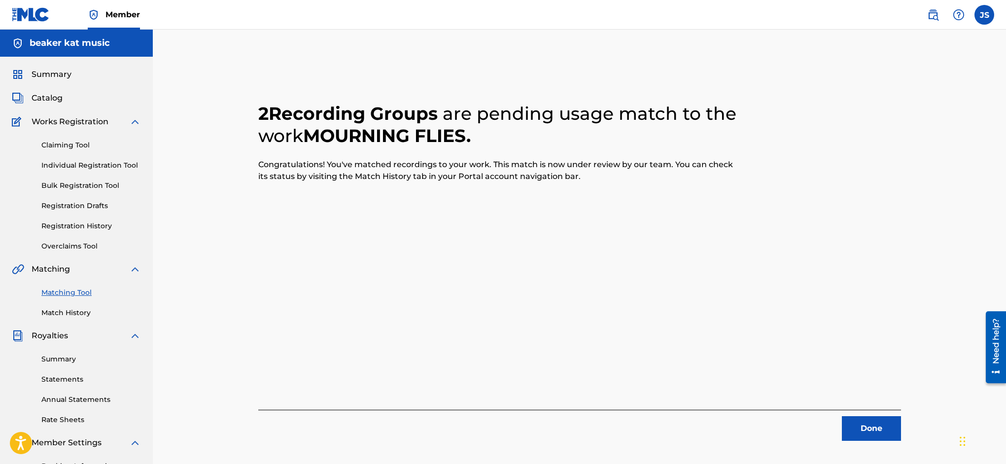
click at [868, 433] on button "Done" at bounding box center [871, 428] width 59 height 25
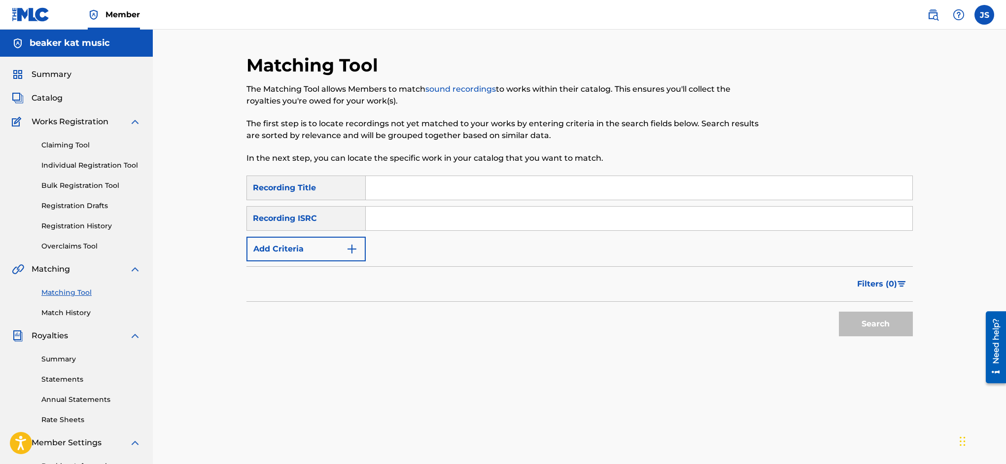
click at [395, 184] on input "Search Form" at bounding box center [639, 188] width 547 height 24
type input "mourning flies"
paste input "USSH50403307"
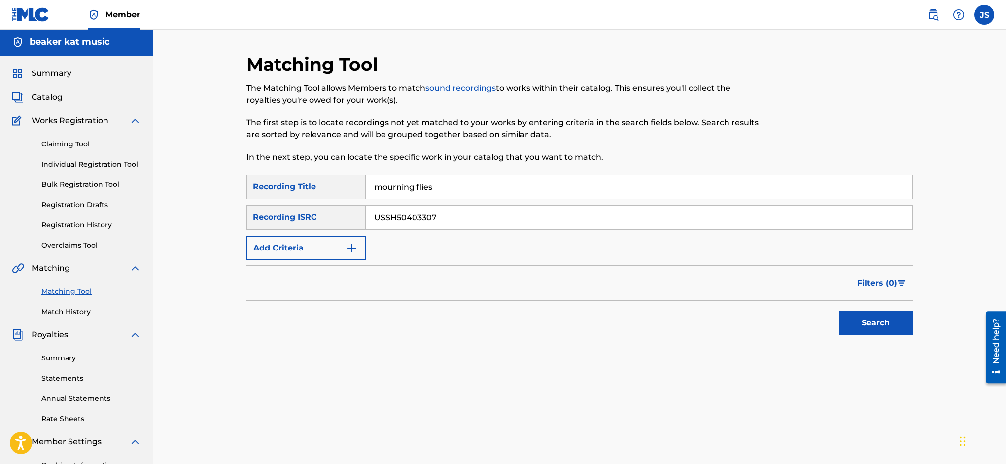
scroll to position [3, 0]
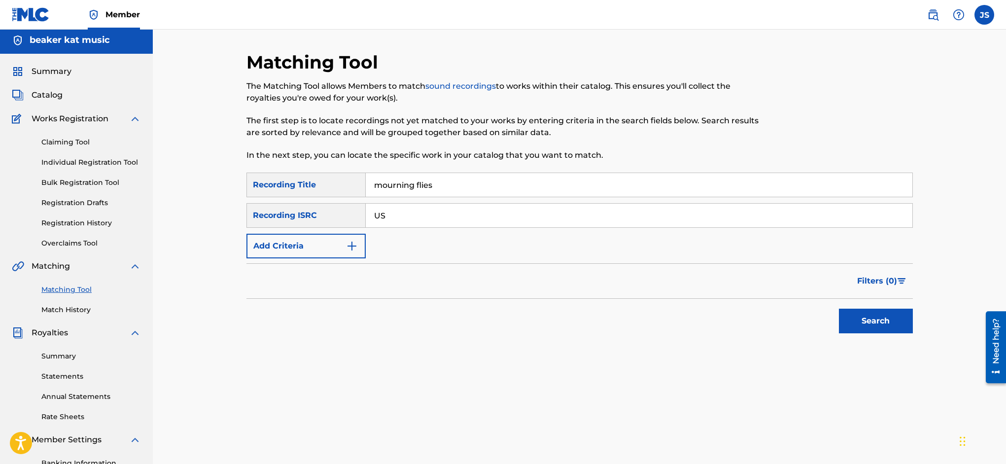
type input "U"
paste input "TCAFC2056906"
type input "TCAFC2056906"
click at [891, 326] on button "Search" at bounding box center [876, 321] width 74 height 25
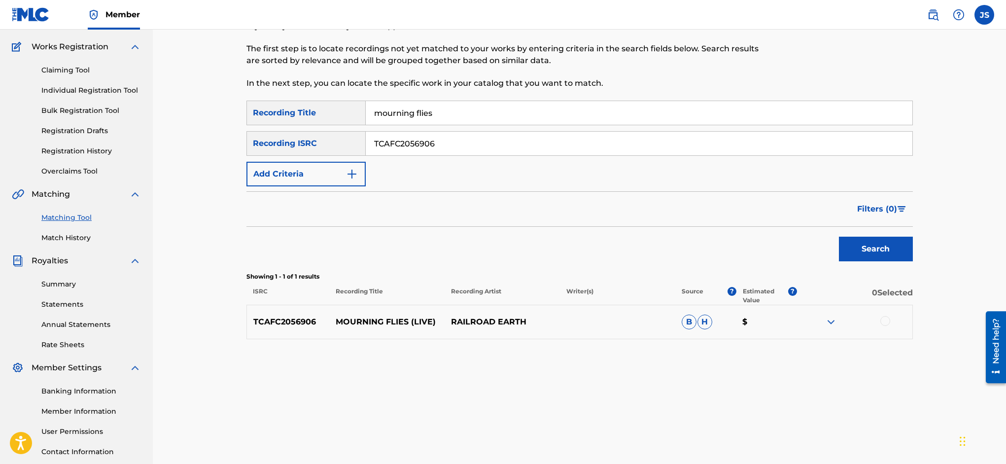
scroll to position [73, 0]
click at [884, 320] on div at bounding box center [885, 322] width 10 height 10
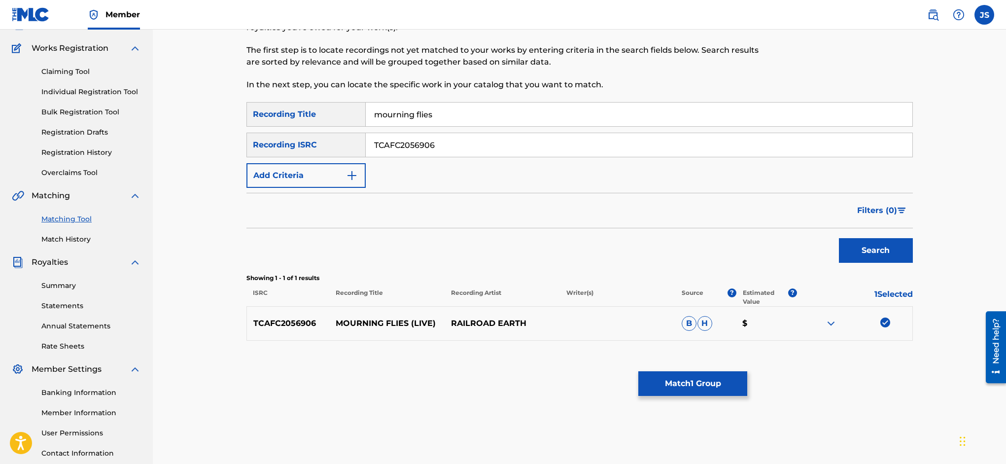
click at [747, 383] on button "Match 1 Group" at bounding box center [692, 383] width 109 height 25
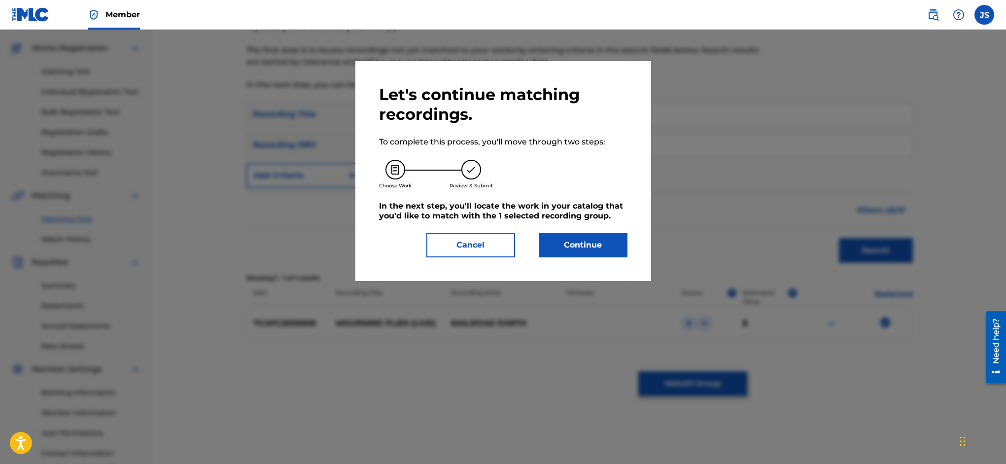
click at [584, 243] on button "Continue" at bounding box center [583, 245] width 89 height 25
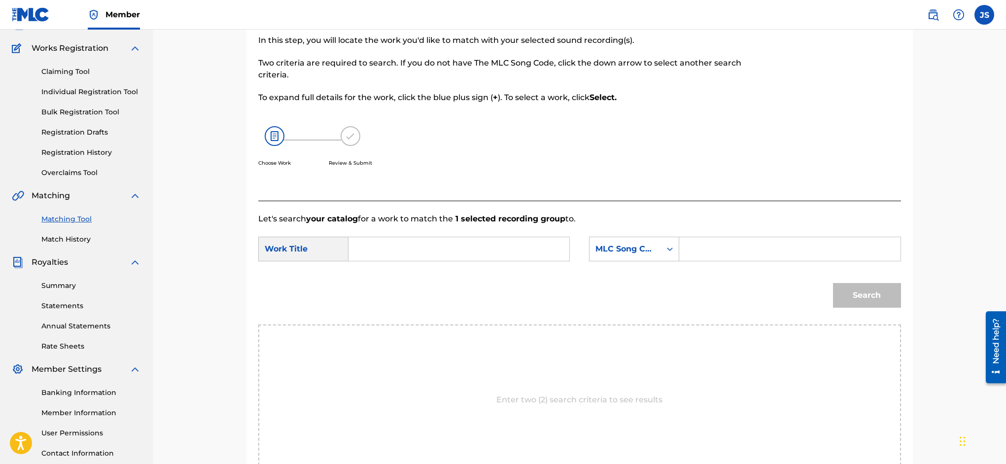
click at [445, 245] on input "Search Form" at bounding box center [459, 249] width 204 height 24
click at [406, 271] on span "rning flies" at bounding box center [385, 276] width 40 height 21
type input "mourning flies"
click at [745, 257] on input "Search Form" at bounding box center [790, 249] width 204 height 24
type input "TX6EF6"
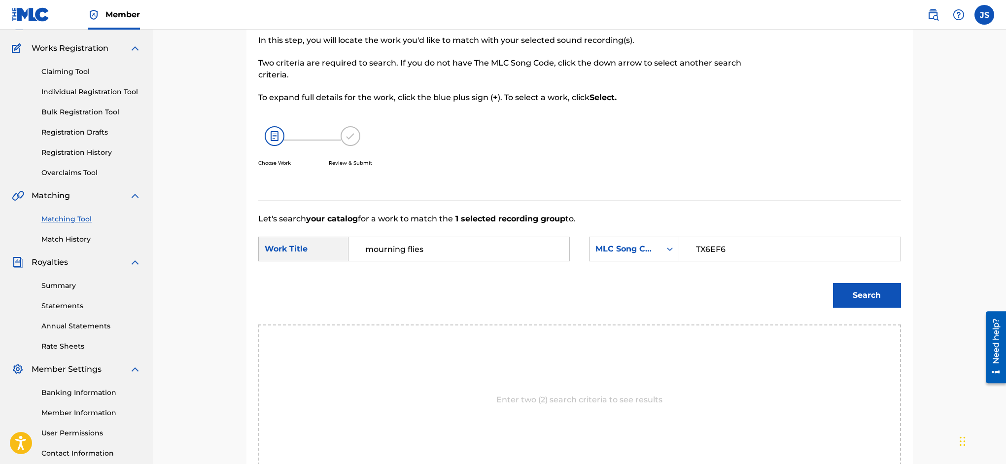
click at [861, 301] on button "Search" at bounding box center [867, 295] width 68 height 25
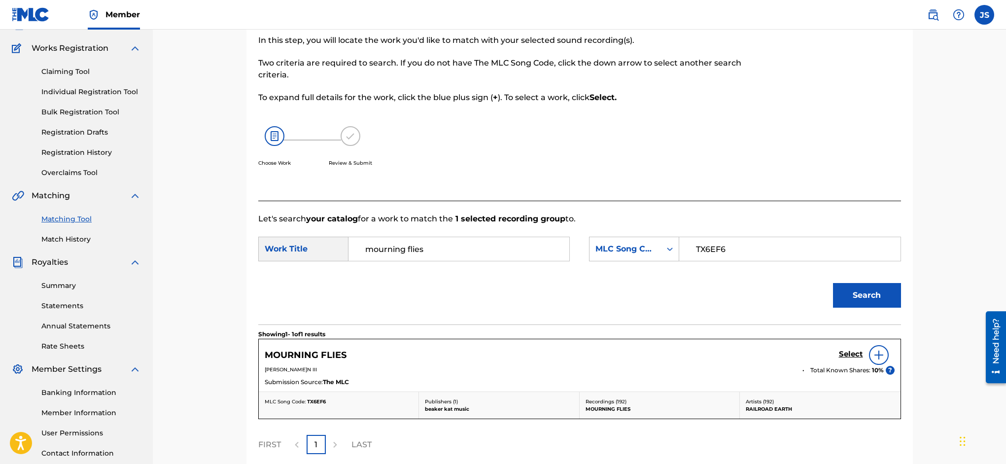
click at [849, 351] on h5 "Select" at bounding box center [851, 353] width 24 height 9
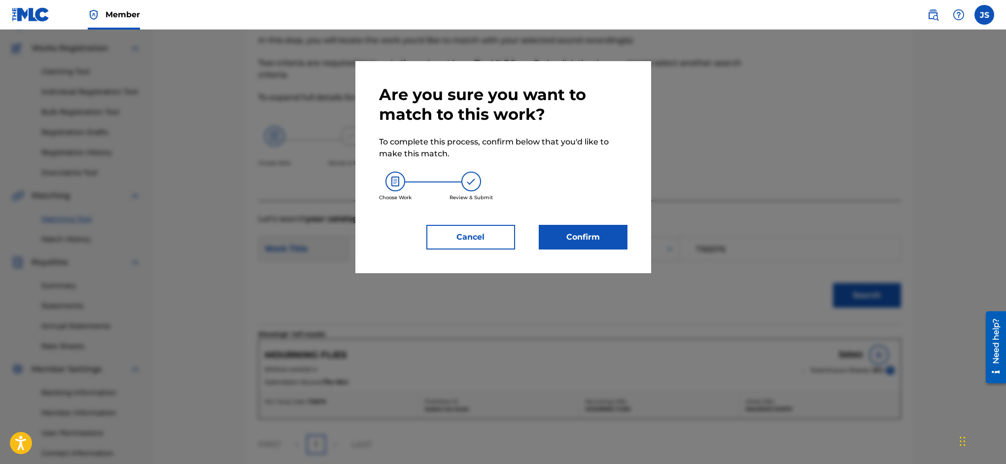
click at [570, 233] on button "Confirm" at bounding box center [583, 237] width 89 height 25
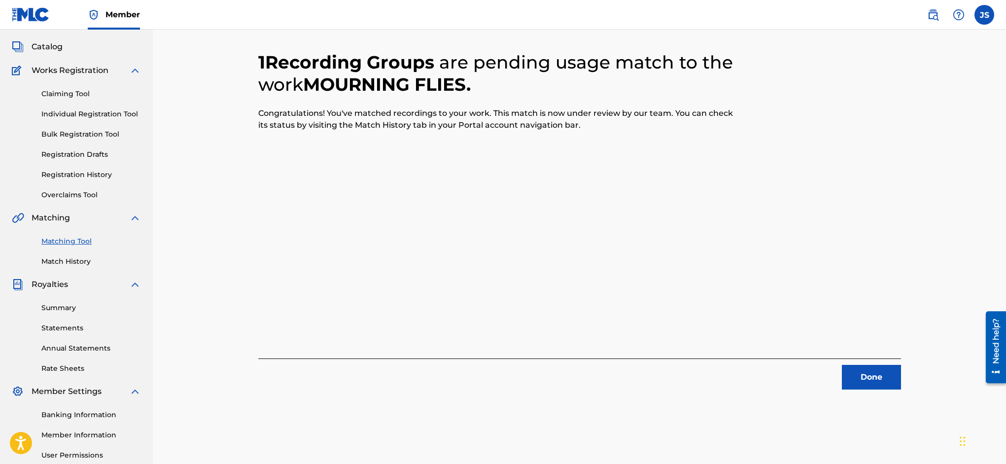
scroll to position [0, 0]
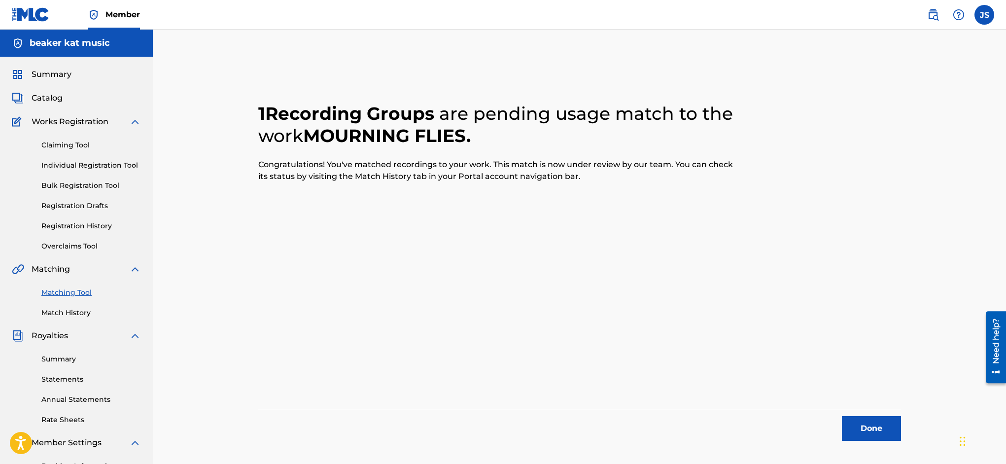
click at [44, 96] on span "Catalog" at bounding box center [47, 98] width 31 height 12
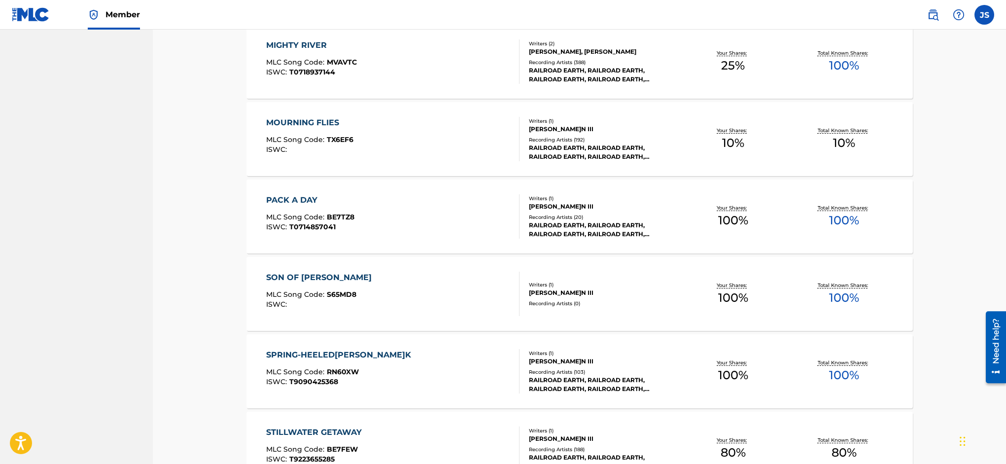
scroll to position [1629, 0]
click at [315, 120] on div "MOURNING FLIES" at bounding box center [309, 122] width 87 height 12
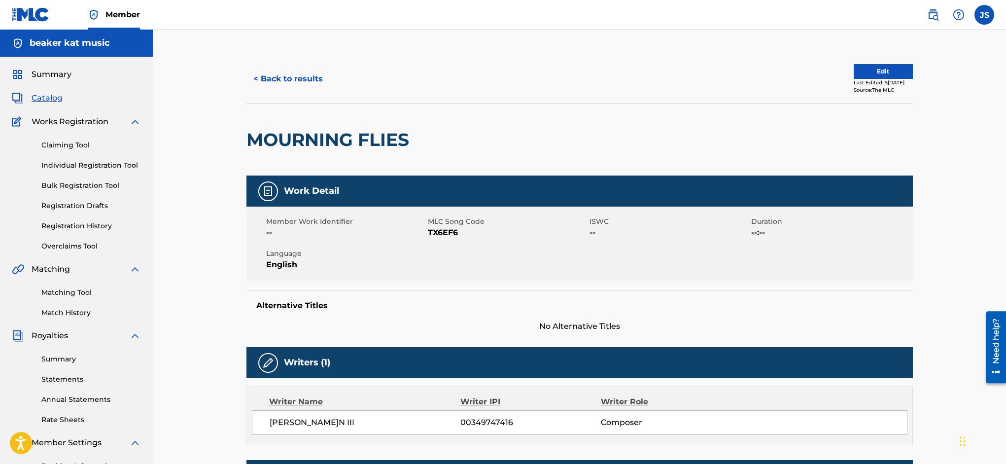
click at [874, 74] on button "Edit" at bounding box center [883, 71] width 59 height 15
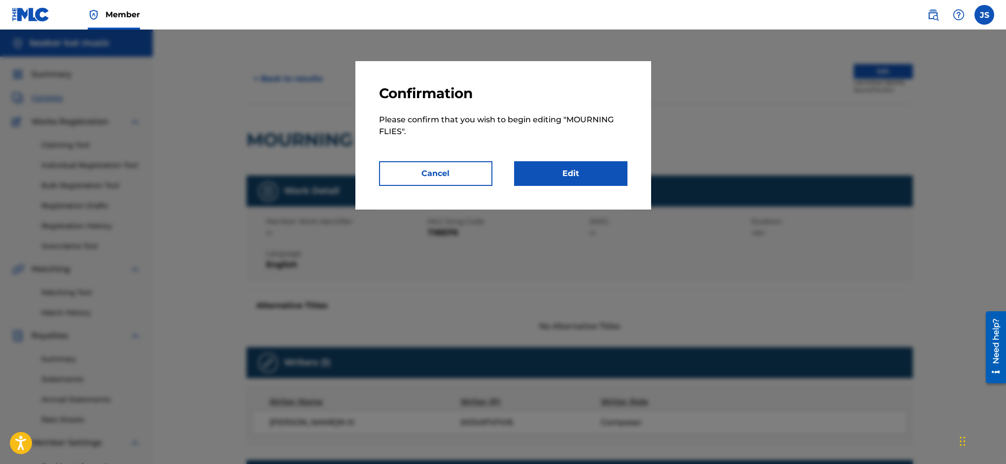
click at [586, 175] on link "Edit" at bounding box center [570, 173] width 113 height 25
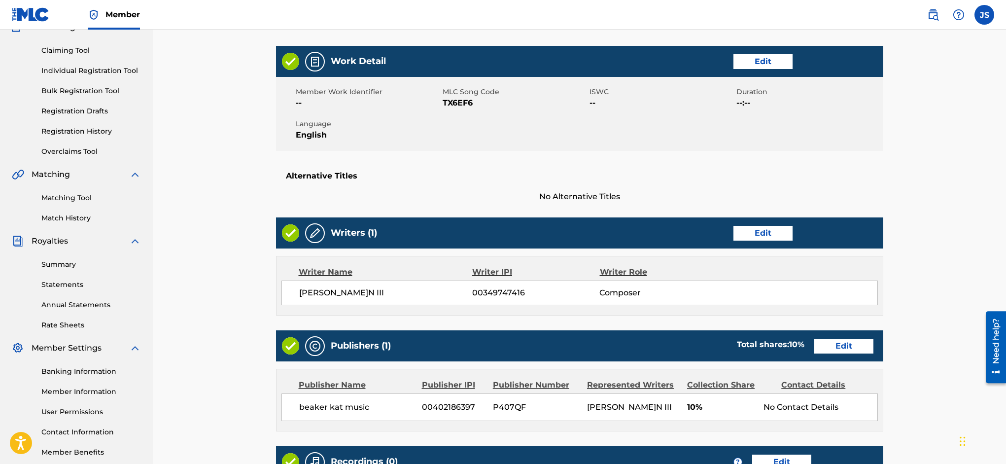
scroll to position [96, 0]
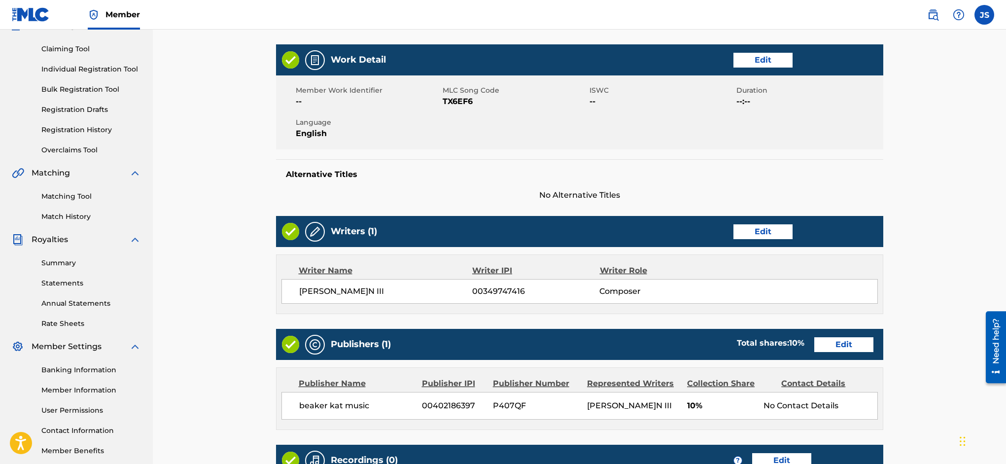
click at [765, 61] on link "Edit" at bounding box center [762, 60] width 59 height 15
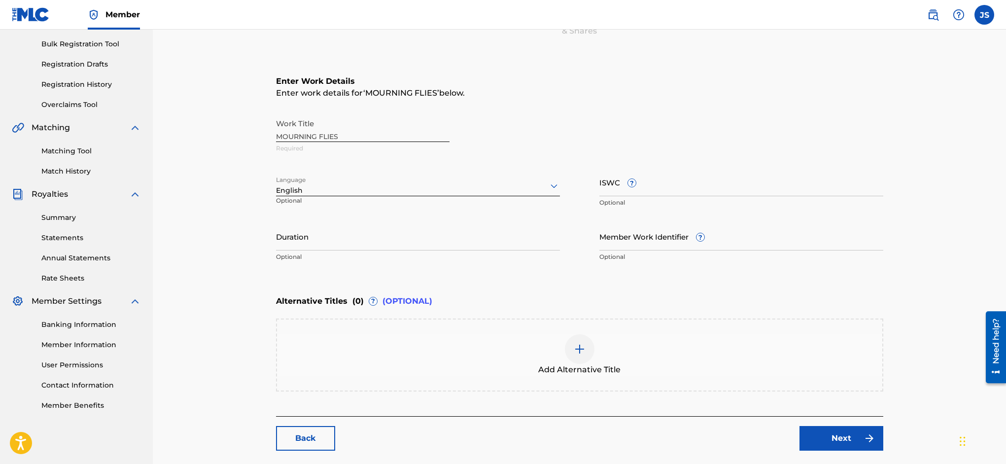
scroll to position [140, 0]
click at [576, 346] on img at bounding box center [580, 351] width 12 height 12
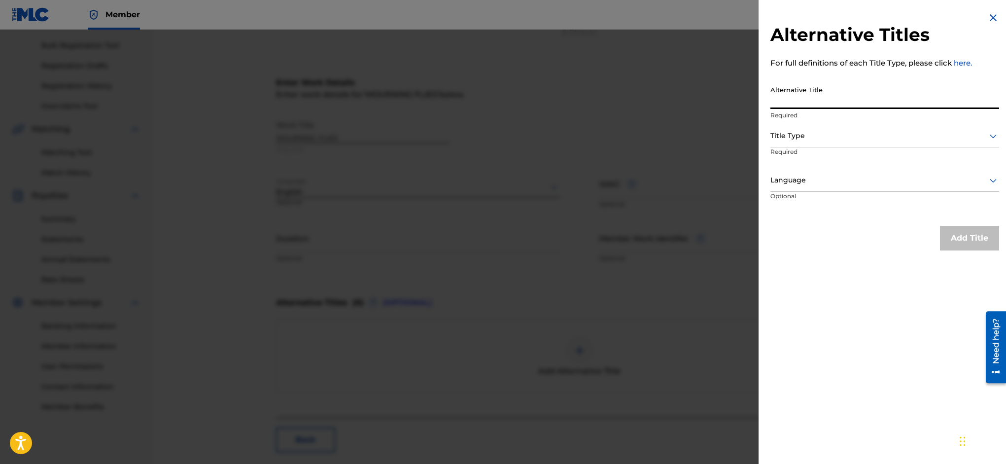
click at [830, 96] on input "Alternative Title" at bounding box center [884, 95] width 229 height 28
type input "mourning flies (live)"
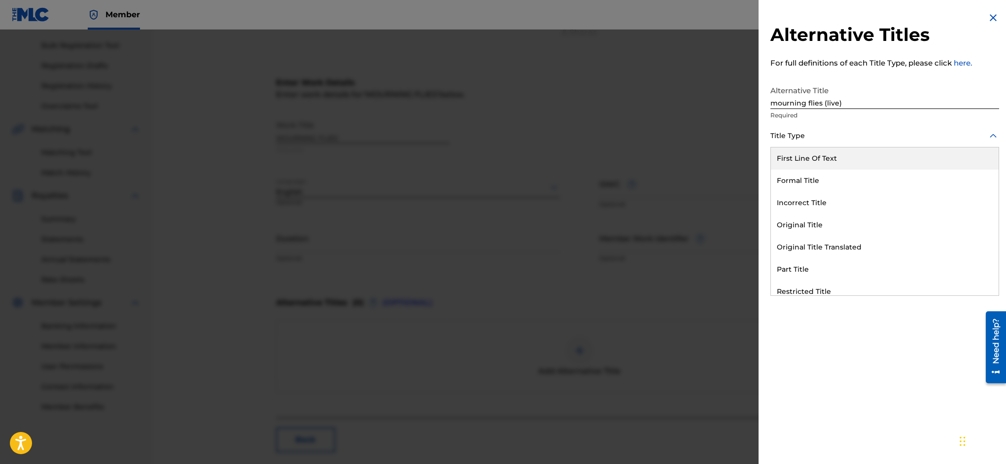
click at [840, 137] on div at bounding box center [884, 136] width 229 height 12
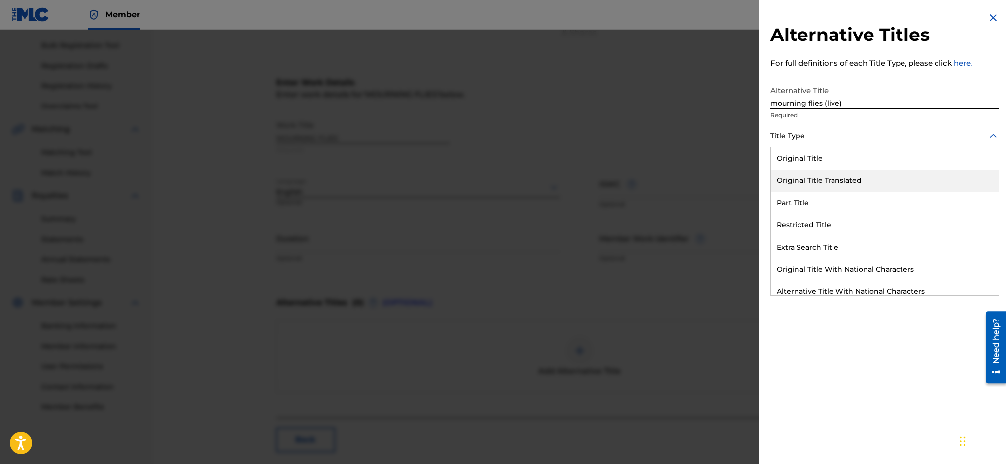
scroll to position [71, 0]
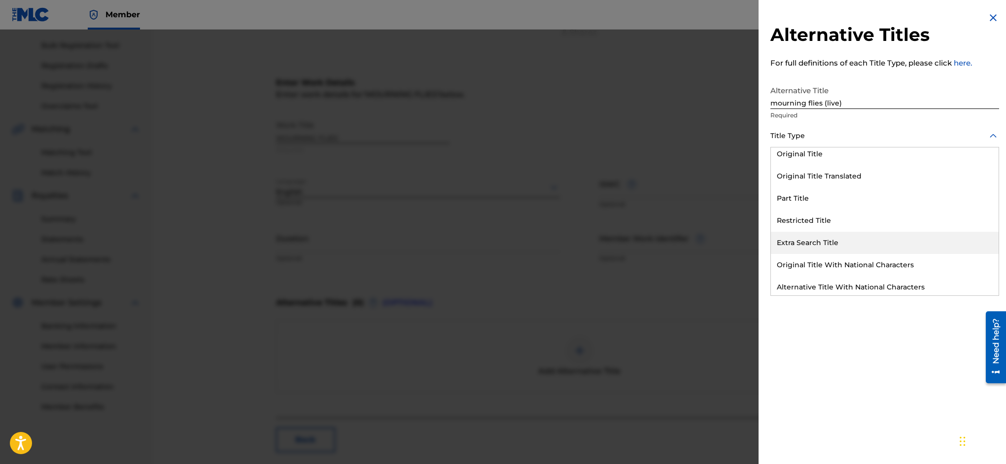
click at [862, 241] on div "Extra Search Title" at bounding box center [885, 243] width 228 height 22
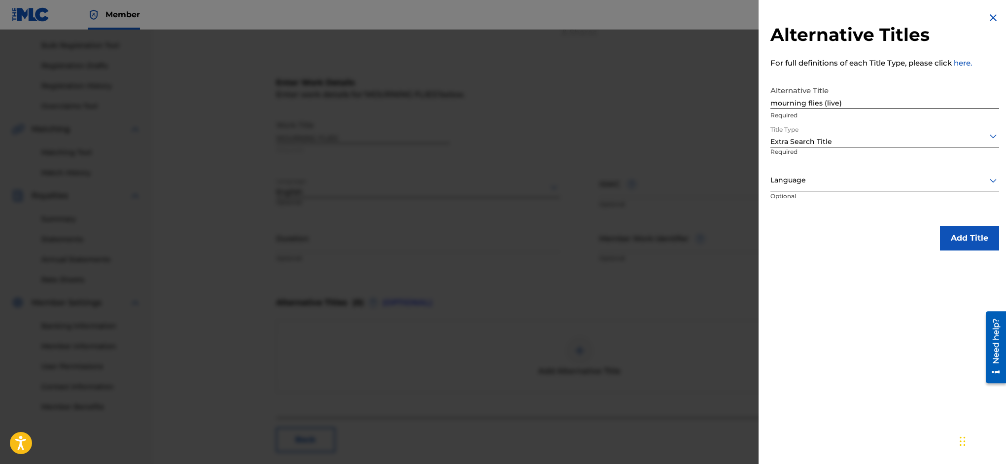
click at [955, 235] on button "Add Title" at bounding box center [969, 238] width 59 height 25
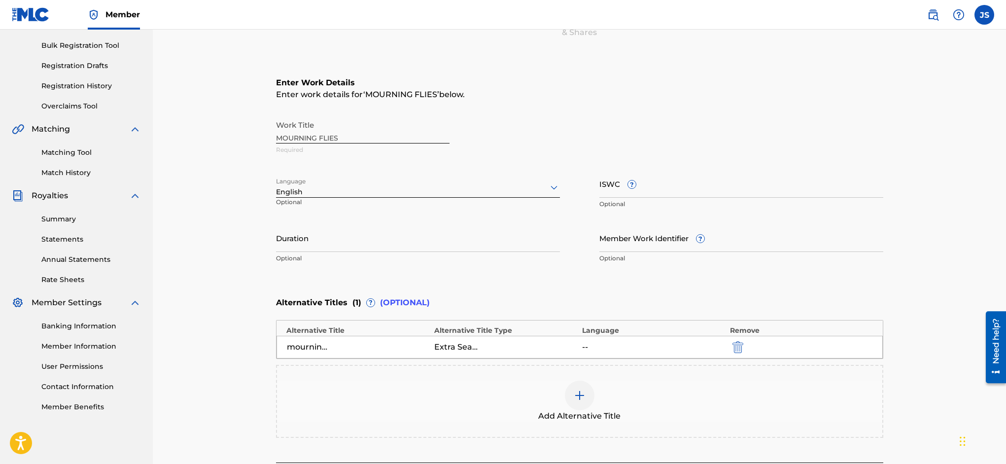
click at [578, 396] on img at bounding box center [580, 395] width 12 height 12
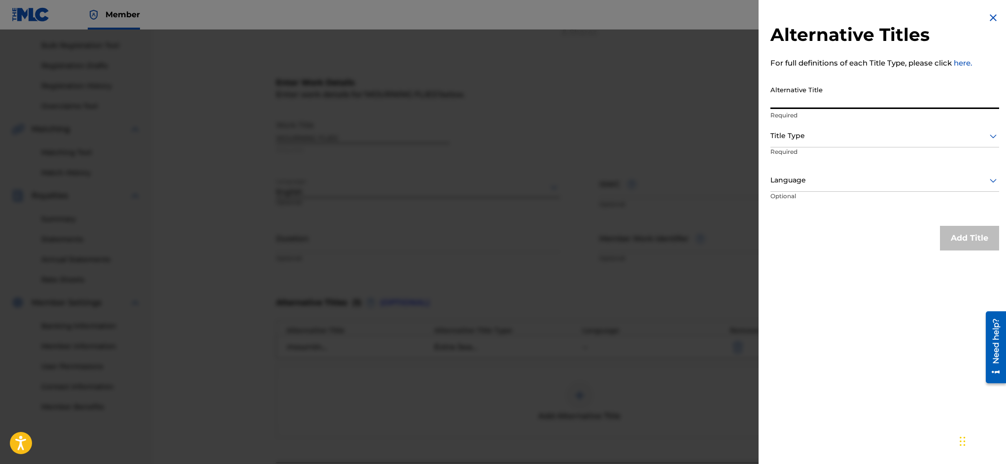
click at [834, 99] on input "Alternative Title" at bounding box center [884, 95] width 229 height 28
type input "mourning flies (live)"
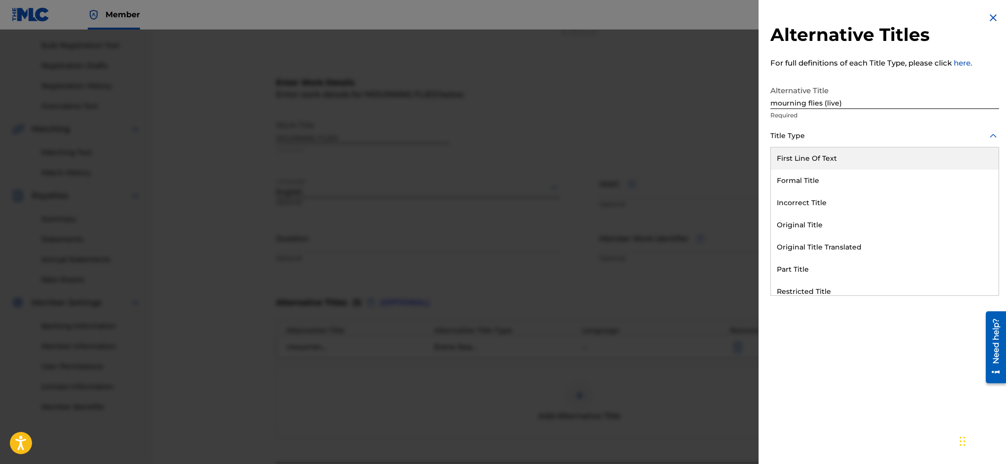
click at [791, 136] on div at bounding box center [884, 136] width 229 height 12
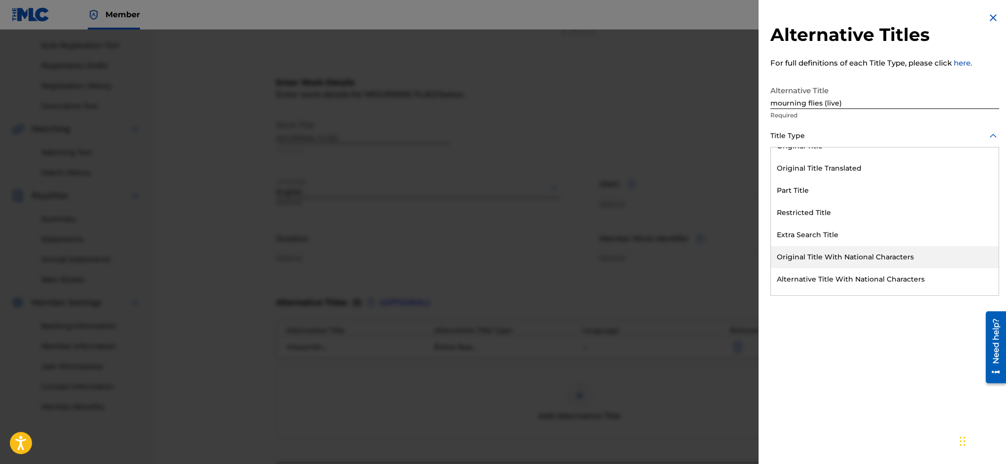
scroll to position [96, 0]
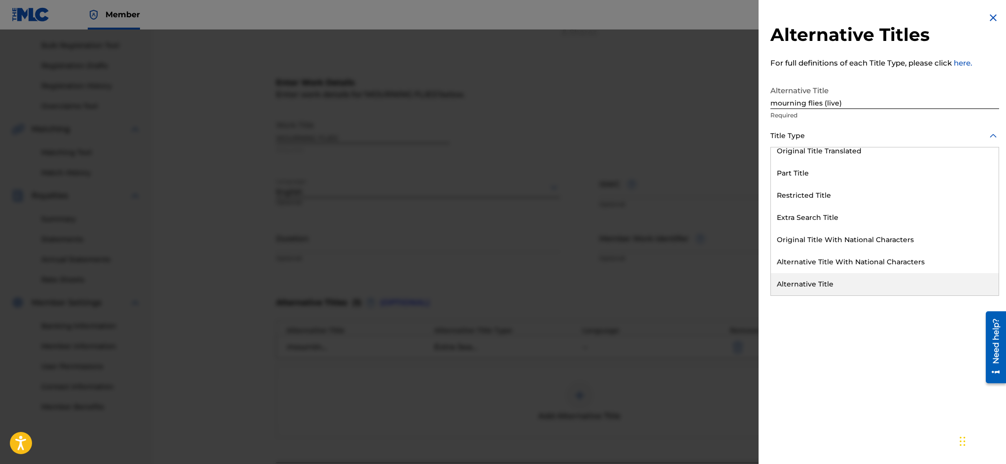
click at [847, 283] on div "Alternative Title" at bounding box center [885, 284] width 228 height 22
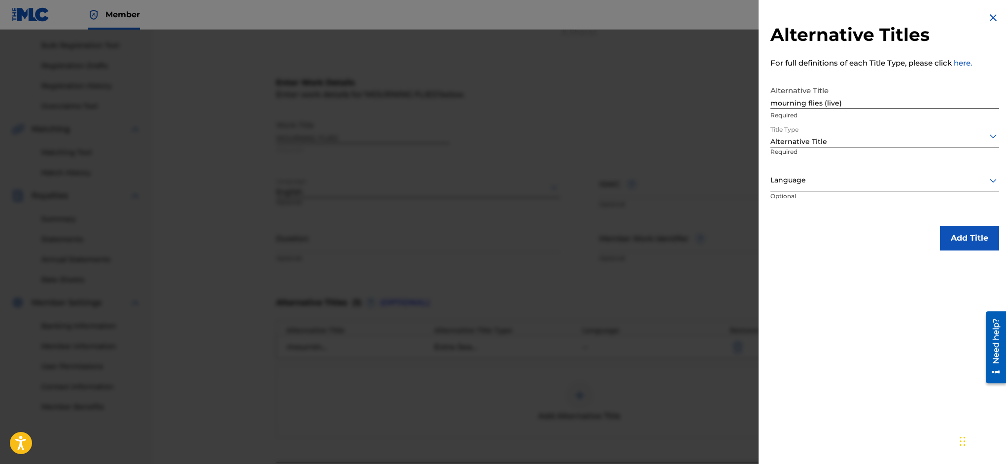
click at [963, 234] on button "Add Title" at bounding box center [969, 238] width 59 height 25
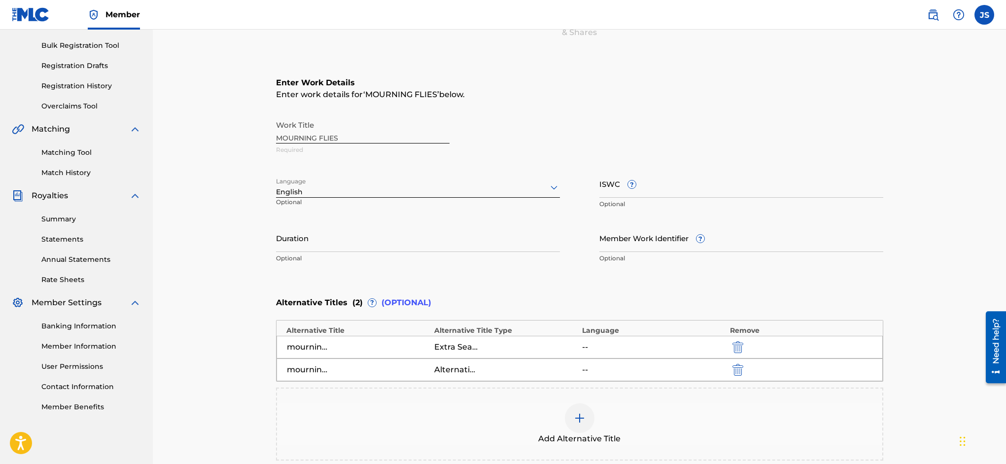
scroll to position [258, 0]
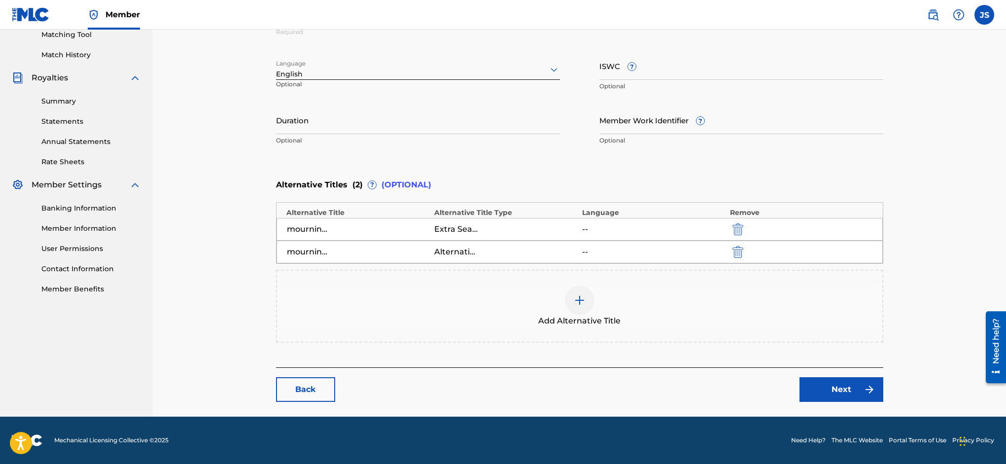
click at [853, 391] on link "Next" at bounding box center [841, 389] width 84 height 25
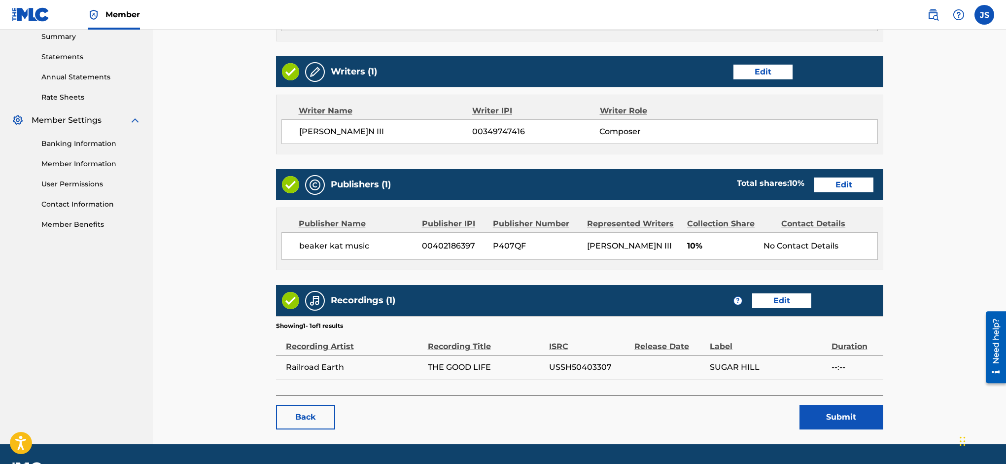
scroll to position [349, 0]
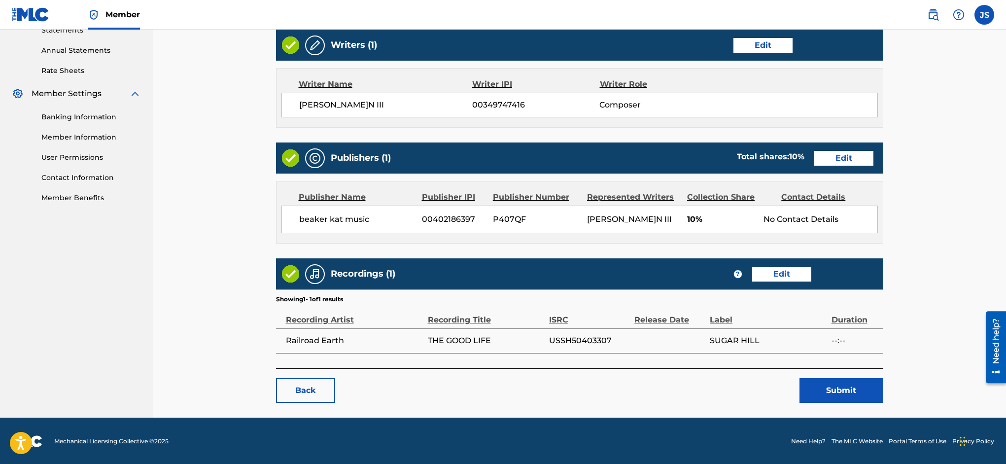
click at [843, 385] on button "Submit" at bounding box center [841, 390] width 84 height 25
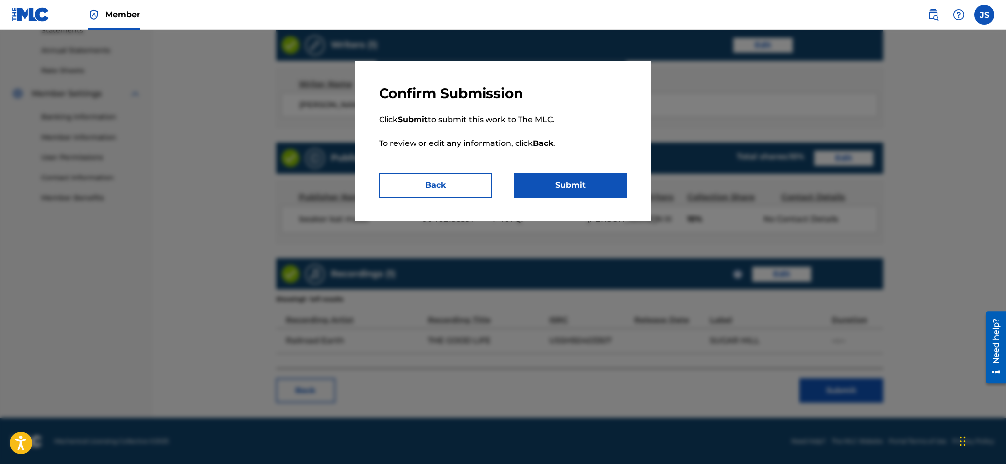
click at [554, 186] on button "Submit" at bounding box center [570, 185] width 113 height 25
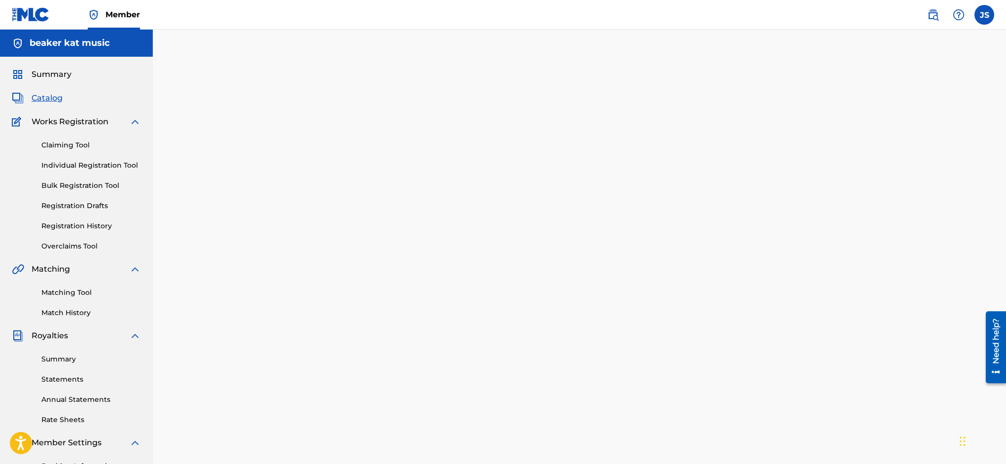
click at [90, 225] on link "Registration History" at bounding box center [91, 226] width 100 height 10
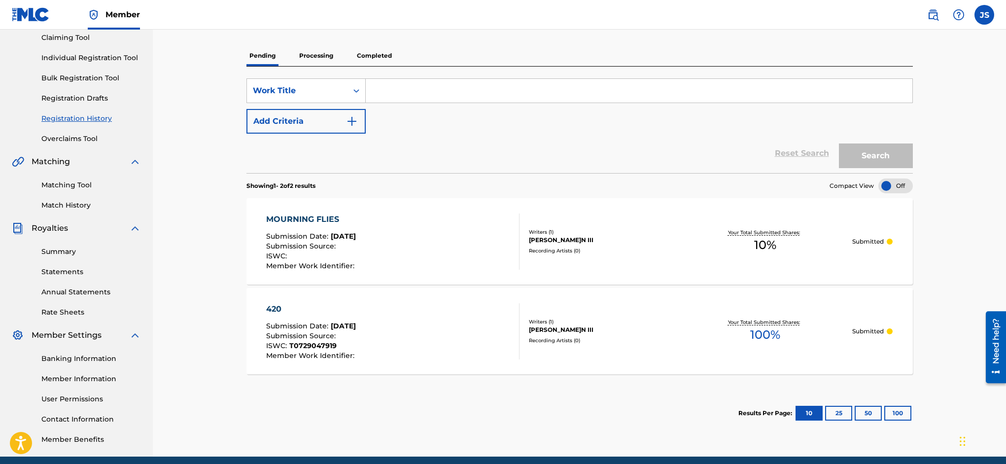
scroll to position [147, 0]
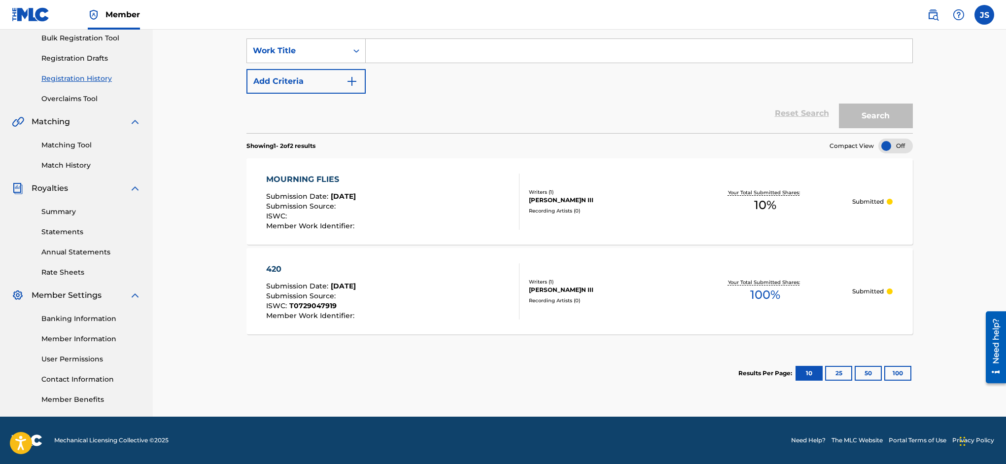
click at [82, 142] on link "Matching Tool" at bounding box center [91, 145] width 100 height 10
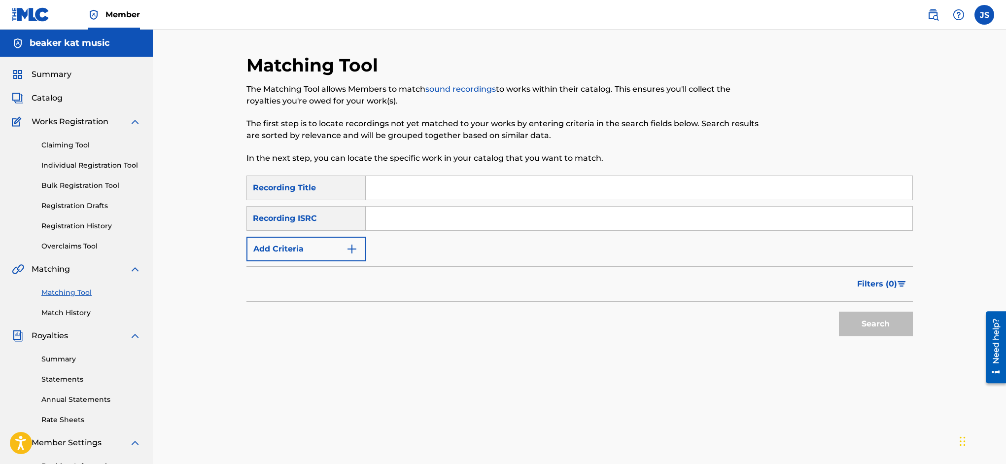
click at [86, 313] on link "Match History" at bounding box center [91, 313] width 100 height 10
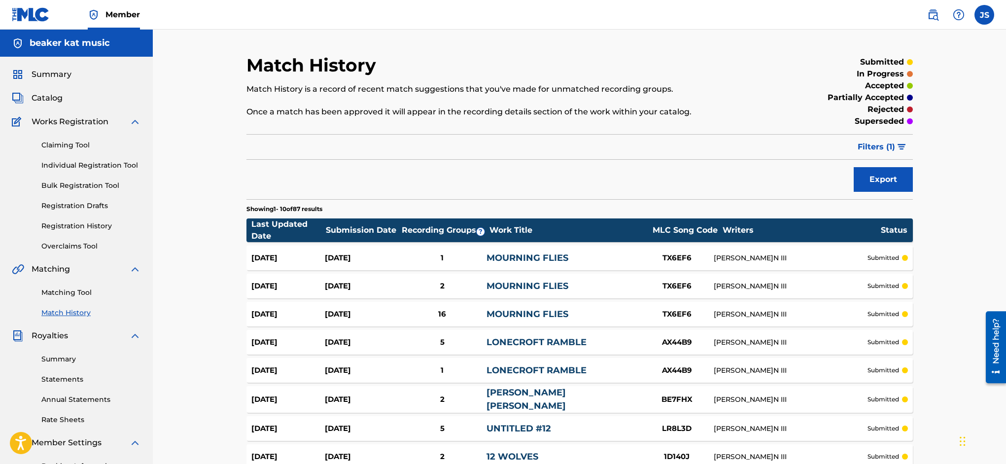
click at [83, 293] on link "Matching Tool" at bounding box center [91, 292] width 100 height 10
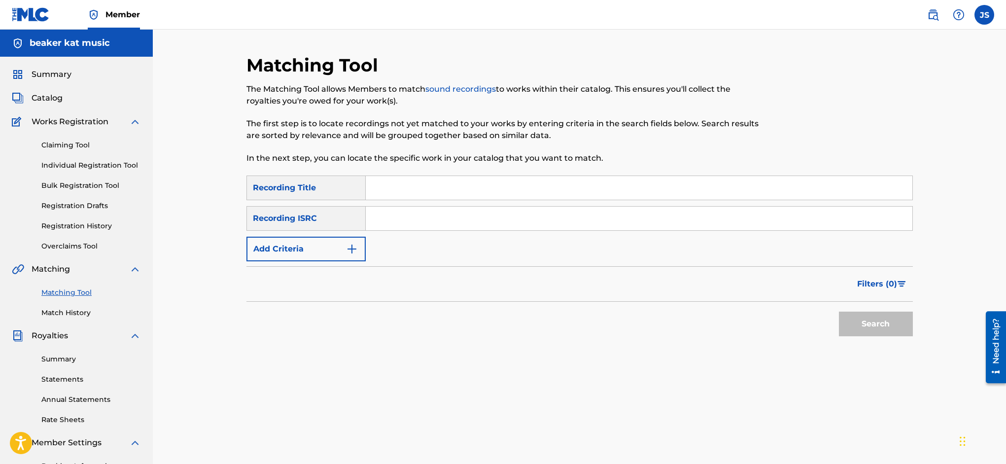
click at [78, 246] on link "Overclaims Tool" at bounding box center [91, 246] width 100 height 10
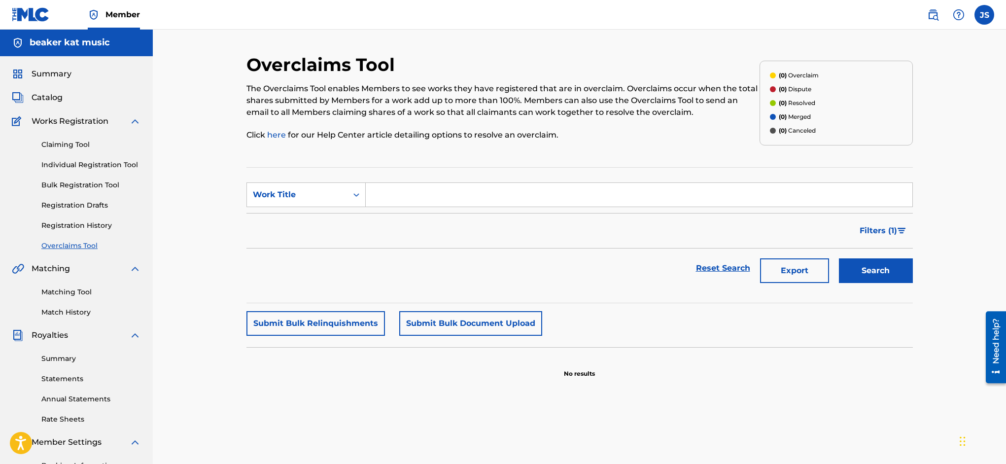
scroll to position [2, 0]
click at [84, 291] on link "Matching Tool" at bounding box center [91, 290] width 100 height 10
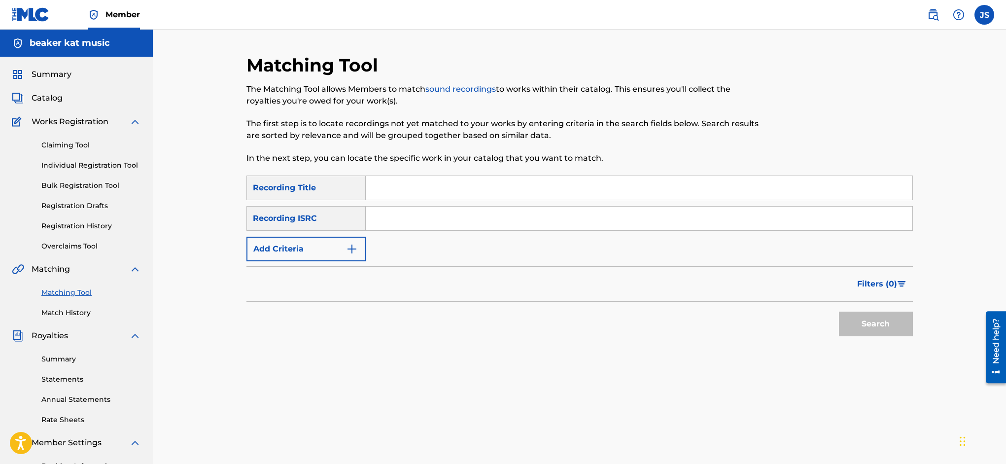
click at [451, 190] on input "Search Form" at bounding box center [639, 188] width 547 height 24
type input "stillwater getaway"
click at [416, 216] on input "Search Form" at bounding box center [639, 219] width 547 height 24
paste input "USA2F0098008"
type input "USA2F0098008"
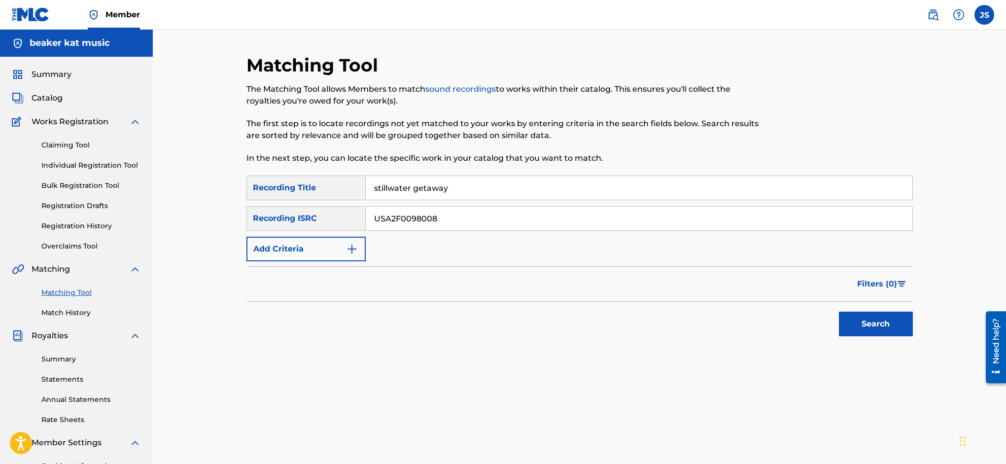
click at [872, 316] on button "Search" at bounding box center [876, 324] width 74 height 25
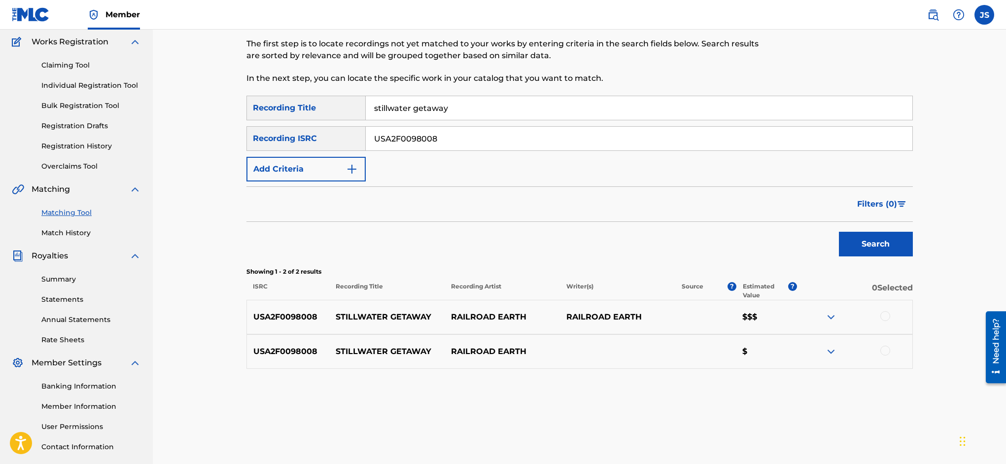
scroll to position [79, 0]
click at [333, 169] on button "Add Criteria" at bounding box center [305, 169] width 119 height 25
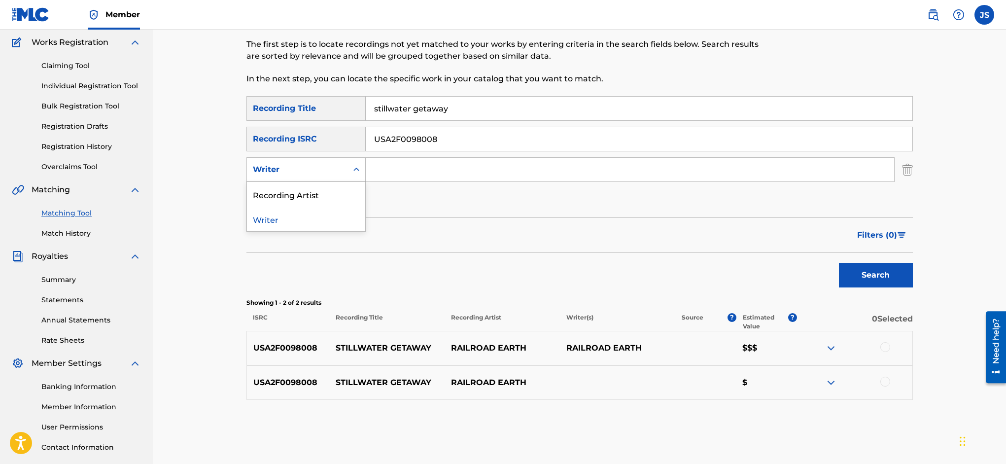
click at [348, 171] on div "Search Form" at bounding box center [356, 170] width 18 height 18
click at [344, 189] on div "Recording Artist" at bounding box center [306, 194] width 118 height 25
click at [419, 170] on input "Search Form" at bounding box center [630, 170] width 528 height 24
type input "railroad earth"
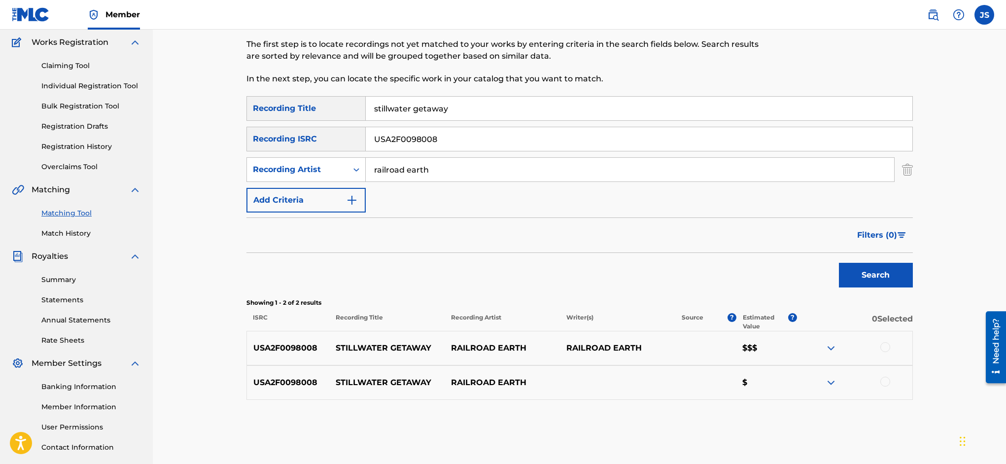
click at [895, 267] on button "Search" at bounding box center [876, 275] width 74 height 25
click at [884, 345] on div at bounding box center [885, 347] width 10 height 10
click at [882, 382] on div at bounding box center [885, 382] width 10 height 10
click at [747, 386] on button "Match 2 Groups" at bounding box center [692, 383] width 109 height 25
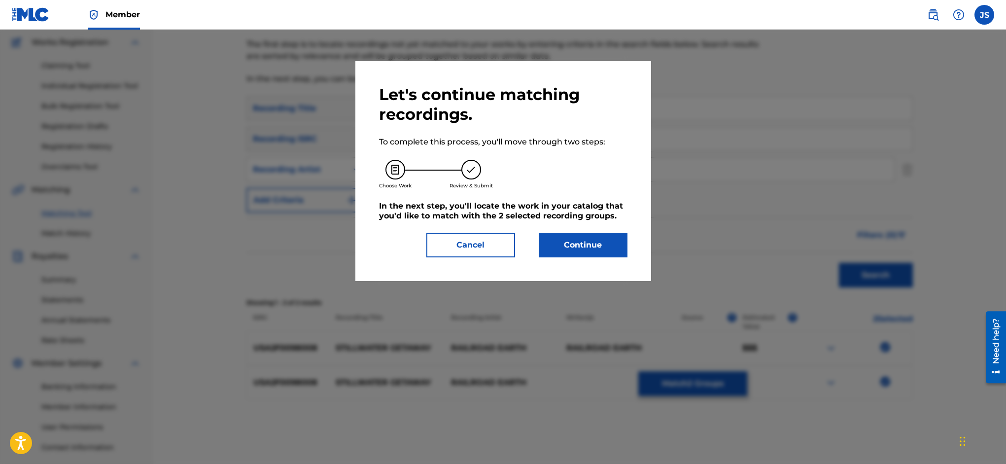
click at [594, 247] on button "Continue" at bounding box center [583, 245] width 89 height 25
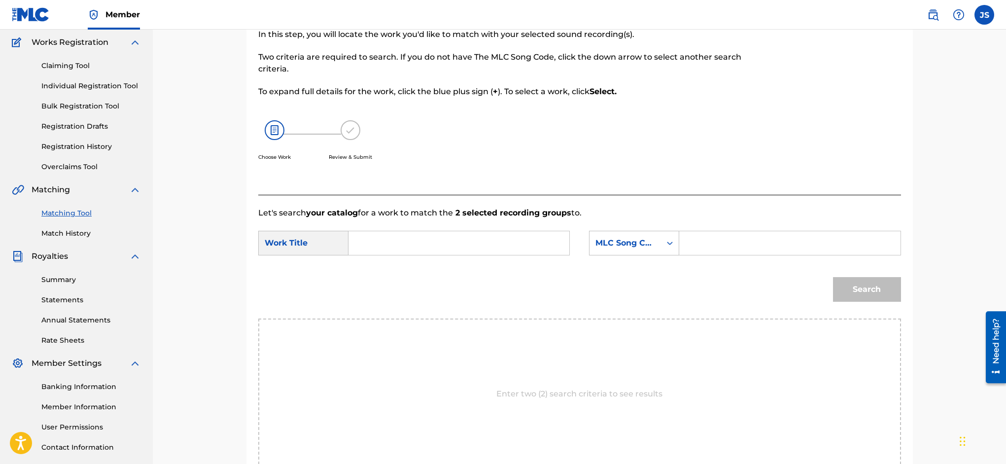
click at [468, 237] on input "Search Form" at bounding box center [459, 243] width 204 height 24
click at [404, 268] on span "water getaway" at bounding box center [384, 270] width 39 height 21
type input "stillwater getaway"
click at [758, 244] on input "Search Form" at bounding box center [790, 243] width 204 height 24
type input "BE7FEW"
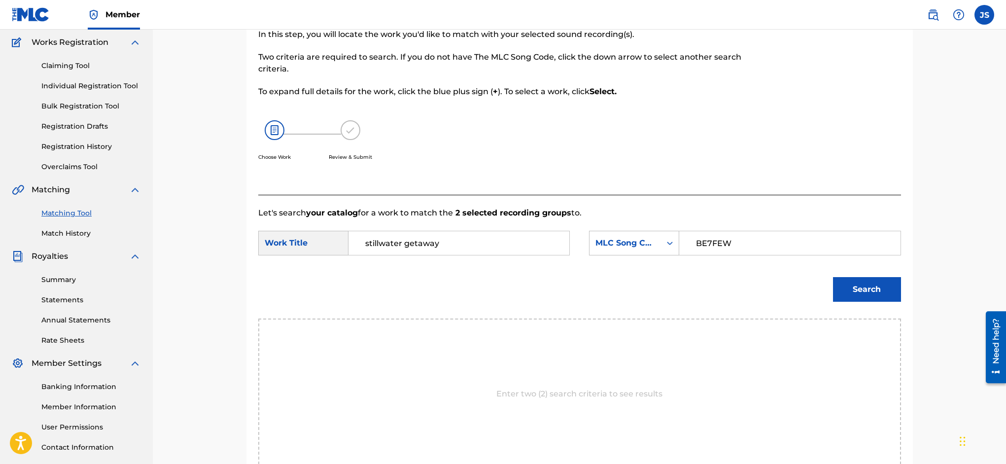
click at [843, 287] on button "Search" at bounding box center [867, 289] width 68 height 25
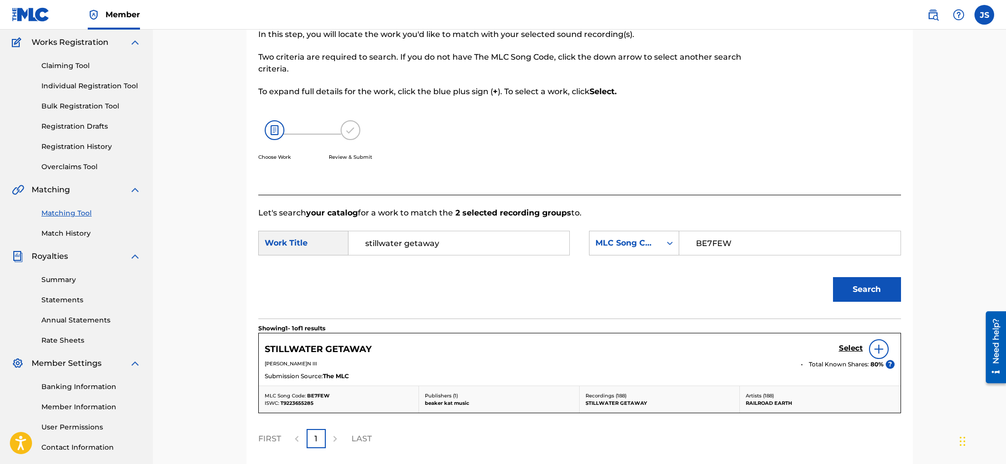
click at [846, 347] on h5 "Select" at bounding box center [851, 348] width 24 height 9
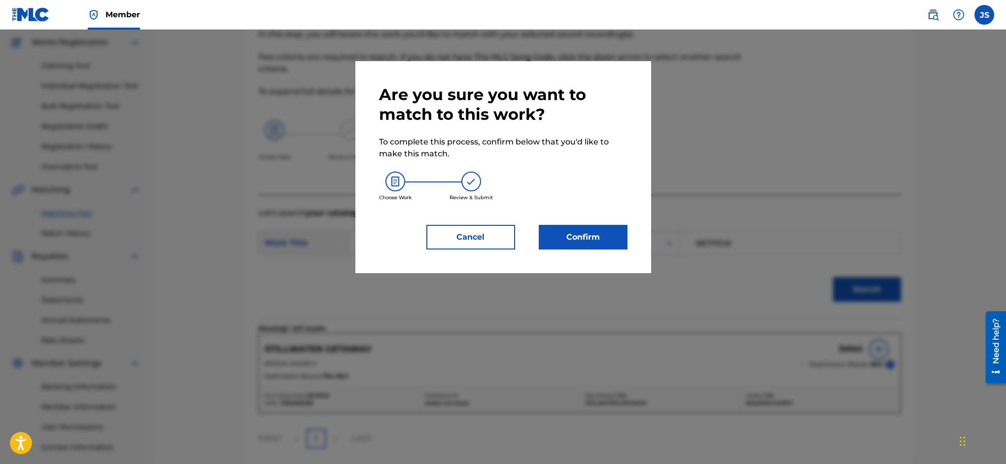
click at [589, 235] on button "Confirm" at bounding box center [583, 237] width 89 height 25
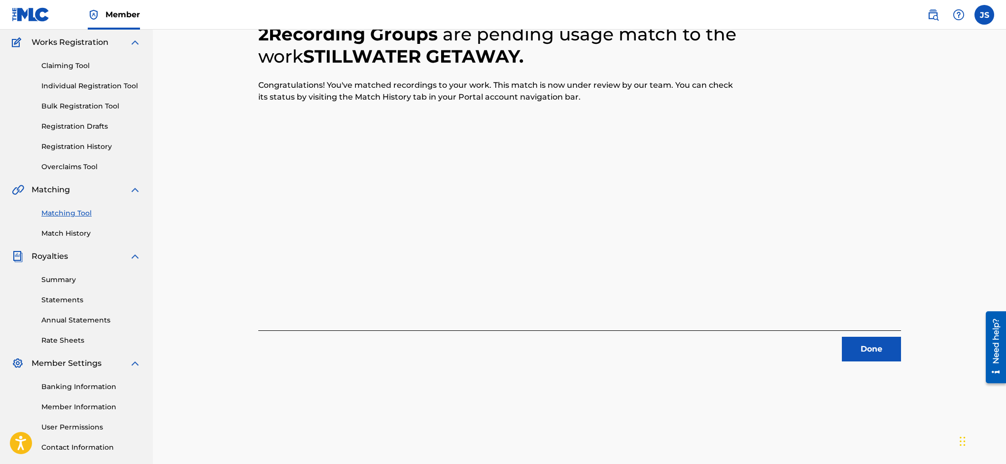
click at [875, 352] on button "Done" at bounding box center [871, 349] width 59 height 25
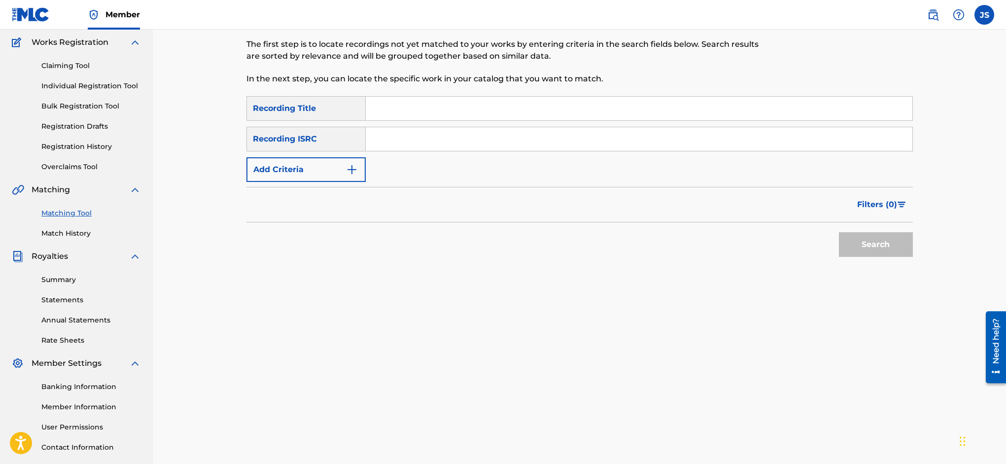
click at [414, 106] on input "Search Form" at bounding box center [639, 109] width 547 height 24
type input "stillwater getaway"
click at [408, 140] on input "Search Form" at bounding box center [639, 139] width 547 height 24
paste input "TCAFF2074612"
type input "TCAFF2074612"
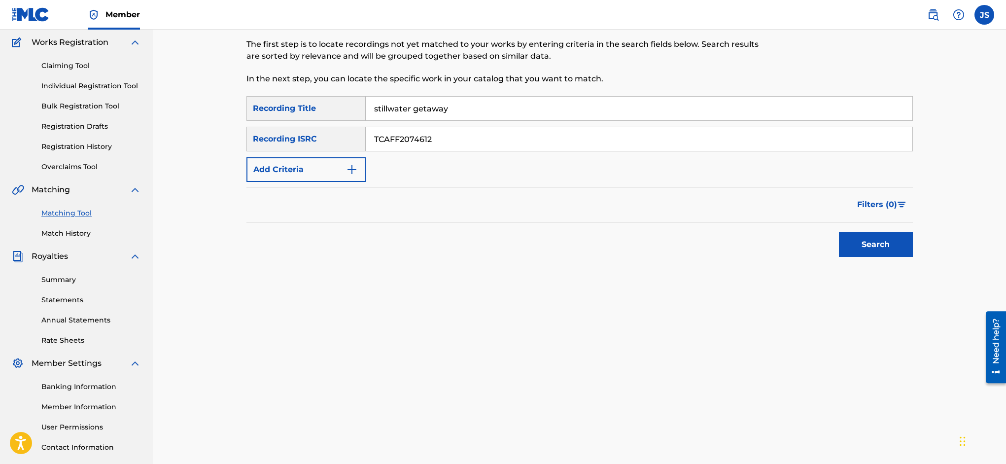
click at [877, 250] on button "Search" at bounding box center [876, 244] width 74 height 25
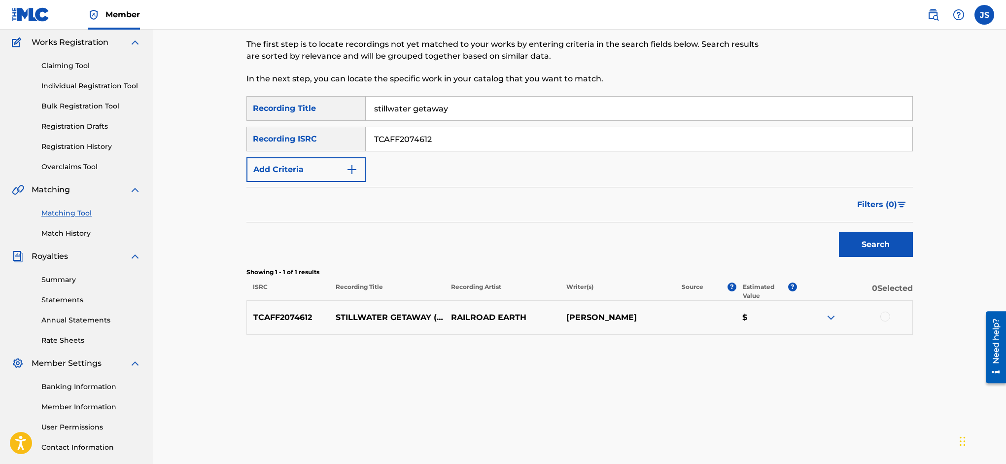
click at [351, 170] on img "Search Form" at bounding box center [352, 170] width 12 height 12
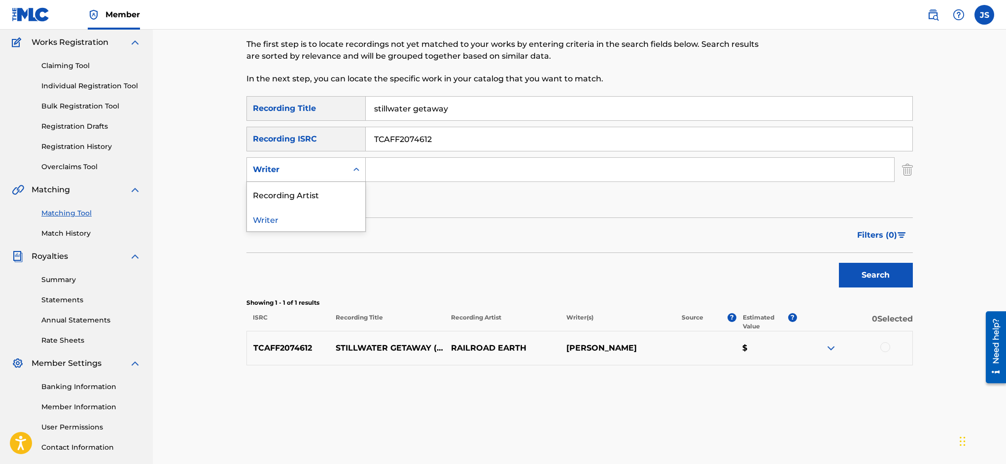
click at [351, 170] on icon "Search Form" at bounding box center [356, 170] width 10 height 10
drag, startPoint x: 349, startPoint y: 189, endPoint x: 358, endPoint y: 182, distance: 11.6
click at [351, 187] on div "Recording Artist" at bounding box center [306, 194] width 118 height 25
click at [400, 163] on input "Search Form" at bounding box center [630, 170] width 528 height 24
type input "railroad earth"
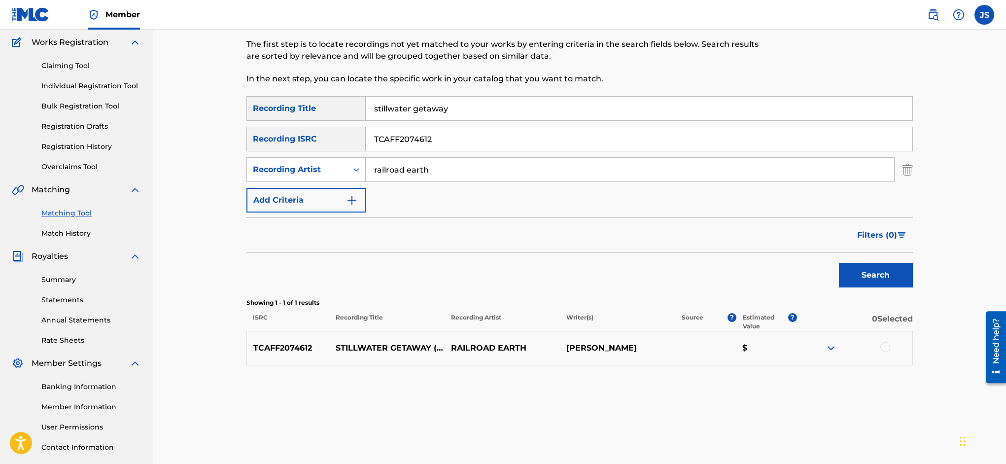
click at [885, 267] on button "Search" at bounding box center [876, 275] width 74 height 25
click at [887, 346] on div at bounding box center [885, 347] width 10 height 10
click at [747, 384] on button "Match 1 Group" at bounding box center [692, 383] width 109 height 25
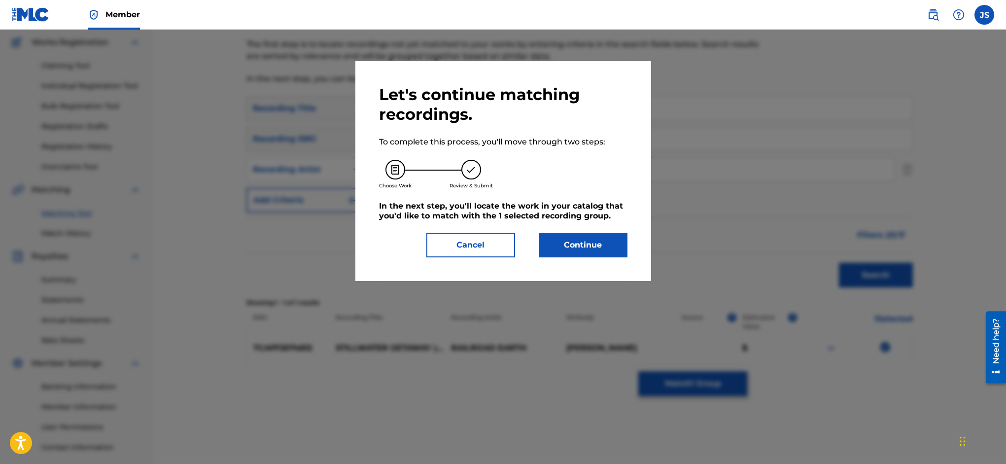
click at [581, 254] on button "Continue" at bounding box center [583, 245] width 89 height 25
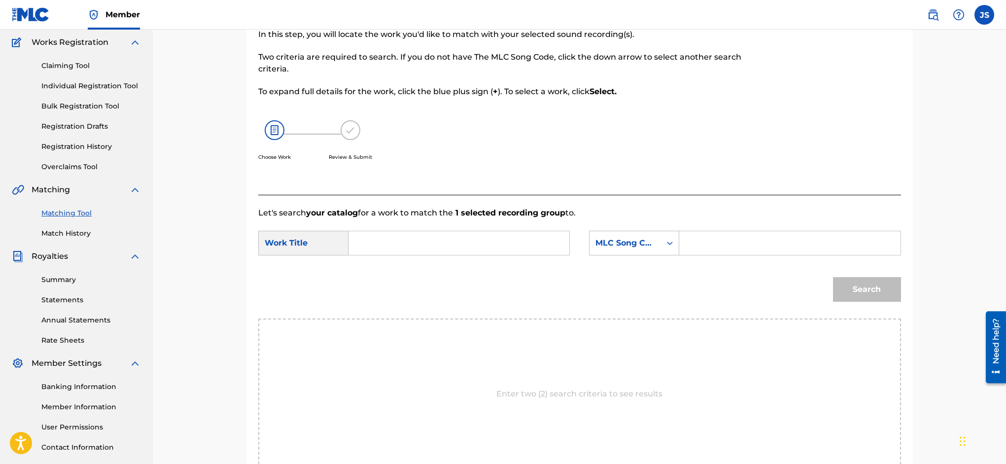
click at [421, 243] on input "Search Form" at bounding box center [459, 243] width 204 height 24
click at [404, 267] on span "water getaway" at bounding box center [384, 270] width 39 height 21
type input "stillwater getaway"
click at [670, 243] on icon "Search Form" at bounding box center [670, 243] width 10 height 10
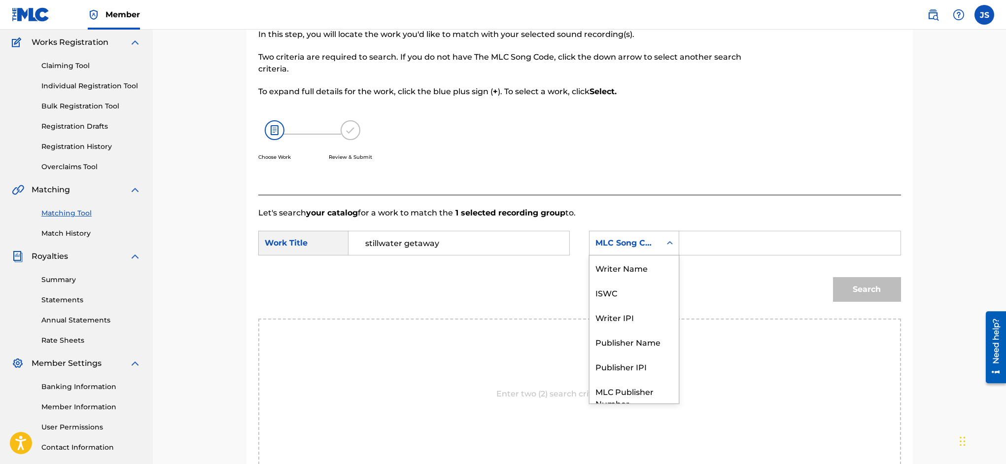
scroll to position [36, 0]
click at [690, 238] on input "Search Form" at bounding box center [790, 243] width 204 height 24
click at [726, 242] on input "Search Form" at bounding box center [790, 243] width 204 height 24
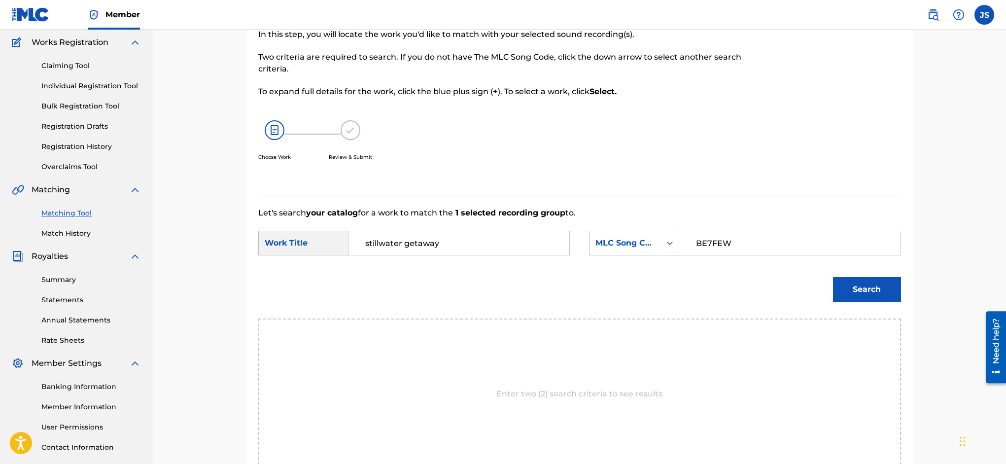
type input "BE7FEW"
click at [853, 284] on button "Search" at bounding box center [867, 289] width 68 height 25
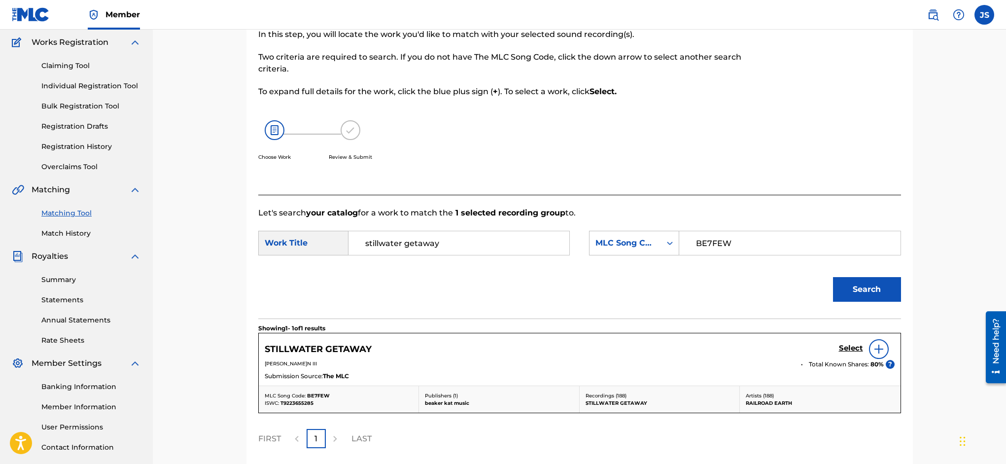
click at [850, 345] on h5 "Select" at bounding box center [851, 348] width 24 height 9
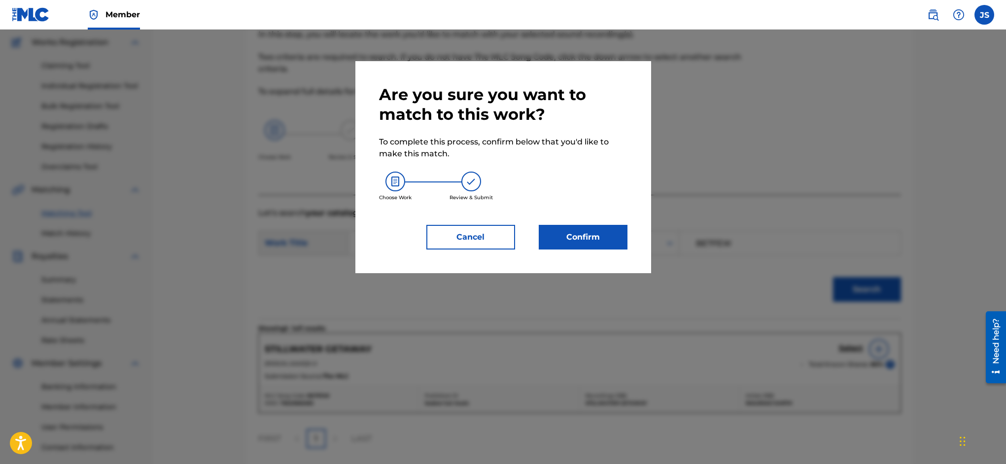
click at [607, 236] on button "Confirm" at bounding box center [583, 237] width 89 height 25
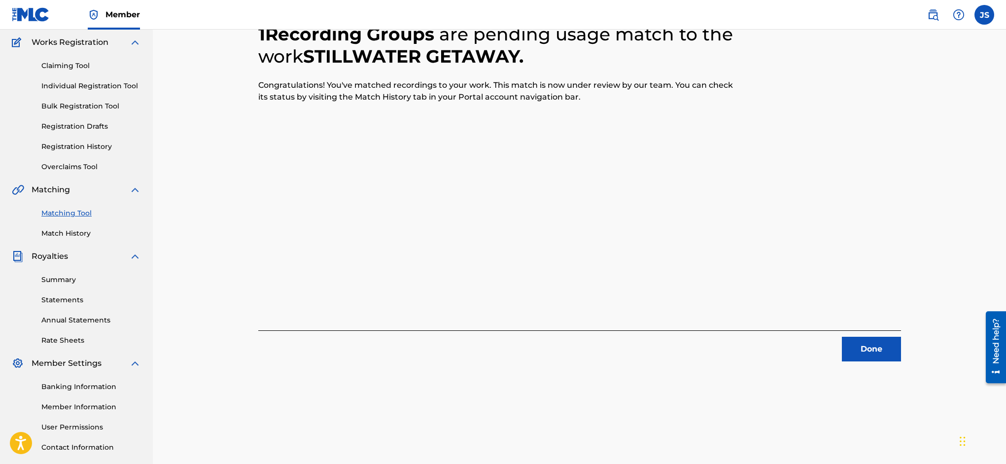
click at [872, 347] on button "Done" at bounding box center [871, 349] width 59 height 25
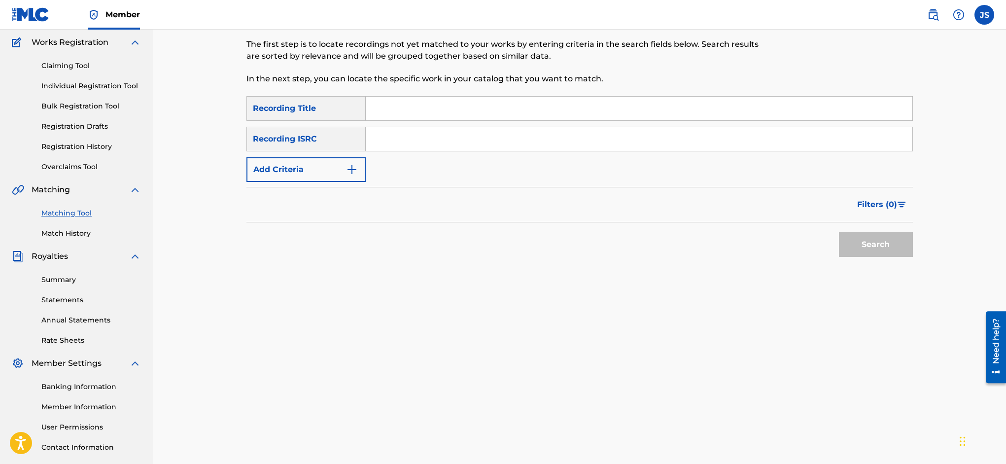
click at [424, 108] on input "Search Form" at bounding box center [639, 109] width 547 height 24
type input "spring heeled[PERSON_NAME]k"
click at [383, 140] on input "Search Form" at bounding box center [639, 139] width 547 height 24
paste input "US8BD0900070"
type input "US8BD0900070"
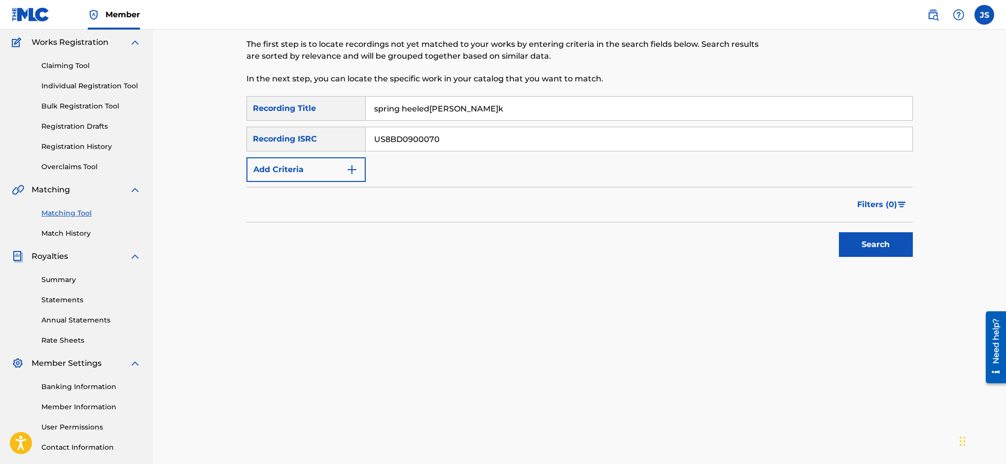
click at [861, 243] on button "Search" at bounding box center [876, 244] width 74 height 25
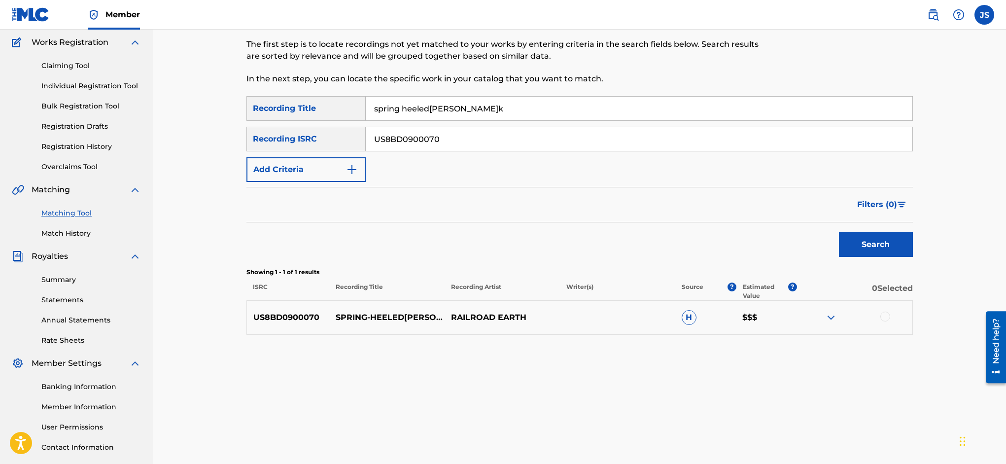
click at [349, 168] on img "Search Form" at bounding box center [352, 170] width 12 height 12
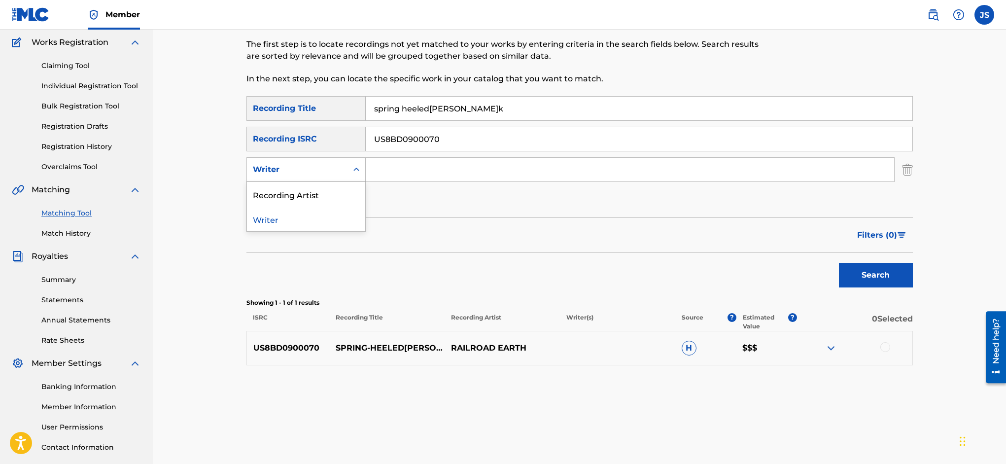
click at [356, 168] on icon "Search Form" at bounding box center [356, 170] width 10 height 10
click at [347, 187] on div "Recording Artist" at bounding box center [306, 194] width 118 height 25
click at [459, 173] on input "Search Form" at bounding box center [630, 170] width 528 height 24
type input "railroad earth"
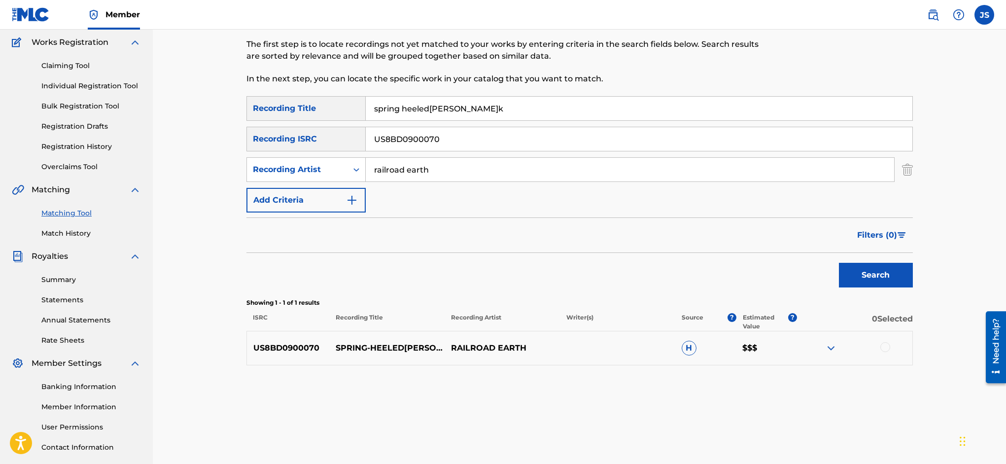
click at [873, 278] on button "Search" at bounding box center [876, 275] width 74 height 25
drag, startPoint x: 468, startPoint y: 139, endPoint x: 355, endPoint y: 126, distance: 114.1
click at [349, 125] on div "SearchWithCriteria6244745f-812e-478d-ac8b-6543aabf2d3f Recording Title spring h…" at bounding box center [579, 154] width 666 height 116
click at [885, 276] on button "Search" at bounding box center [876, 275] width 74 height 25
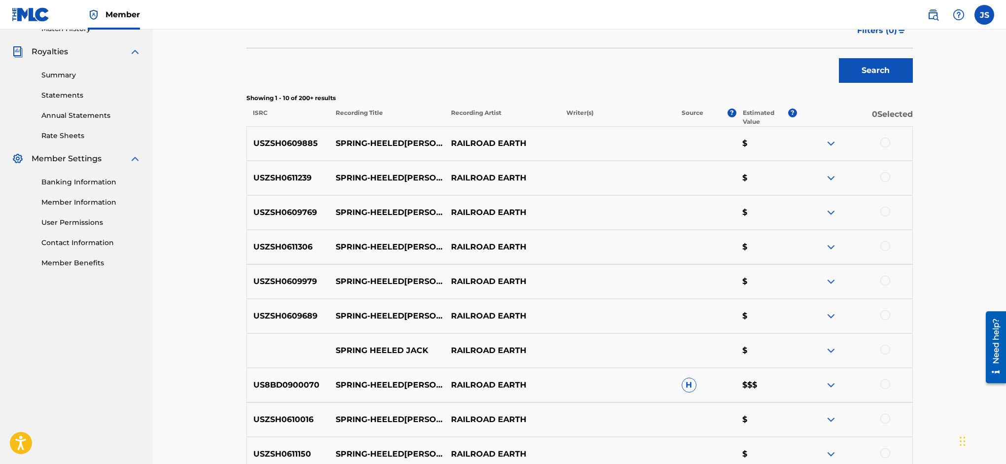
scroll to position [285, 0]
click at [887, 140] on div at bounding box center [885, 142] width 10 height 10
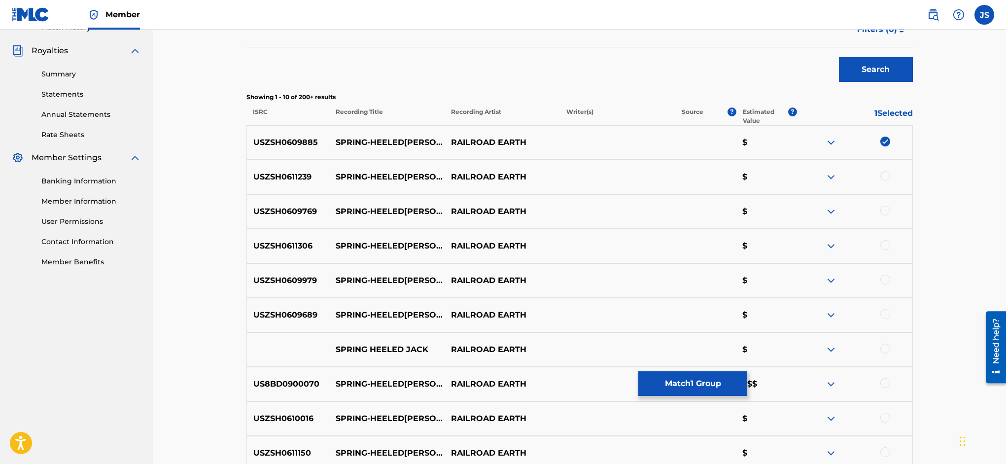
click at [889, 176] on div at bounding box center [885, 176] width 10 height 10
click at [888, 209] on div at bounding box center [885, 211] width 10 height 10
click at [887, 244] on div at bounding box center [885, 245] width 10 height 10
click at [888, 277] on div at bounding box center [885, 280] width 10 height 10
click at [887, 318] on div at bounding box center [854, 315] width 115 height 12
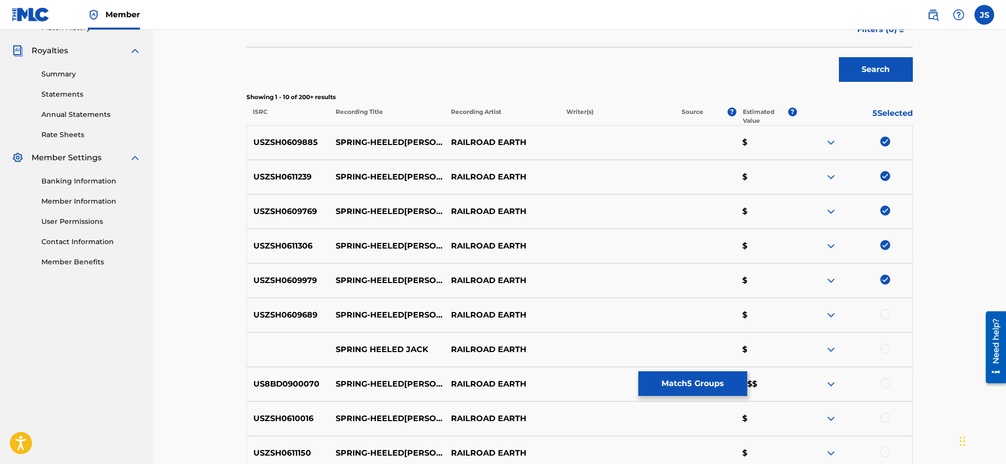
click at [885, 313] on div at bounding box center [885, 314] width 10 height 10
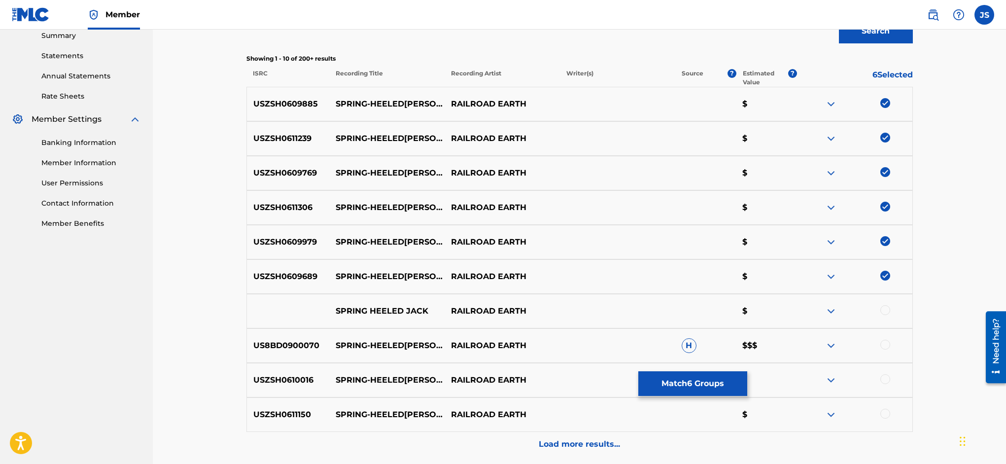
scroll to position [332, 0]
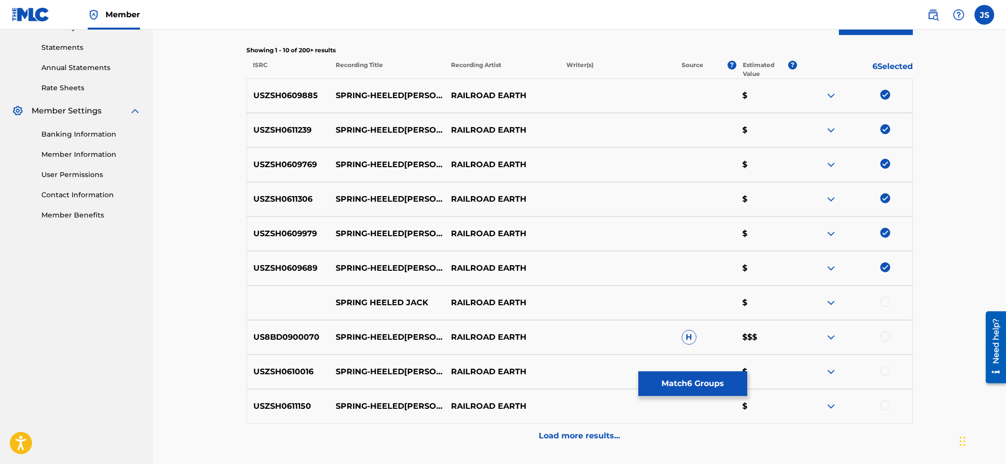
click at [884, 299] on div at bounding box center [885, 302] width 10 height 10
click at [887, 336] on div at bounding box center [885, 336] width 10 height 10
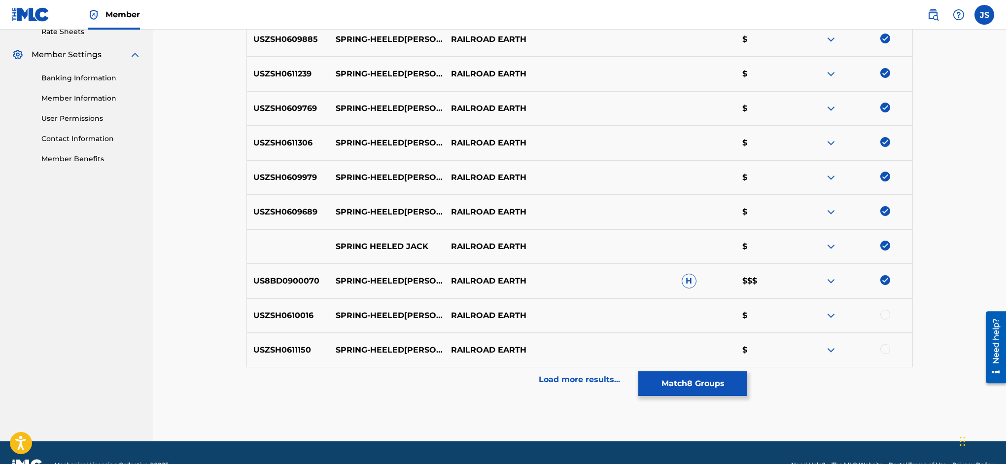
click at [885, 316] on div at bounding box center [885, 315] width 10 height 10
click at [888, 349] on div at bounding box center [885, 349] width 10 height 10
click at [584, 380] on p "Load more results..." at bounding box center [579, 379] width 81 height 12
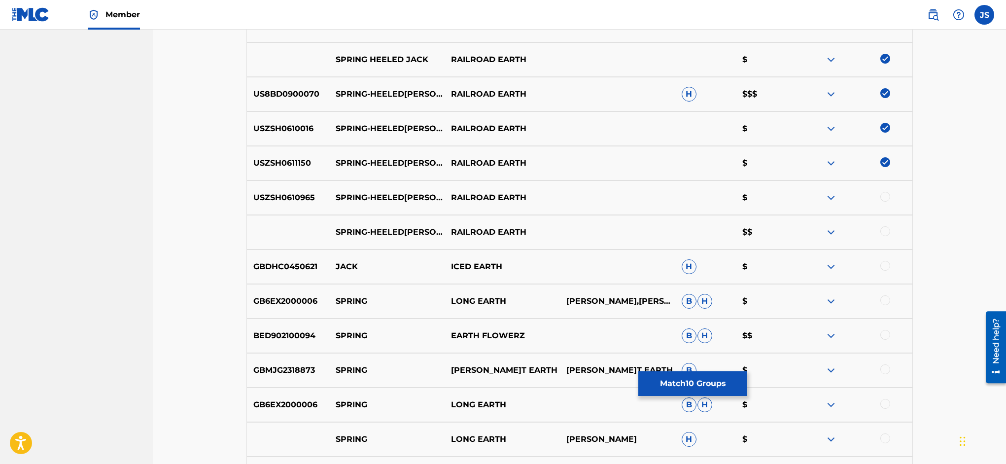
scroll to position [577, 0]
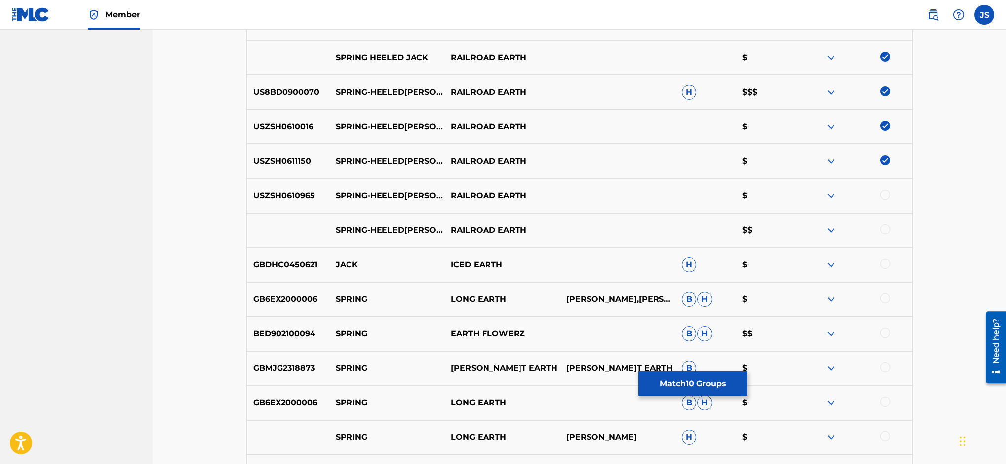
click at [887, 191] on div at bounding box center [885, 195] width 10 height 10
click at [885, 228] on div at bounding box center [885, 229] width 10 height 10
click at [747, 383] on button "Match 12 Groups" at bounding box center [692, 383] width 109 height 25
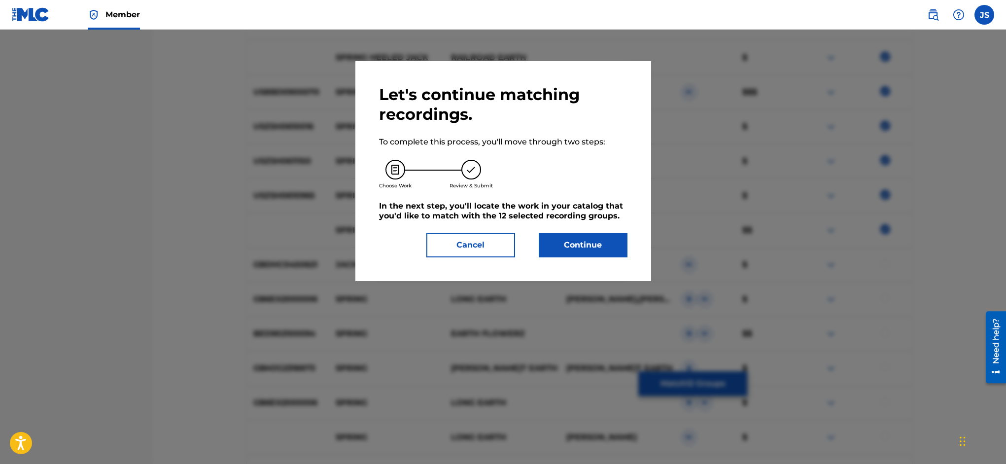
click at [587, 248] on button "Continue" at bounding box center [583, 245] width 89 height 25
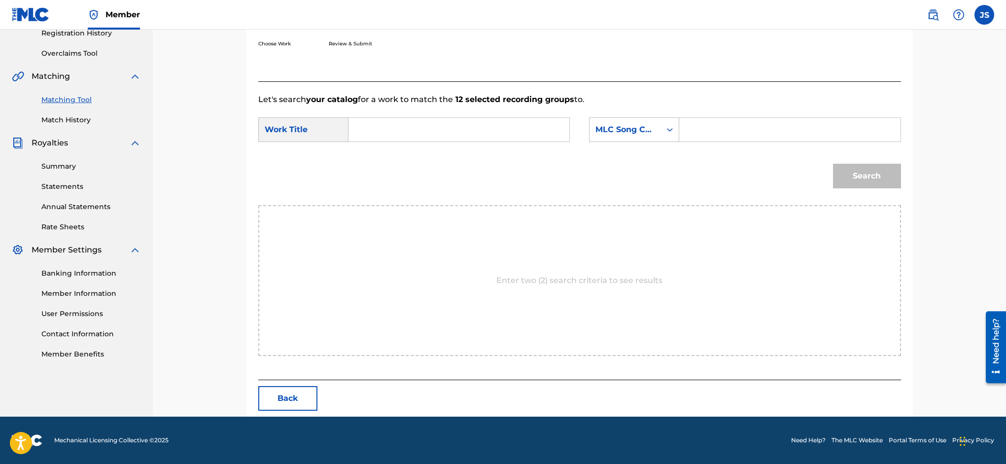
scroll to position [193, 0]
click at [385, 129] on input "Search Form" at bounding box center [459, 130] width 204 height 24
click at [389, 151] on span "ing-heeled[PERSON_NAME]k" at bounding box center [416, 157] width 102 height 21
type input "spring-heeled jack"
click at [717, 133] on input "Search Form" at bounding box center [790, 130] width 204 height 24
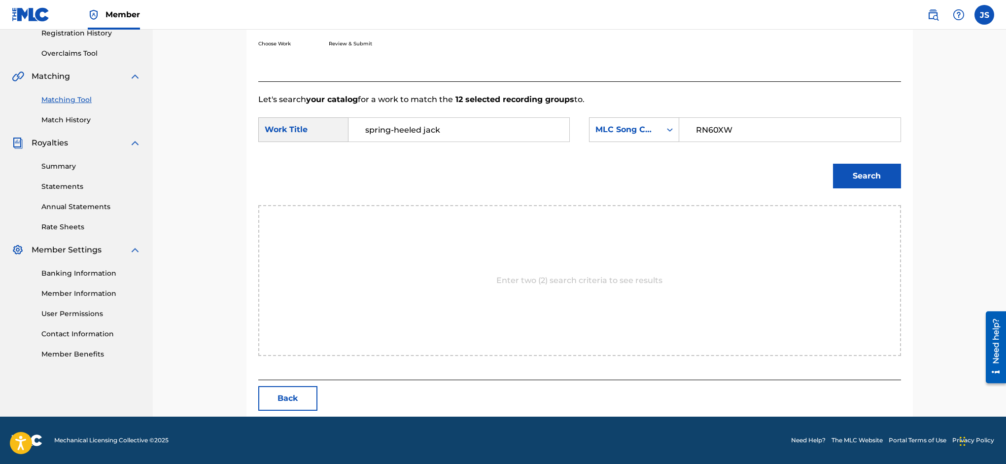
type input "RN60XW"
click at [849, 174] on button "Search" at bounding box center [867, 176] width 68 height 25
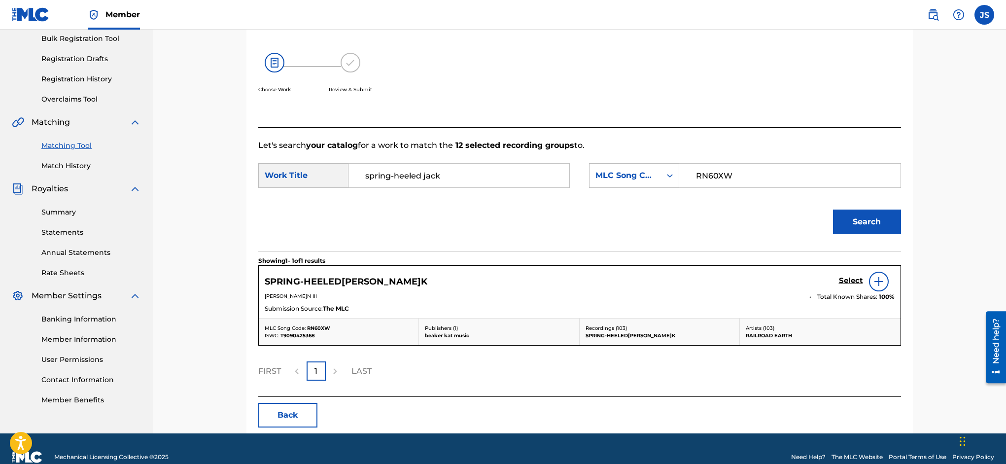
click at [852, 280] on h5 "Select" at bounding box center [851, 280] width 24 height 9
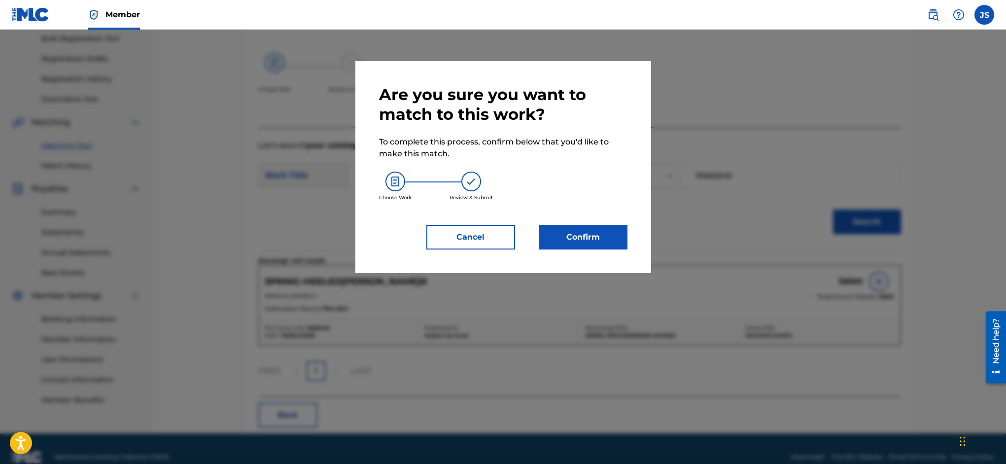
click at [591, 234] on button "Confirm" at bounding box center [583, 237] width 89 height 25
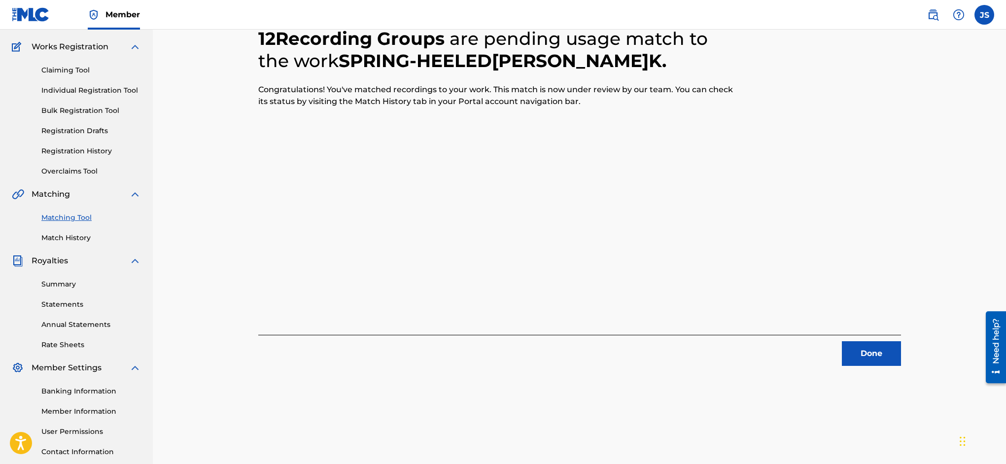
scroll to position [0, 0]
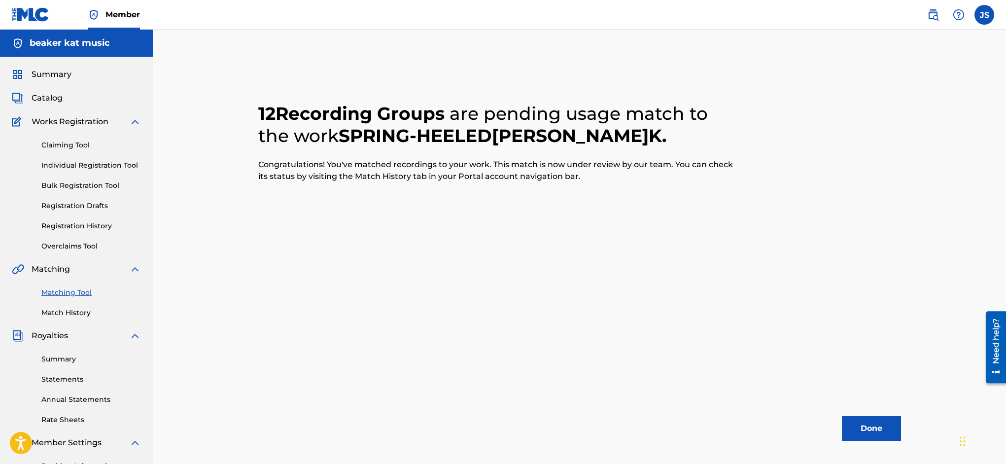
click at [857, 428] on button "Done" at bounding box center [871, 428] width 59 height 25
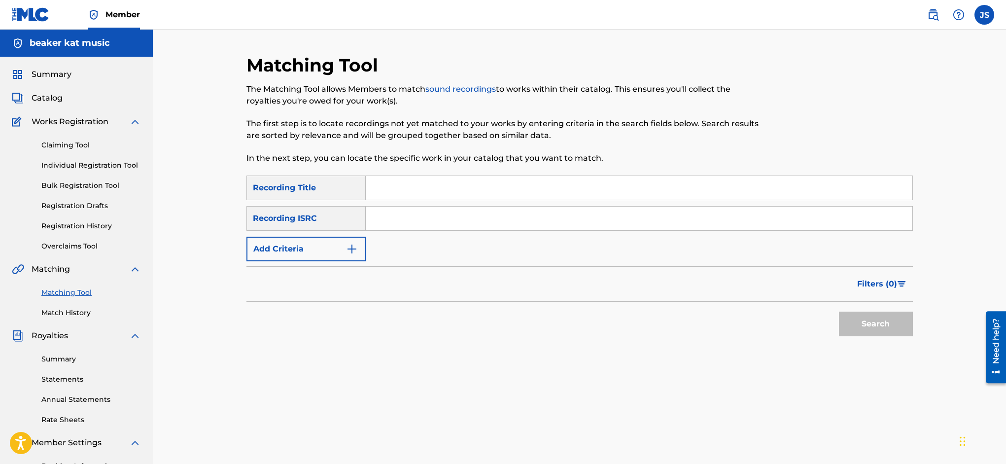
click at [421, 186] on input "Search Form" at bounding box center [639, 188] width 547 height 24
type input "the green roofs of eireann"
click at [353, 246] on img "Search Form" at bounding box center [352, 249] width 12 height 12
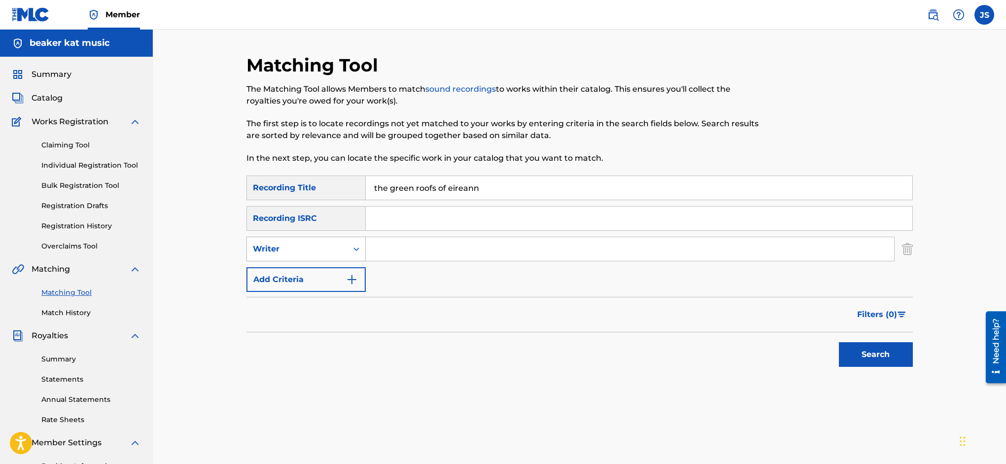
click at [353, 246] on icon "Search Form" at bounding box center [356, 249] width 10 height 10
click at [339, 269] on div "Recording Artist" at bounding box center [306, 273] width 118 height 25
click at [406, 250] on input "Search Form" at bounding box center [630, 249] width 528 height 24
type input "railroad earth"
click at [856, 353] on button "Search" at bounding box center [876, 354] width 74 height 25
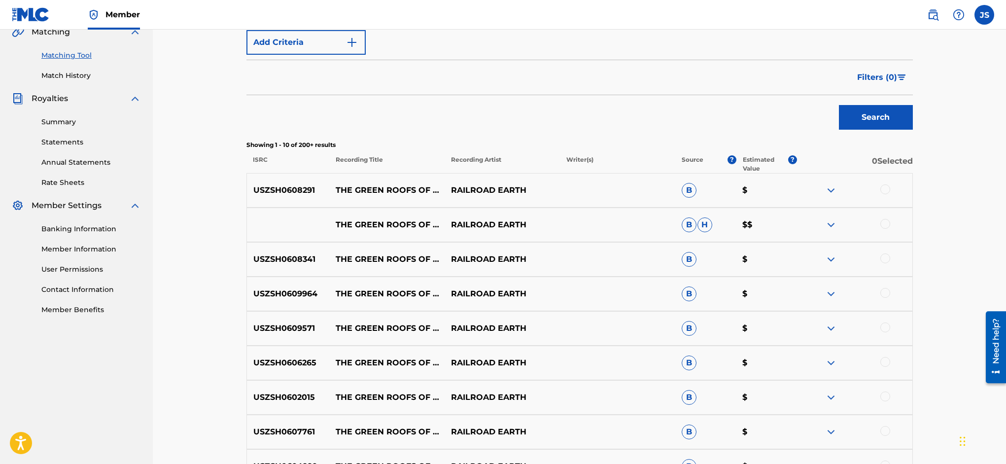
scroll to position [241, 0]
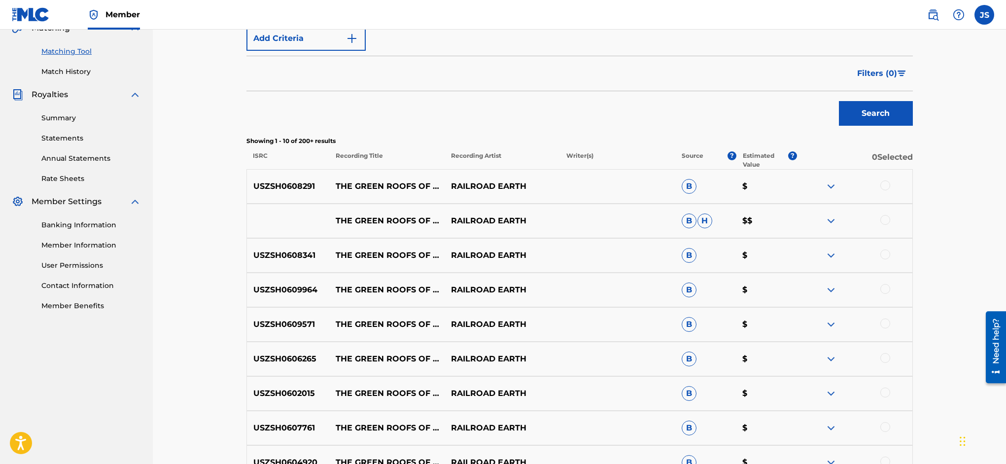
click at [884, 183] on div at bounding box center [885, 185] width 10 height 10
click at [886, 216] on div at bounding box center [885, 220] width 10 height 10
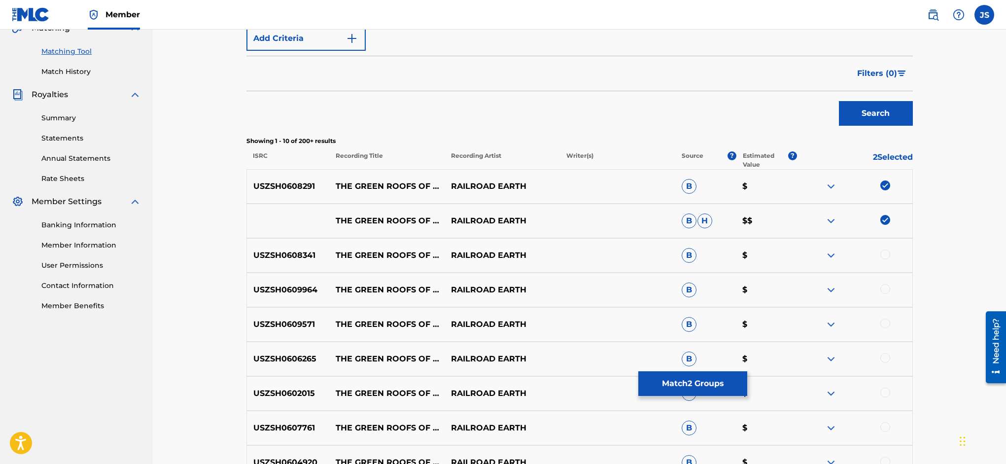
click at [888, 251] on div at bounding box center [885, 254] width 10 height 10
click at [887, 292] on div at bounding box center [885, 289] width 10 height 10
click at [888, 324] on div at bounding box center [885, 323] width 10 height 10
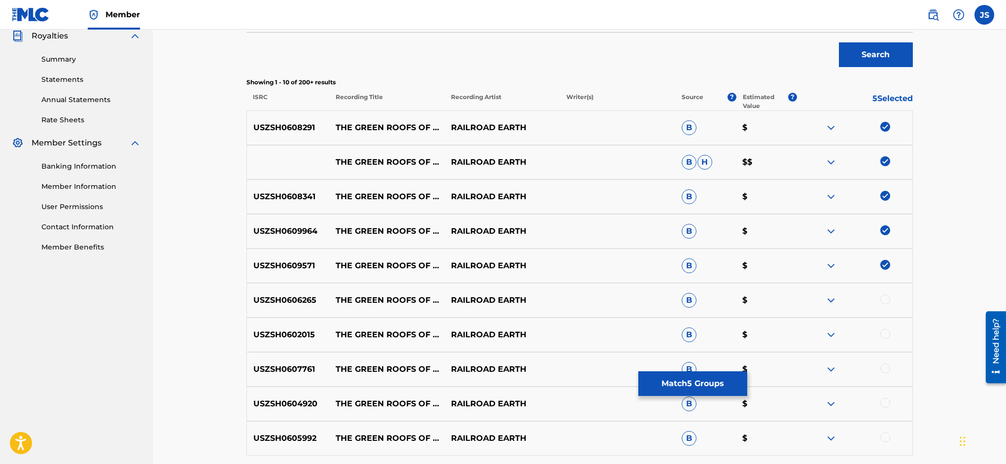
scroll to position [295, 0]
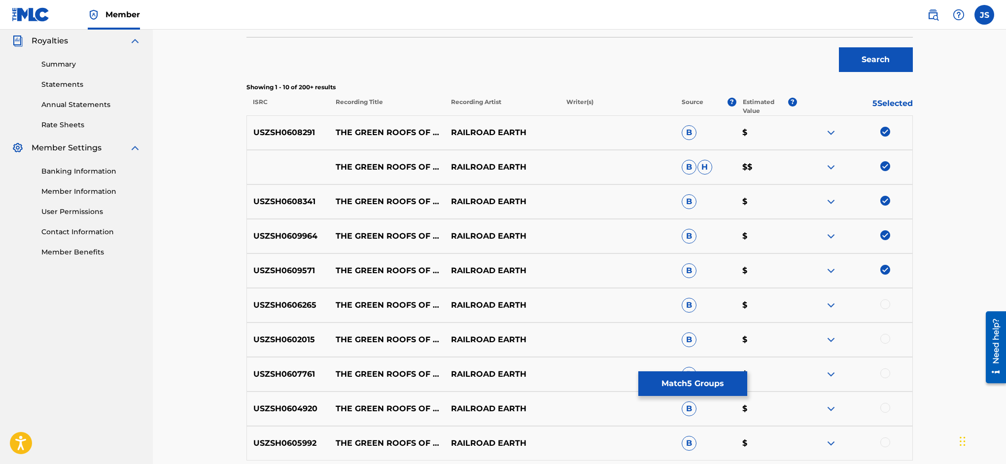
click at [889, 305] on div at bounding box center [885, 304] width 10 height 10
click at [886, 340] on div at bounding box center [885, 339] width 10 height 10
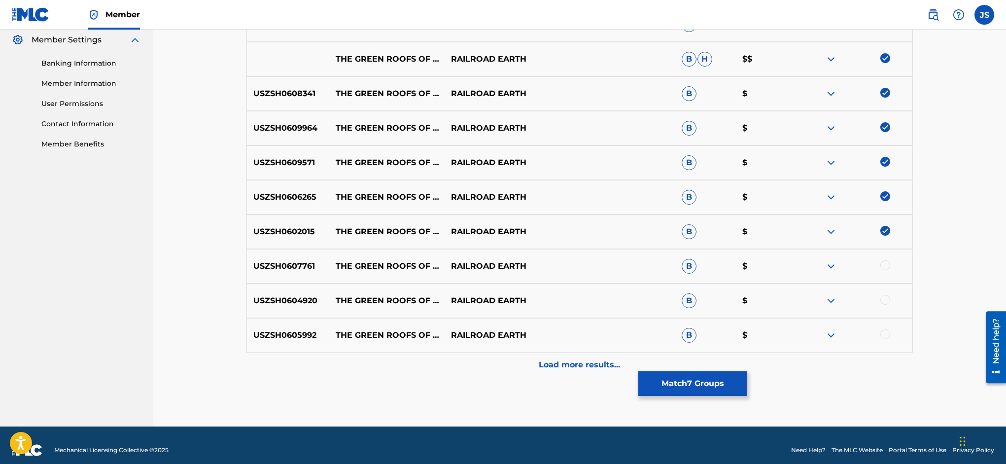
scroll to position [413, 0]
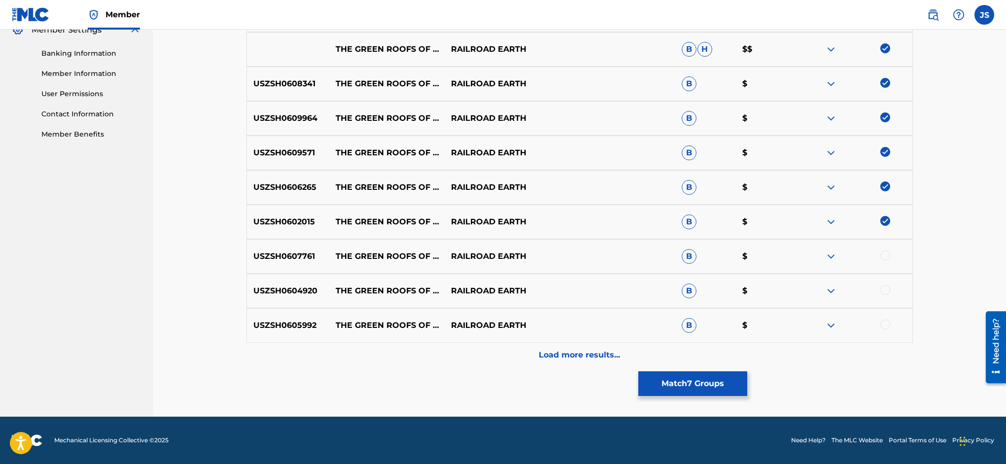
click at [887, 252] on div at bounding box center [885, 255] width 10 height 10
click at [885, 285] on div at bounding box center [885, 290] width 10 height 10
click at [884, 322] on div at bounding box center [885, 324] width 10 height 10
click at [599, 354] on p "Load more results..." at bounding box center [579, 355] width 81 height 12
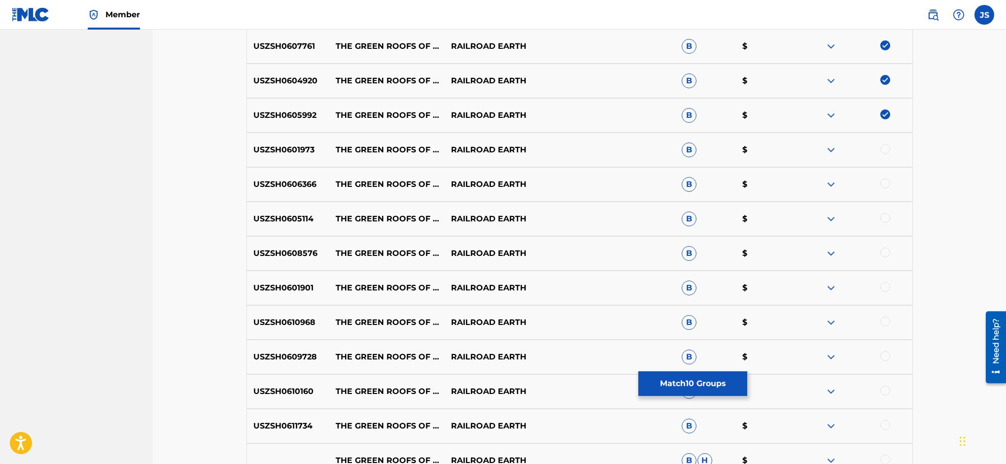
scroll to position [624, 0]
click at [885, 144] on div at bounding box center [885, 147] width 10 height 10
click at [885, 178] on div at bounding box center [885, 182] width 10 height 10
click at [885, 214] on div at bounding box center [885, 216] width 10 height 10
click at [884, 247] on div at bounding box center [885, 251] width 10 height 10
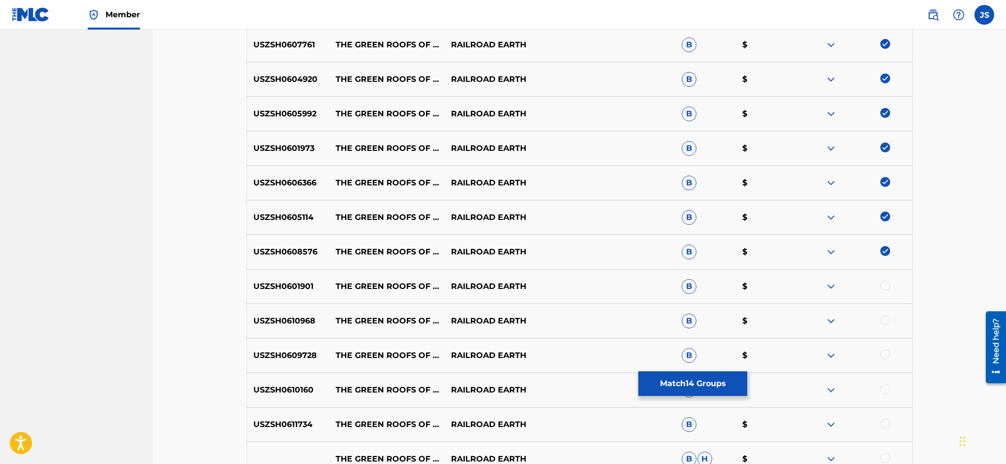
click at [880, 287] on div at bounding box center [854, 286] width 115 height 12
click at [883, 287] on div at bounding box center [885, 285] width 10 height 10
click at [886, 316] on div at bounding box center [885, 320] width 10 height 10
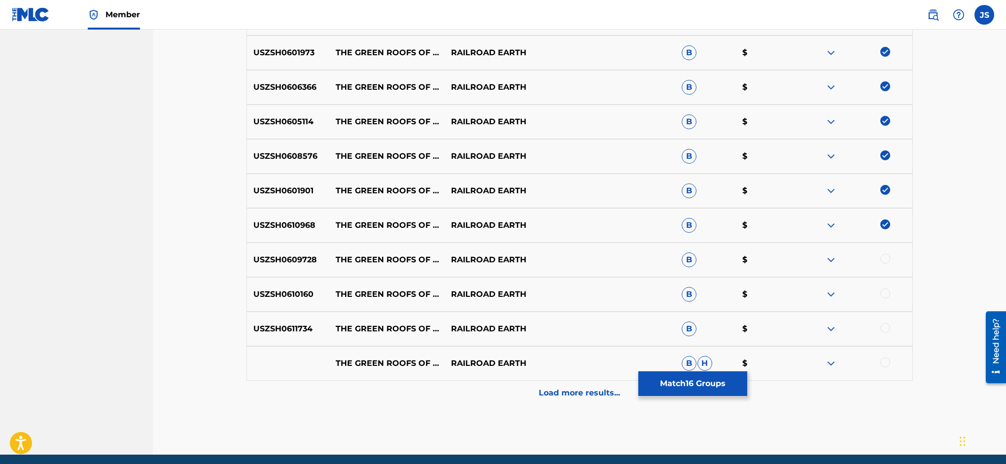
scroll to position [758, 0]
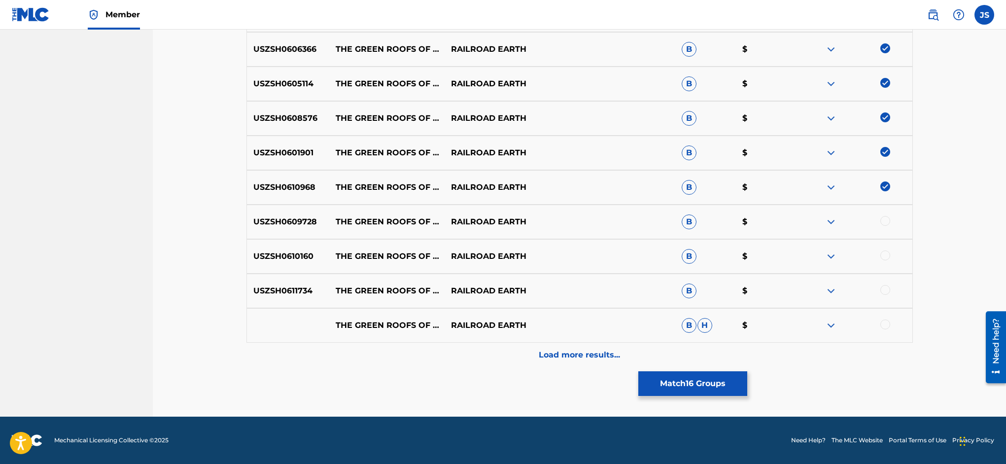
click at [884, 218] on div at bounding box center [885, 221] width 10 height 10
click at [886, 258] on div at bounding box center [885, 255] width 10 height 10
drag, startPoint x: 886, startPoint y: 286, endPoint x: 888, endPoint y: 295, distance: 8.6
click at [887, 286] on div at bounding box center [885, 290] width 10 height 10
click at [885, 323] on div at bounding box center [885, 324] width 10 height 10
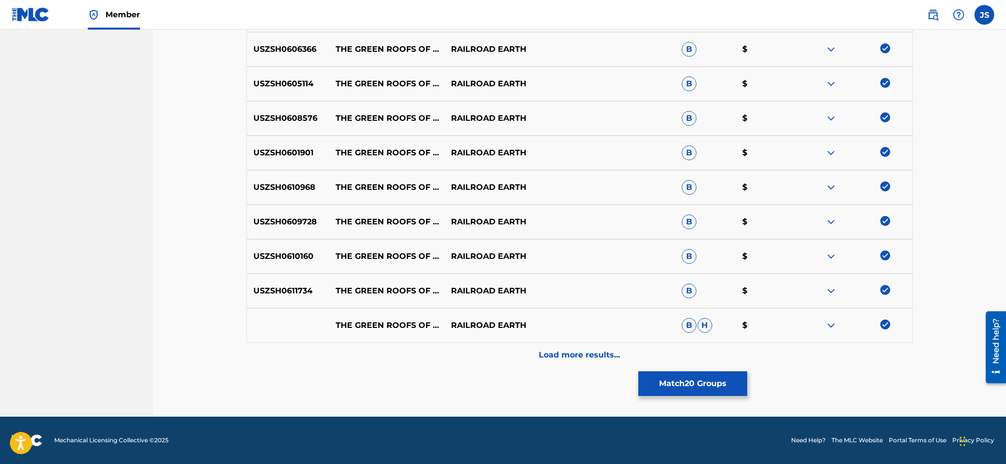
click at [609, 357] on p "Load more results..." at bounding box center [579, 355] width 81 height 12
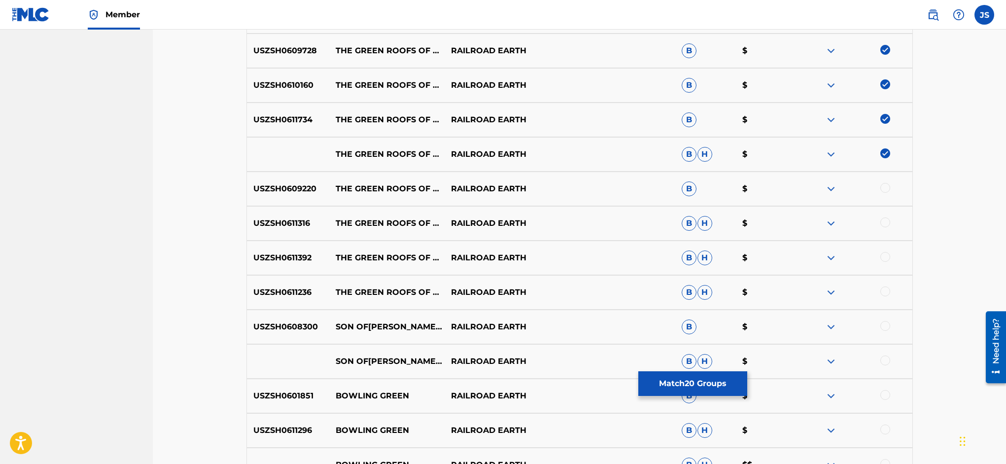
scroll to position [930, 0]
click at [884, 185] on div at bounding box center [885, 186] width 10 height 10
drag, startPoint x: 885, startPoint y: 219, endPoint x: 886, endPoint y: 228, distance: 8.9
click at [886, 220] on div at bounding box center [885, 221] width 10 height 10
click at [884, 257] on div at bounding box center [885, 255] width 10 height 10
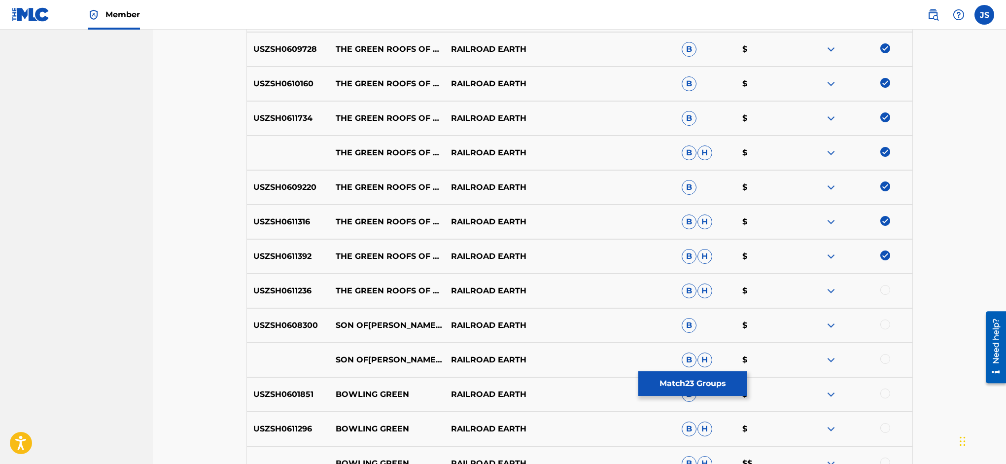
click at [885, 291] on div at bounding box center [885, 290] width 10 height 10
click at [885, 325] on div at bounding box center [885, 324] width 10 height 10
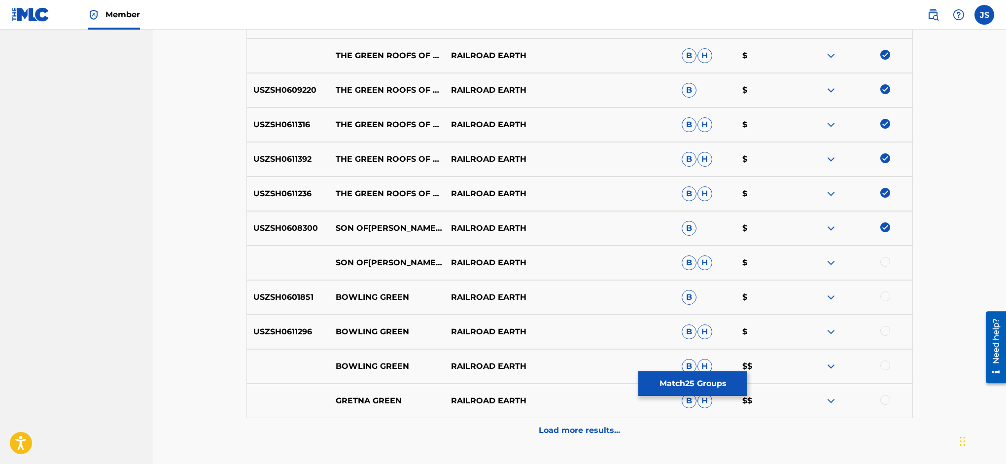
scroll to position [1029, 0]
click at [885, 226] on img at bounding box center [885, 226] width 10 height 10
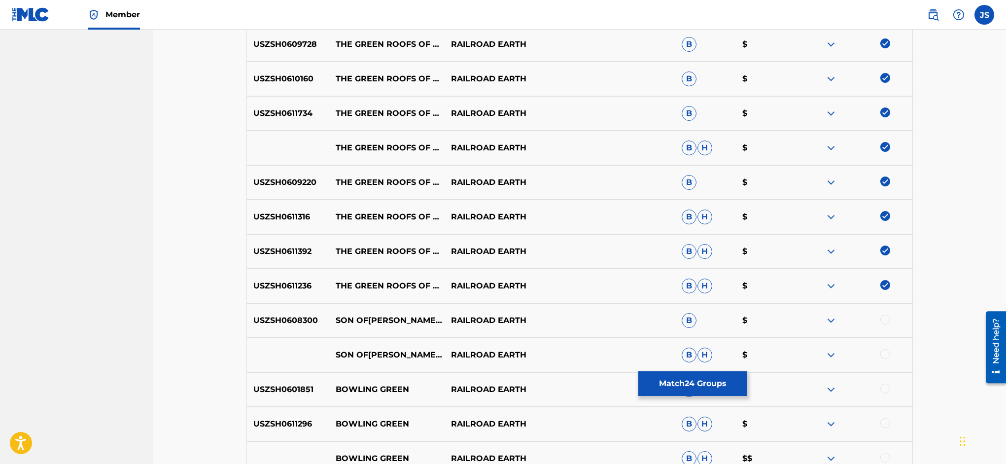
scroll to position [928, 0]
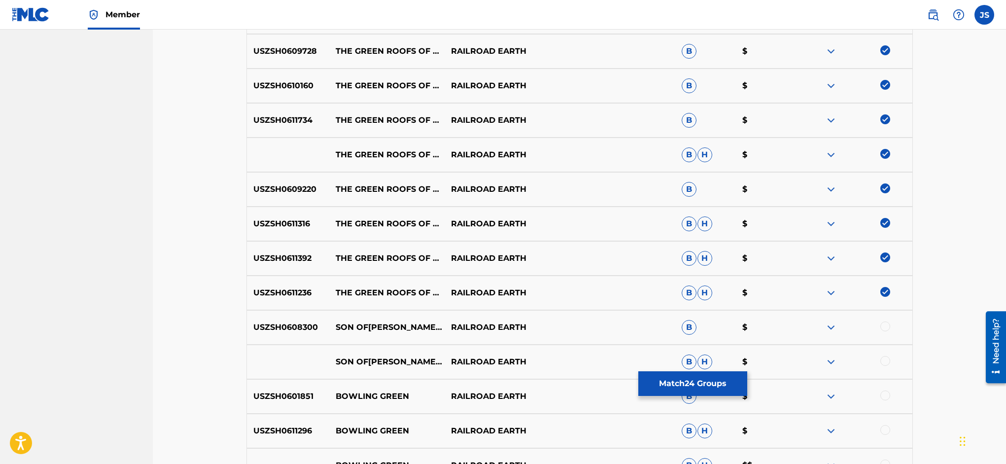
click at [747, 378] on button "Match 24 Groups" at bounding box center [692, 383] width 109 height 25
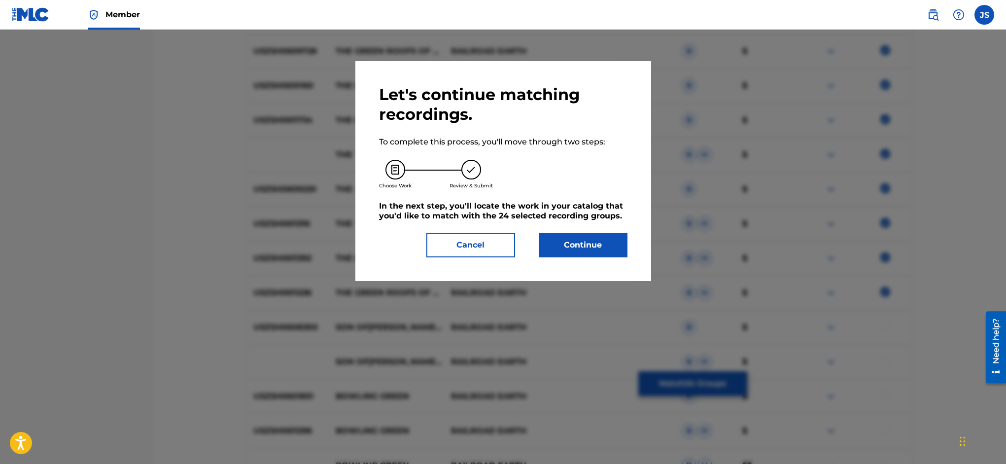
click at [599, 248] on button "Continue" at bounding box center [583, 245] width 89 height 25
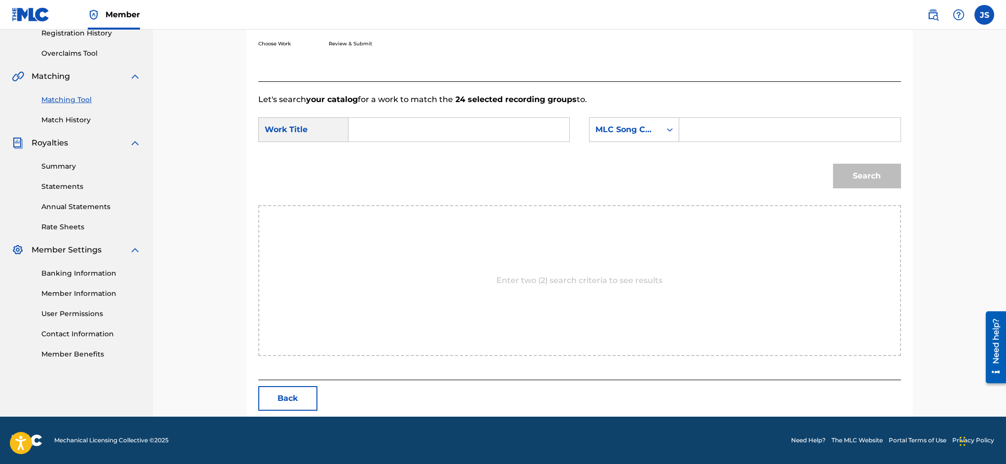
scroll to position [193, 0]
click at [396, 125] on input "Search Form" at bounding box center [459, 130] width 204 height 24
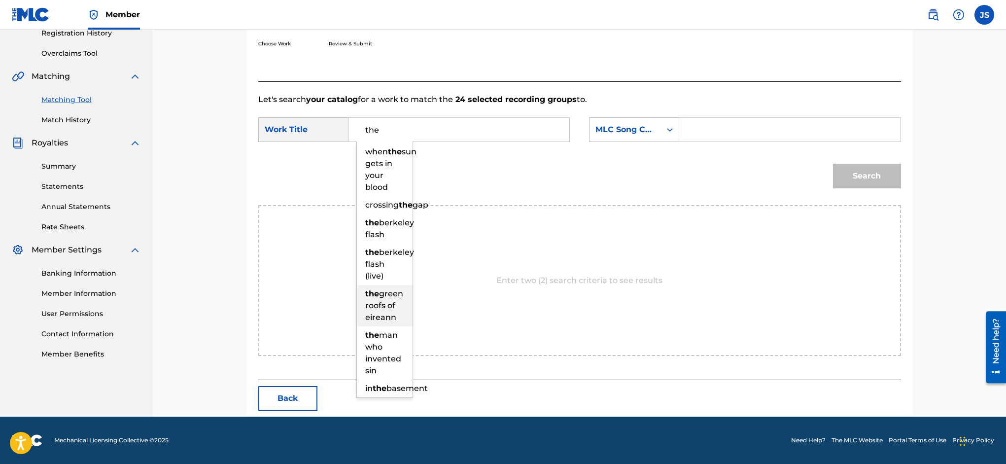
click at [403, 289] on span "green roofs of eireann" at bounding box center [384, 305] width 38 height 33
type input "the green roofs of eireann"
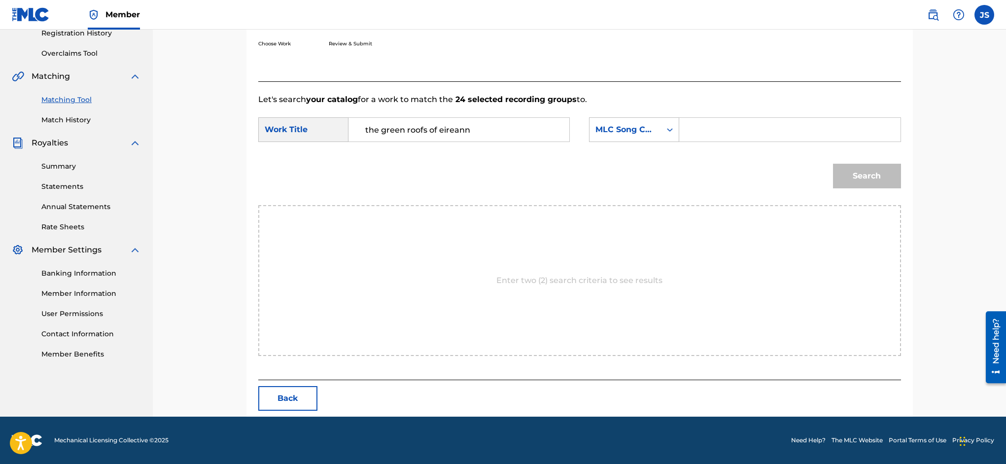
click at [727, 130] on input "Search Form" at bounding box center [790, 130] width 204 height 24
type input "TX6X2V"
click at [856, 176] on button "Search" at bounding box center [867, 176] width 68 height 25
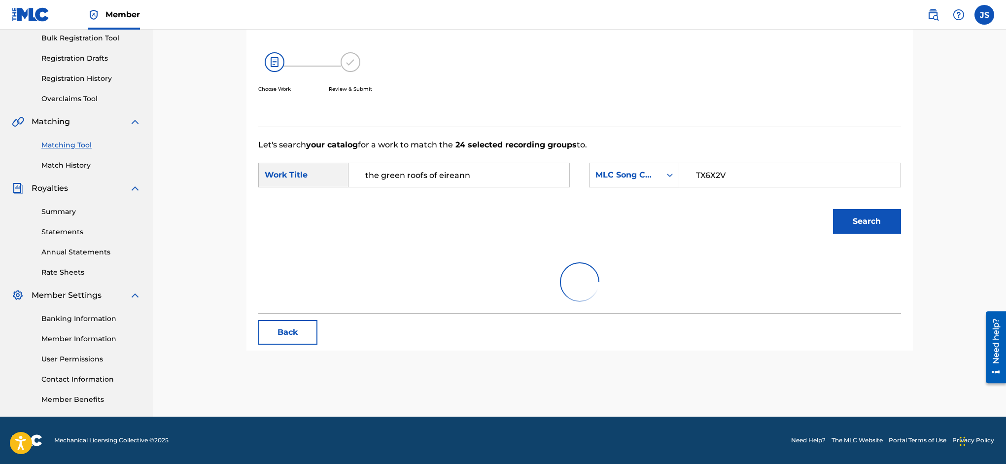
scroll to position [164, 0]
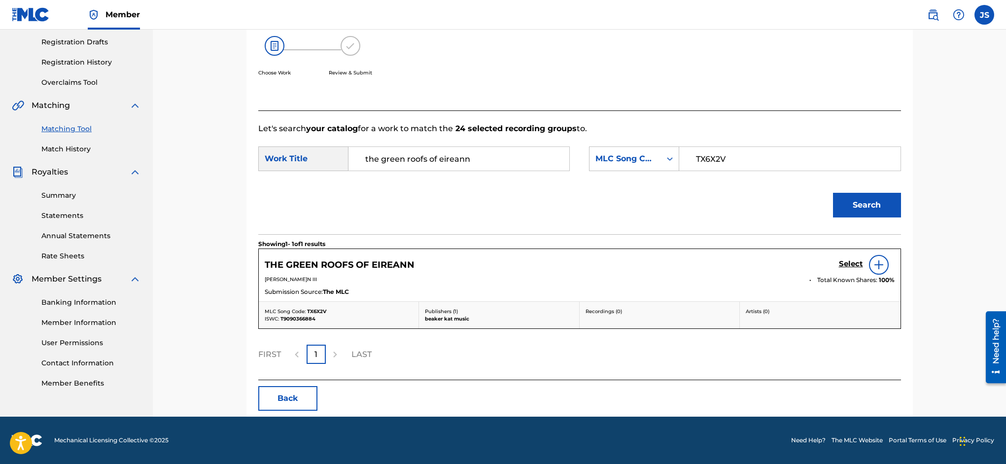
click at [851, 264] on h5 "Select" at bounding box center [851, 263] width 24 height 9
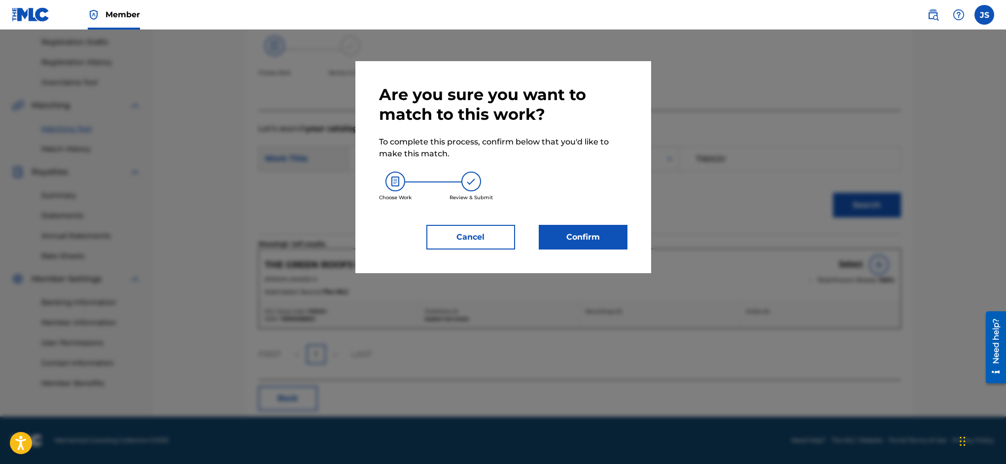
click at [599, 234] on button "Confirm" at bounding box center [583, 237] width 89 height 25
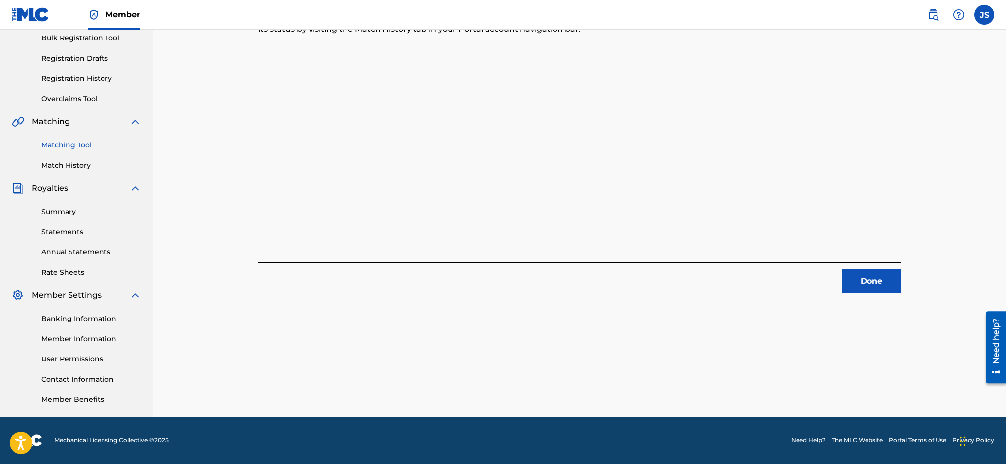
click at [858, 279] on button "Done" at bounding box center [871, 281] width 59 height 25
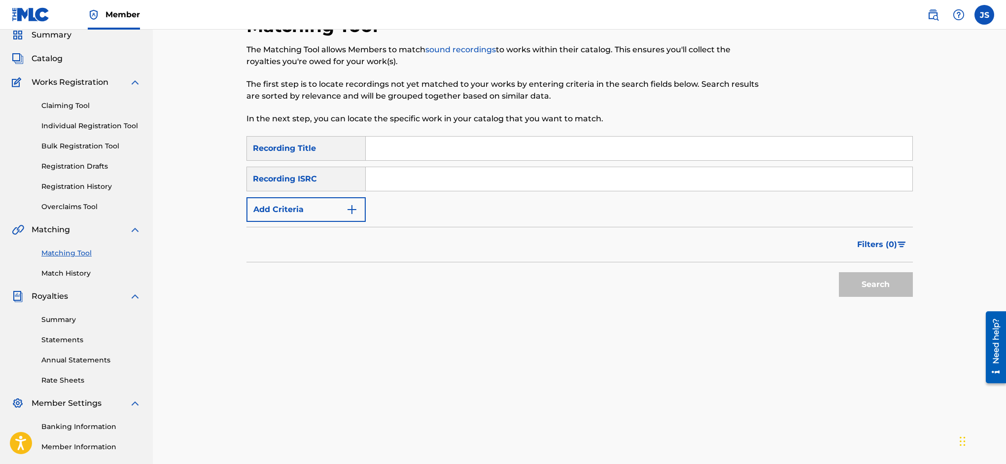
scroll to position [33, 0]
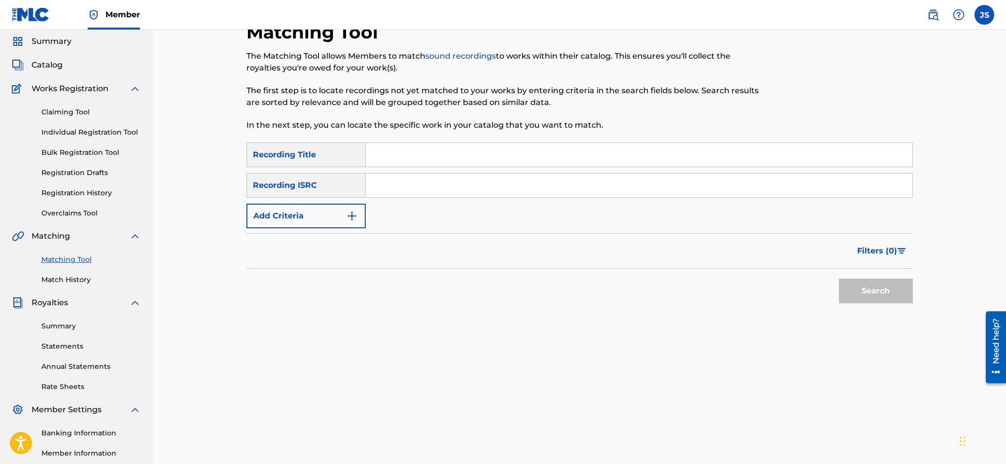
click at [399, 157] on input "Search Form" at bounding box center [639, 155] width 547 height 24
type input "when the sun gets in your blood"
click at [353, 211] on img "Search Form" at bounding box center [352, 216] width 12 height 12
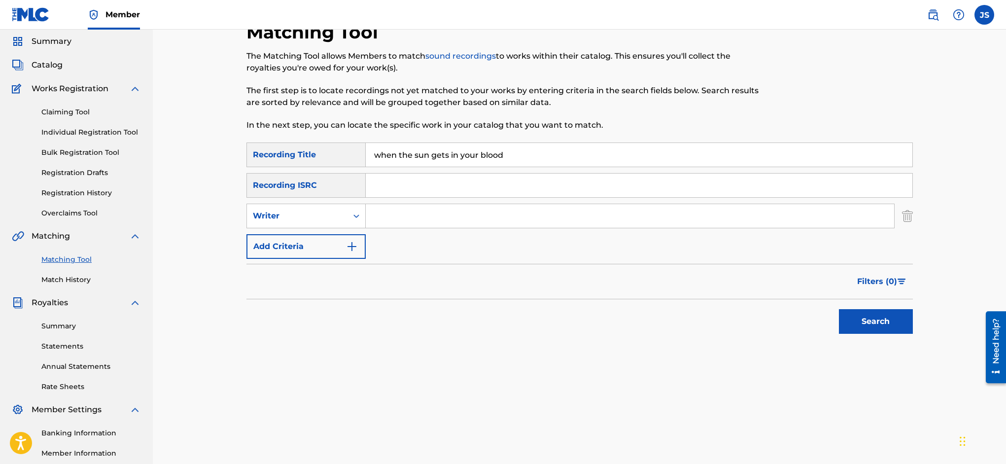
click at [353, 211] on icon "Search Form" at bounding box center [356, 216] width 10 height 10
click at [347, 234] on div "Recording Artist" at bounding box center [306, 239] width 118 height 25
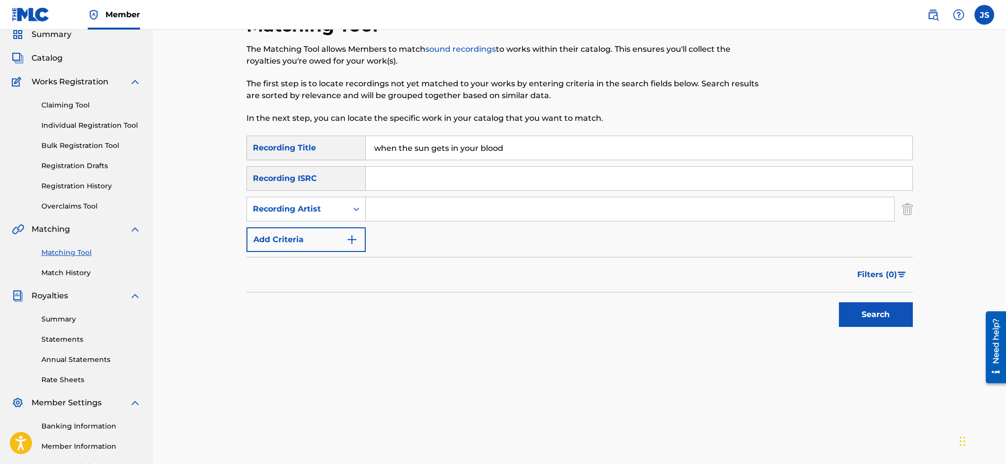
click at [423, 208] on input "Search Form" at bounding box center [630, 209] width 528 height 24
type input "railroad earth"
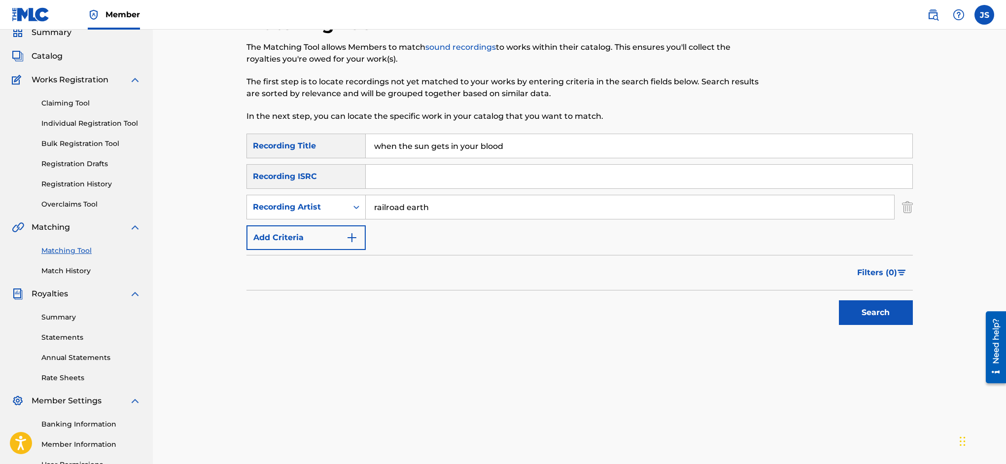
click at [872, 317] on button "Search" at bounding box center [876, 312] width 74 height 25
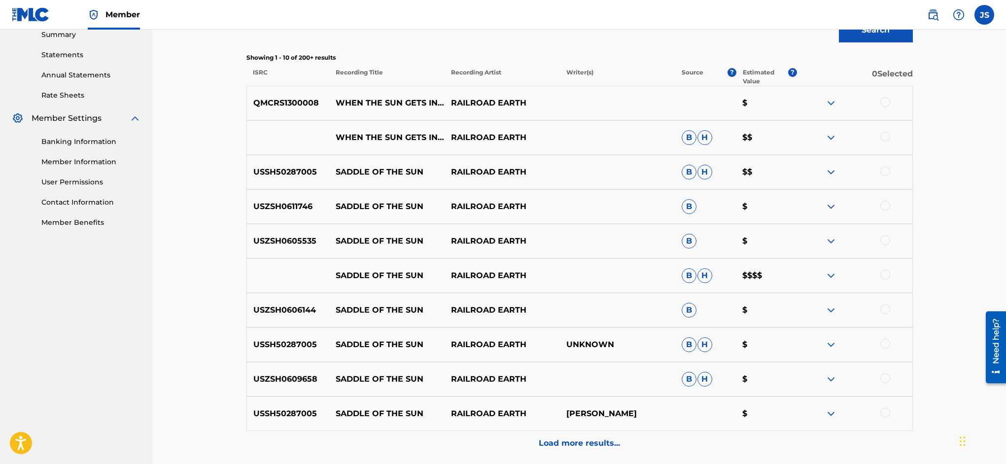
scroll to position [326, 0]
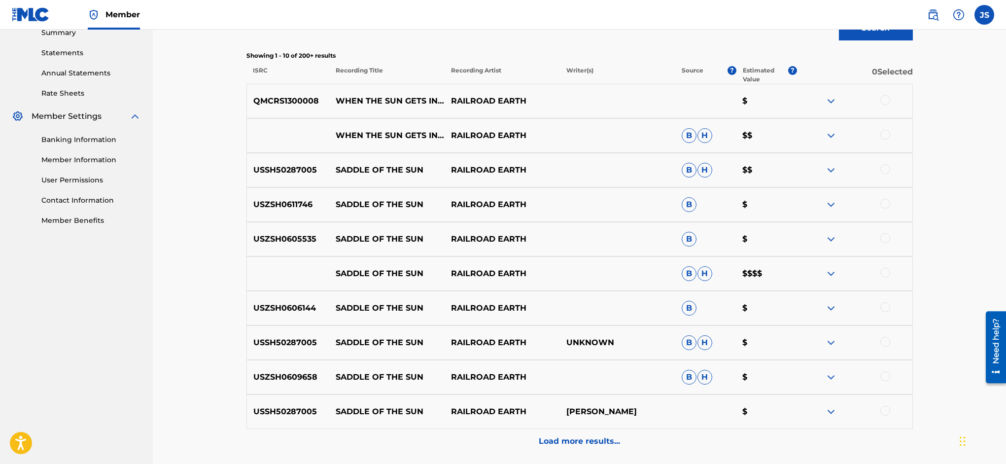
click at [886, 97] on div at bounding box center [885, 100] width 10 height 10
click at [883, 131] on div at bounding box center [885, 135] width 10 height 10
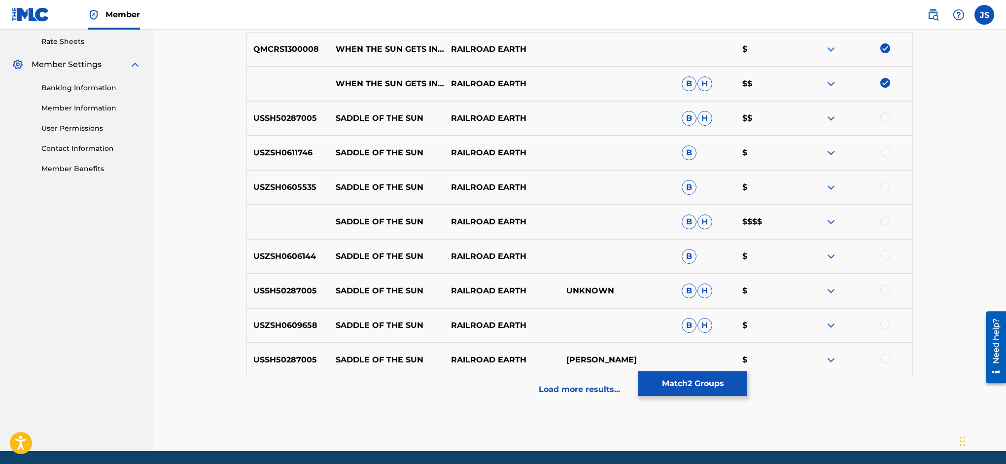
scroll to position [413, 0]
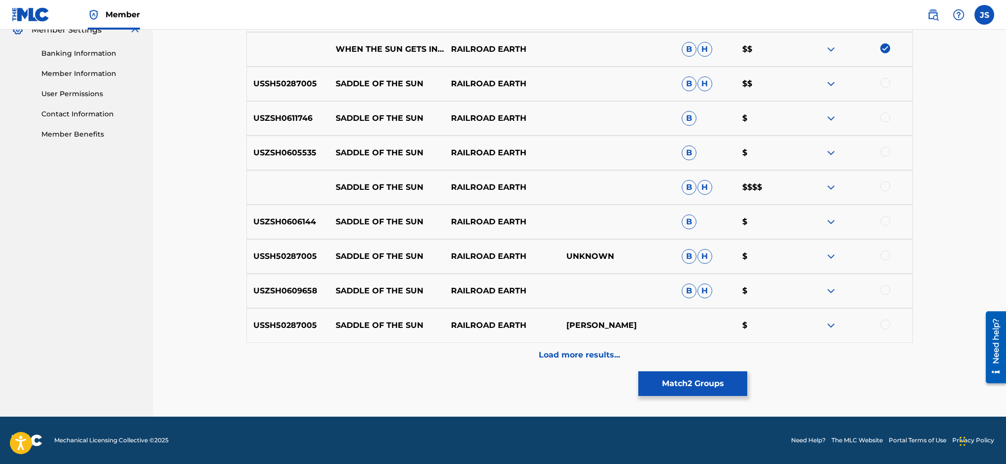
click at [565, 361] on div "Load more results..." at bounding box center [579, 355] width 666 height 25
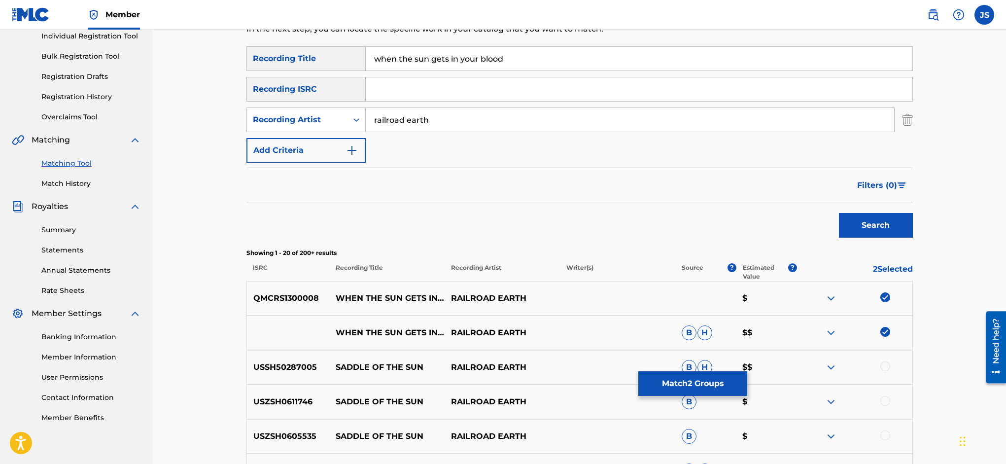
scroll to position [113, 0]
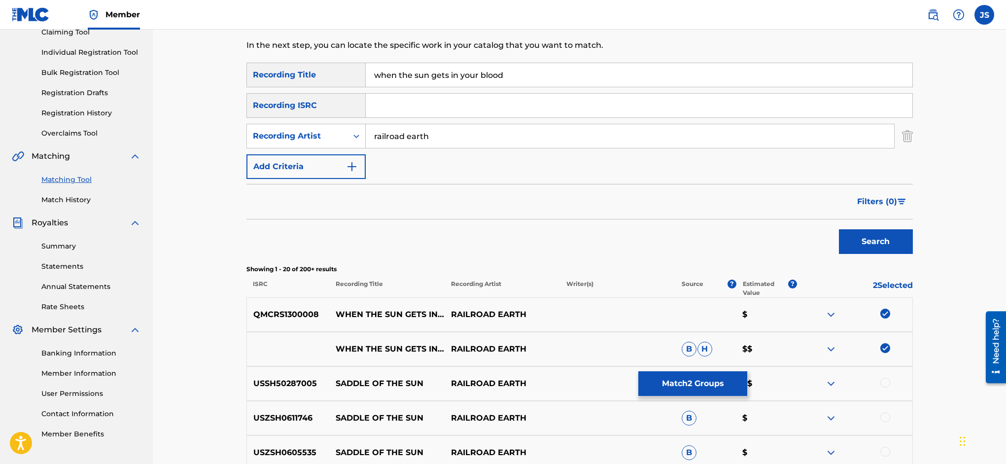
click at [747, 377] on button "Match 2 Groups" at bounding box center [692, 383] width 109 height 25
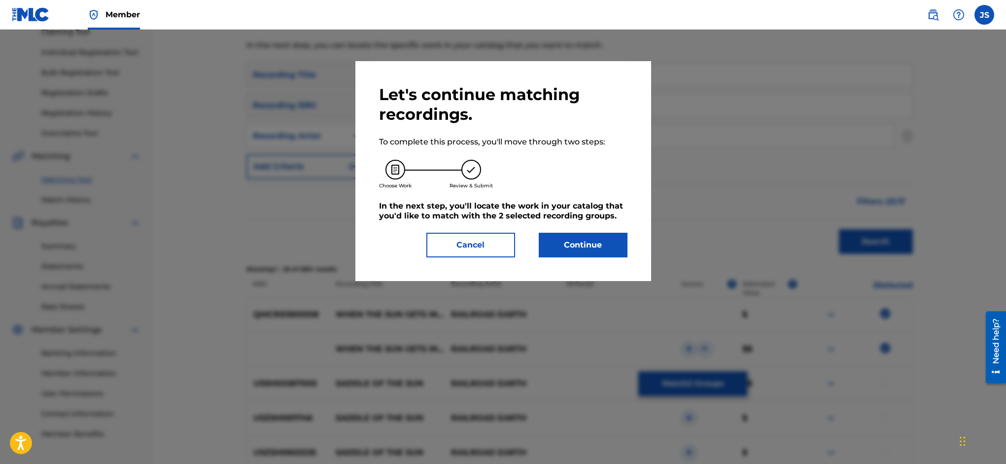
click at [600, 250] on button "Continue" at bounding box center [583, 245] width 89 height 25
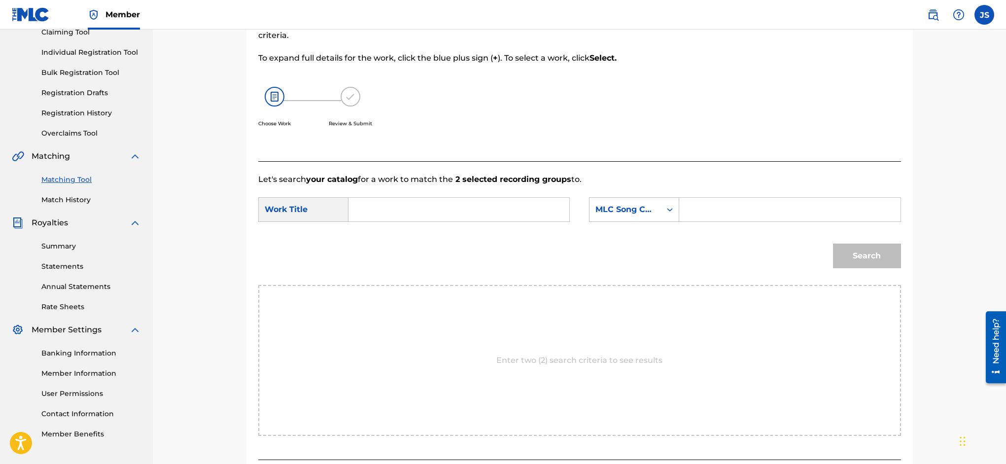
click at [375, 203] on input "Search Form" at bounding box center [459, 210] width 204 height 24
click at [402, 232] on span "the sun gets in your blood" at bounding box center [383, 248] width 37 height 45
type input "when the sun gets in your blood"
click at [739, 207] on input "Search Form" at bounding box center [790, 209] width 204 height 24
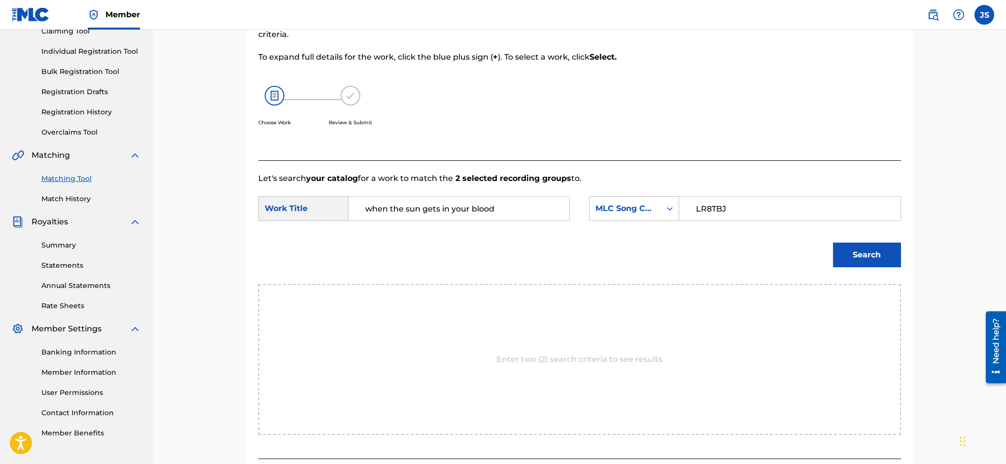
type input "LR8TBJ"
click at [868, 253] on button "Search" at bounding box center [867, 255] width 68 height 25
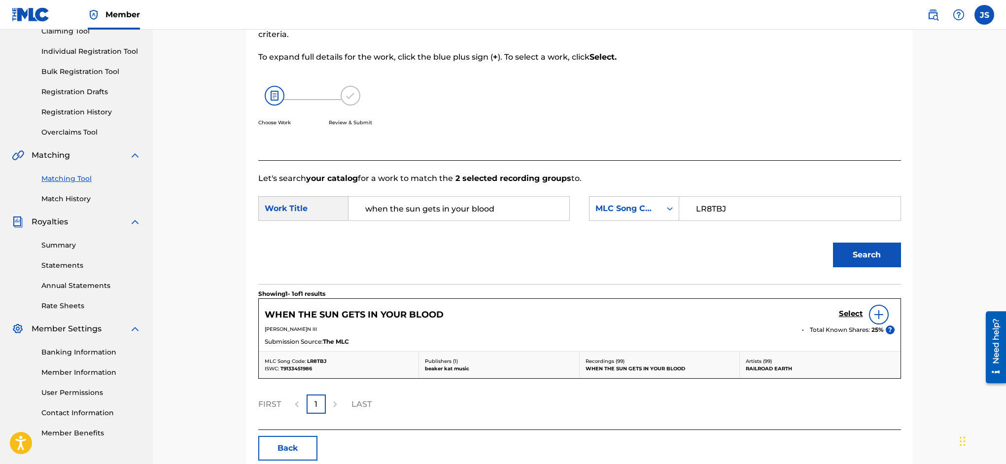
click at [852, 316] on h5 "Select" at bounding box center [851, 313] width 24 height 9
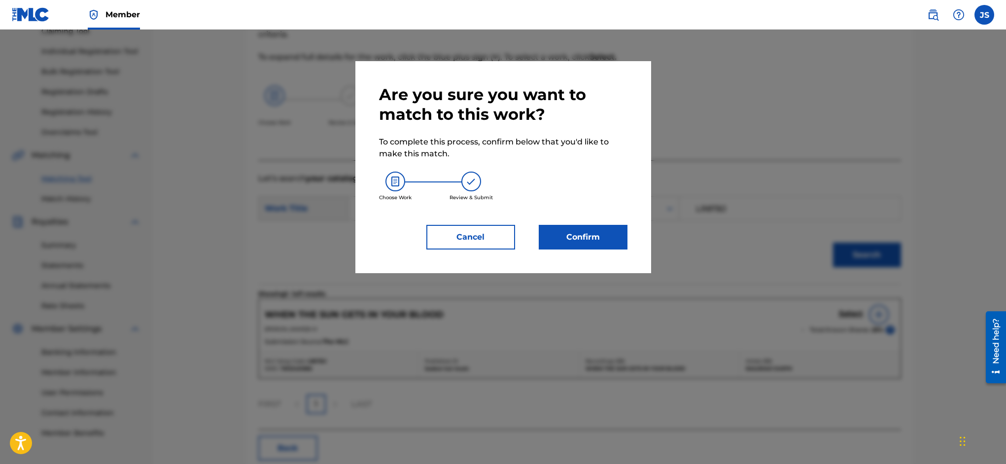
click at [587, 237] on button "Confirm" at bounding box center [583, 237] width 89 height 25
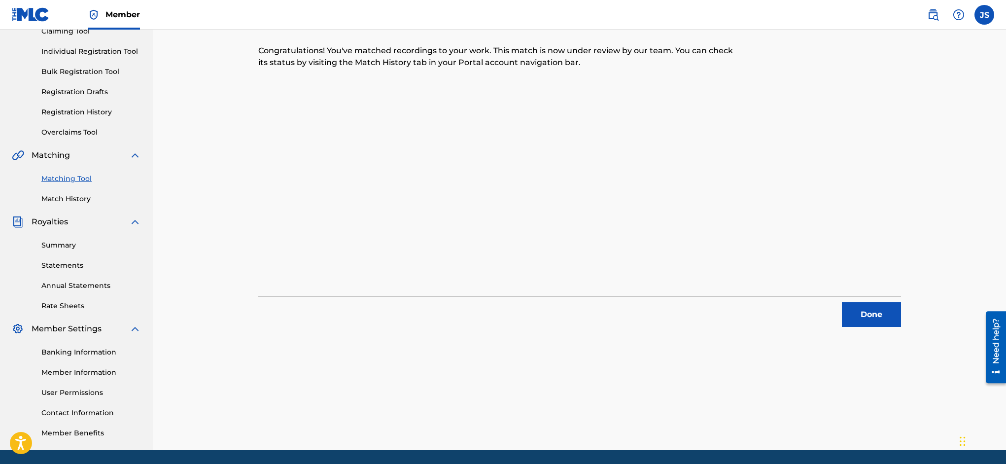
click at [872, 311] on button "Done" at bounding box center [871, 314] width 59 height 25
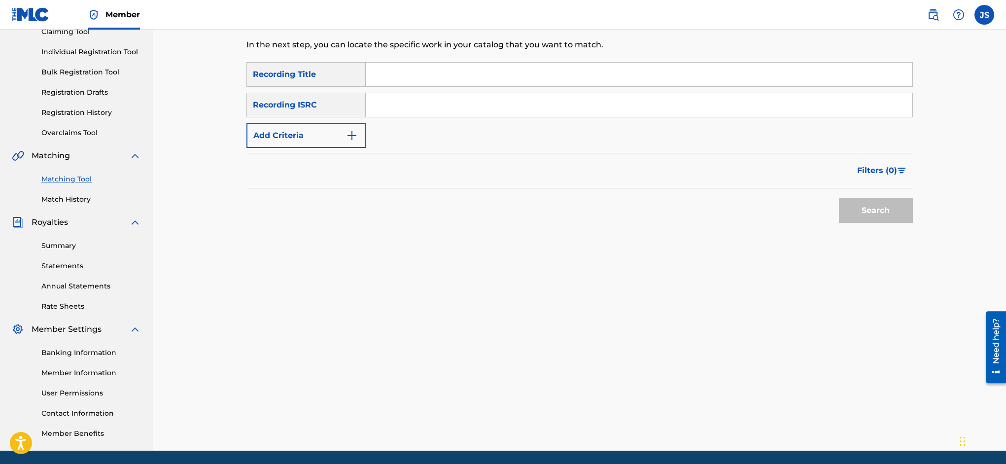
scroll to position [0, 0]
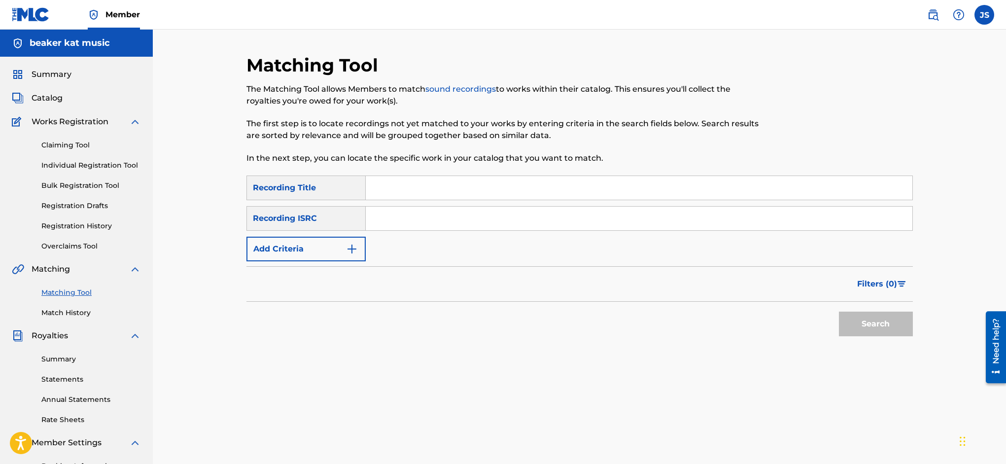
click at [457, 191] on input "Search Form" at bounding box center [639, 188] width 547 height 24
type input "the man who invented sin"
click at [350, 248] on img "Search Form" at bounding box center [352, 249] width 12 height 12
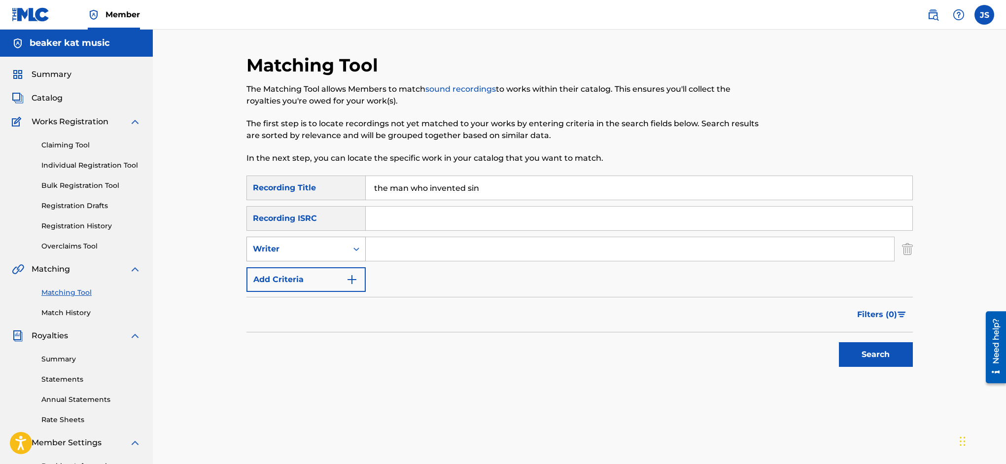
click at [351, 246] on icon "Search Form" at bounding box center [356, 249] width 10 height 10
click at [347, 270] on div "Recording Artist" at bounding box center [306, 273] width 118 height 25
click at [400, 246] on input "Search Form" at bounding box center [630, 249] width 528 height 24
type input "railroad earth"
click at [894, 361] on button "Search" at bounding box center [876, 354] width 74 height 25
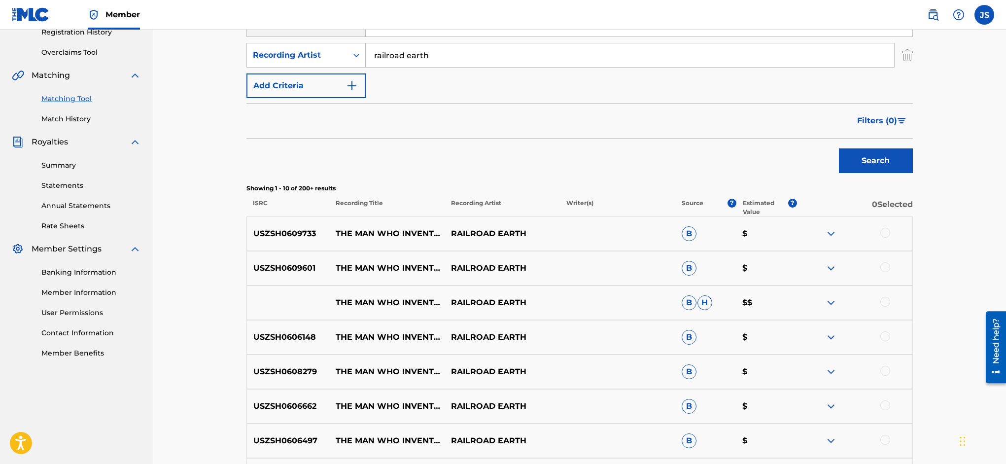
scroll to position [206, 0]
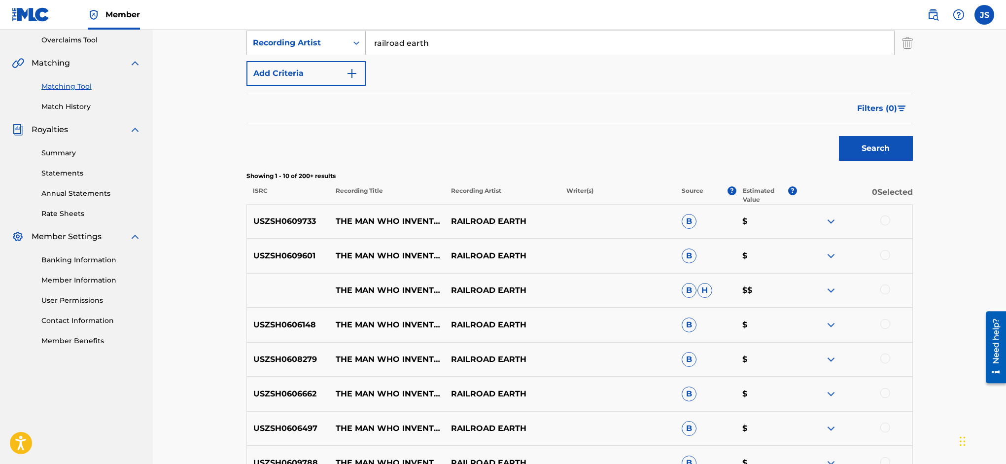
click at [885, 219] on div at bounding box center [885, 220] width 10 height 10
click at [886, 256] on div at bounding box center [885, 255] width 10 height 10
drag, startPoint x: 885, startPoint y: 287, endPoint x: 885, endPoint y: 298, distance: 10.9
click at [885, 287] on div at bounding box center [885, 289] width 10 height 10
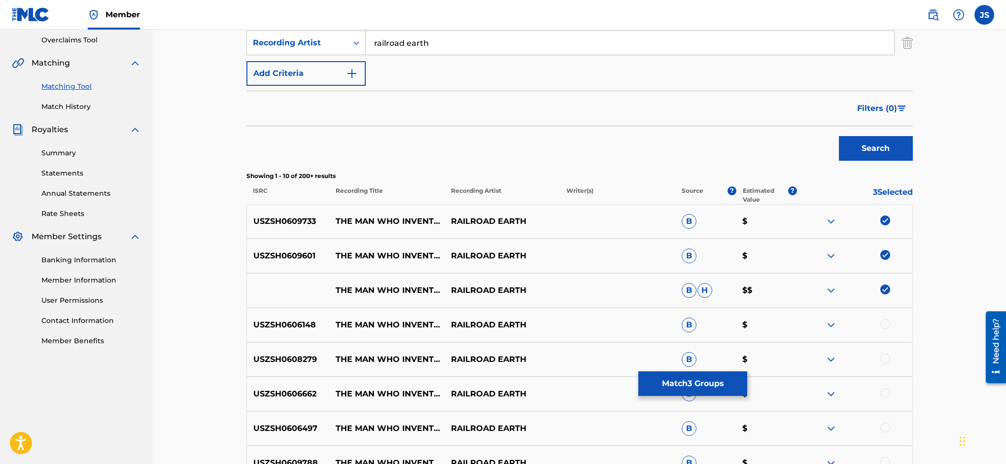
click at [885, 322] on div at bounding box center [885, 324] width 10 height 10
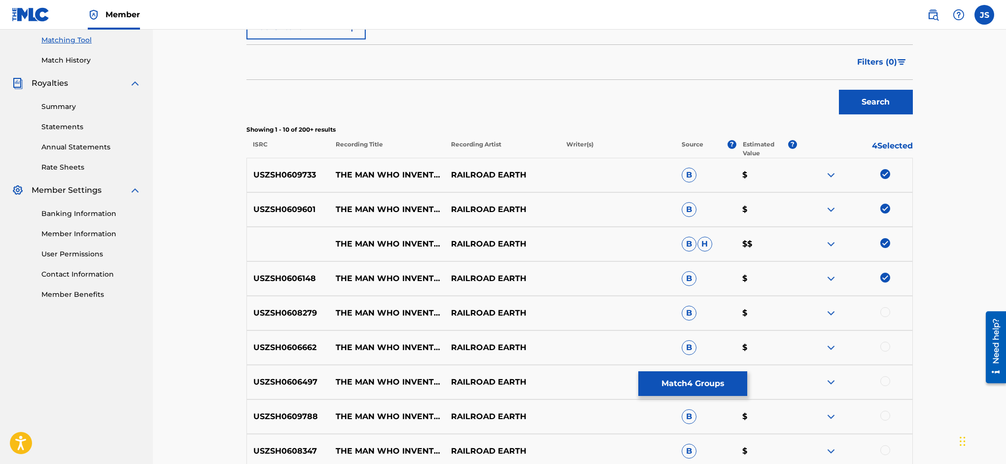
scroll to position [269, 0]
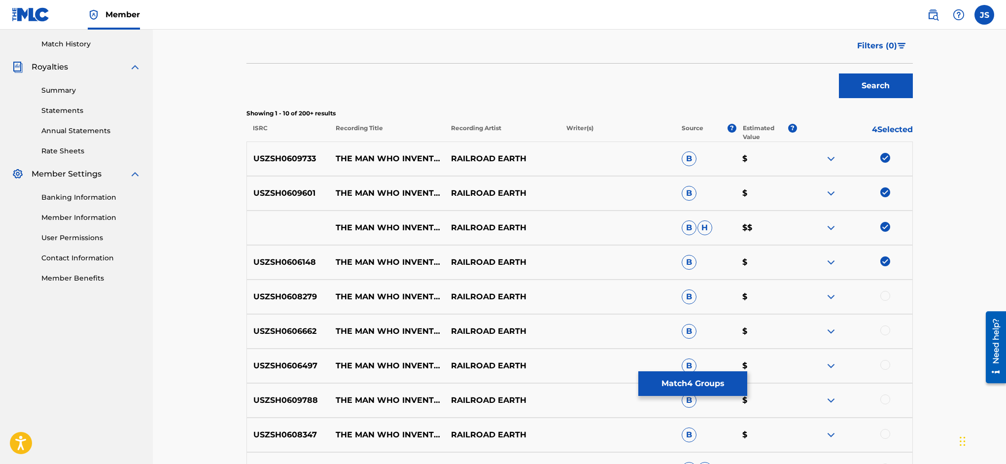
click at [887, 299] on div at bounding box center [885, 296] width 10 height 10
click at [883, 328] on div at bounding box center [885, 330] width 10 height 10
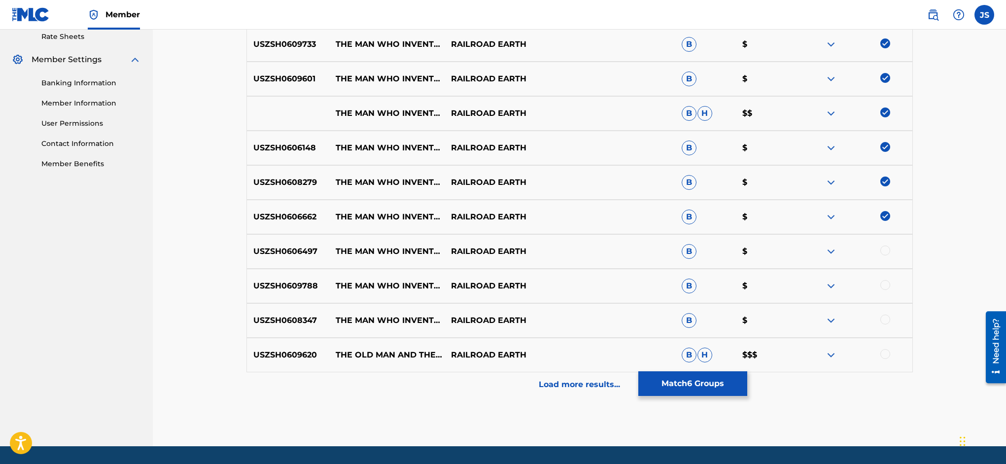
scroll to position [389, 0]
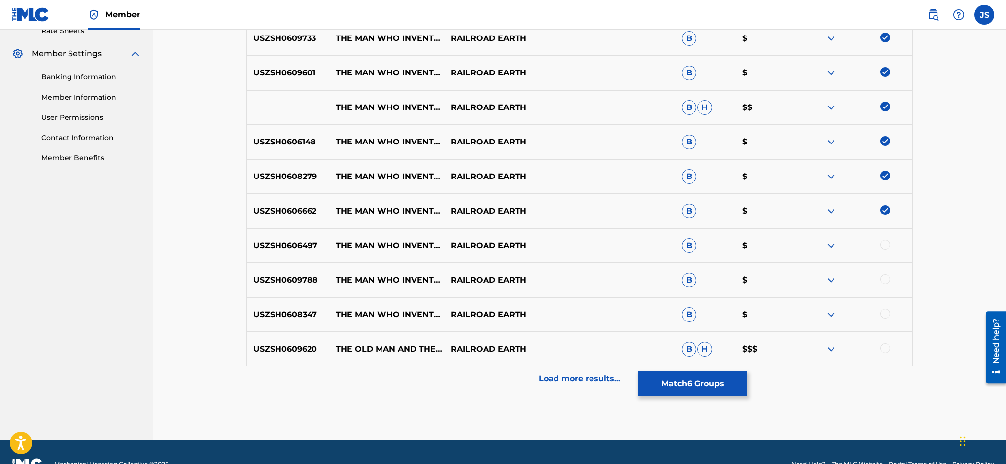
click at [889, 244] on div at bounding box center [885, 245] width 10 height 10
click at [889, 277] on div at bounding box center [885, 279] width 10 height 10
click at [886, 314] on div at bounding box center [885, 314] width 10 height 10
click at [885, 350] on div at bounding box center [885, 348] width 10 height 10
click at [572, 381] on p "Load more results..." at bounding box center [579, 379] width 81 height 12
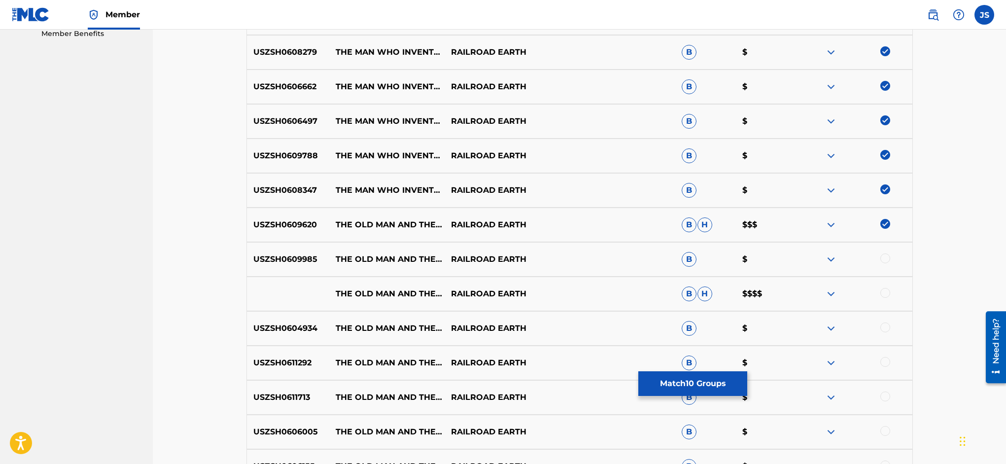
scroll to position [513, 0]
click at [887, 225] on img at bounding box center [885, 224] width 10 height 10
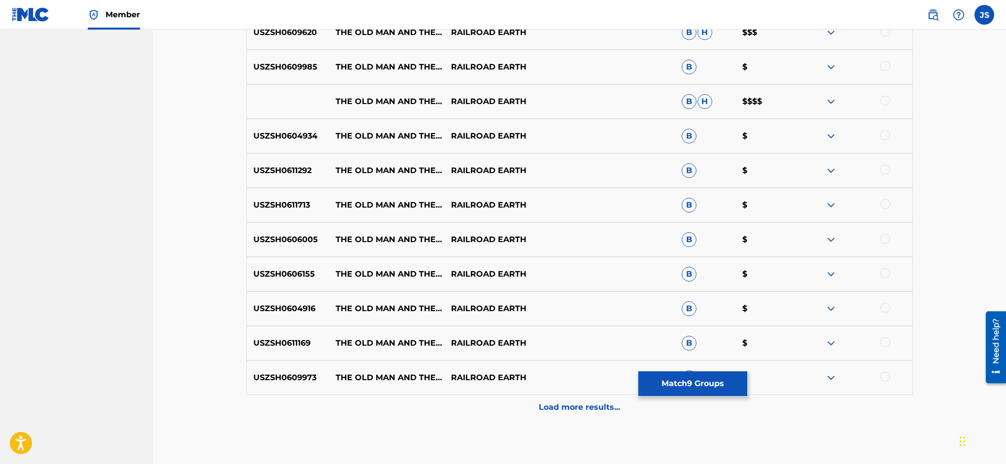
scroll to position [709, 0]
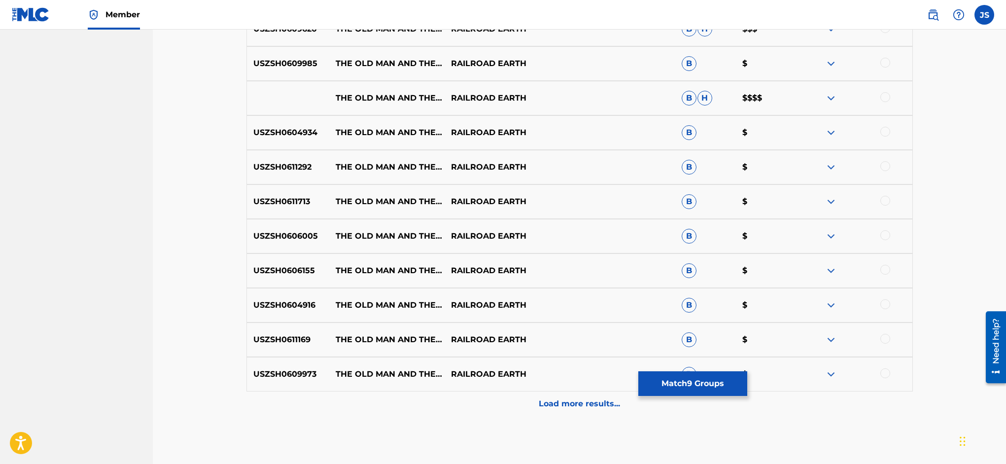
click at [569, 406] on p "Load more results..." at bounding box center [579, 404] width 81 height 12
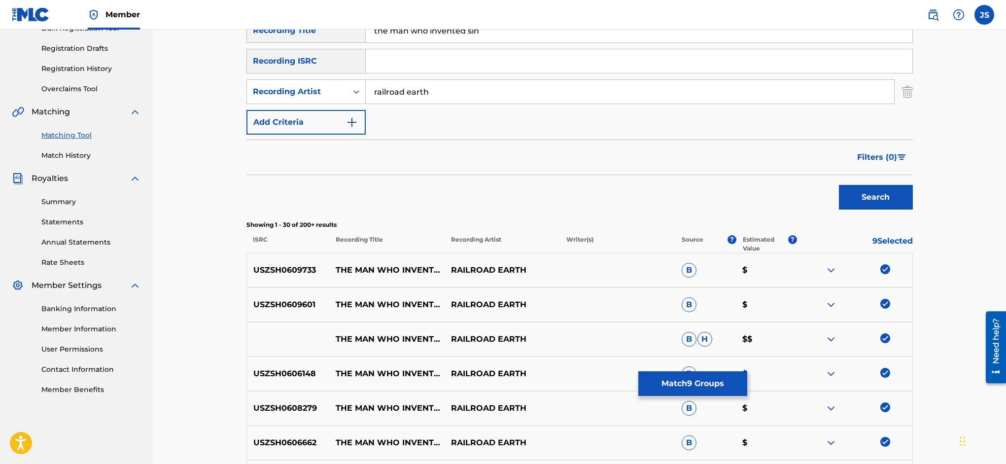
scroll to position [157, 0]
click at [747, 379] on button "Match 9 Groups" at bounding box center [692, 383] width 109 height 25
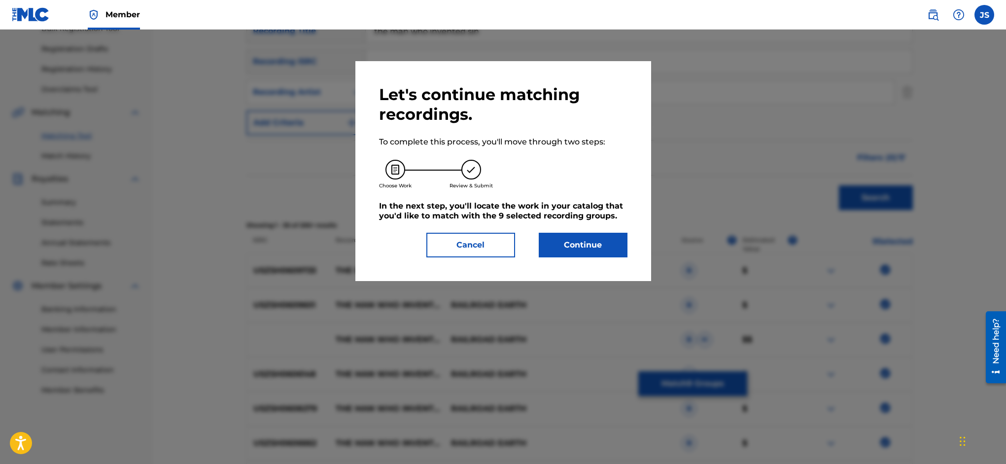
click at [591, 245] on button "Continue" at bounding box center [583, 245] width 89 height 25
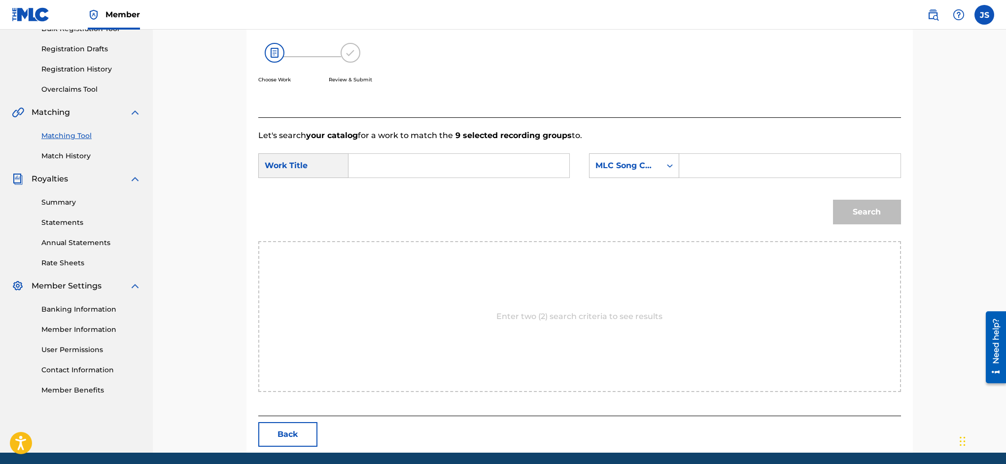
click at [429, 171] on input "Search Form" at bounding box center [459, 166] width 204 height 24
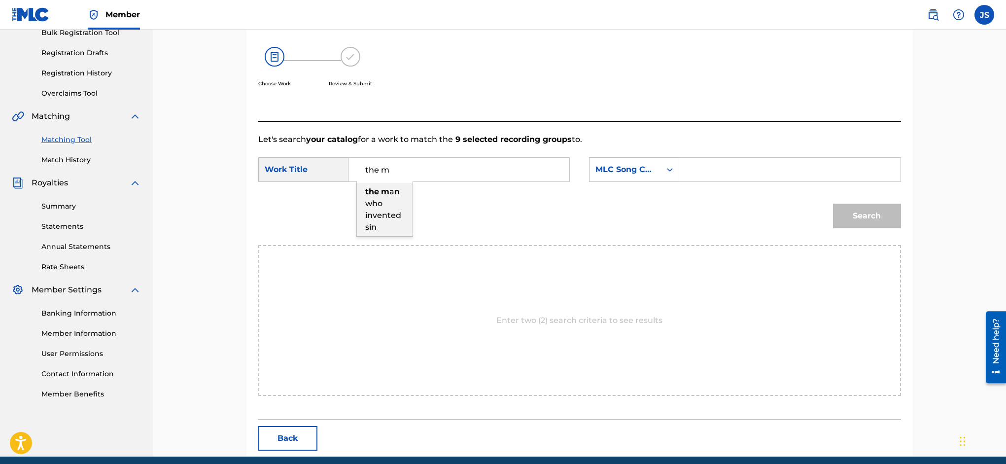
click at [401, 194] on span "an who invented sin" at bounding box center [383, 209] width 36 height 45
type input "the man who invented sin"
click at [689, 166] on input "Search Form" at bounding box center [790, 170] width 204 height 24
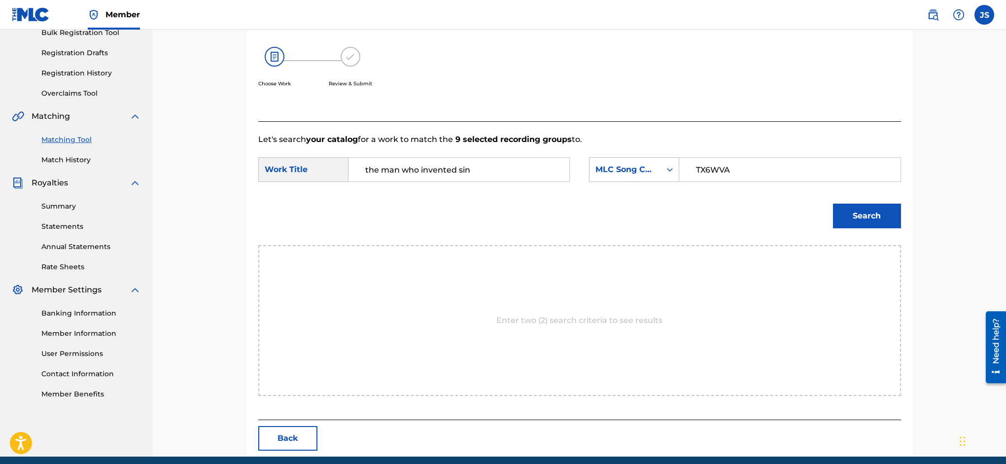
type input "TX6WVA"
click at [849, 213] on button "Search" at bounding box center [867, 216] width 68 height 25
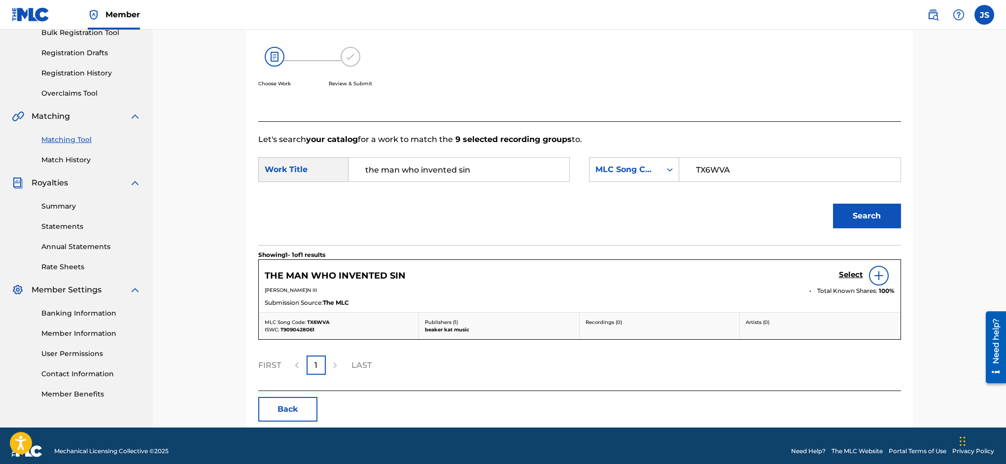
click at [854, 276] on h5 "Select" at bounding box center [851, 274] width 24 height 9
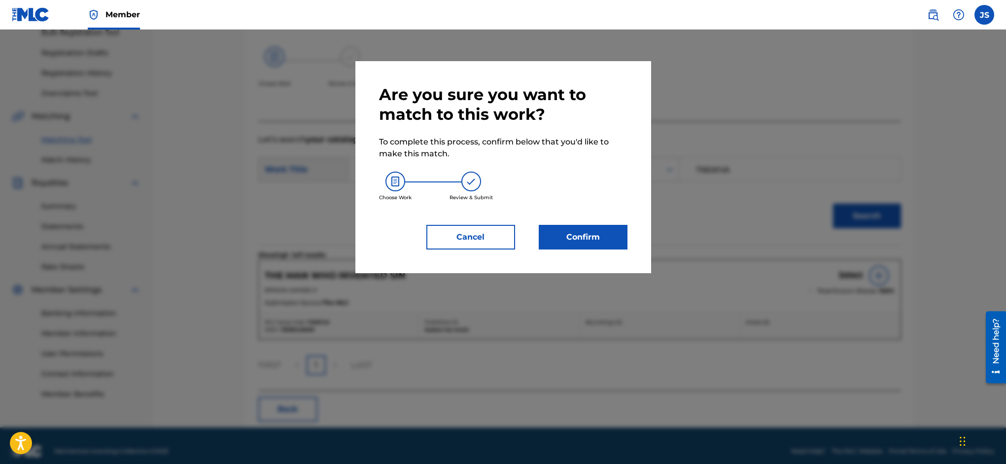
click at [597, 238] on button "Confirm" at bounding box center [583, 237] width 89 height 25
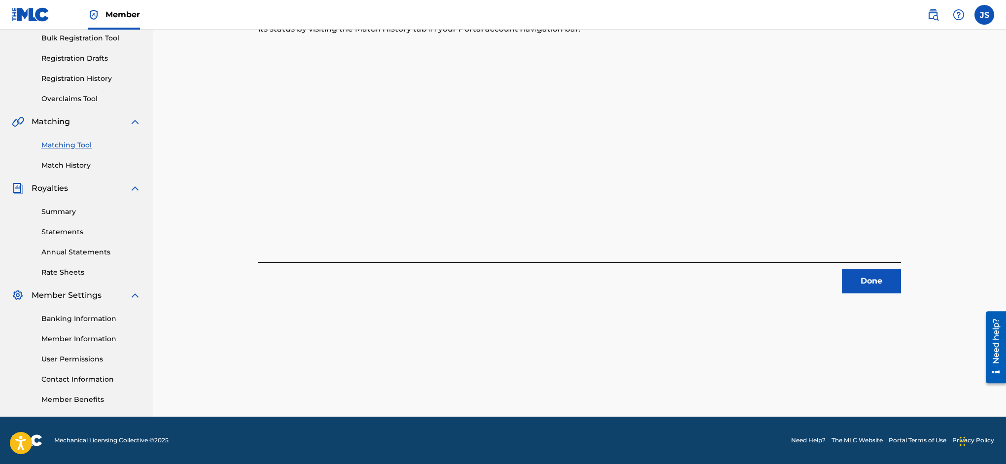
click at [857, 274] on button "Done" at bounding box center [871, 281] width 59 height 25
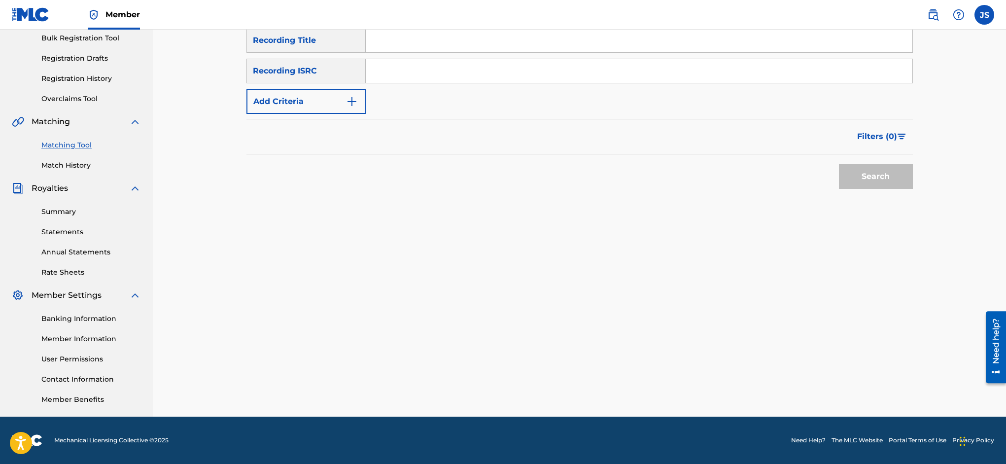
click at [420, 39] on input "Search Form" at bounding box center [639, 41] width 547 height 24
type input "T"
type input "thats real love"
click at [353, 99] on img "Search Form" at bounding box center [352, 102] width 12 height 12
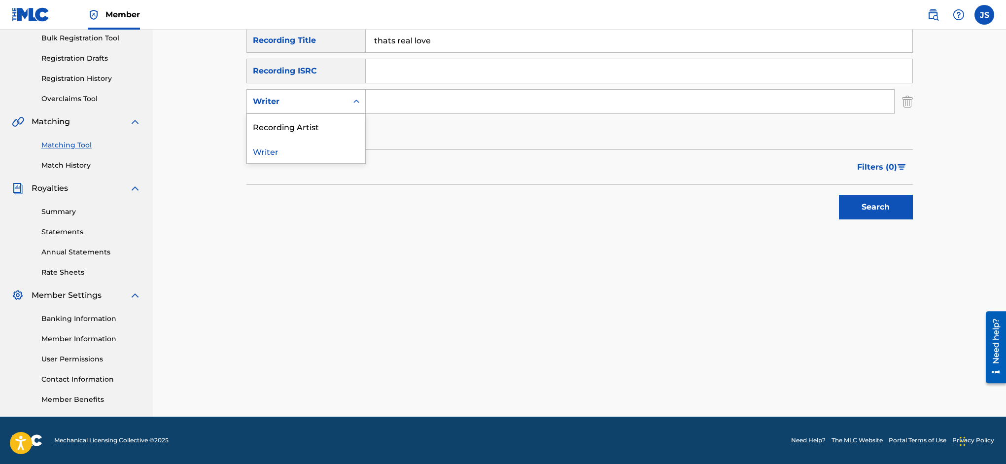
click at [353, 99] on icon "Search Form" at bounding box center [356, 102] width 10 height 10
click at [393, 99] on input "Search Form" at bounding box center [630, 102] width 528 height 24
click at [866, 206] on button "Search" at bounding box center [876, 207] width 74 height 25
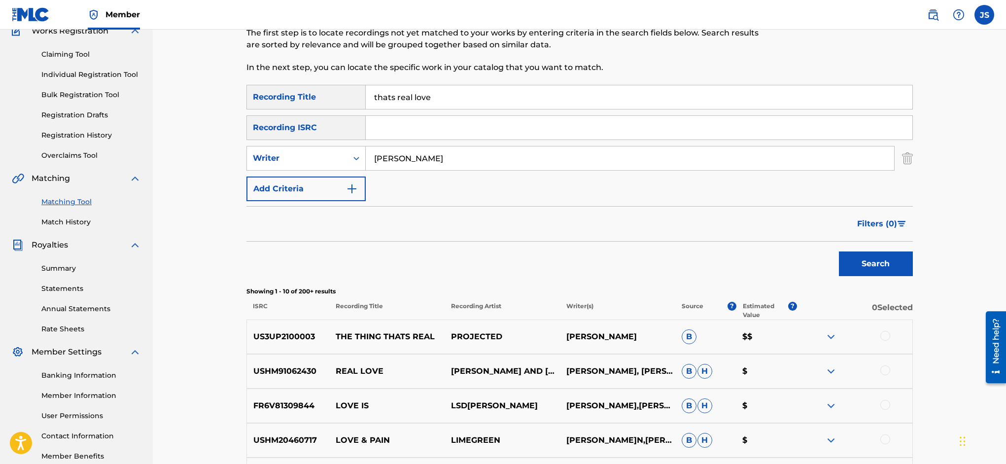
scroll to position [85, 0]
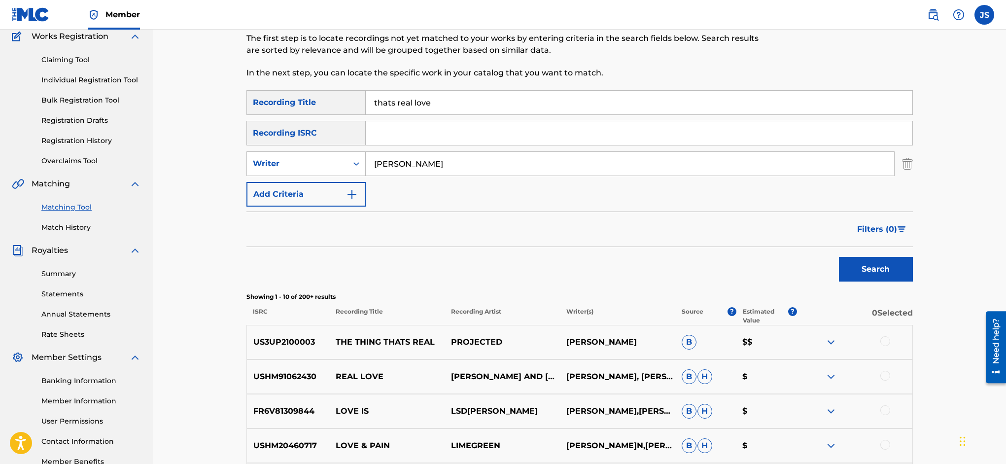
click at [395, 164] on input "[PERSON_NAME]" at bounding box center [630, 164] width 528 height 24
click at [451, 160] on input "[PERSON_NAME]" at bounding box center [630, 164] width 528 height 24
click at [896, 270] on button "Search" at bounding box center [876, 269] width 74 height 25
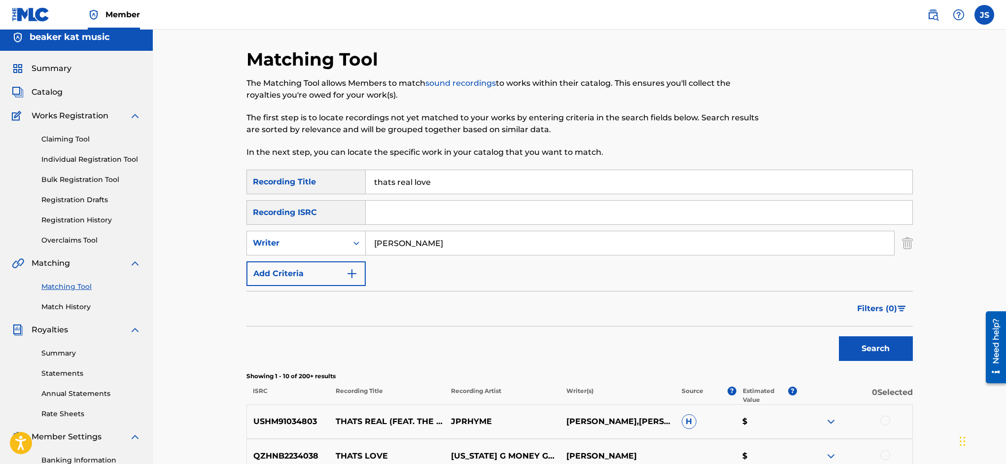
scroll to position [0, 0]
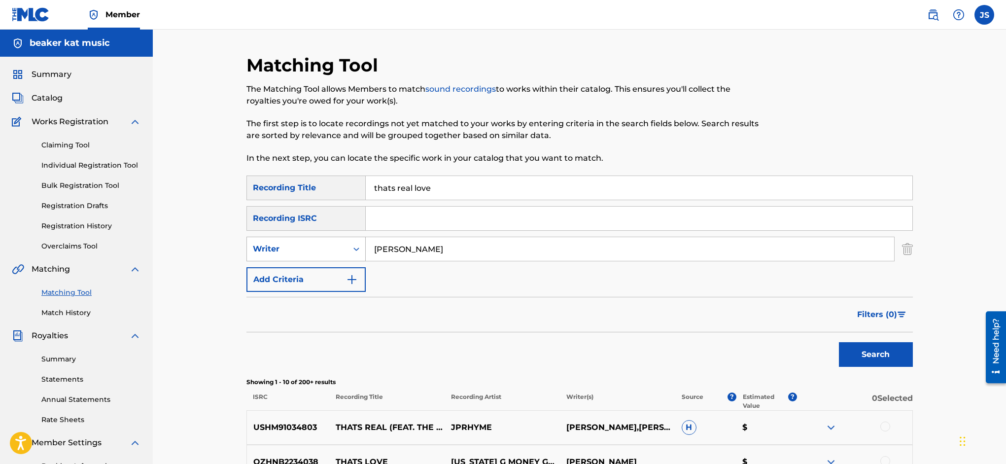
drag, startPoint x: 470, startPoint y: 251, endPoint x: 346, endPoint y: 243, distance: 124.5
click at [346, 243] on div "SearchWithCriteriaeb624fbf-9801-4fe5-bab7-210154e1c11d Writer [PERSON_NAME]" at bounding box center [579, 249] width 666 height 25
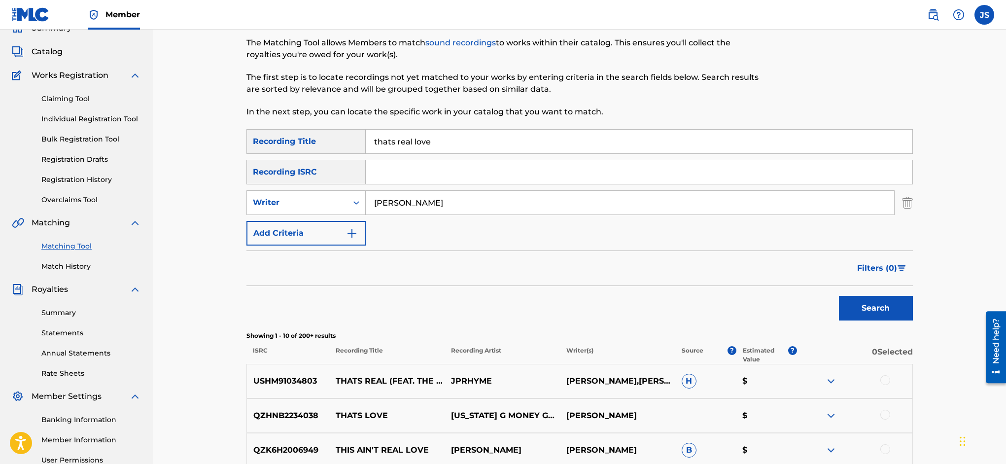
scroll to position [44, 0]
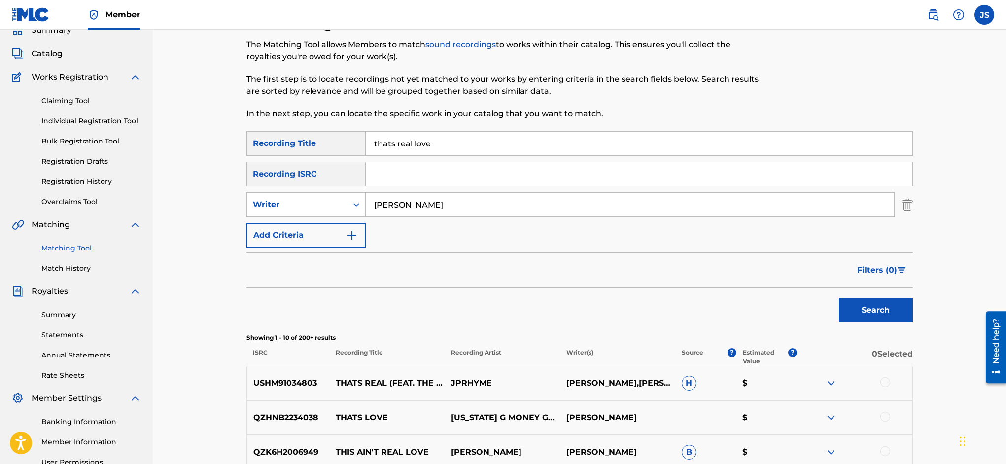
type input "[PERSON_NAME]"
click at [876, 309] on button "Search" at bounding box center [876, 310] width 74 height 25
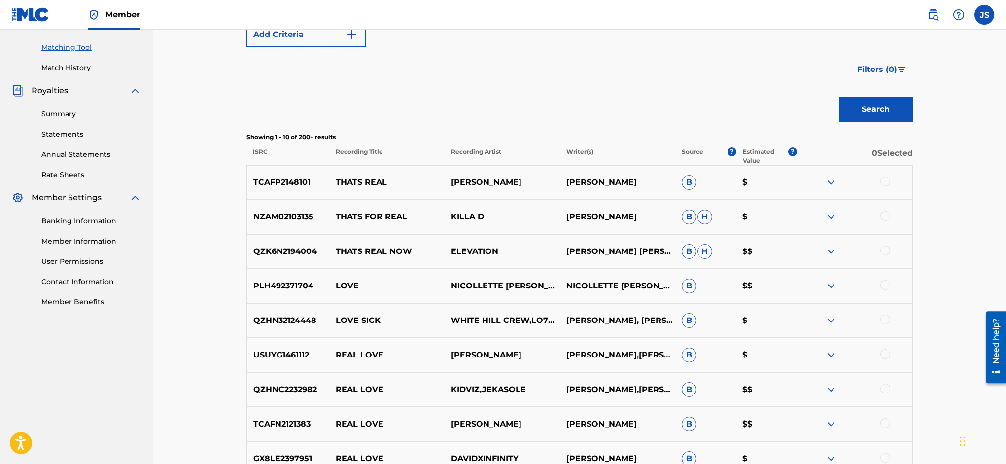
scroll to position [253, 0]
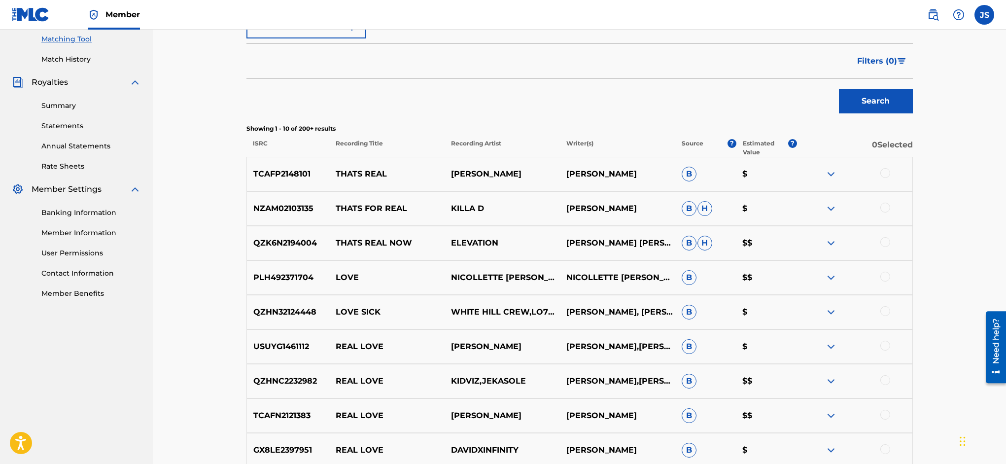
click at [870, 101] on button "Search" at bounding box center [876, 101] width 74 height 25
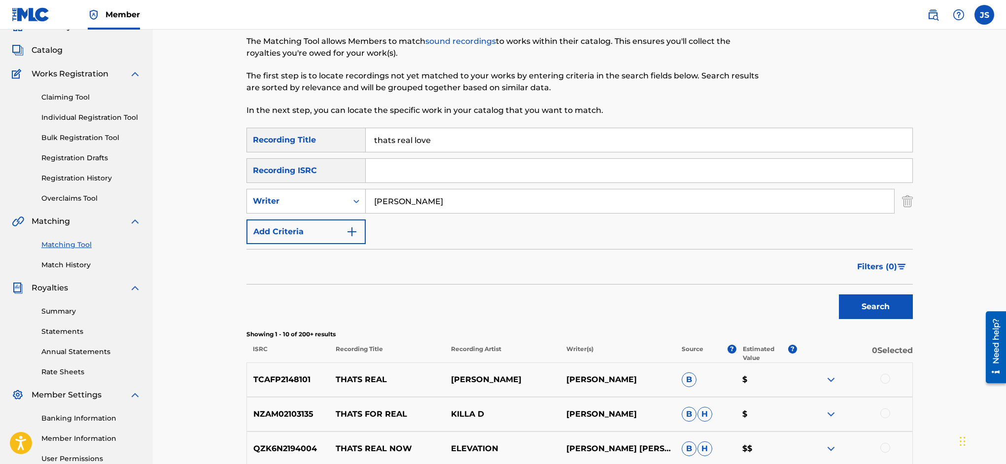
scroll to position [51, 0]
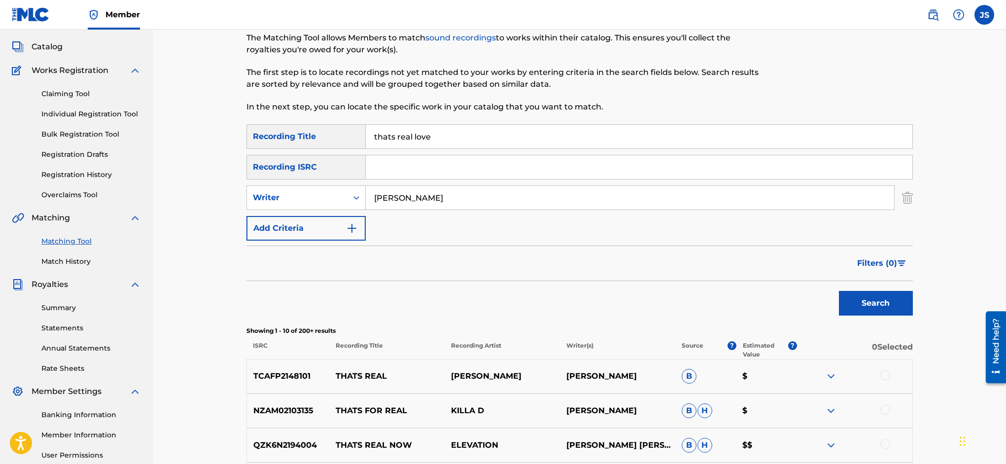
click at [397, 164] on input "Search Form" at bounding box center [639, 167] width 547 height 24
paste input "USQ2E0800704"
type input "USQ2E0800704"
click at [907, 198] on img "Search Form" at bounding box center [907, 197] width 11 height 25
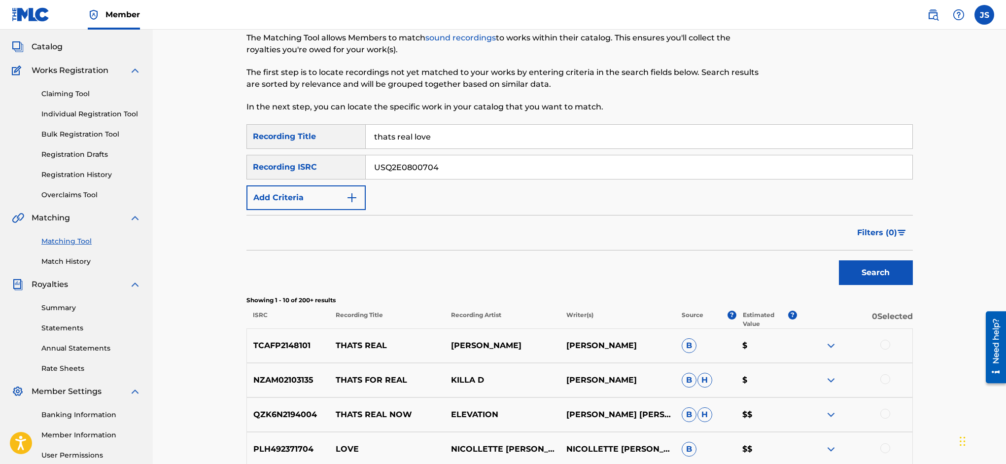
click at [879, 273] on button "Search" at bounding box center [876, 272] width 74 height 25
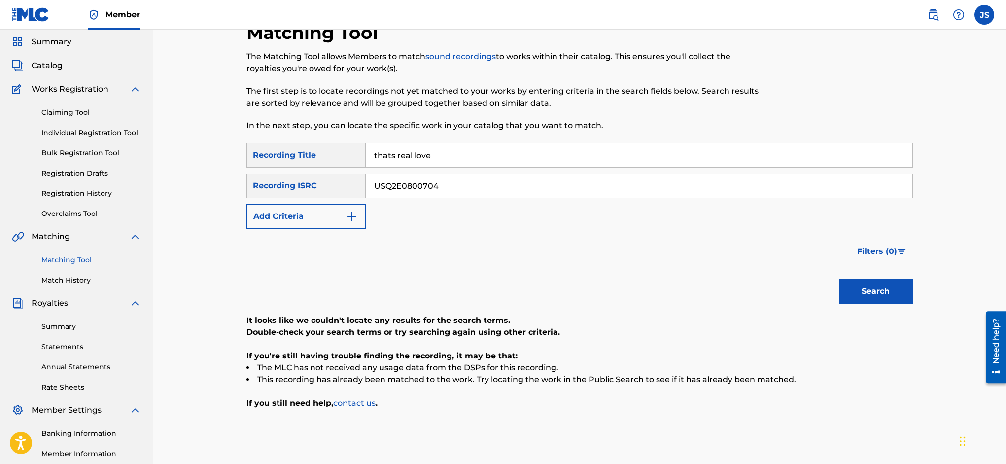
scroll to position [0, 0]
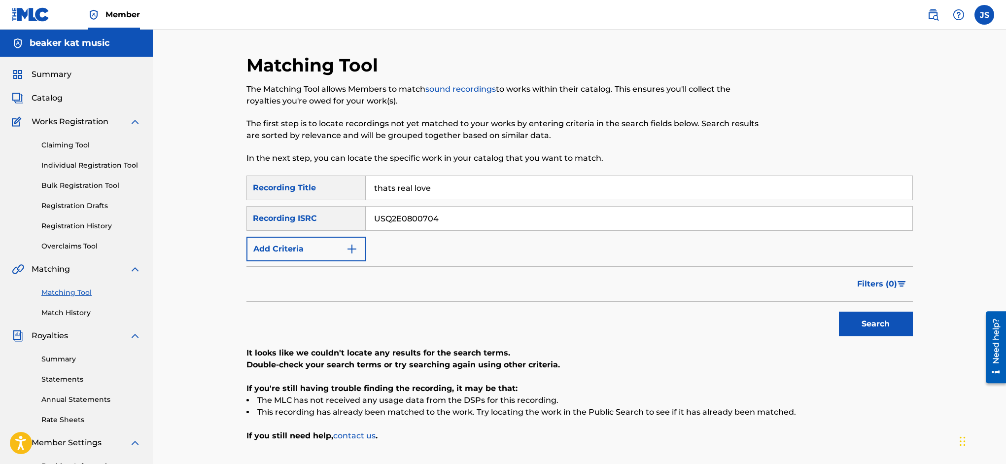
click at [932, 14] on img at bounding box center [933, 15] width 12 height 12
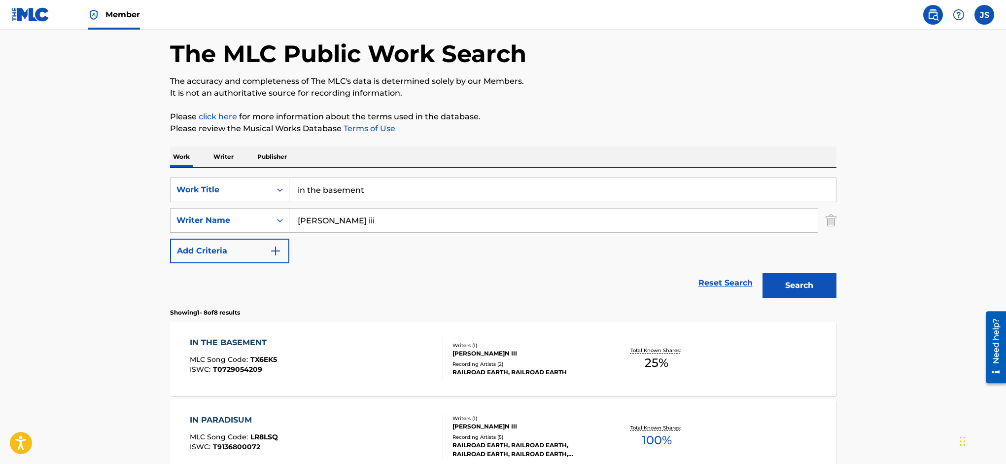
scroll to position [41, 0]
click at [389, 191] on input "in the basement" at bounding box center [562, 191] width 547 height 24
type input "i"
click at [420, 196] on input "thats real love" at bounding box center [562, 190] width 547 height 24
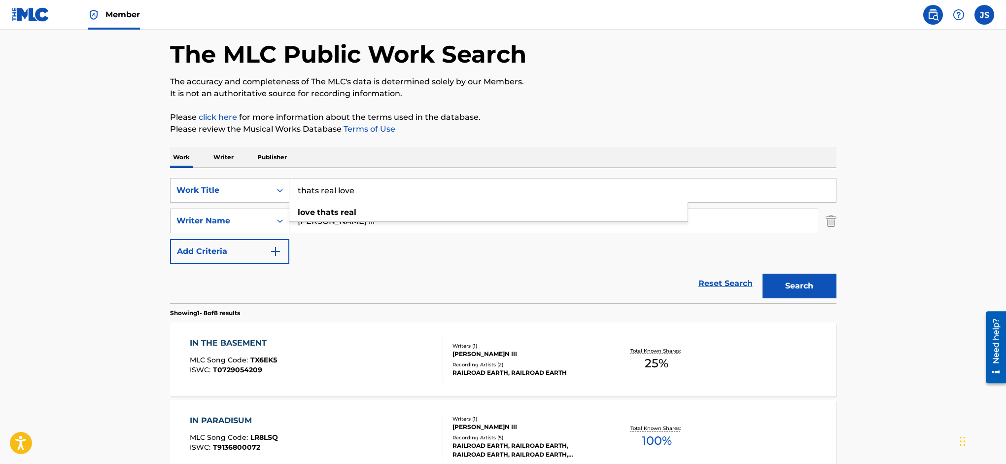
click at [426, 188] on input "thats real love" at bounding box center [562, 190] width 547 height 24
type input "thats real love"
click at [414, 223] on input "[PERSON_NAME] iii" at bounding box center [553, 221] width 528 height 24
click at [278, 221] on icon "Search Form" at bounding box center [280, 221] width 10 height 10
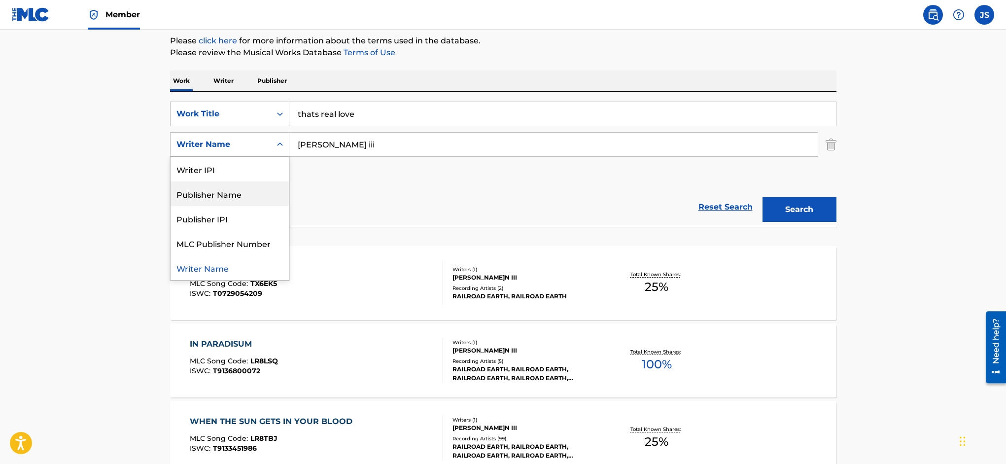
scroll to position [139, 0]
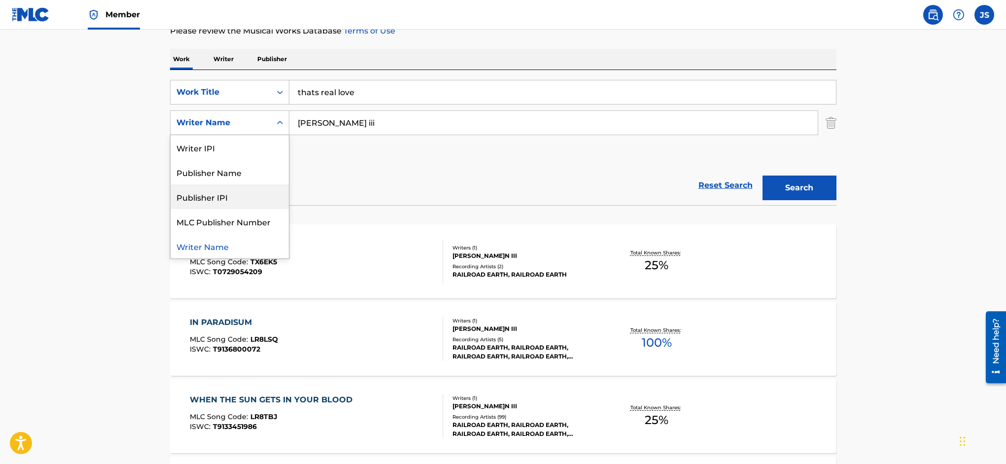
click at [414, 133] on input "[PERSON_NAME] iii" at bounding box center [553, 123] width 528 height 24
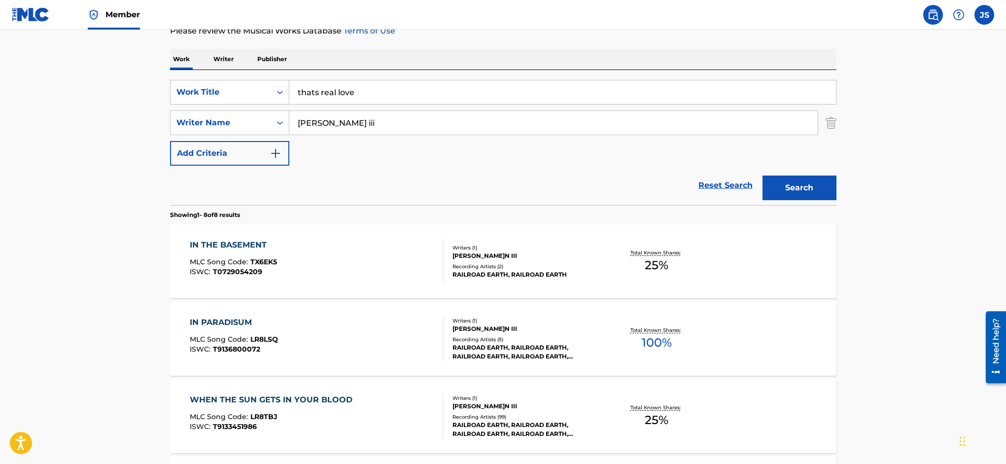
click at [805, 186] on button "Search" at bounding box center [800, 187] width 74 height 25
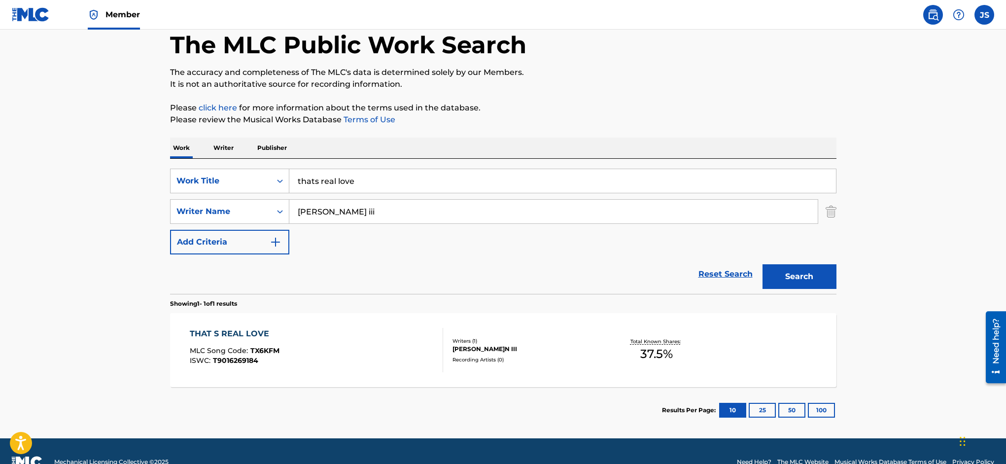
scroll to position [72, 0]
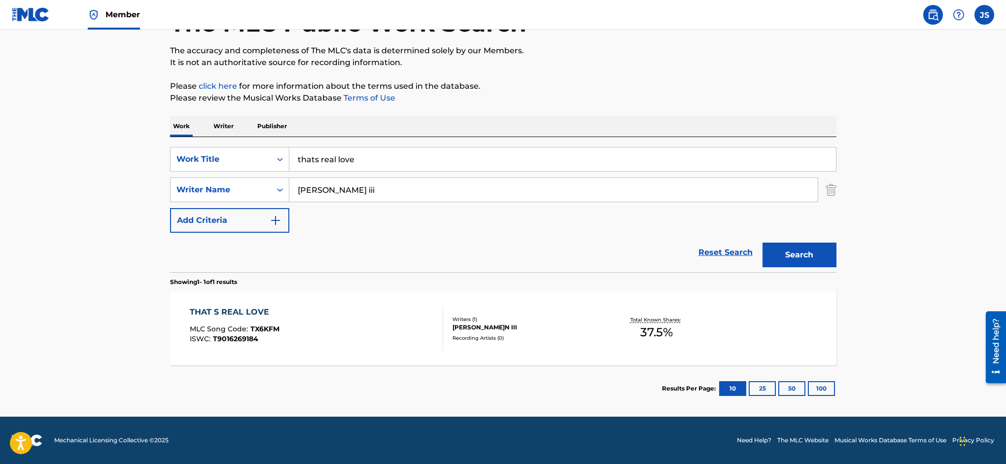
click at [238, 311] on div "THAT S REAL LOVE" at bounding box center [235, 312] width 90 height 12
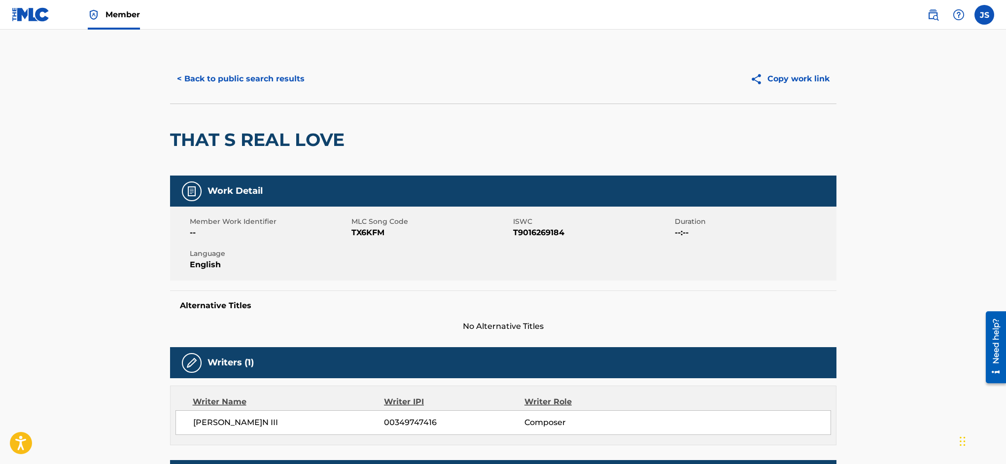
click at [136, 139] on main "< Back to public search results Copy work link THAT S REAL LOVE Work Detail Mem…" at bounding box center [503, 342] width 1006 height 624
click at [109, 18] on span "Member" at bounding box center [122, 14] width 35 height 11
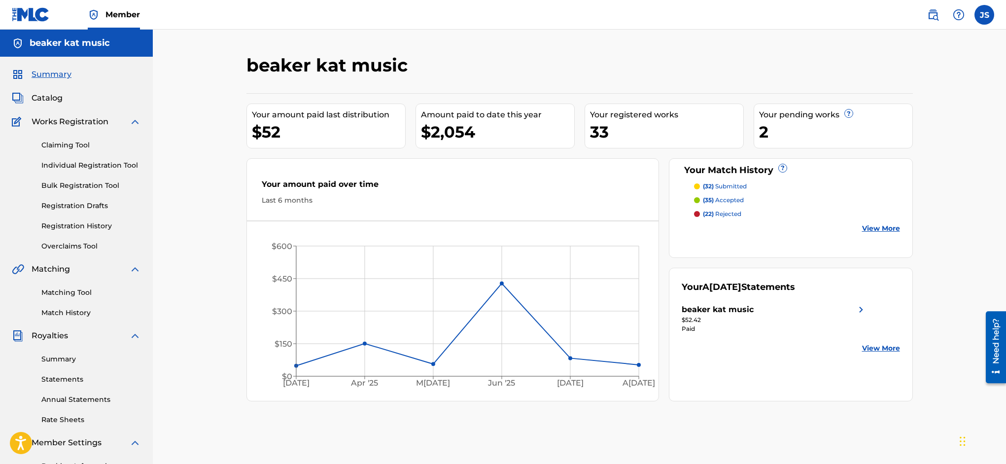
click at [80, 292] on link "Matching Tool" at bounding box center [91, 292] width 100 height 10
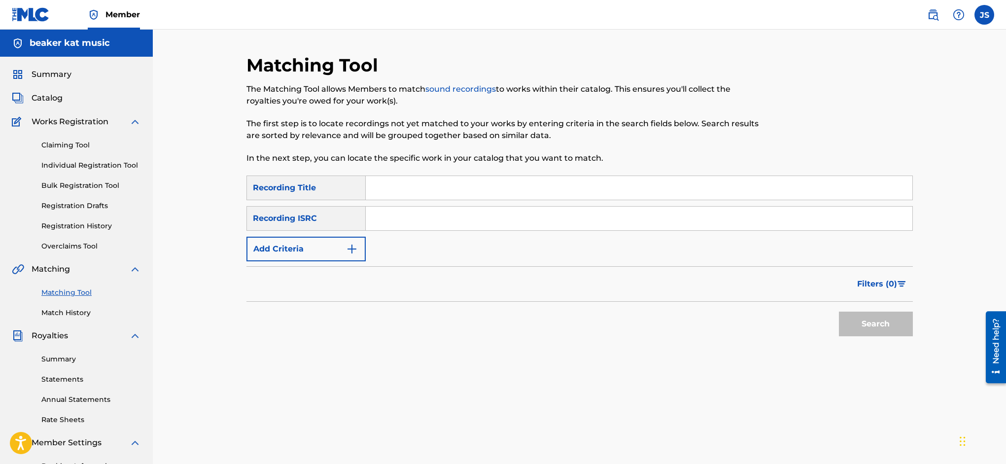
click at [412, 176] on input "Search Form" at bounding box center [639, 188] width 547 height 24
type input "that s real love"
click at [386, 215] on input "Search Form" at bounding box center [639, 219] width 547 height 24
paste input "USQ2E0800704"
type input "USQ2E0800704"
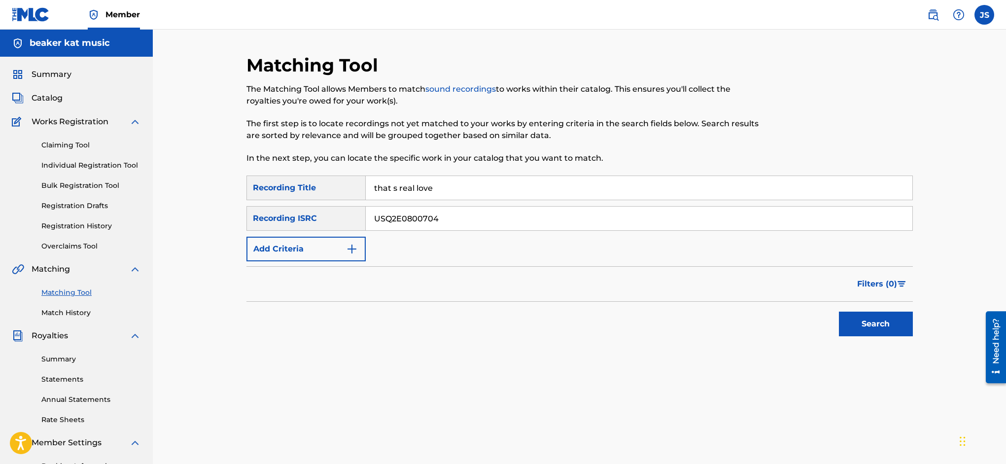
click at [856, 326] on button "Search" at bounding box center [876, 324] width 74 height 25
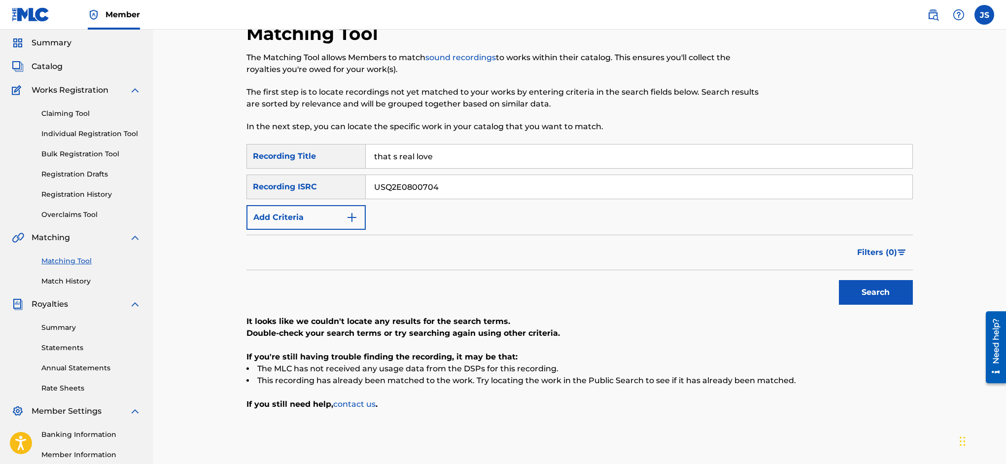
scroll to position [32, 0]
click at [356, 215] on img "Search Form" at bounding box center [352, 217] width 12 height 12
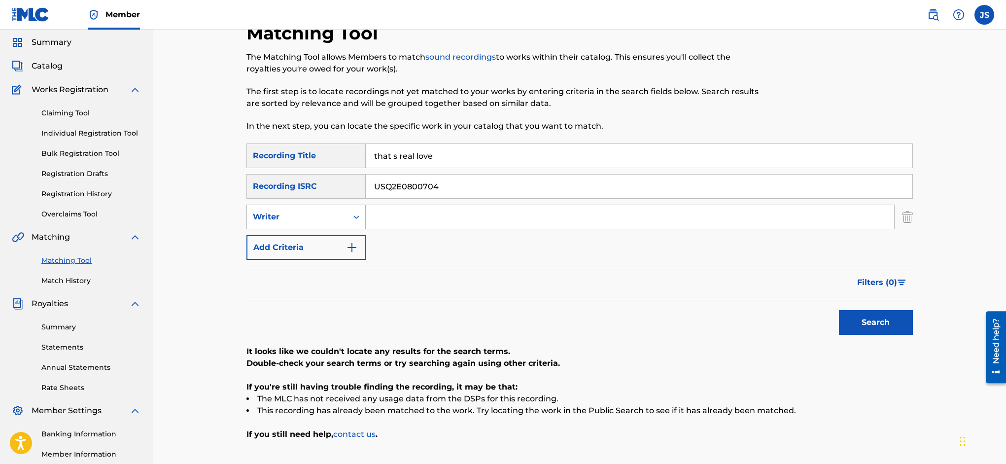
click at [355, 215] on icon "Search Form" at bounding box center [356, 217] width 10 height 10
click at [425, 218] on input "Search Form" at bounding box center [630, 217] width 528 height 24
click at [427, 216] on input "Search Form" at bounding box center [630, 217] width 528 height 24
type input "[PERSON_NAME]"
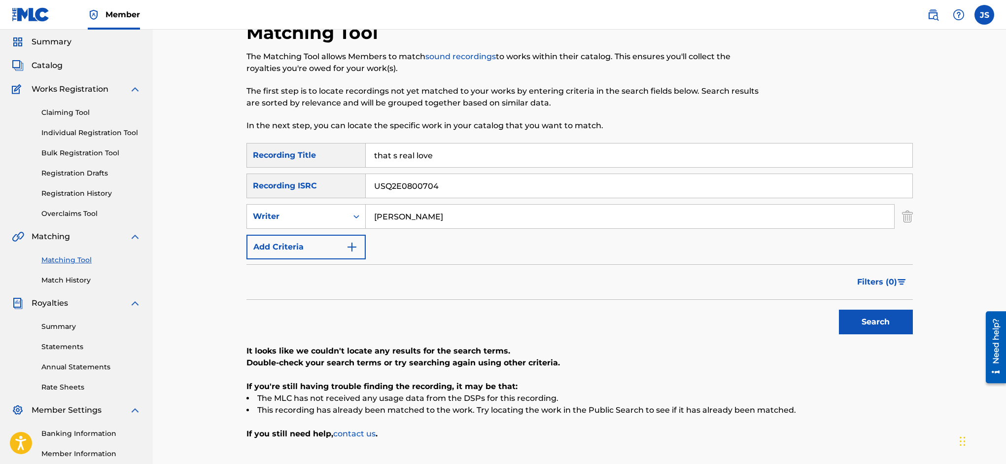
click at [898, 324] on button "Search" at bounding box center [876, 322] width 74 height 25
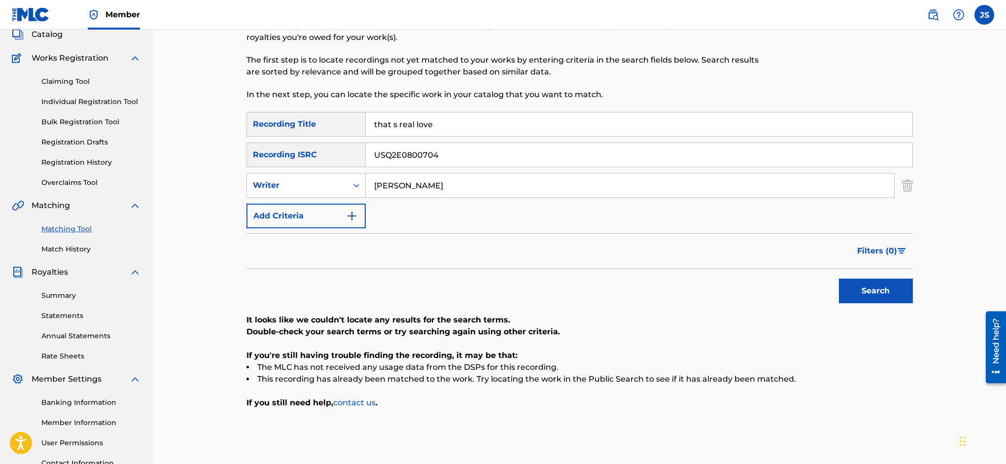
scroll to position [0, 0]
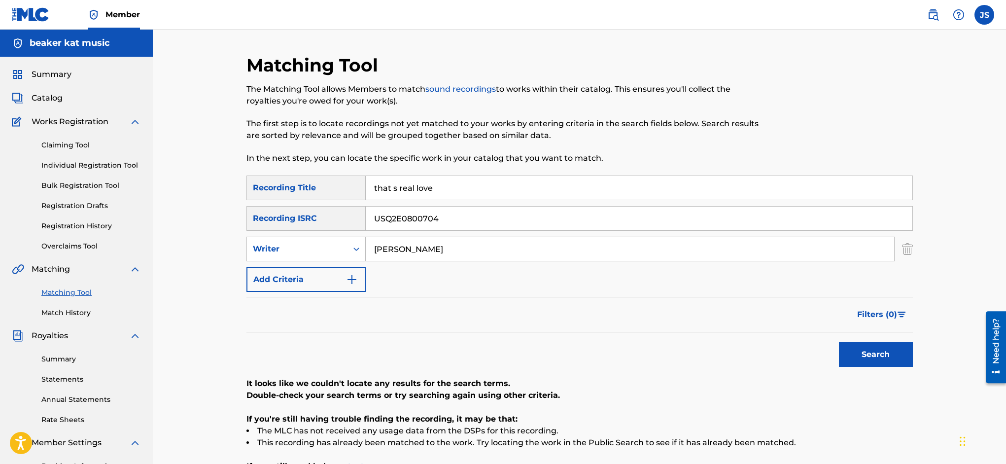
drag, startPoint x: 449, startPoint y: 188, endPoint x: 365, endPoint y: 190, distance: 84.3
click at [365, 190] on div "SearchWithCriteria6244745f-812e-478d-ac8b-6543aabf2d3f Recording Title that s r…" at bounding box center [579, 187] width 666 height 25
type input "in the basement"
drag, startPoint x: 450, startPoint y: 218, endPoint x: 357, endPoint y: 217, distance: 92.2
click at [357, 217] on div "SearchWithCriteriaf2b46455-40b3-4b51-8743-4793c4d90c52 Recording ISRC USQ2E0800…" at bounding box center [579, 218] width 666 height 25
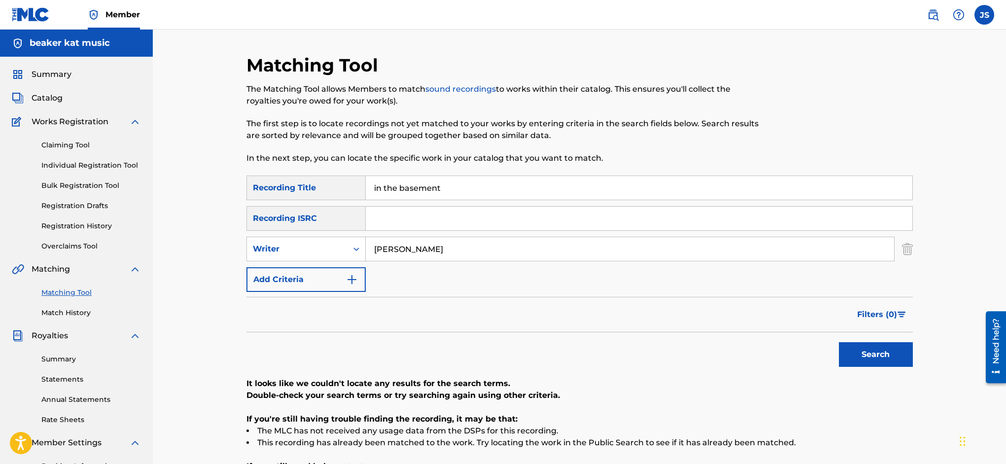
click at [858, 349] on button "Search" at bounding box center [876, 354] width 74 height 25
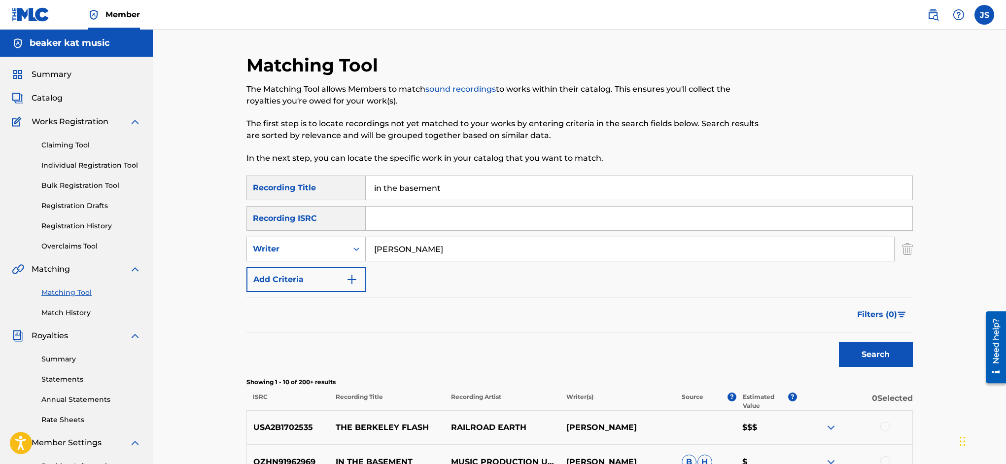
click at [356, 275] on img "Search Form" at bounding box center [352, 280] width 12 height 12
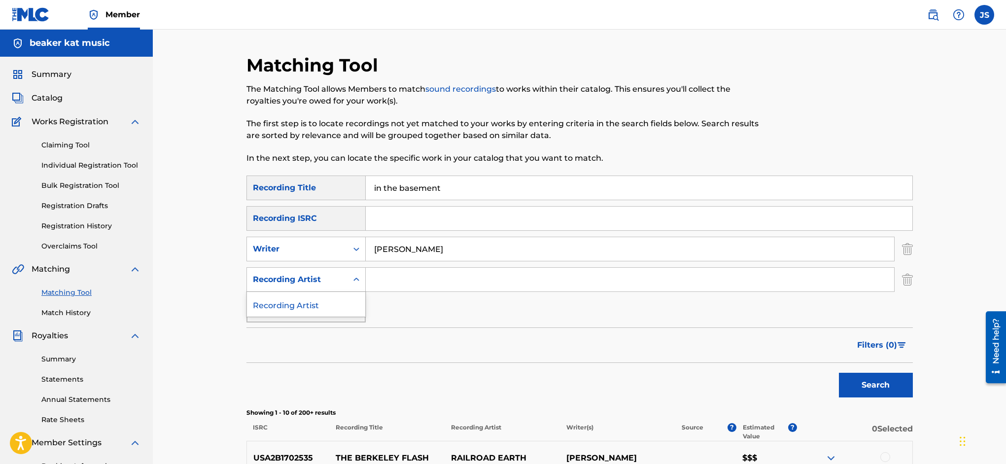
click at [354, 278] on icon "Search Form" at bounding box center [356, 279] width 6 height 3
click at [339, 303] on div "Recording Artist" at bounding box center [306, 304] width 118 height 25
click at [410, 284] on input "Search Form" at bounding box center [630, 280] width 528 height 24
click at [409, 278] on input "Search Form" at bounding box center [630, 280] width 528 height 24
type input "railroad earth"
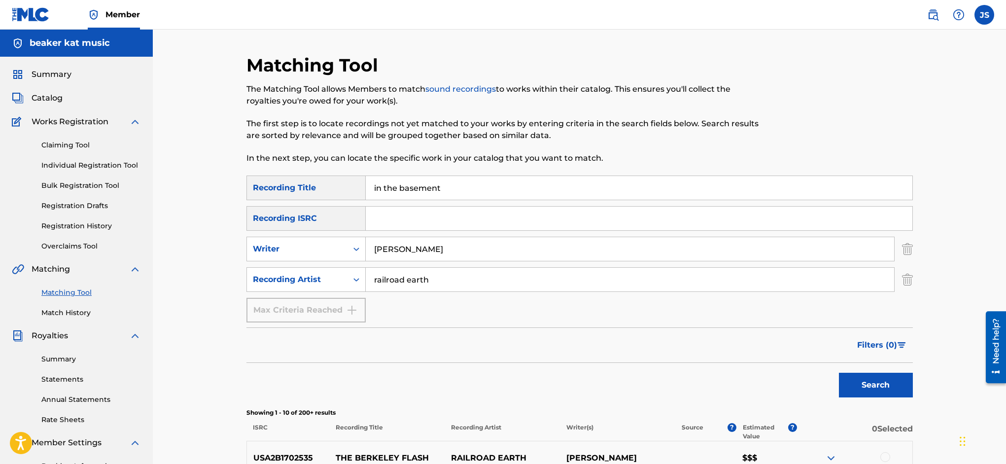
click at [867, 378] on button "Search" at bounding box center [876, 385] width 74 height 25
click at [79, 312] on link "Match History" at bounding box center [91, 313] width 100 height 10
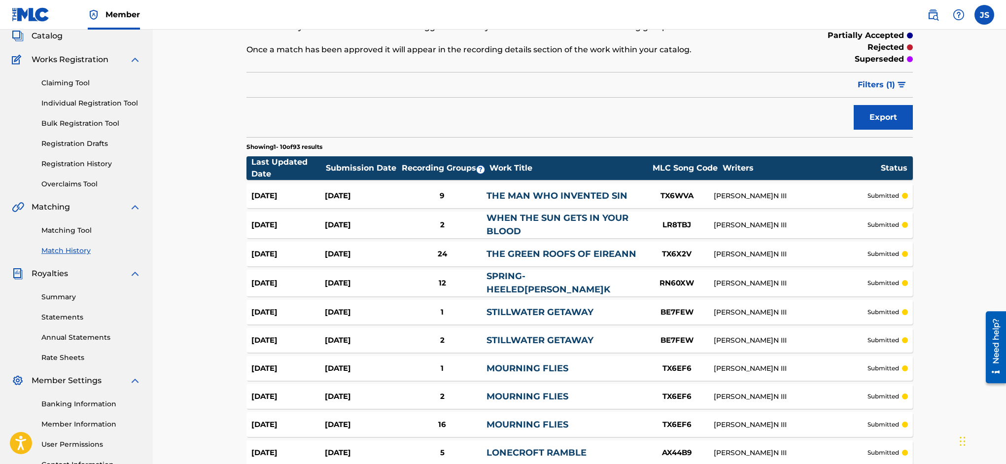
scroll to position [159, 0]
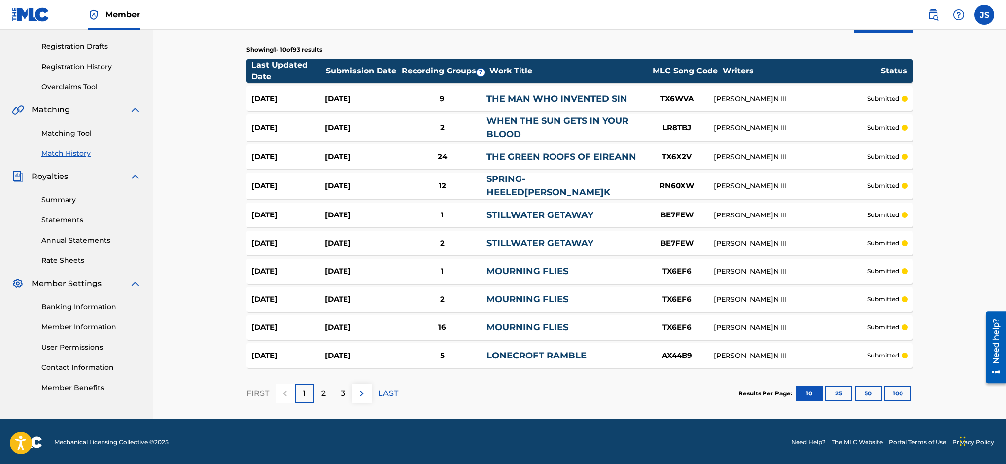
click at [871, 391] on button "50" at bounding box center [868, 393] width 27 height 15
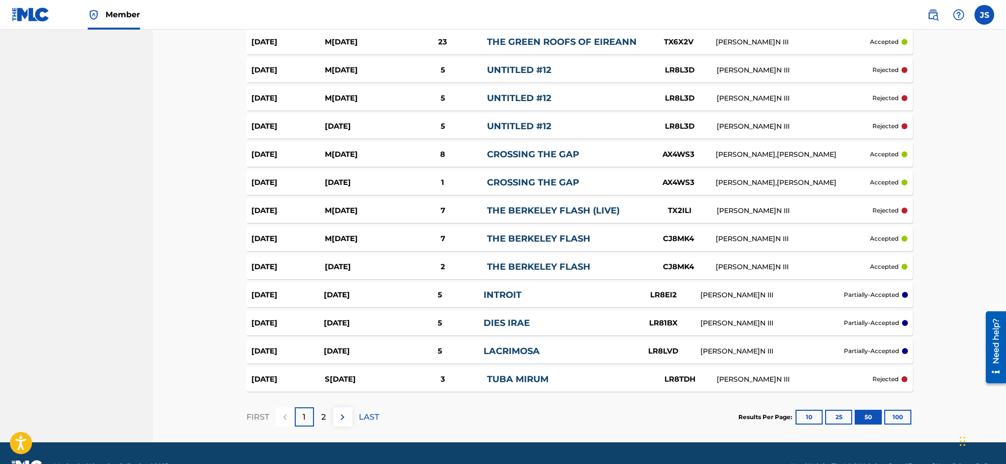
scroll to position [1285, 0]
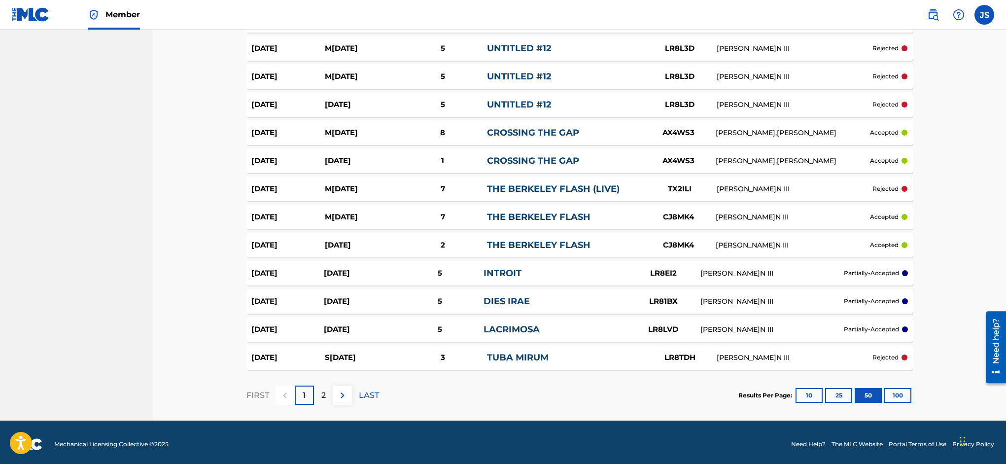
click at [894, 391] on button "100" at bounding box center [897, 395] width 27 height 15
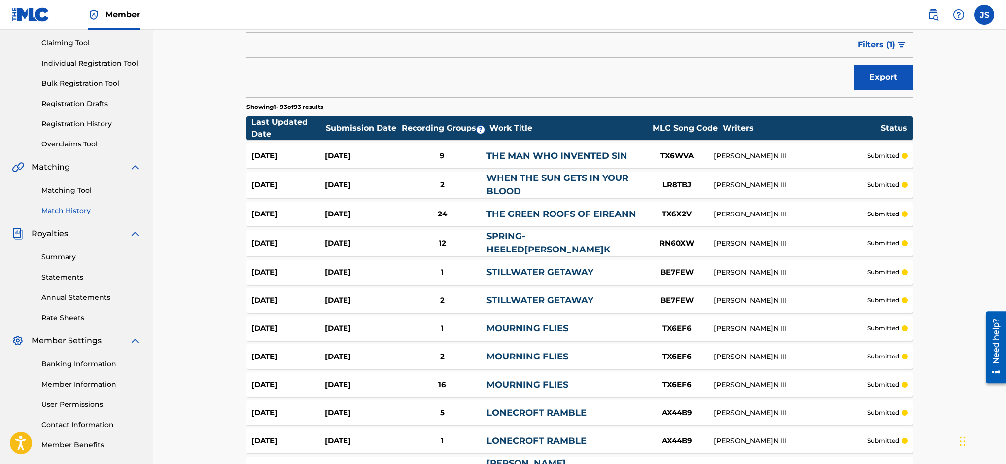
scroll to position [0, 0]
